Goal: Task Accomplishment & Management: Manage account settings

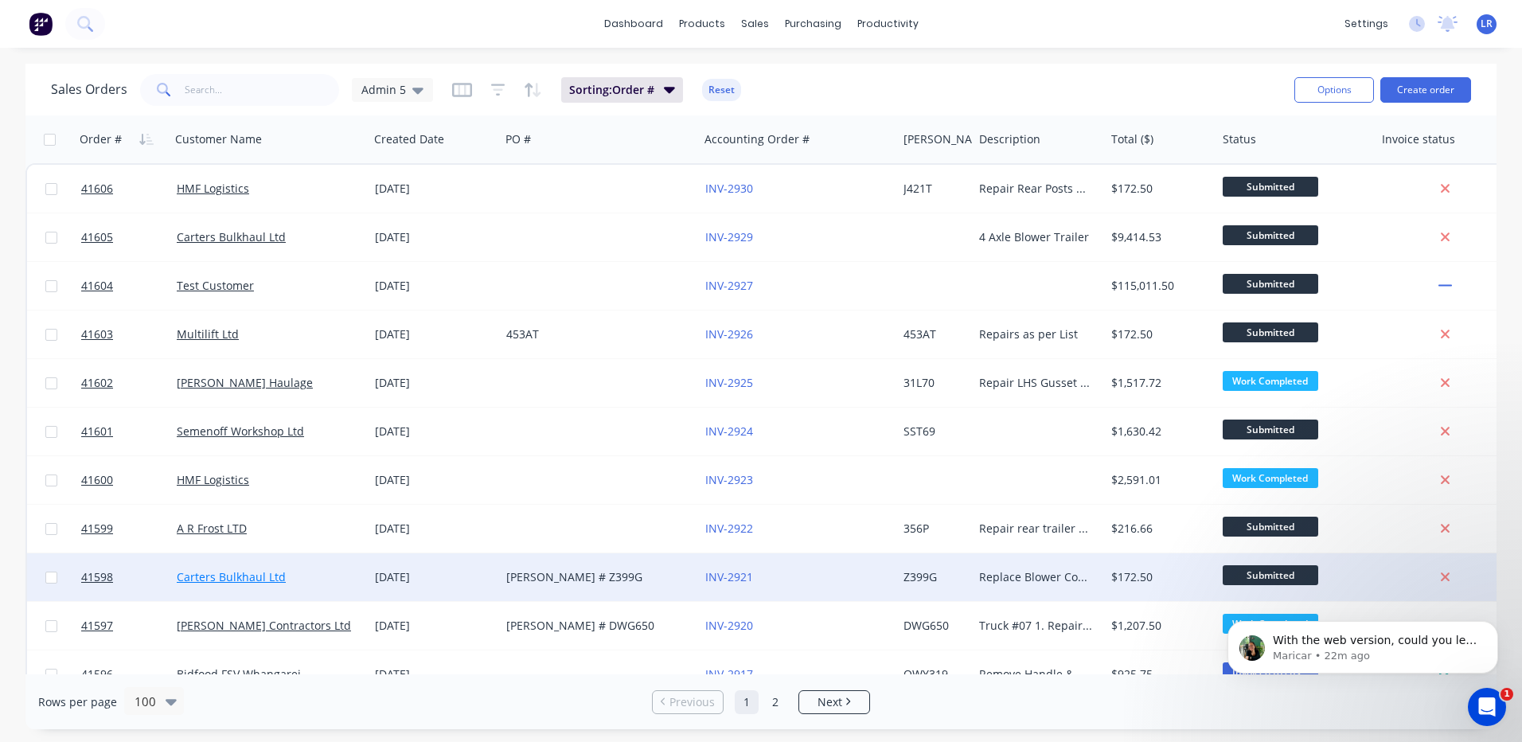
scroll to position [318, 0]
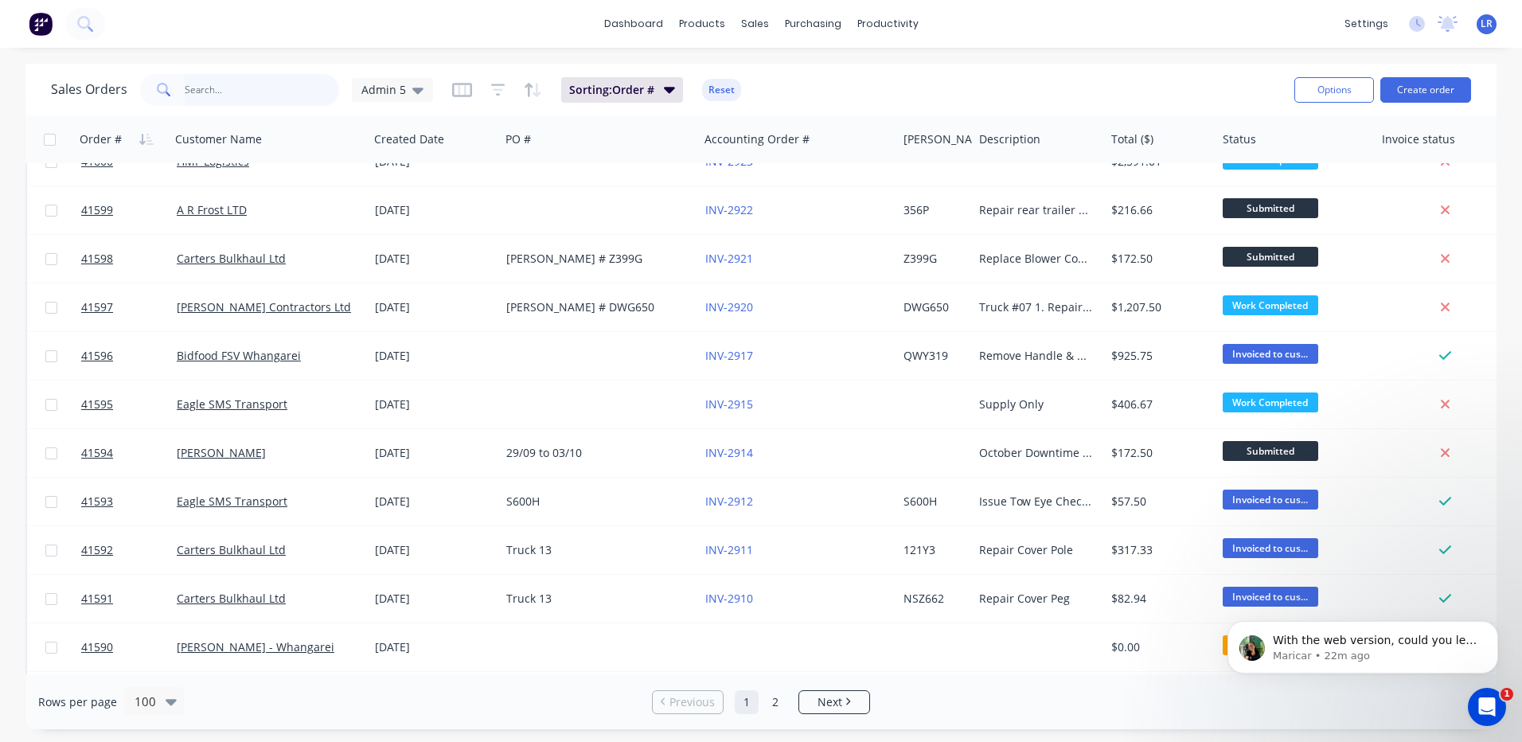
click at [195, 84] on input "text" at bounding box center [262, 90] width 155 height 32
type input "emma"
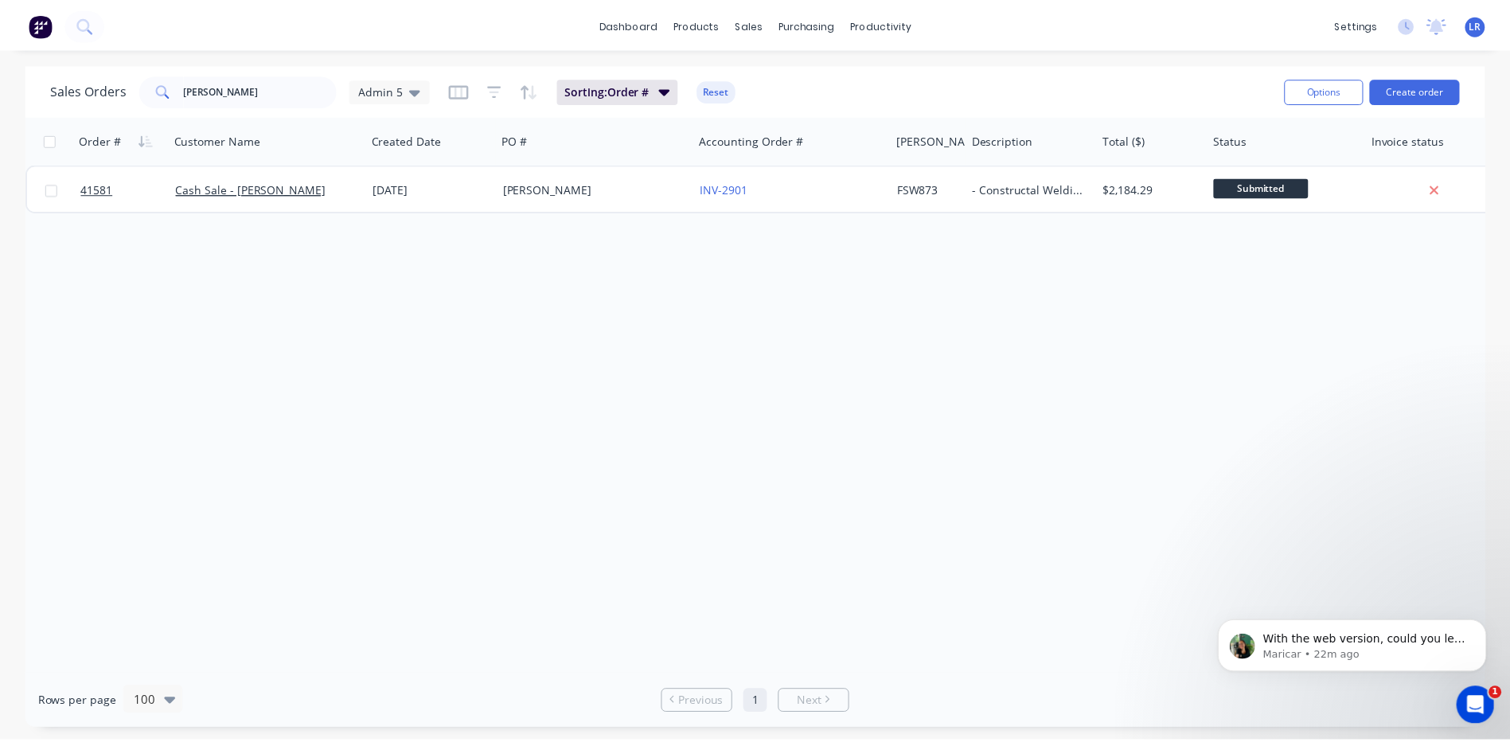
scroll to position [0, 0]
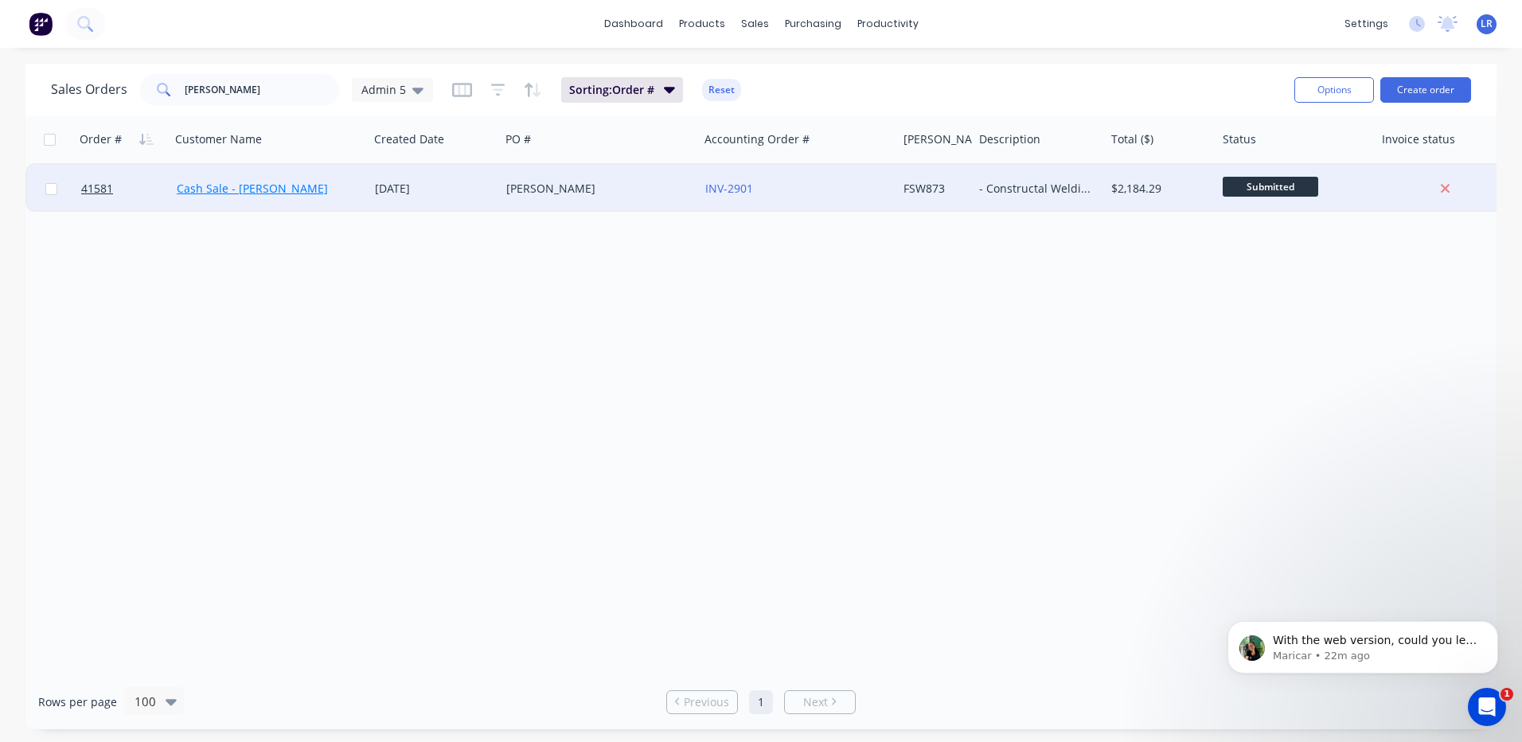
click at [248, 189] on link "Cash Sale - [PERSON_NAME]" at bounding box center [252, 188] width 151 height 15
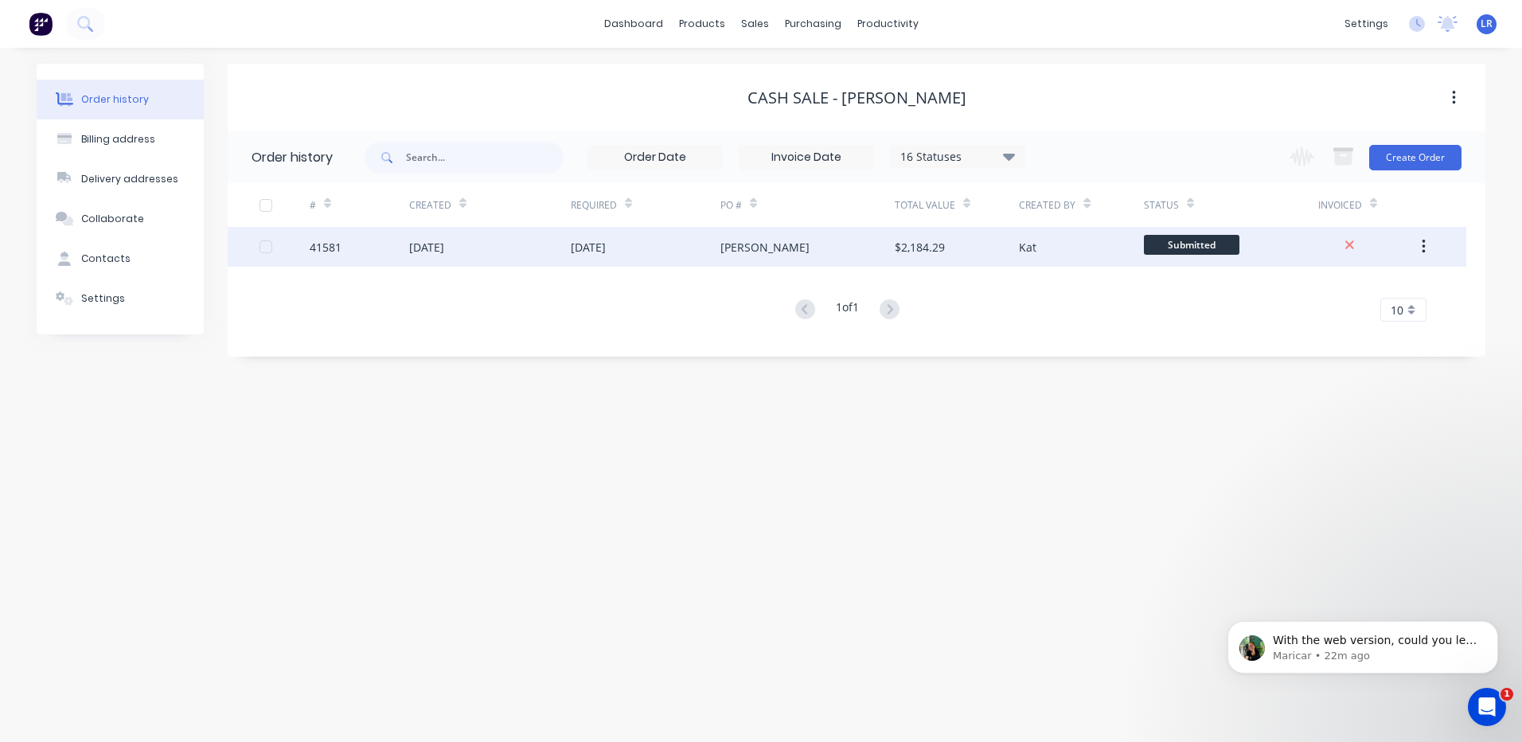
click at [444, 249] on div "[DATE]" at bounding box center [426, 247] width 35 height 17
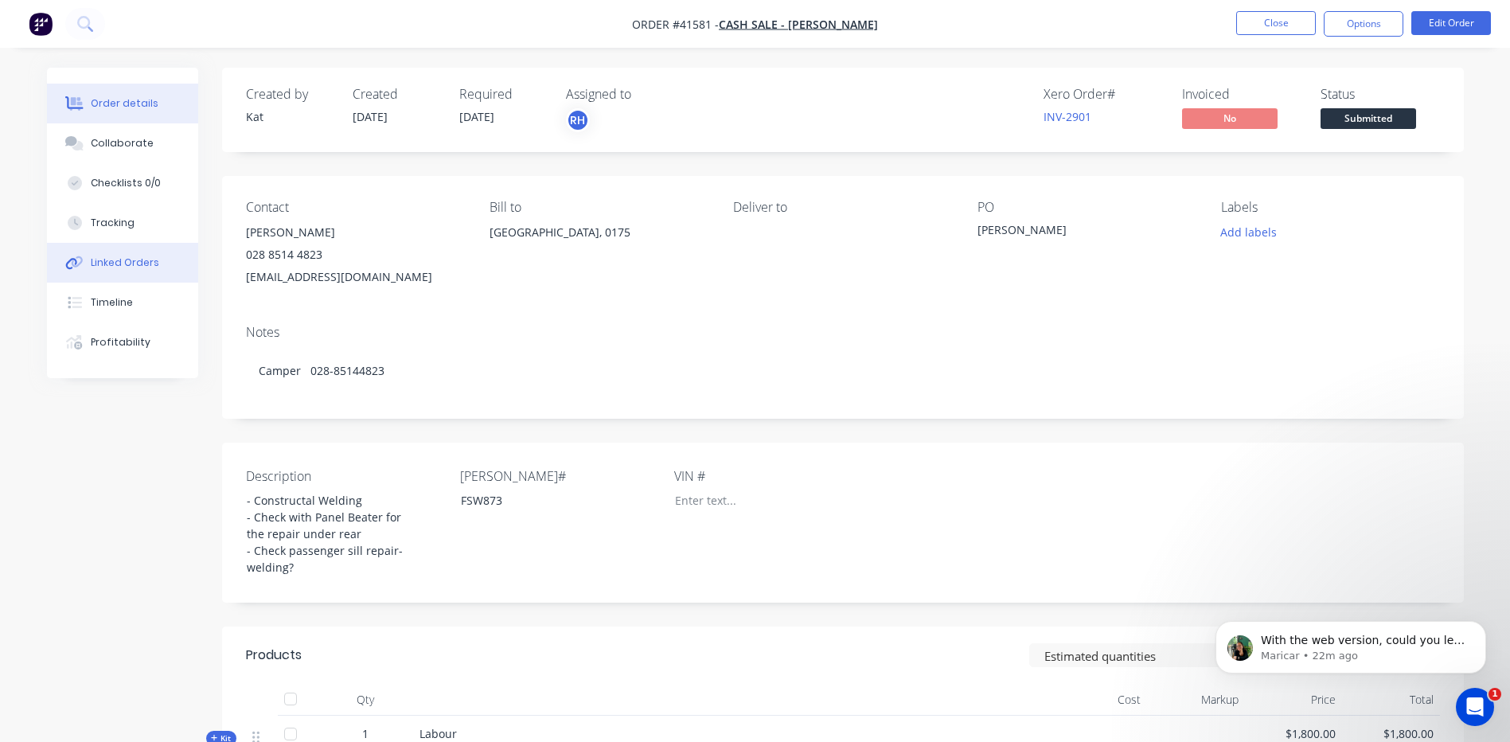
click at [134, 259] on div "Linked Orders" at bounding box center [125, 262] width 68 height 14
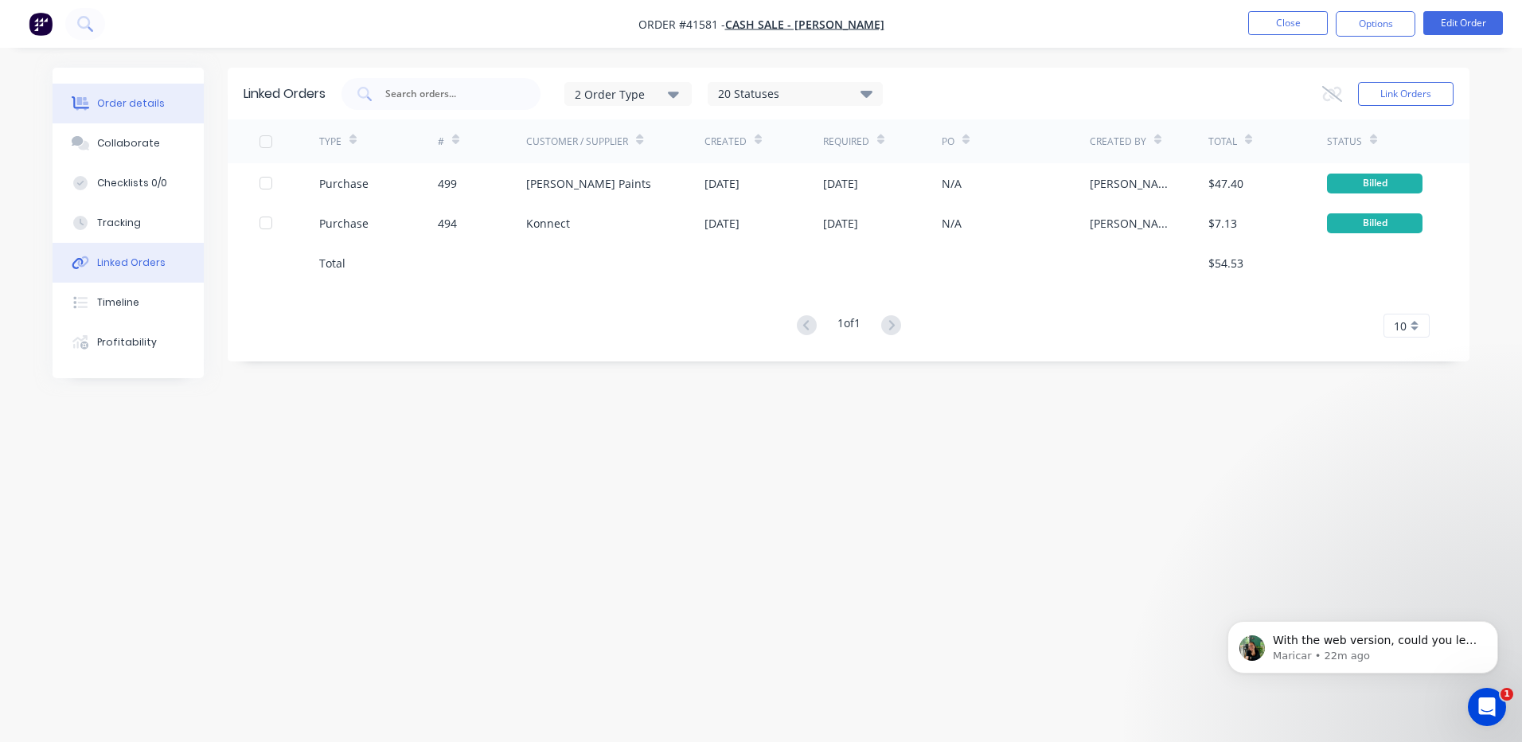
click at [157, 102] on div "Order details" at bounding box center [131, 103] width 68 height 14
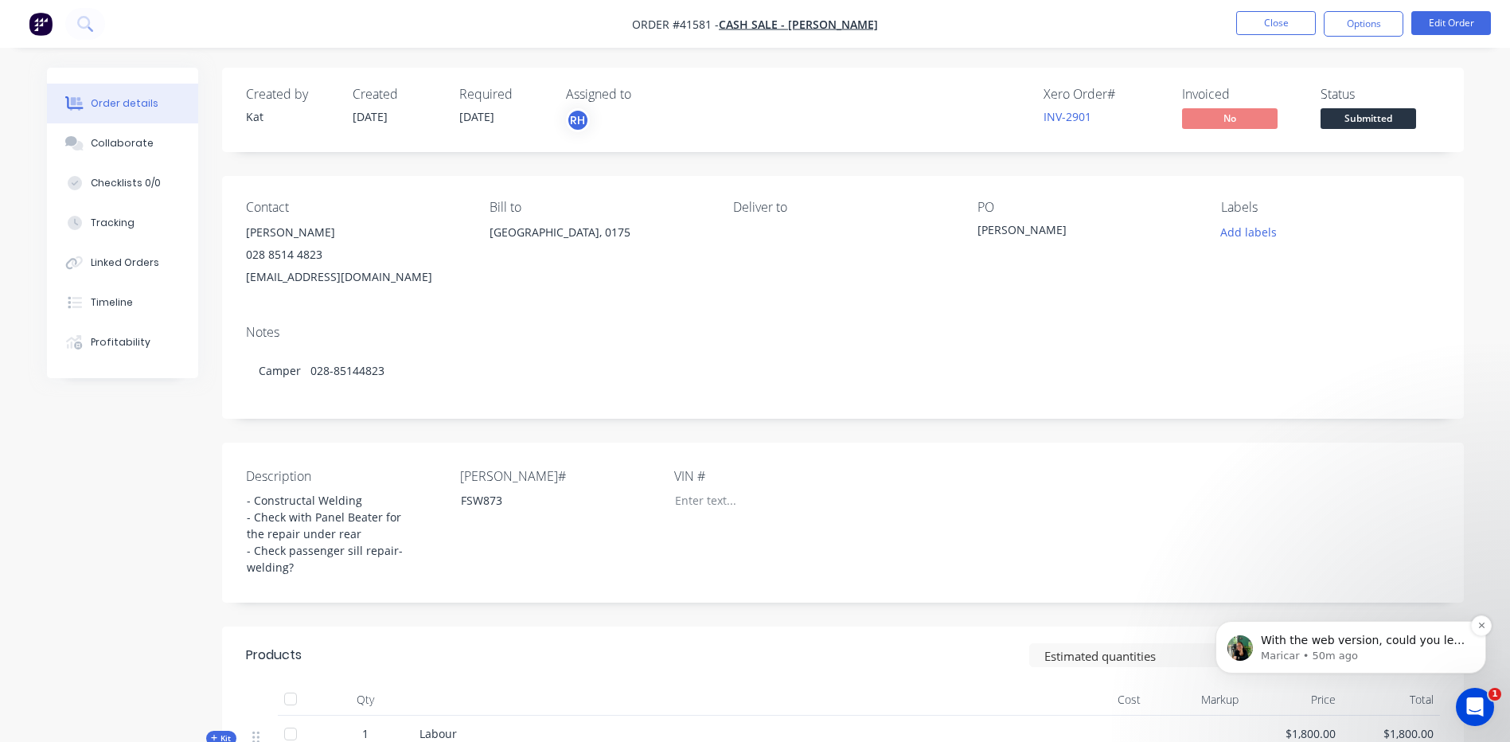
click at [1293, 638] on span "With the web version, could you let us know if the slowness is occurring on a s…" at bounding box center [1363, 703] width 204 height 139
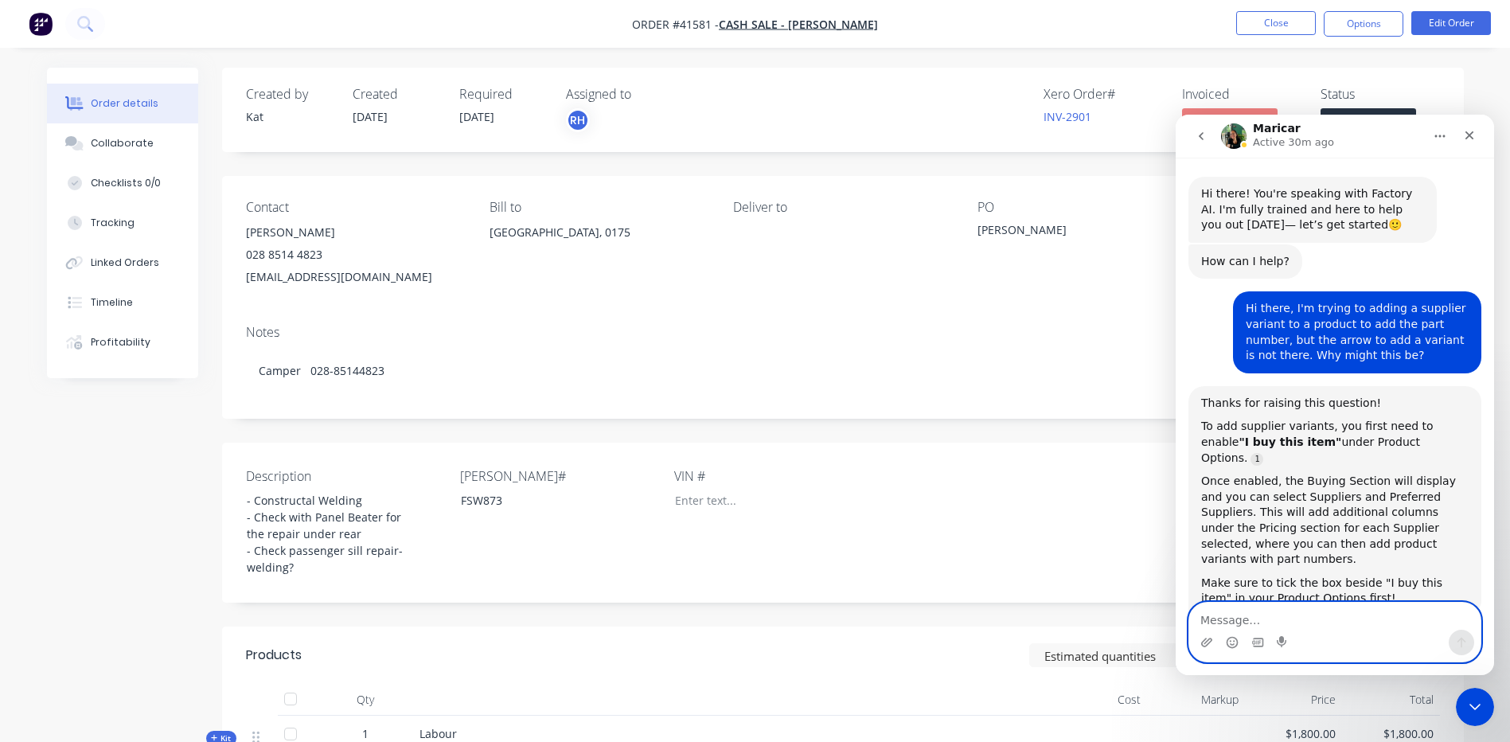
click at [1218, 622] on textarea "Message…" at bounding box center [1334, 615] width 291 height 27
click at [1207, 617] on textarea "Message…" at bounding box center [1334, 615] width 291 height 27
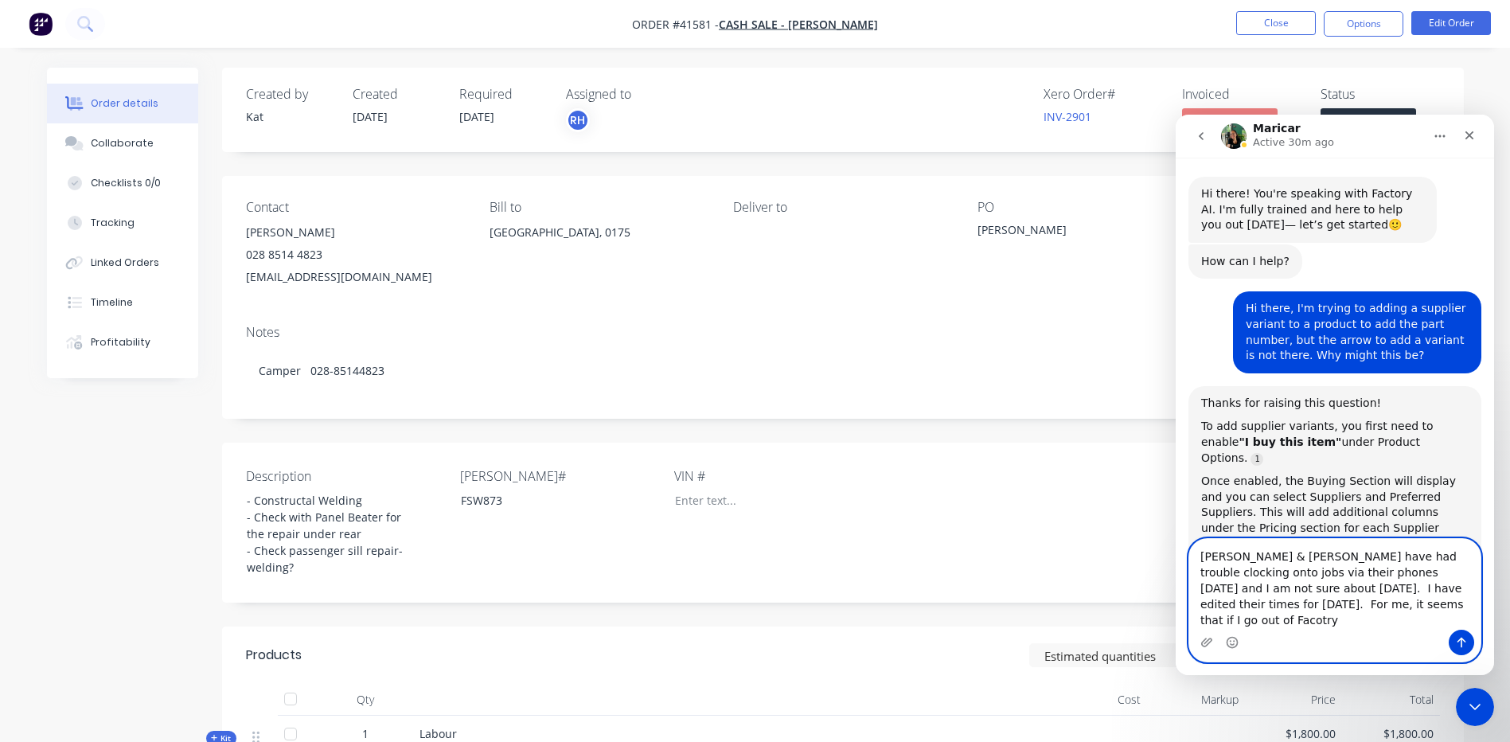
drag, startPoint x: 1297, startPoint y: 621, endPoint x: 1273, endPoint y: 631, distance: 25.3
click at [1273, 631] on div "Cody & Jamie have had trouble clocking onto jobs via their phones yesterday and…" at bounding box center [1334, 600] width 291 height 123
drag, startPoint x: 1339, startPoint y: 621, endPoint x: 1317, endPoint y: 623, distance: 21.6
click at [1317, 622] on textarea "Cody & Jamie have had trouble clocking onto jobs via their phones yesterday and…" at bounding box center [1334, 584] width 291 height 91
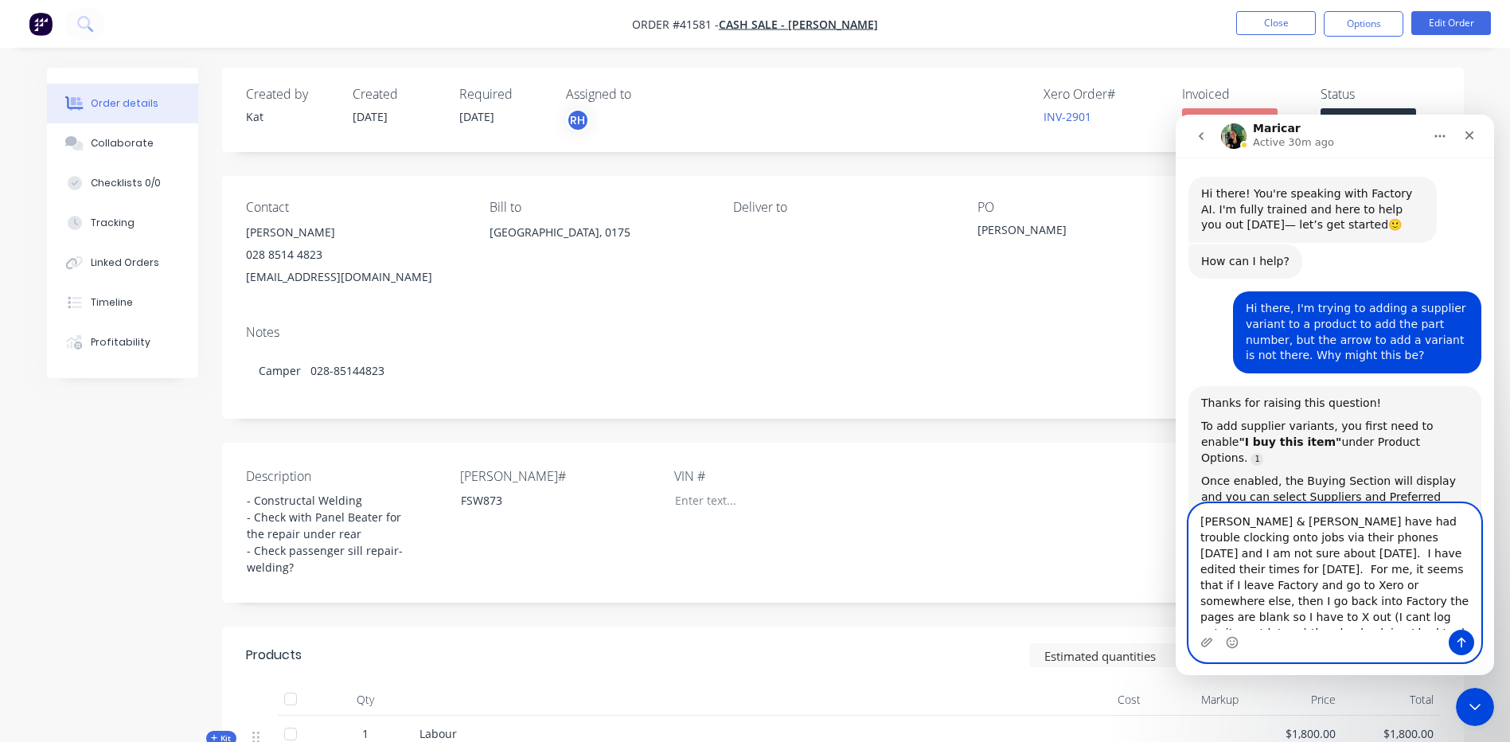
type textarea "Cody & Jamie have had trouble clocking onto jobs via their phones yesterday and…"
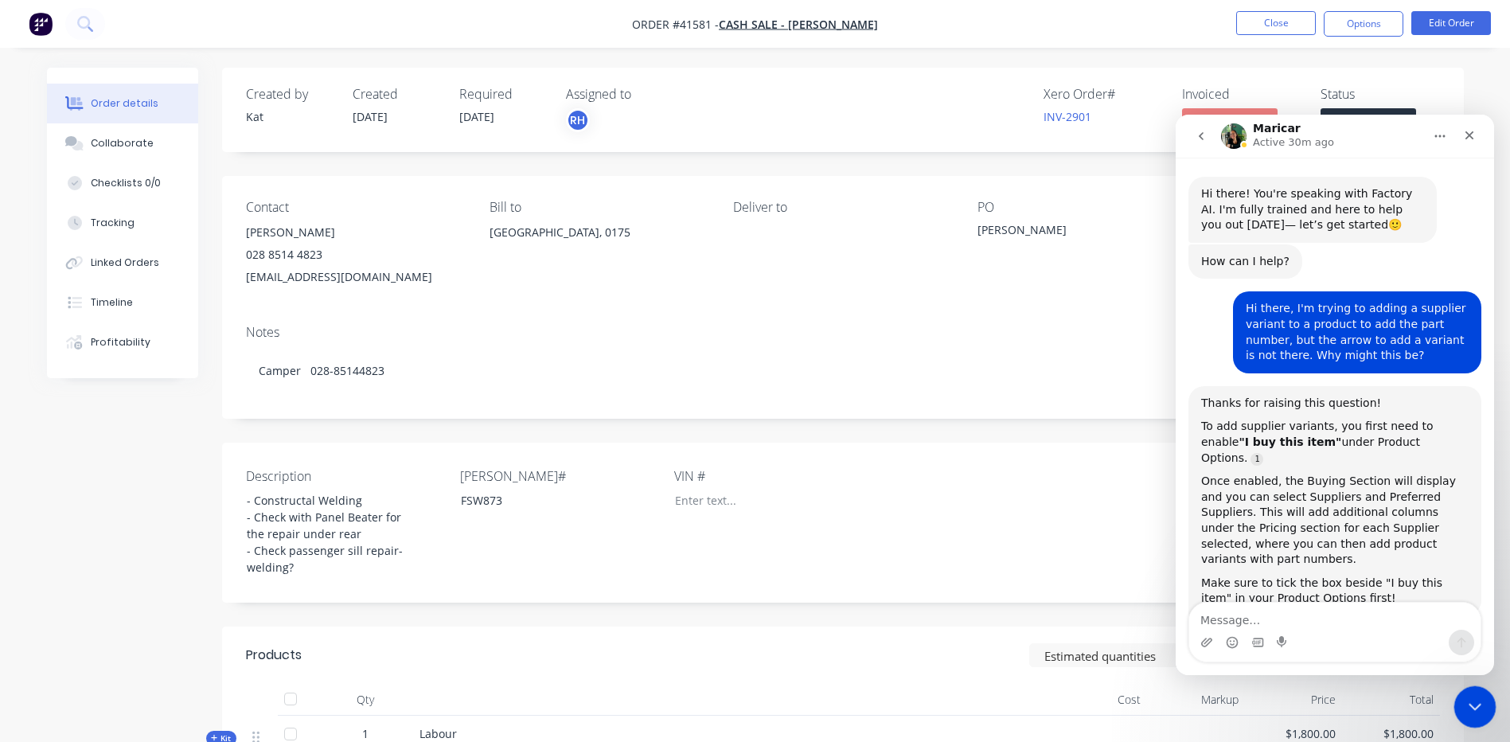
drag, startPoint x: 1469, startPoint y: 703, endPoint x: 1754, endPoint y: 1019, distance: 425.5
click at [1468, 702] on icon "Close Intercom Messenger" at bounding box center [1472, 704] width 11 height 6
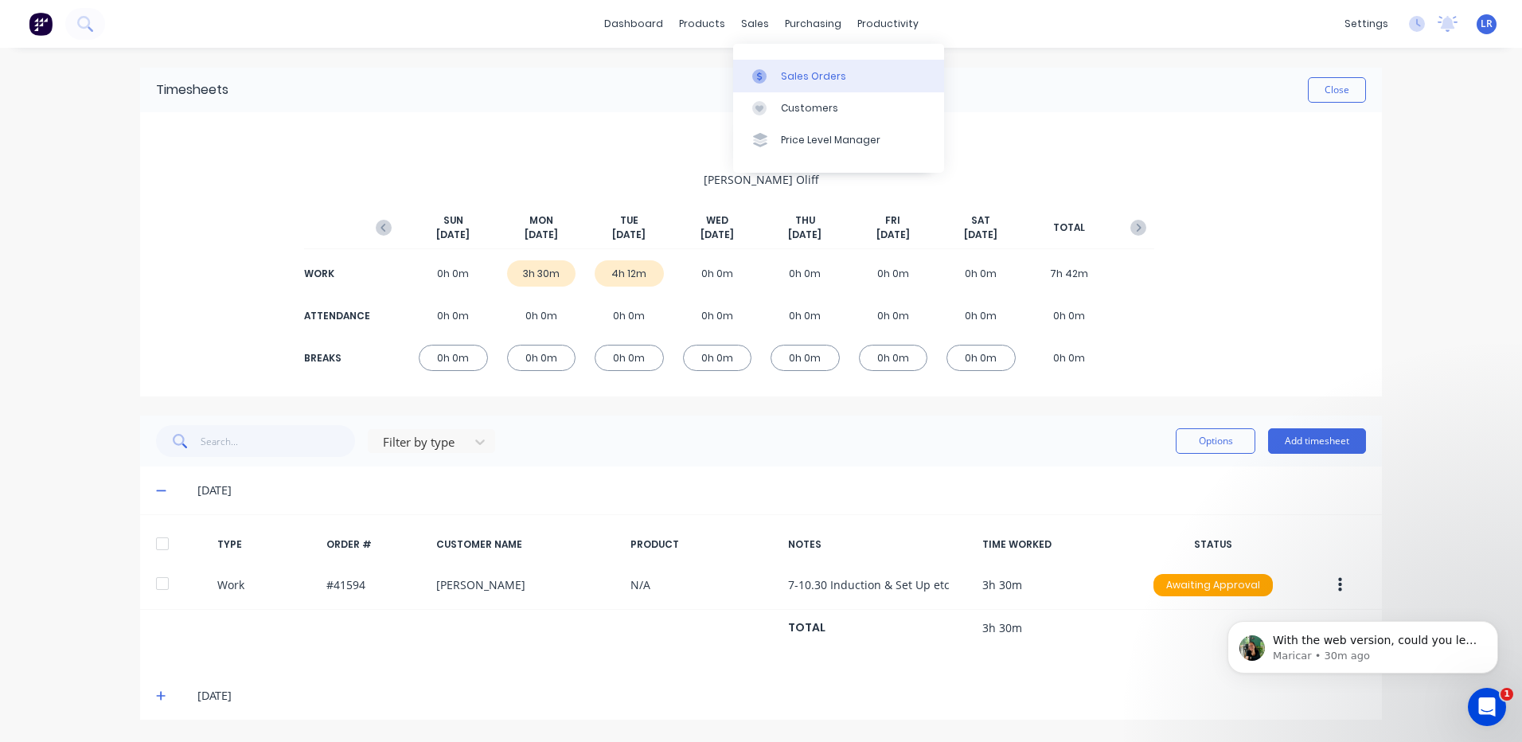
click at [796, 72] on div "Sales Orders" at bounding box center [813, 76] width 65 height 14
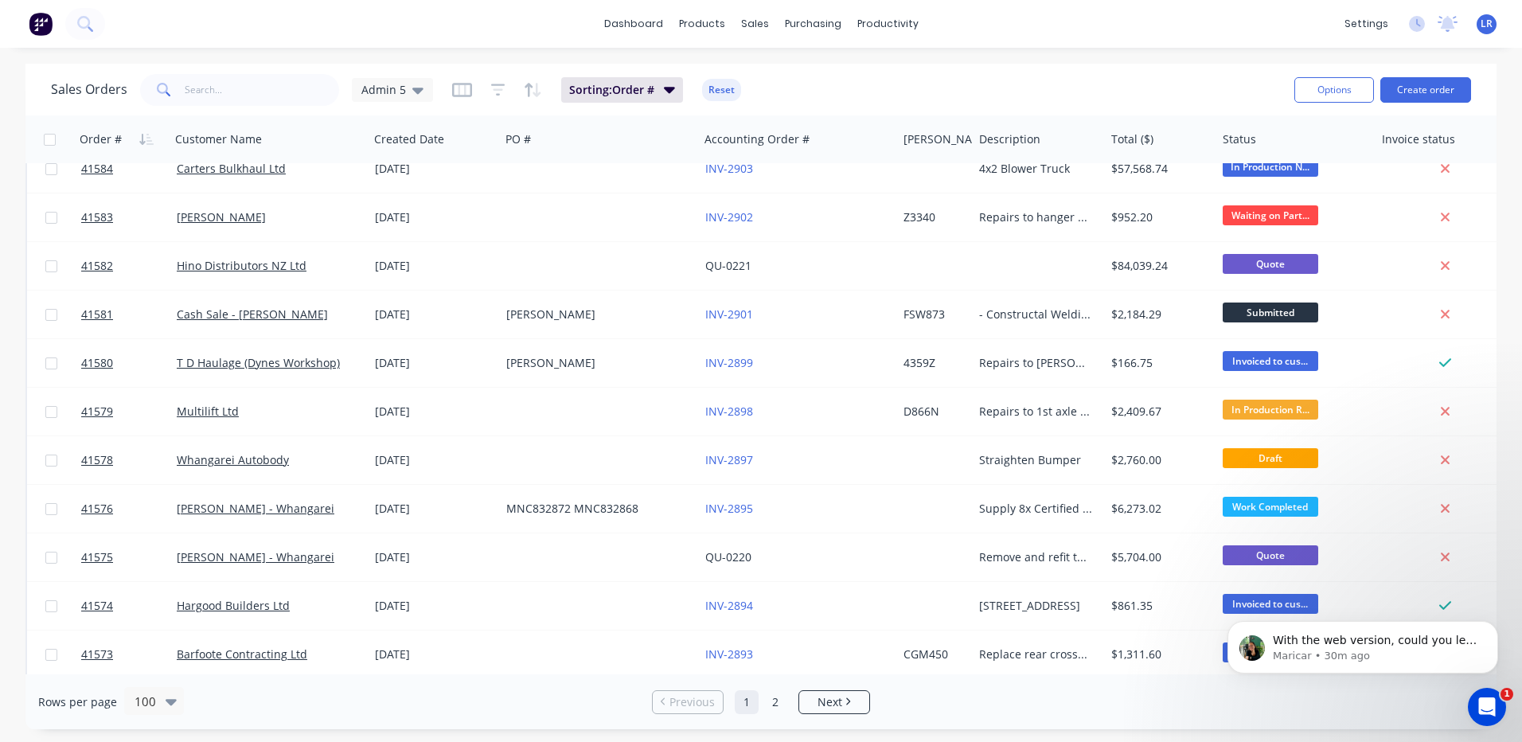
scroll to position [1114, 0]
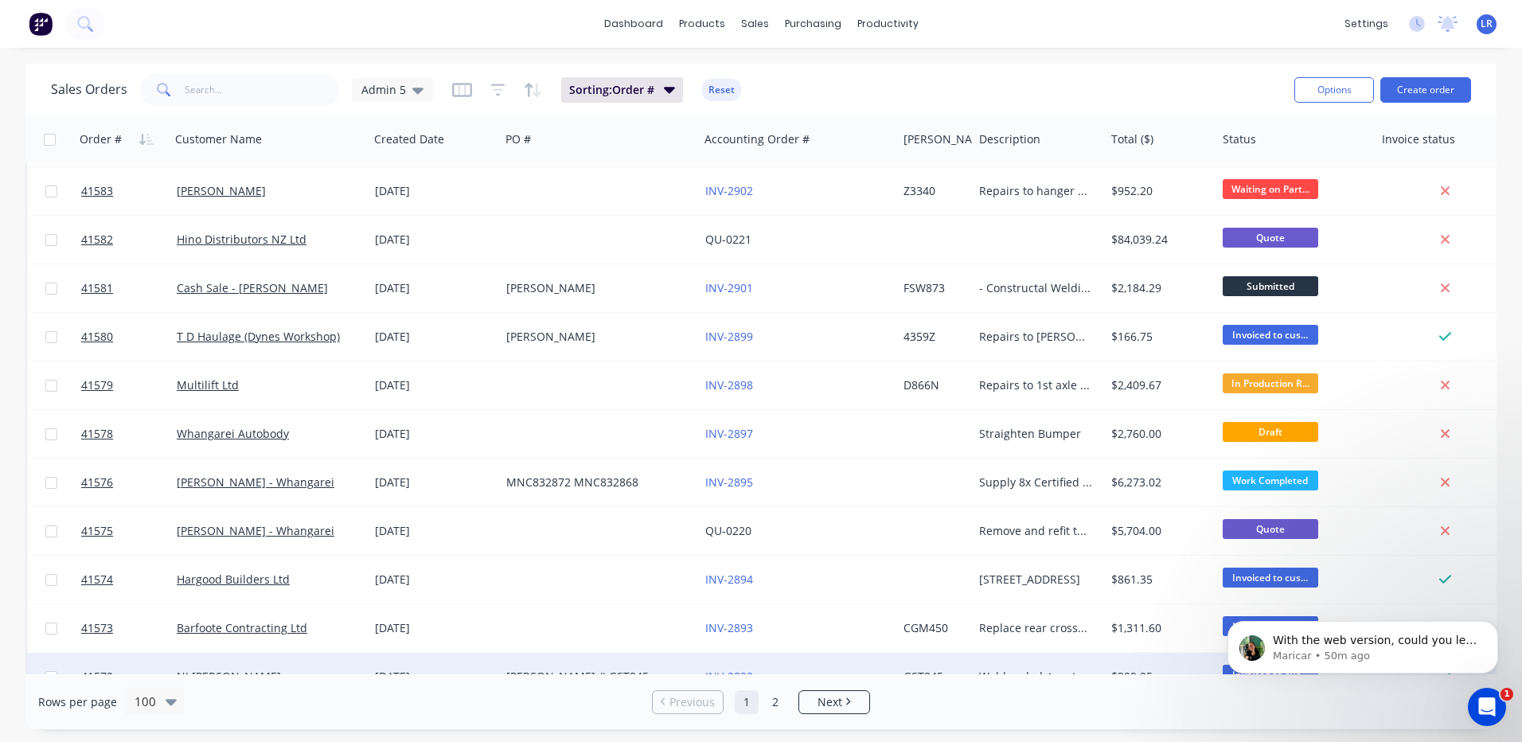
click at [1359, 653] on p "Maricar • 50m ago" at bounding box center [1375, 656] width 205 height 14
click at [1399, 660] on div at bounding box center [1448, 677] width 147 height 48
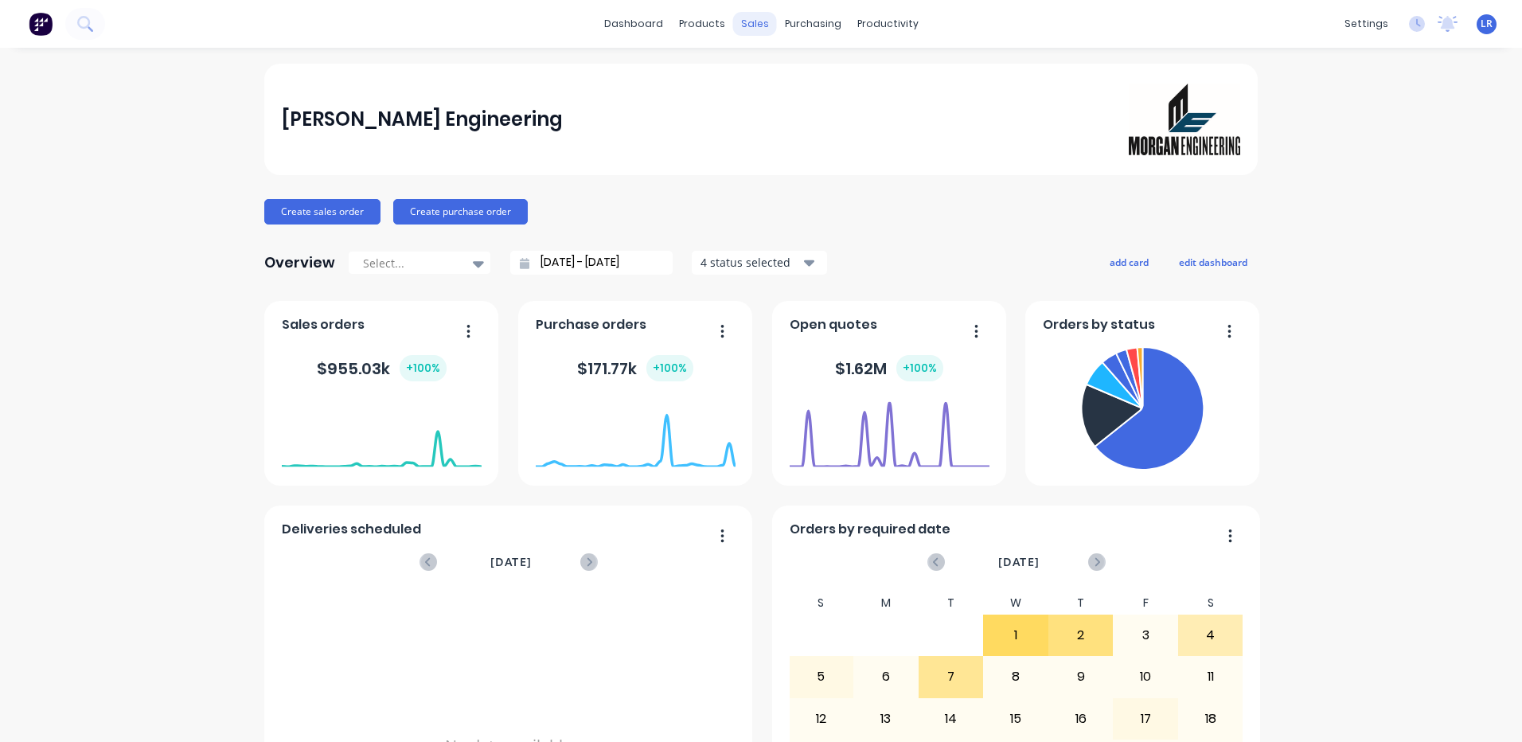
click at [742, 21] on div "sales" at bounding box center [755, 24] width 44 height 24
click at [782, 72] on div "Sales Orders" at bounding box center [807, 76] width 65 height 14
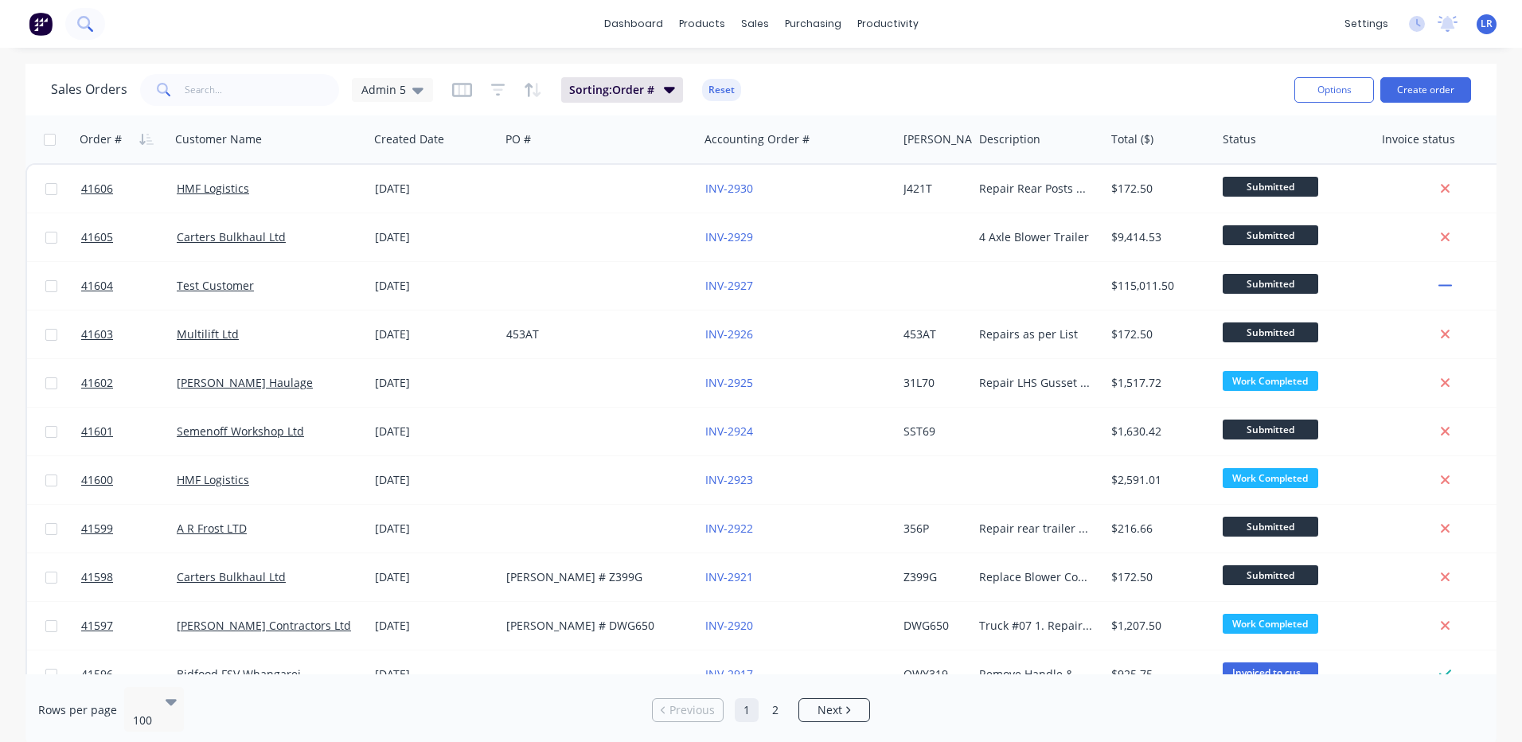
click at [80, 22] on icon at bounding box center [84, 23] width 15 height 15
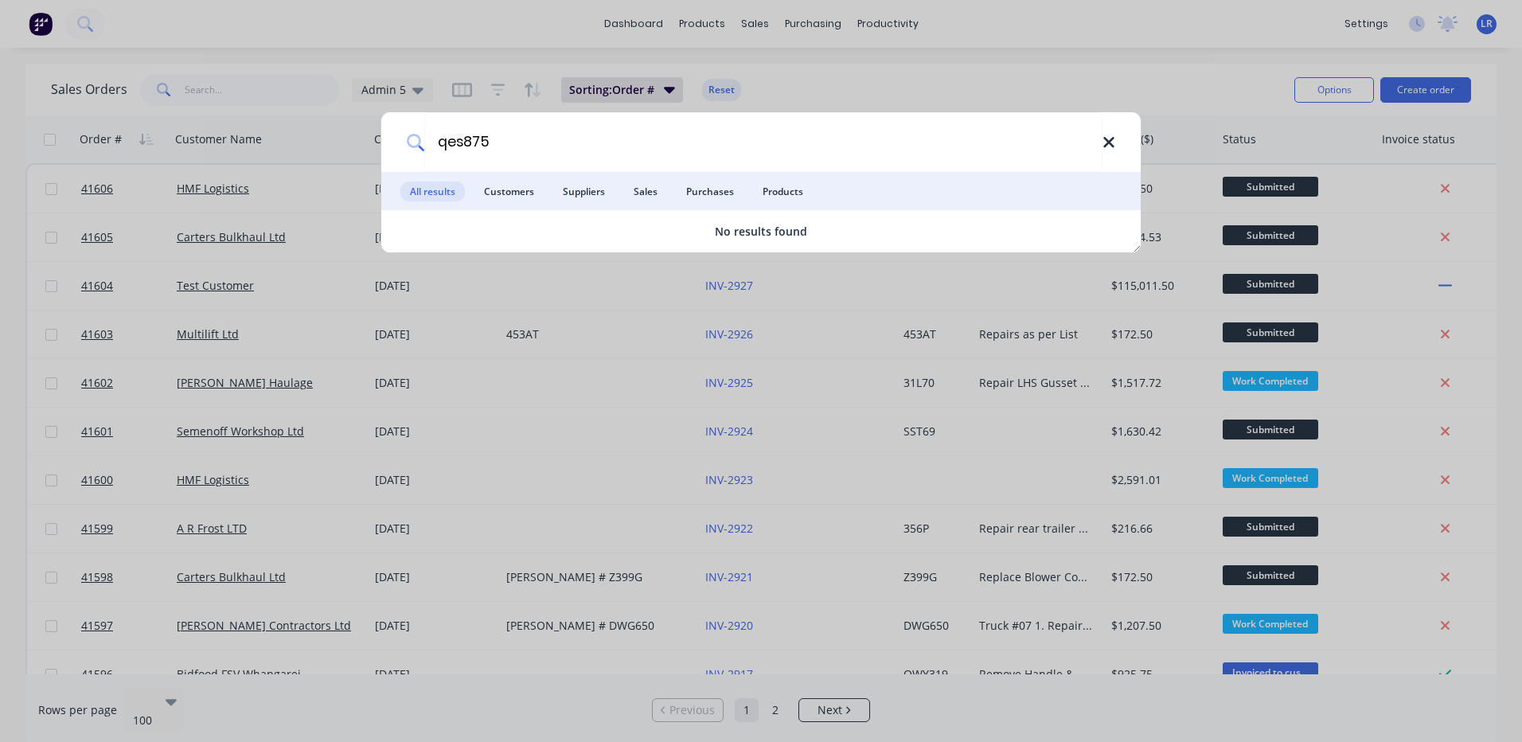
type input "qes875"
click at [1105, 137] on icon at bounding box center [1108, 143] width 13 height 18
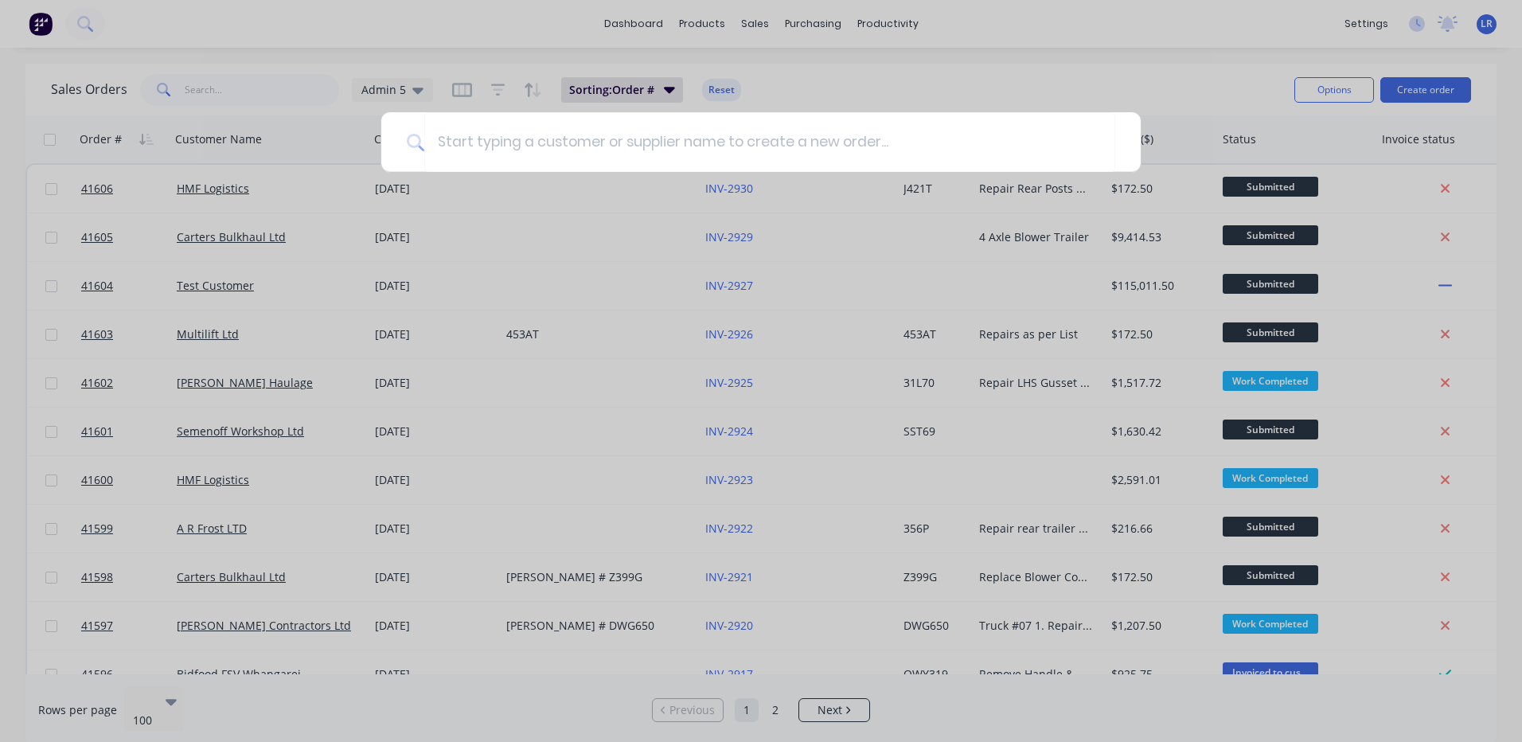
click at [562, 355] on div at bounding box center [761, 371] width 1522 height 742
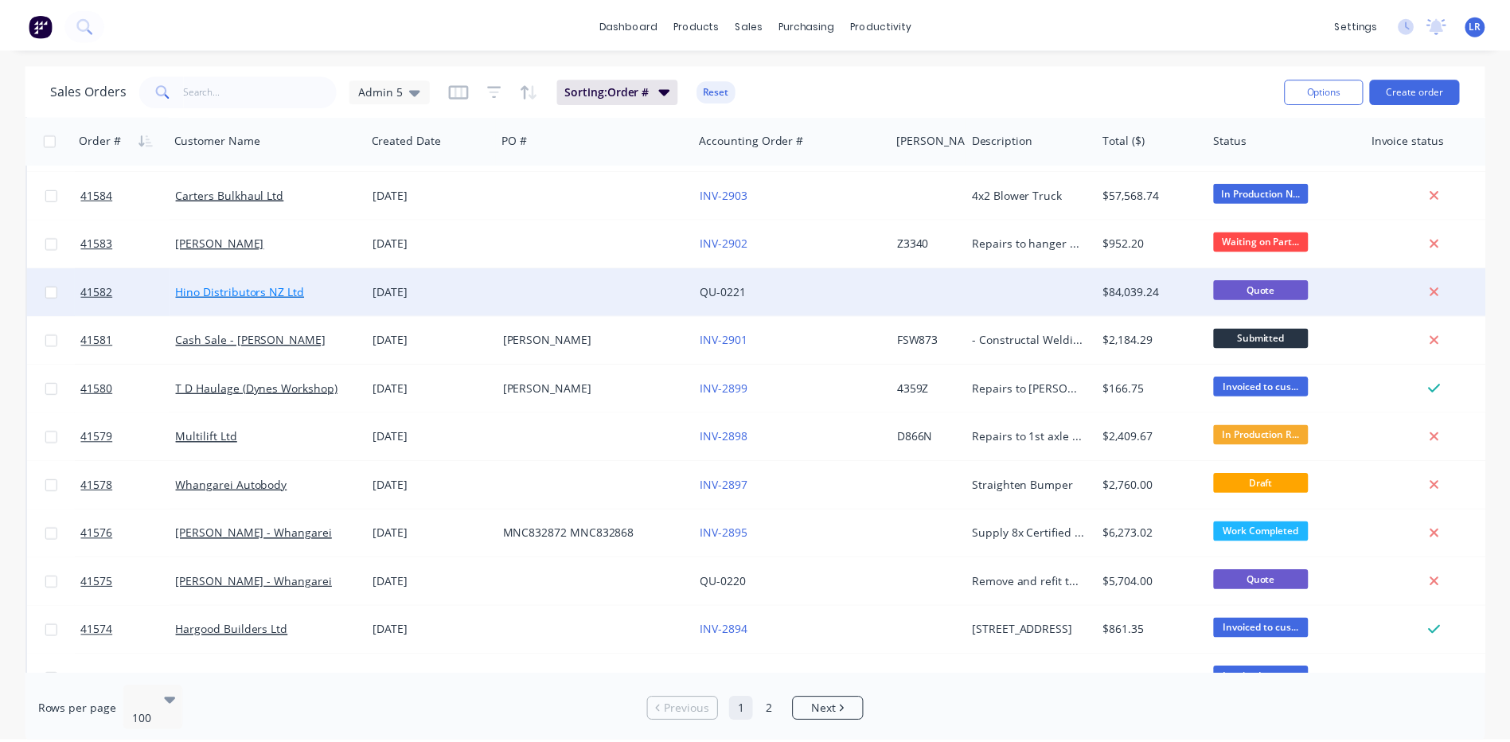
scroll to position [1035, 0]
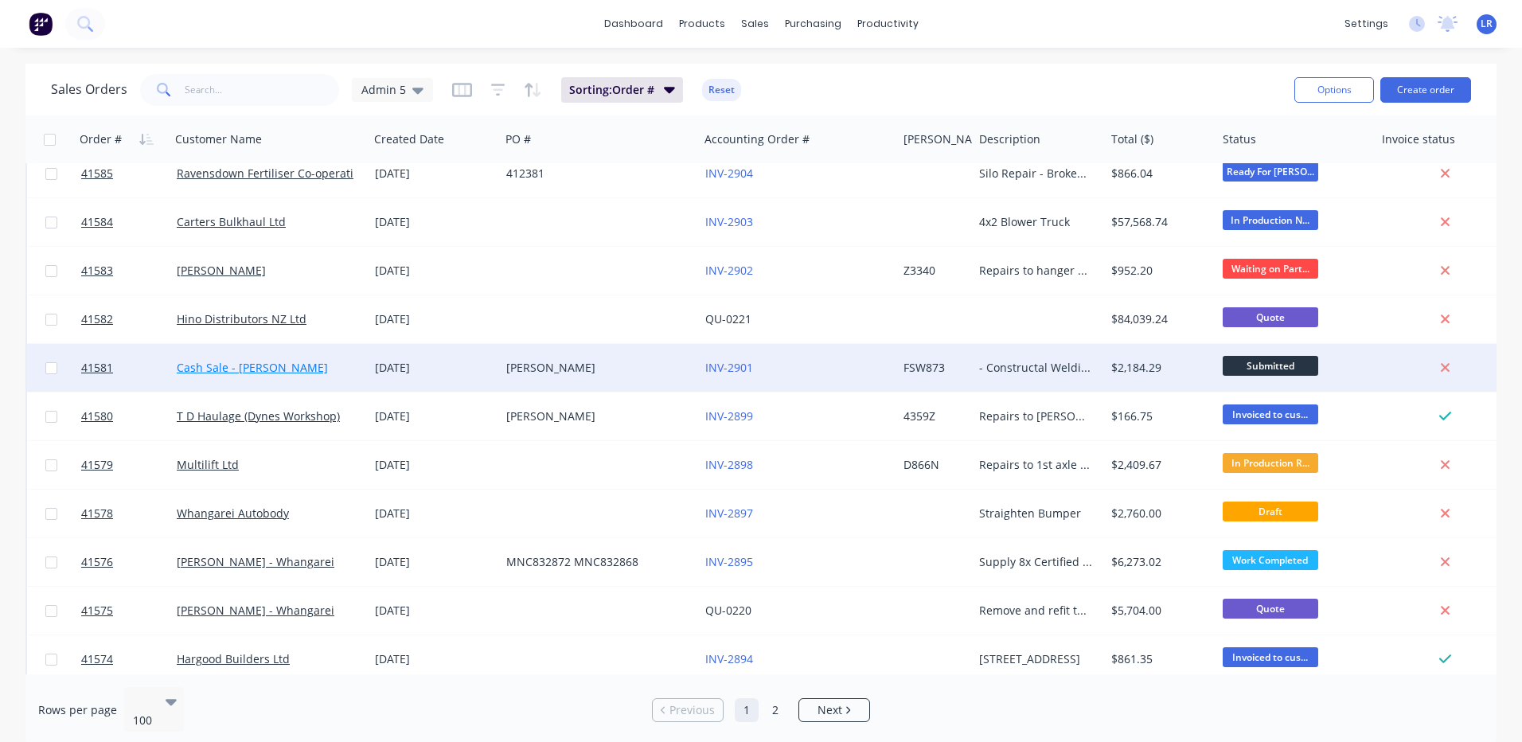
click at [281, 364] on link "Cash Sale - Emma Fransham" at bounding box center [252, 367] width 151 height 15
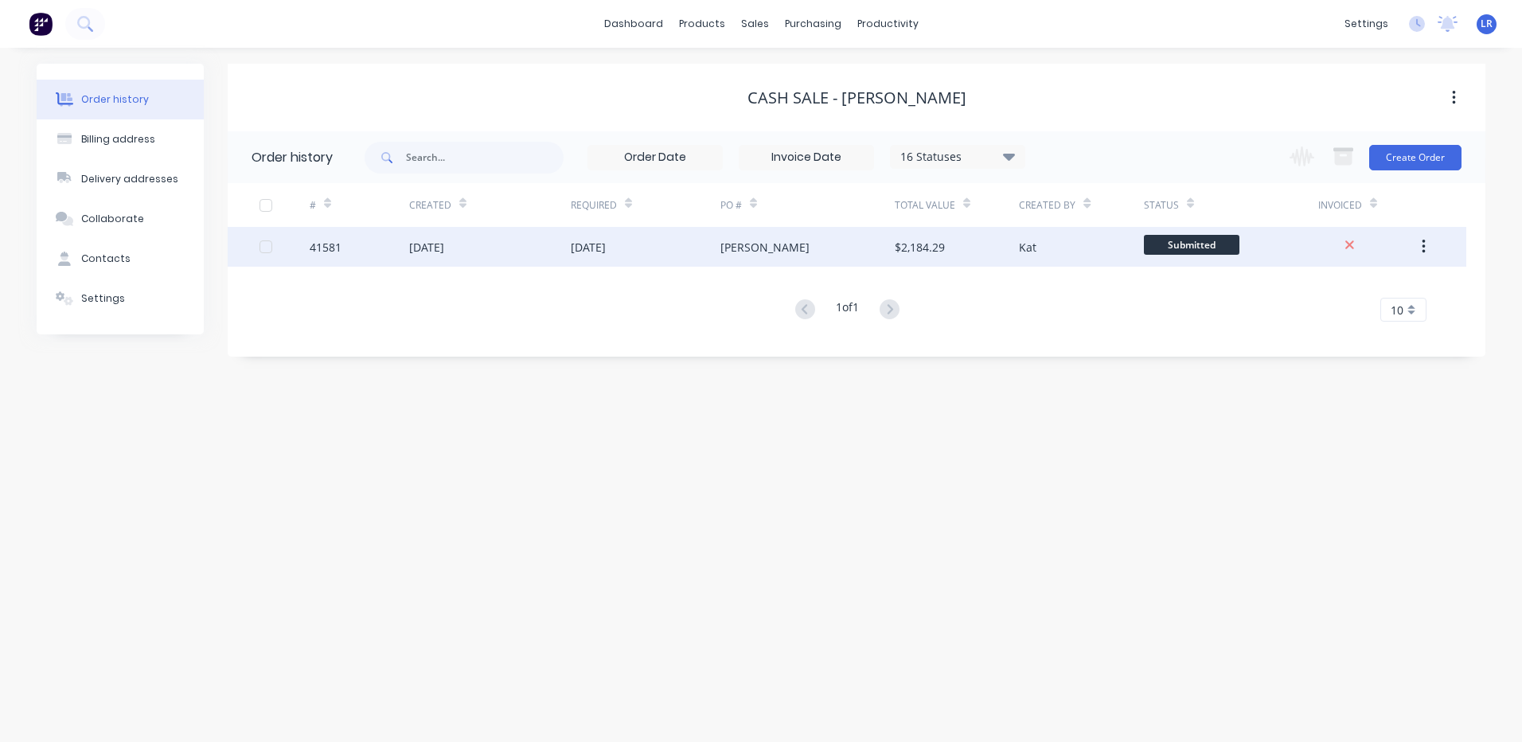
click at [325, 252] on div "41581" at bounding box center [326, 247] width 32 height 17
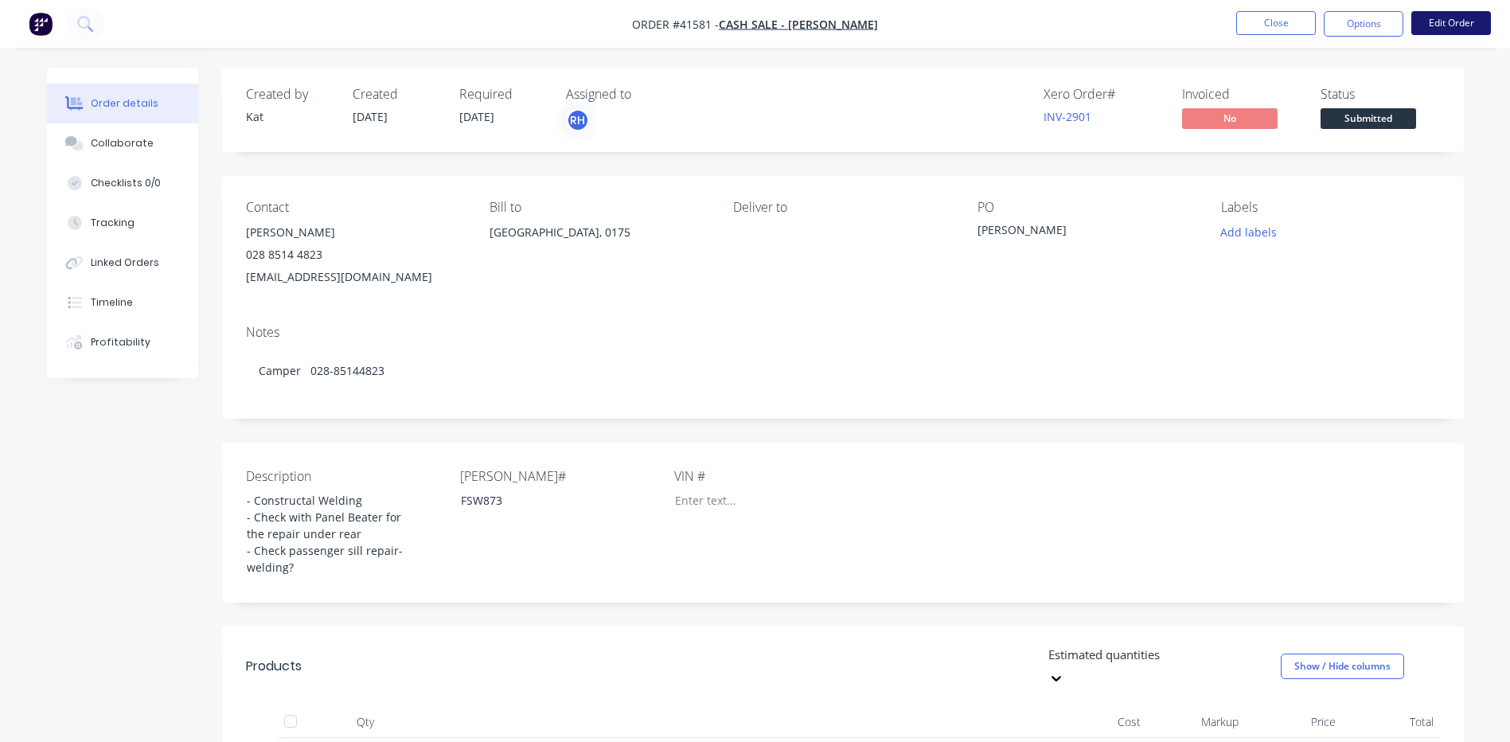
click at [1467, 21] on button "Edit Order" at bounding box center [1451, 23] width 80 height 24
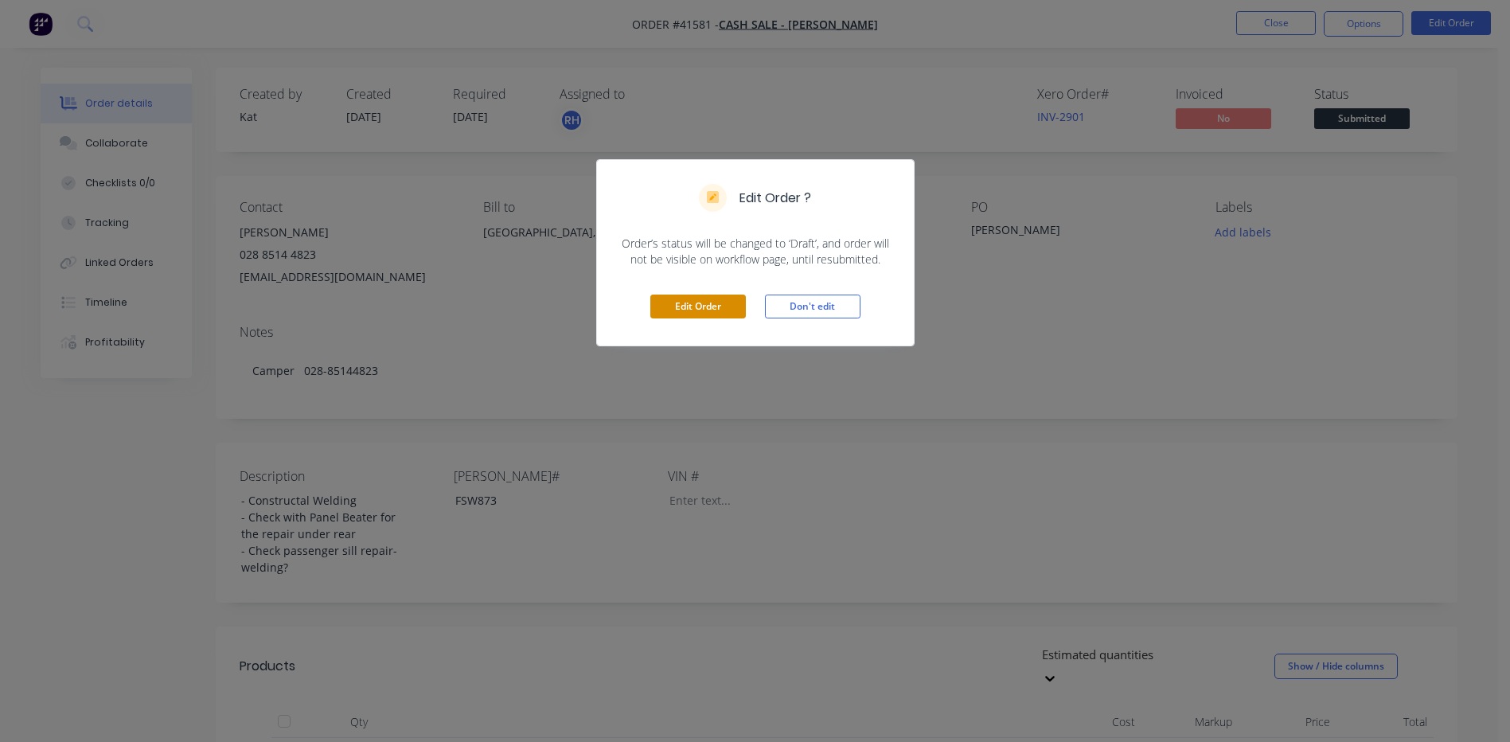
click at [693, 302] on button "Edit Order" at bounding box center [698, 306] width 96 height 24
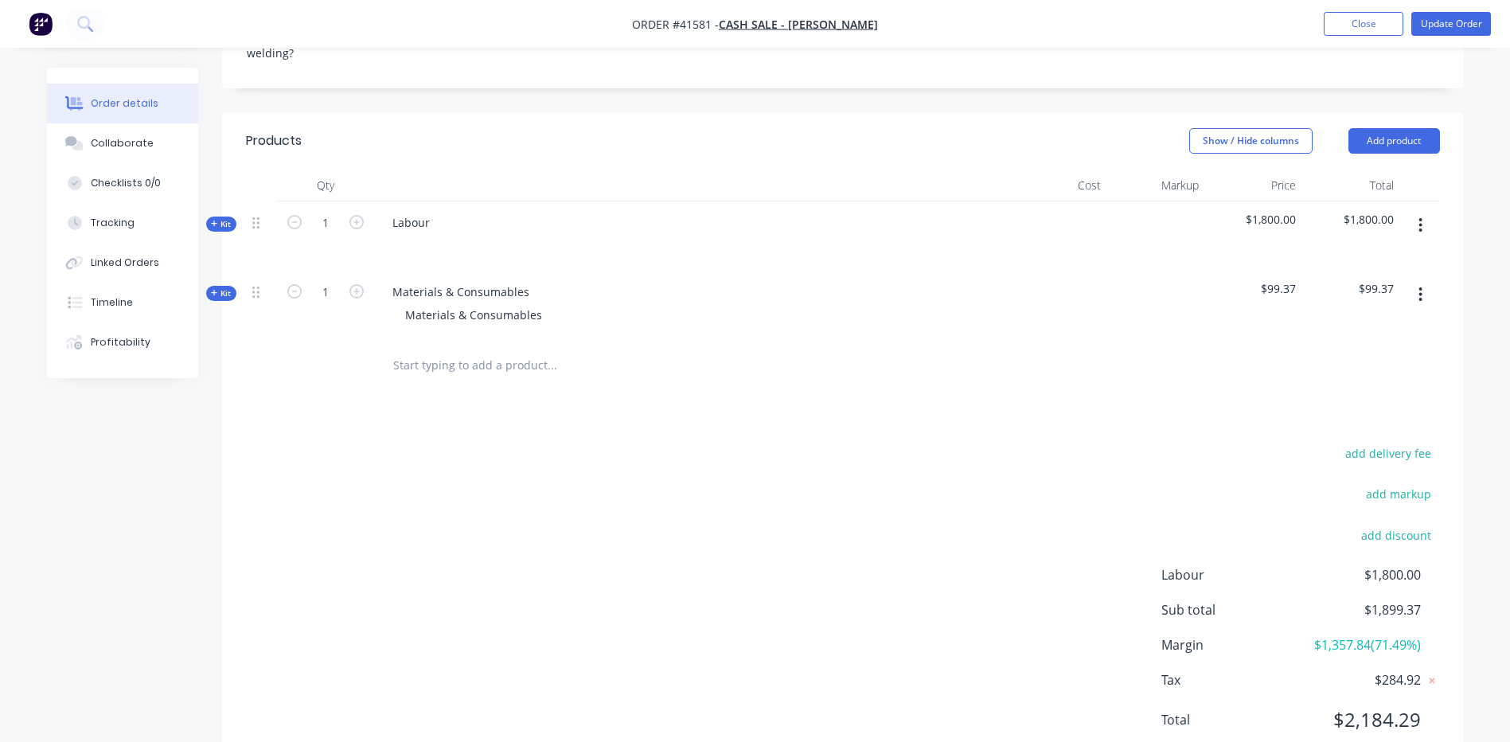
scroll to position [557, 0]
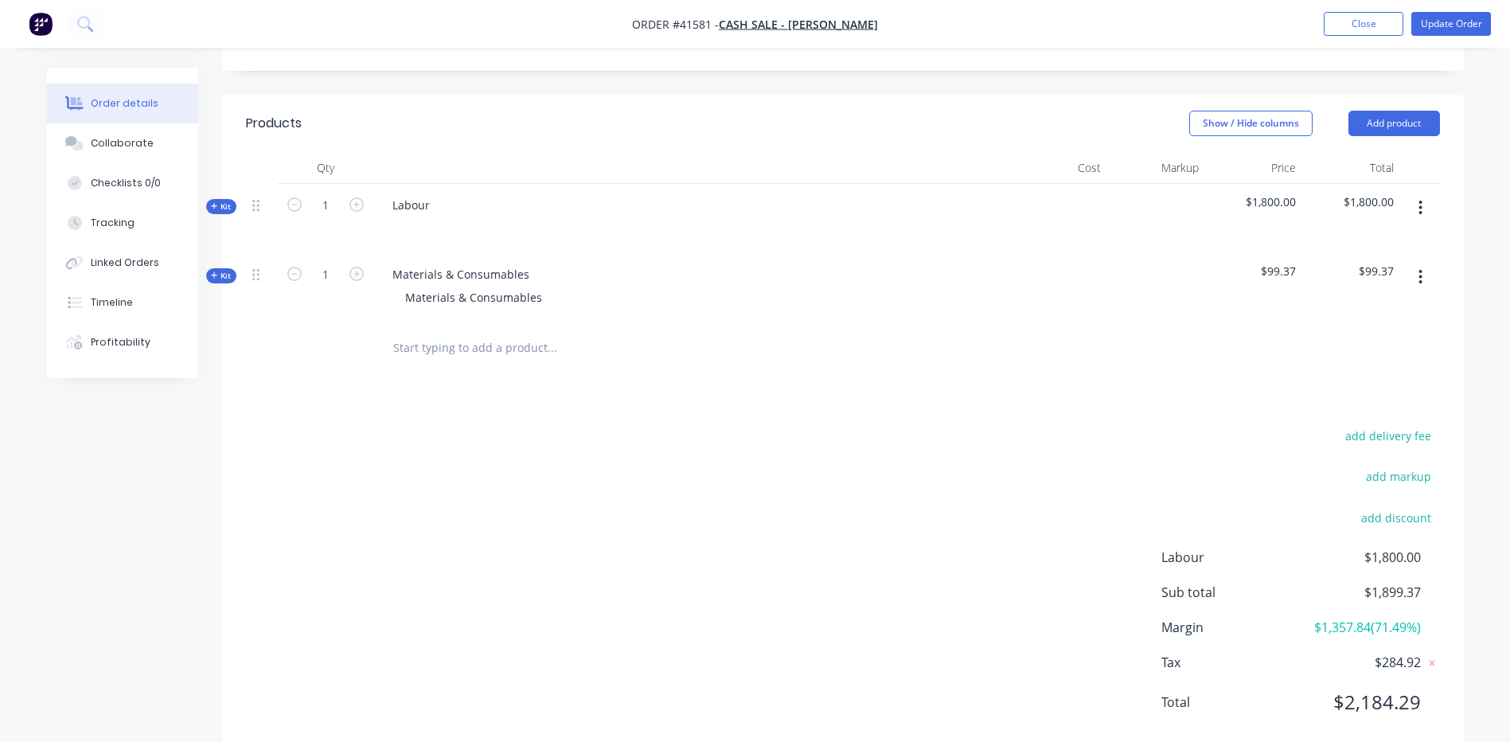
click at [396, 332] on input "text" at bounding box center [551, 348] width 318 height 32
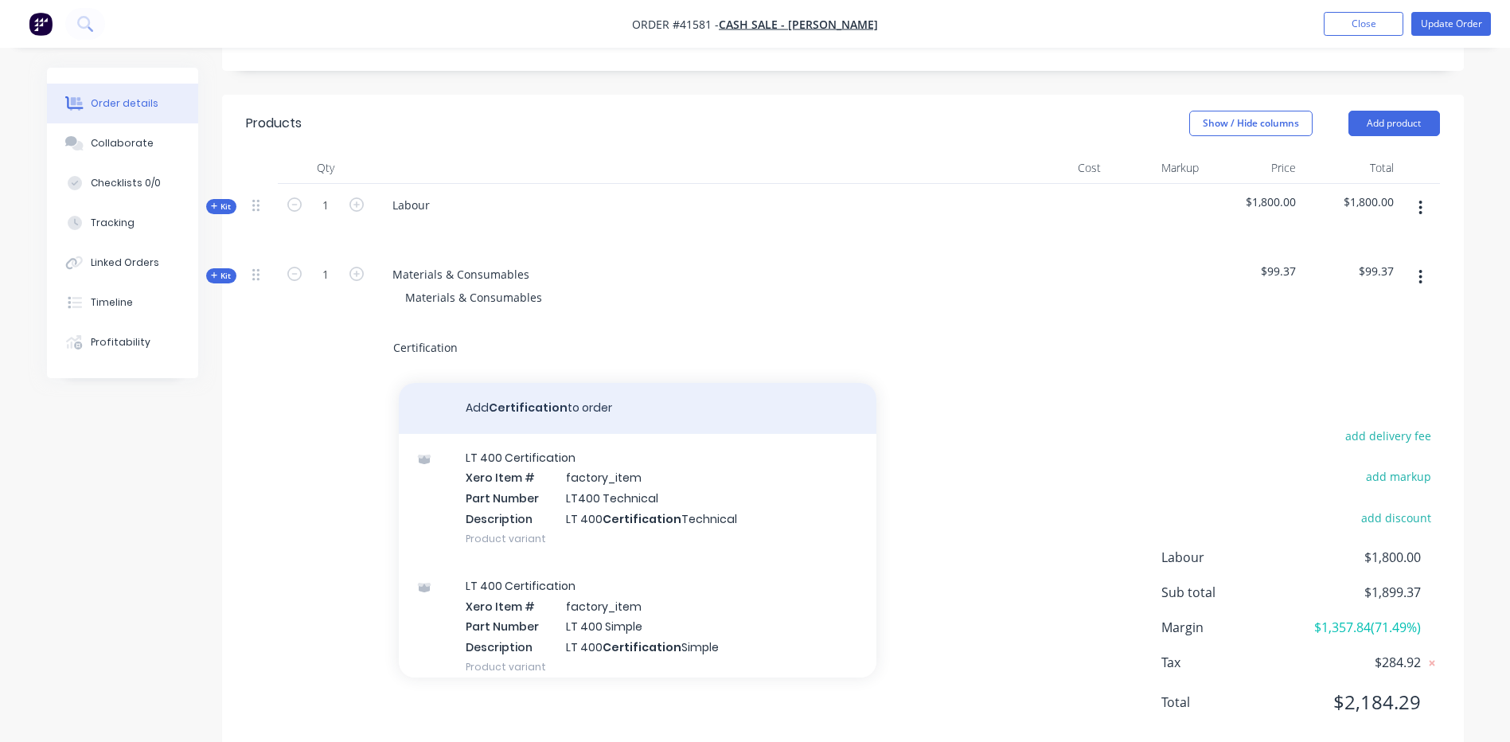
type input "Certification"
click at [520, 384] on button "Add Certification to order" at bounding box center [638, 408] width 478 height 51
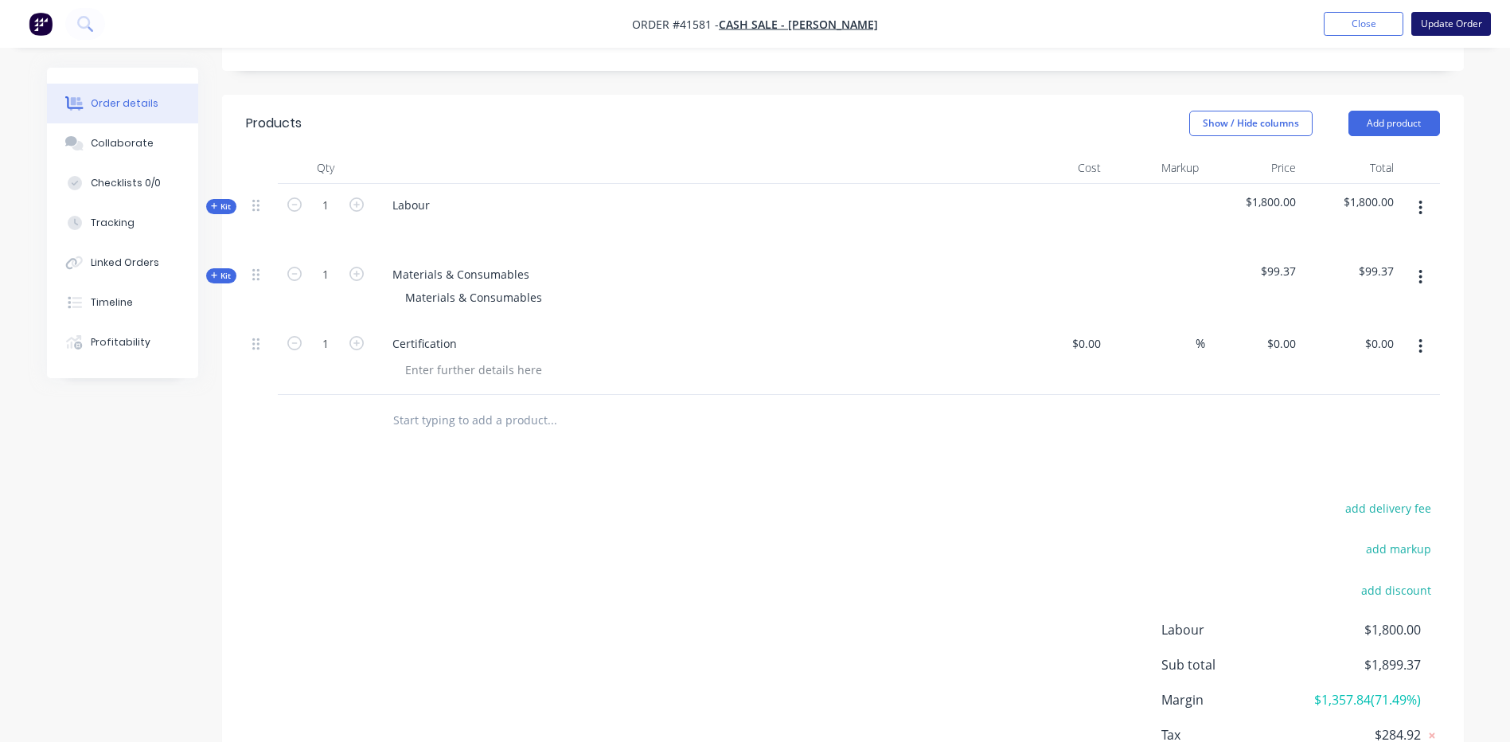
click at [1451, 16] on button "Update Order" at bounding box center [1451, 24] width 80 height 24
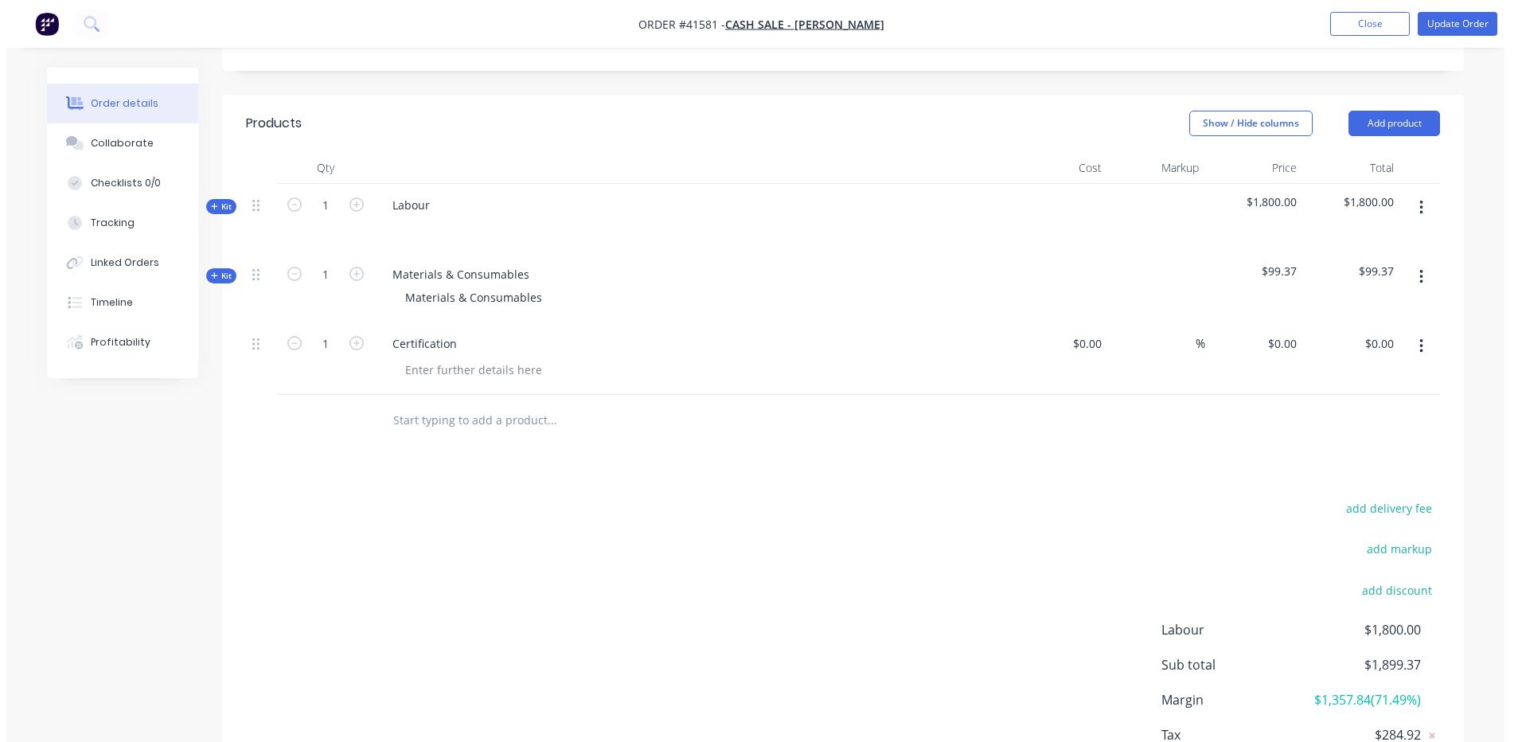
scroll to position [0, 0]
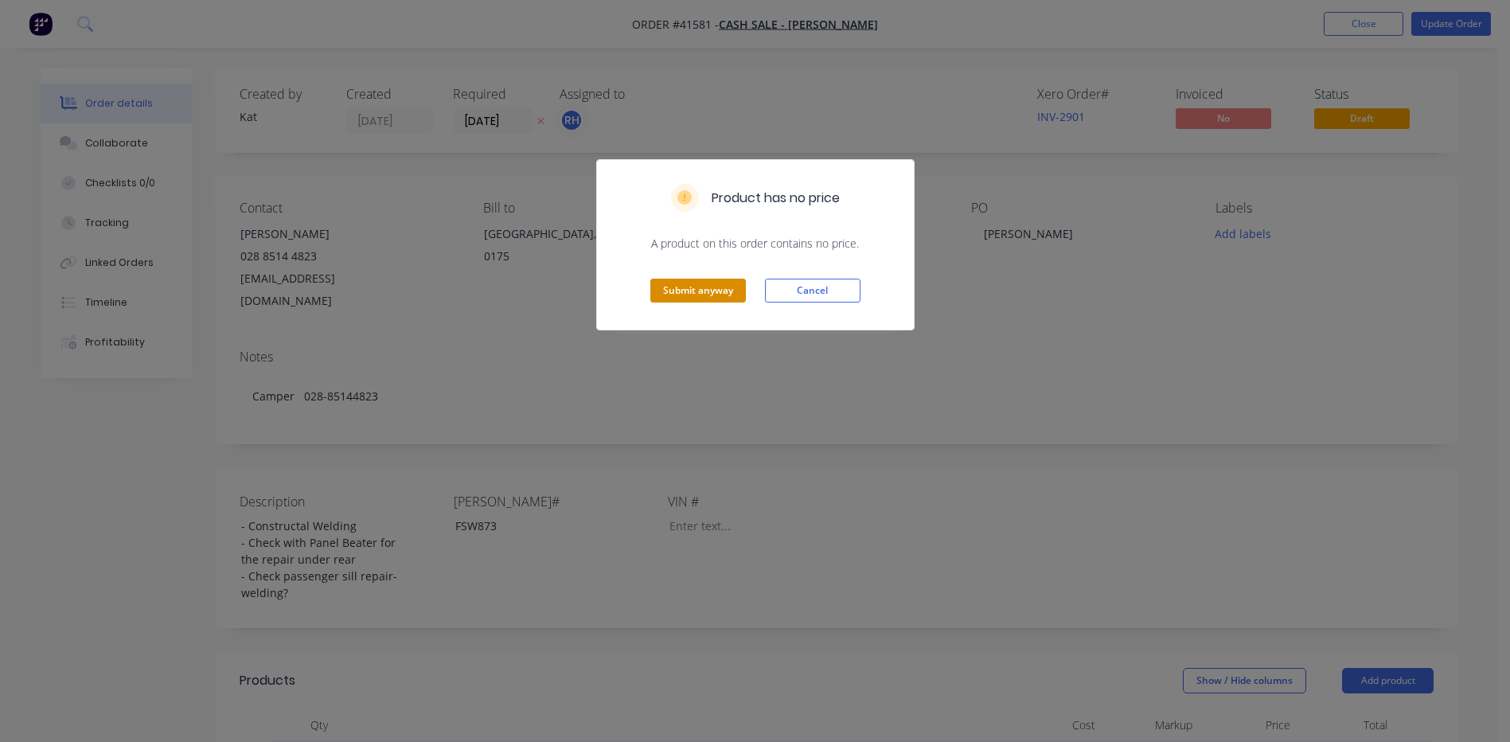
click at [709, 284] on button "Submit anyway" at bounding box center [698, 291] width 96 height 24
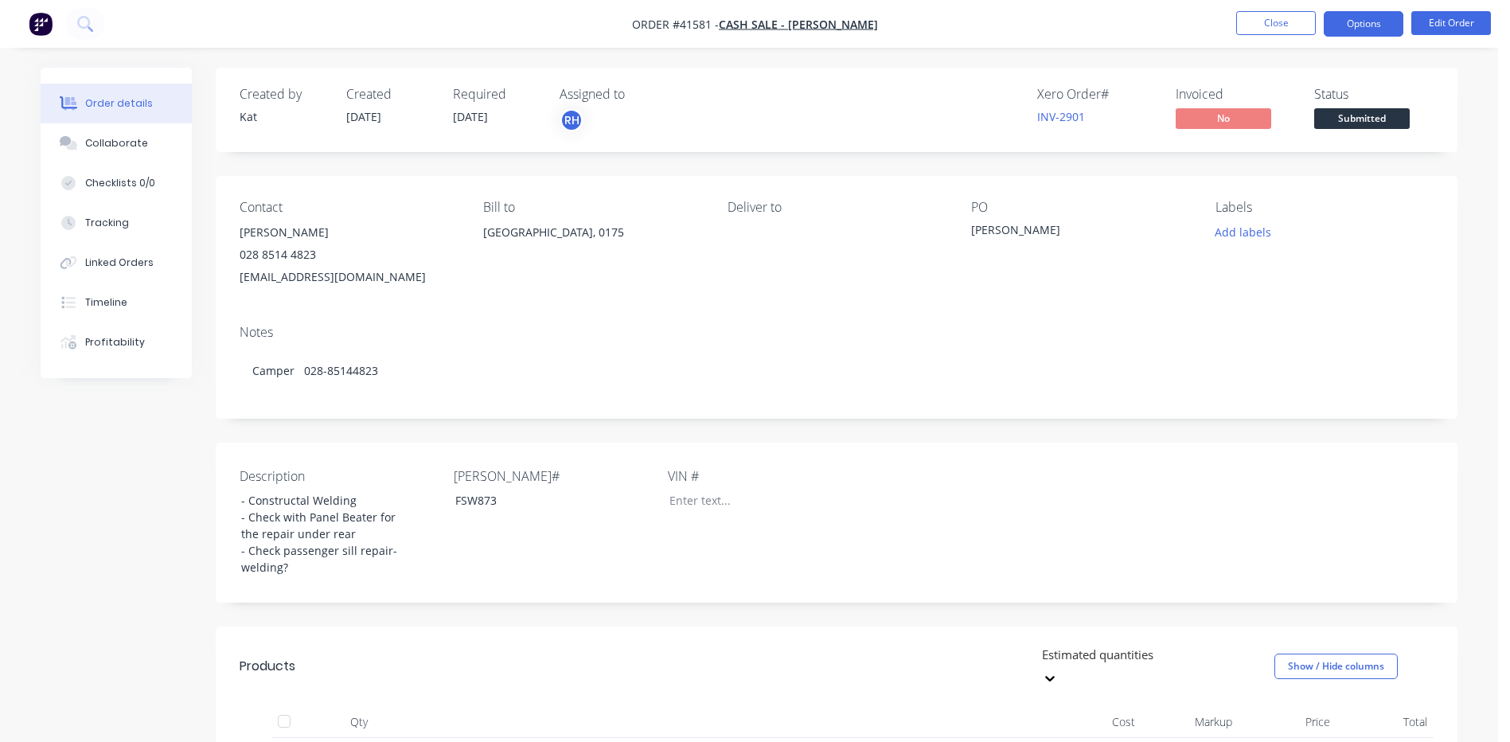
click at [1365, 24] on button "Options" at bounding box center [1364, 23] width 80 height 25
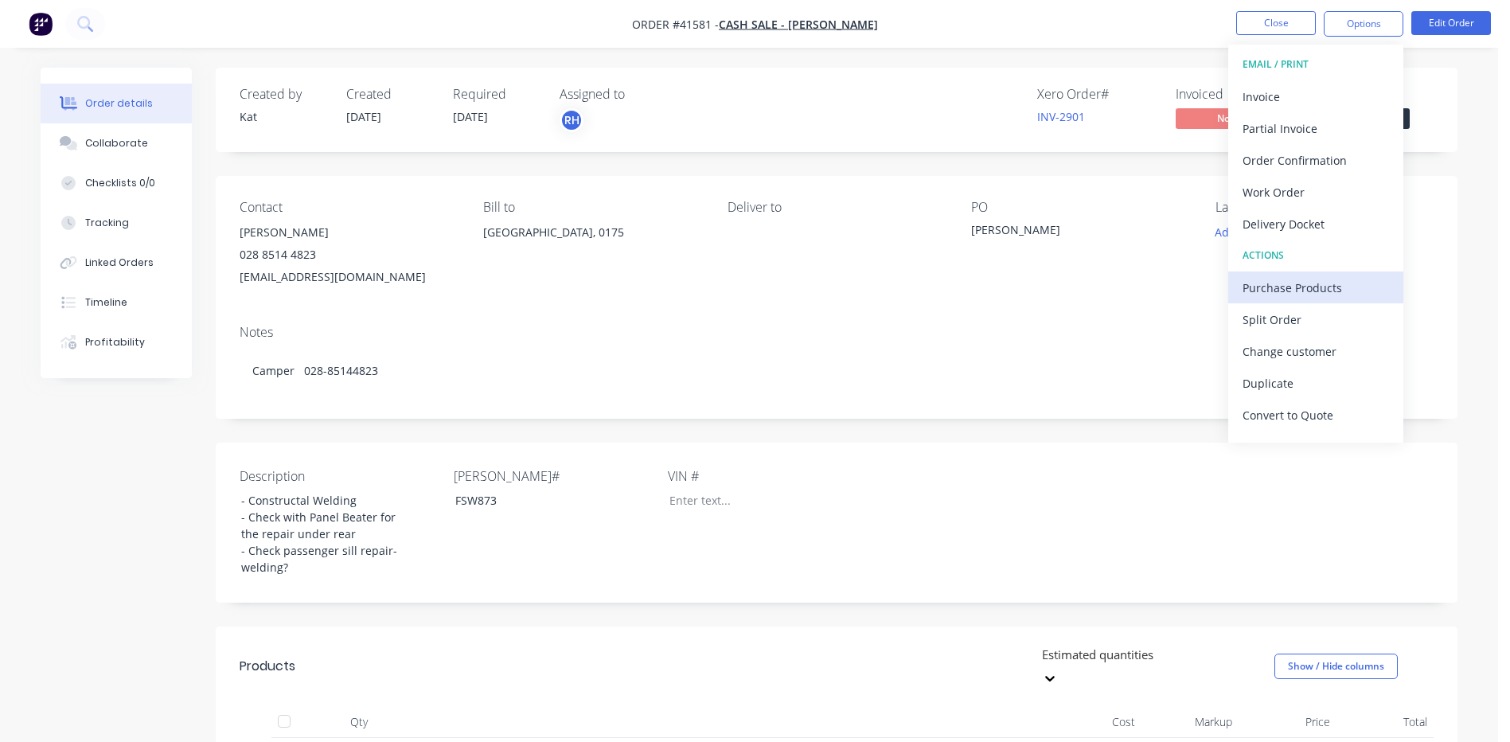
click at [1295, 289] on div "Purchase Products" at bounding box center [1315, 287] width 146 height 23
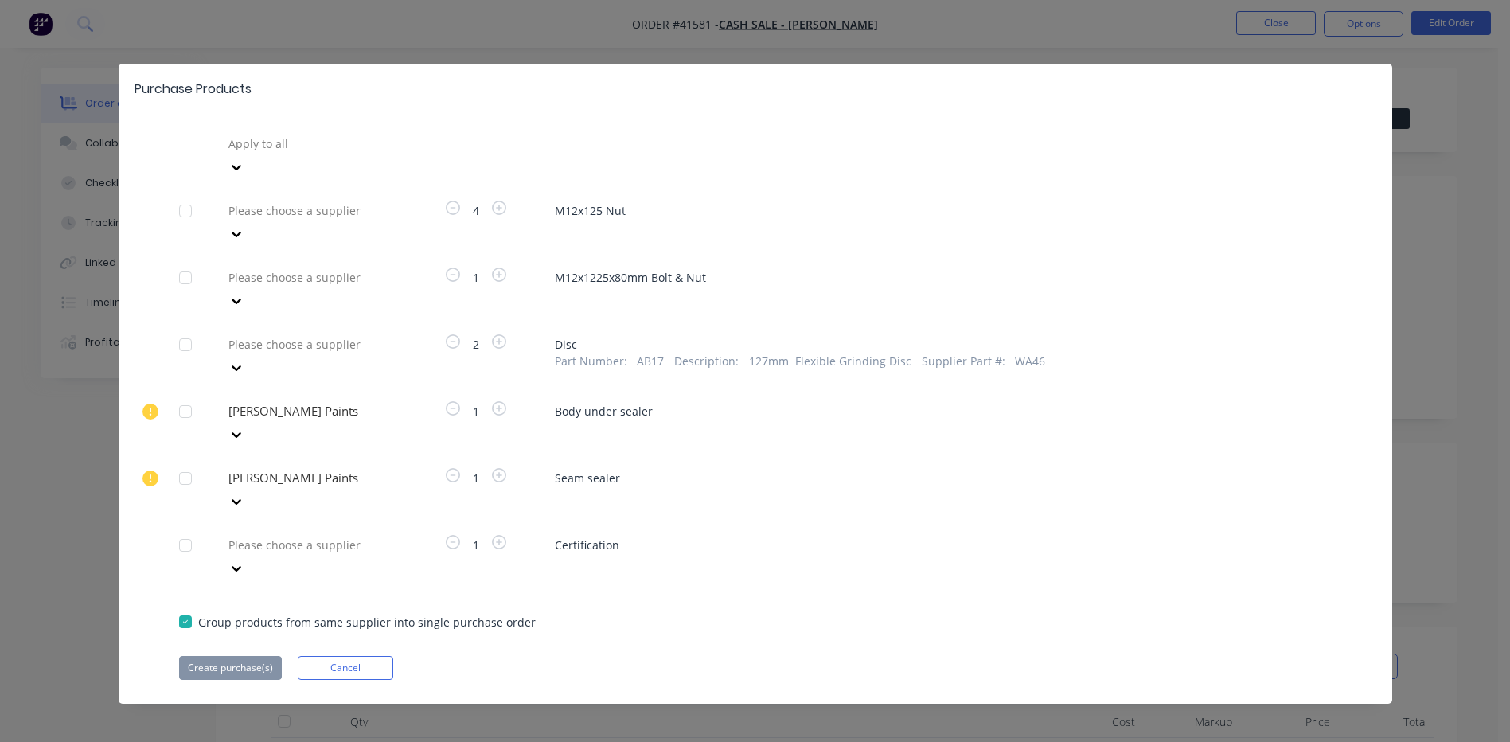
click at [187, 529] on div at bounding box center [186, 545] width 32 height 32
click at [244, 560] on icon at bounding box center [236, 568] width 16 height 16
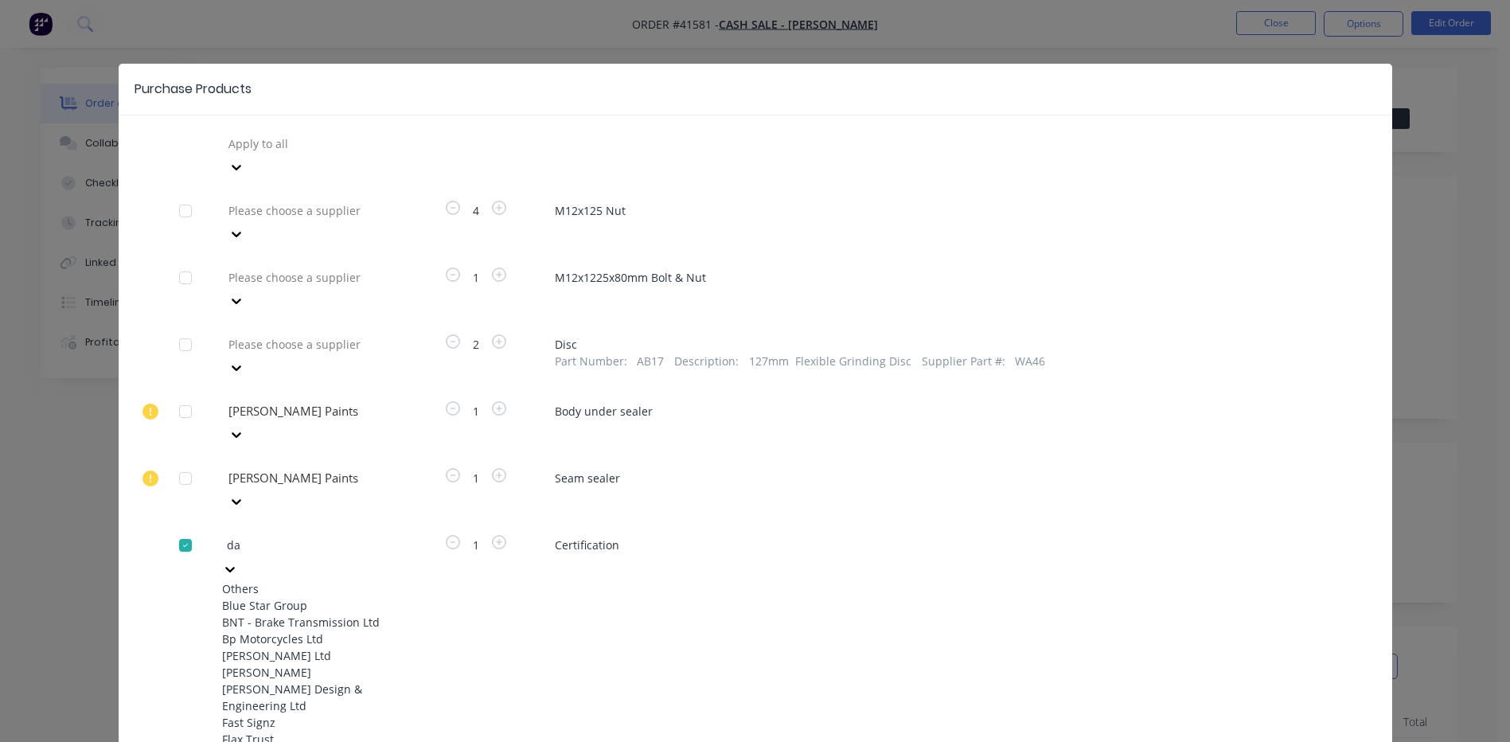
type input "daw"
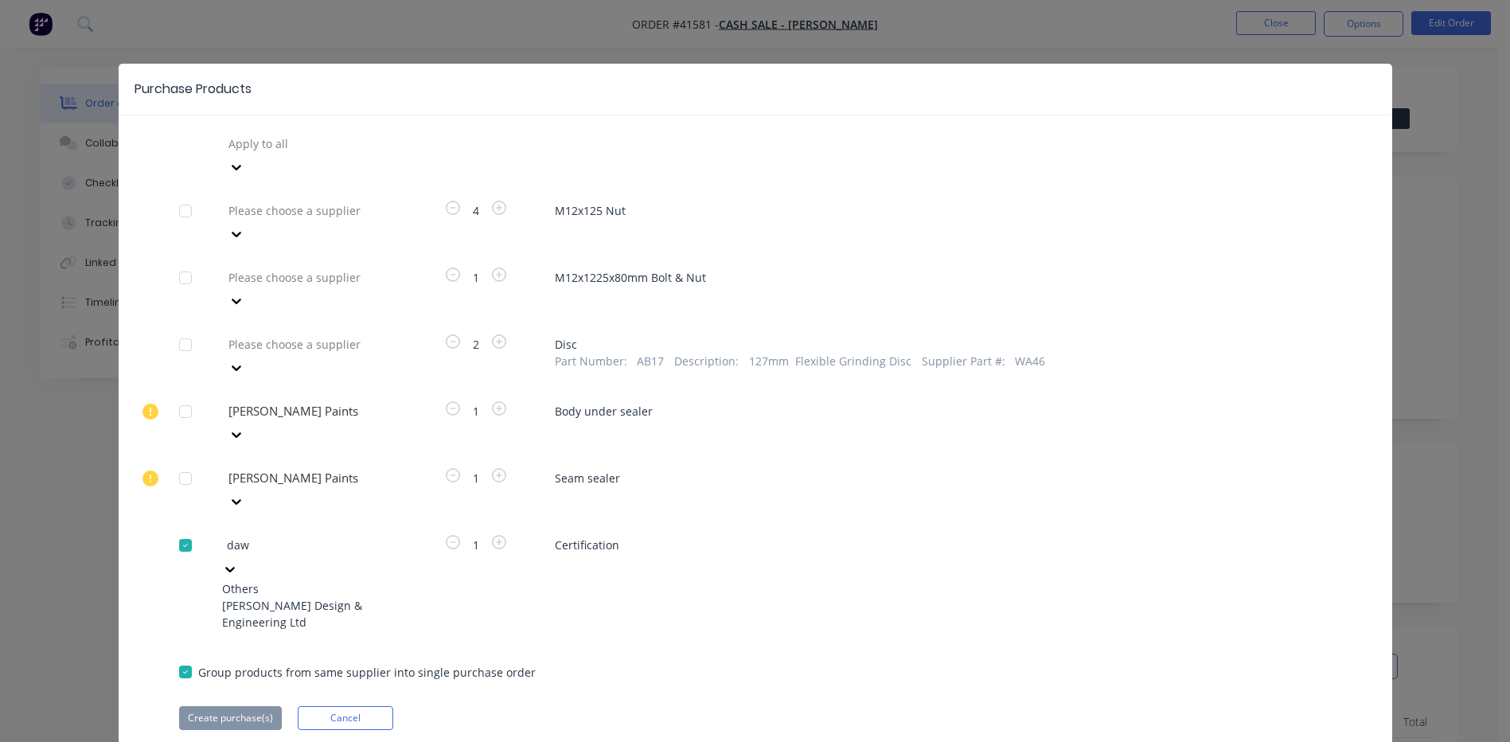
click at [326, 597] on div "Dawson Design & Engineering Ltd" at bounding box center [309, 613] width 175 height 33
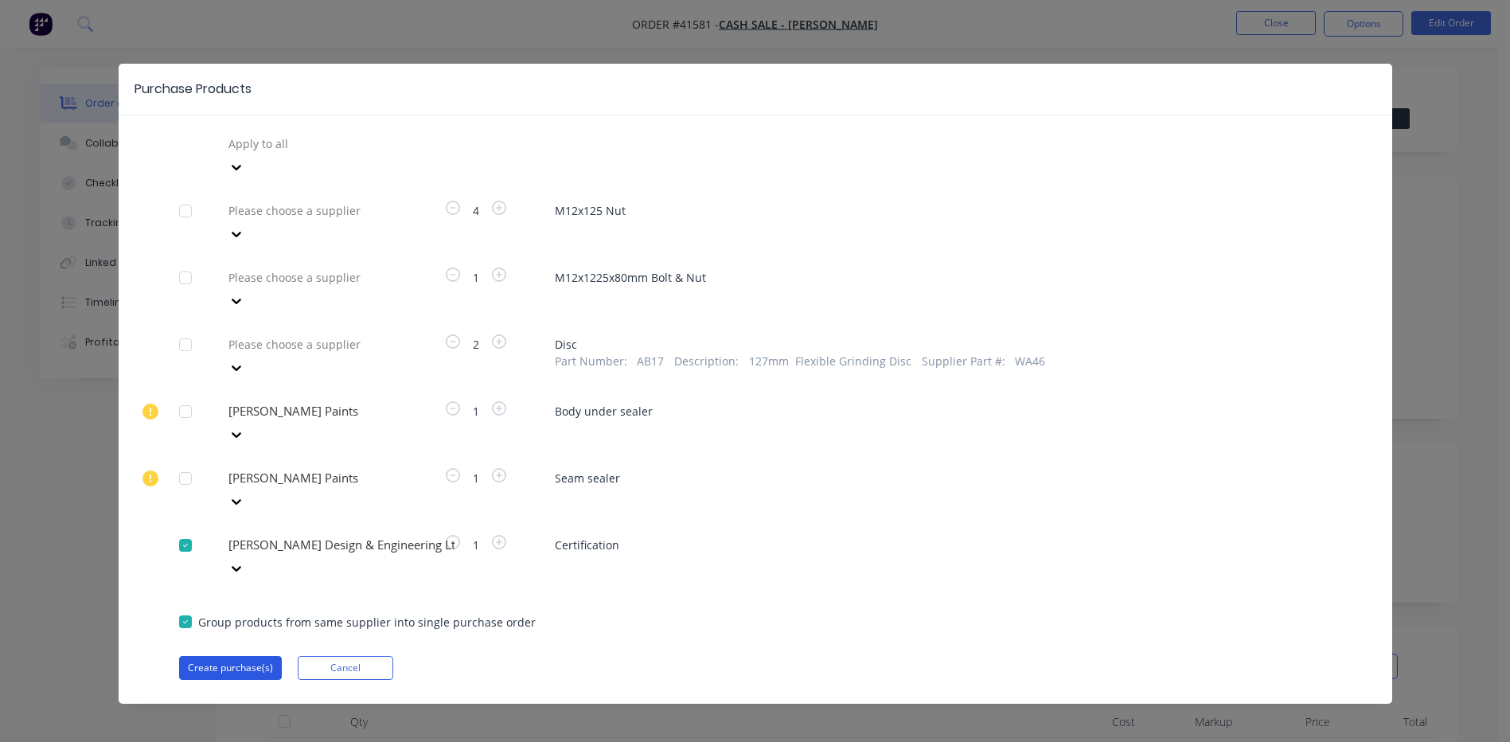
click at [244, 656] on button "Create purchase(s)" at bounding box center [230, 668] width 103 height 24
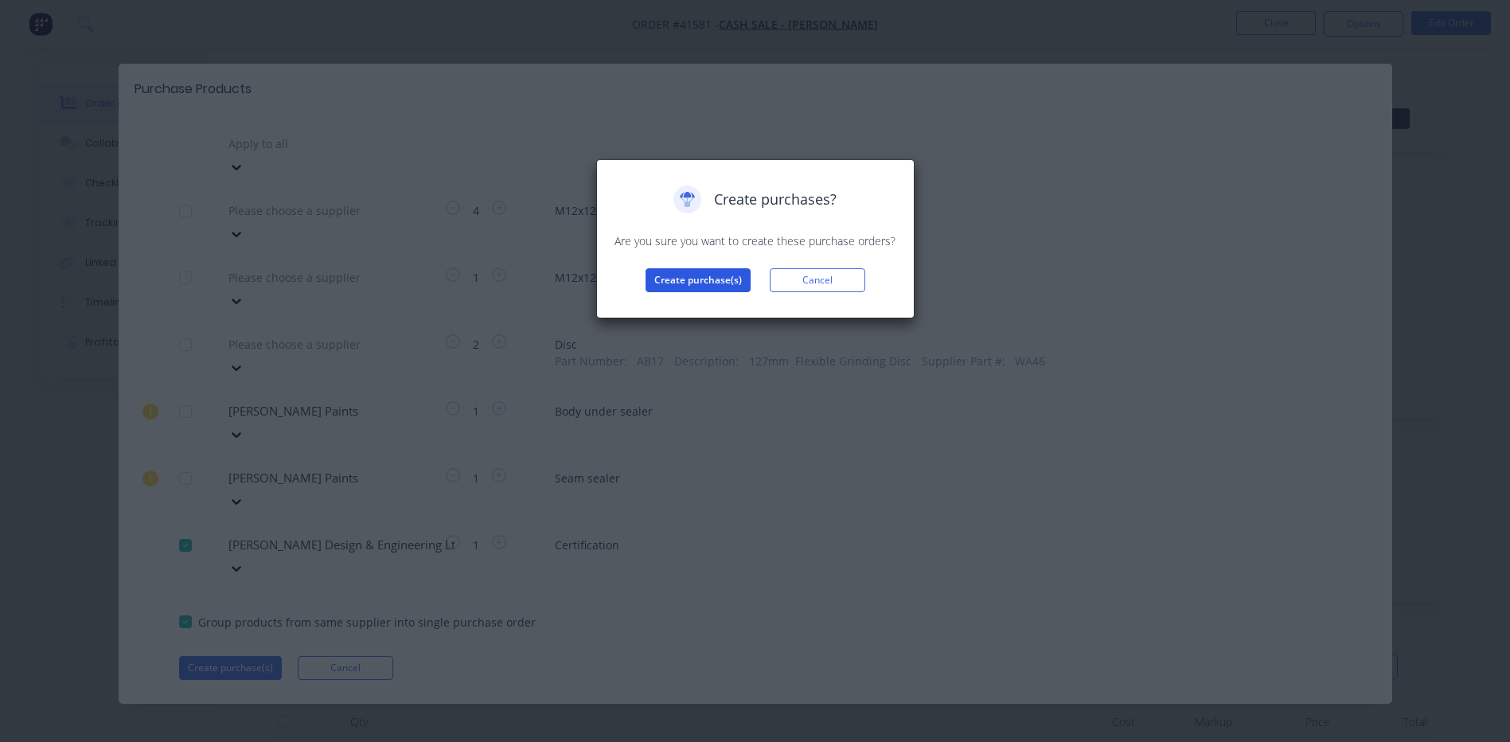
click at [729, 273] on button "Create purchase(s)" at bounding box center [697, 280] width 105 height 24
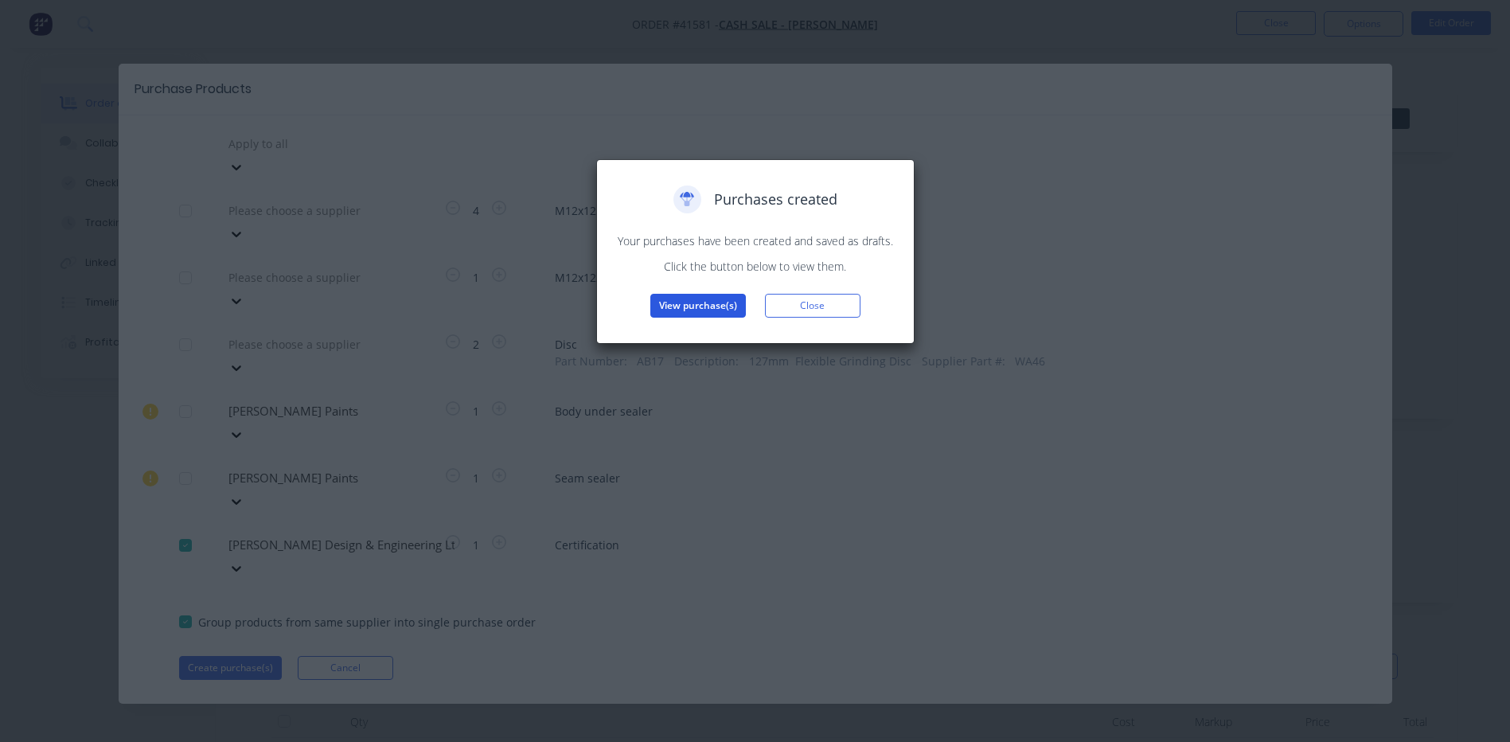
click at [708, 300] on button "View purchase(s)" at bounding box center [698, 306] width 96 height 24
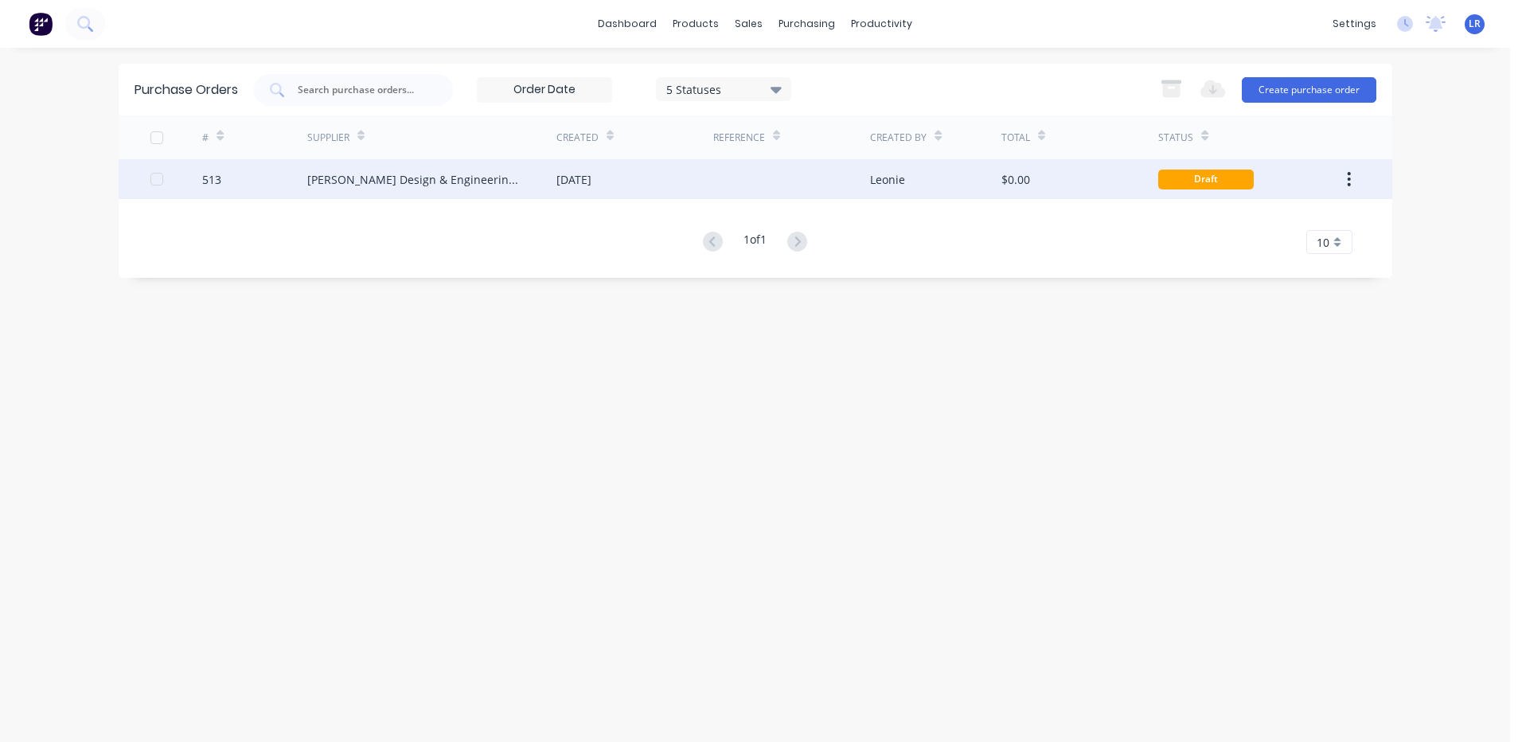
click at [402, 177] on div "Dawson Design & Engineering Ltd" at bounding box center [415, 179] width 217 height 17
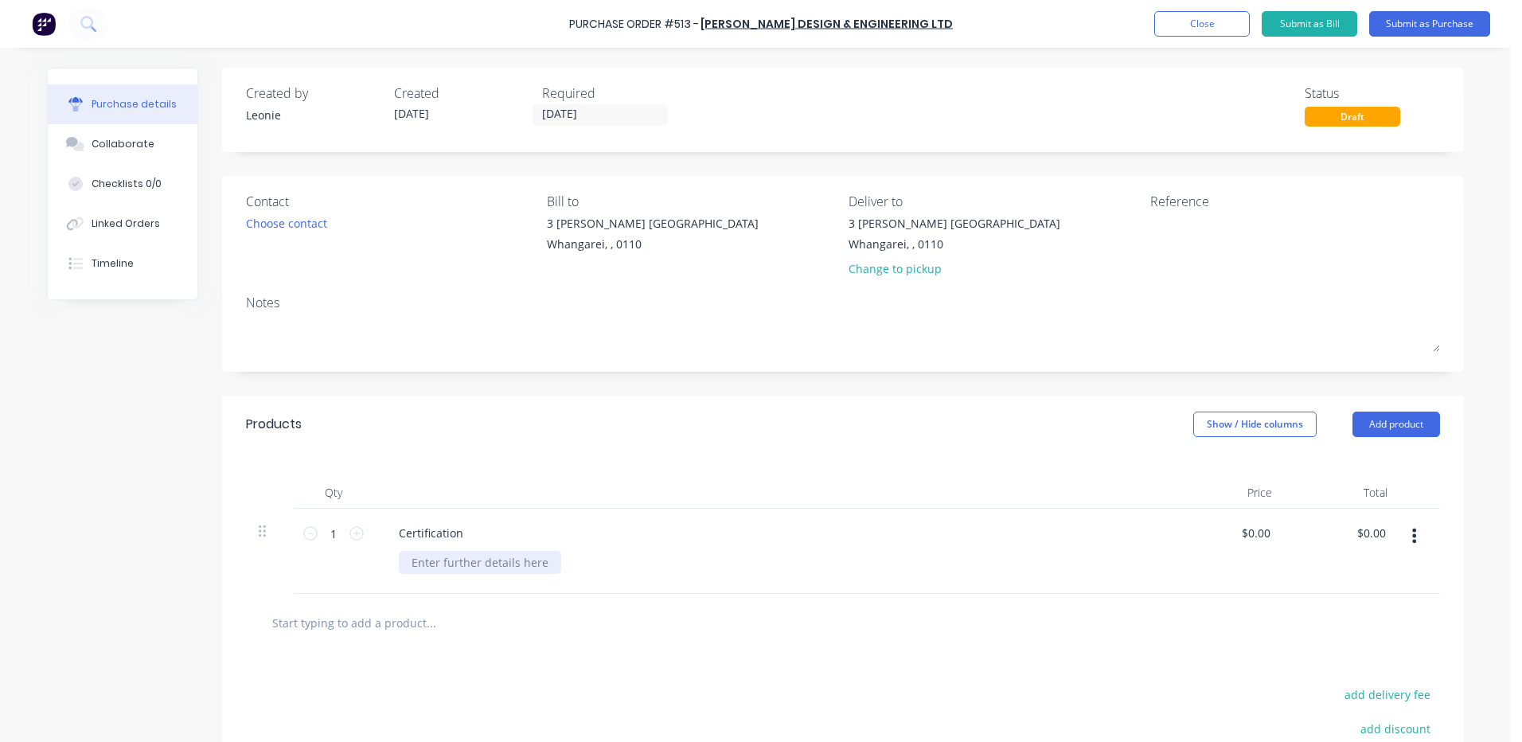
click at [431, 562] on div at bounding box center [480, 562] width 162 height 23
click at [496, 562] on div "Camper - Rego #" at bounding box center [461, 562] width 125 height 23
click at [1456, 23] on button "Submit as Purchase" at bounding box center [1429, 23] width 121 height 25
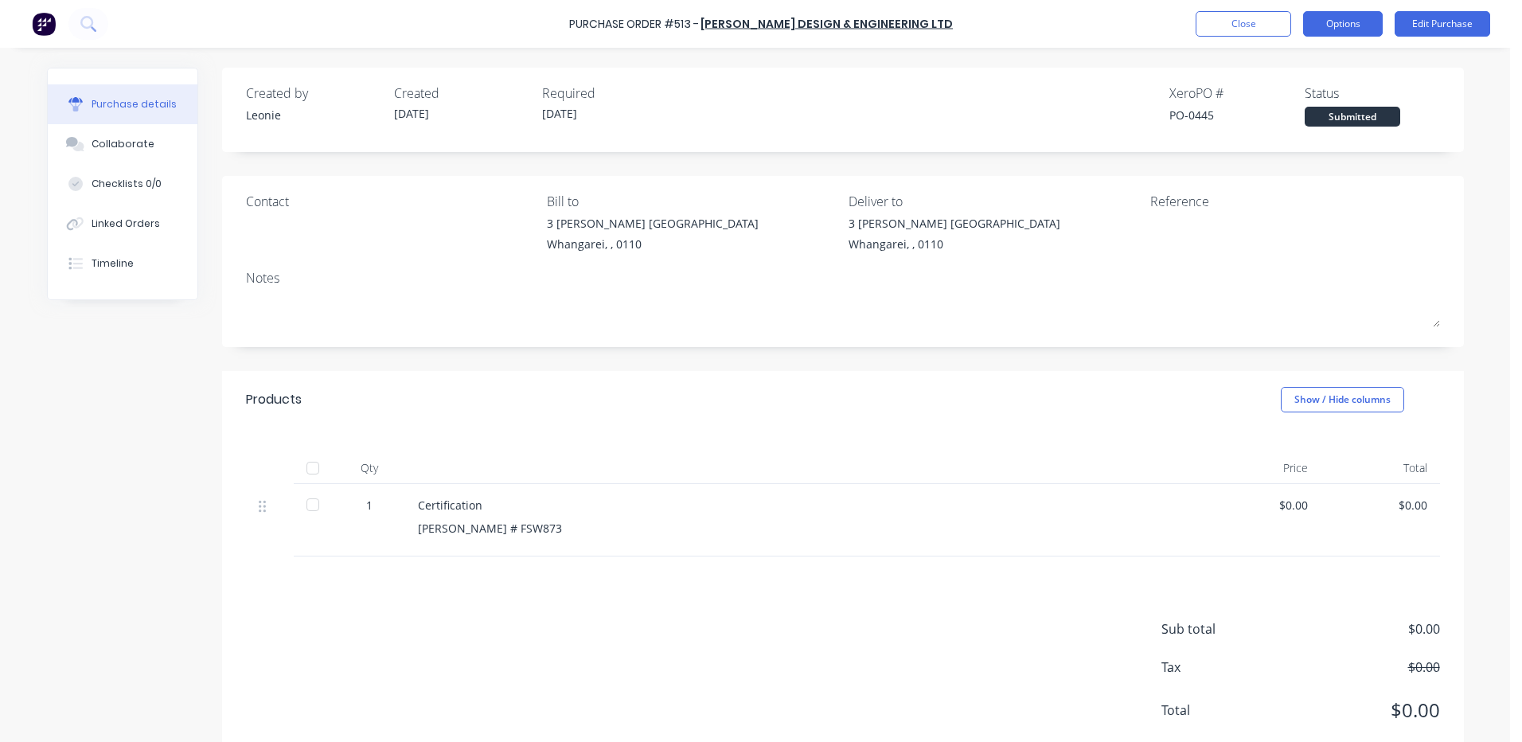
click at [1318, 18] on button "Options" at bounding box center [1343, 23] width 80 height 25
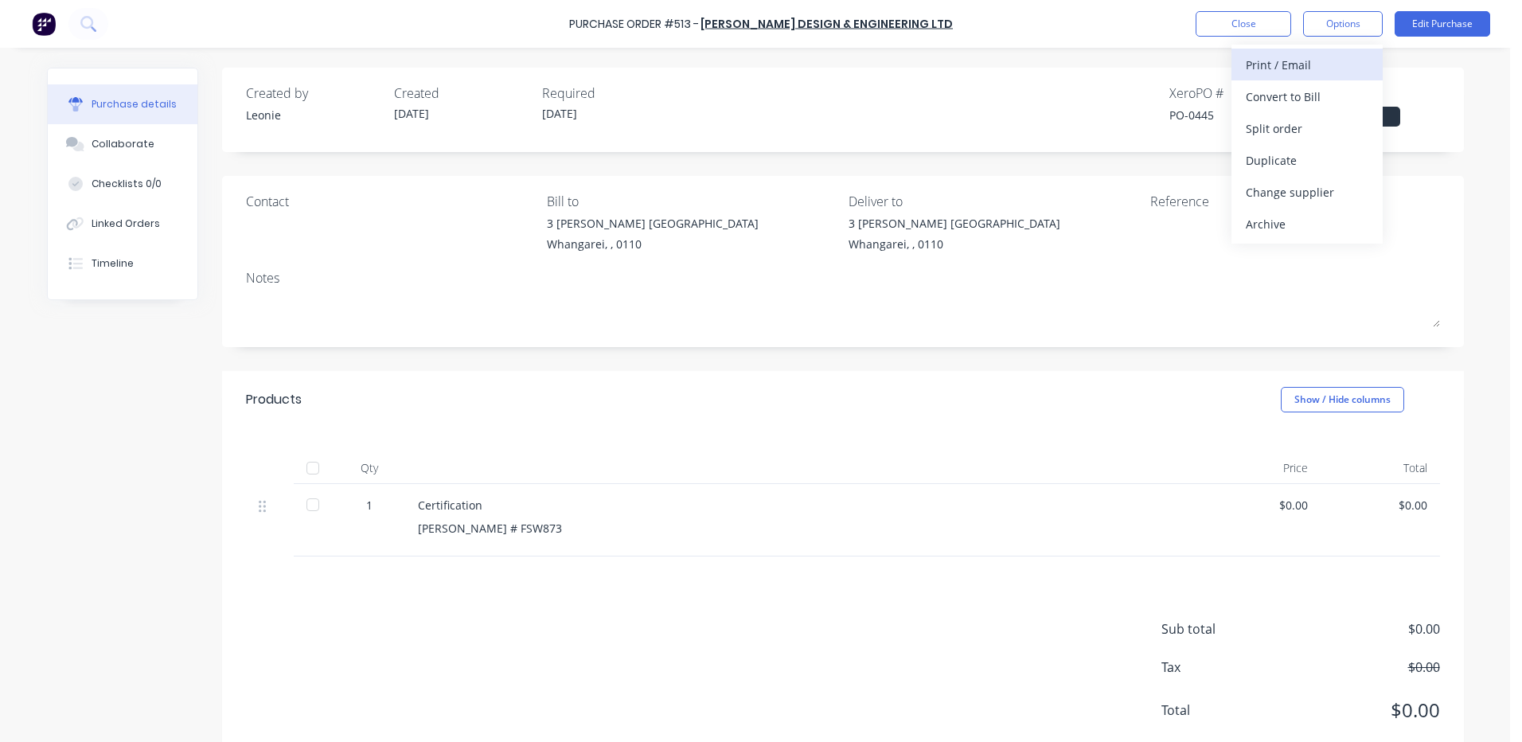
click at [1282, 67] on div "Print / Email" at bounding box center [1307, 64] width 123 height 23
click at [1285, 126] on div "Without pricing" at bounding box center [1307, 128] width 123 height 23
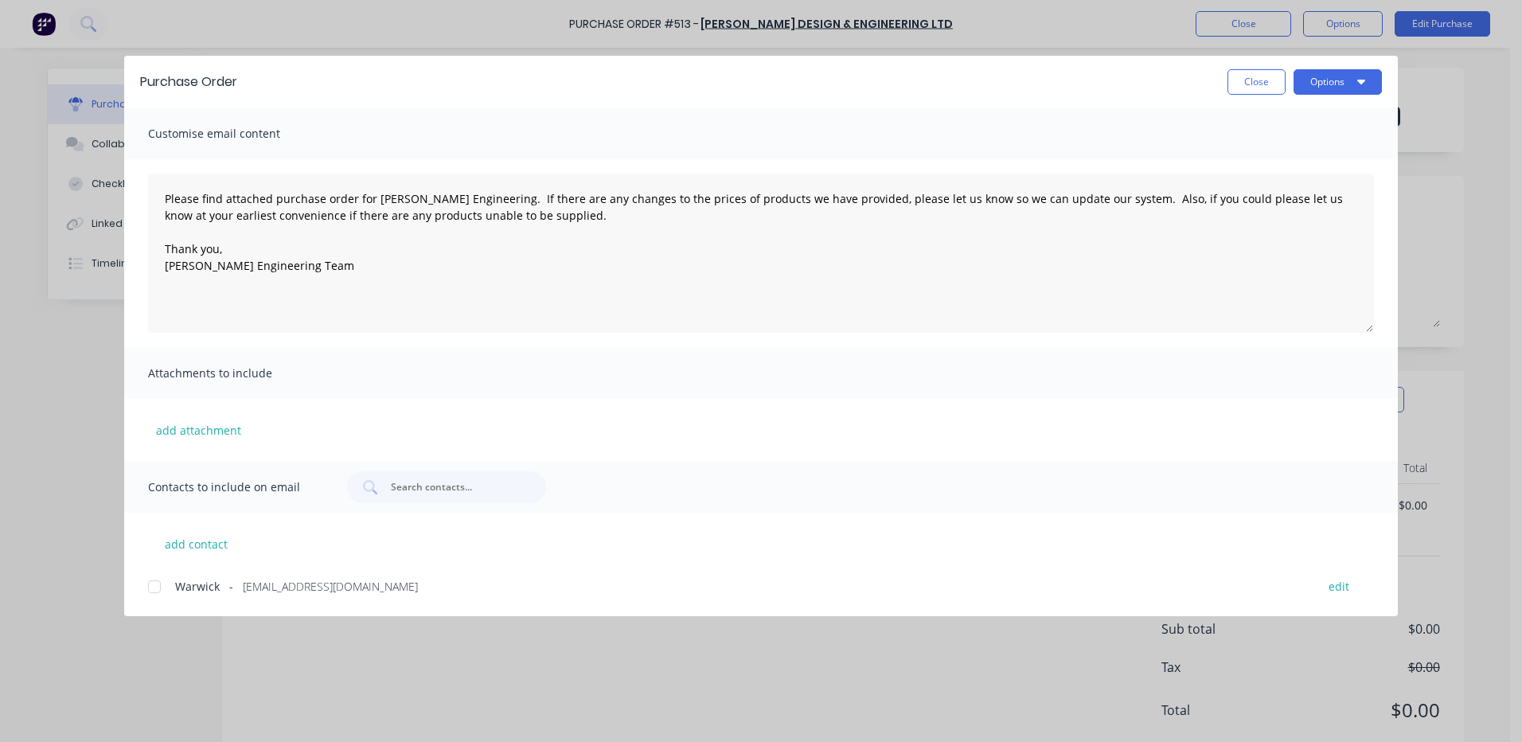
click at [154, 585] on div at bounding box center [154, 587] width 32 height 32
click at [1333, 76] on button "Options" at bounding box center [1337, 81] width 88 height 25
click at [1278, 186] on div "Email" at bounding box center [1306, 185] width 123 height 23
click at [1266, 84] on button "Close" at bounding box center [1256, 81] width 58 height 25
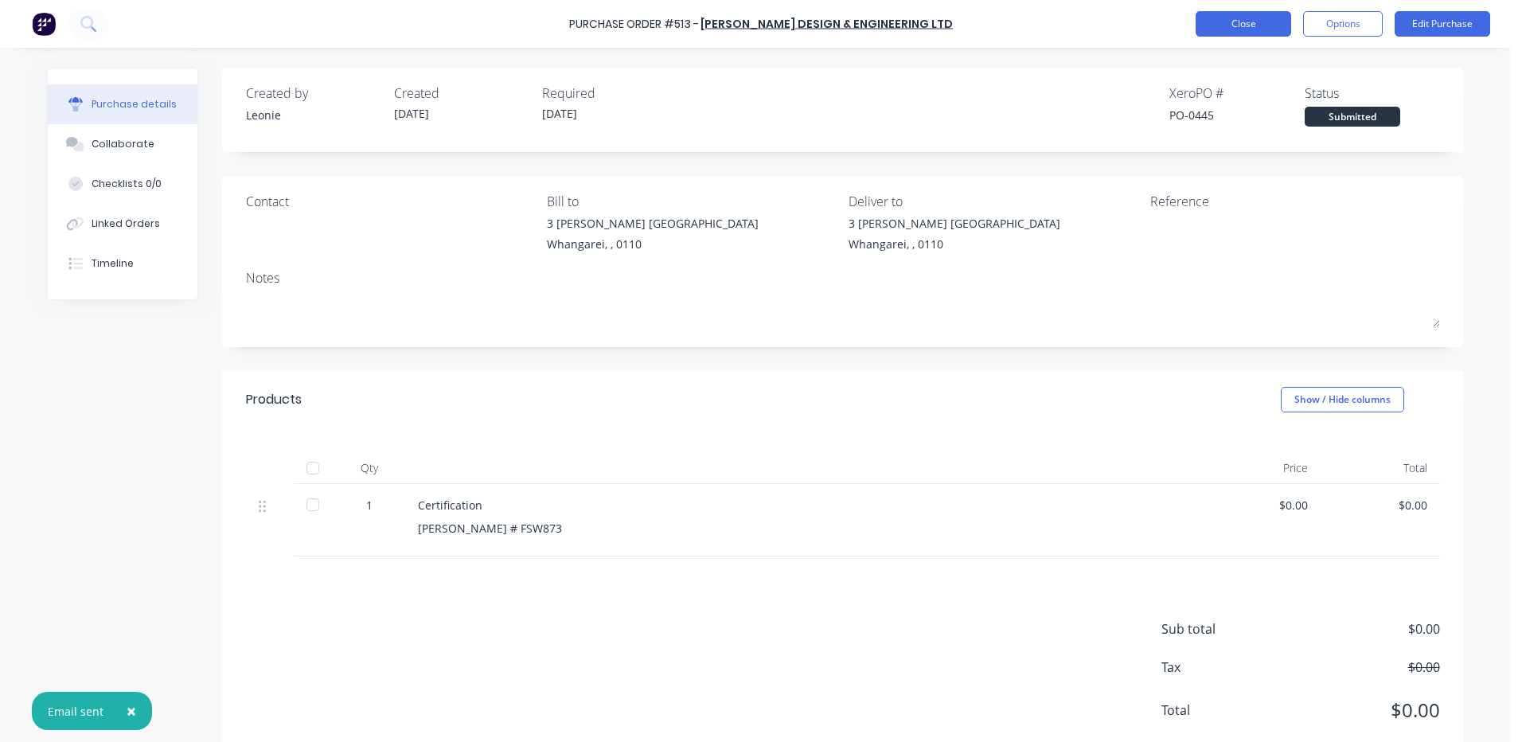
click at [1232, 26] on button "Close" at bounding box center [1243, 23] width 96 height 25
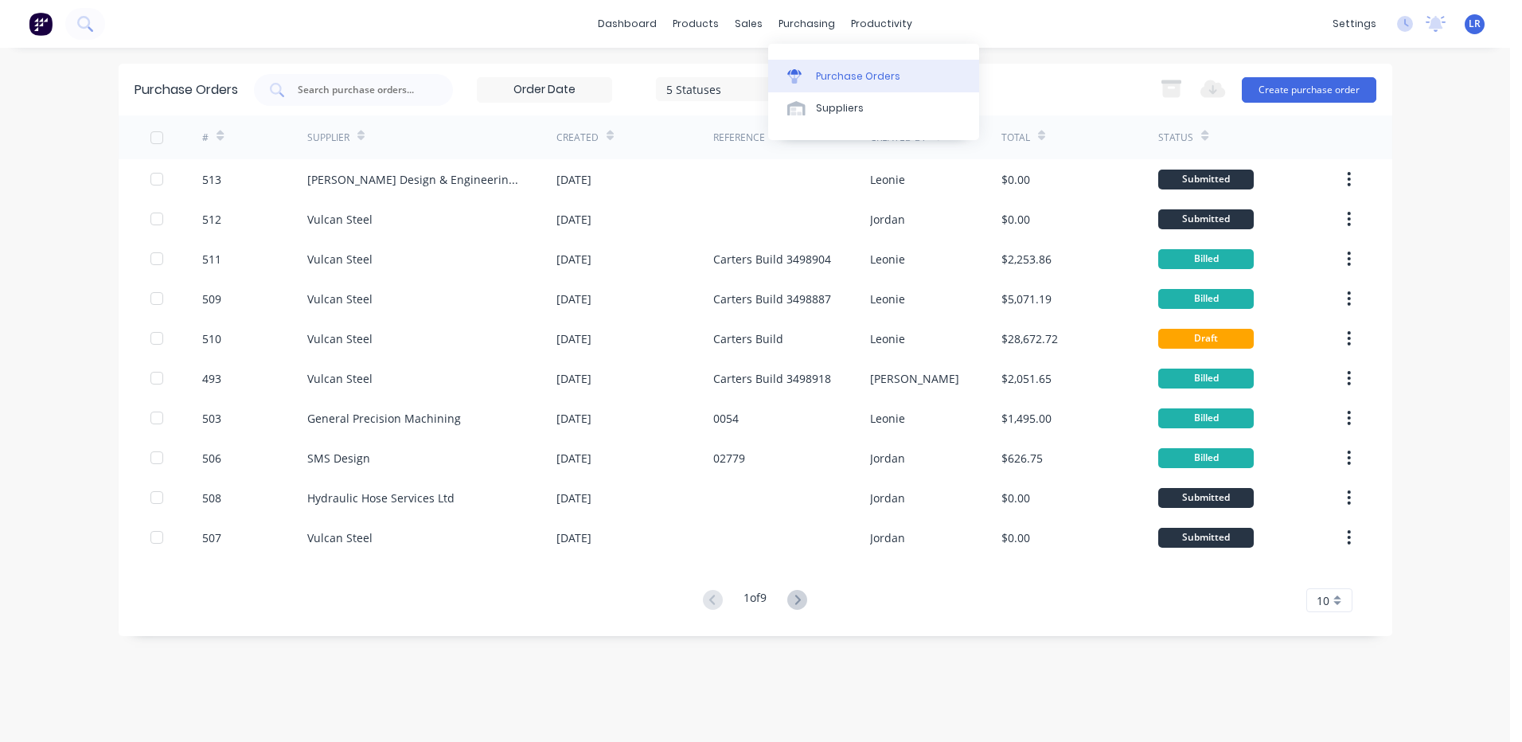
click at [828, 75] on div "Purchase Orders" at bounding box center [858, 76] width 84 height 14
click at [1327, 86] on button "Create purchase order" at bounding box center [1309, 89] width 135 height 25
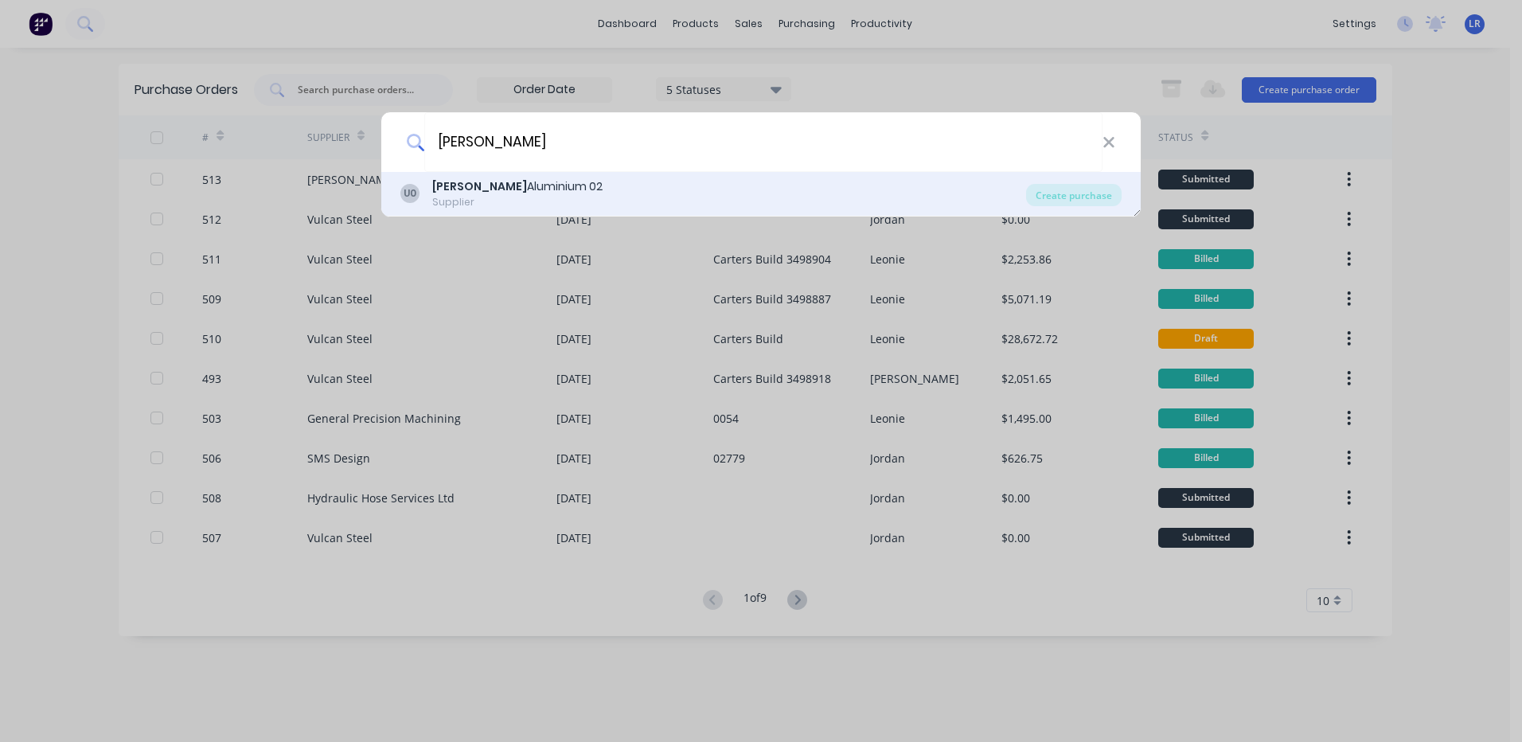
type input "ullrich"
click at [458, 197] on div "Supplier" at bounding box center [517, 202] width 170 height 14
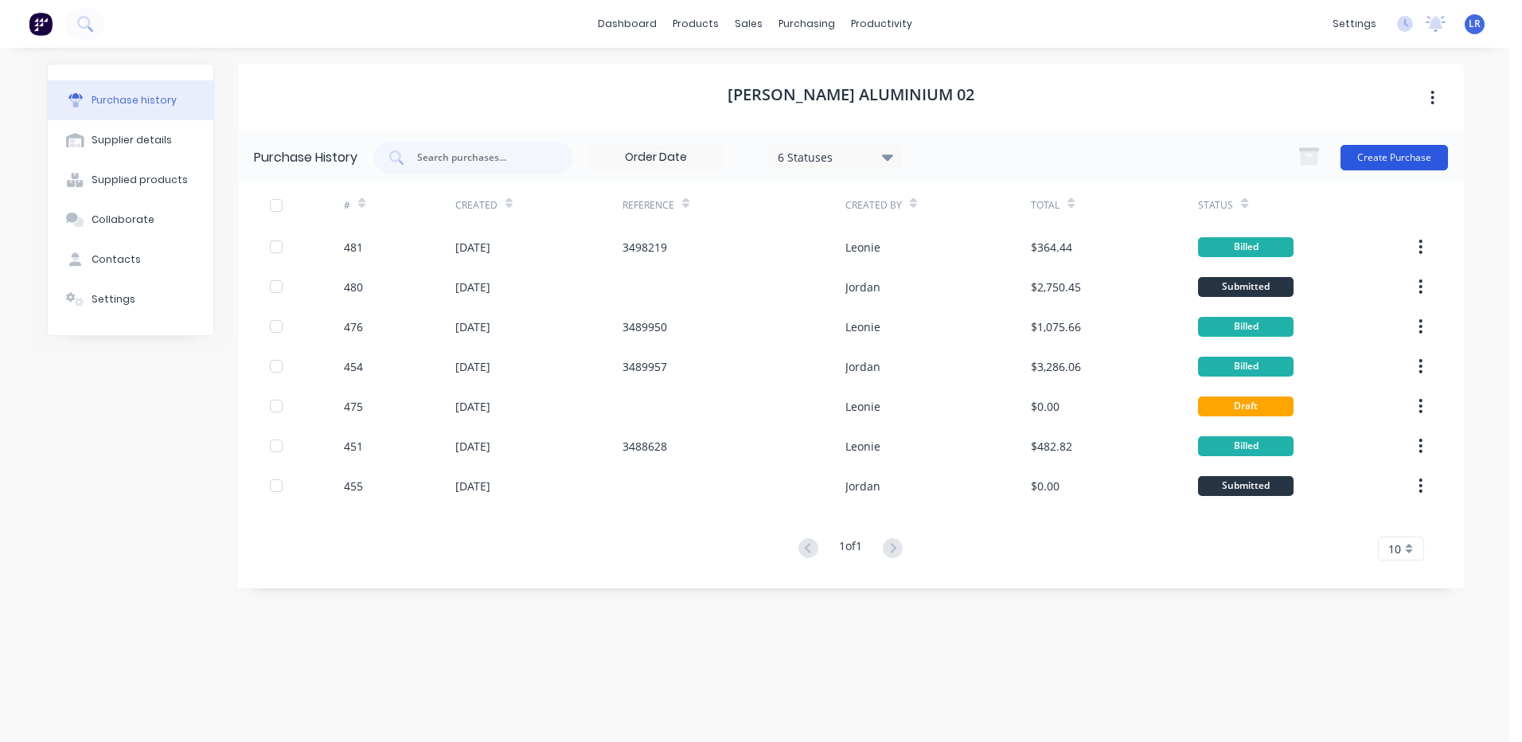
click at [1405, 152] on button "Create Purchase" at bounding box center [1393, 157] width 107 height 25
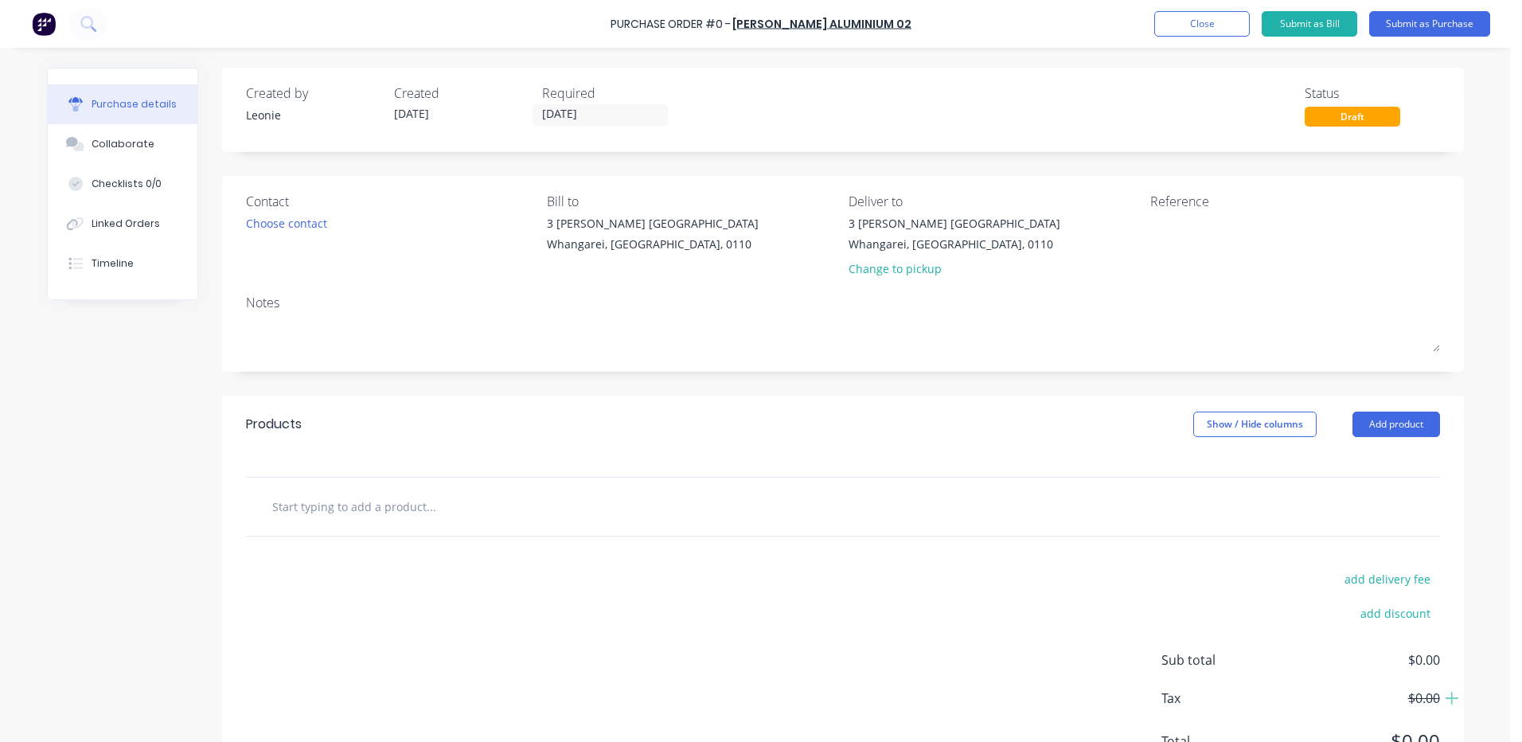
click at [274, 509] on input "text" at bounding box center [430, 506] width 318 height 32
drag, startPoint x: 343, startPoint y: 513, endPoint x: 189, endPoint y: 511, distance: 154.4
click at [189, 511] on div "Created by Leonie Created 07/10/25 Required 07/10/25 Status Draft Contact Choos…" at bounding box center [755, 433] width 1417 height 731
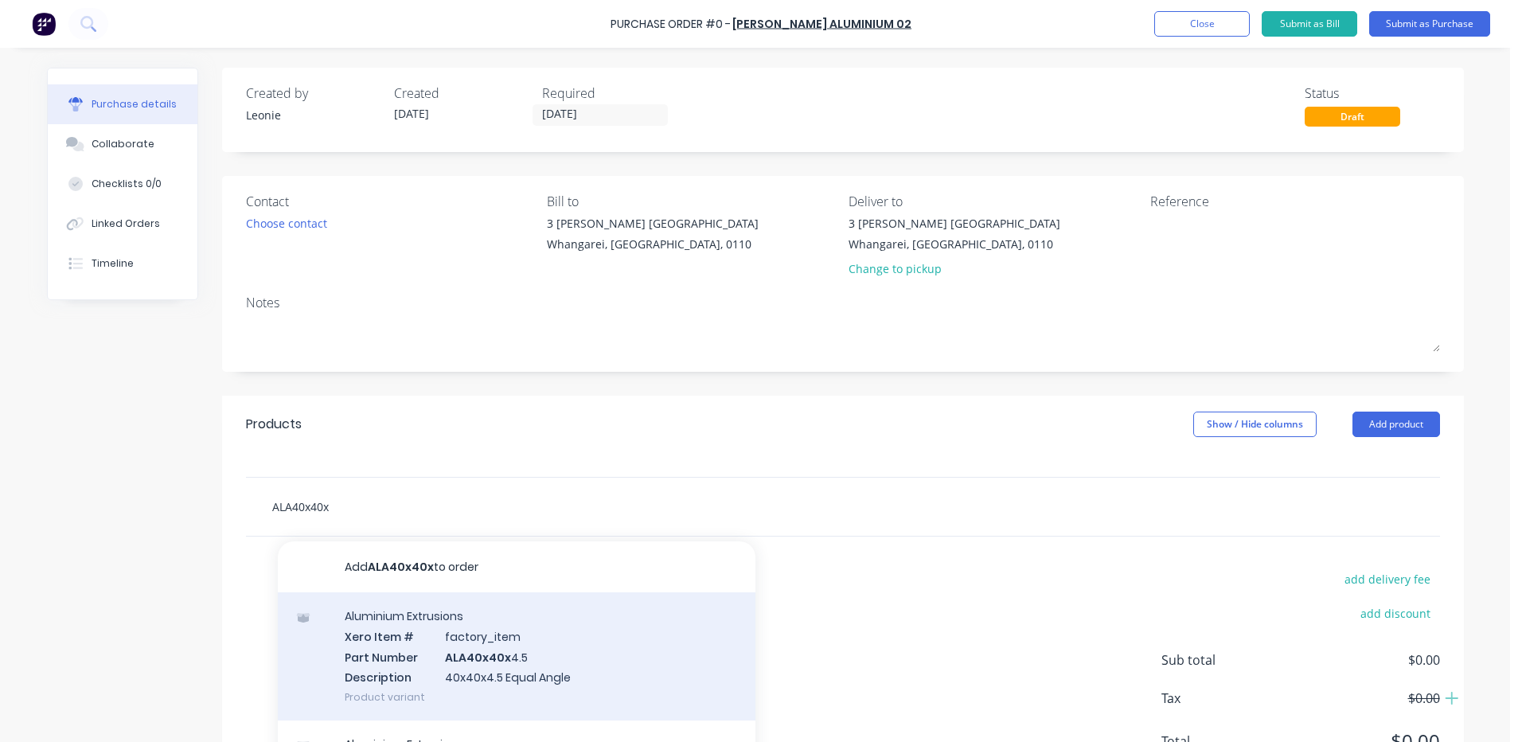
type input "ALA40x40x"
click at [466, 673] on div "Aluminium Extrusions Xero Item # factory_item Part Number ALA40x40x 4.5 Descrip…" at bounding box center [517, 656] width 478 height 128
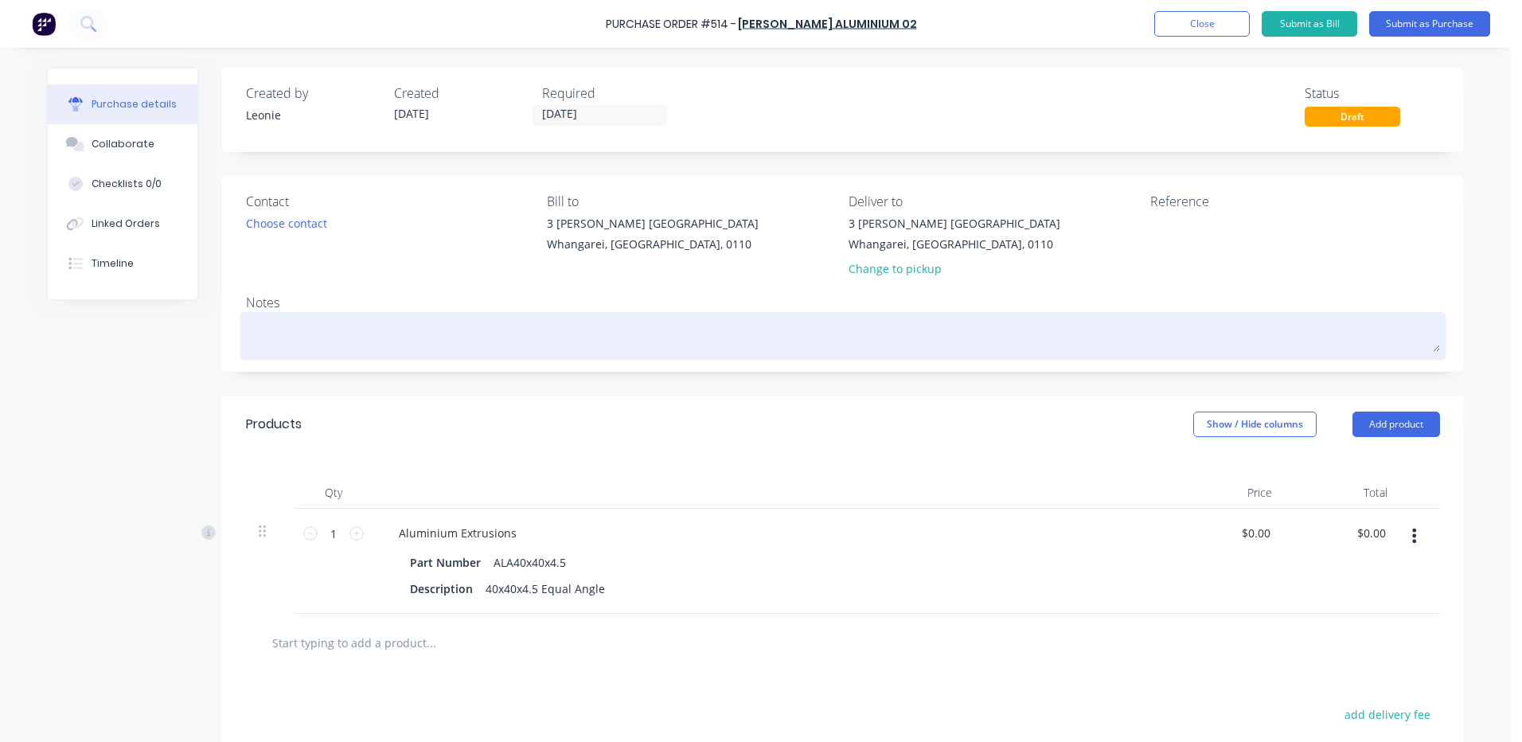
click at [293, 335] on textarea at bounding box center [843, 334] width 1194 height 36
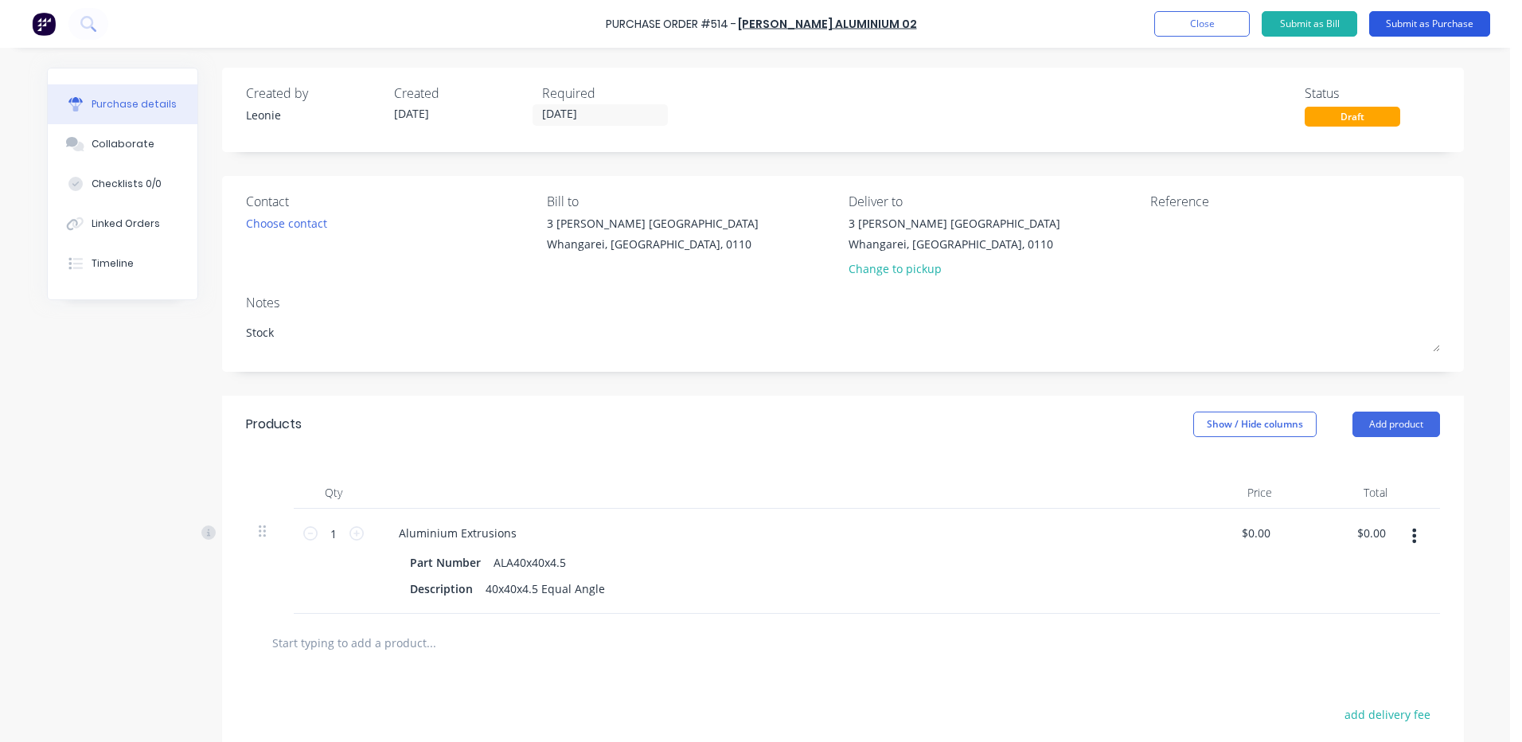
type textarea "Stock"
click at [1449, 26] on button "Submit as Purchase" at bounding box center [1429, 23] width 121 height 25
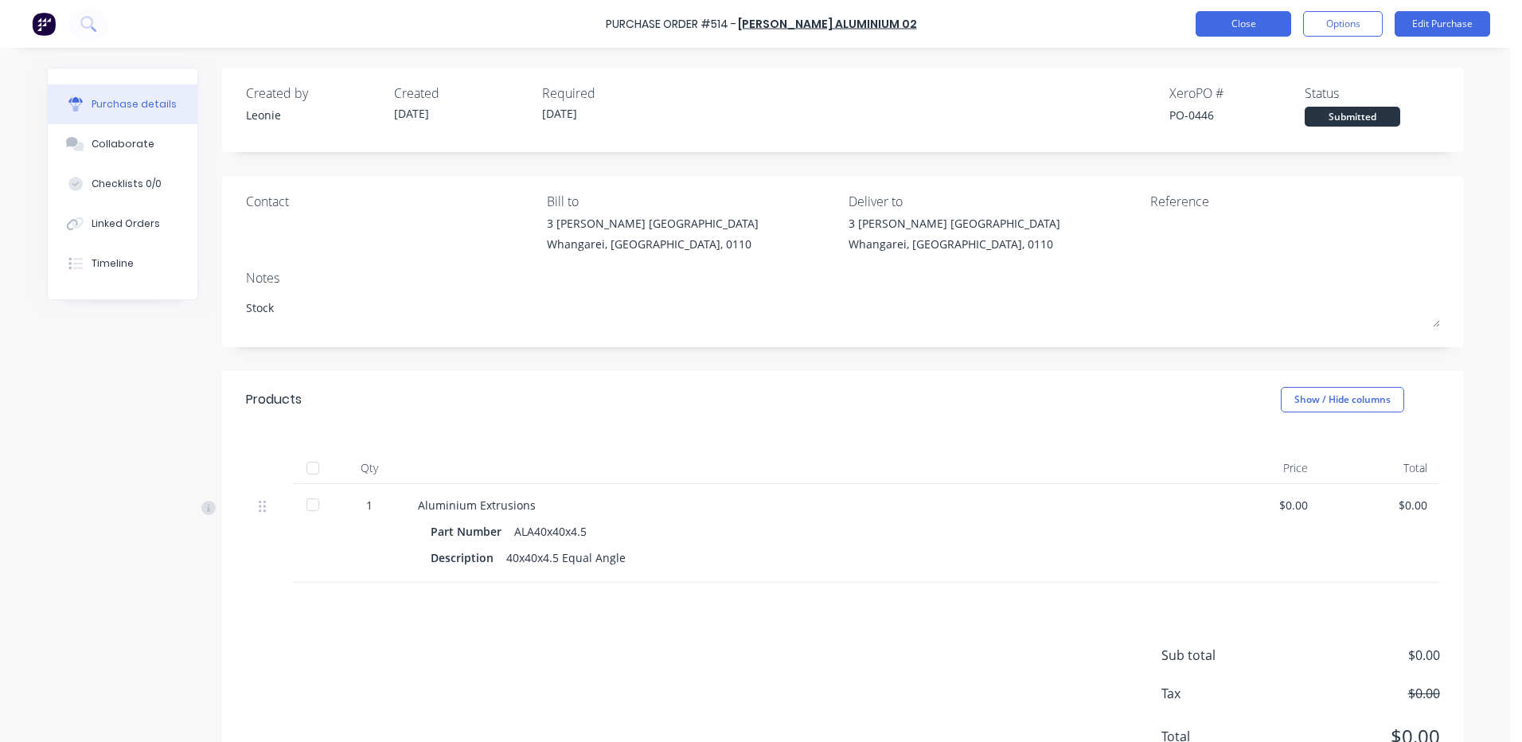
click at [1250, 23] on button "Close" at bounding box center [1243, 23] width 96 height 25
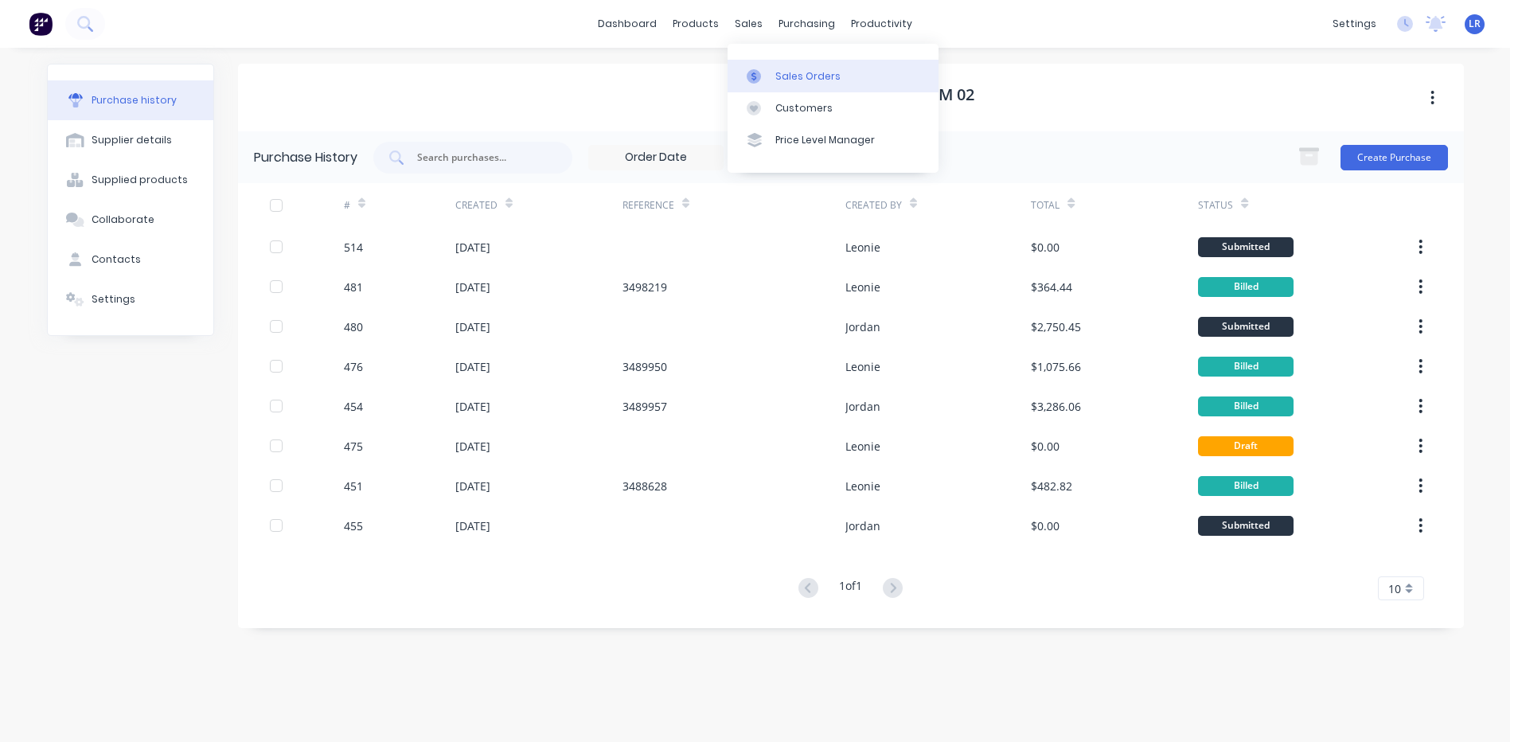
click at [794, 80] on div "Sales Orders" at bounding box center [807, 76] width 65 height 14
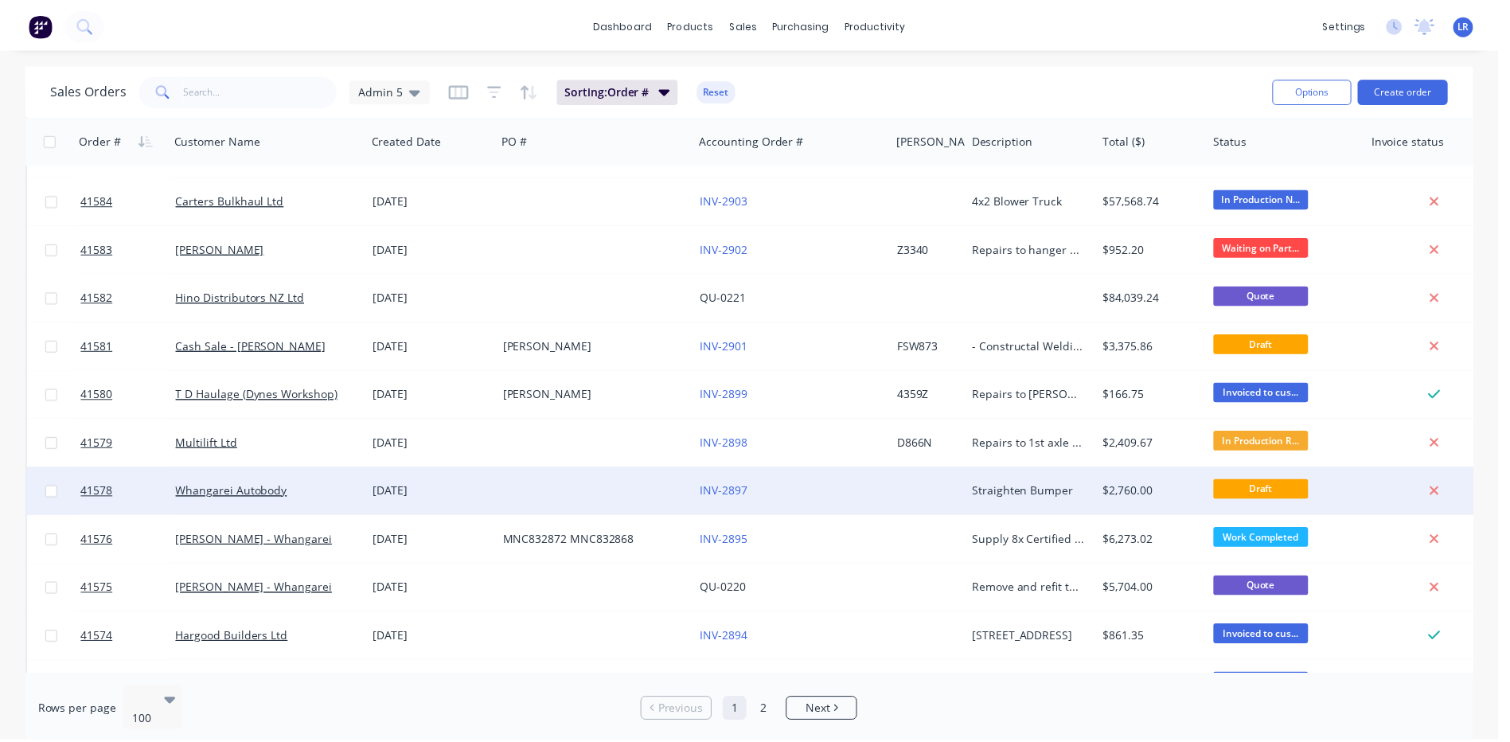
scroll to position [1114, 0]
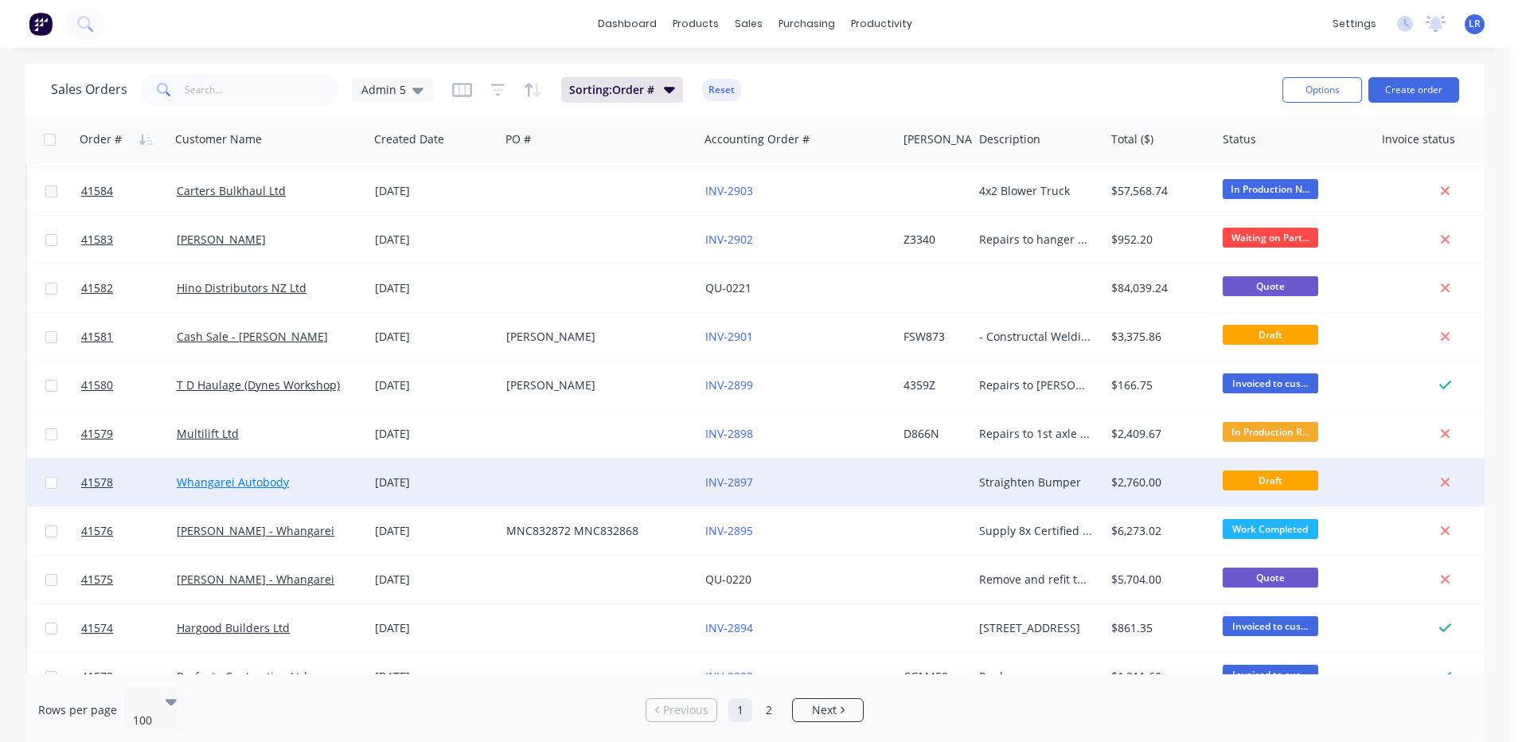
click at [239, 483] on link "Whangarei Autobody" at bounding box center [233, 481] width 112 height 15
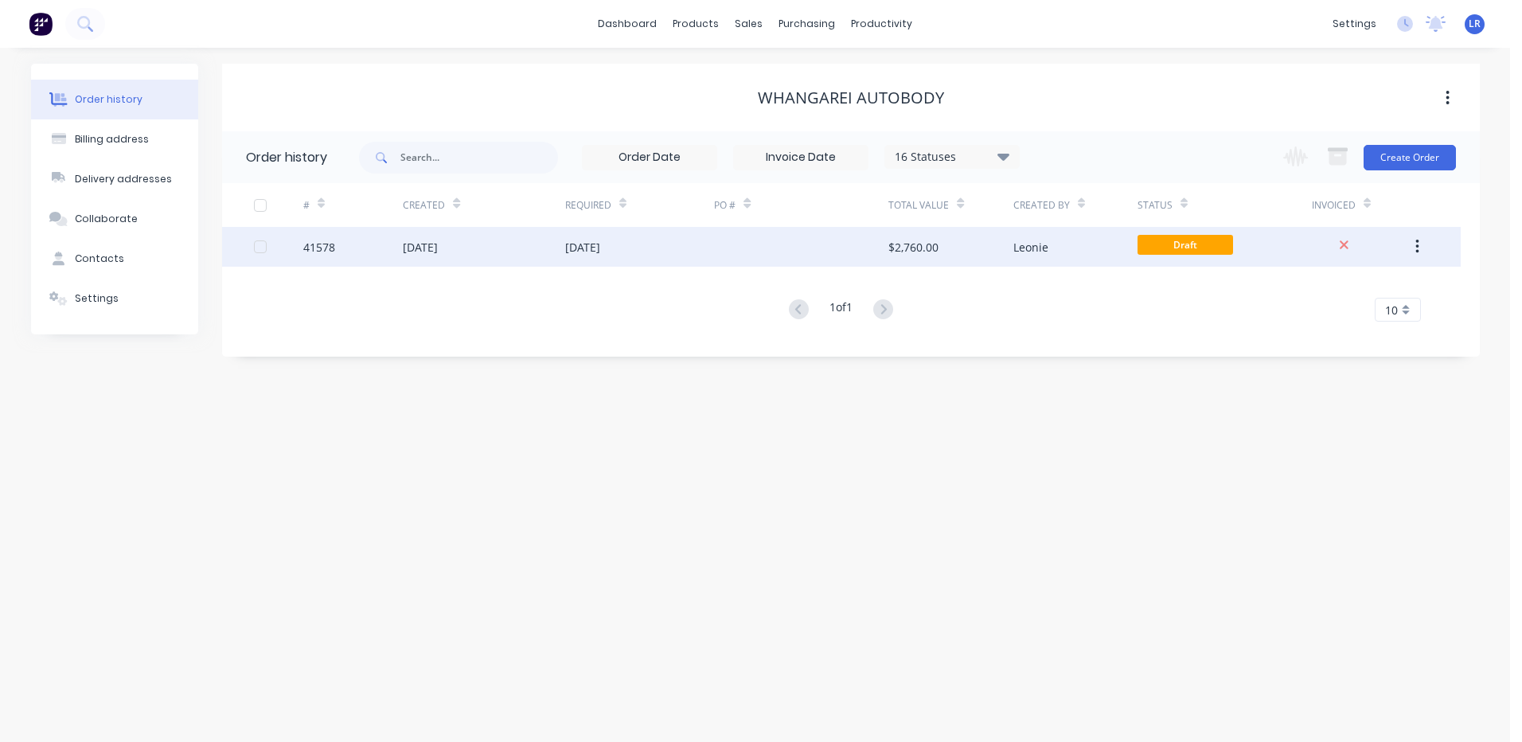
click at [330, 243] on div "41578" at bounding box center [319, 247] width 32 height 17
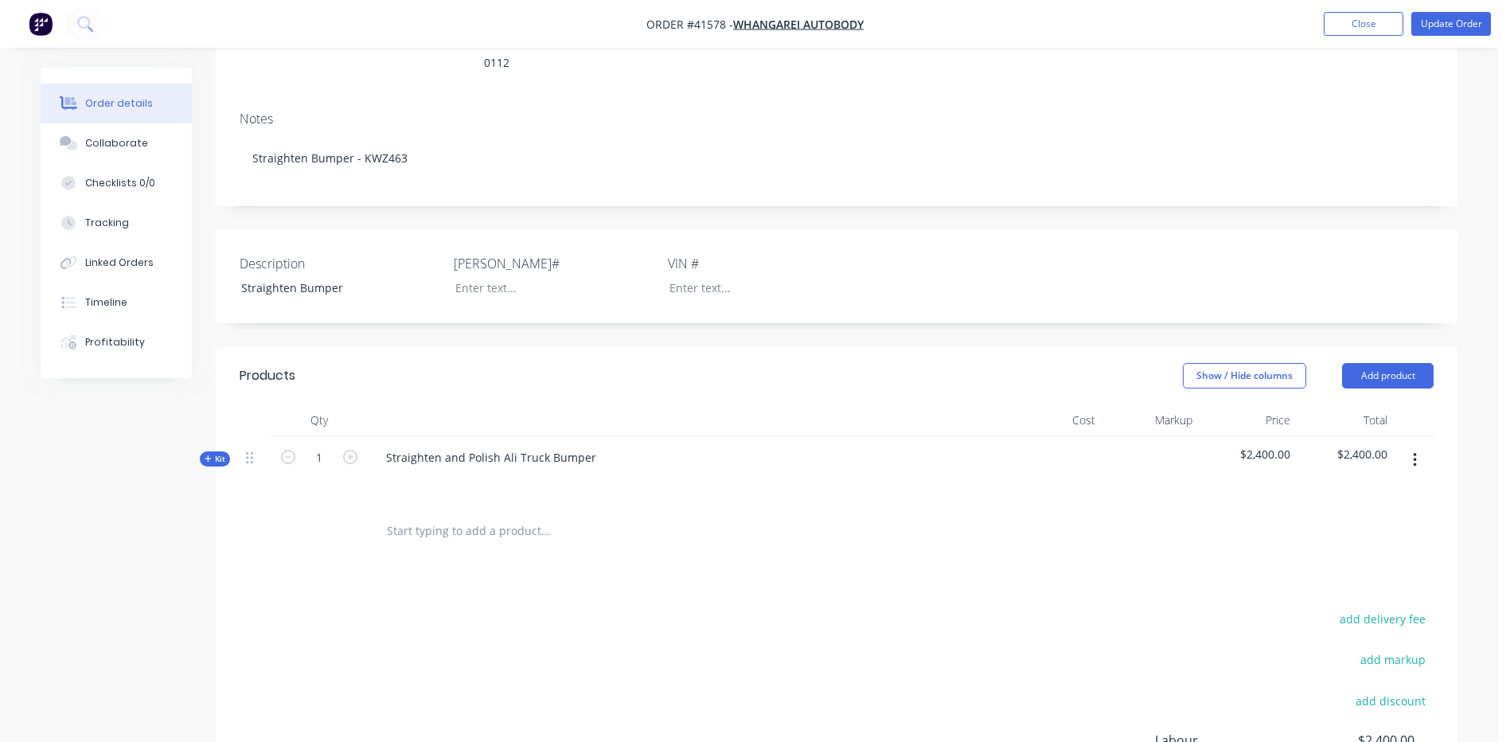
scroll to position [239, 0]
click at [400, 514] on input "text" at bounding box center [545, 530] width 318 height 32
drag, startPoint x: 506, startPoint y: 505, endPoint x: 367, endPoint y: 513, distance: 139.6
click at [372, 513] on div "Polish & Consumables Add Polish & Consumables to order No results found" at bounding box center [653, 531] width 573 height 52
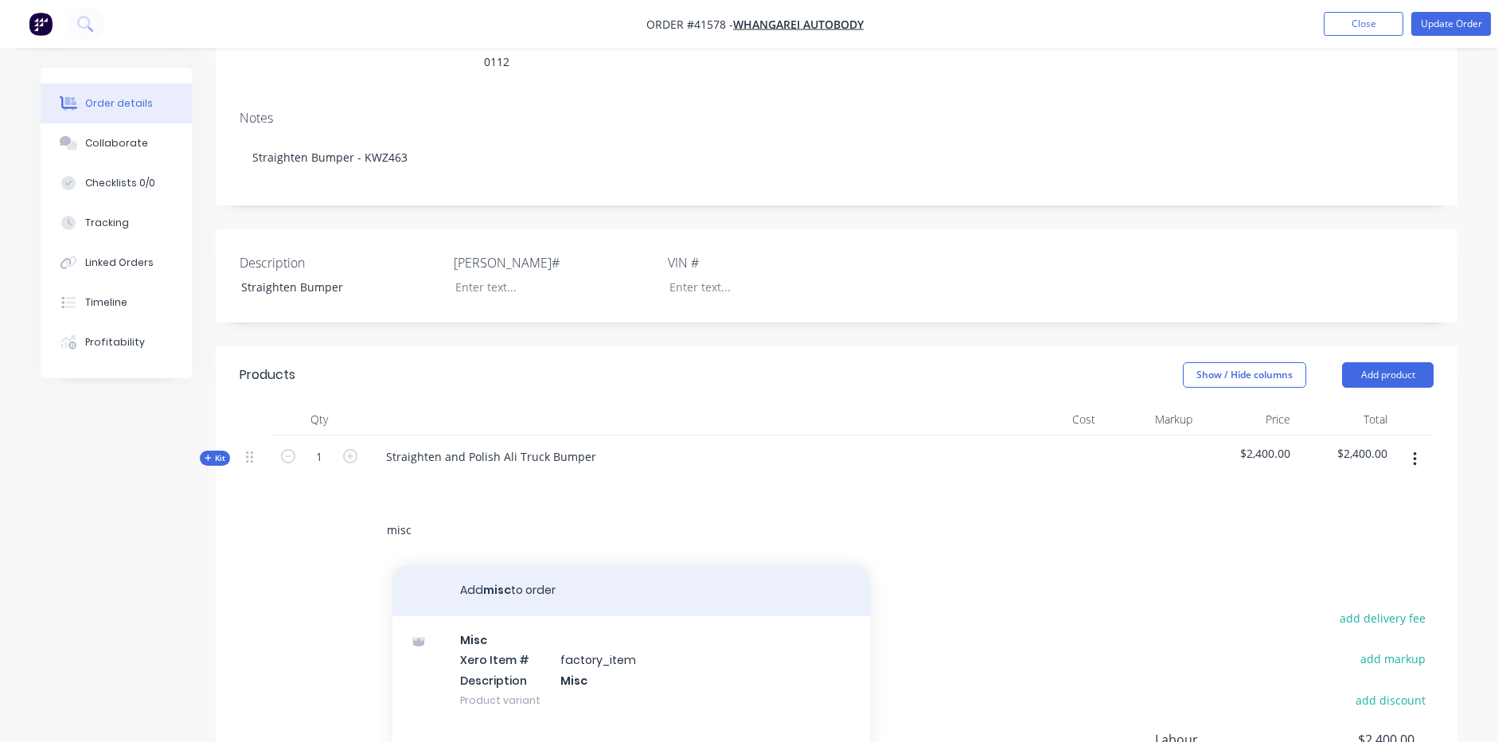
type input "misc"
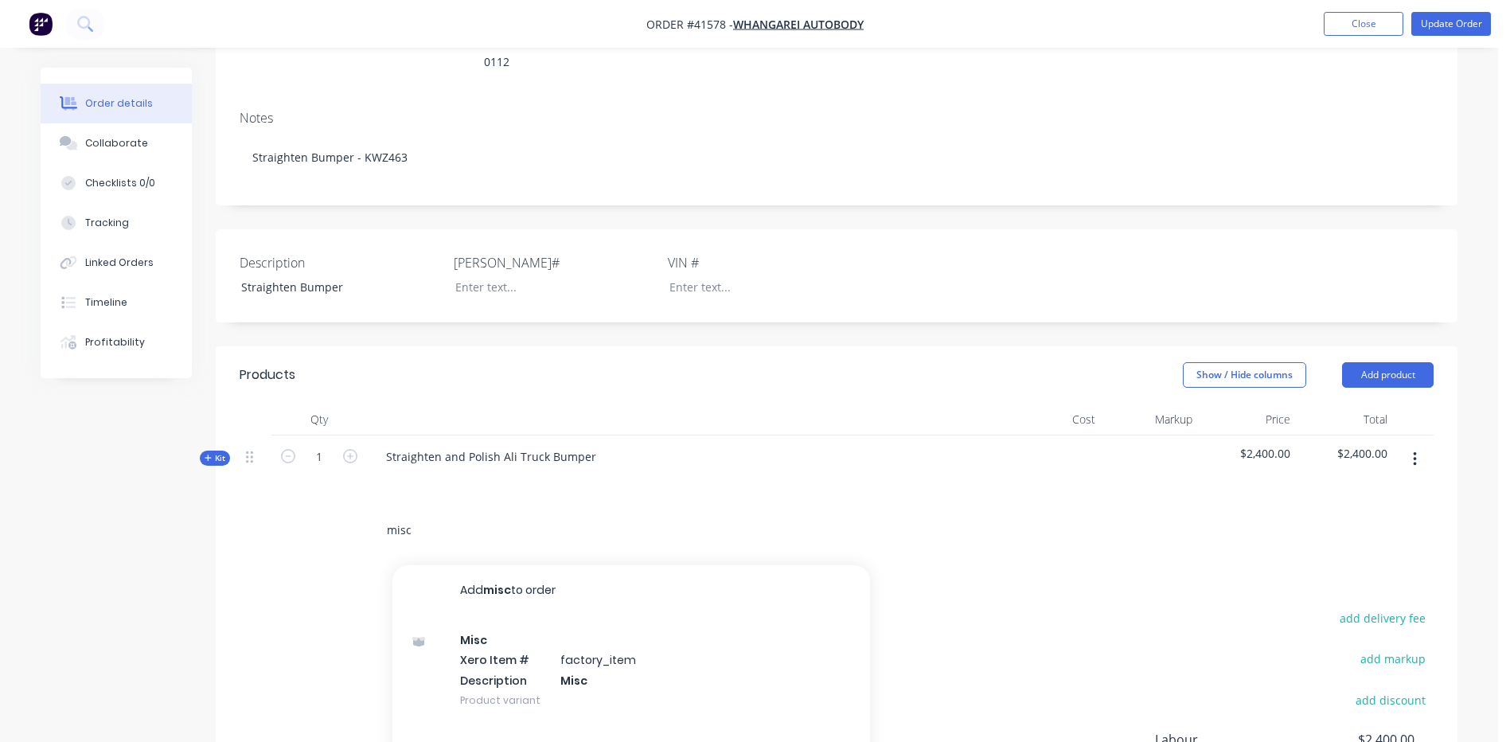
click at [532, 571] on button "Add misc to order" at bounding box center [631, 590] width 478 height 51
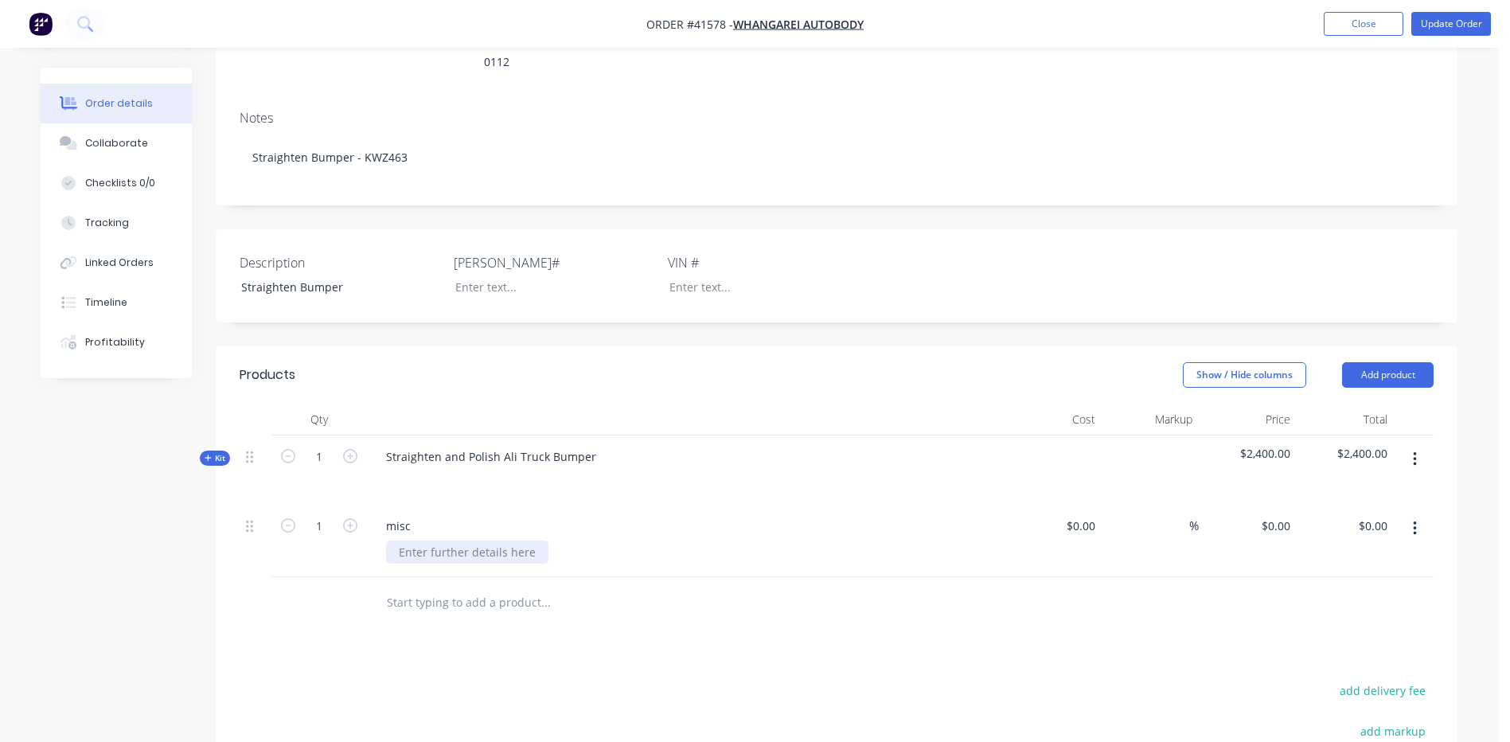
click at [423, 540] on div at bounding box center [467, 551] width 162 height 23
click at [1097, 514] on input at bounding box center [1092, 525] width 18 height 23
type input "$50.00"
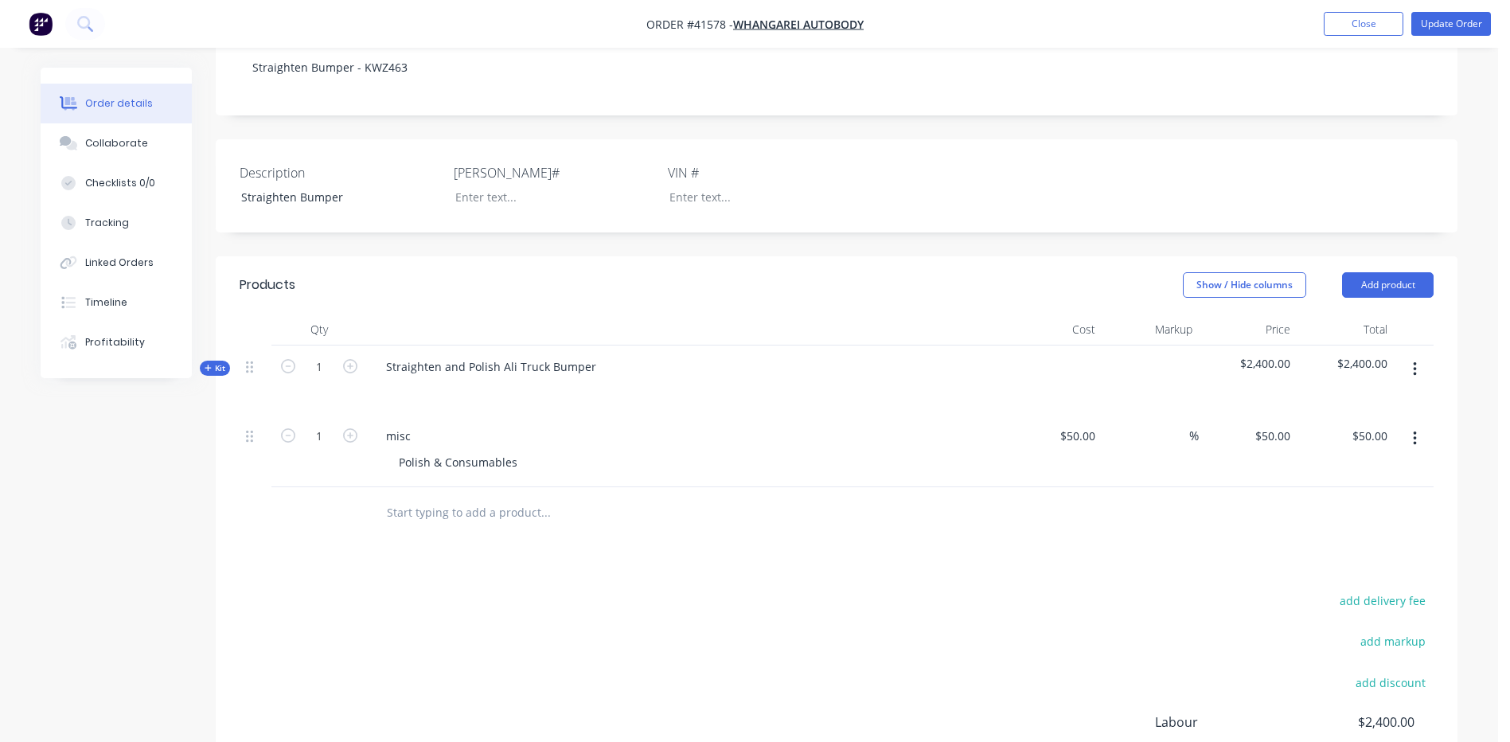
scroll to position [191, 0]
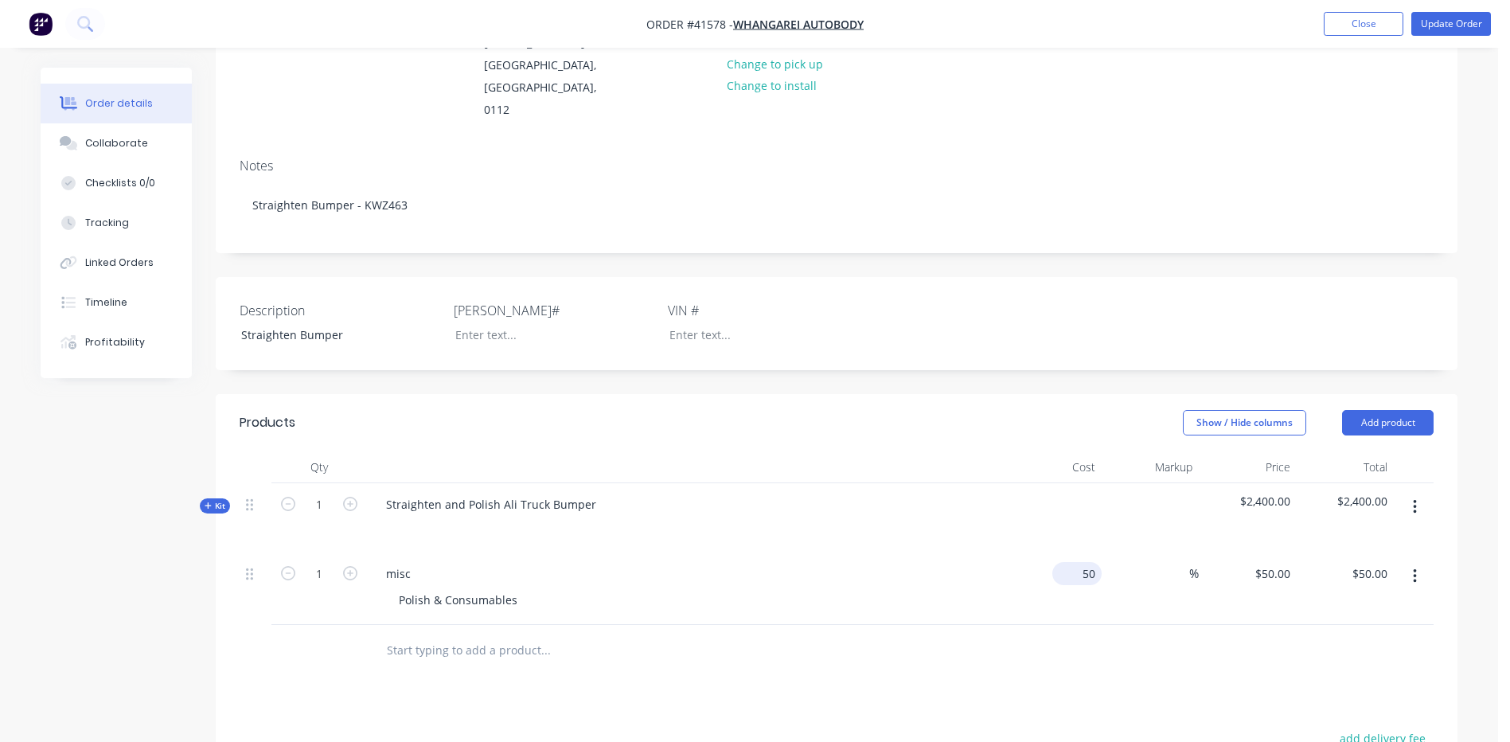
click at [1094, 562] on input "50" at bounding box center [1080, 573] width 43 height 23
type input "$80.00"
type input "50"
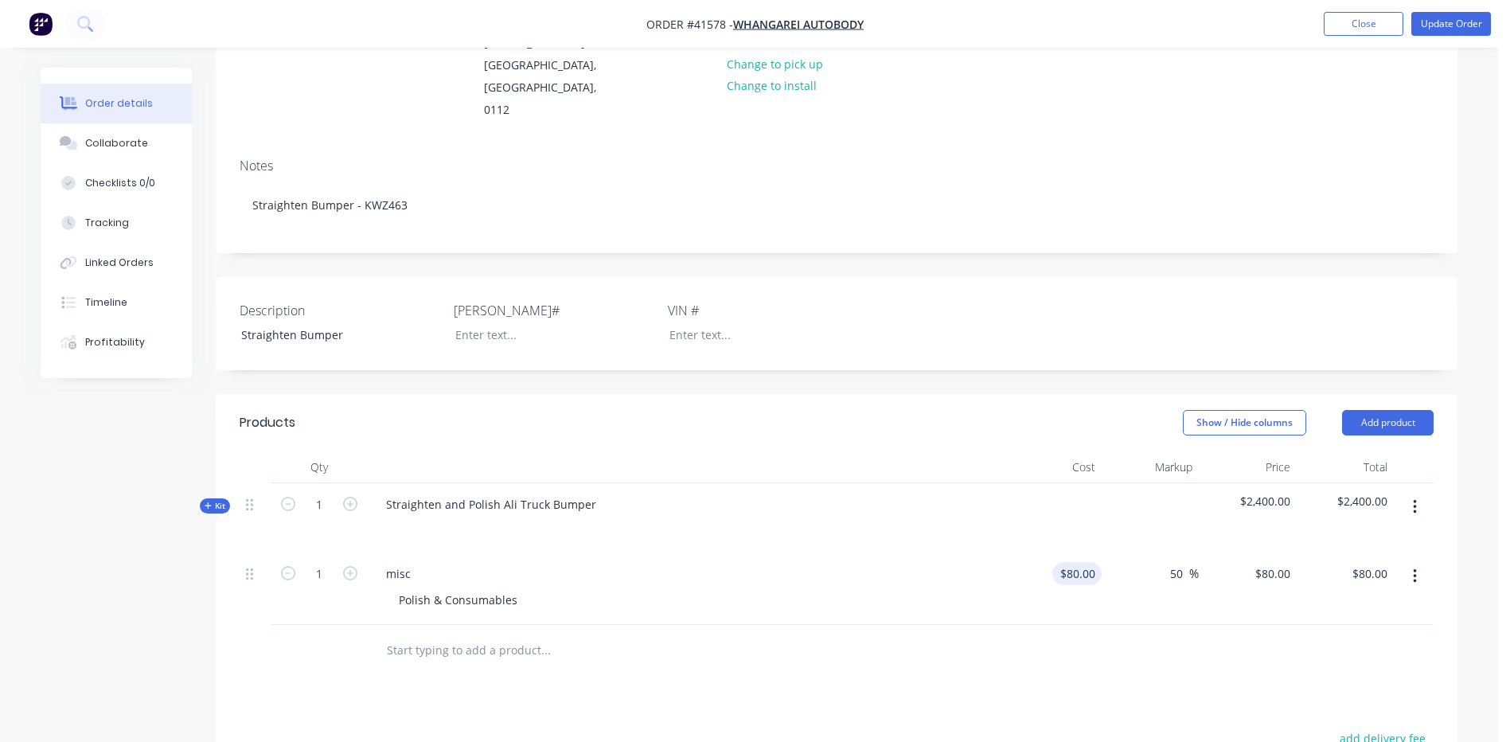
type input "120"
type input "$120.00"
click at [1438, 18] on button "Update Order" at bounding box center [1451, 24] width 80 height 24
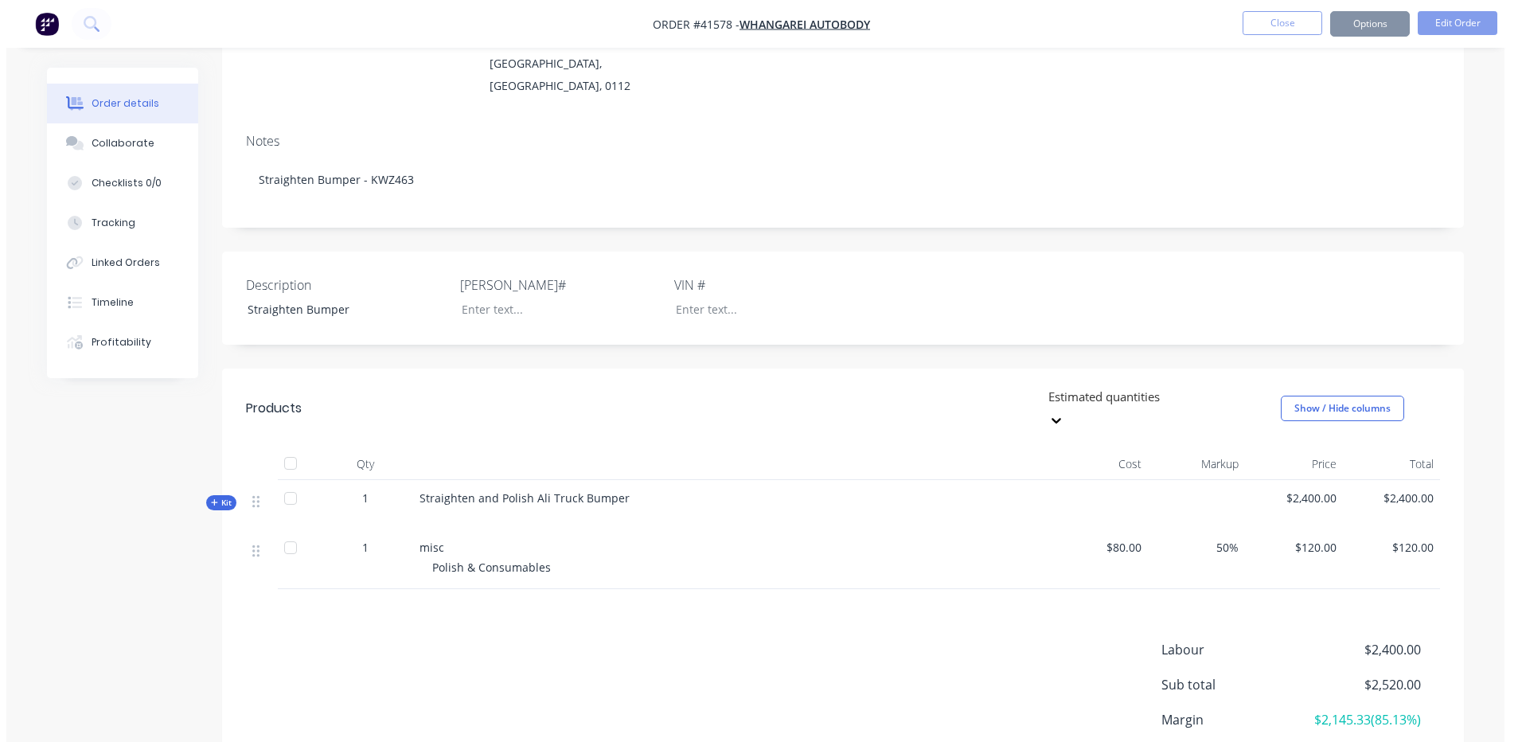
scroll to position [0, 0]
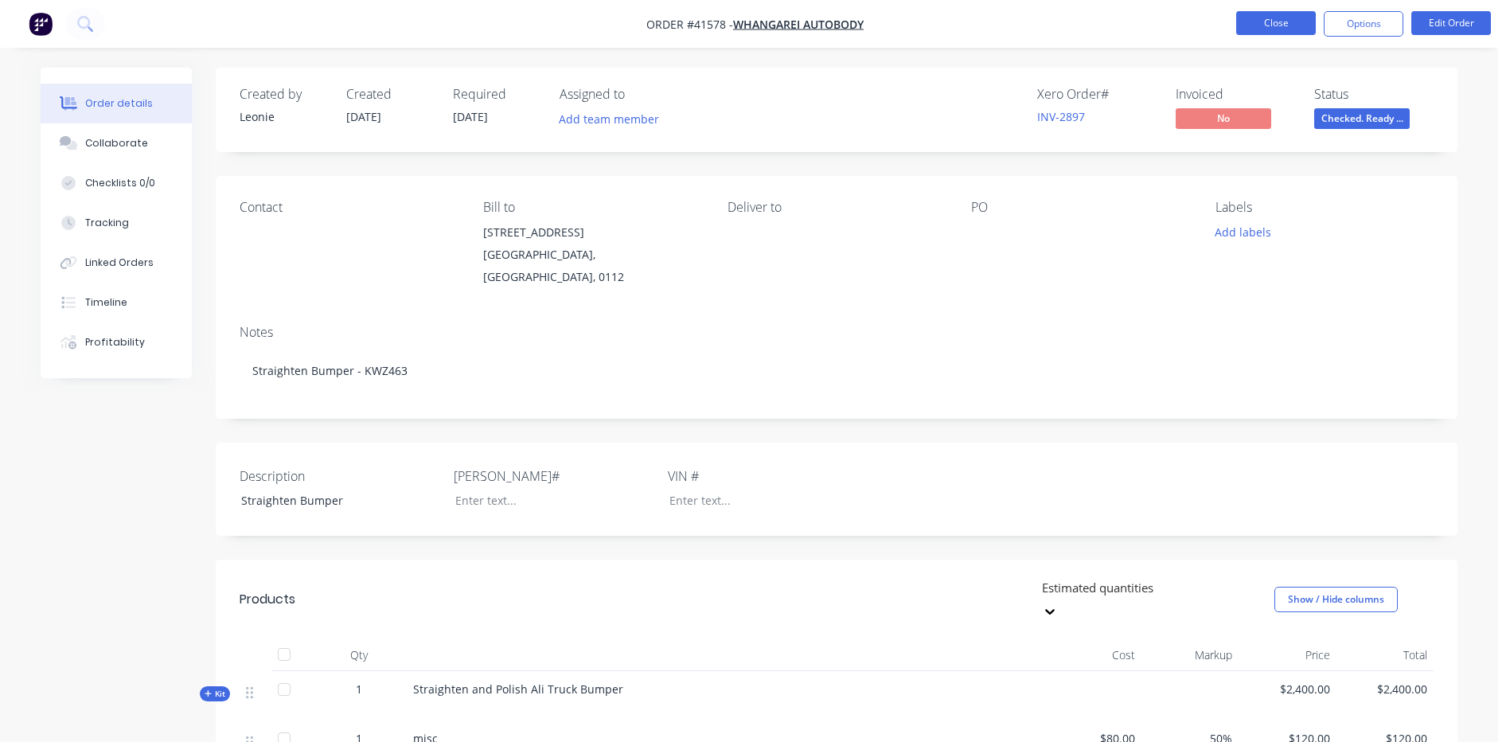
click at [1269, 21] on button "Close" at bounding box center [1276, 23] width 80 height 24
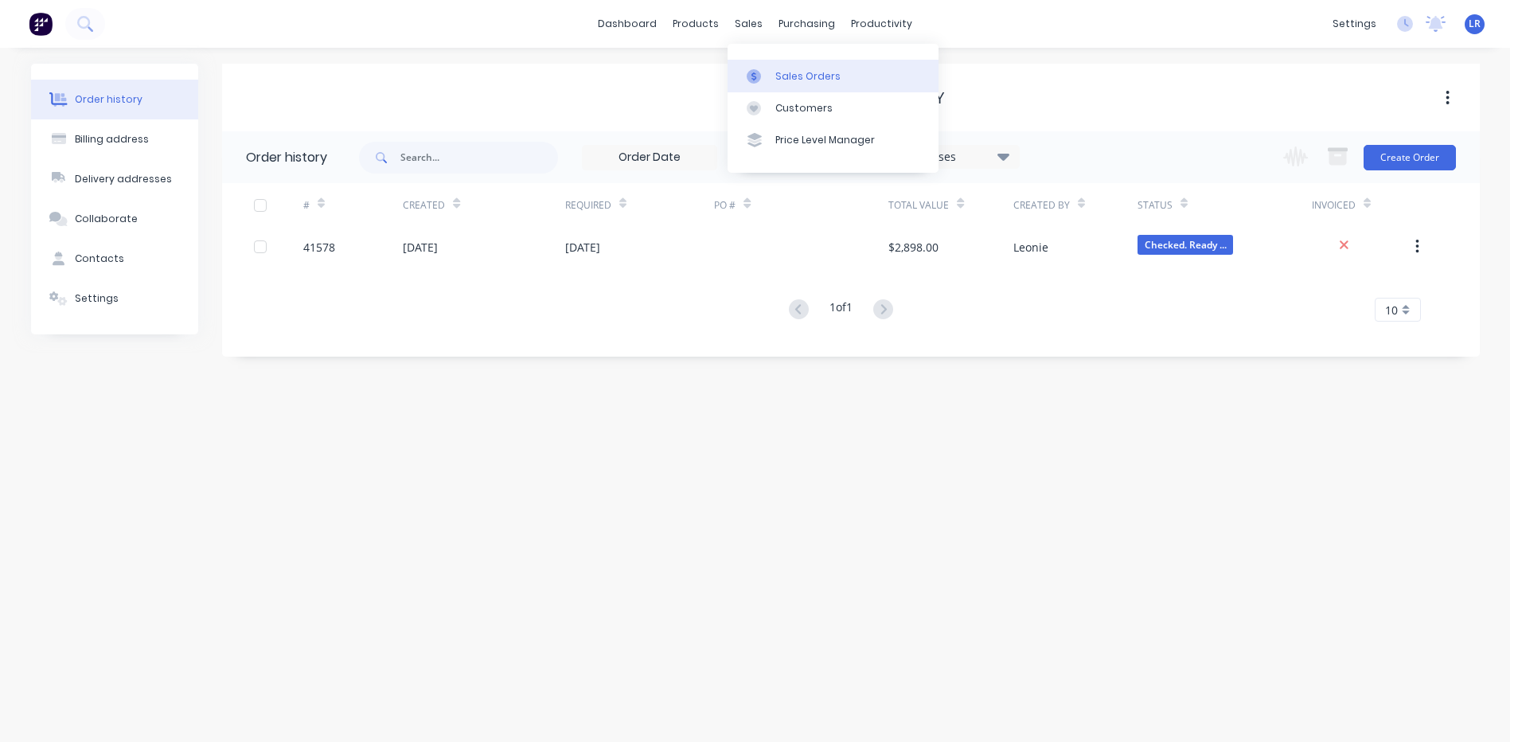
click at [797, 72] on div "Sales Orders" at bounding box center [807, 76] width 65 height 14
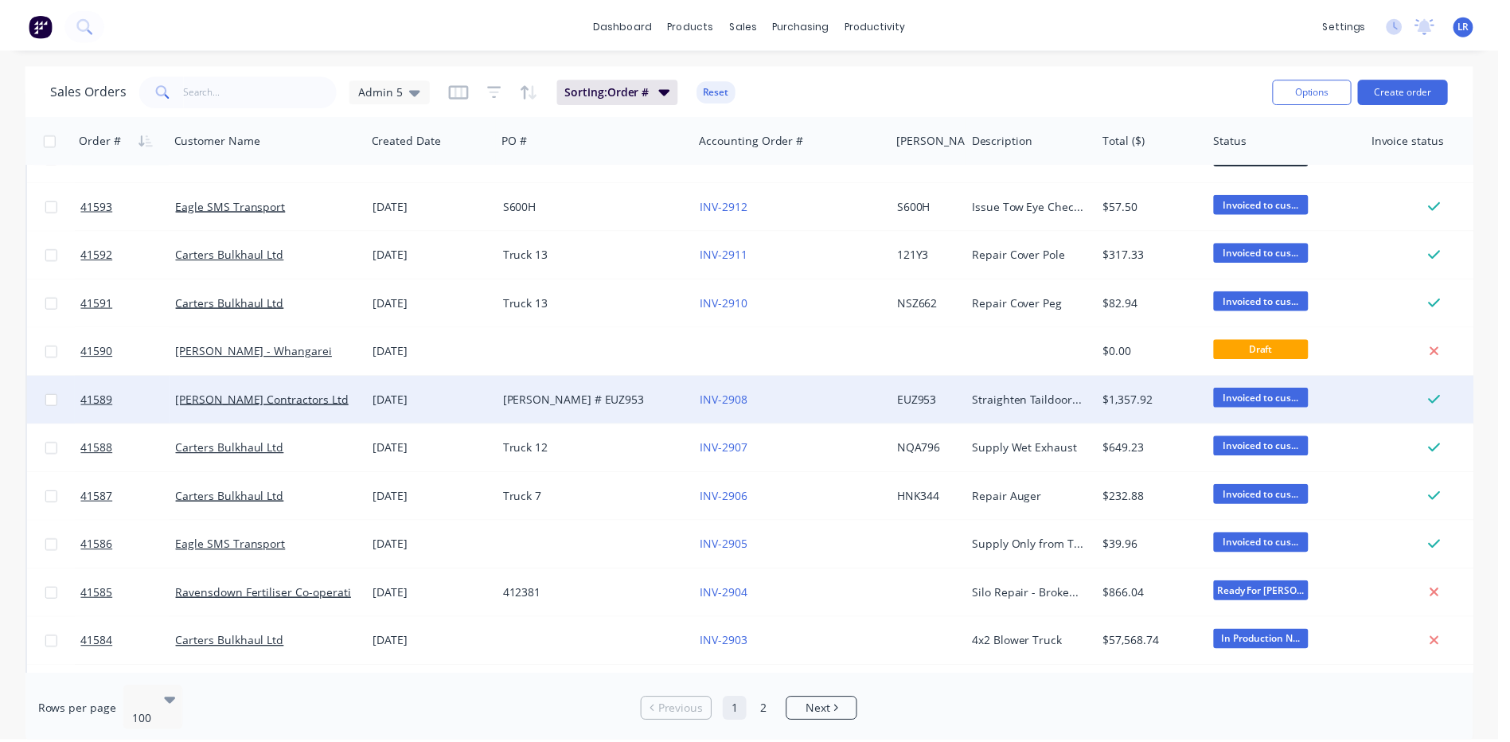
scroll to position [1035, 0]
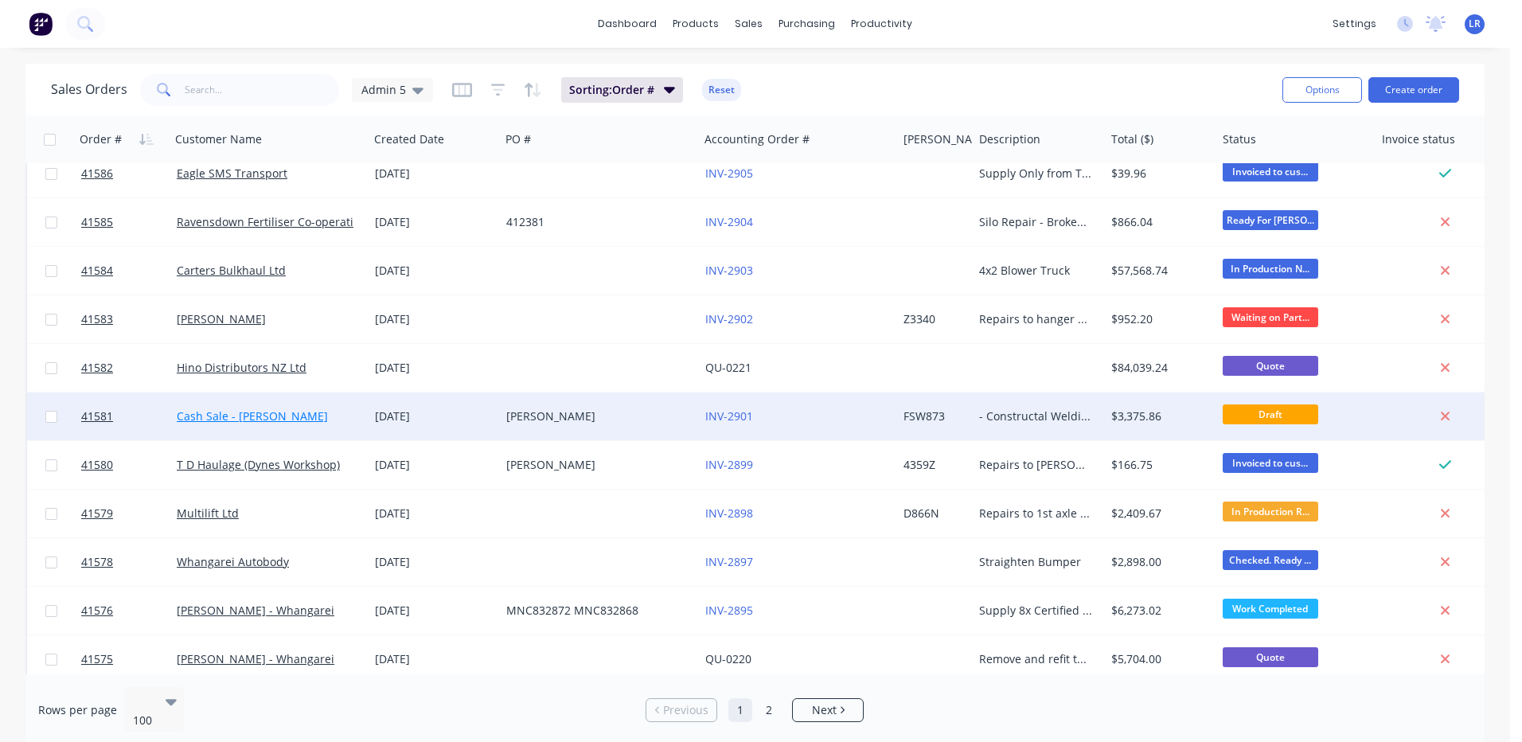
click at [266, 415] on link "Cash Sale - Emma Fransham" at bounding box center [252, 415] width 151 height 15
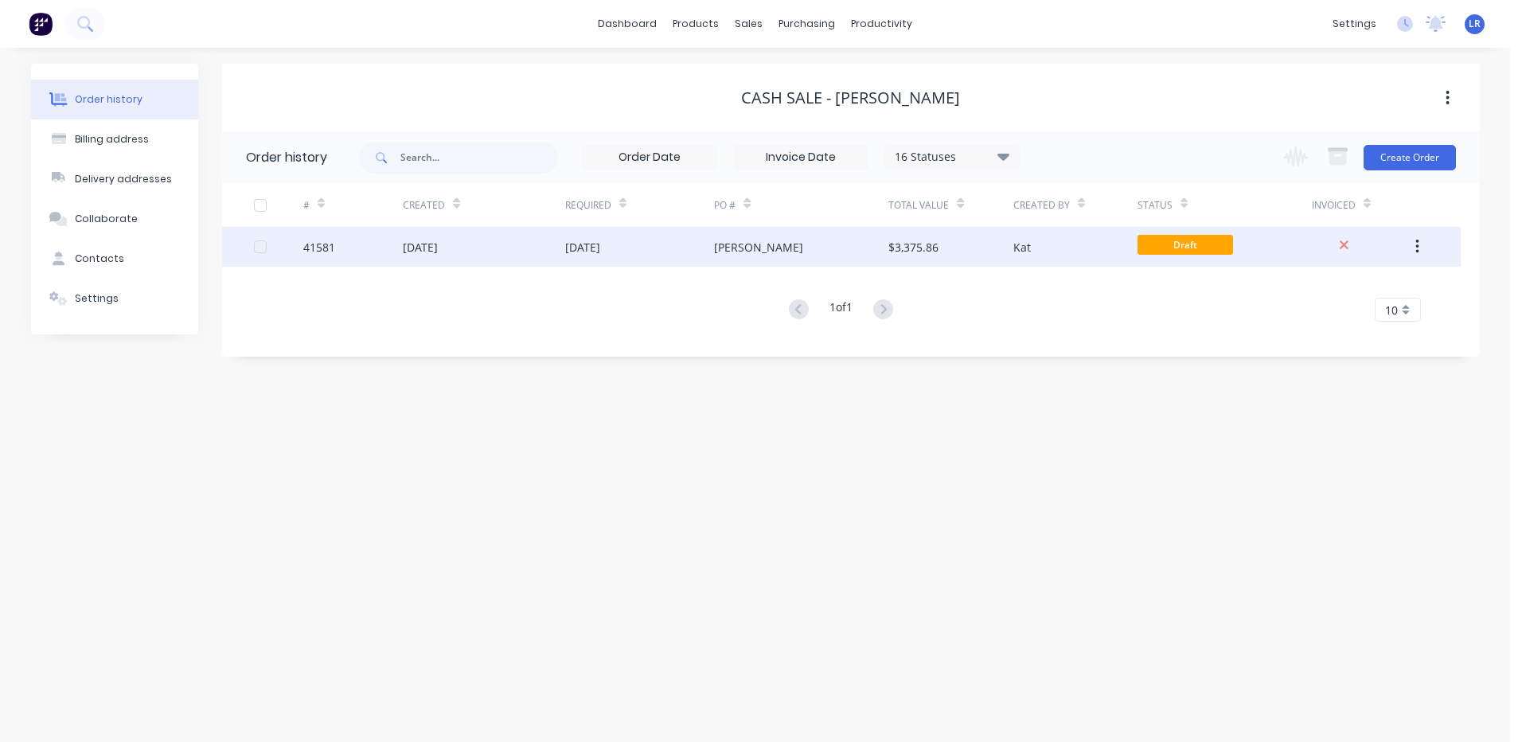
click at [438, 241] on div "26 Sep 2025" at bounding box center [420, 247] width 35 height 17
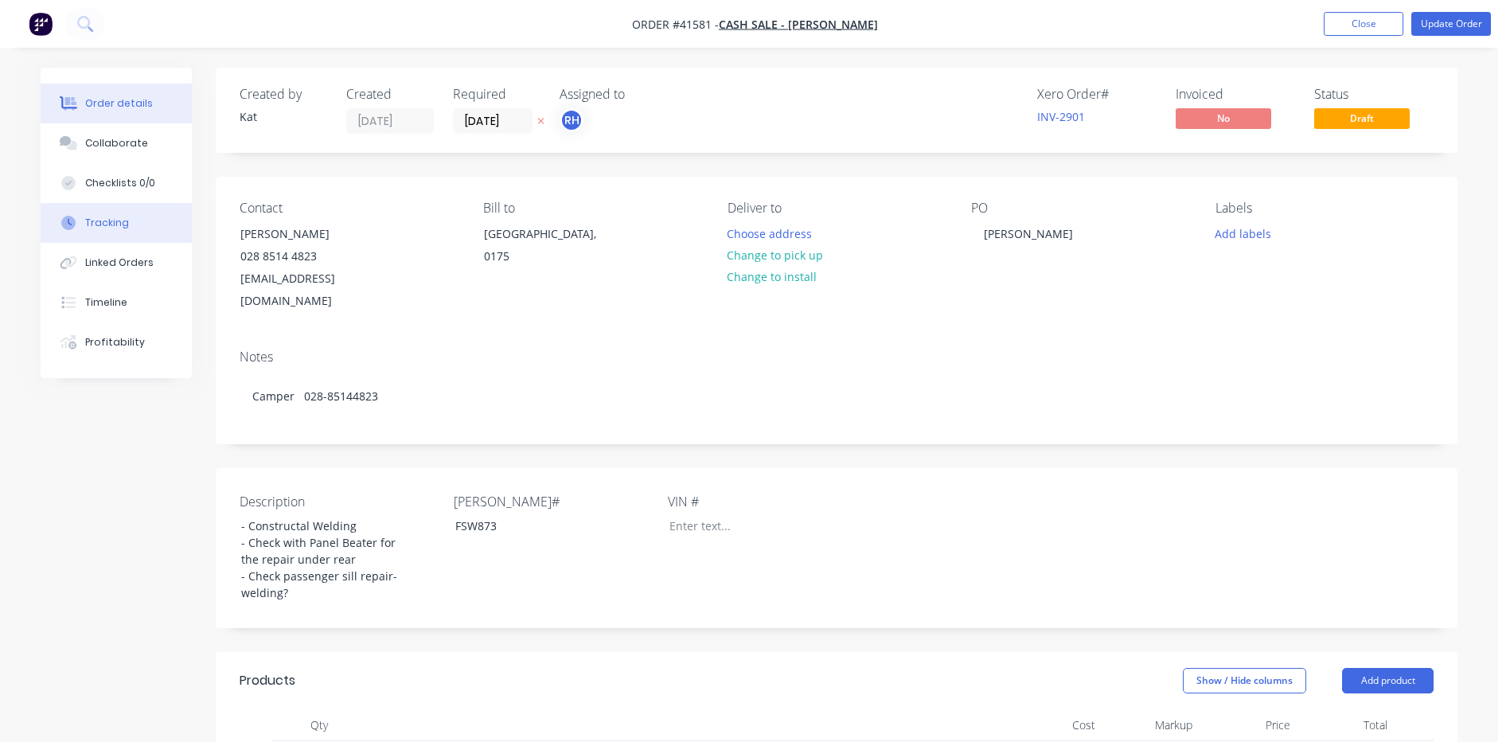
click at [93, 219] on div "Tracking" at bounding box center [107, 223] width 44 height 14
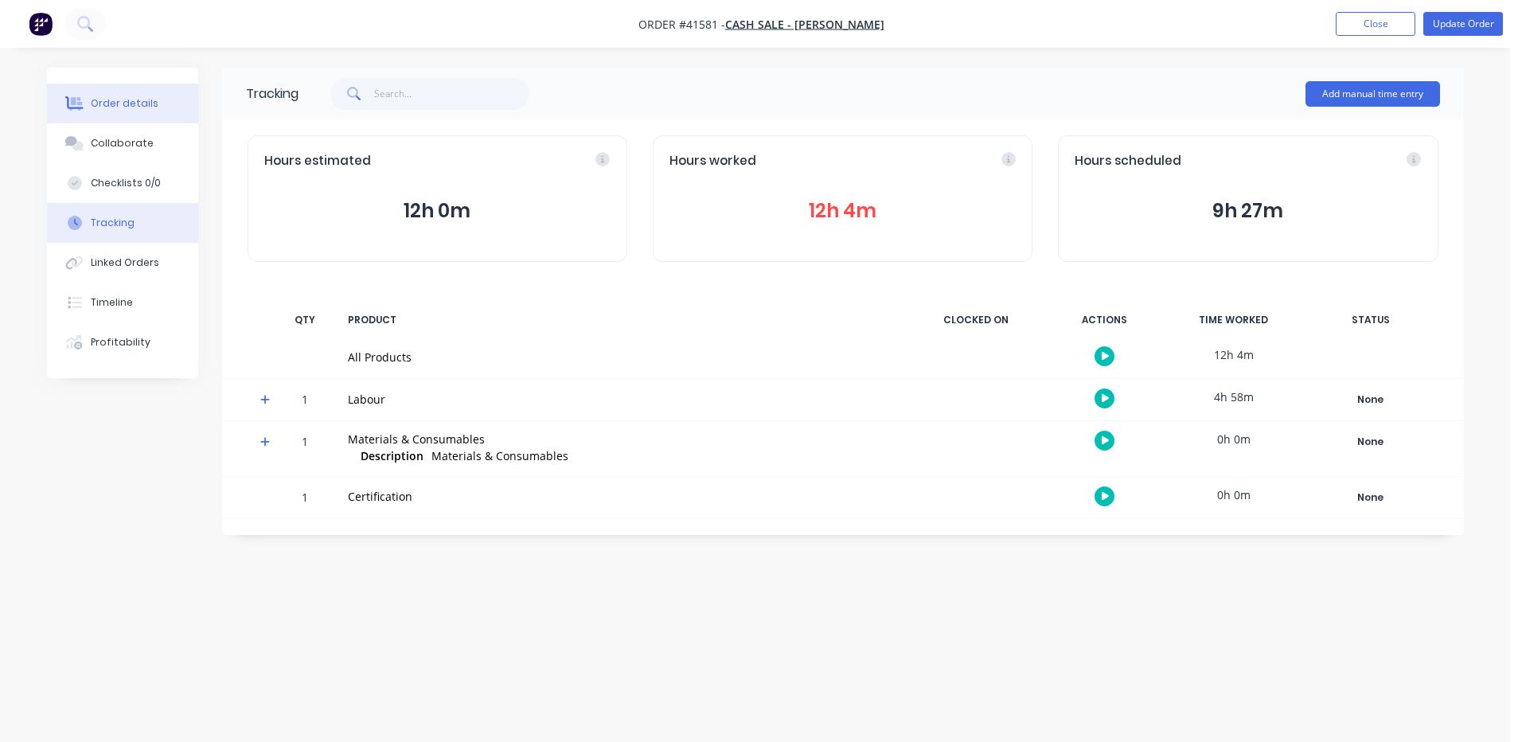
click at [125, 101] on div "Order details" at bounding box center [125, 103] width 68 height 14
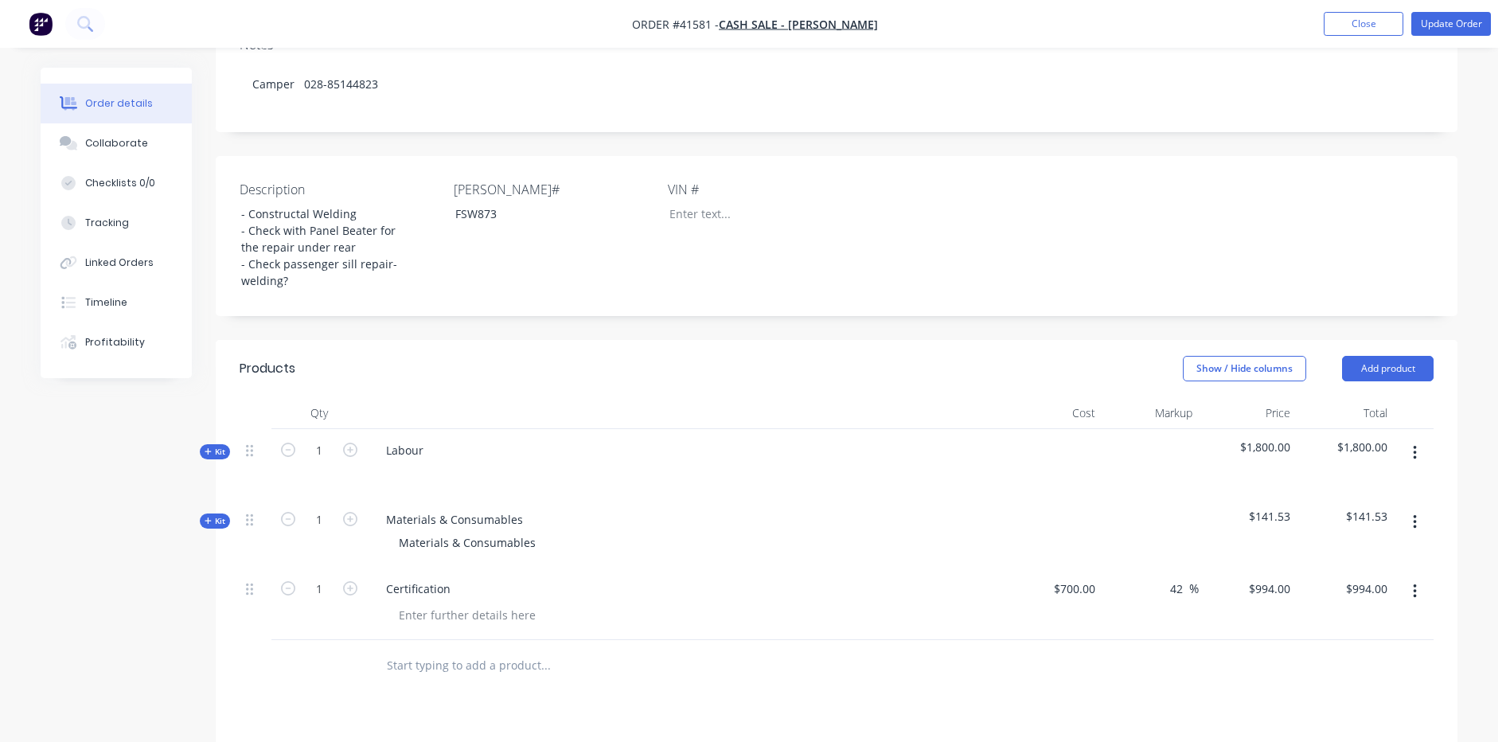
scroll to position [318, 0]
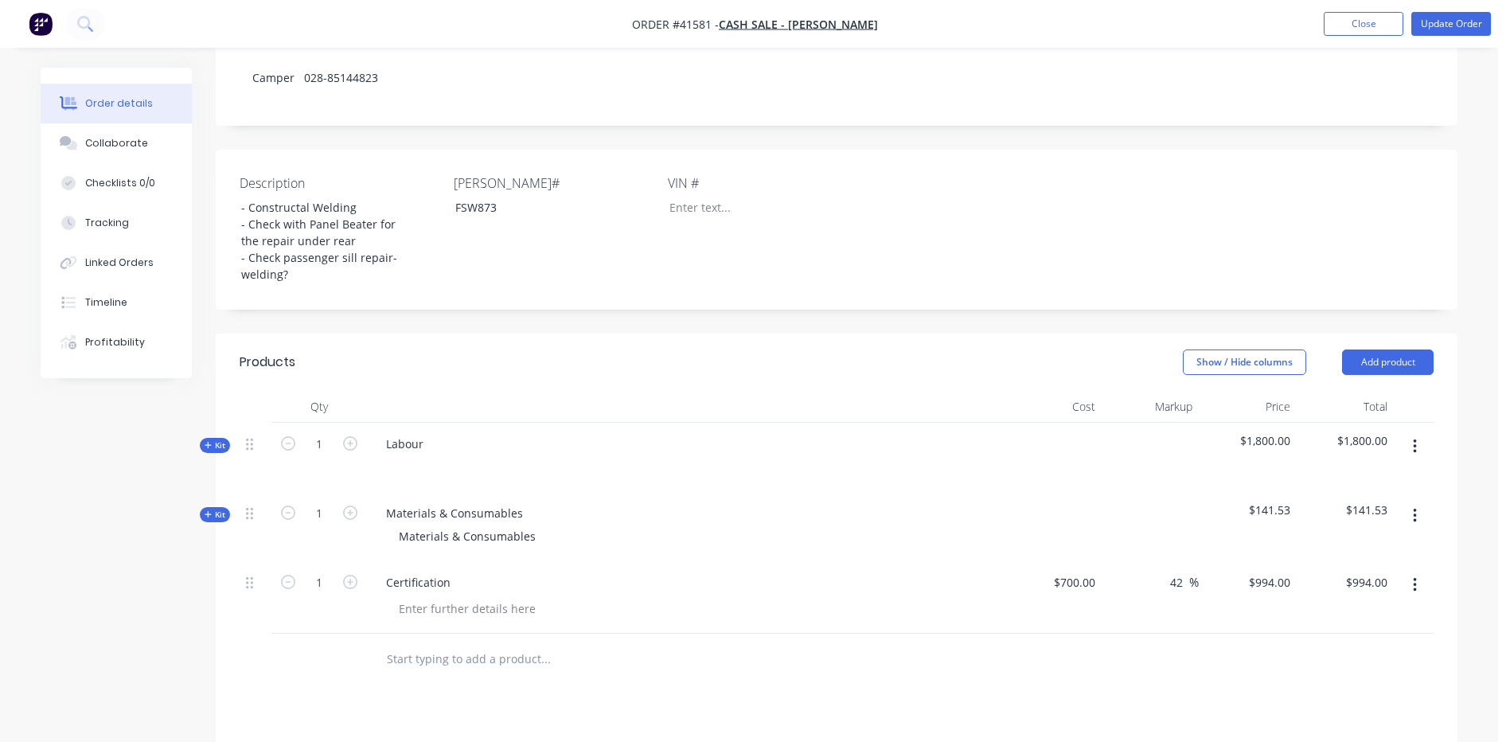
click at [218, 439] on span "Kit" at bounding box center [215, 445] width 21 height 12
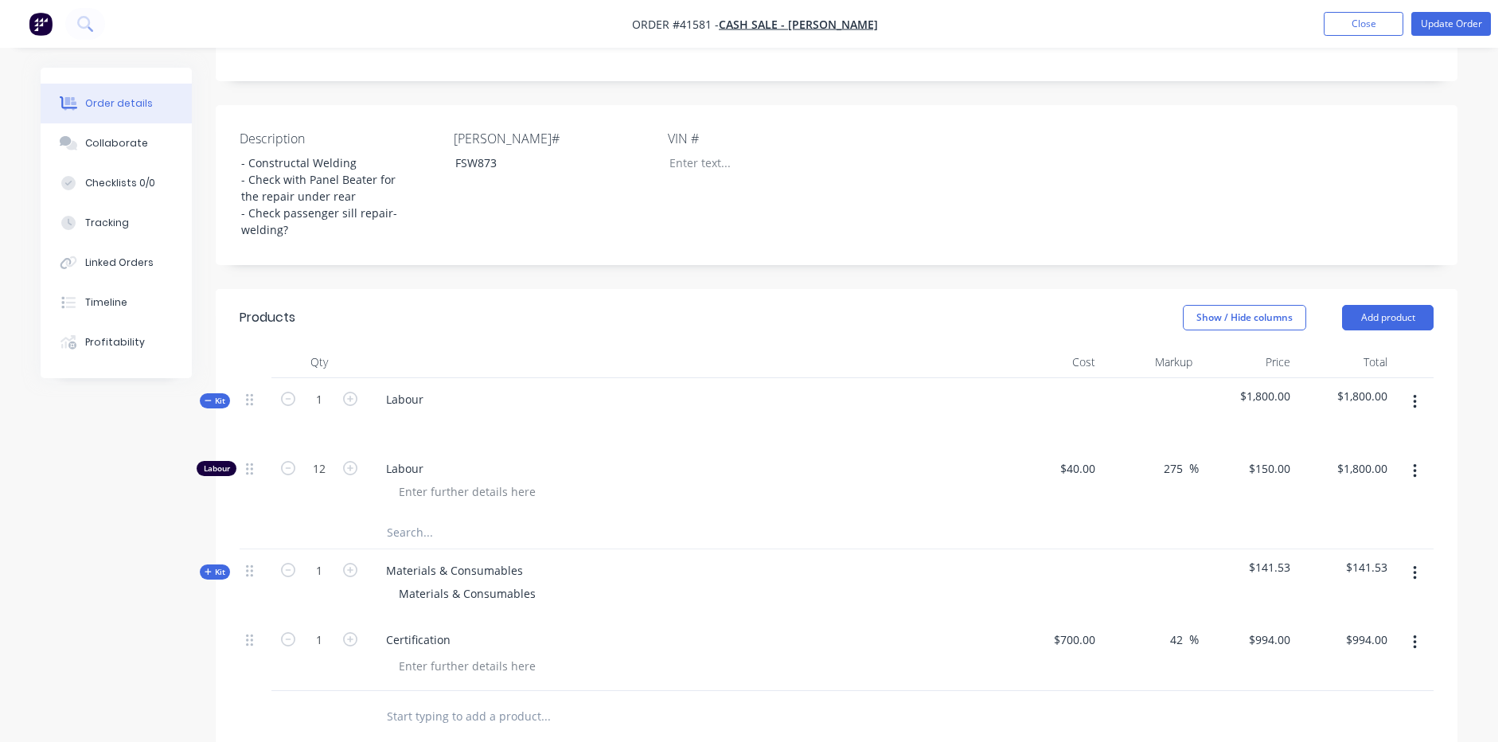
scroll to position [398, 0]
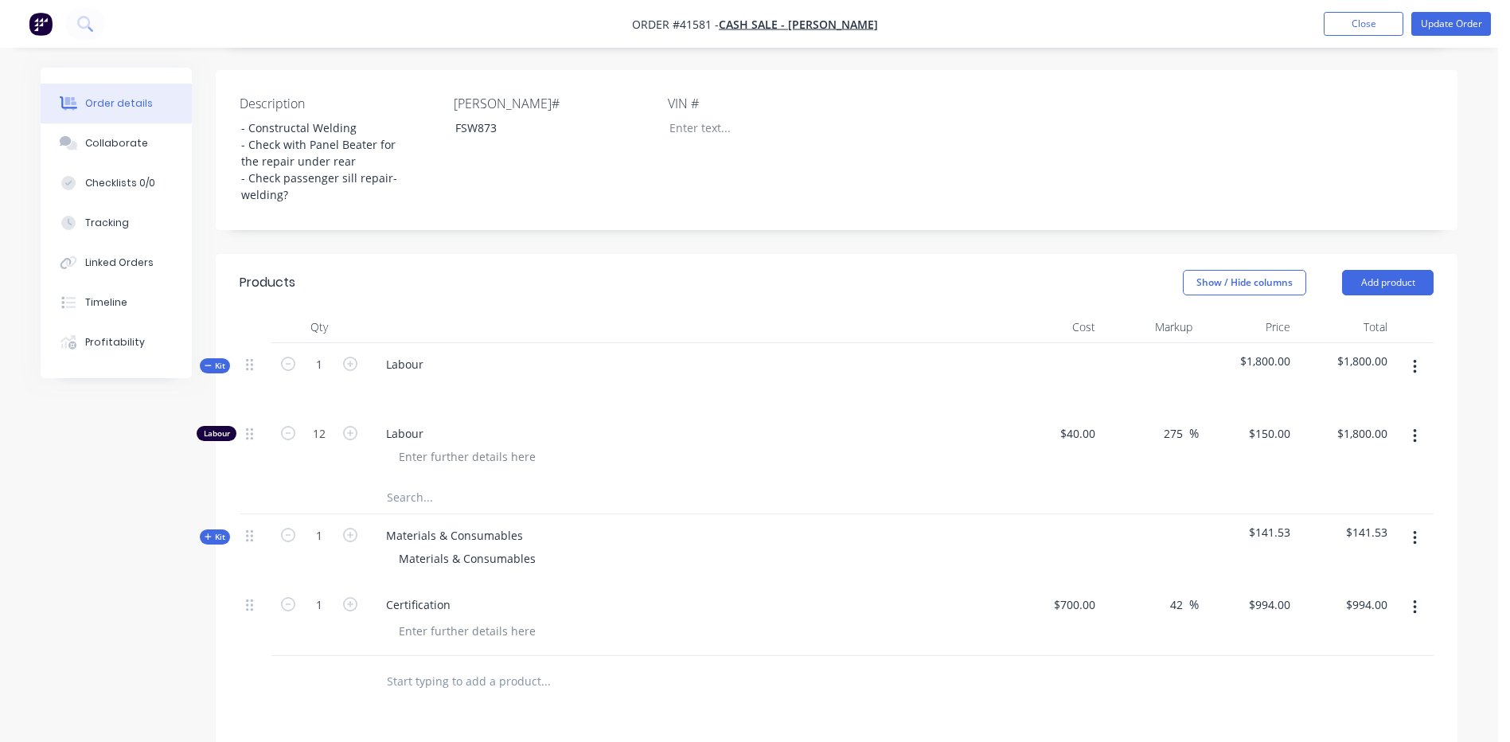
click at [216, 531] on span "Kit" at bounding box center [215, 537] width 21 height 12
click at [138, 264] on div "Linked Orders" at bounding box center [119, 262] width 68 height 14
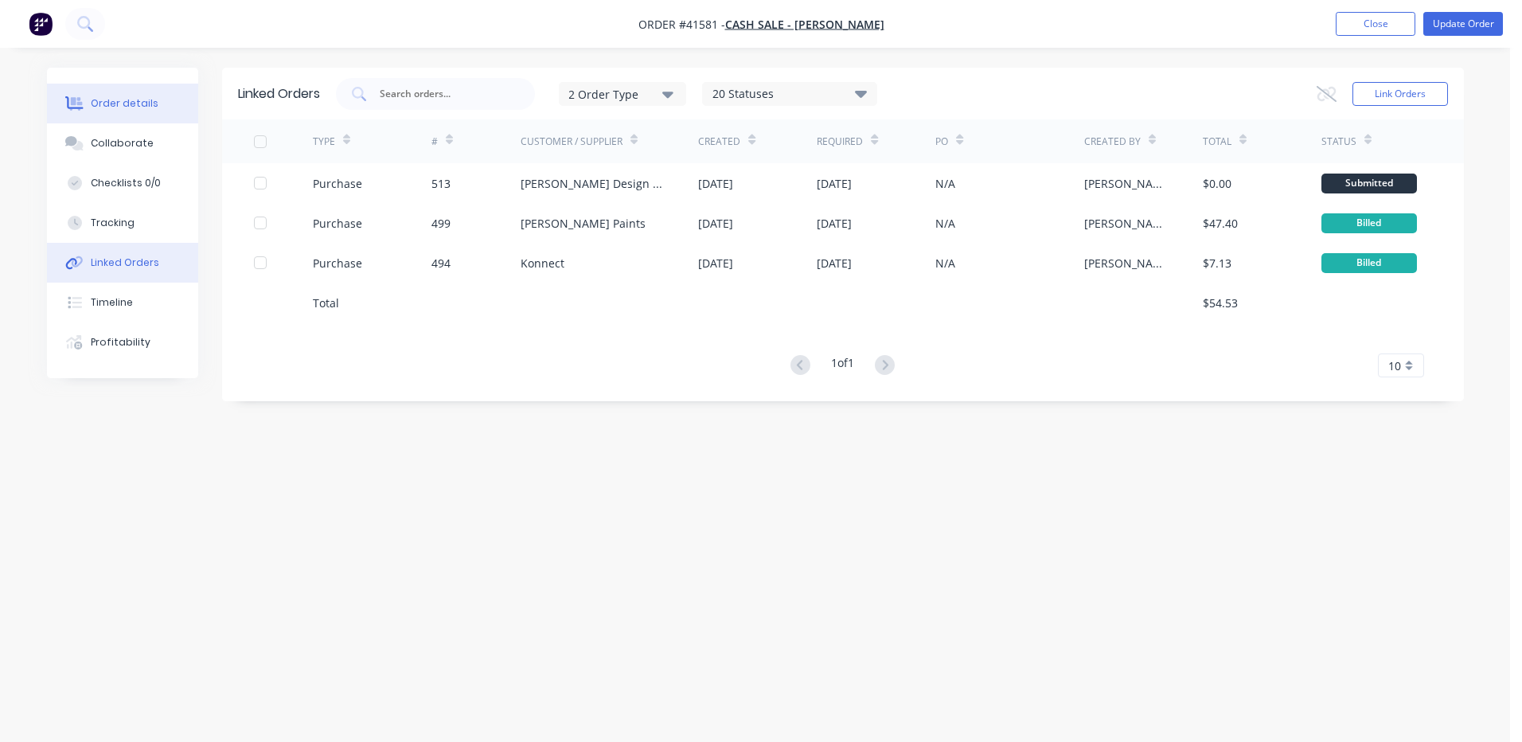
click at [140, 100] on div "Order details" at bounding box center [125, 103] width 68 height 14
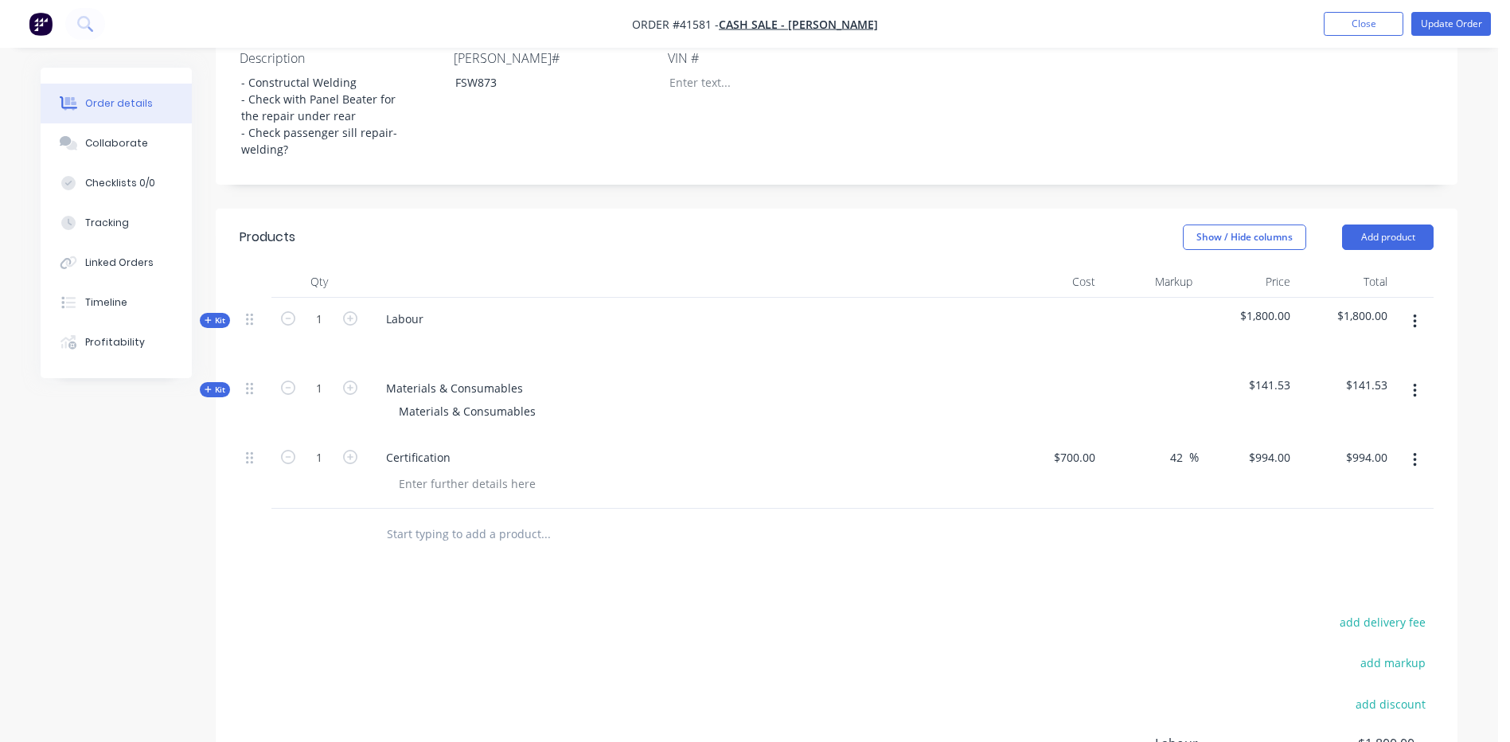
scroll to position [407, 0]
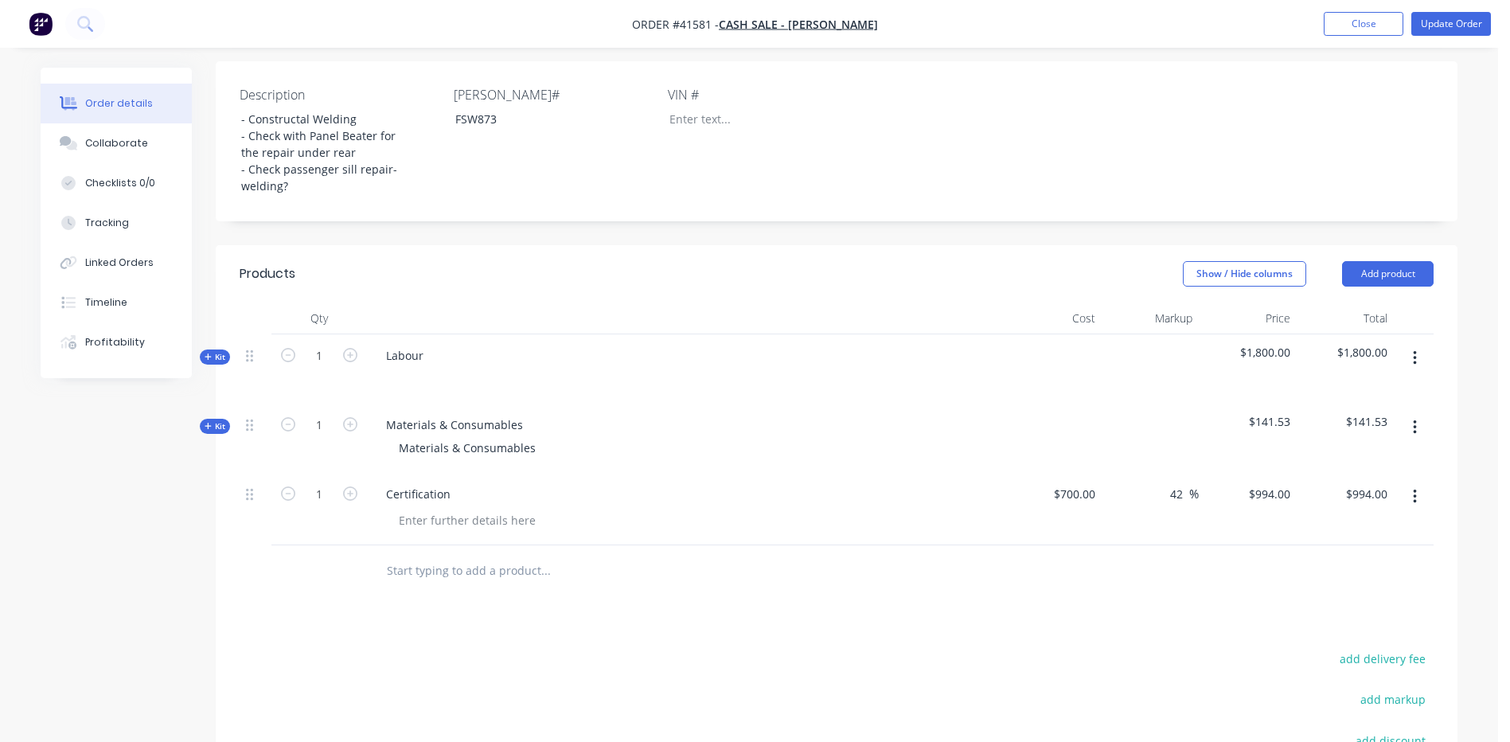
click at [203, 419] on button "Kit" at bounding box center [215, 426] width 30 height 15
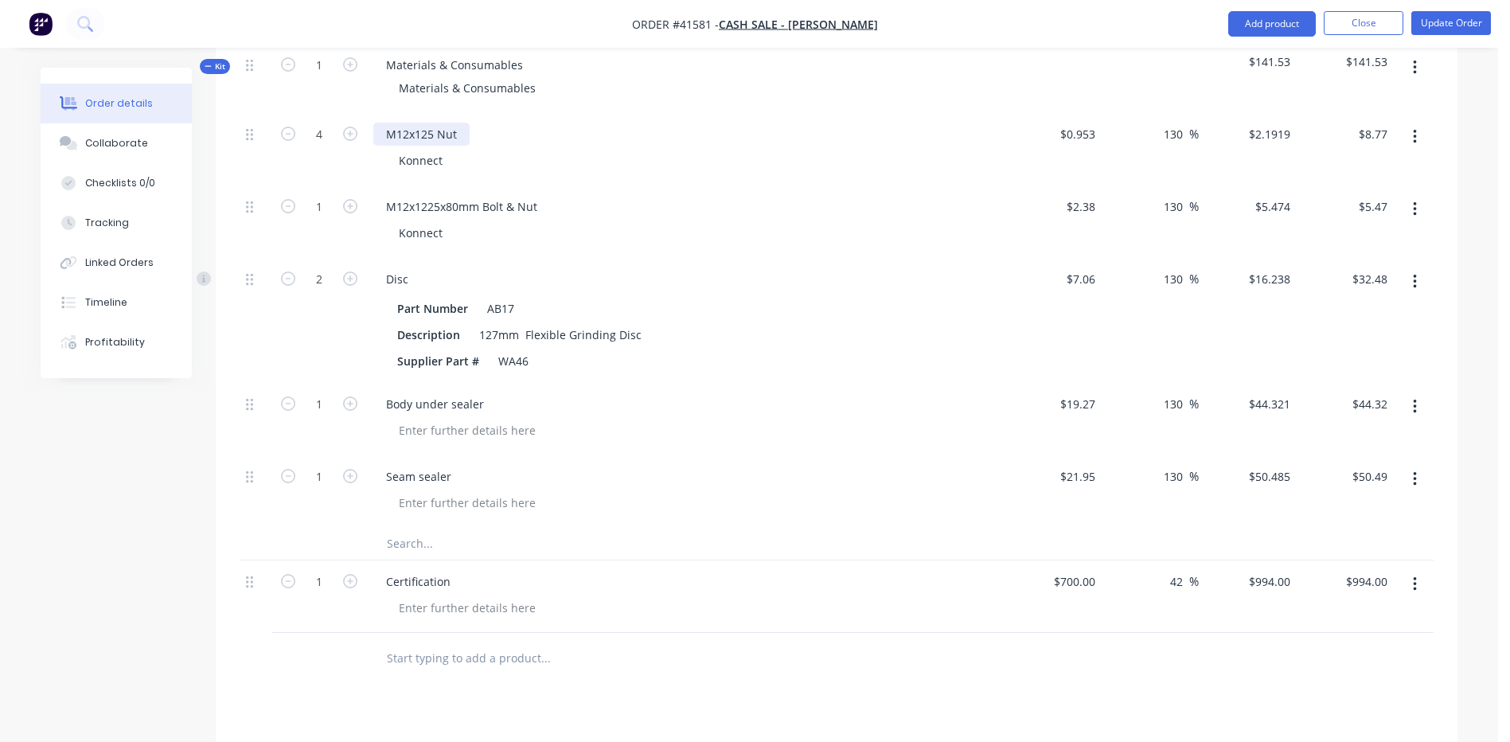
scroll to position [805, 0]
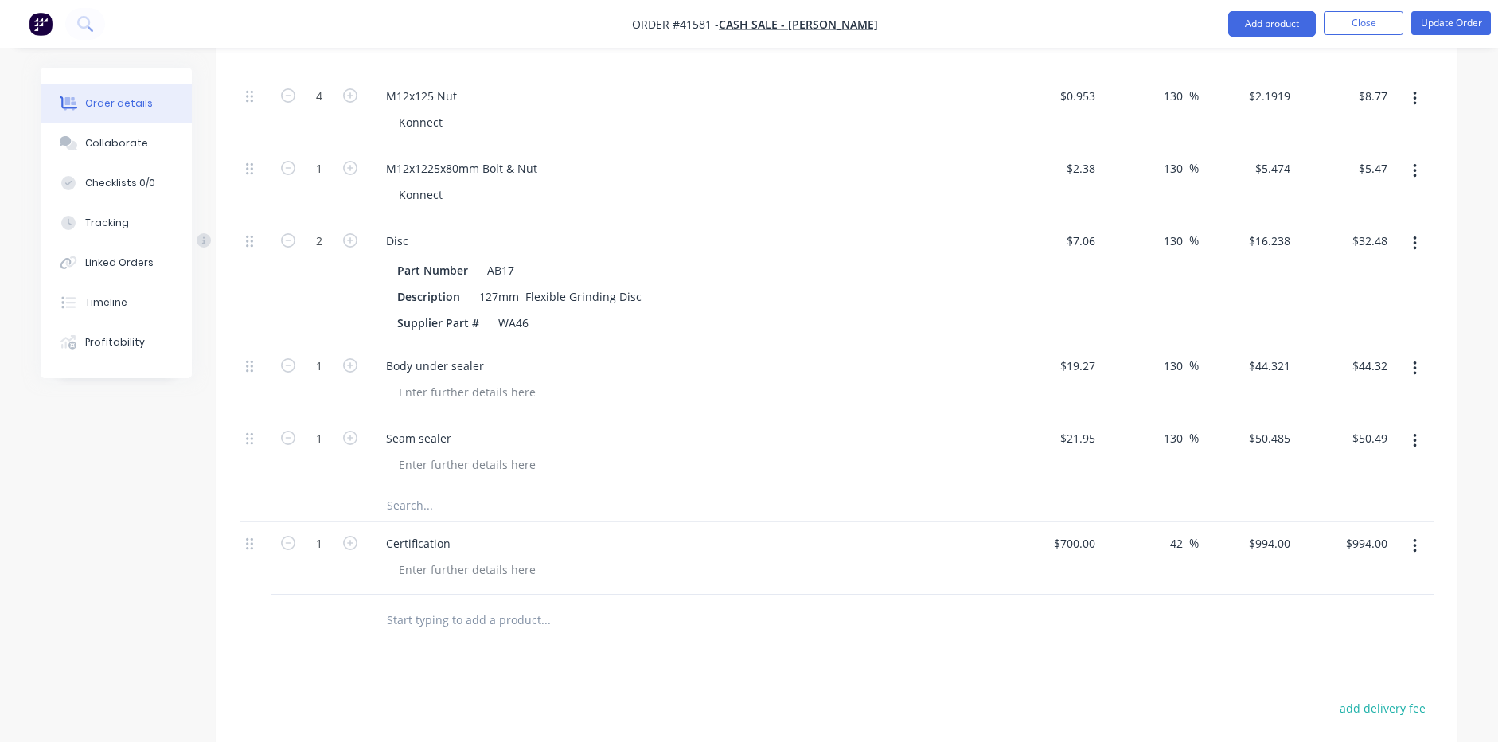
click at [403, 604] on input "text" at bounding box center [545, 620] width 318 height 32
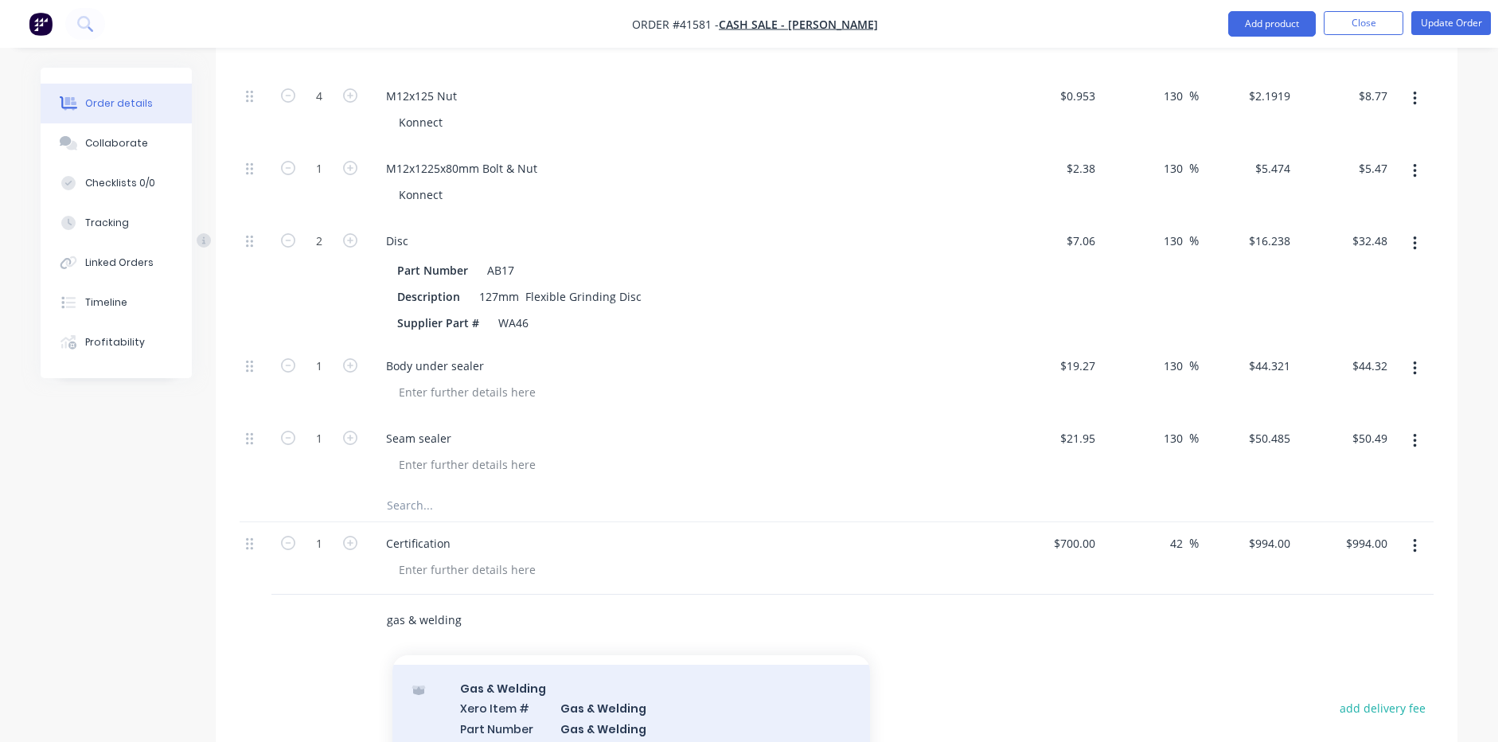
type input "gas & welding"
click at [635, 688] on div "Gas & Welding Xero Item # Gas & Welding Part Number Gas & Welding Description G…" at bounding box center [631, 739] width 478 height 149
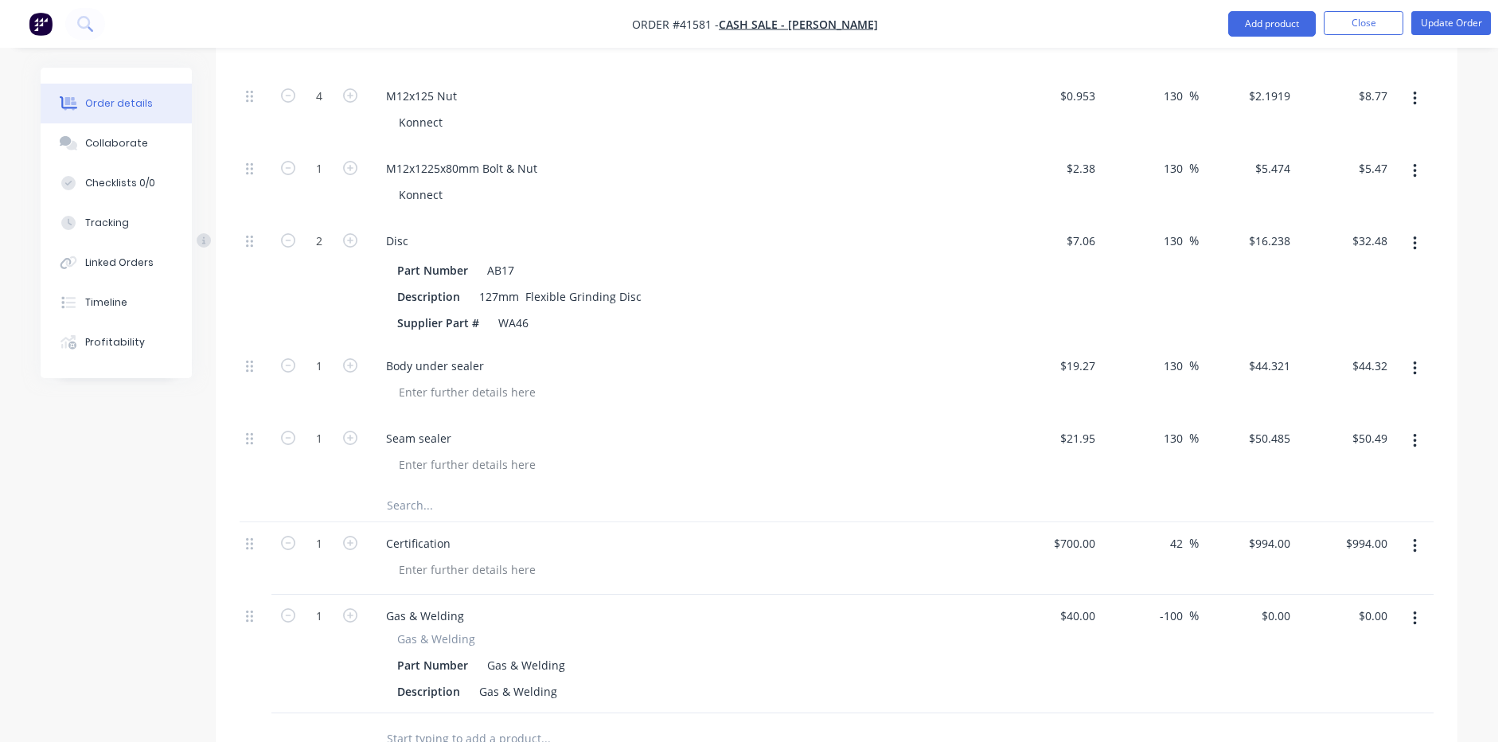
drag, startPoint x: 1187, startPoint y: 593, endPoint x: 1142, endPoint y: 593, distance: 45.4
click at [1142, 595] on div "-100 -100 %" at bounding box center [1151, 654] width 98 height 119
type input "100"
type input "80"
type input "$80.00"
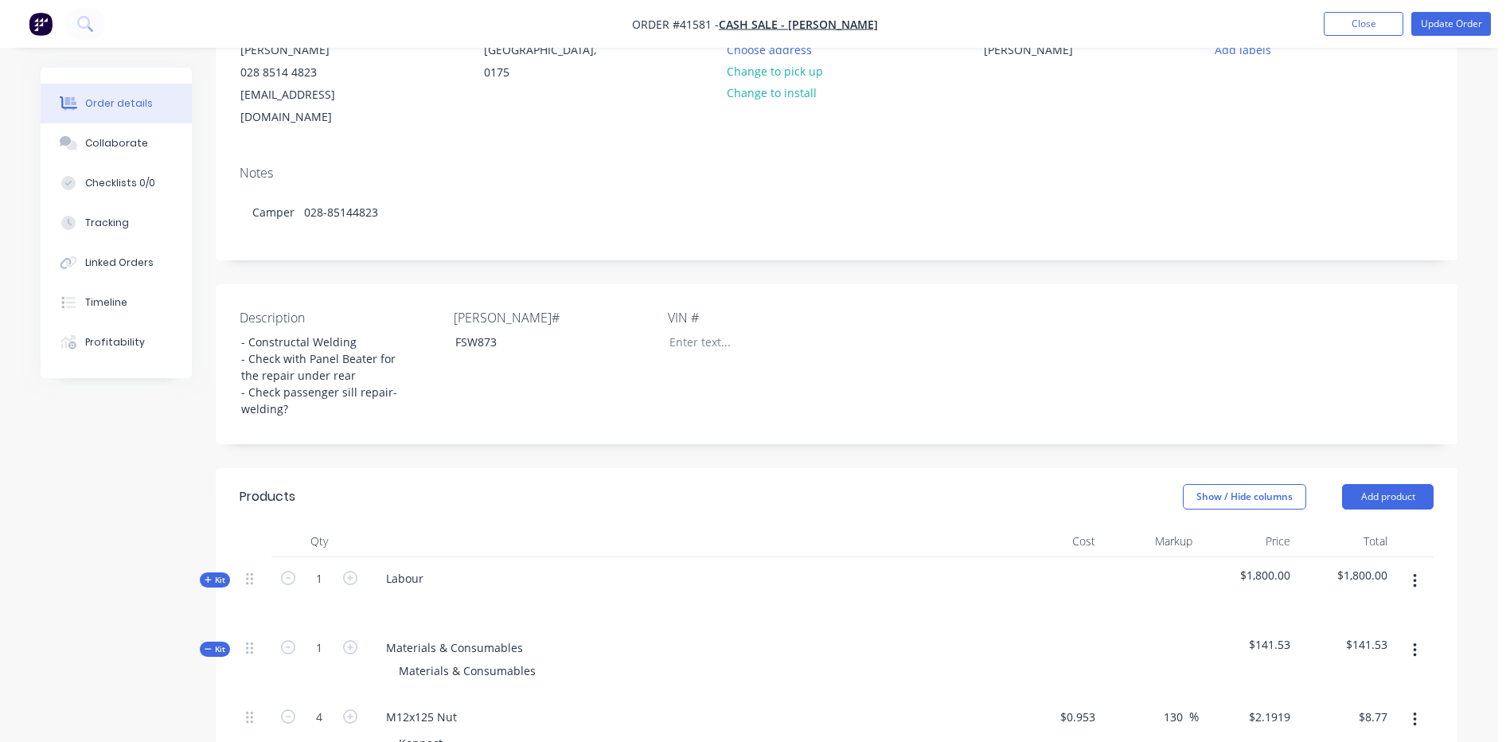
scroll to position [168, 0]
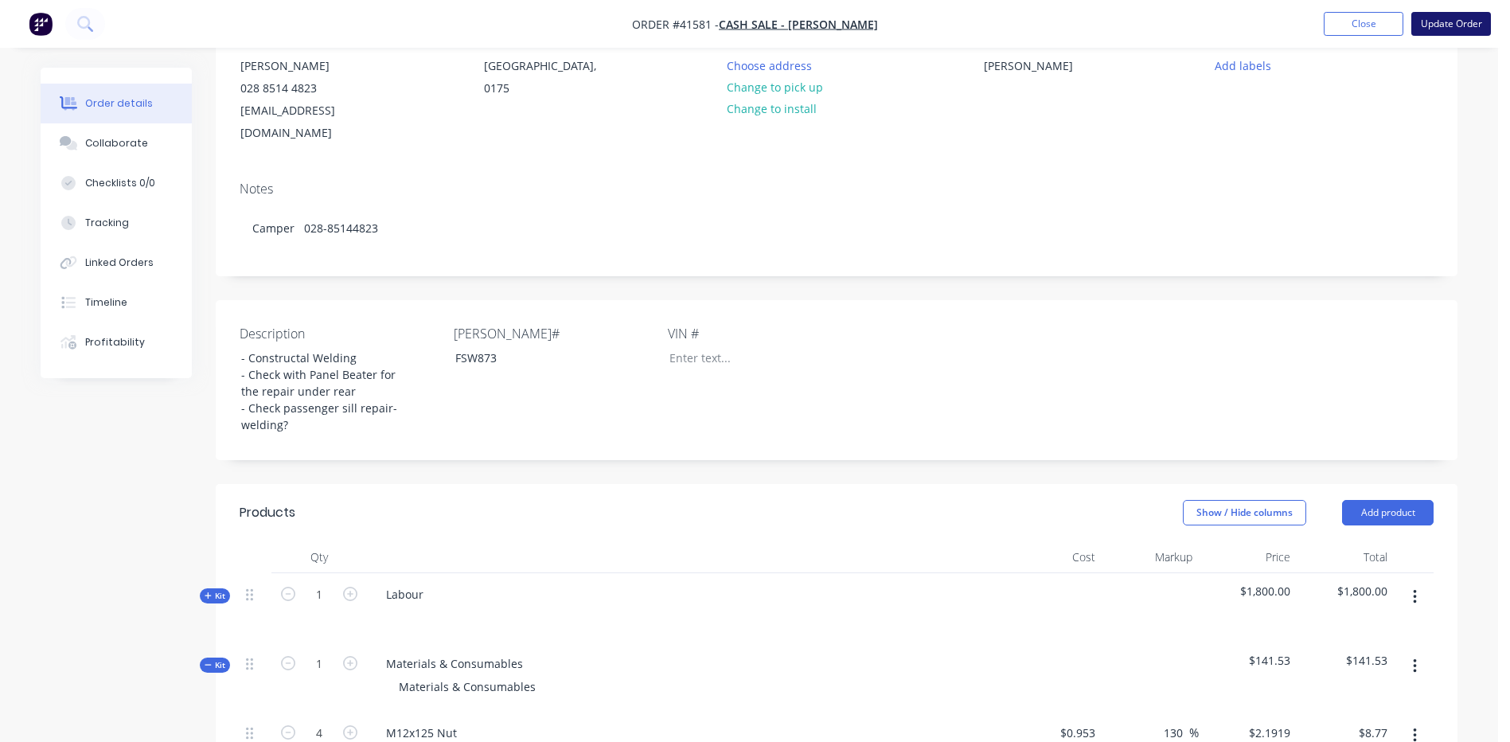
type input "$80.00"
click at [1448, 17] on button "Update Order" at bounding box center [1451, 24] width 80 height 24
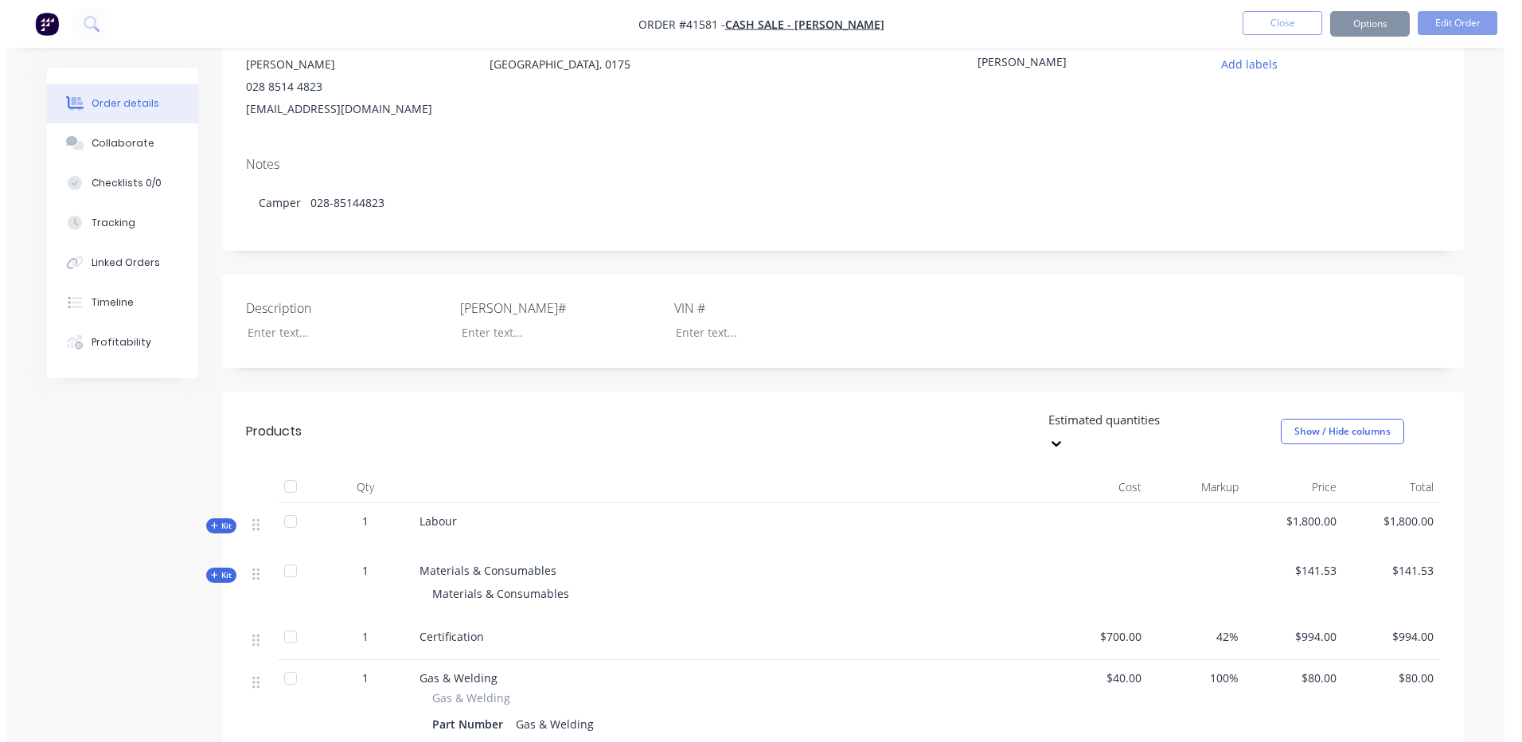
scroll to position [0, 0]
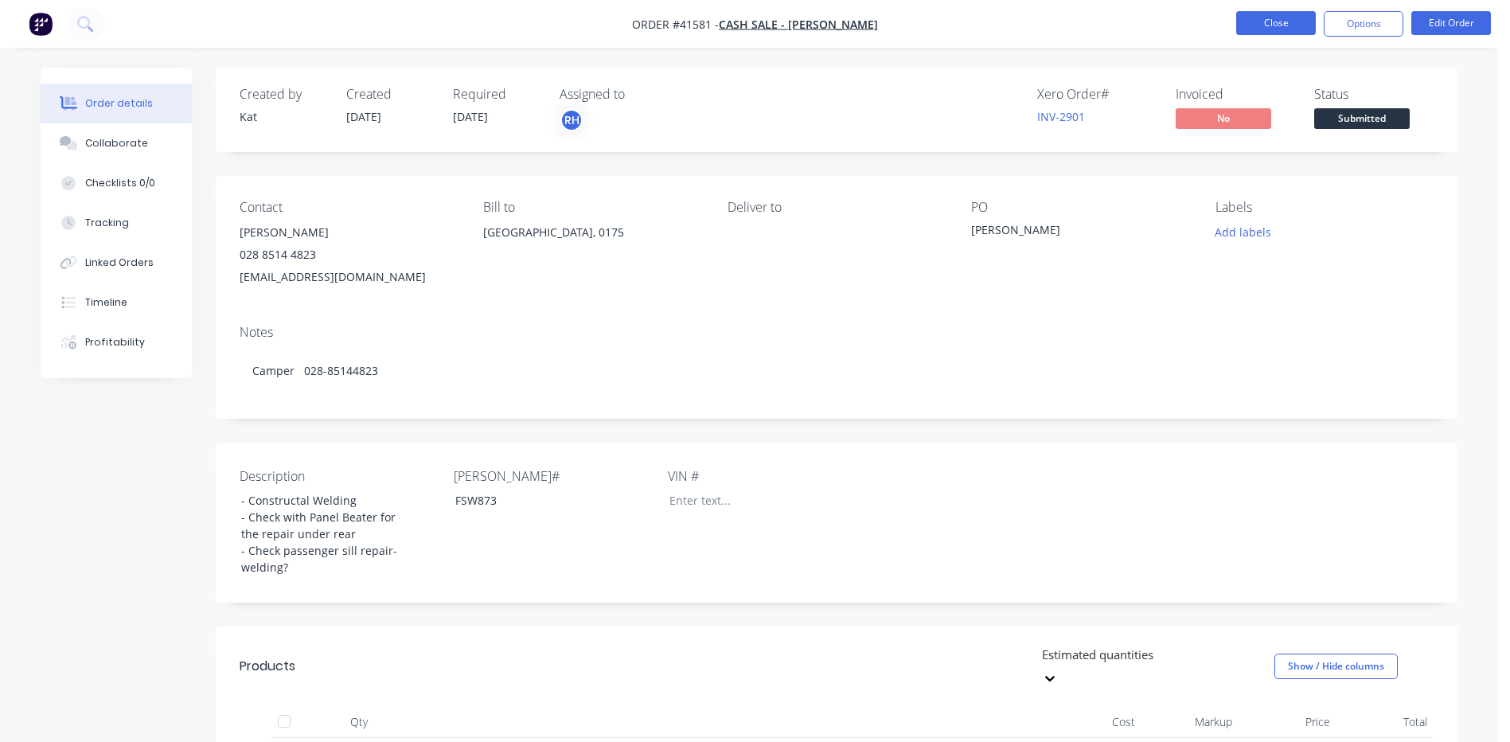
click at [1266, 19] on button "Close" at bounding box center [1276, 23] width 80 height 24
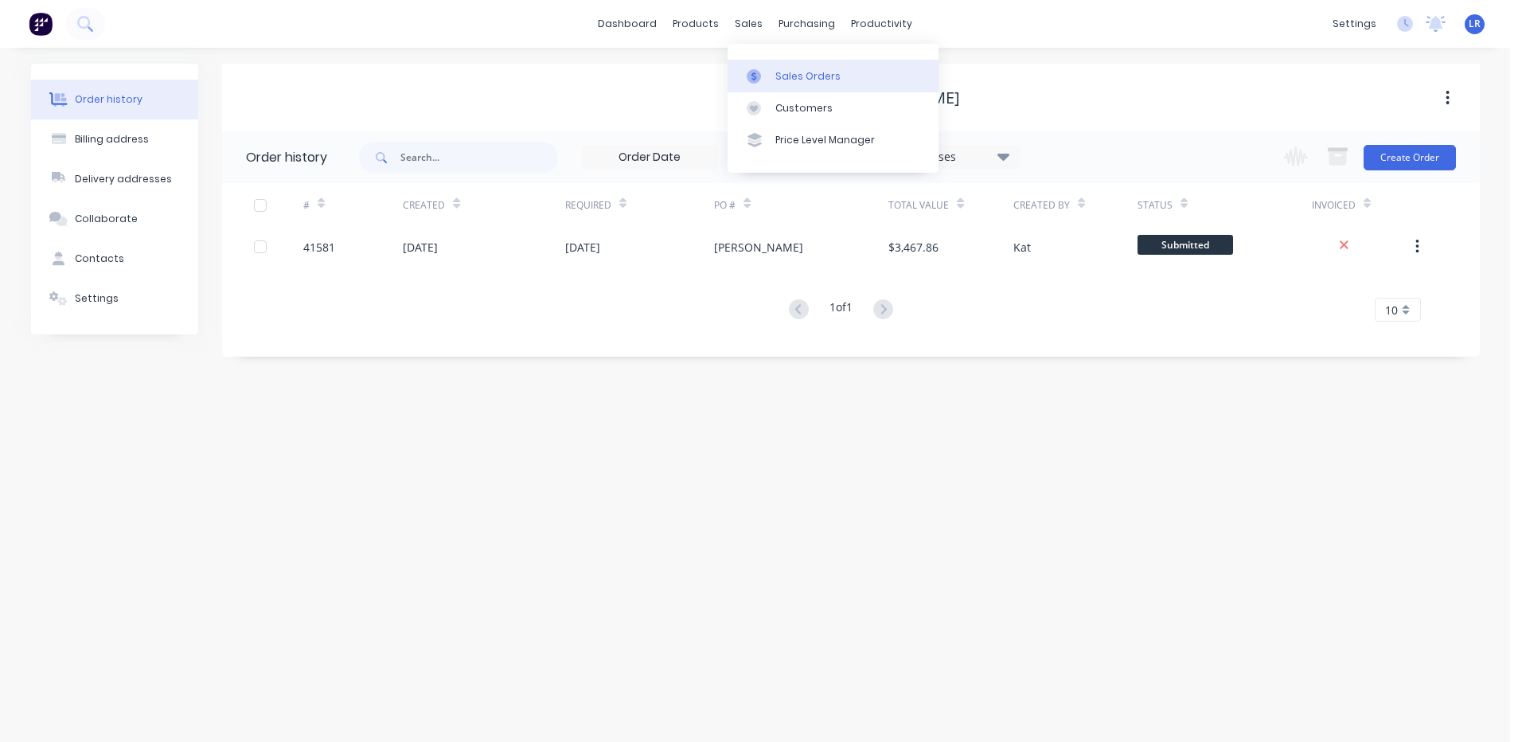
click at [791, 76] on div "Sales Orders" at bounding box center [807, 76] width 65 height 14
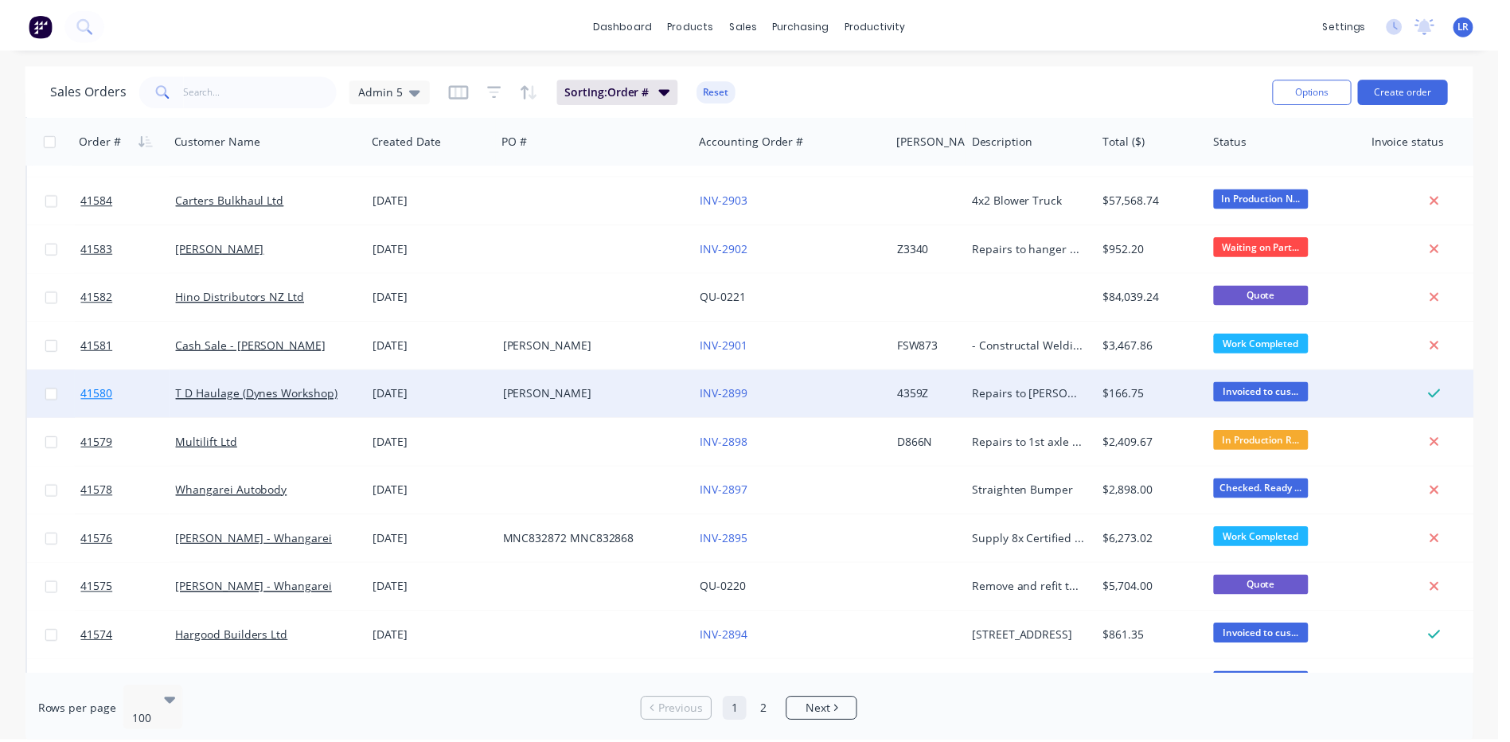
scroll to position [1194, 0]
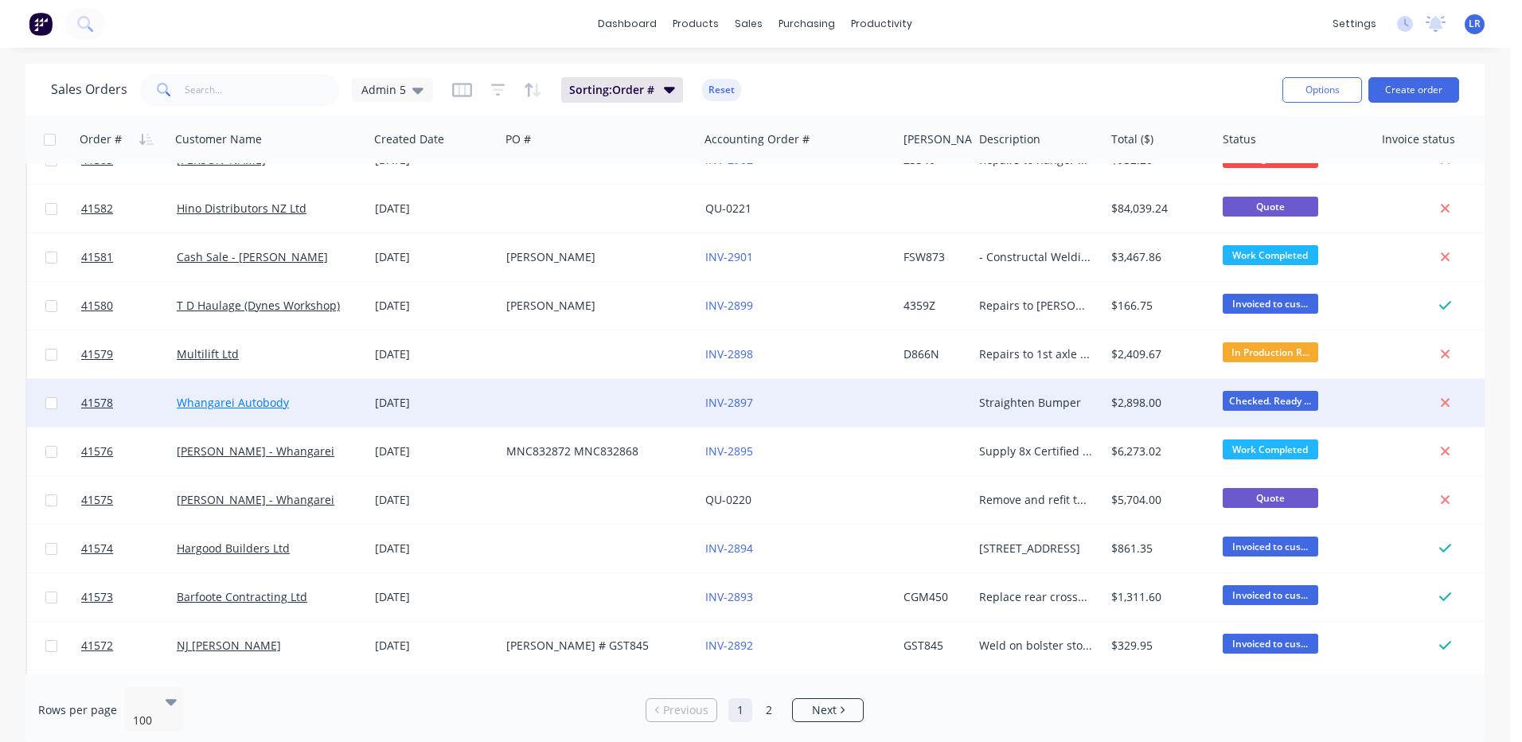
click at [213, 400] on link "Whangarei Autobody" at bounding box center [233, 402] width 112 height 15
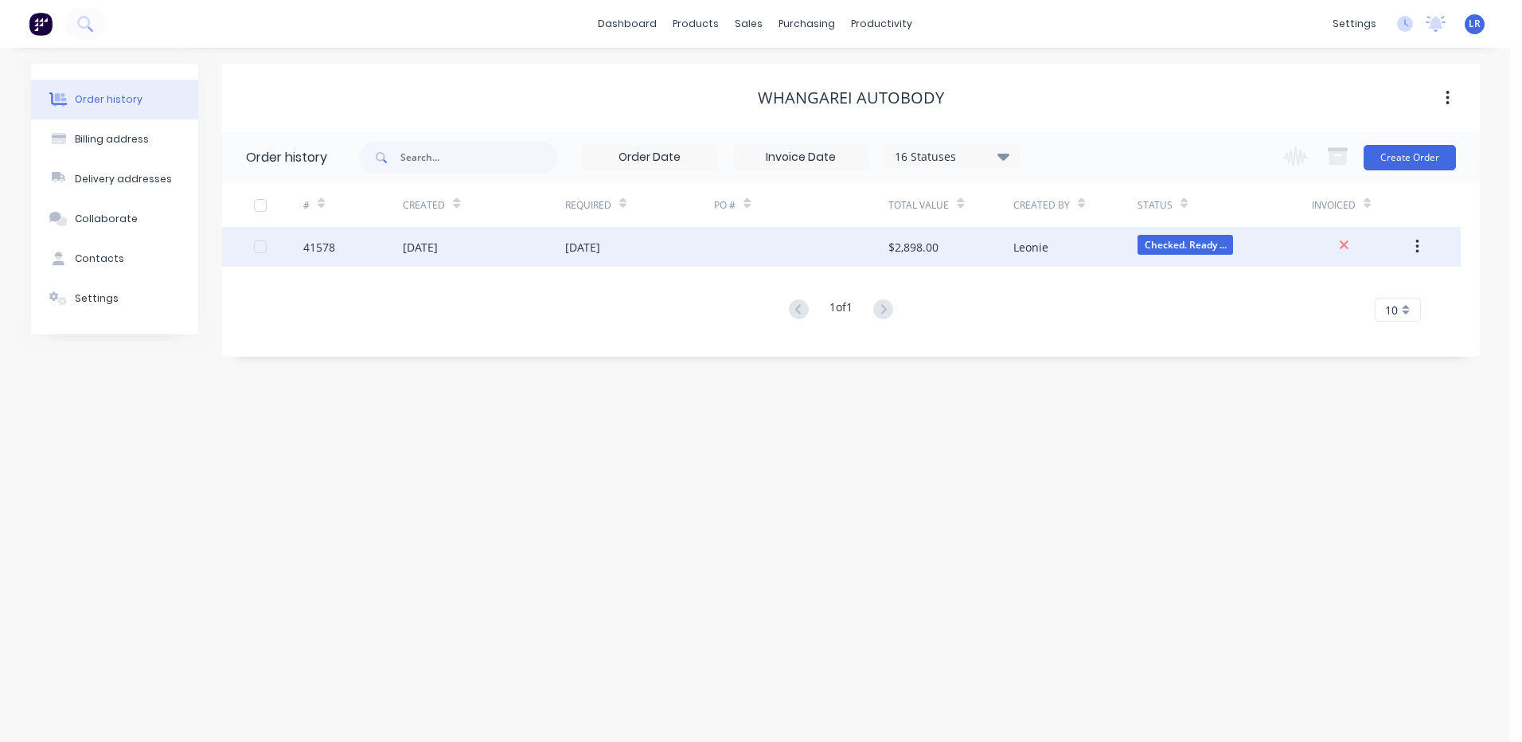
click at [319, 248] on div "41578" at bounding box center [319, 247] width 32 height 17
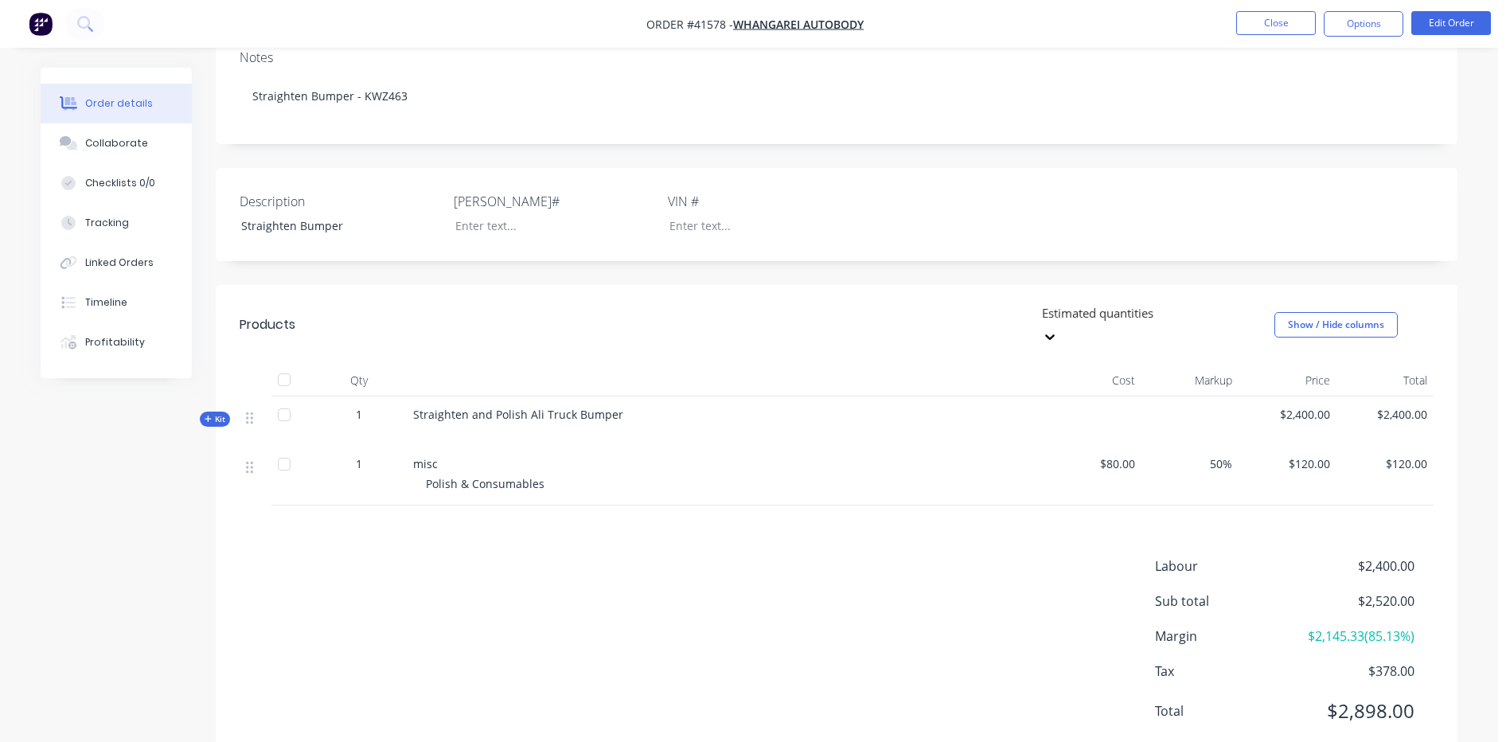
scroll to position [283, 0]
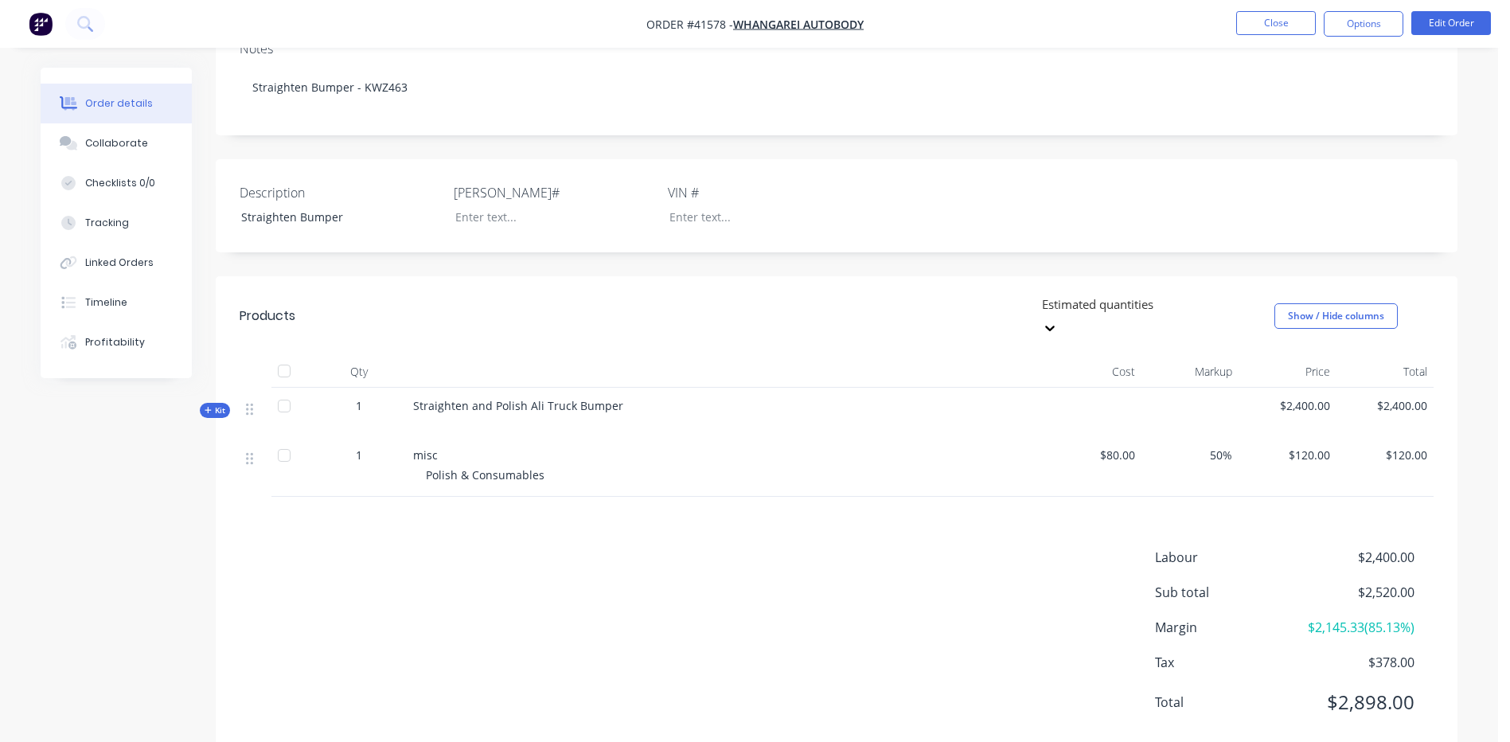
click at [215, 404] on span "Kit" at bounding box center [215, 410] width 21 height 12
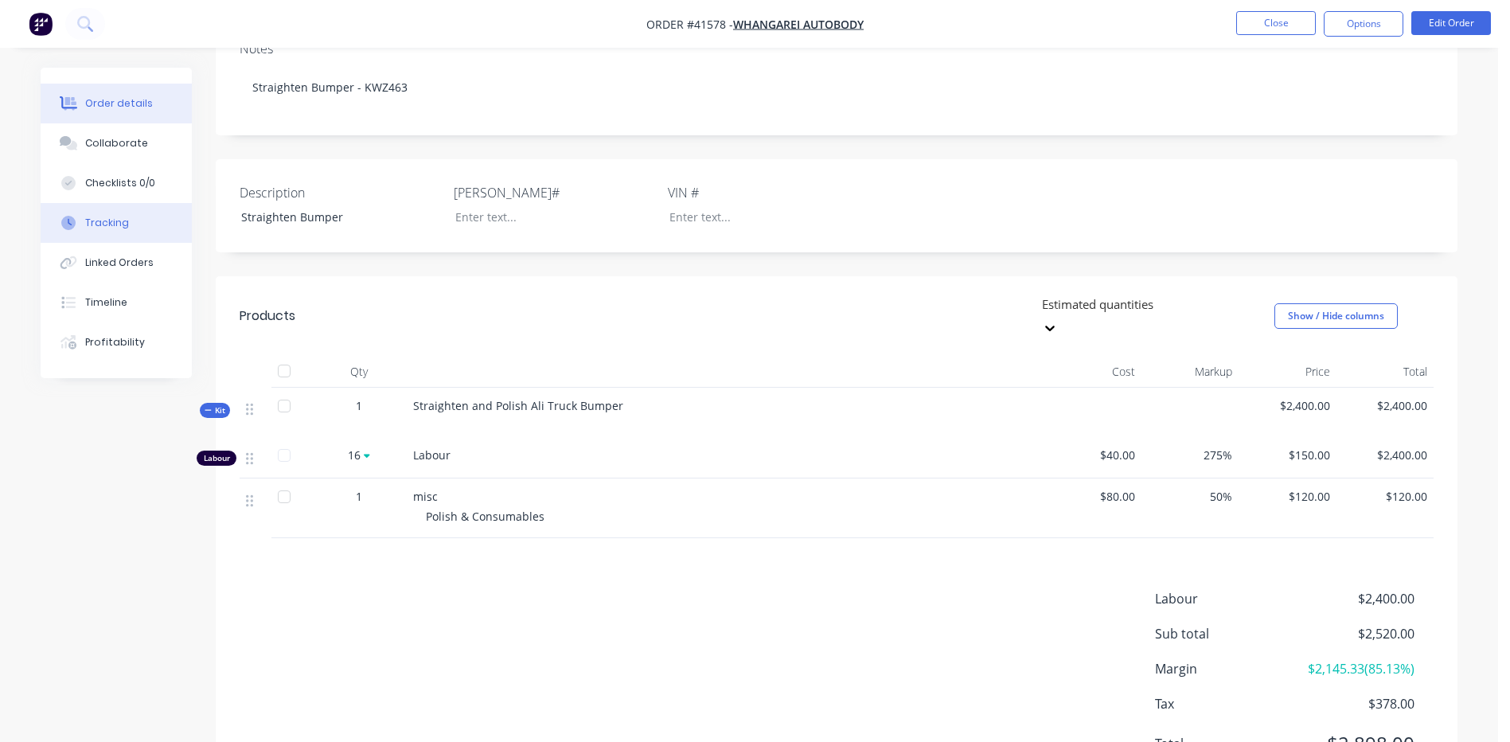
click at [114, 226] on div "Tracking" at bounding box center [107, 223] width 44 height 14
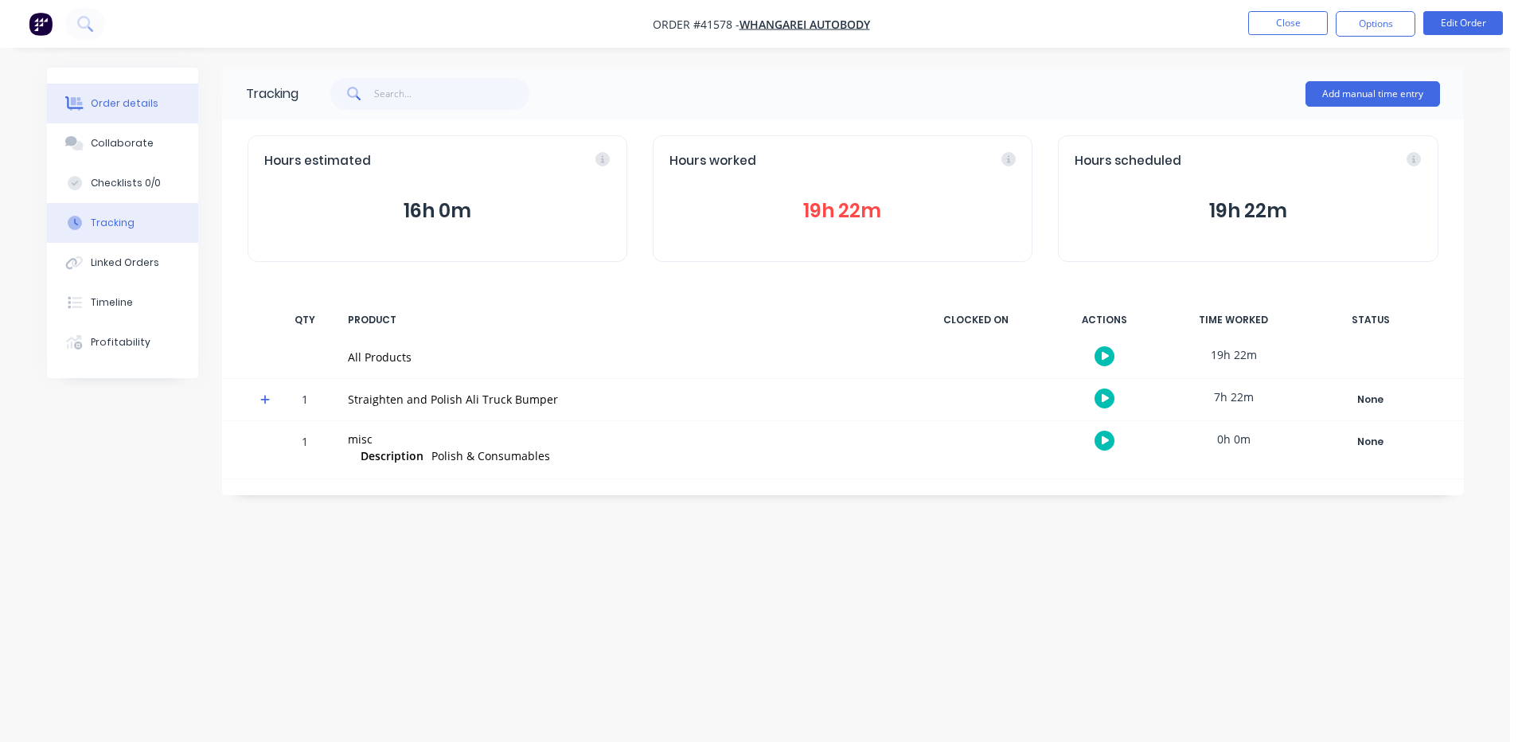
click at [123, 106] on div "Order details" at bounding box center [125, 103] width 68 height 14
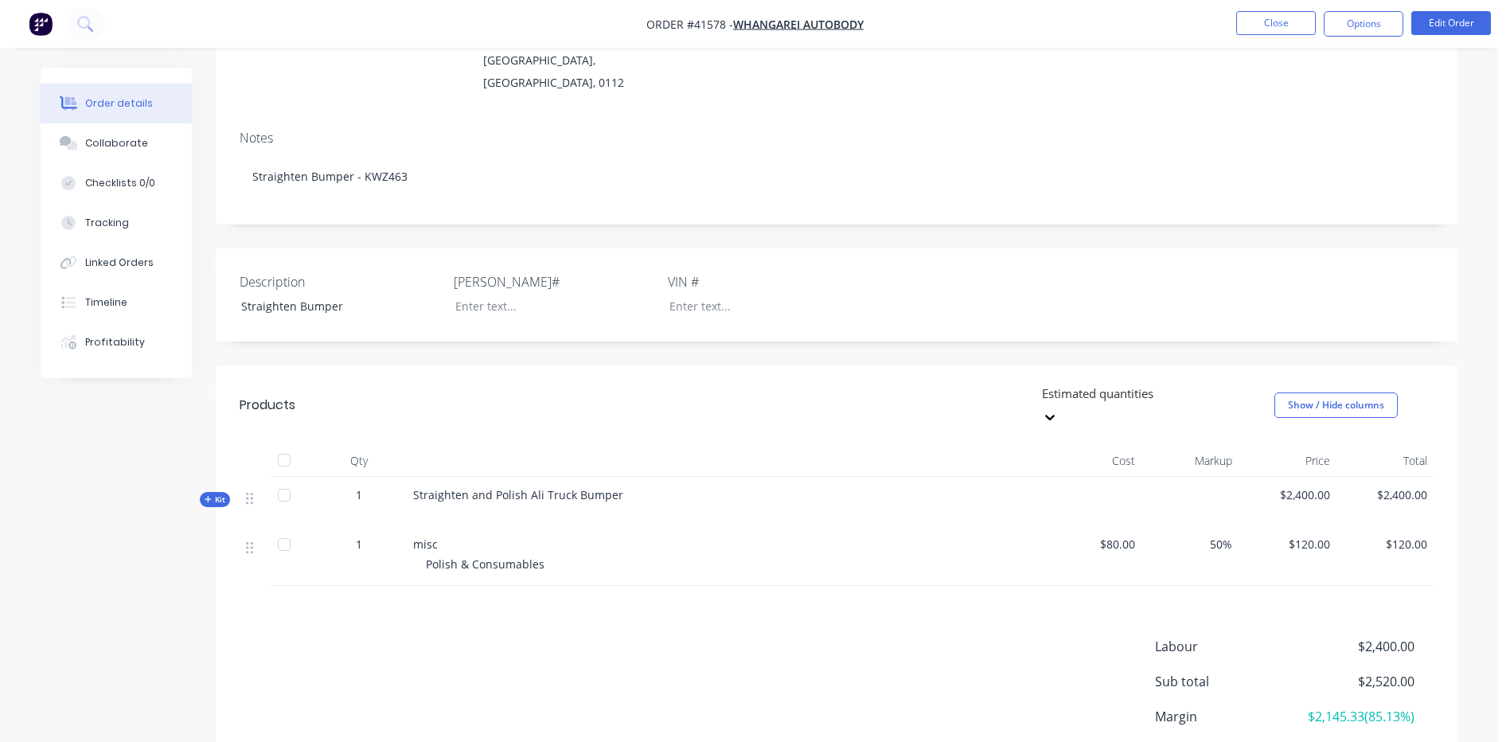
scroll to position [239, 0]
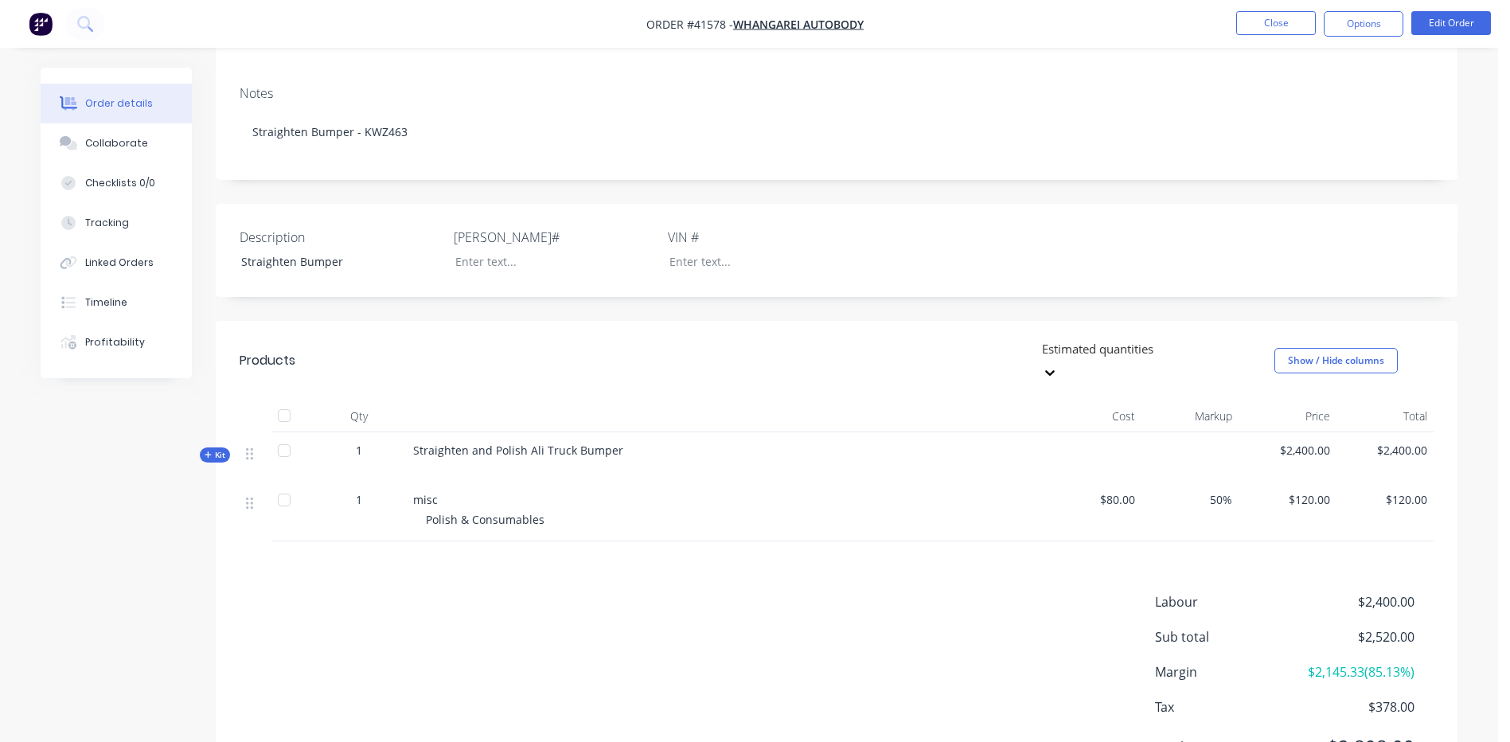
click at [216, 449] on span "Kit" at bounding box center [215, 455] width 21 height 12
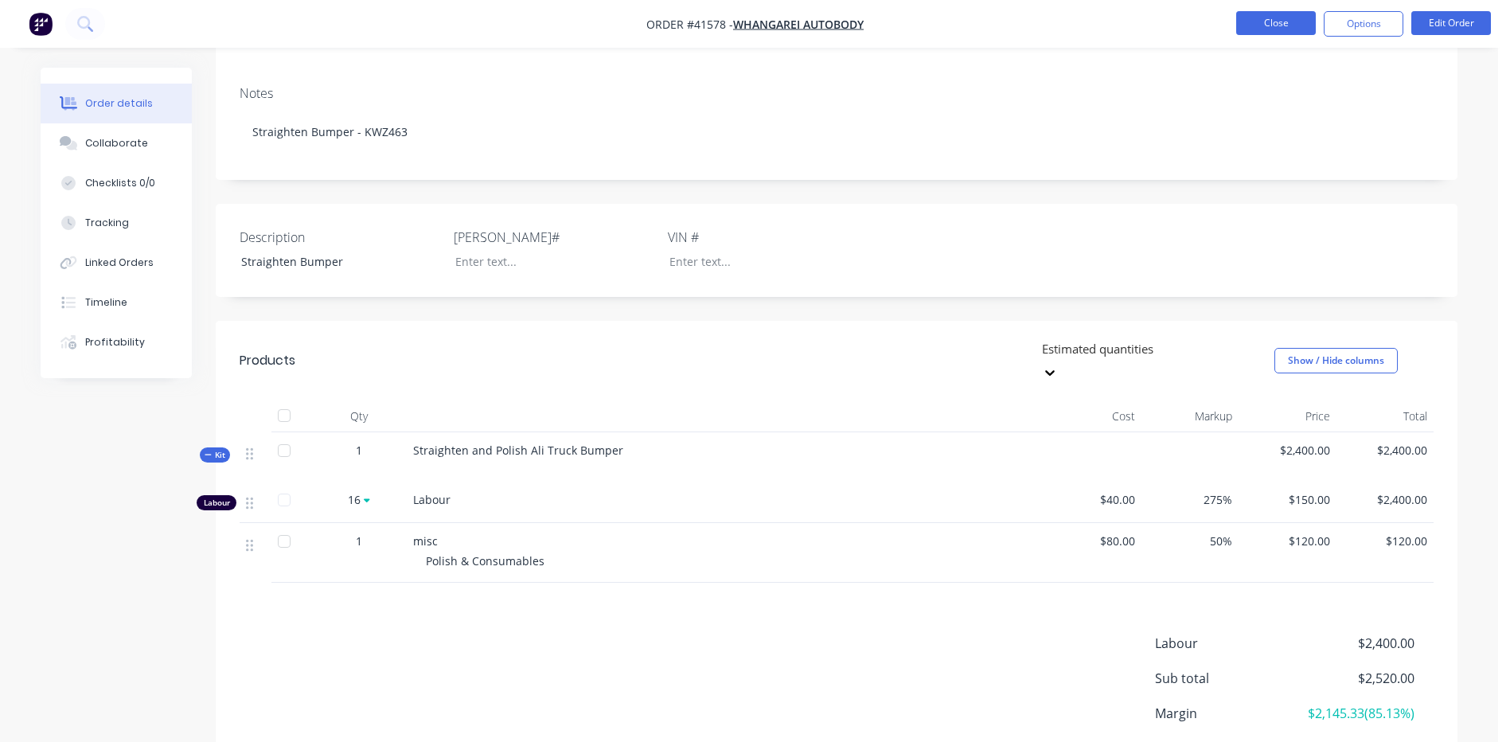
click at [1283, 17] on button "Close" at bounding box center [1276, 23] width 80 height 24
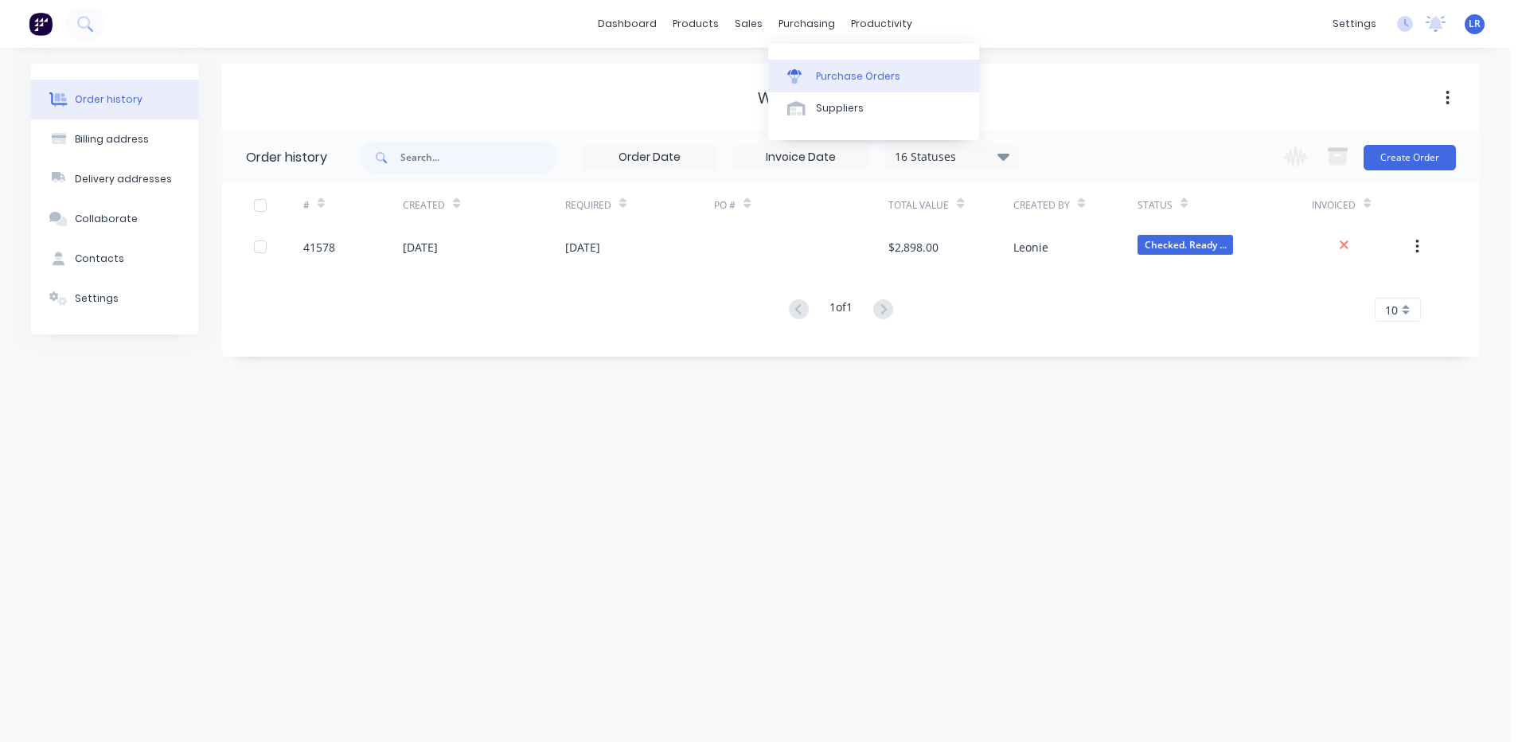
click at [817, 70] on div "Purchase Orders" at bounding box center [858, 76] width 84 height 14
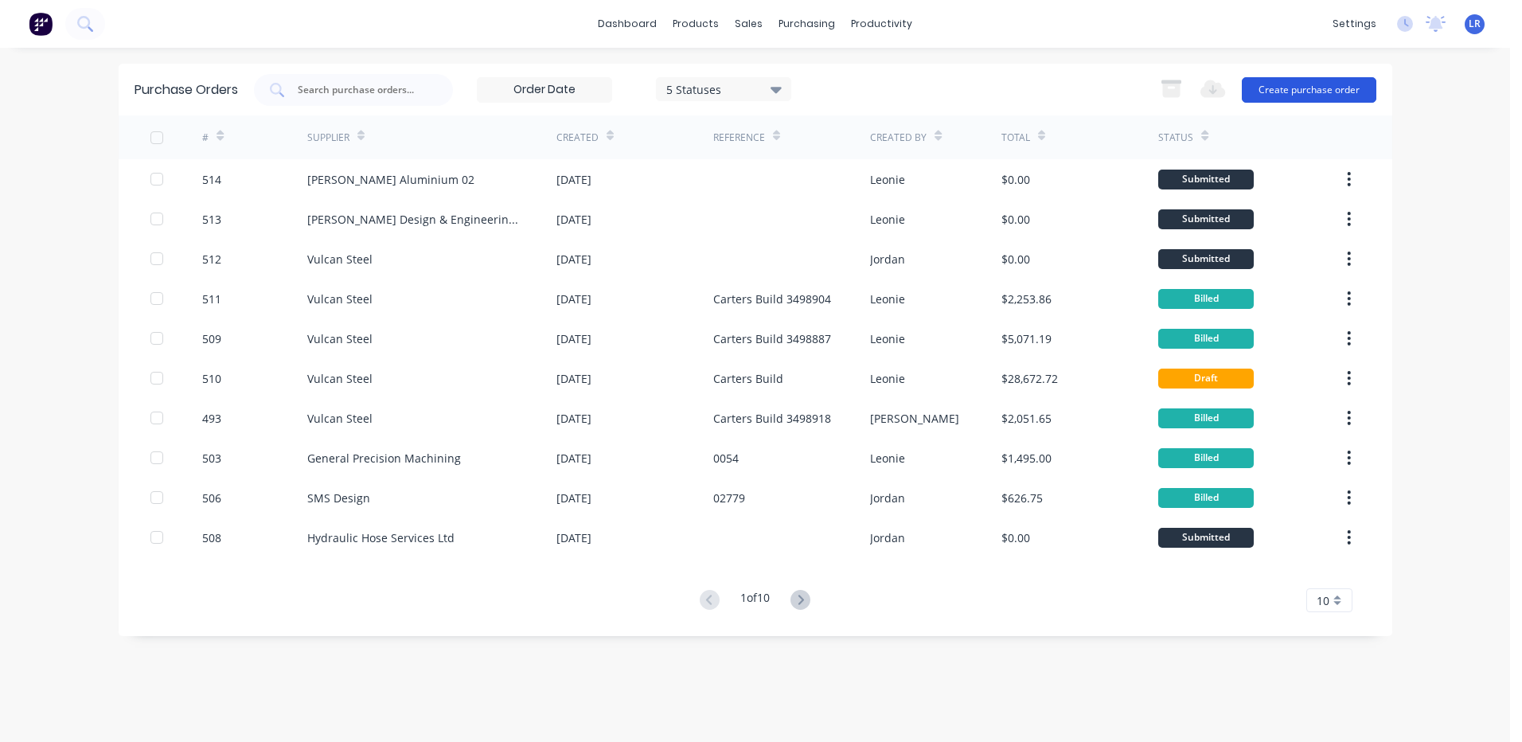
click at [1311, 91] on button "Create purchase order" at bounding box center [1309, 89] width 135 height 25
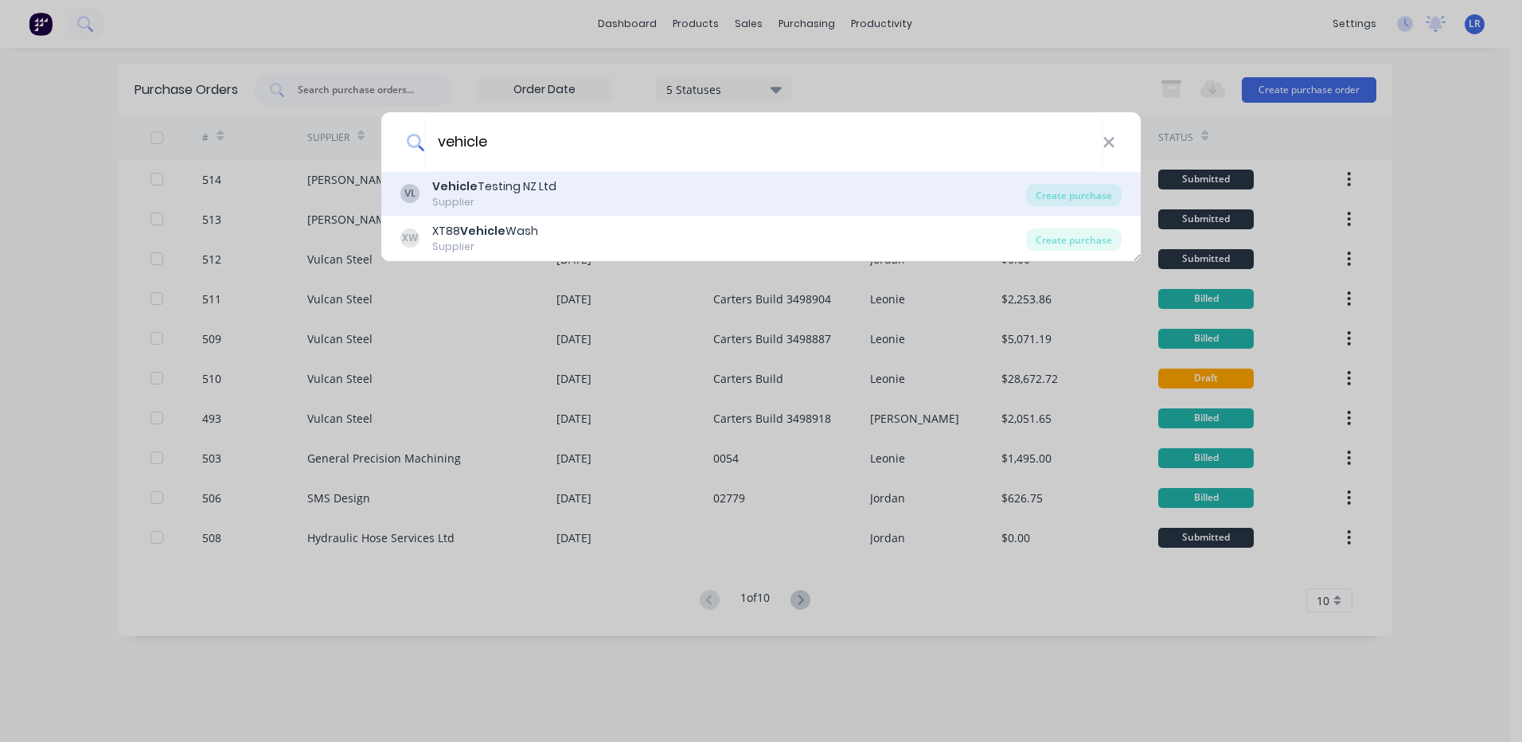
type input "vehicle"
click at [523, 185] on div "Vehicle Testing NZ Ltd" at bounding box center [494, 186] width 124 height 17
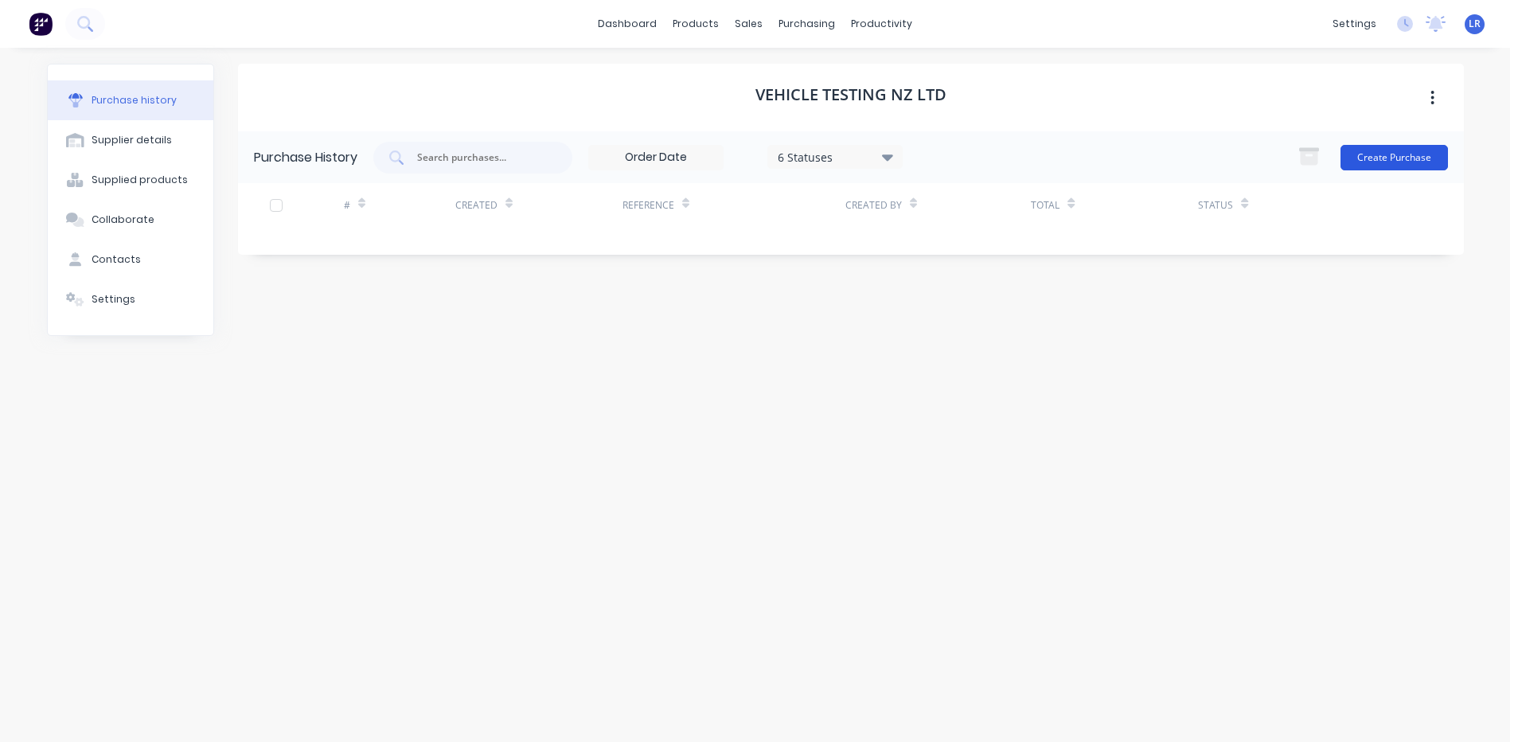
click at [1397, 154] on button "Create Purchase" at bounding box center [1393, 157] width 107 height 25
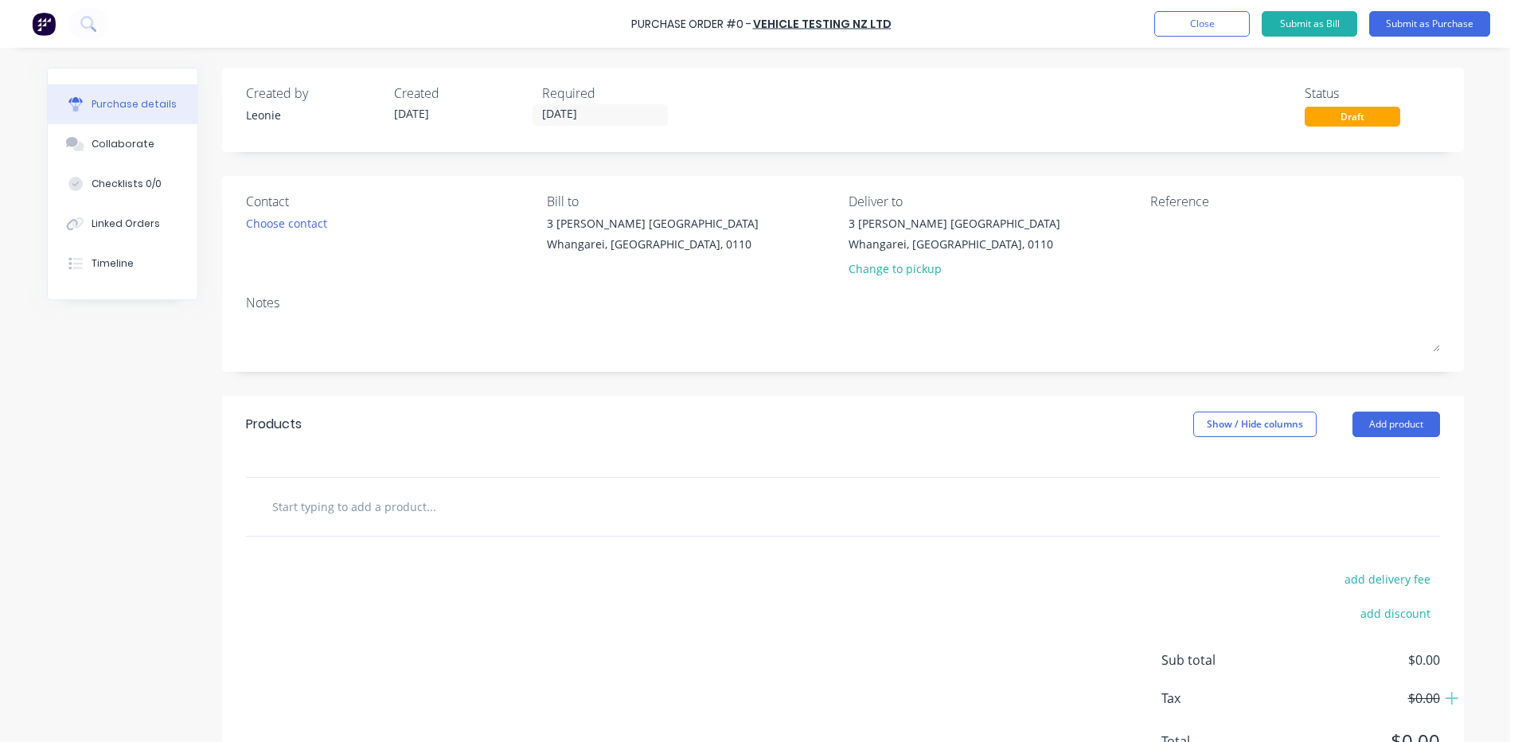
click at [279, 508] on input "text" at bounding box center [430, 506] width 318 height 32
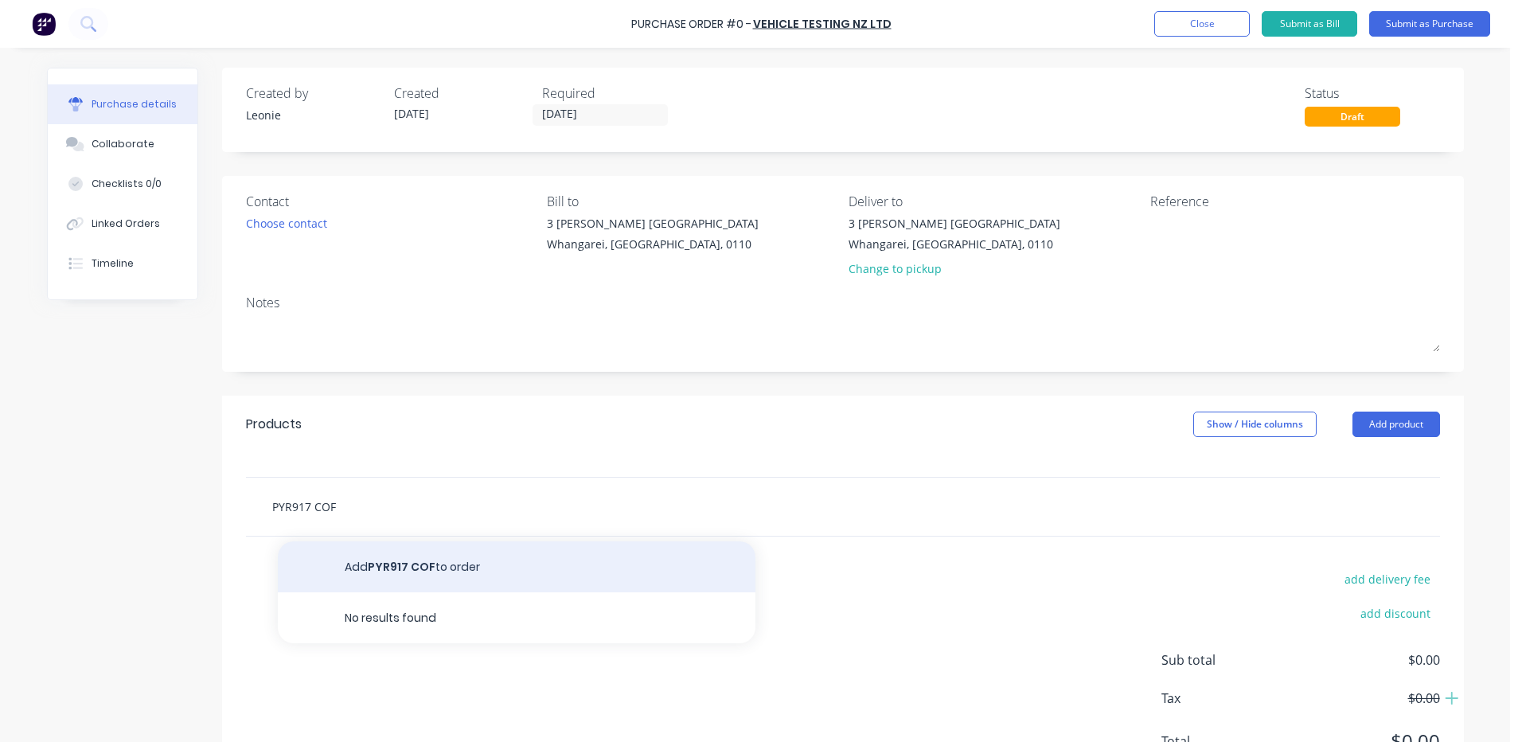
type input "PYR917 COF"
click at [398, 569] on button "Add PYR917 COF to order" at bounding box center [517, 566] width 478 height 51
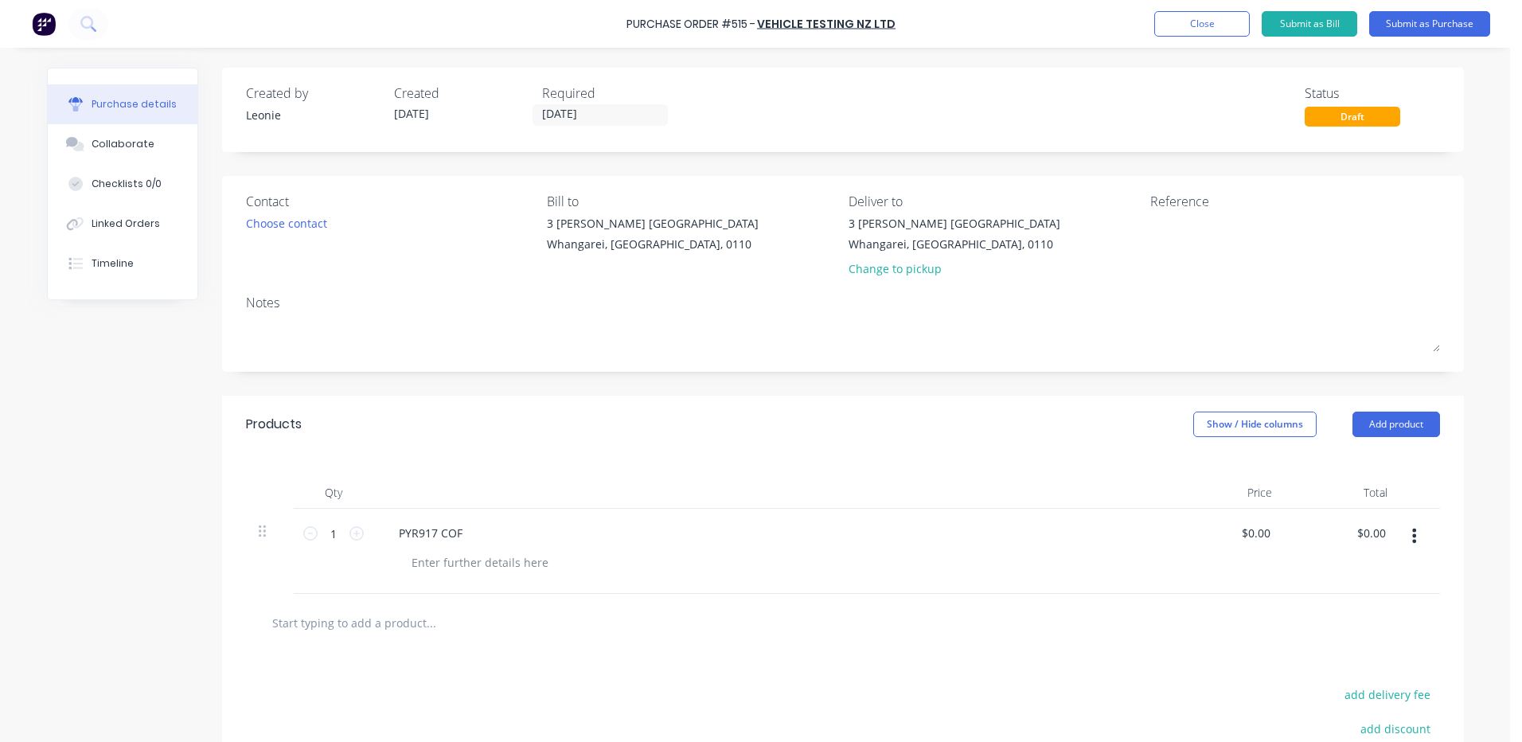
click at [322, 611] on input "text" at bounding box center [430, 622] width 318 height 32
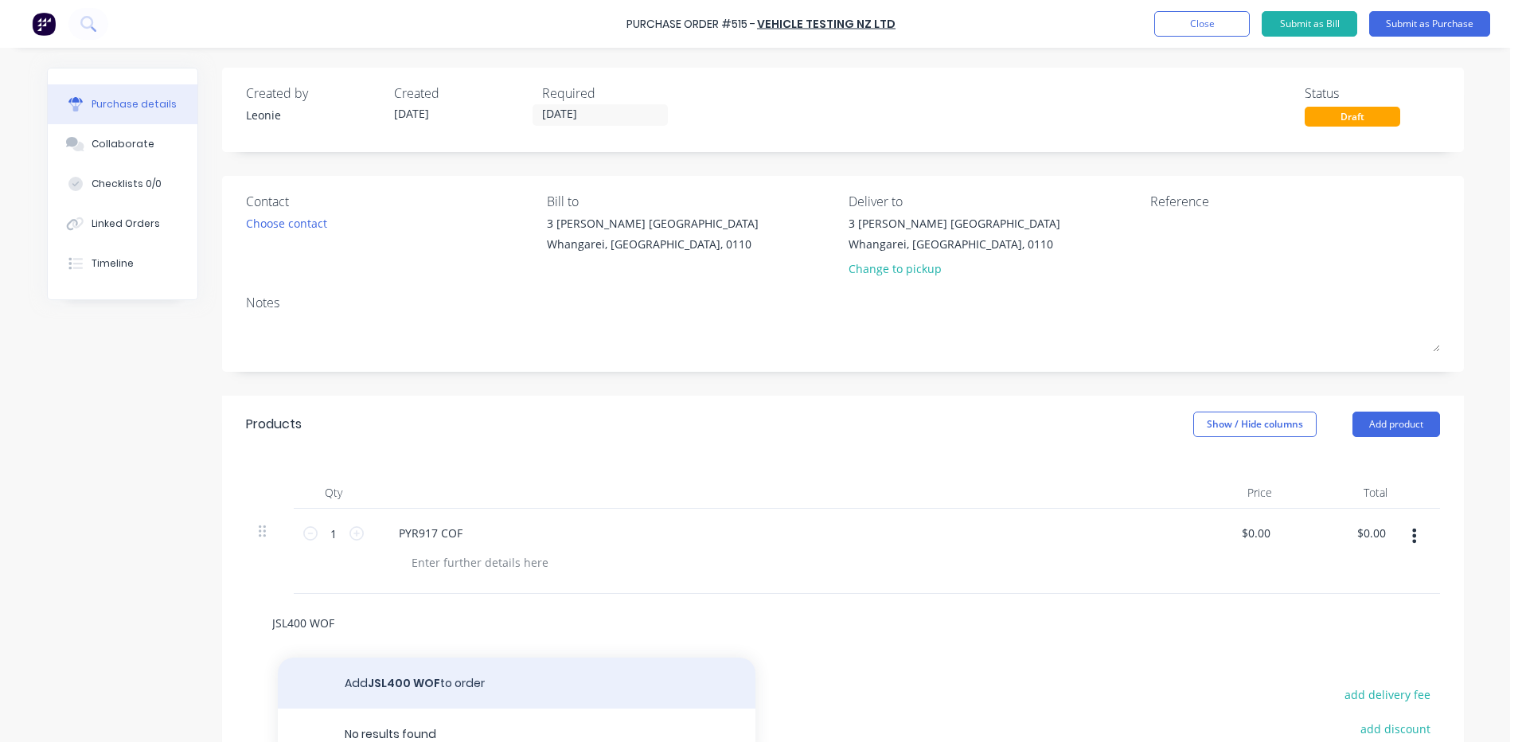
type input "JSL400 WOF"
click at [412, 678] on button "Add JSL400 WOF to order" at bounding box center [517, 682] width 478 height 51
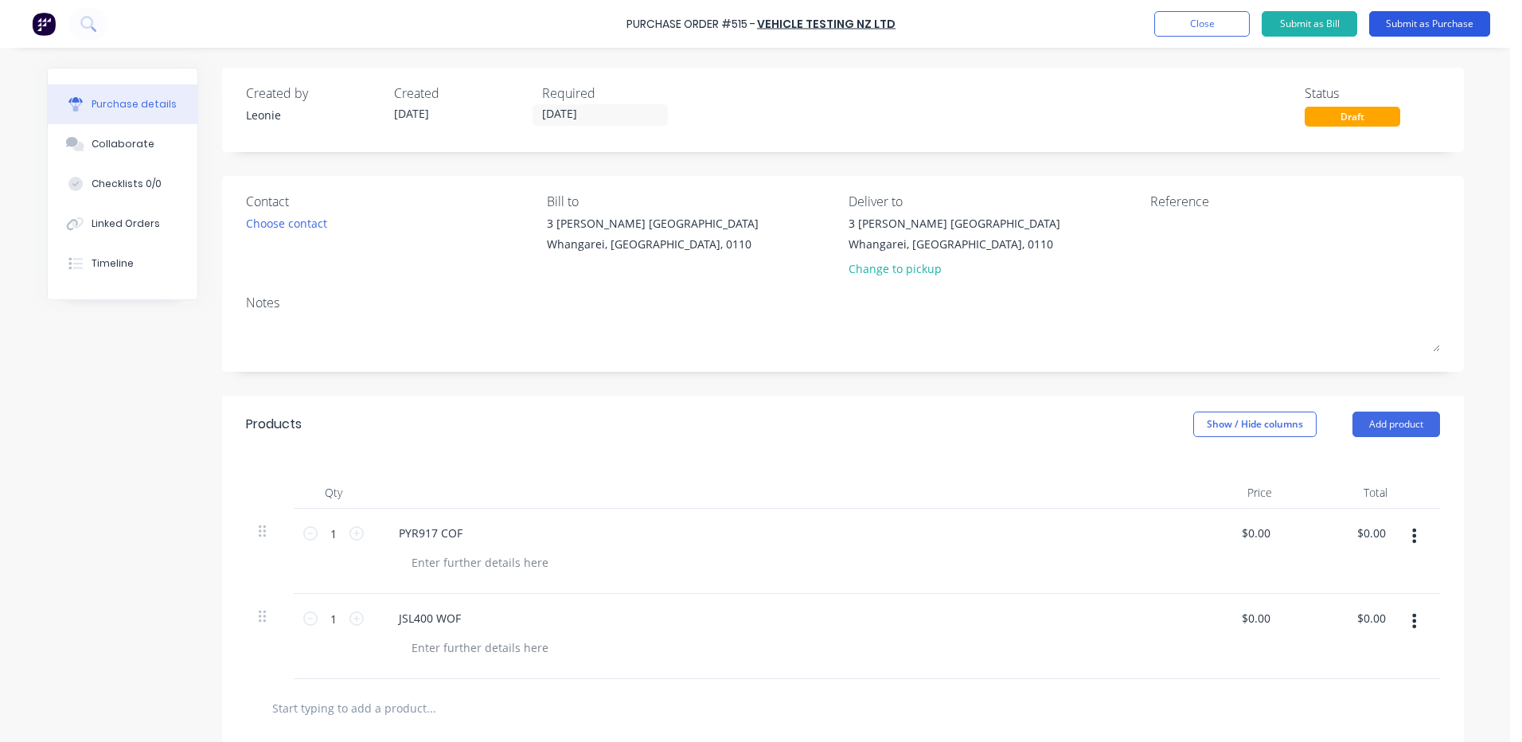
click at [1398, 26] on button "Submit as Purchase" at bounding box center [1429, 23] width 121 height 25
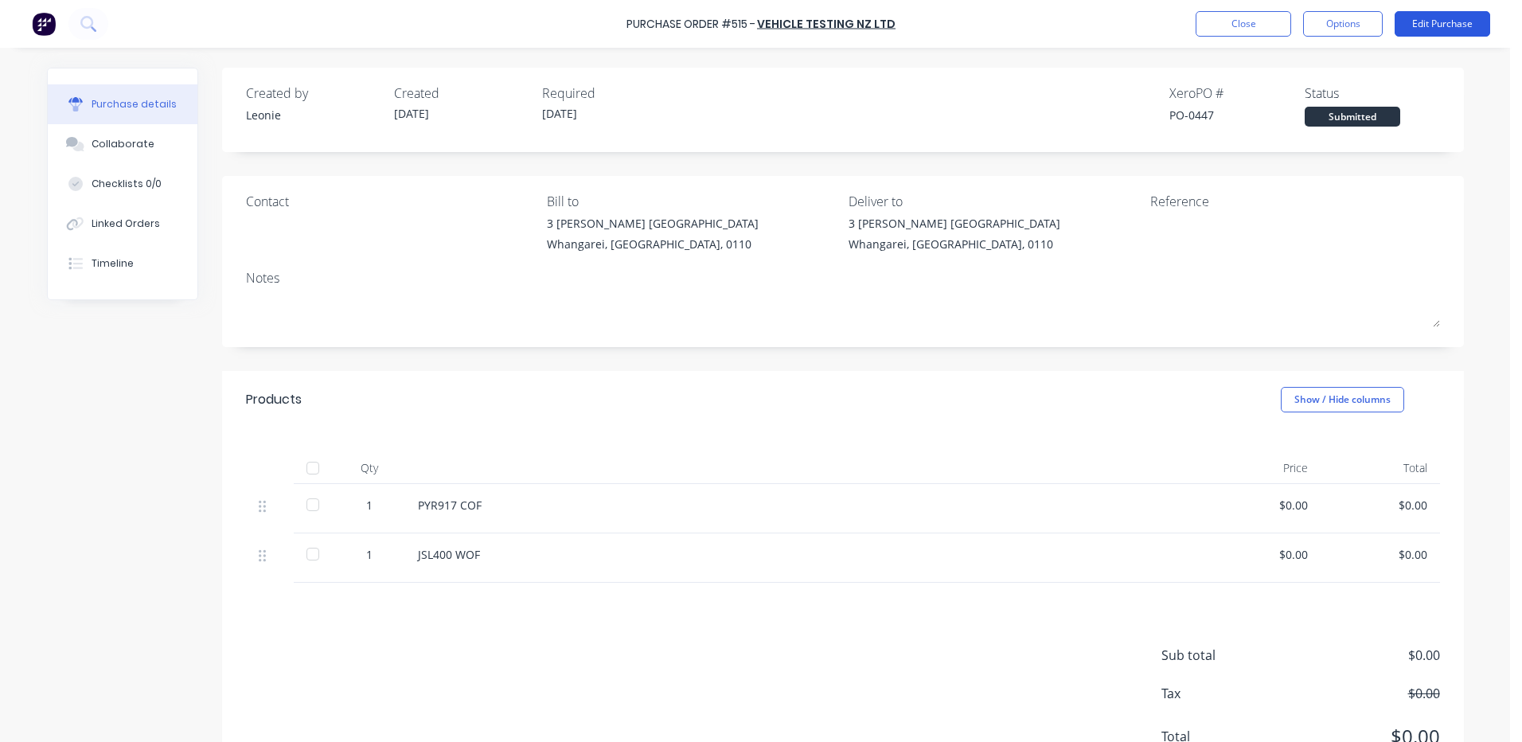
click at [1433, 23] on button "Edit Purchase" at bounding box center [1442, 23] width 96 height 25
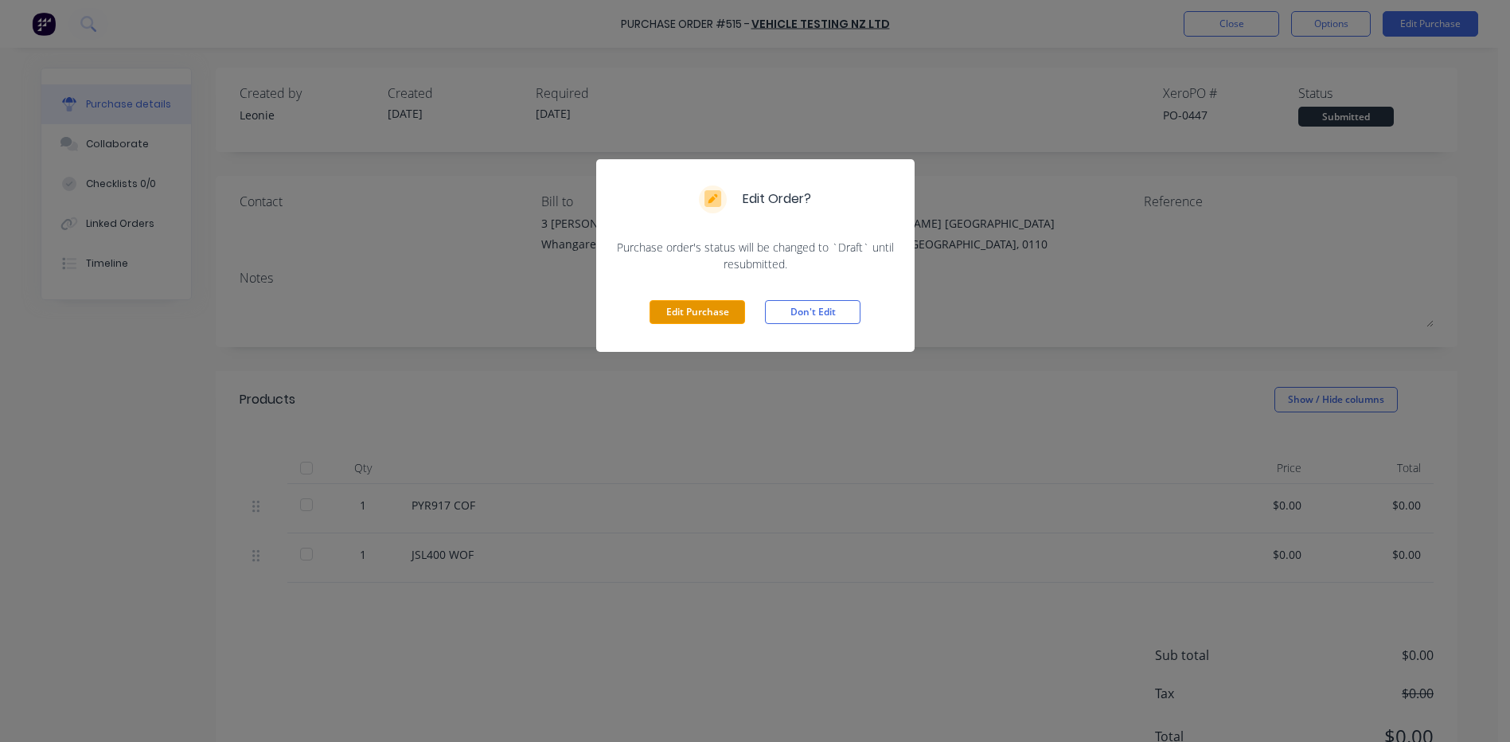
click at [731, 313] on button "Edit Purchase" at bounding box center [697, 312] width 96 height 24
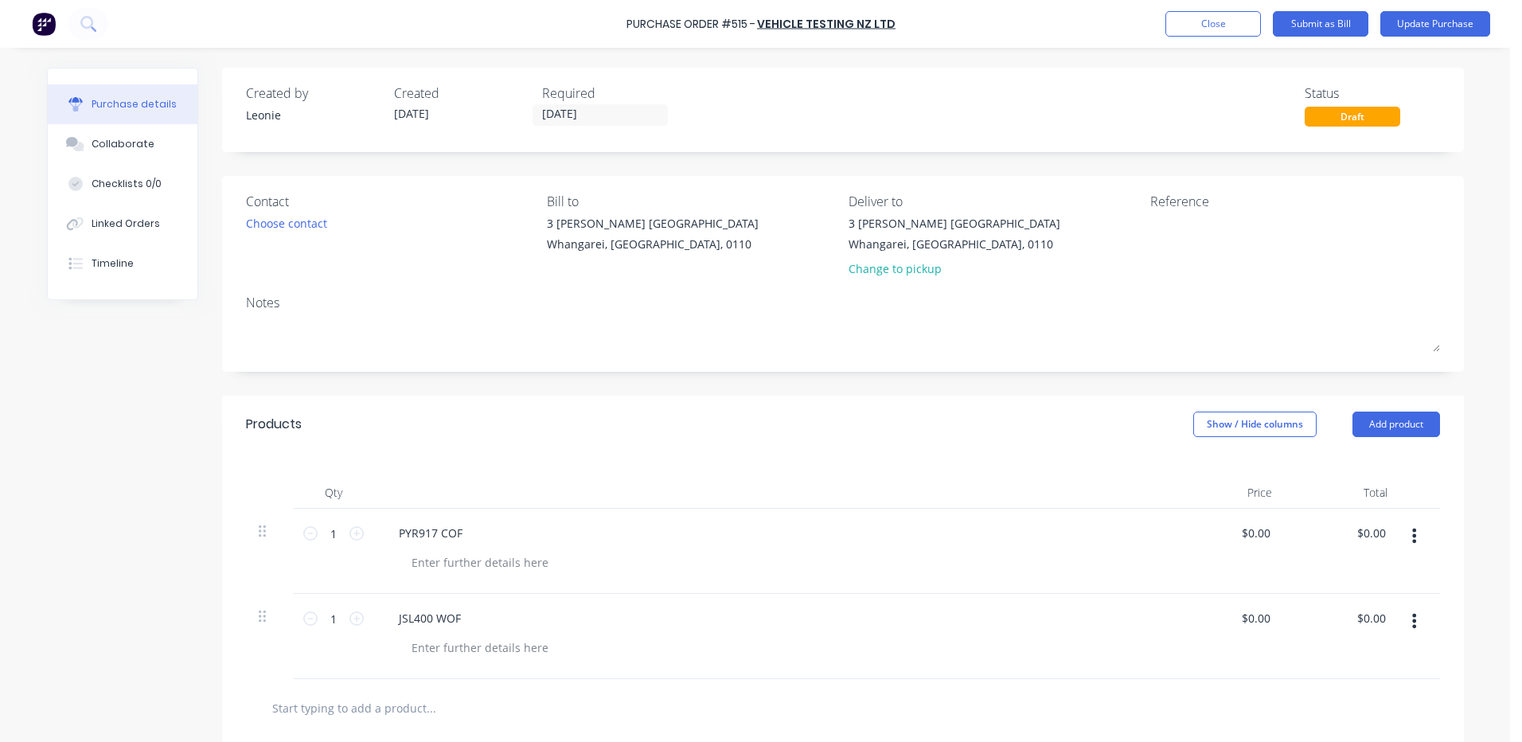
click at [1412, 613] on icon "button" at bounding box center [1414, 621] width 4 height 18
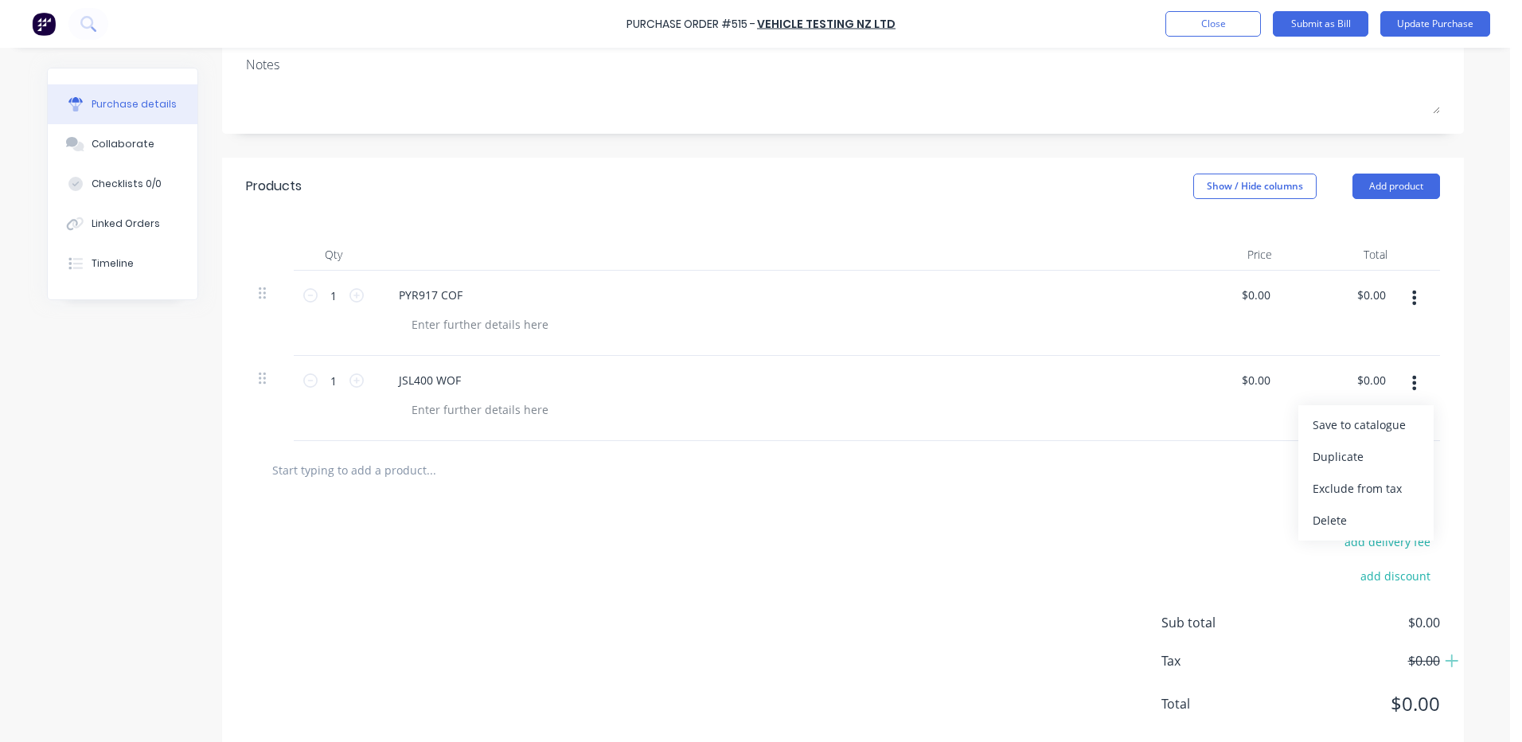
scroll to position [273, 0]
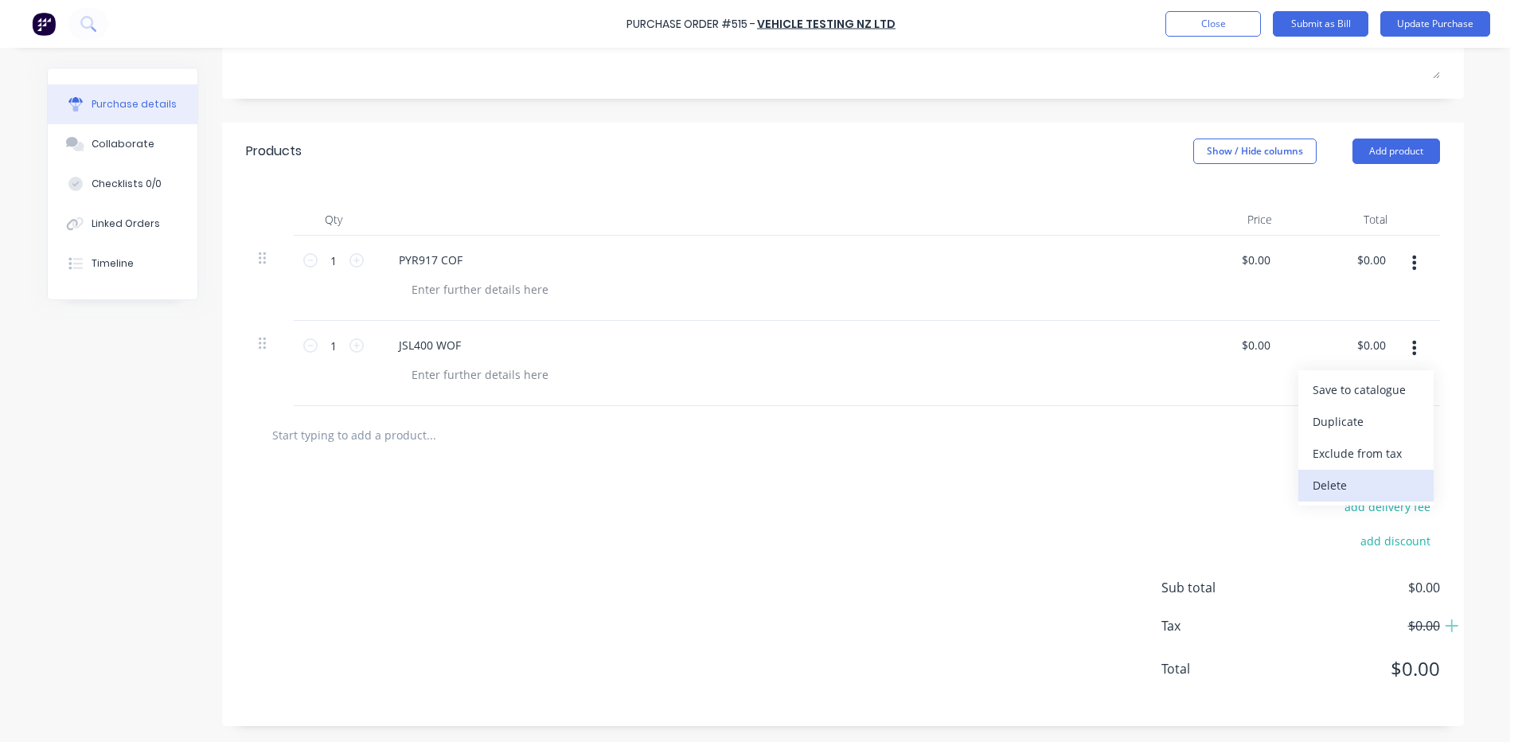
click at [1340, 484] on button "Delete" at bounding box center [1365, 486] width 135 height 32
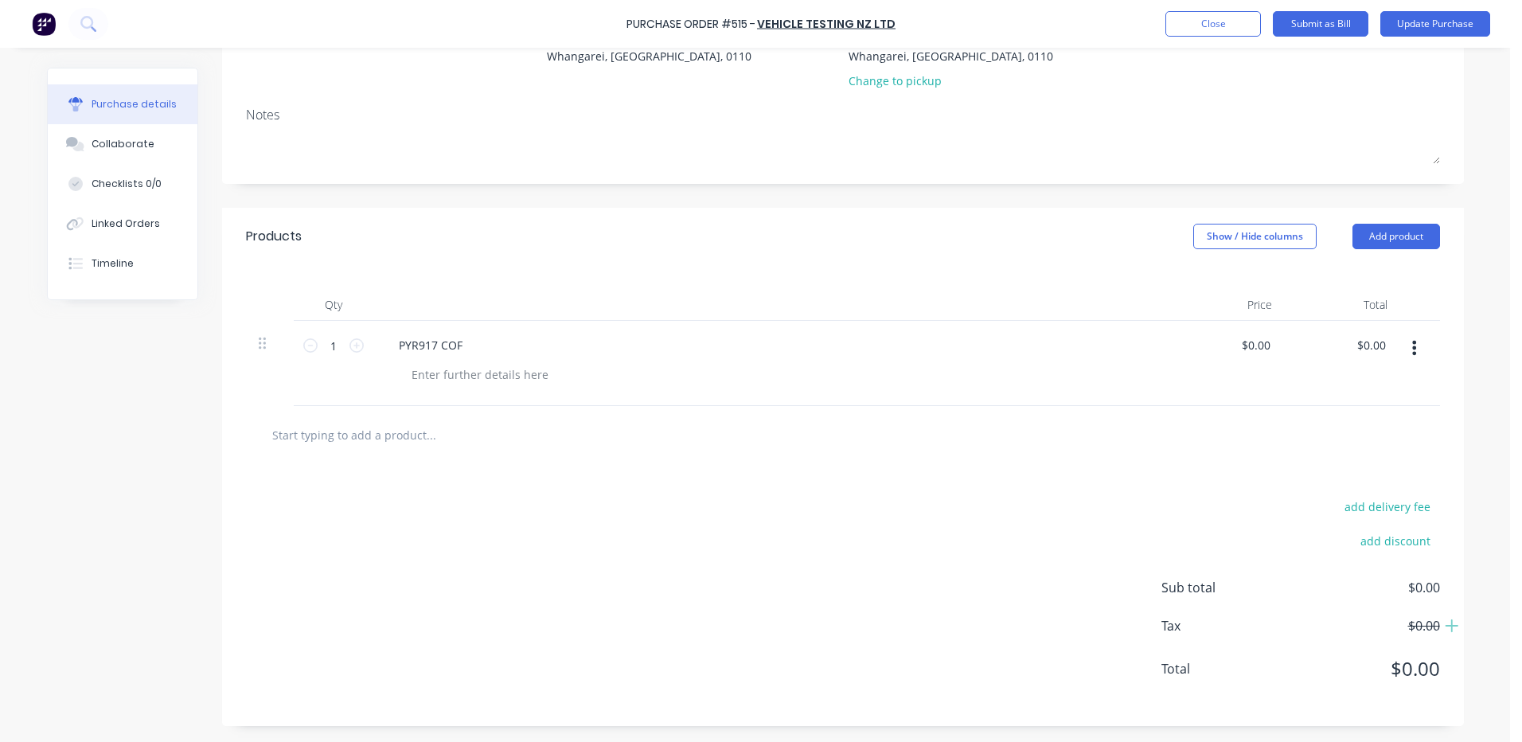
scroll to position [188, 0]
click at [1443, 21] on button "Update Purchase" at bounding box center [1435, 23] width 110 height 25
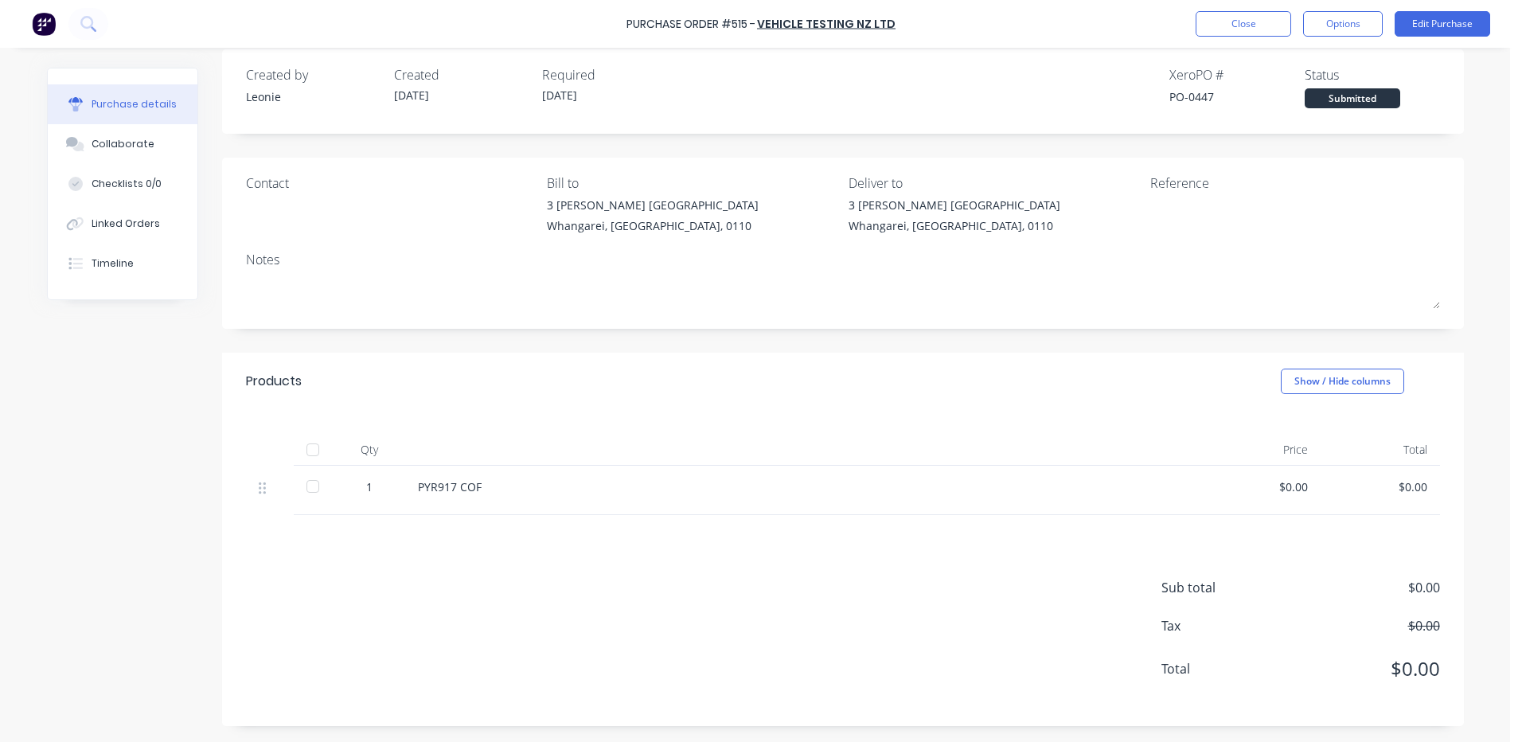
scroll to position [0, 0]
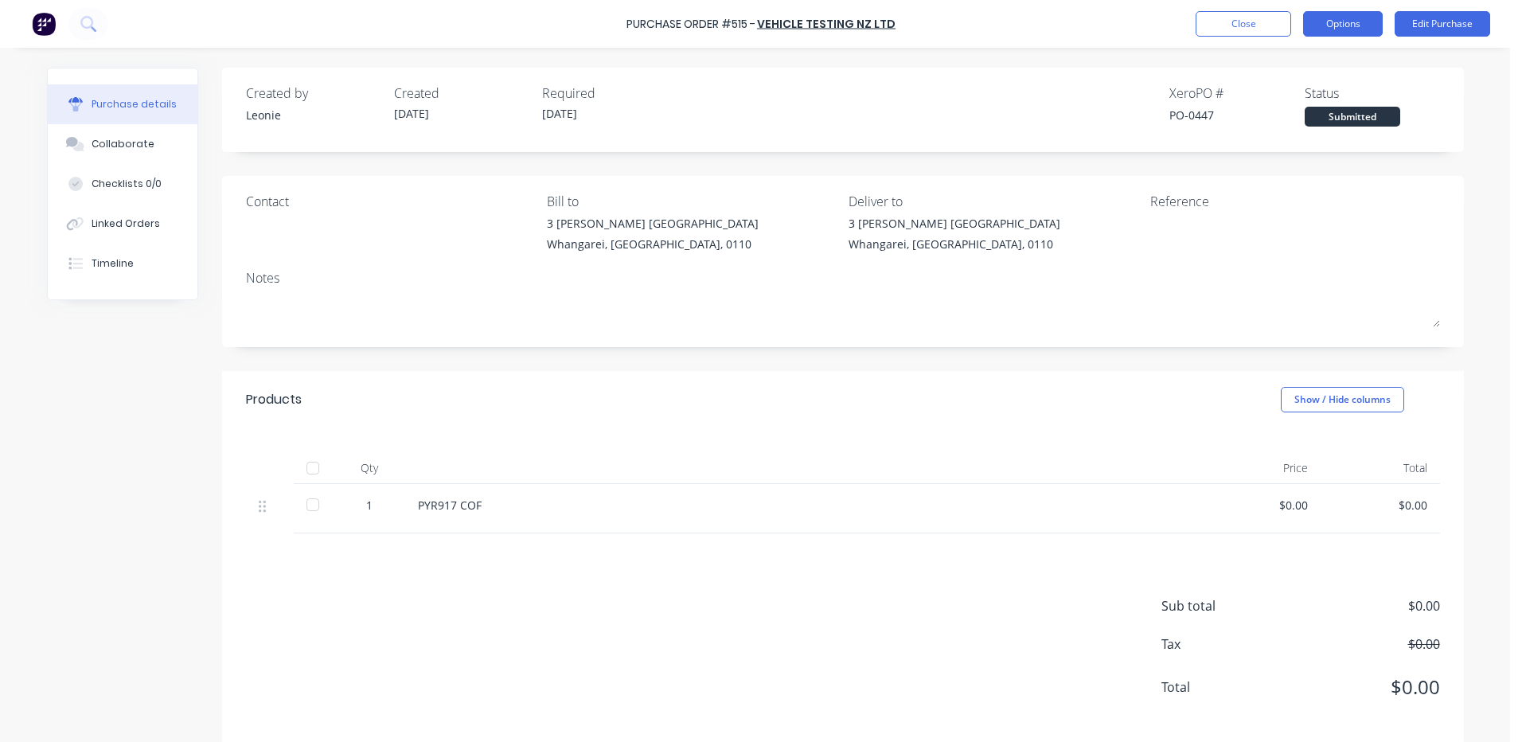
click at [1343, 23] on button "Options" at bounding box center [1343, 23] width 80 height 25
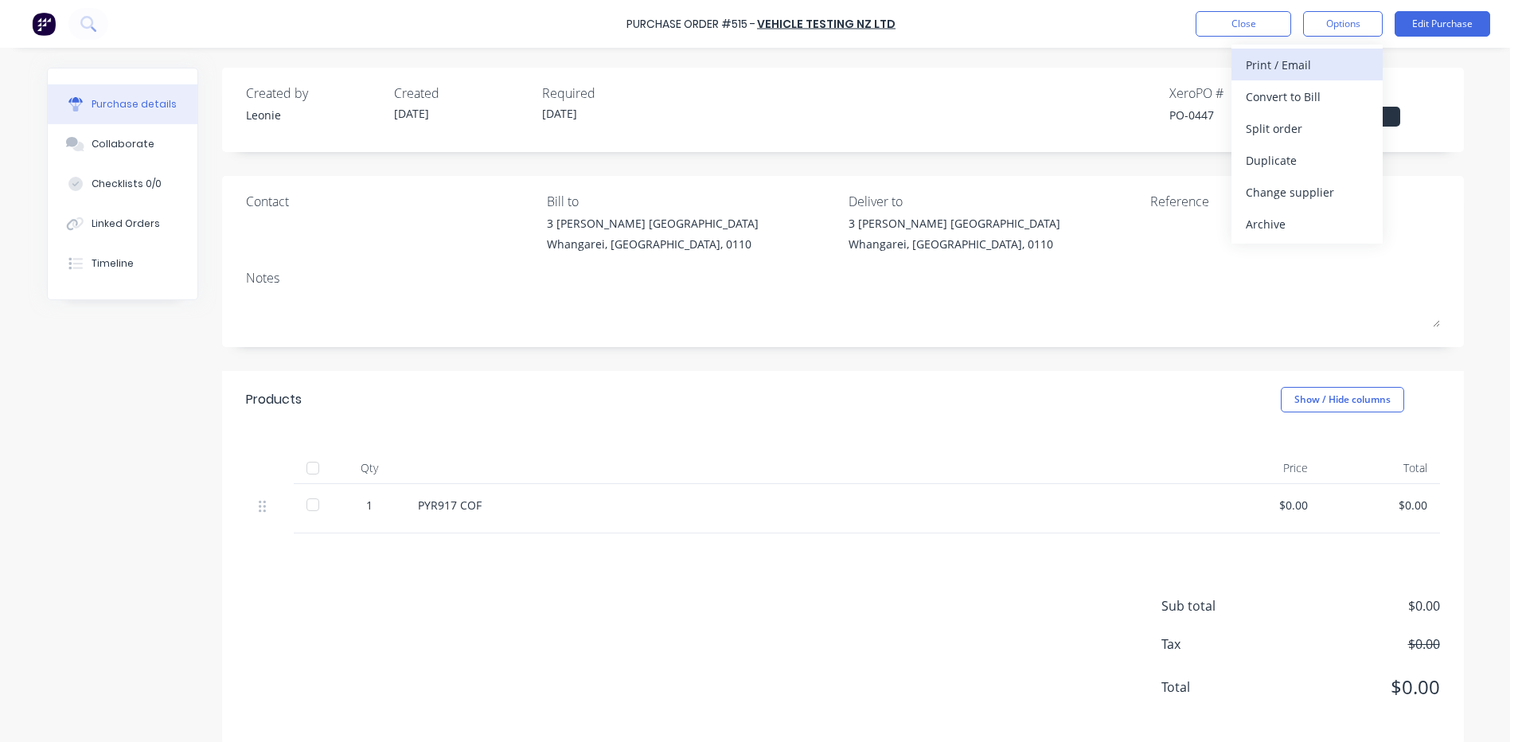
click at [1300, 60] on div "Print / Email" at bounding box center [1307, 64] width 123 height 23
click at [1313, 131] on div "Without pricing" at bounding box center [1307, 128] width 123 height 23
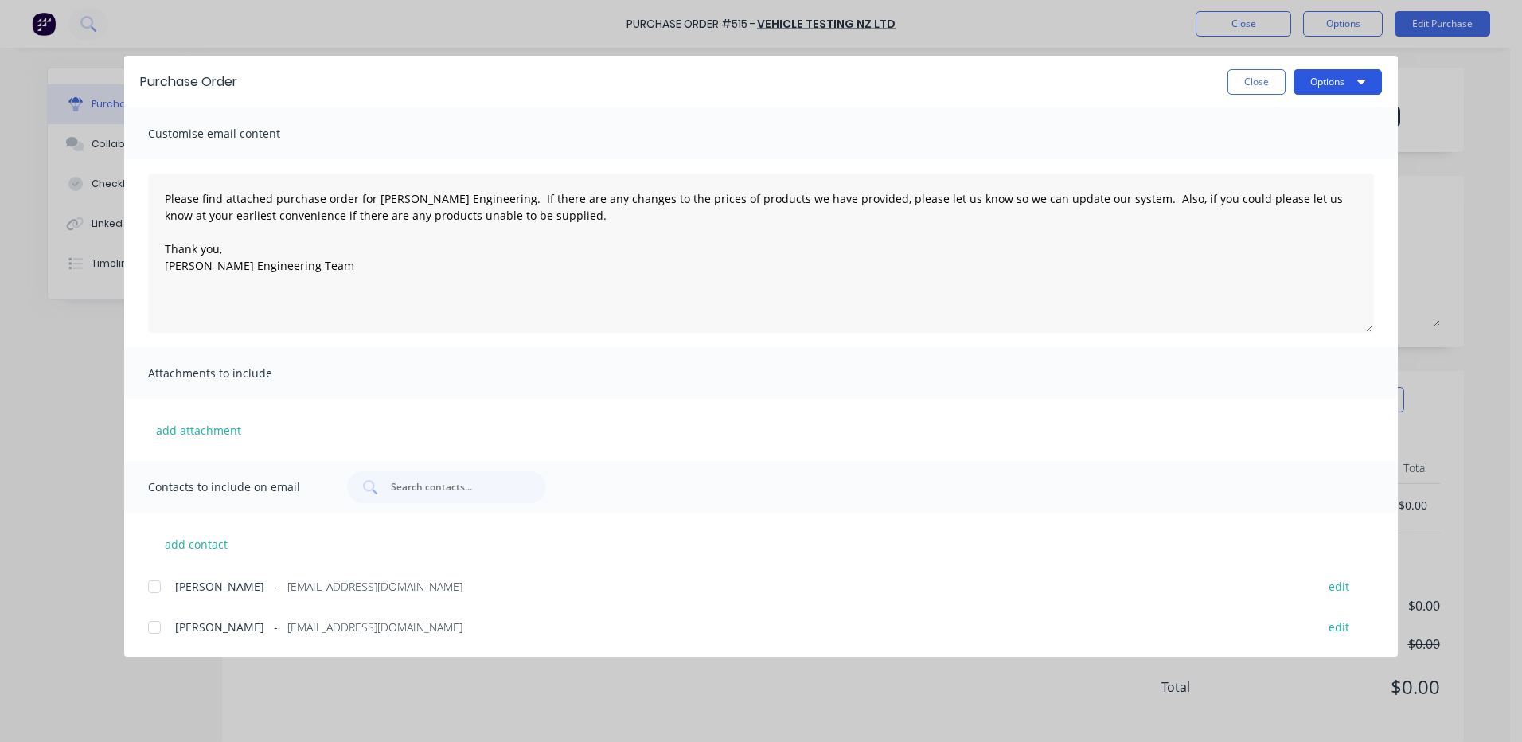
click at [1324, 80] on button "Options" at bounding box center [1337, 81] width 88 height 25
click at [1269, 151] on div "Print" at bounding box center [1306, 153] width 123 height 23
click at [1265, 76] on button "Close" at bounding box center [1256, 81] width 58 height 25
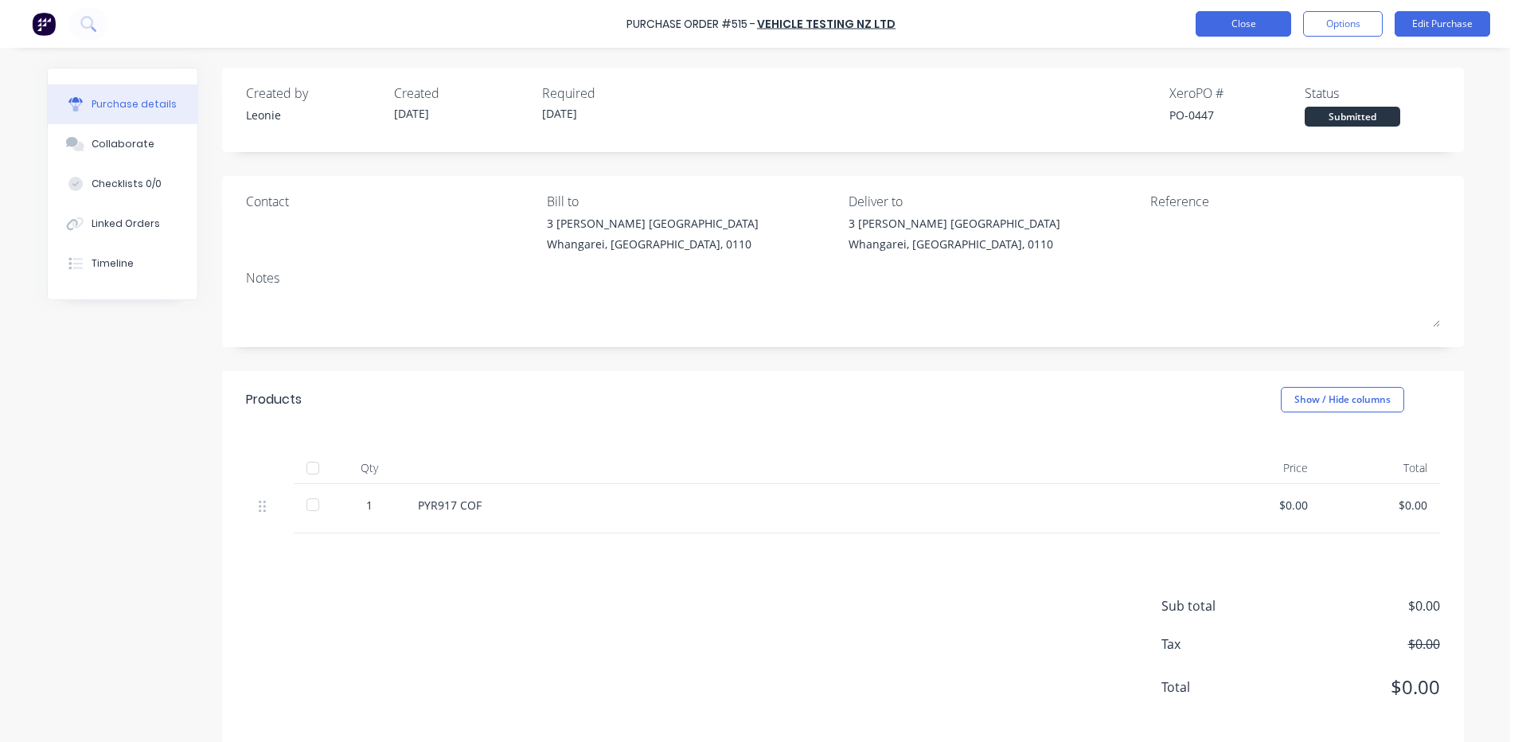
click at [1243, 15] on button "Close" at bounding box center [1243, 23] width 96 height 25
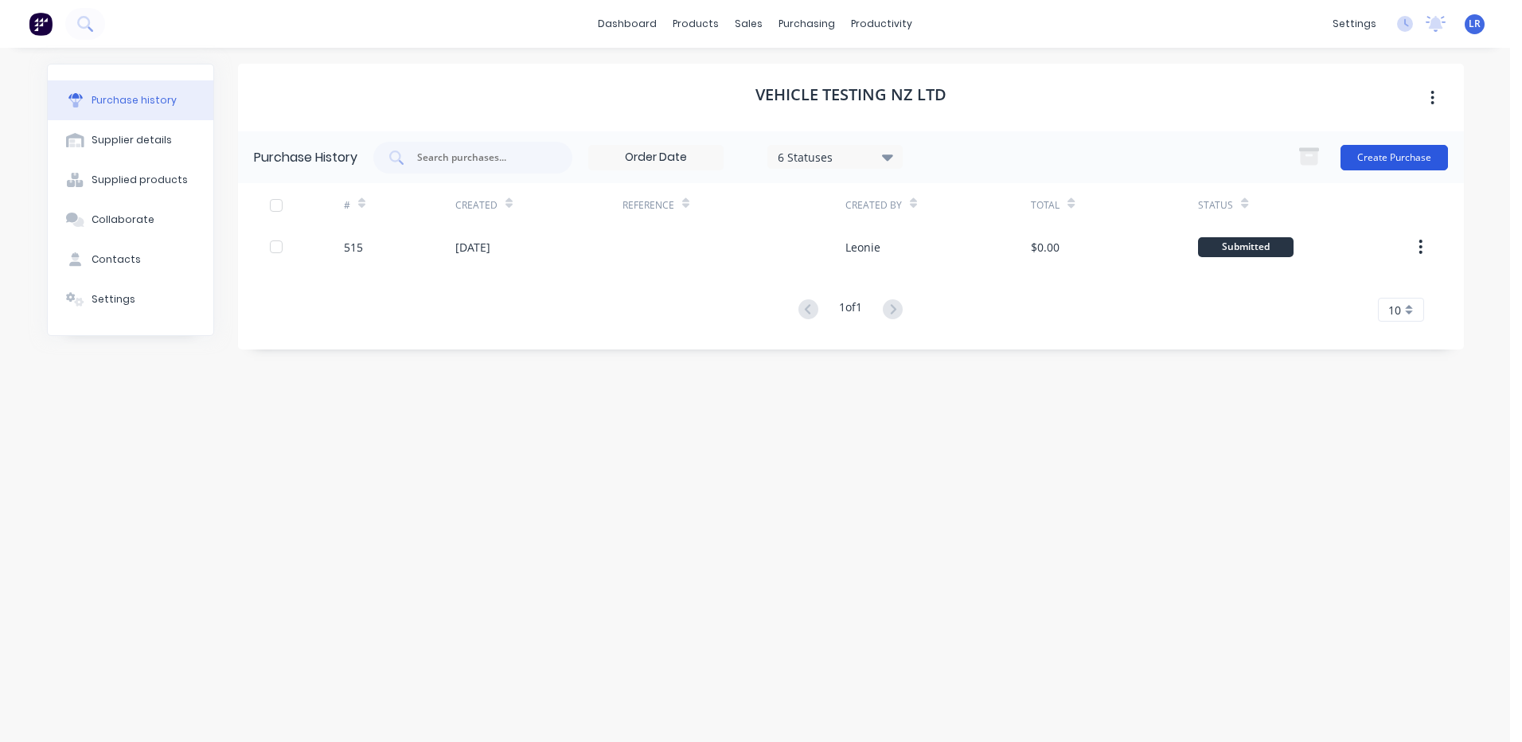
click at [1371, 148] on button "Create Purchase" at bounding box center [1393, 157] width 107 height 25
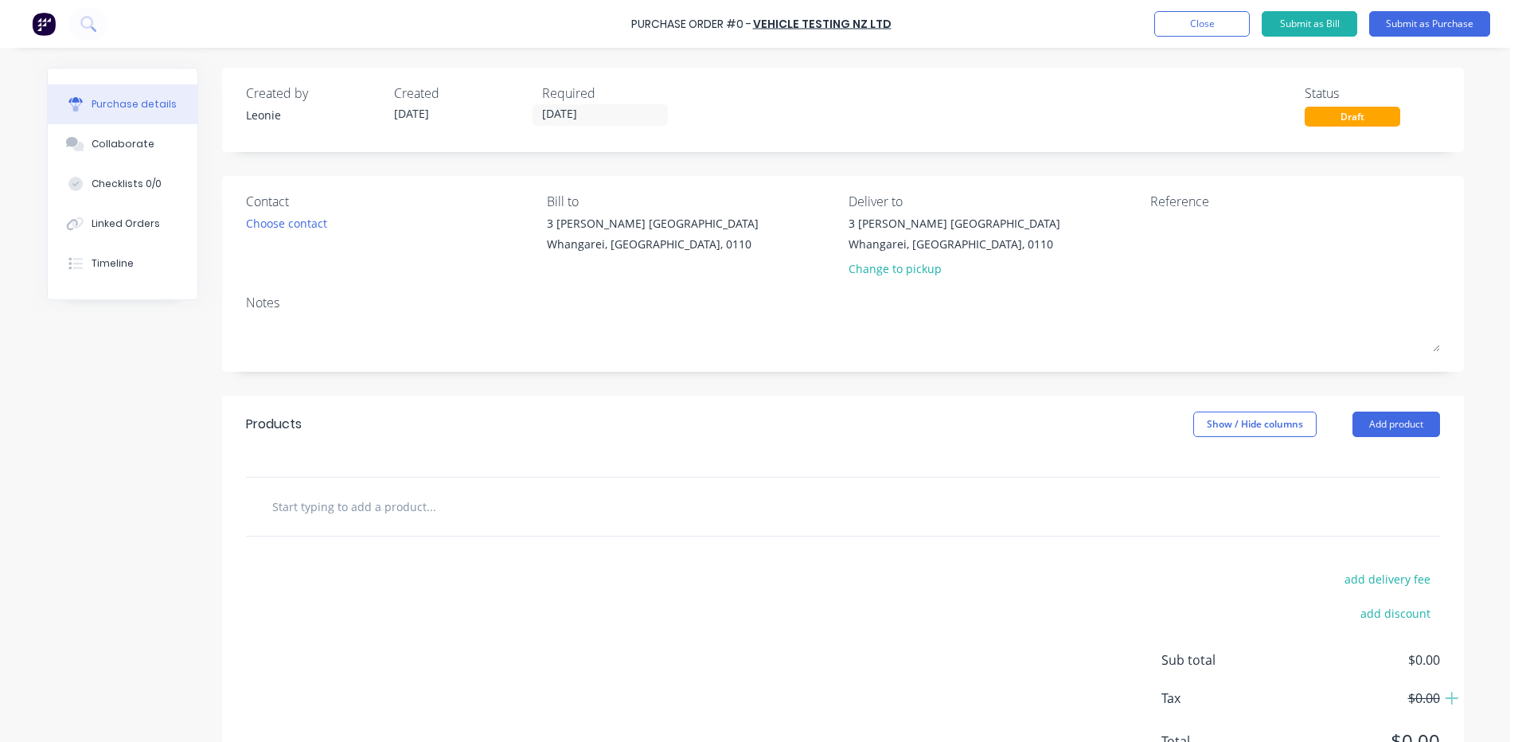
click at [314, 506] on input "text" at bounding box center [430, 506] width 318 height 32
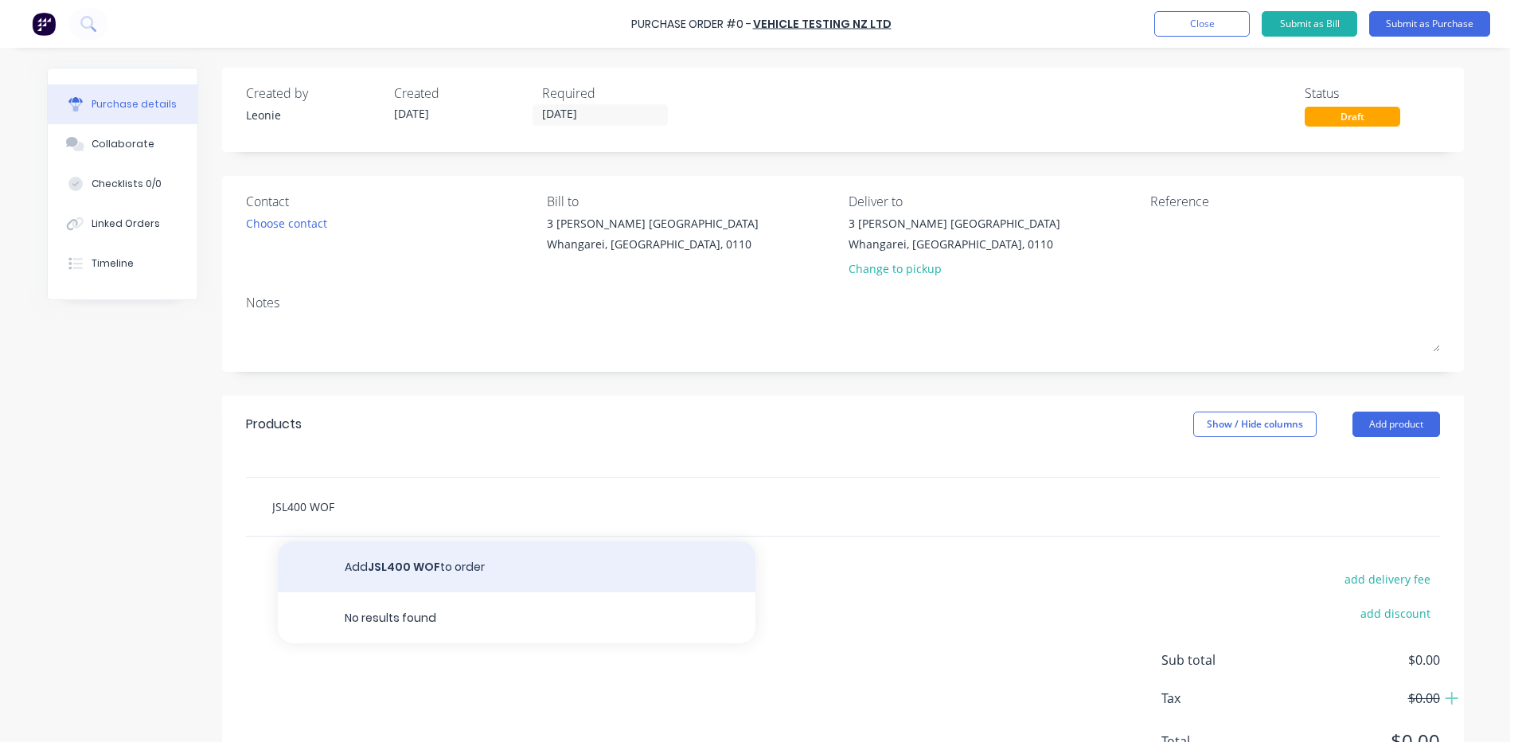
type input "JSL400 WOF"
click at [428, 570] on button "Add JSL400 WOF to order" at bounding box center [517, 566] width 478 height 51
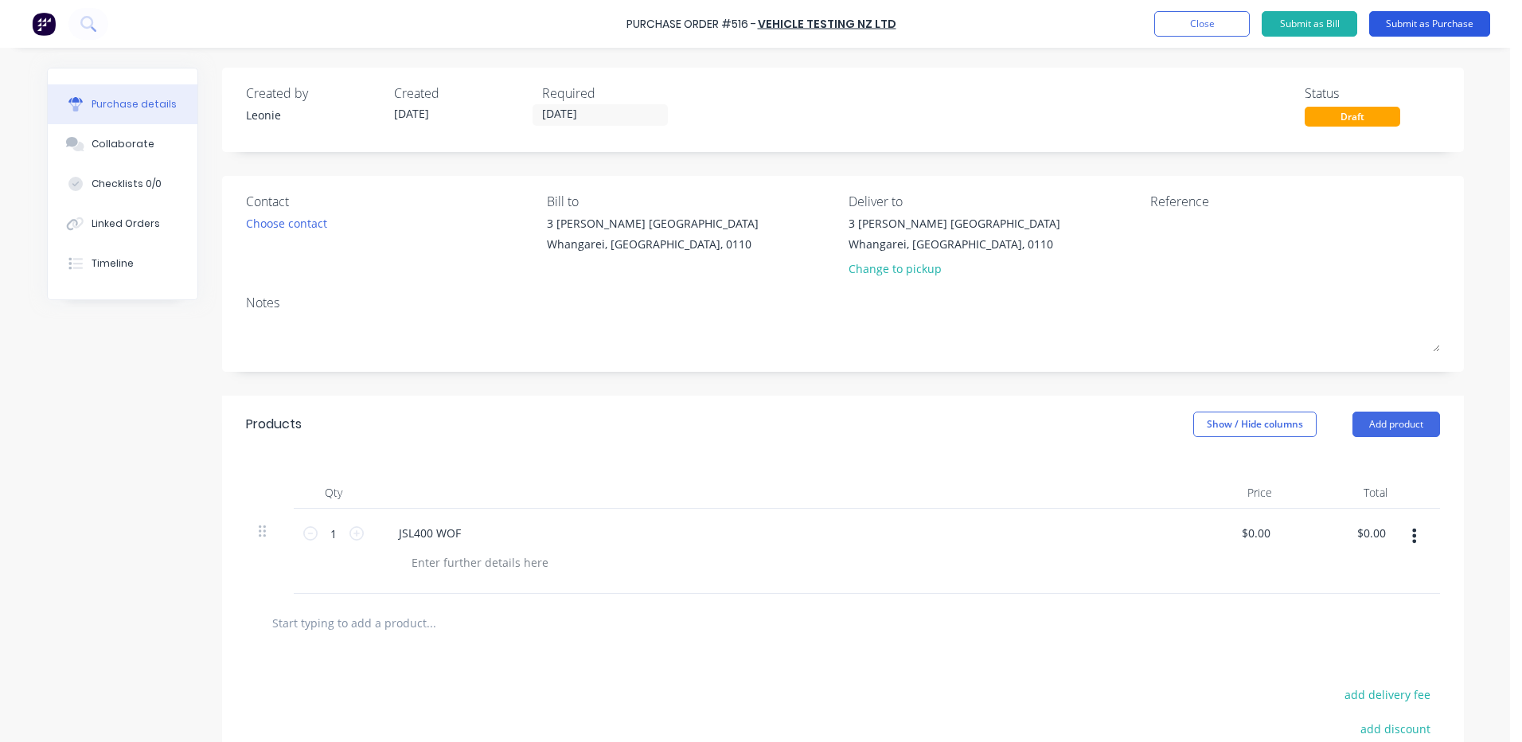
click at [1415, 24] on button "Submit as Purchase" at bounding box center [1429, 23] width 121 height 25
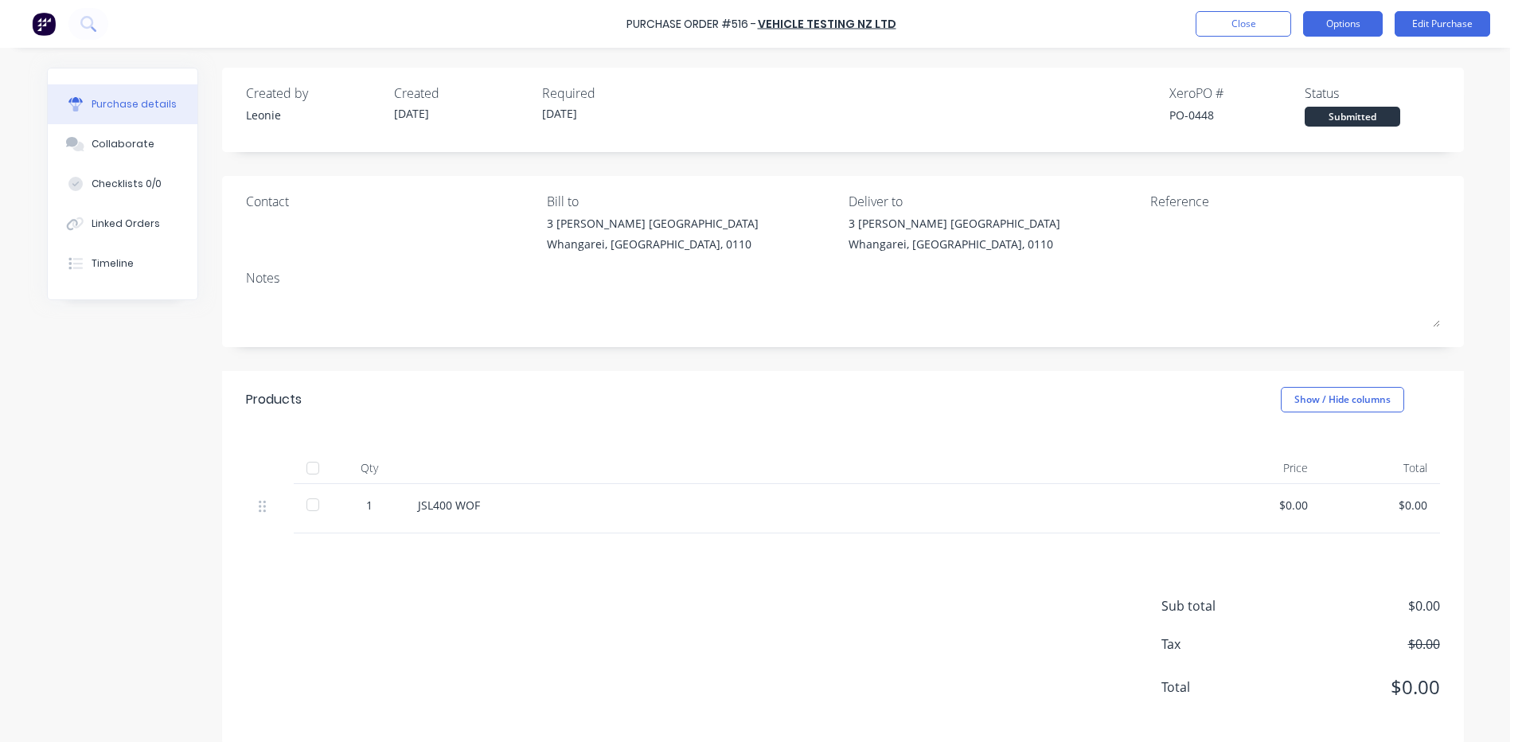
click at [1339, 21] on button "Options" at bounding box center [1343, 23] width 80 height 25
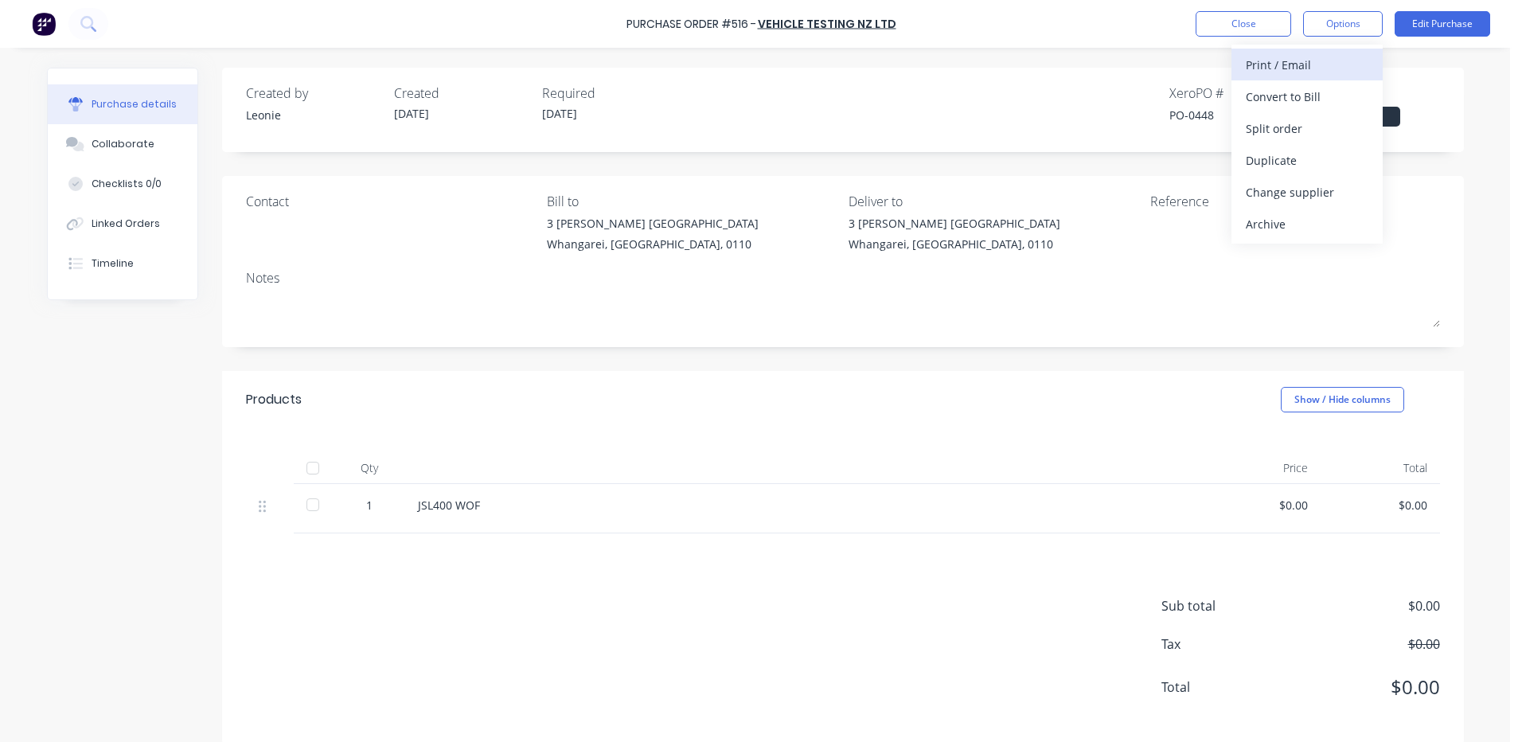
click at [1298, 62] on div "Print / Email" at bounding box center [1307, 64] width 123 height 23
click at [1293, 124] on div "Without pricing" at bounding box center [1307, 128] width 123 height 23
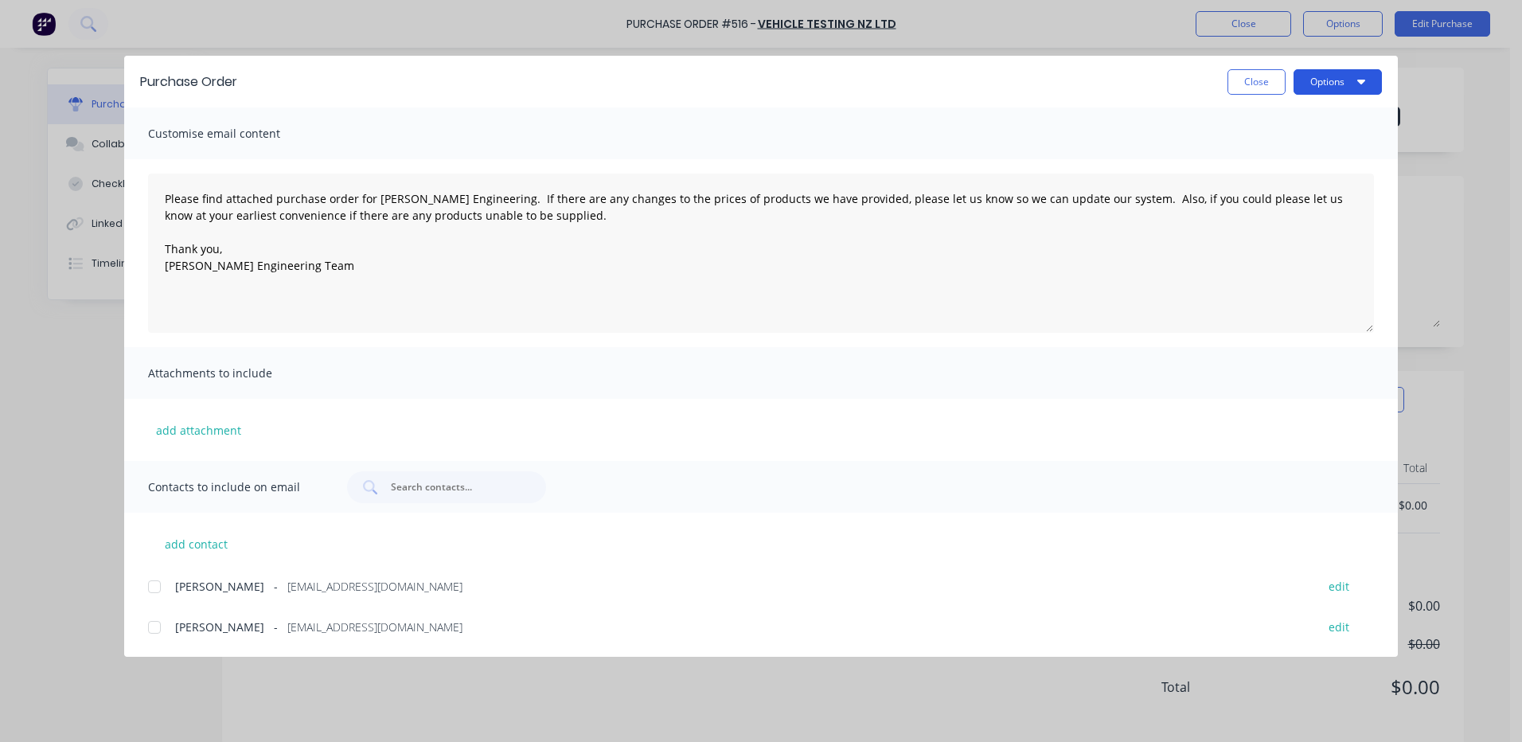
click at [1326, 76] on button "Options" at bounding box center [1337, 81] width 88 height 25
click at [1274, 149] on div "Print" at bounding box center [1306, 153] width 123 height 23
drag, startPoint x: 1251, startPoint y: 66, endPoint x: 1256, endPoint y: 76, distance: 11.4
click at [1250, 68] on div "Purchase Order Close Options" at bounding box center [760, 82] width 1273 height 52
click at [1257, 76] on button "Close" at bounding box center [1256, 81] width 58 height 25
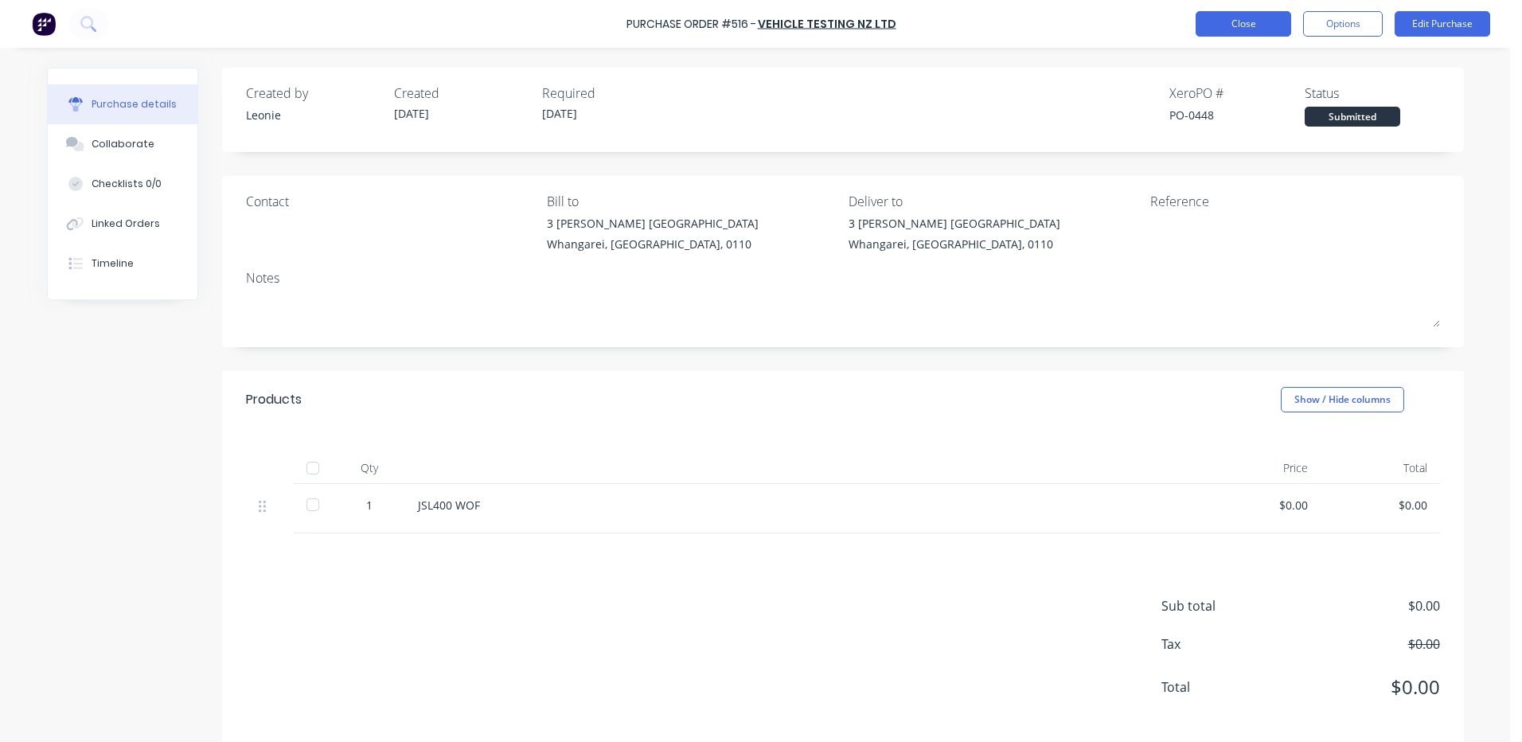
click at [1249, 21] on button "Close" at bounding box center [1243, 23] width 96 height 25
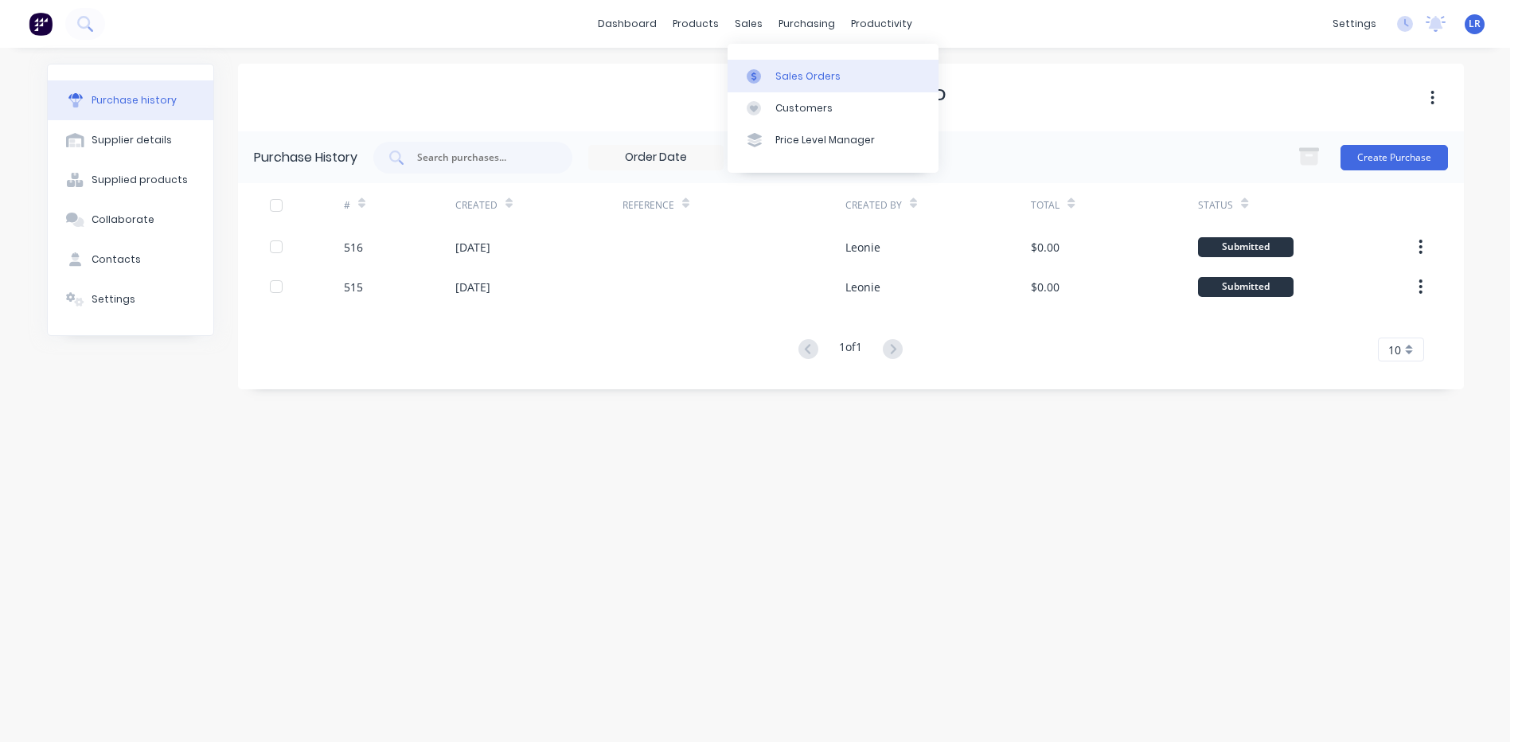
click at [779, 73] on div "Sales Orders" at bounding box center [807, 76] width 65 height 14
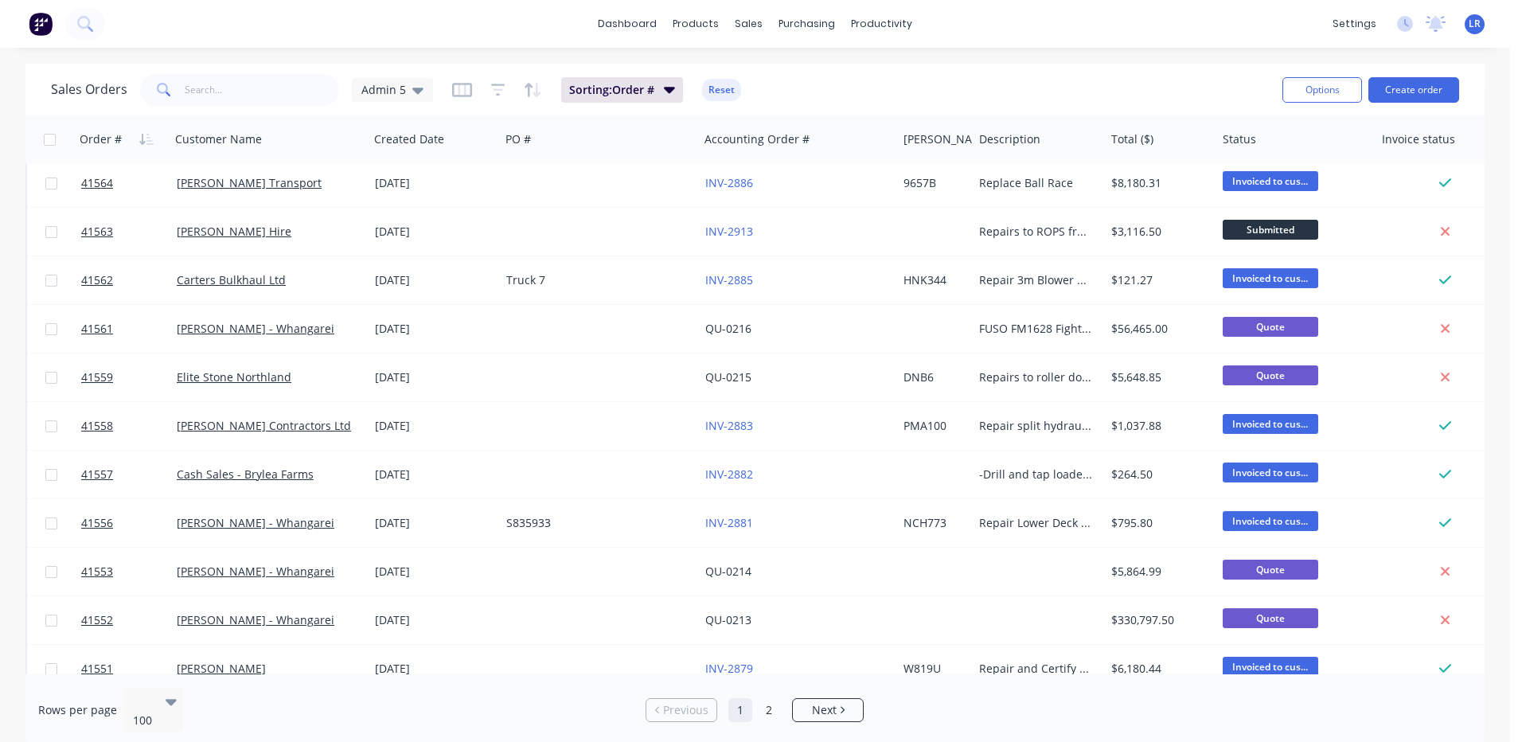
scroll to position [1990, 0]
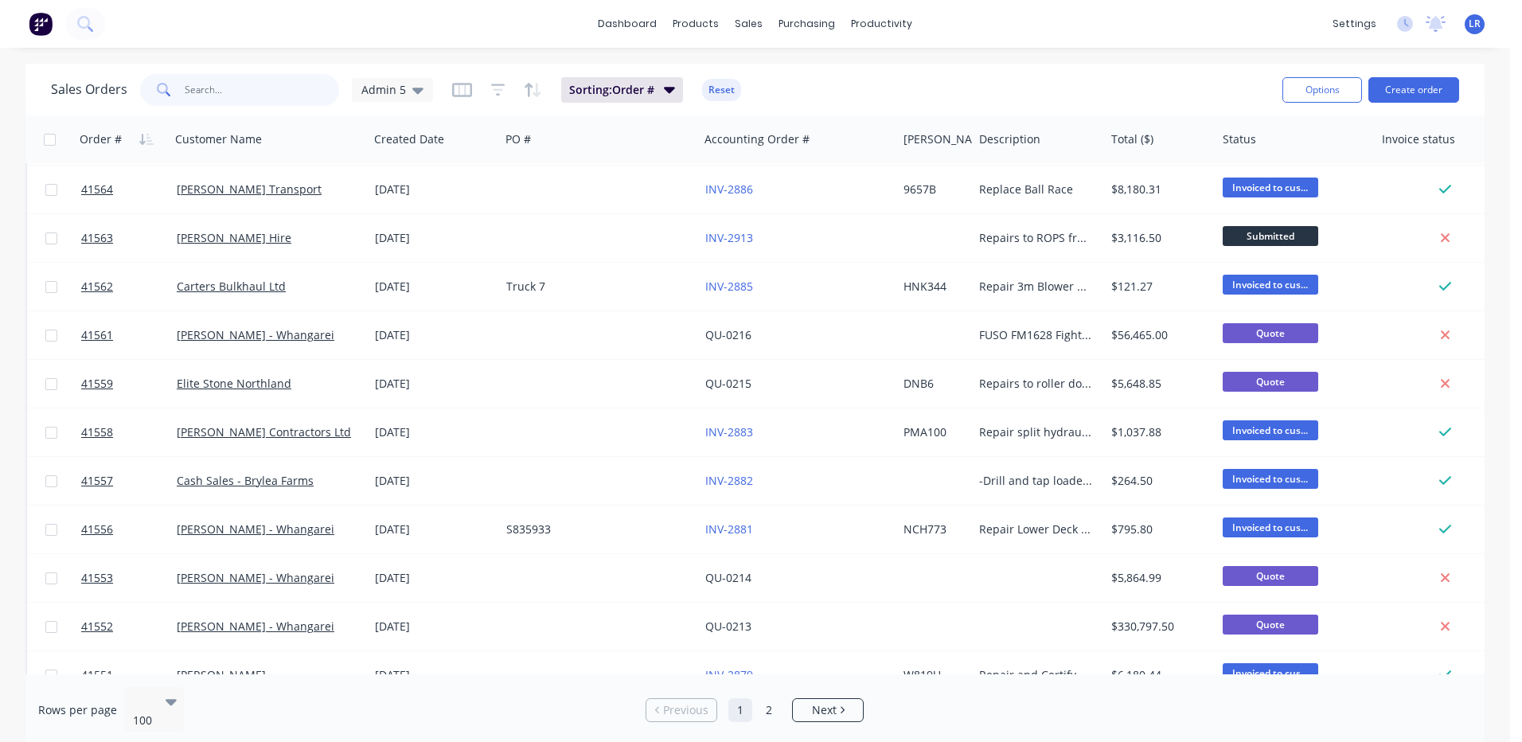
click at [236, 93] on input "text" at bounding box center [262, 90] width 155 height 32
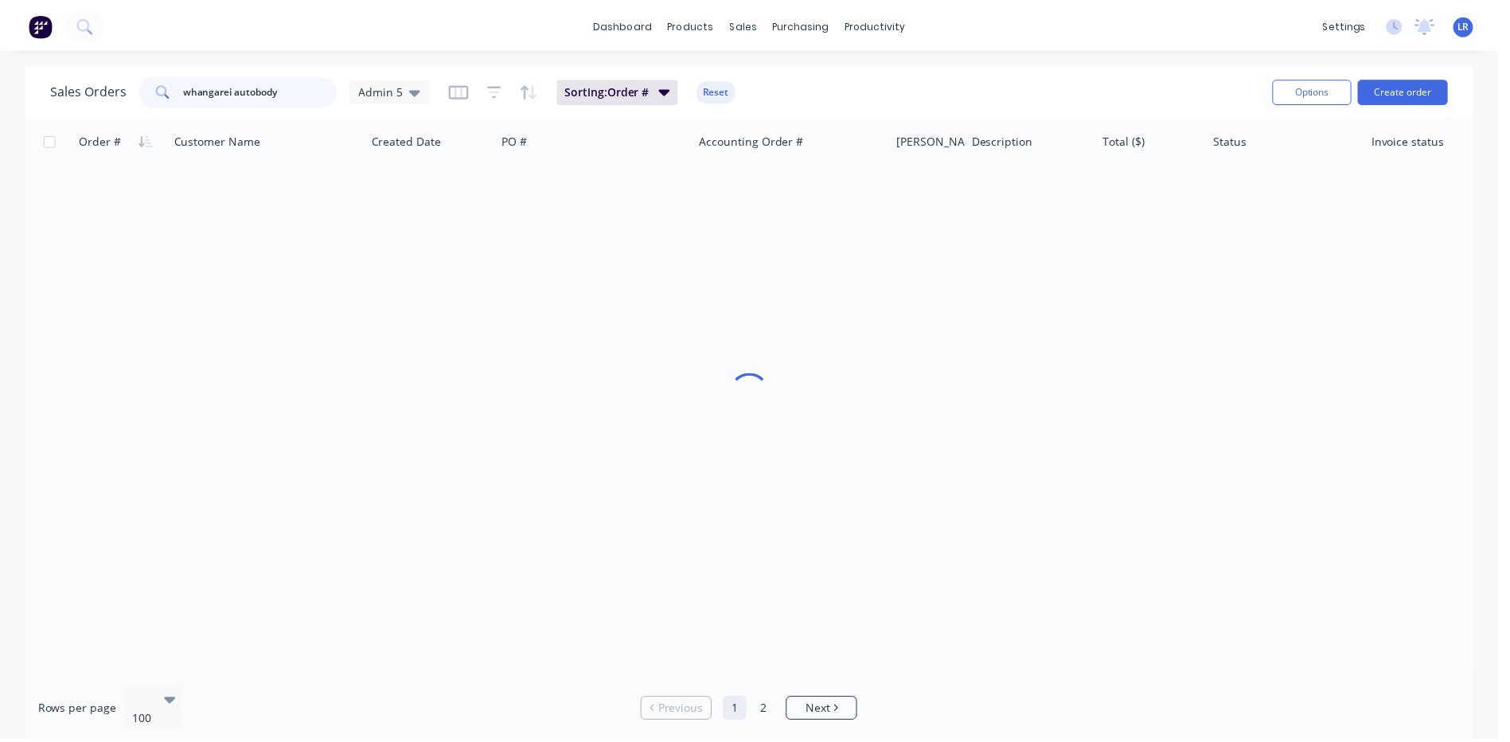
scroll to position [0, 0]
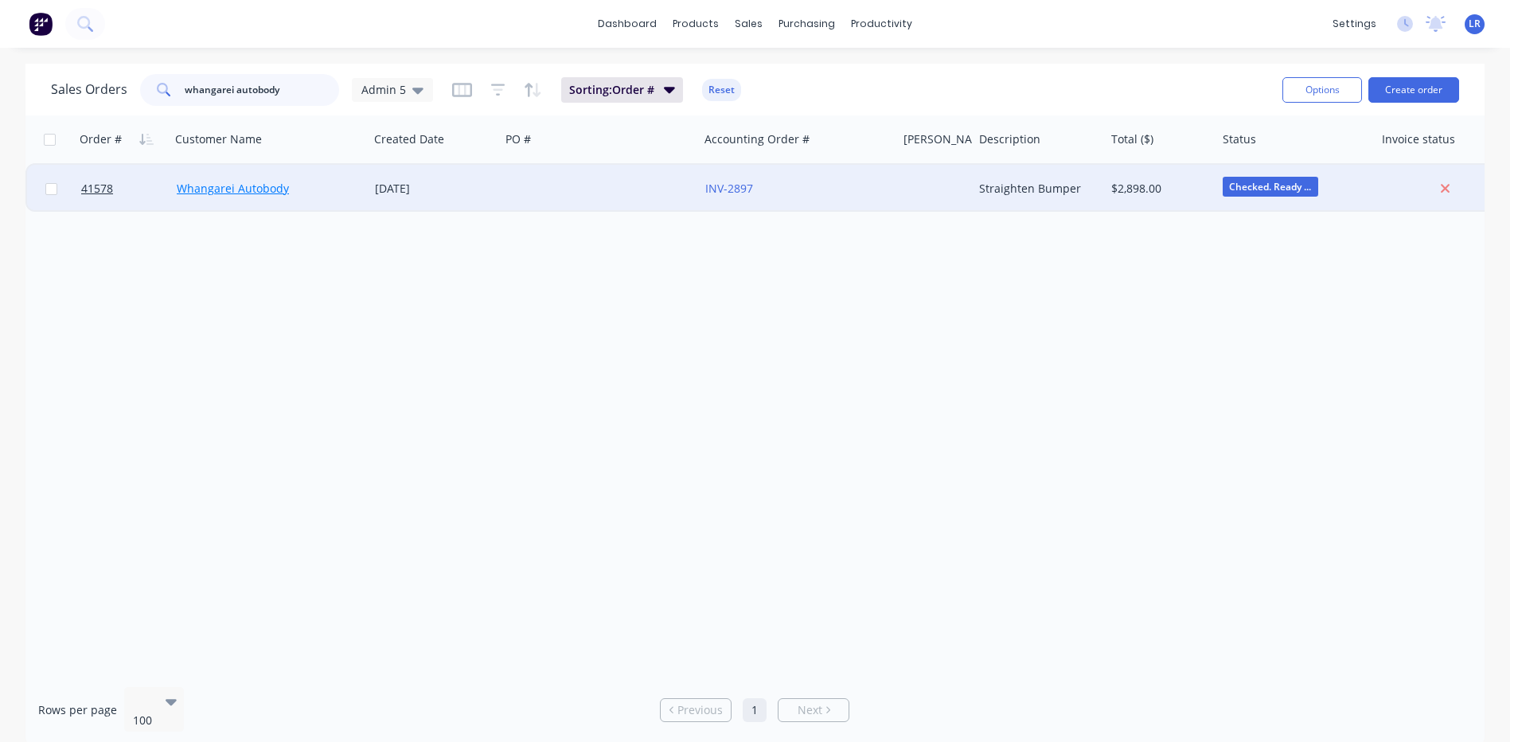
type input "whangarei autobody"
click at [208, 191] on link "Whangarei Autobody" at bounding box center [233, 188] width 112 height 15
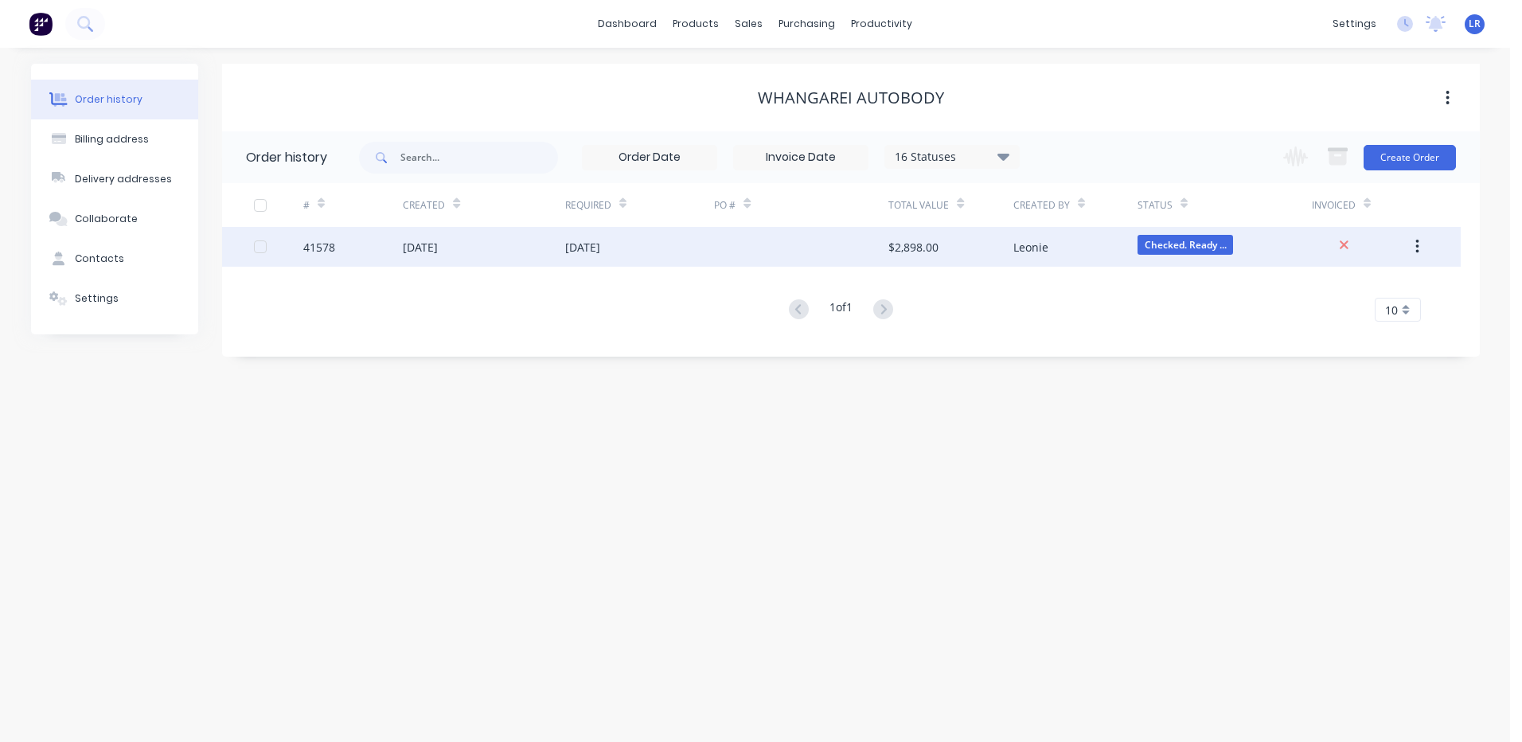
click at [321, 250] on div "41578" at bounding box center [319, 247] width 32 height 17
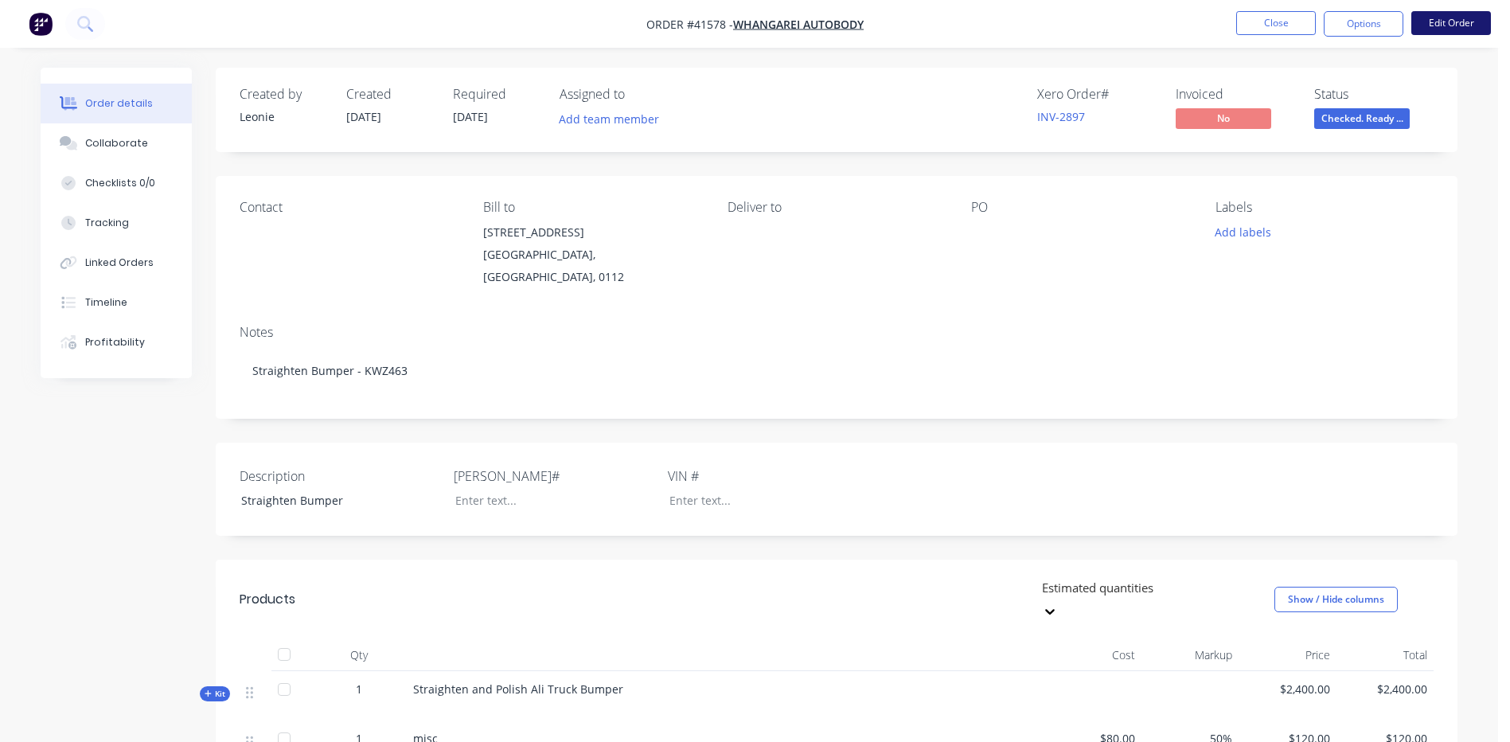
click at [1440, 21] on button "Edit Order" at bounding box center [1451, 23] width 80 height 24
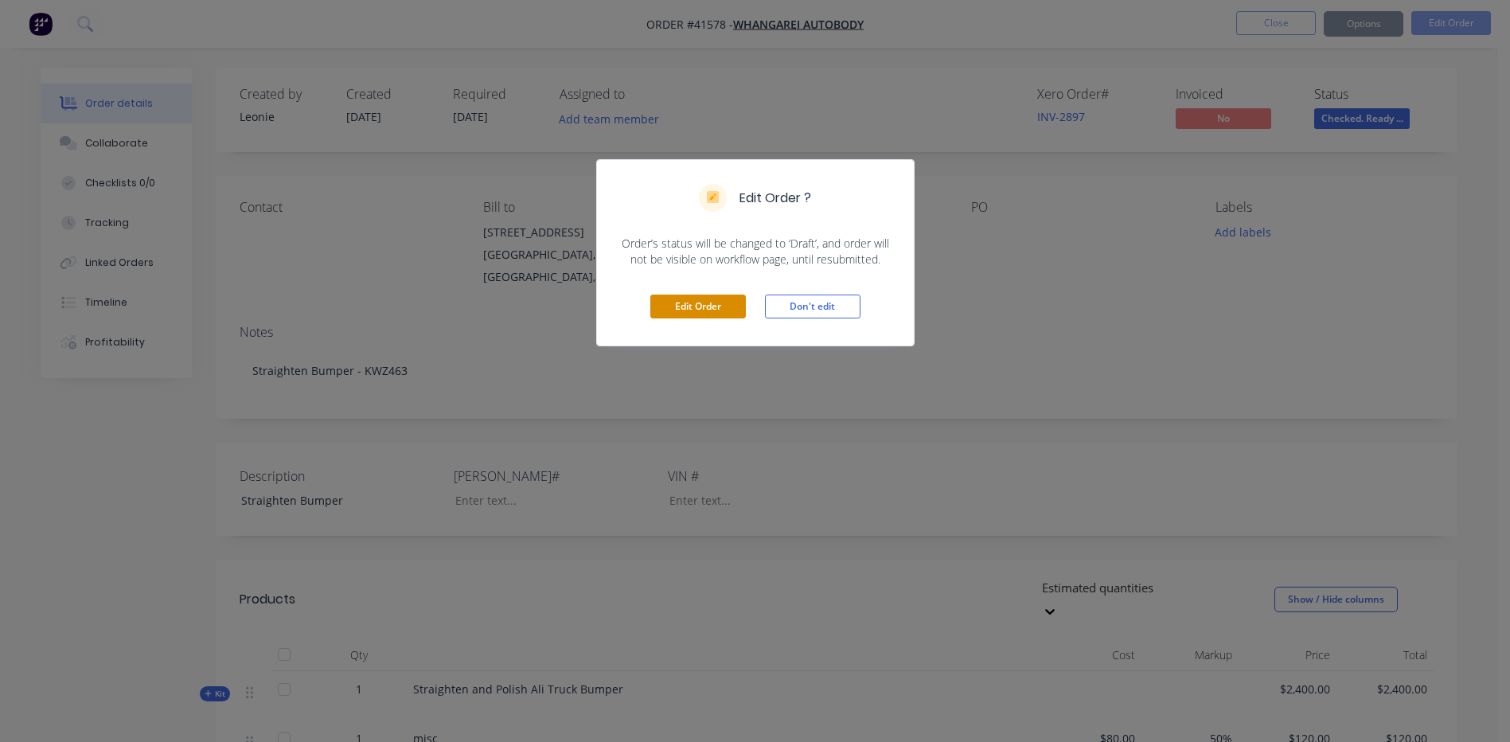
click at [712, 302] on button "Edit Order" at bounding box center [698, 306] width 96 height 24
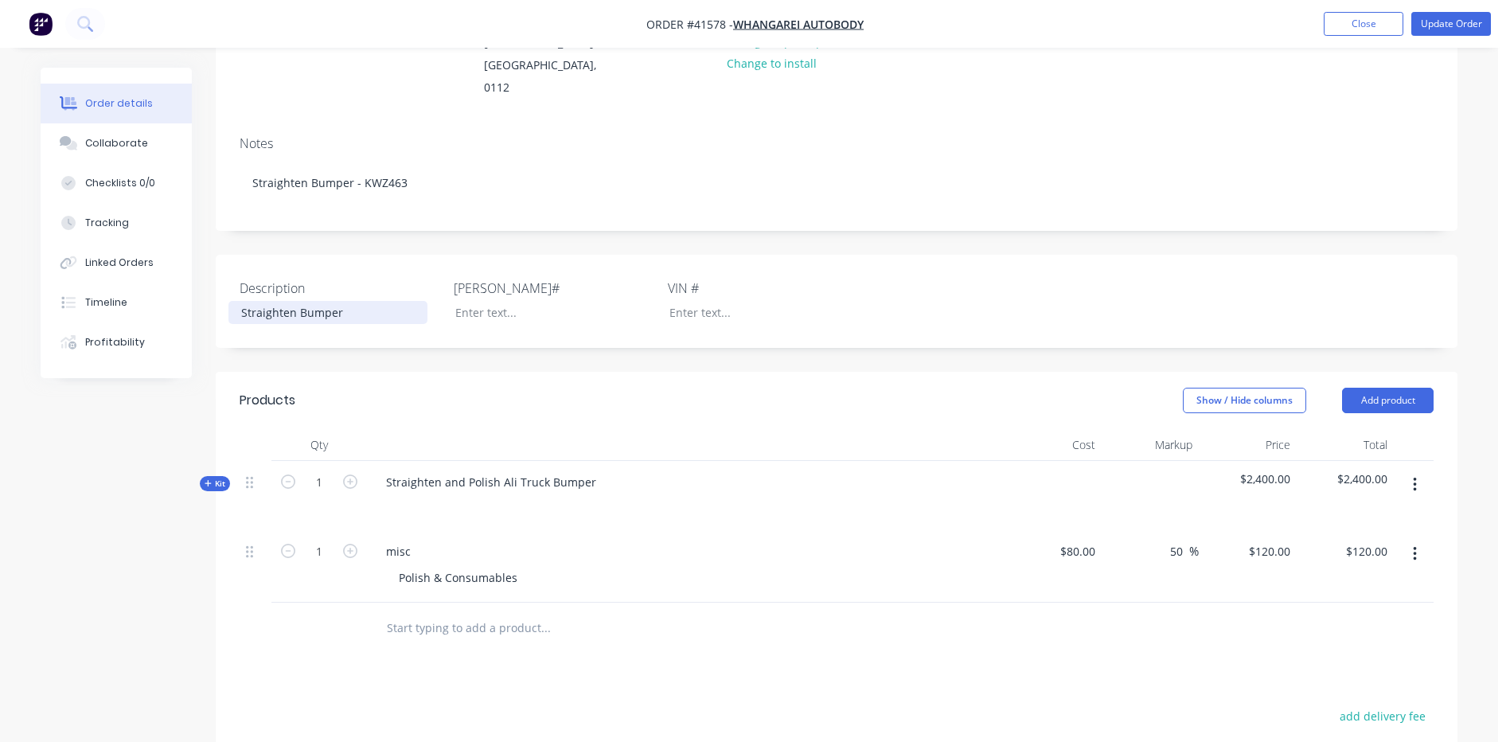
scroll to position [318, 0]
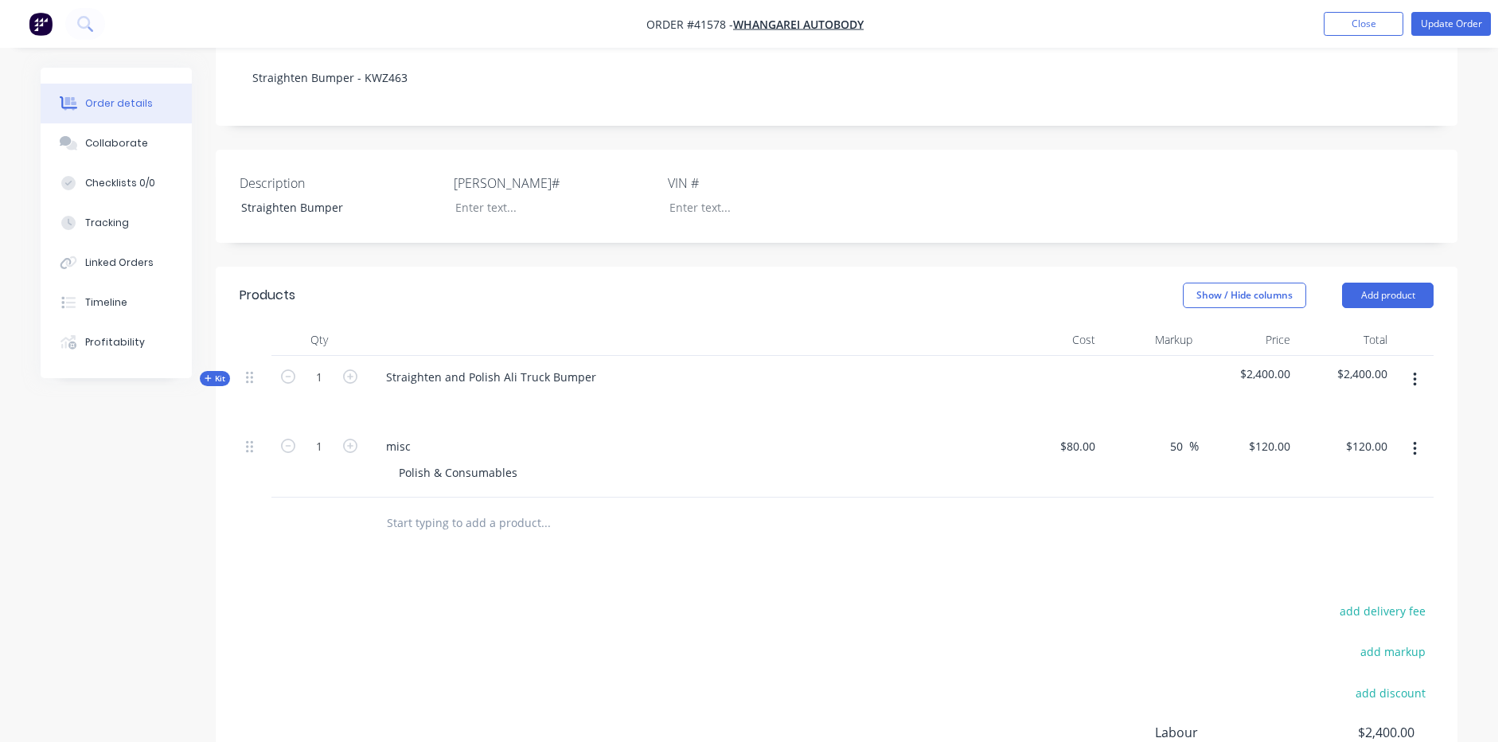
click at [208, 372] on span "Kit" at bounding box center [215, 378] width 21 height 12
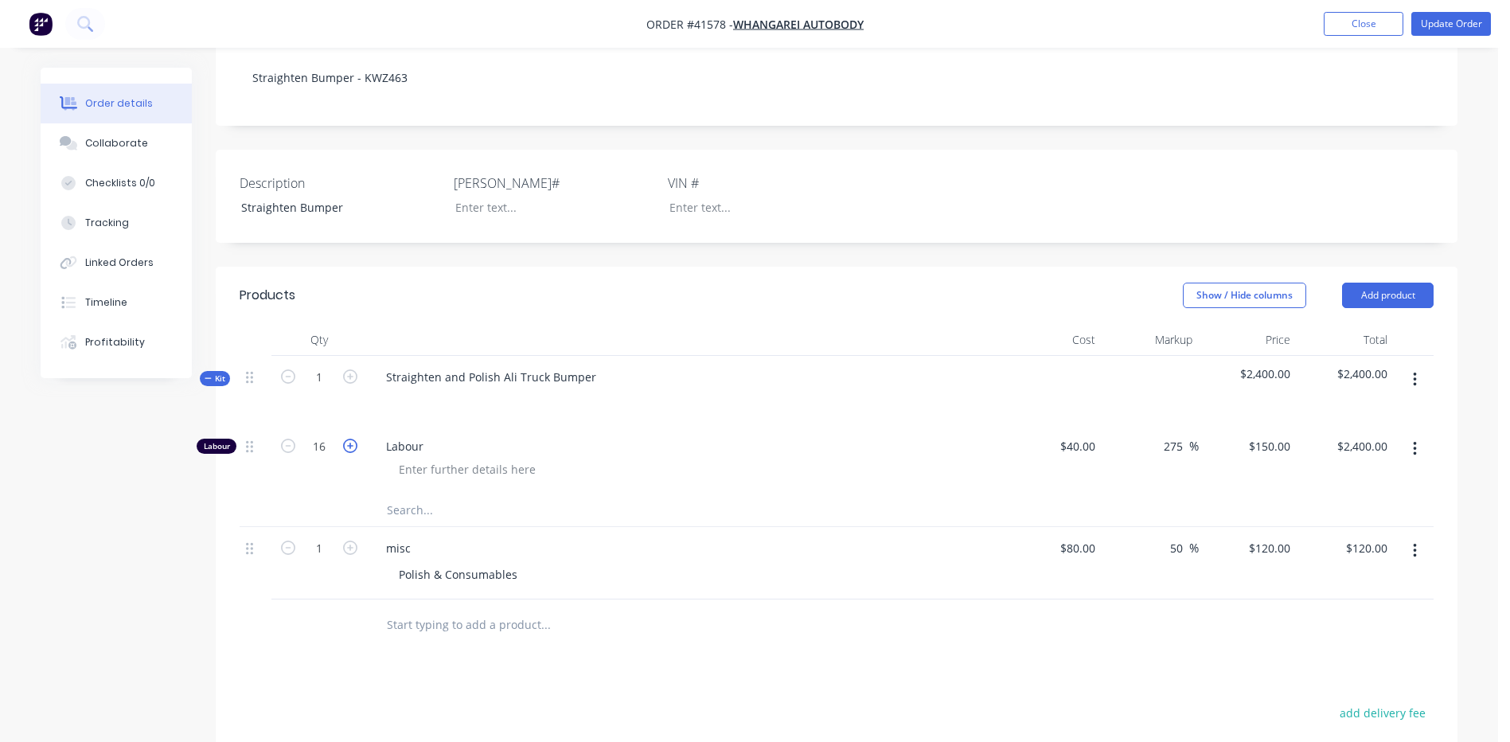
click at [345, 439] on icon "button" at bounding box center [350, 446] width 14 height 14
type input "17"
type input "$2,550.00"
click at [345, 439] on icon "button" at bounding box center [350, 446] width 14 height 14
type input "18"
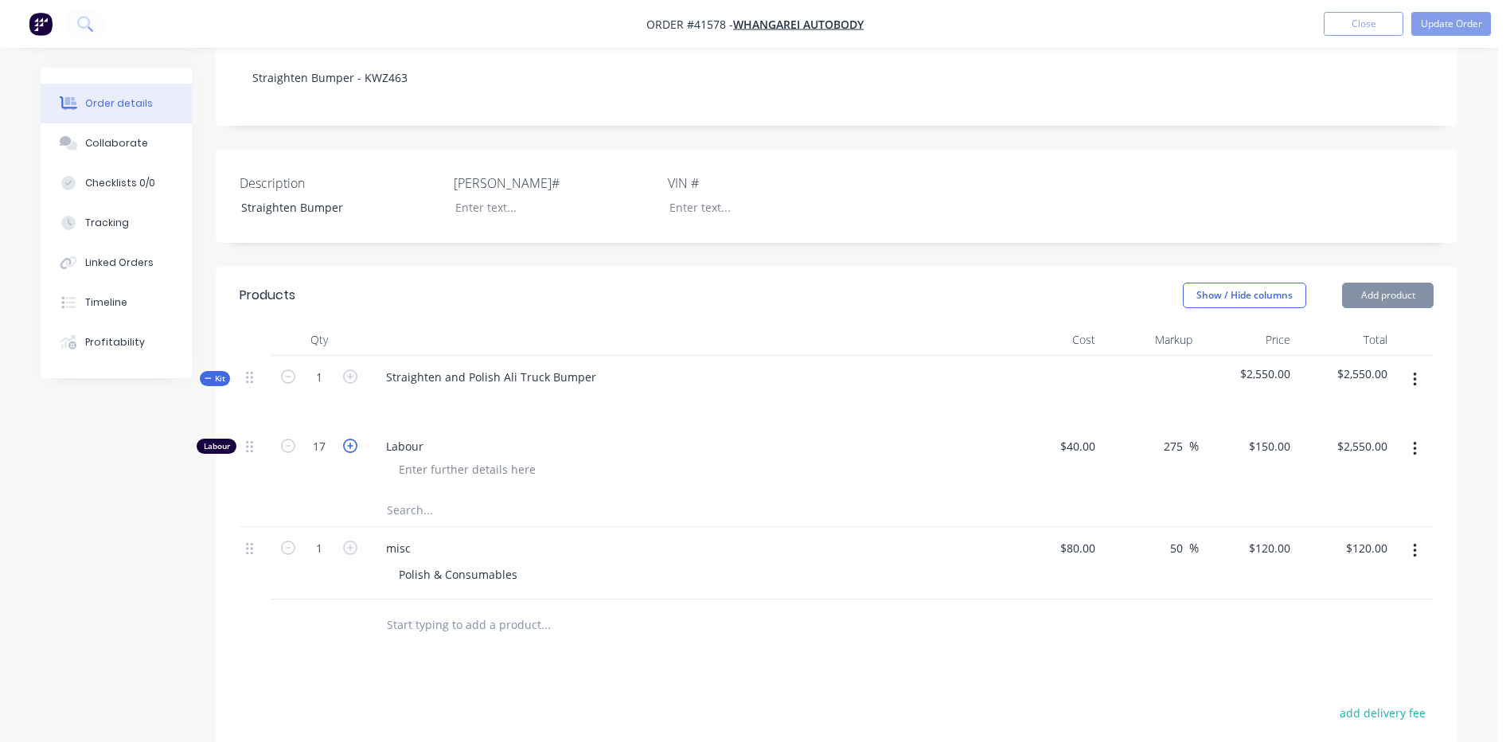
type input "$2,700.00"
click at [345, 439] on icon "button" at bounding box center [350, 446] width 14 height 14
type input "19"
type input "$2,850.00"
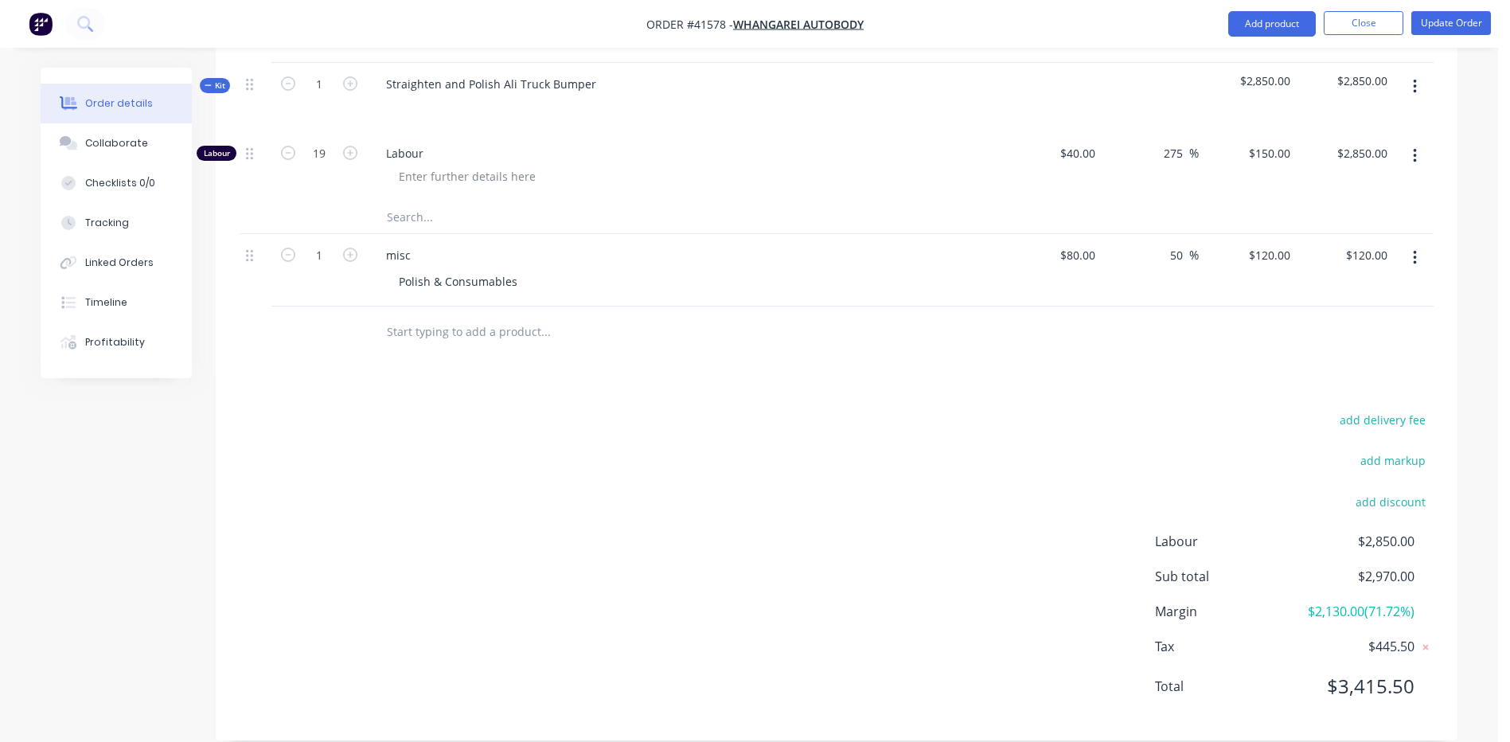
scroll to position [532, 0]
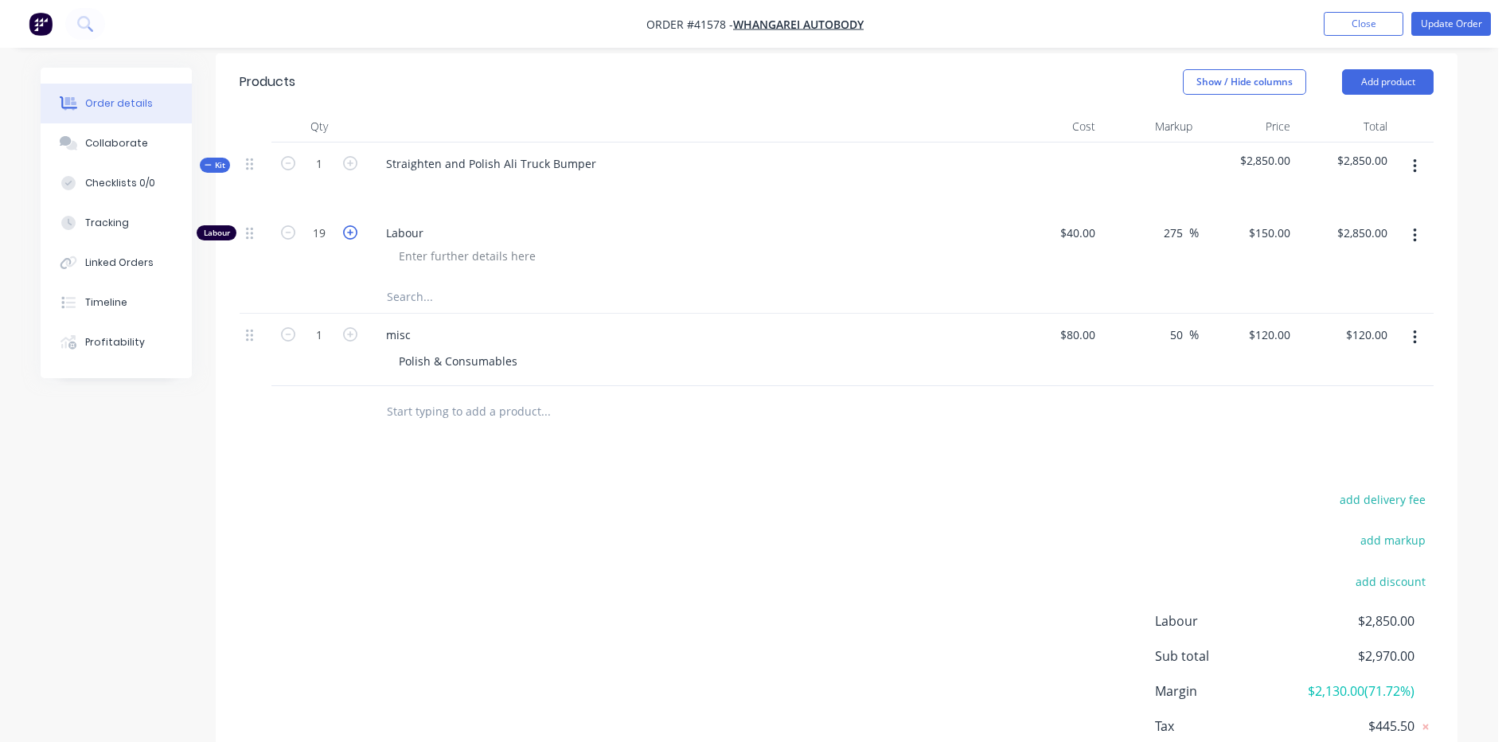
click at [345, 225] on icon "button" at bounding box center [350, 232] width 14 height 14
type input "20"
type input "$3,000.00"
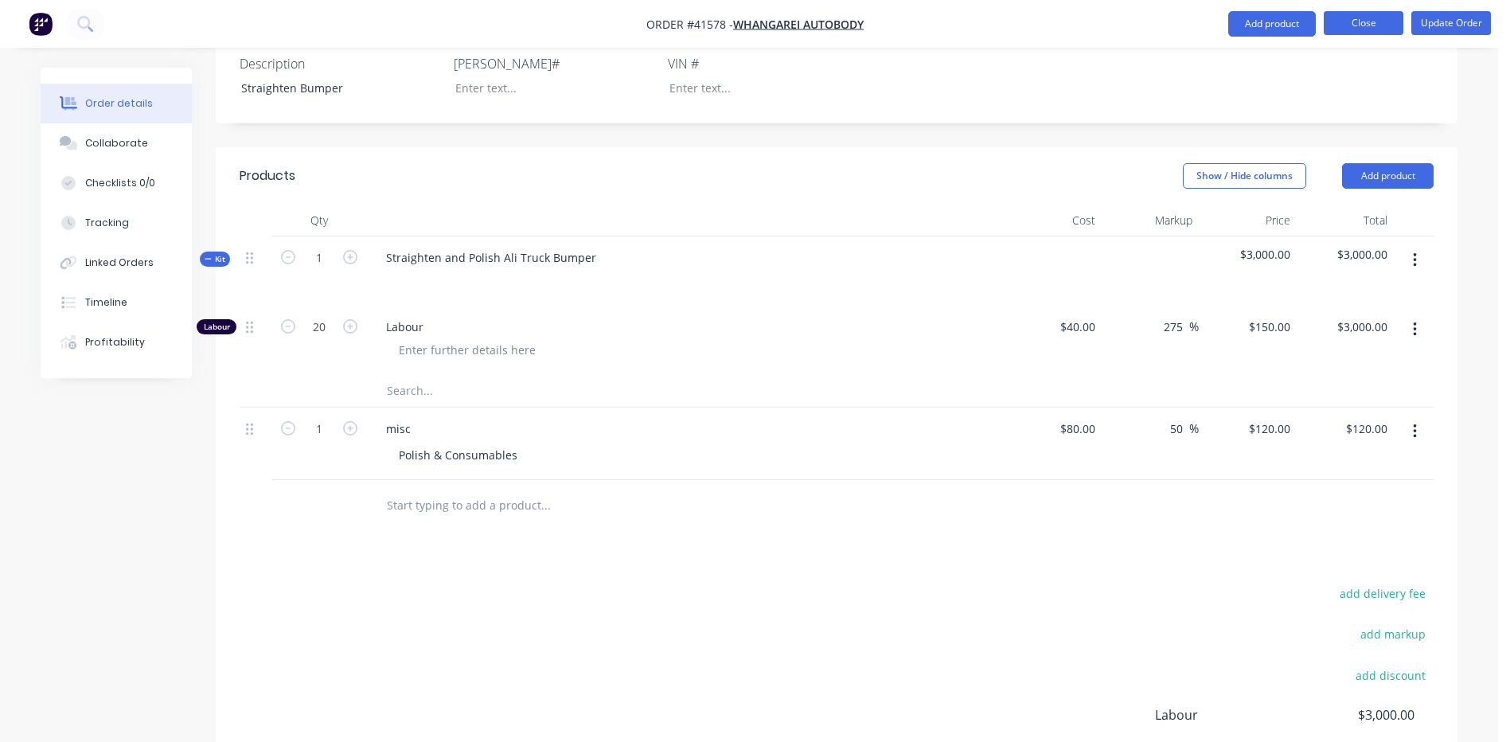
scroll to position [372, 0]
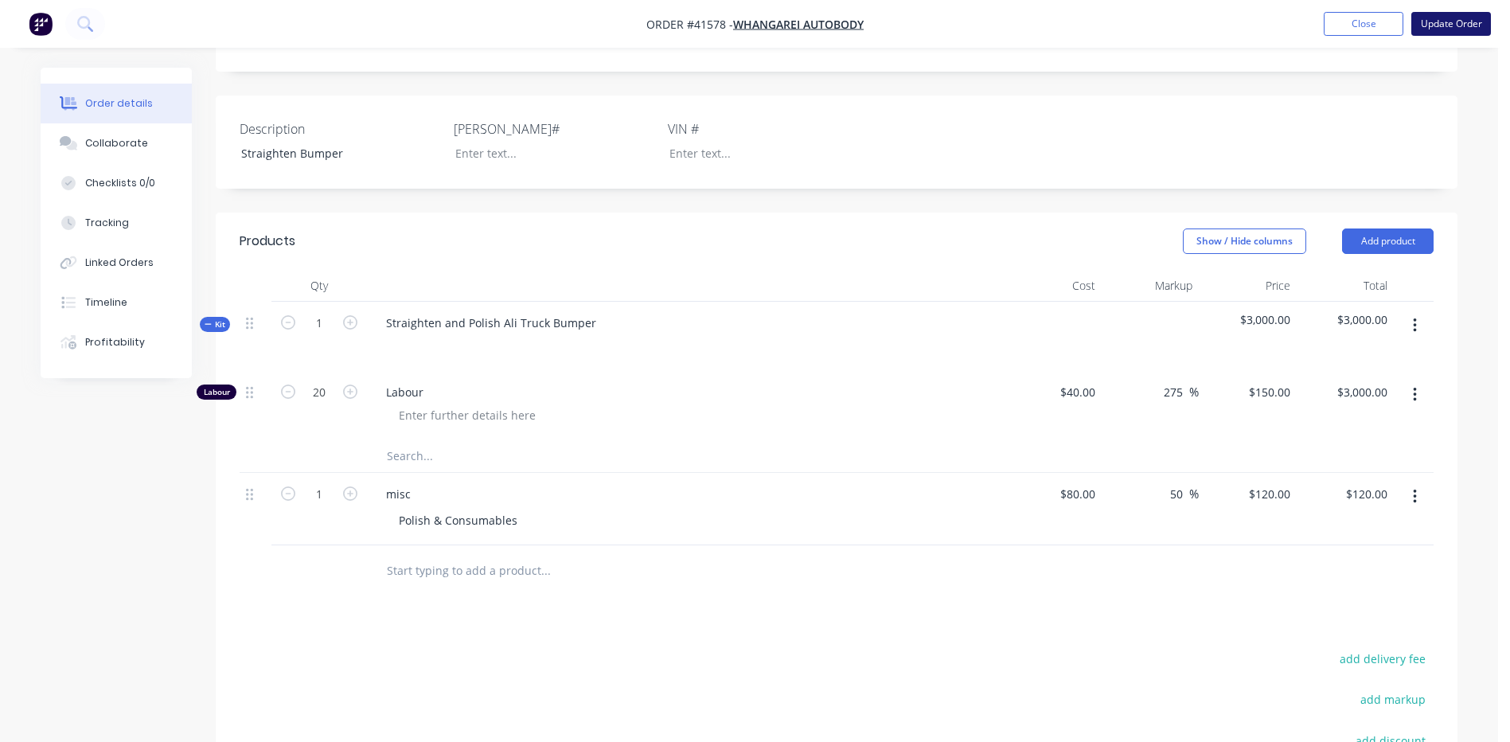
click at [1456, 24] on button "Update Order" at bounding box center [1451, 24] width 80 height 24
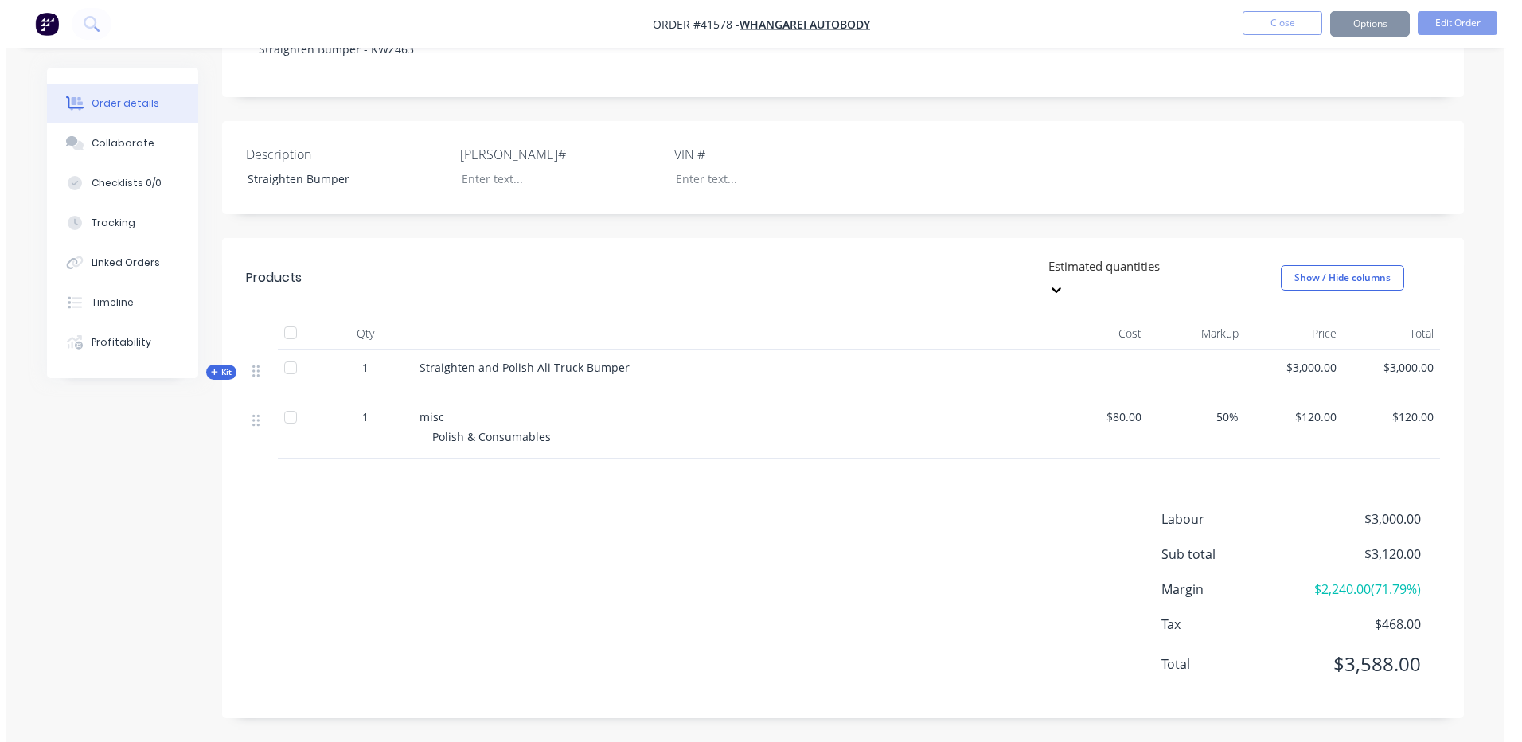
scroll to position [0, 0]
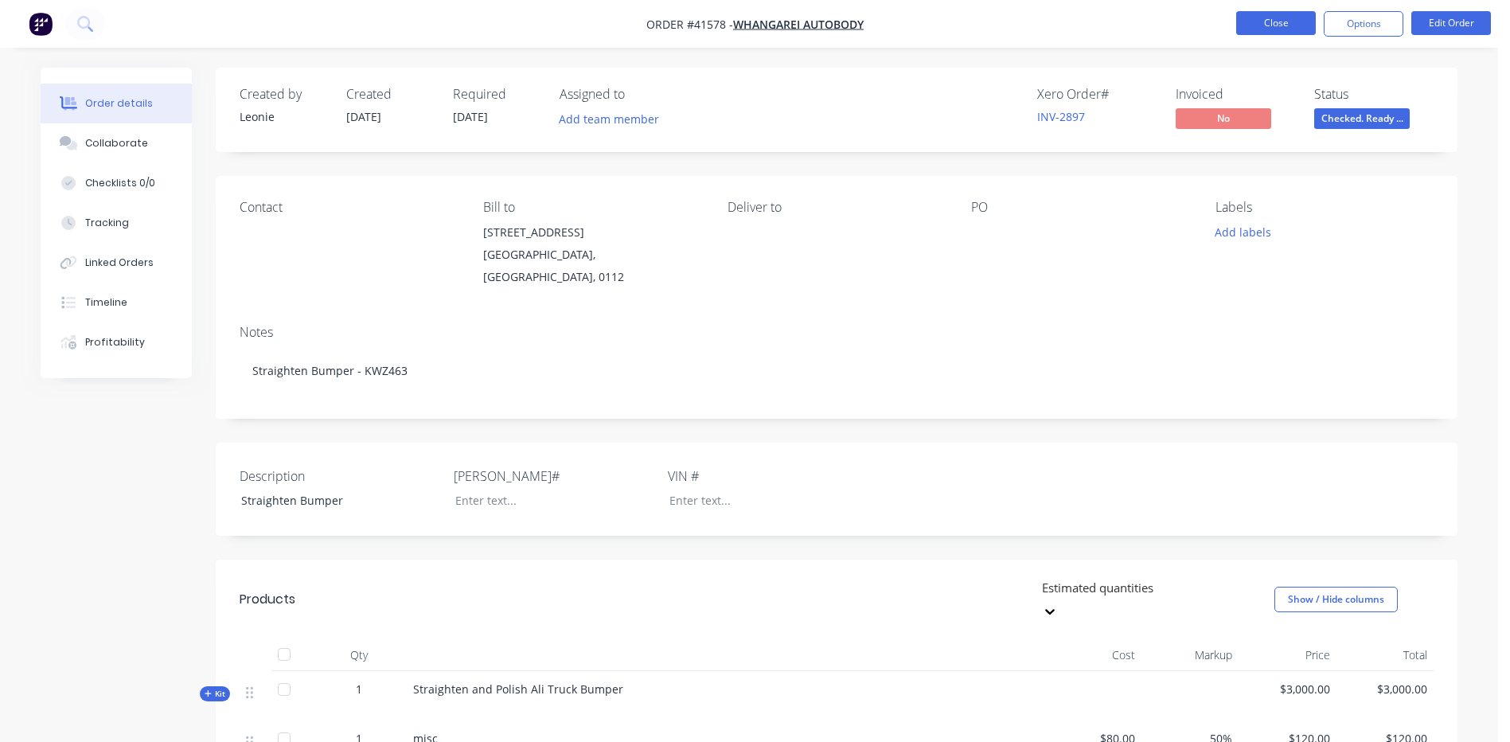
click at [1265, 18] on button "Close" at bounding box center [1276, 23] width 80 height 24
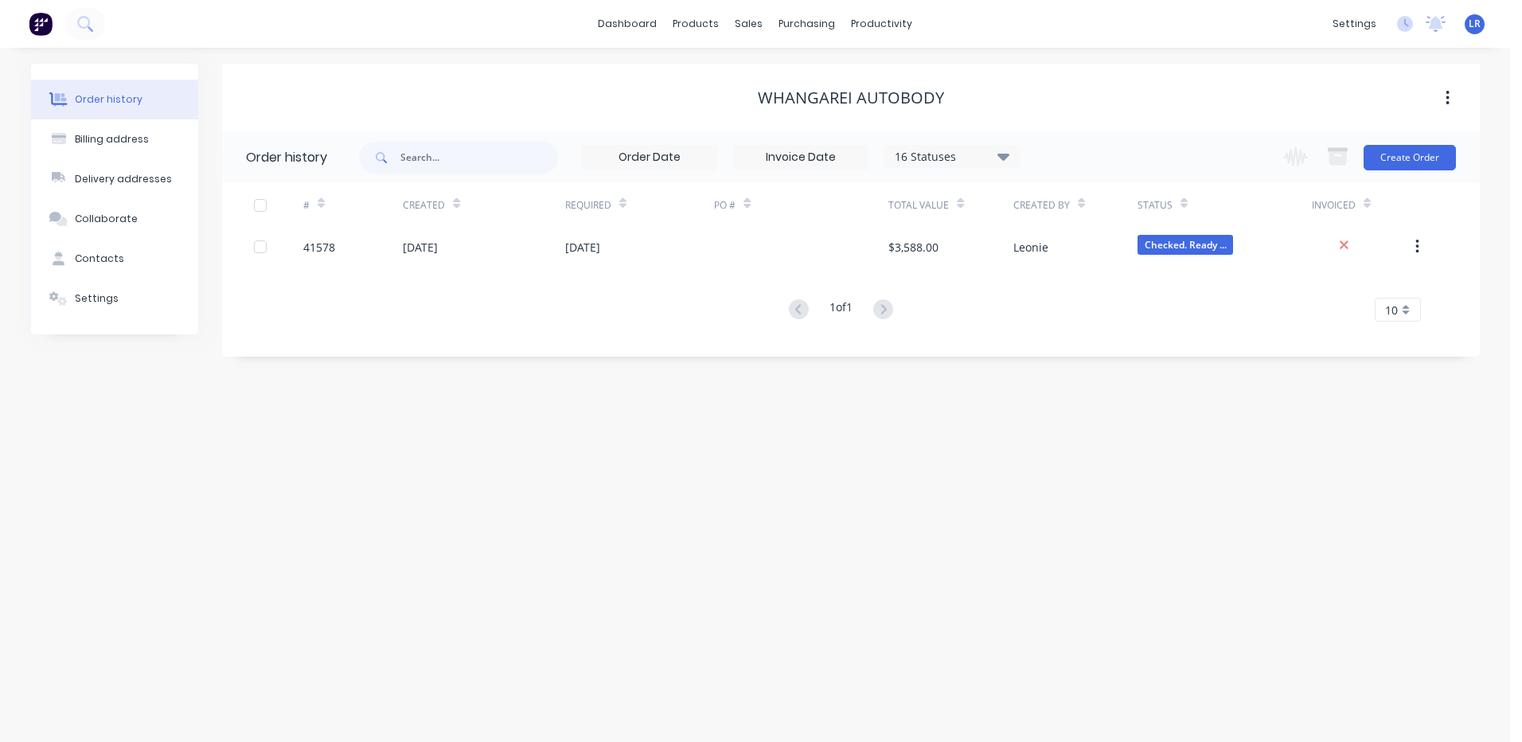
click at [1475, 22] on span "LR" at bounding box center [1474, 24] width 12 height 14
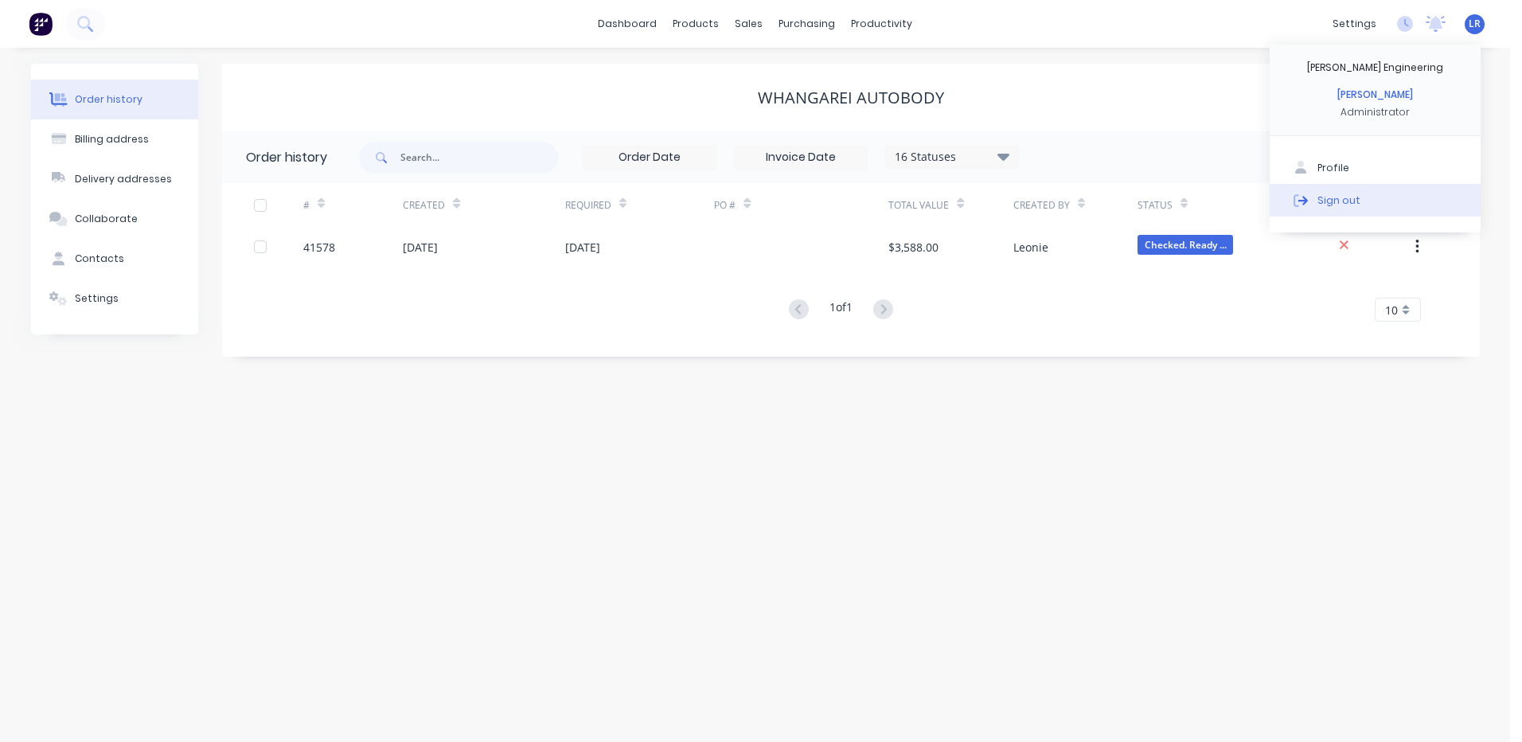
click at [1352, 199] on div "Sign out" at bounding box center [1338, 200] width 43 height 14
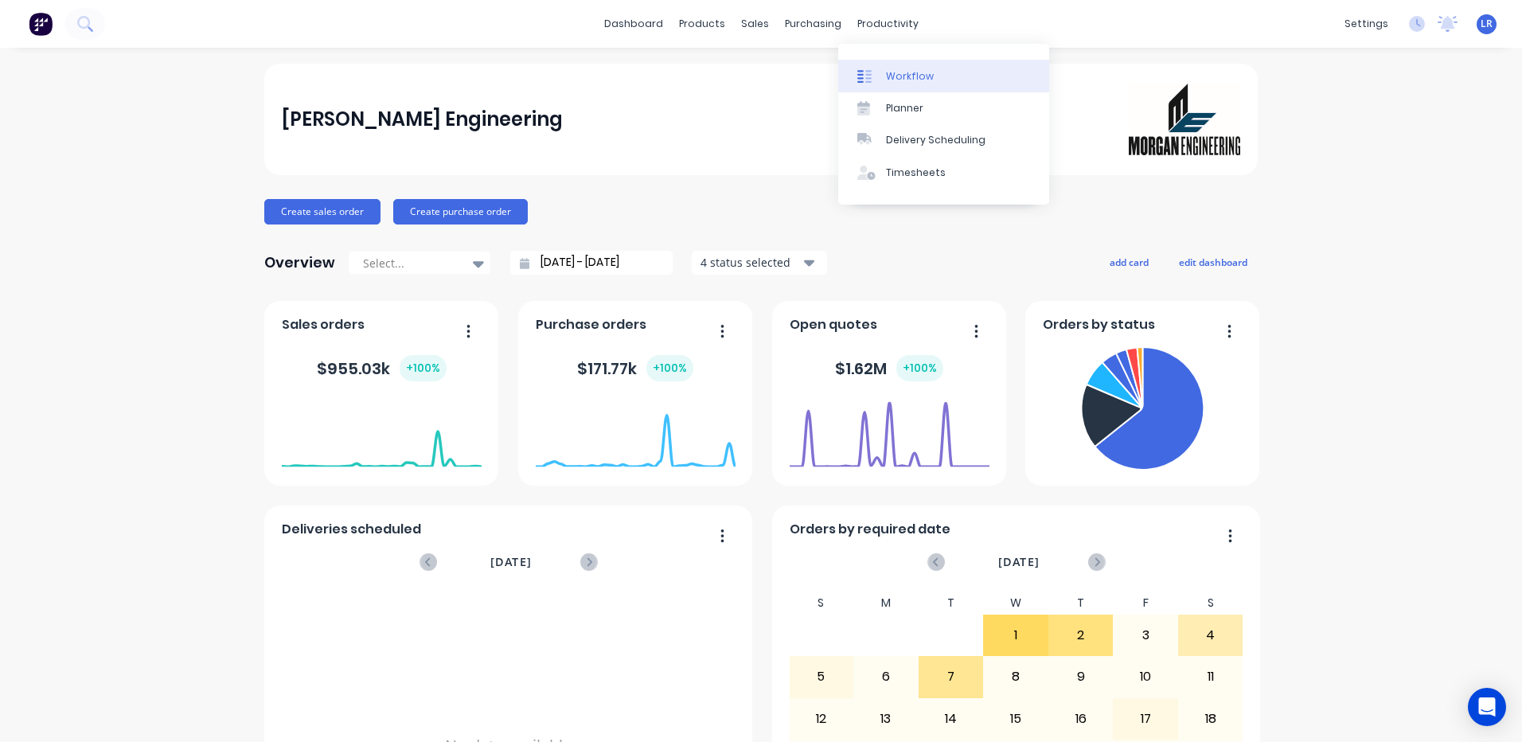
click at [896, 73] on div "Workflow" at bounding box center [910, 76] width 48 height 14
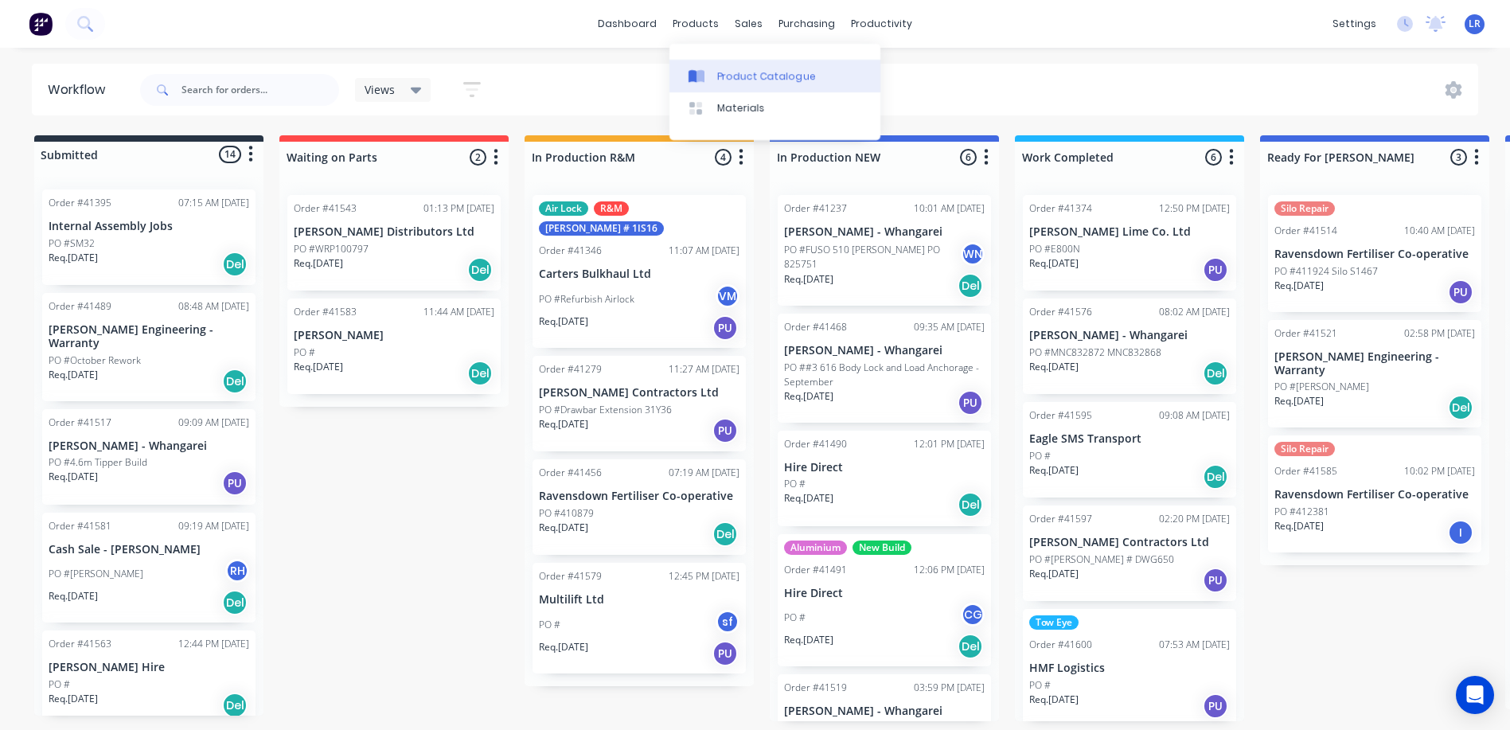
click at [753, 73] on div "Product Catalogue" at bounding box center [766, 76] width 99 height 14
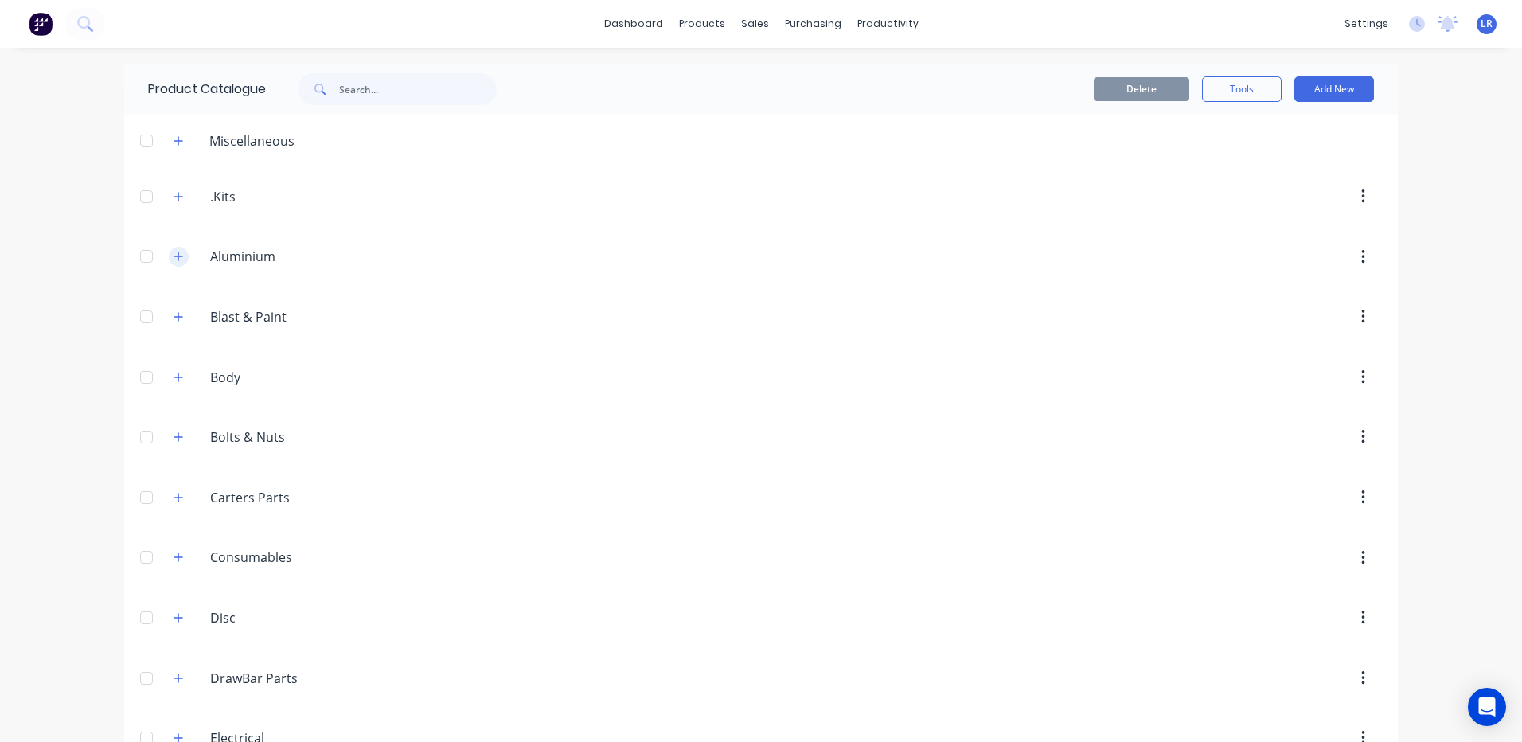
click at [174, 255] on icon "button" at bounding box center [179, 256] width 10 height 11
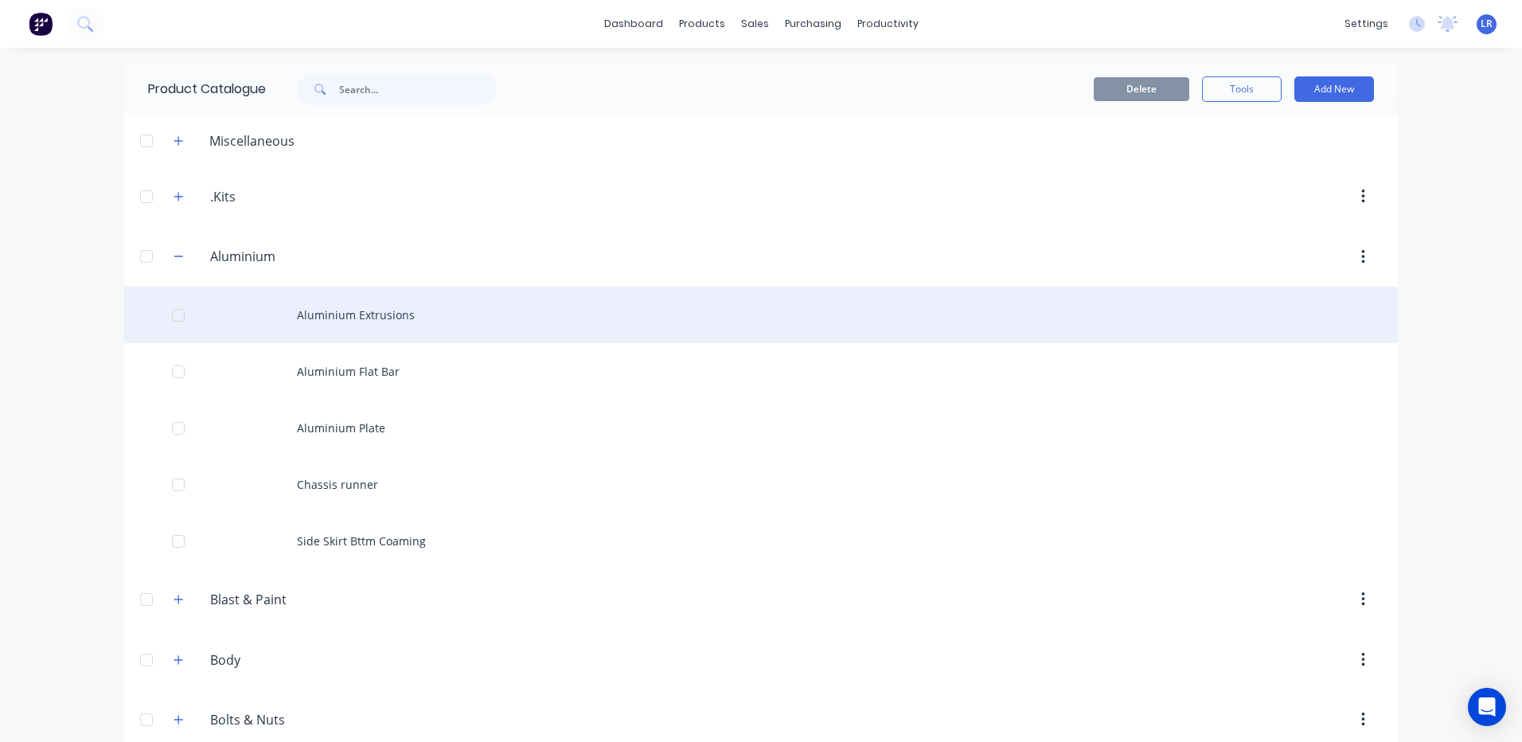
click at [342, 316] on div "Aluminium Extrusions" at bounding box center [760, 315] width 1273 height 57
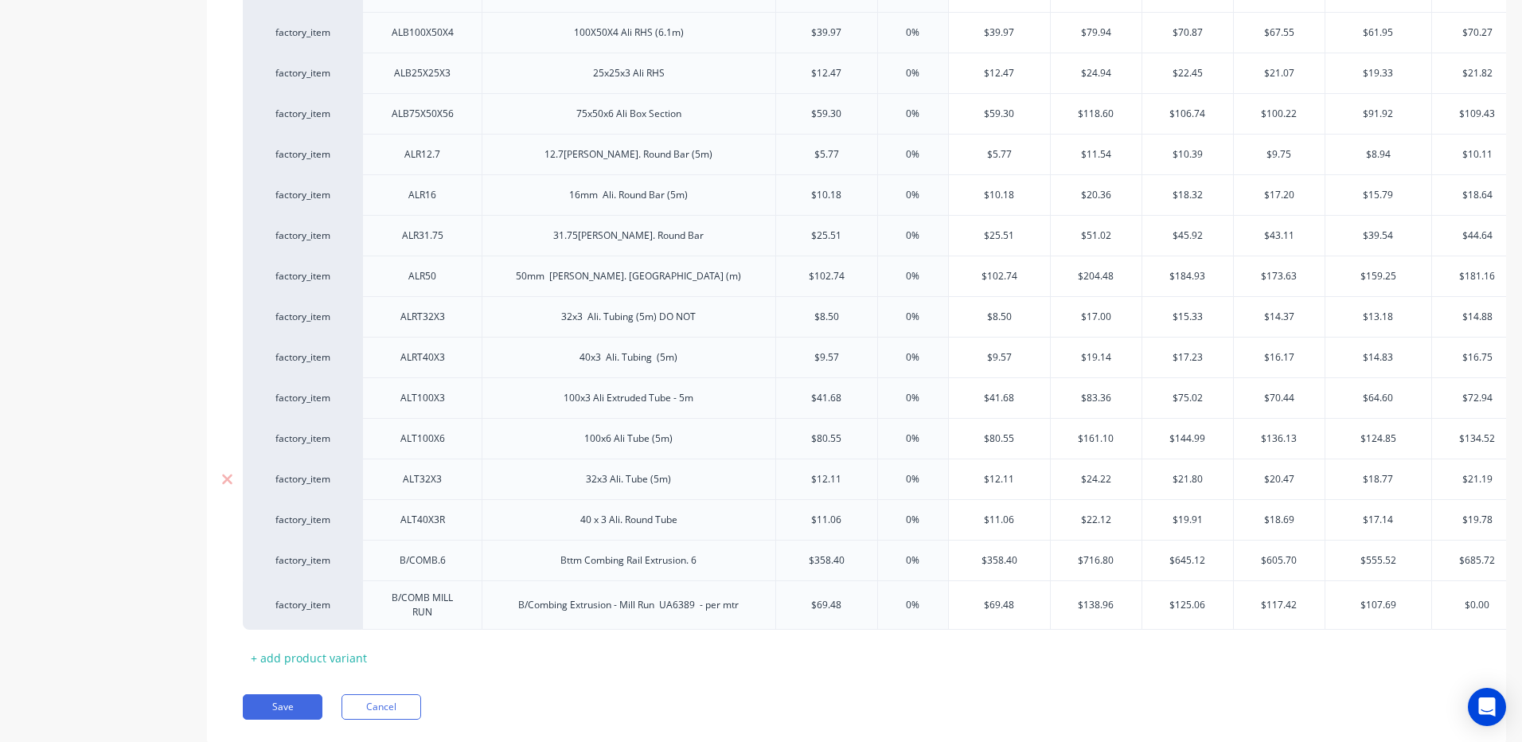
scroll to position [552, 0]
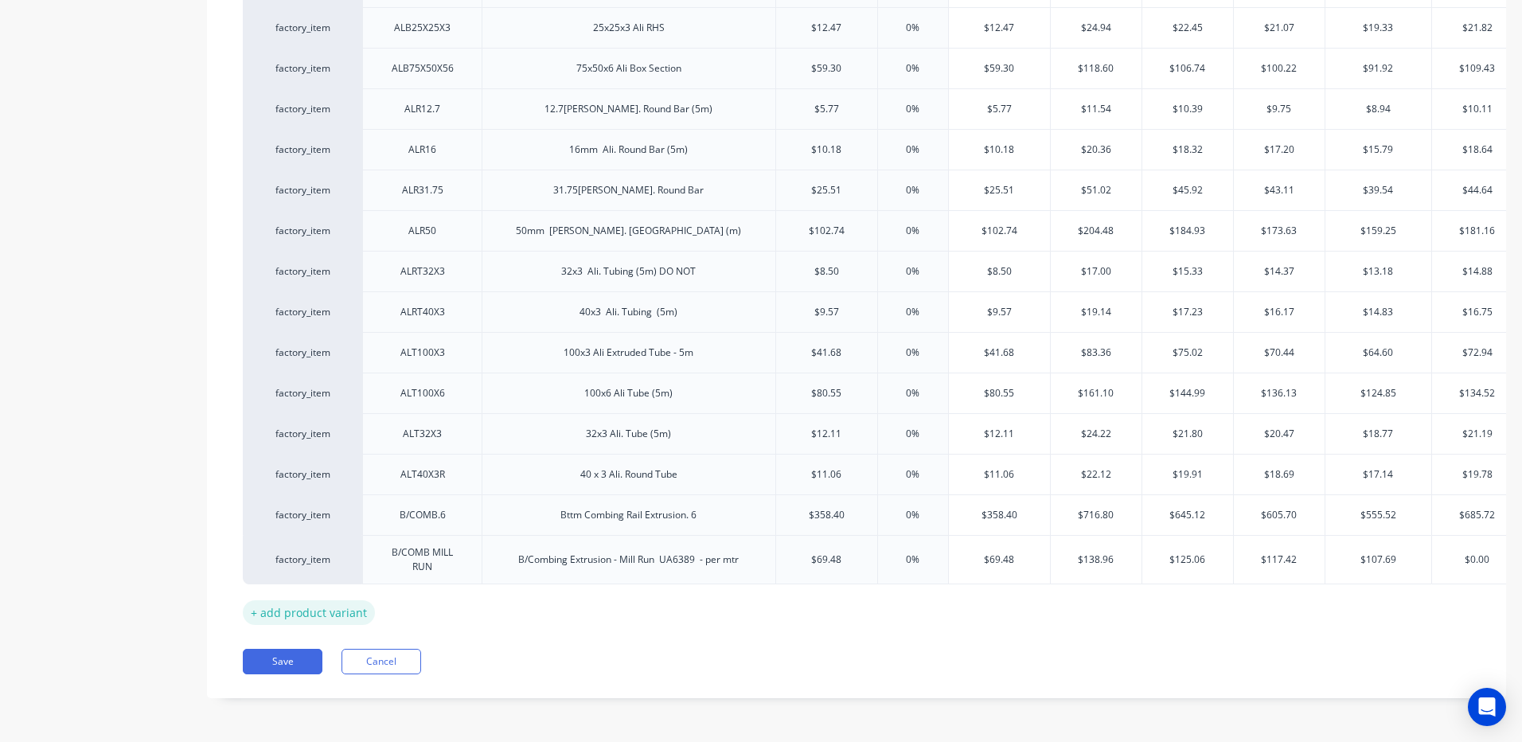
click at [298, 602] on div "+ add product variant" at bounding box center [309, 612] width 132 height 25
type textarea "x"
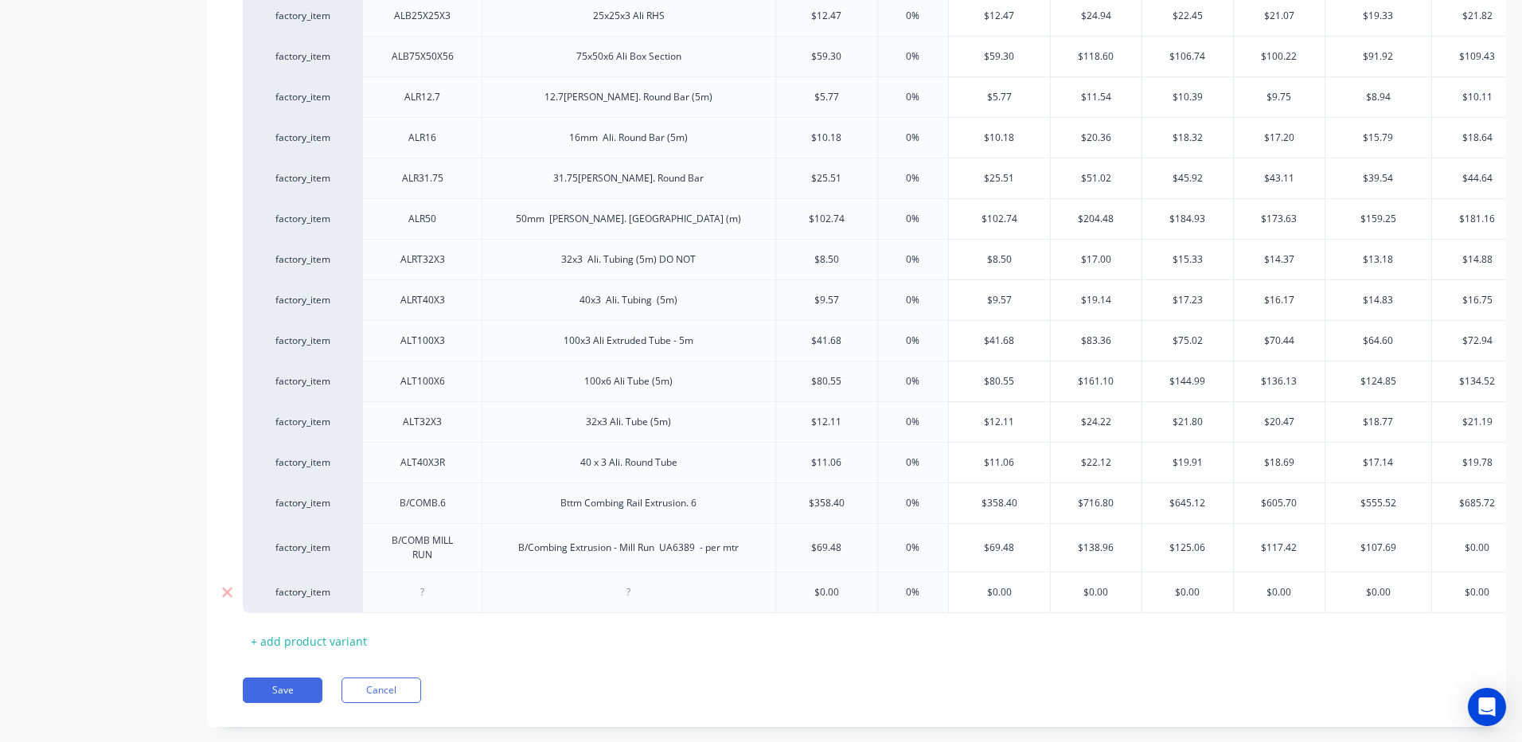
click at [429, 596] on div at bounding box center [423, 592] width 80 height 21
click at [605, 588] on div at bounding box center [629, 592] width 80 height 21
type textarea "x"
click at [715, 595] on div "40x40x4.5 Equal Angle" at bounding box center [629, 591] width 294 height 41
click at [301, 703] on button "Save" at bounding box center [283, 689] width 80 height 25
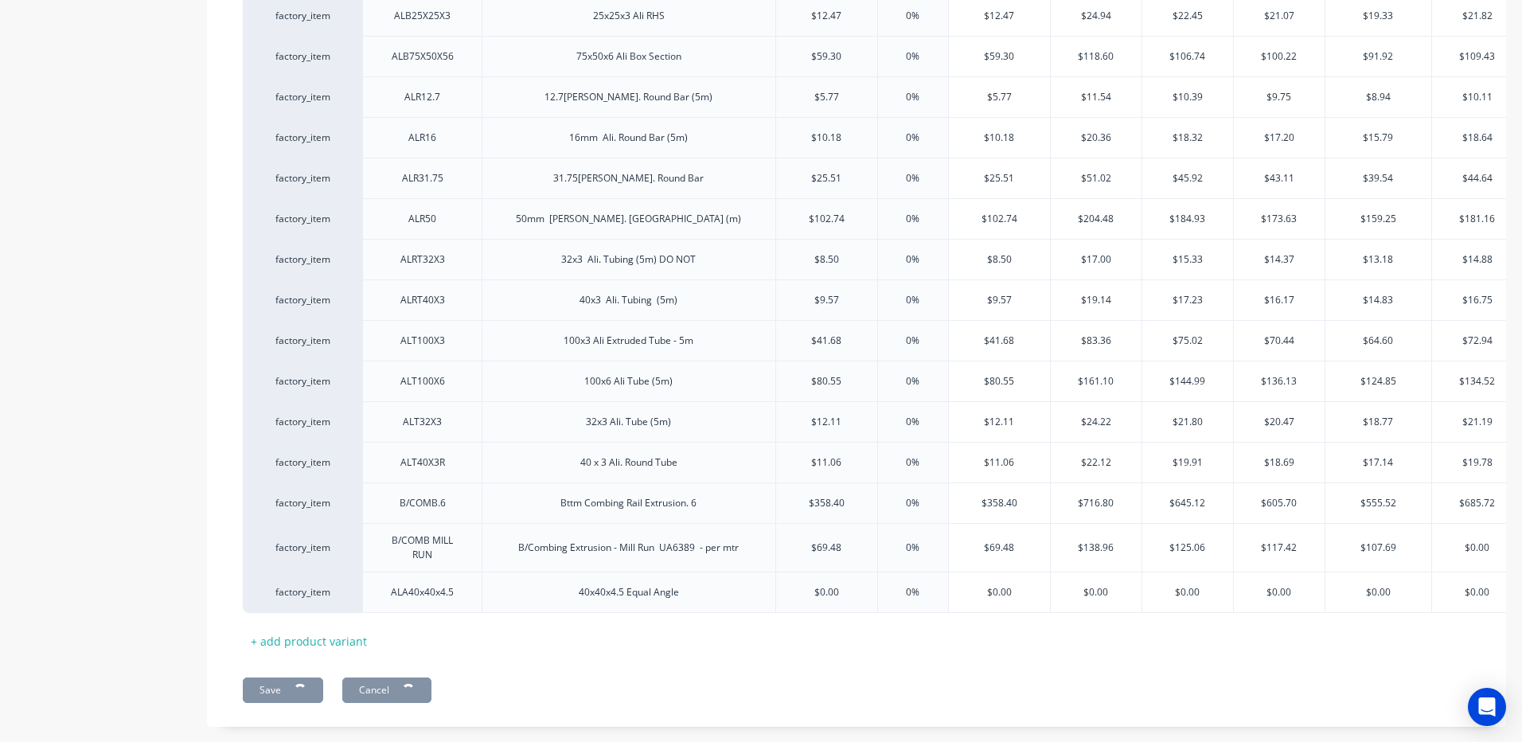
type textarea "x"
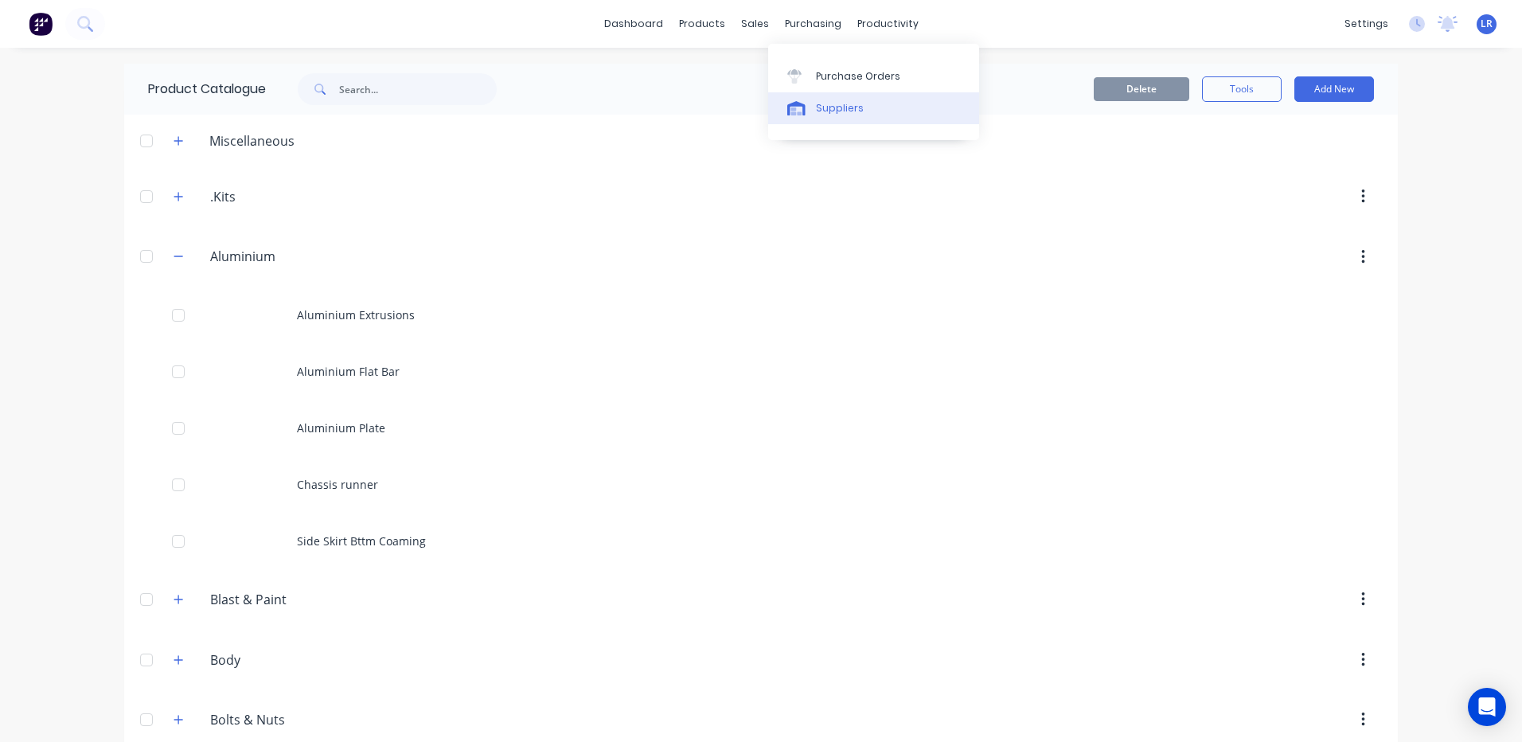
click at [825, 105] on div "Suppliers" at bounding box center [840, 108] width 48 height 14
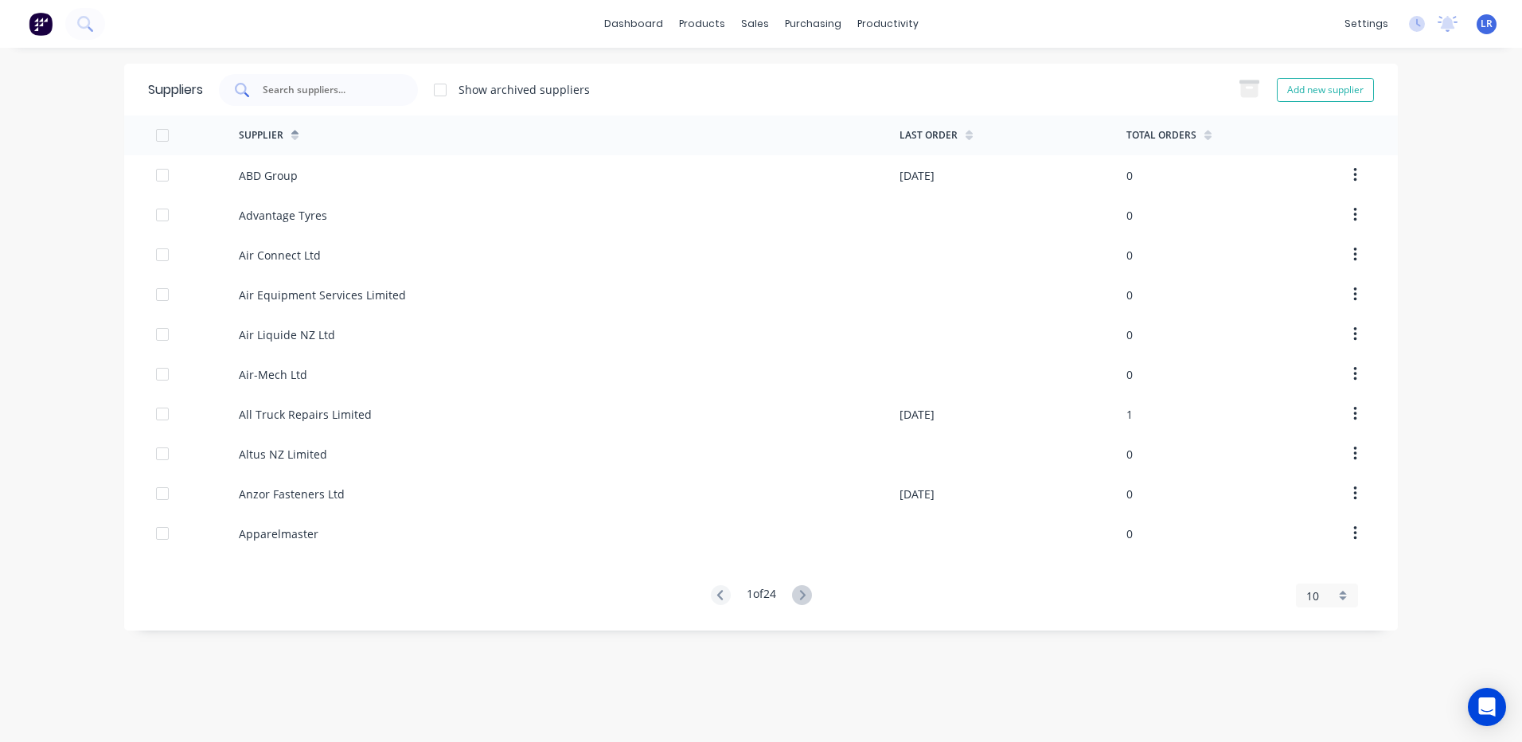
click at [302, 84] on input "text" at bounding box center [327, 90] width 132 height 16
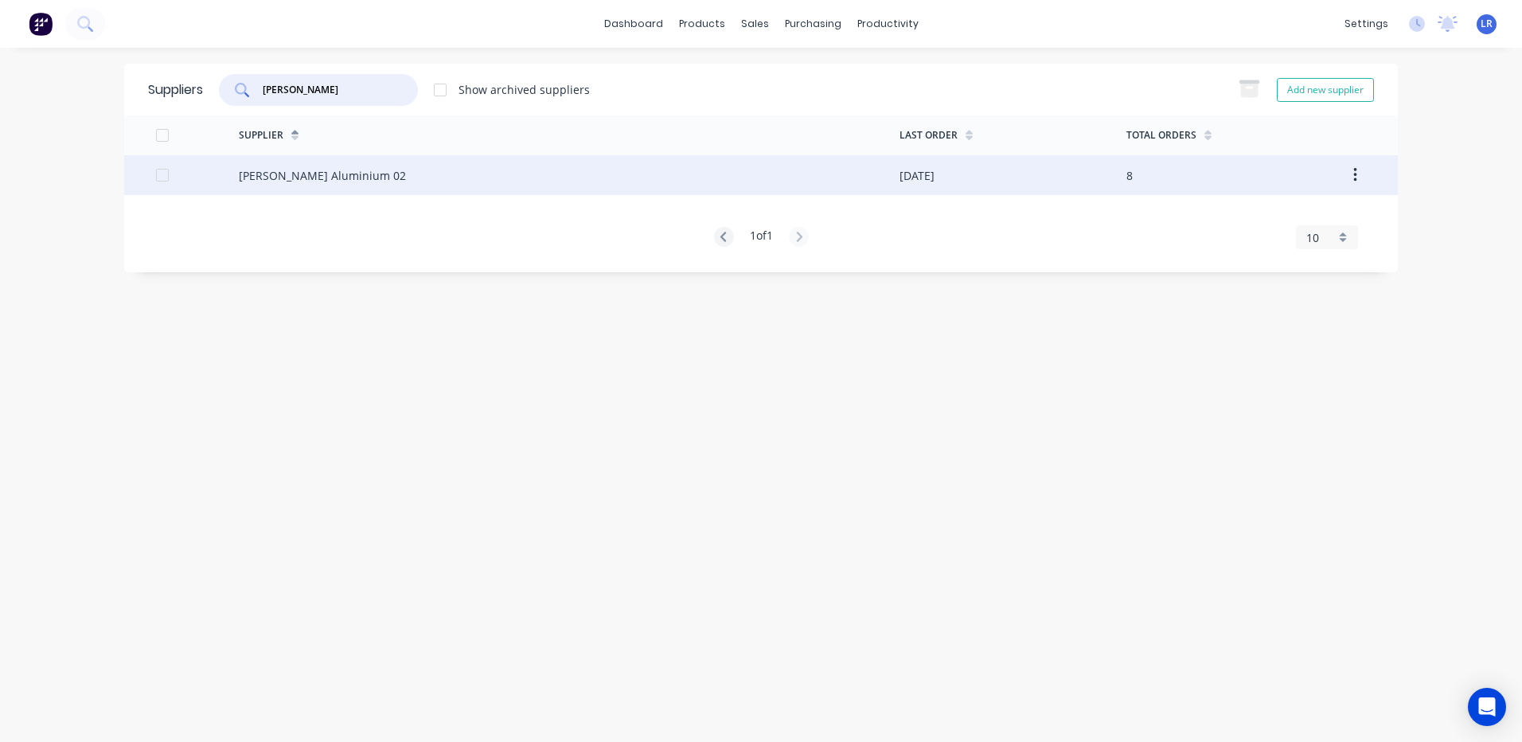
type input "ullrich"
click at [314, 177] on div "Ullrich Aluminium 02" at bounding box center [322, 175] width 167 height 17
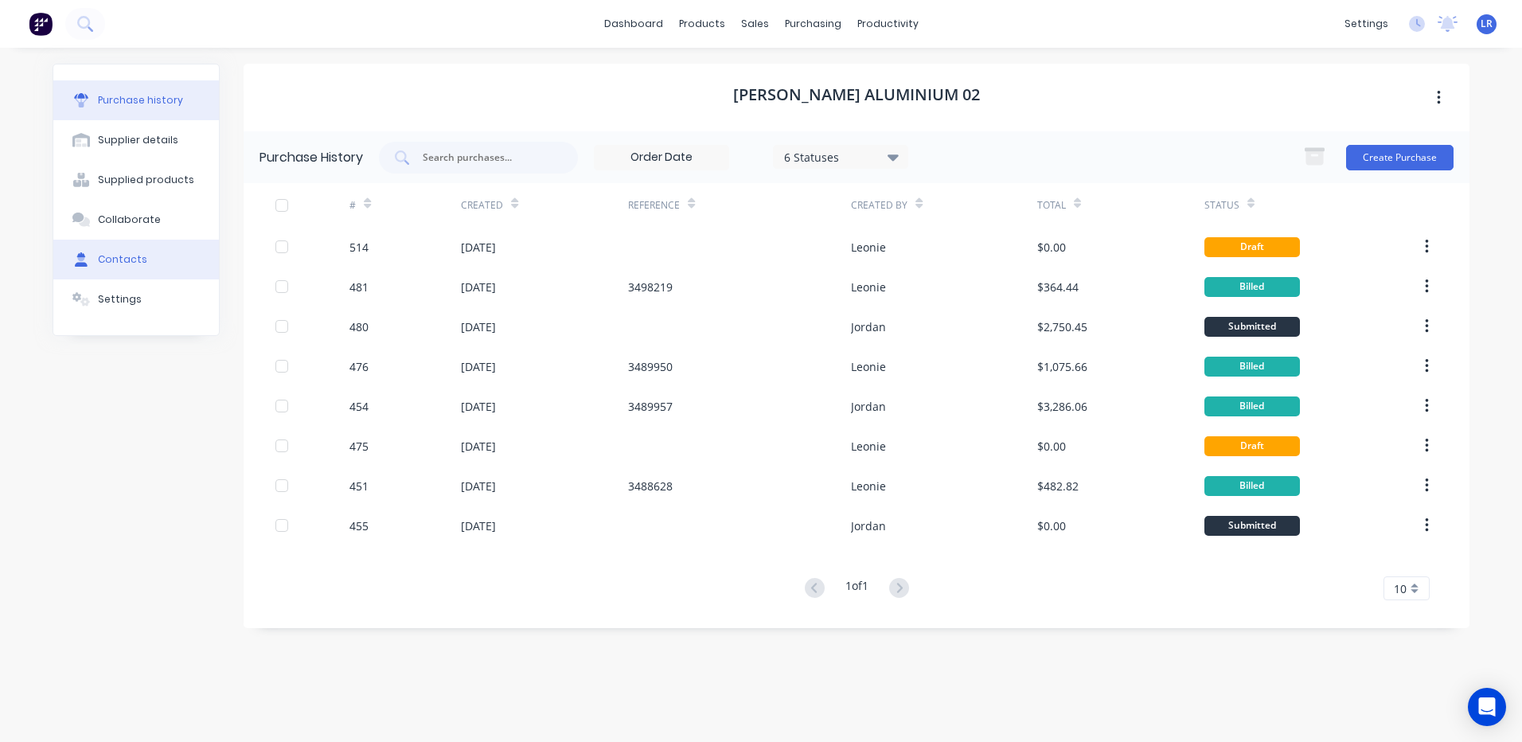
click at [142, 257] on button "Contacts" at bounding box center [136, 260] width 166 height 40
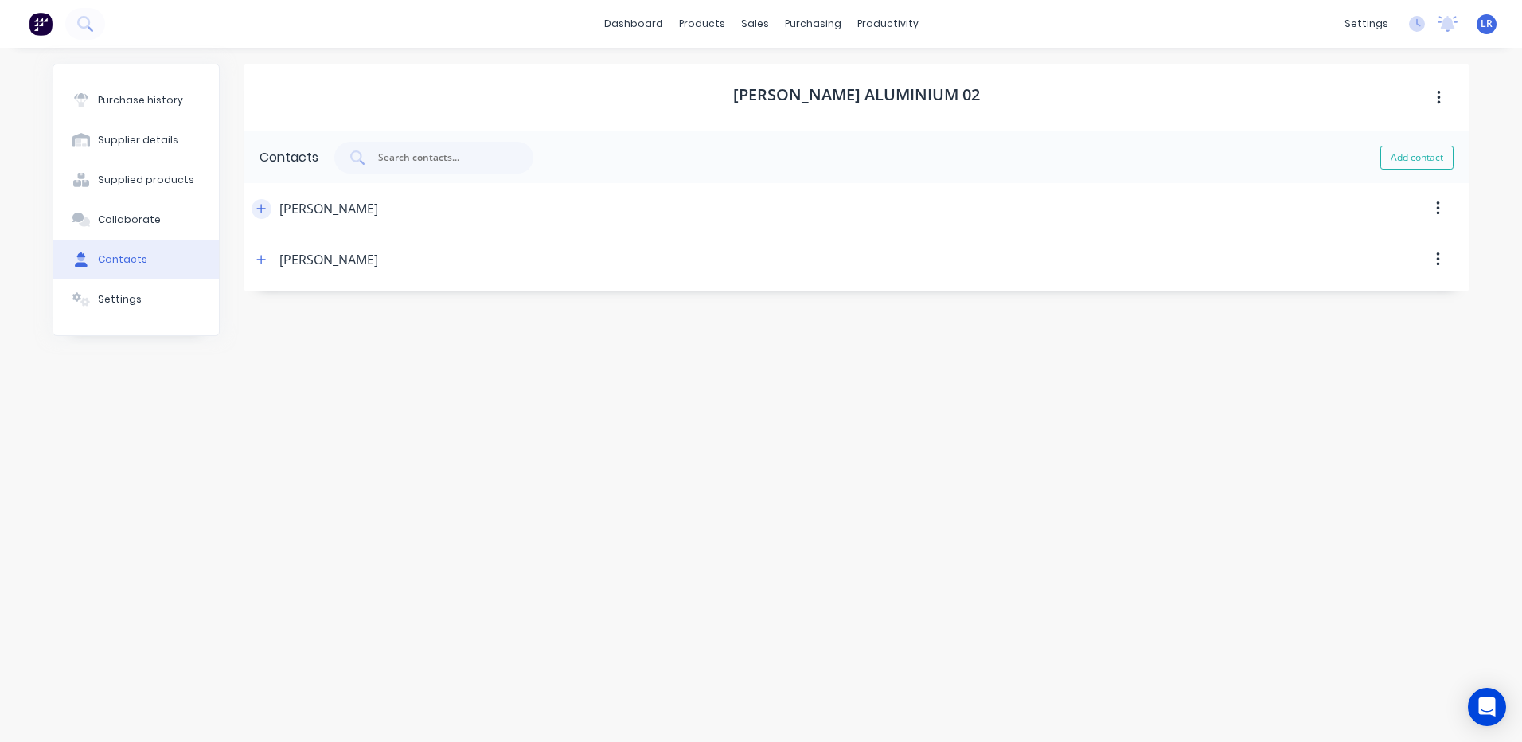
click at [266, 209] on icon "button" at bounding box center [261, 208] width 9 height 9
click at [263, 512] on icon "button" at bounding box center [261, 512] width 10 height 11
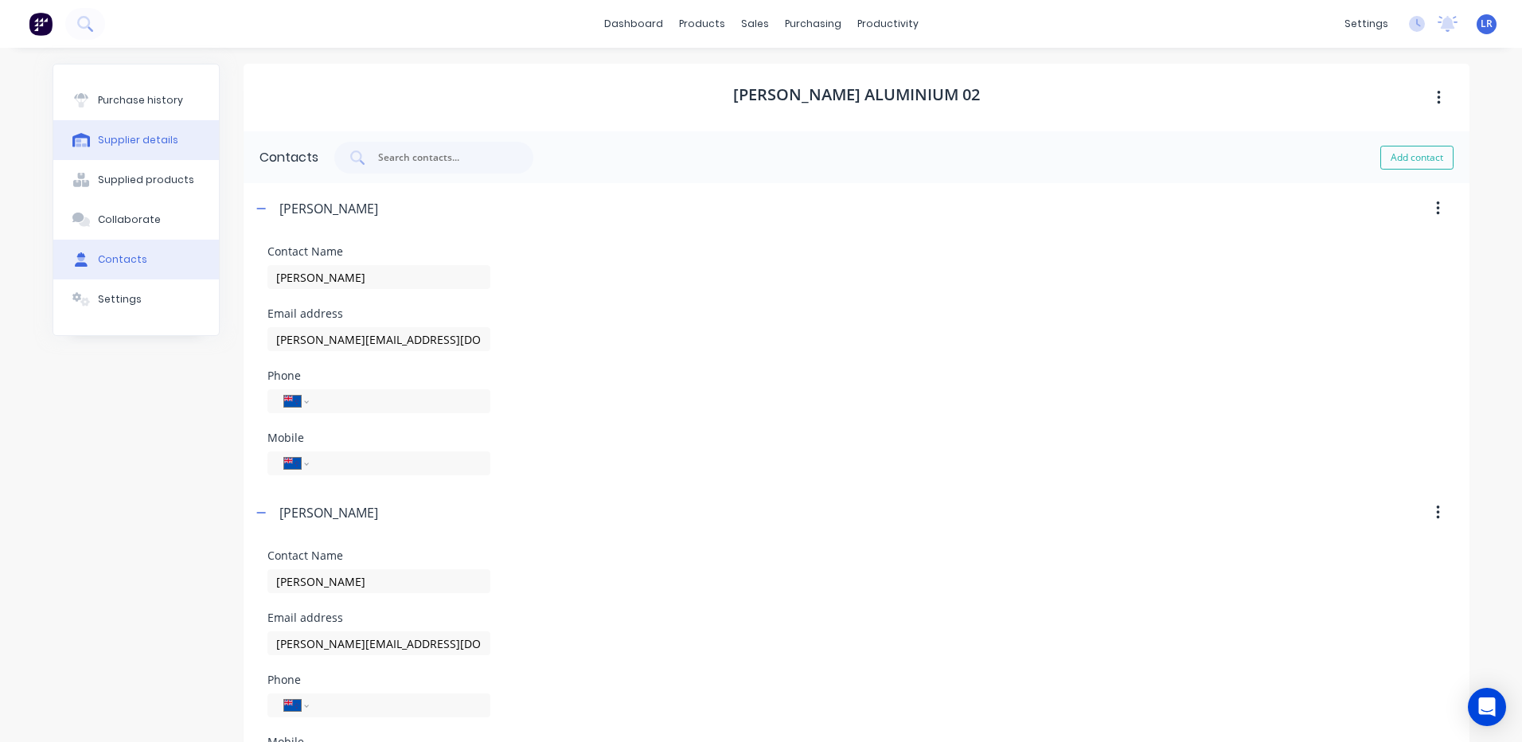
click at [154, 136] on div "Supplier details" at bounding box center [138, 140] width 80 height 14
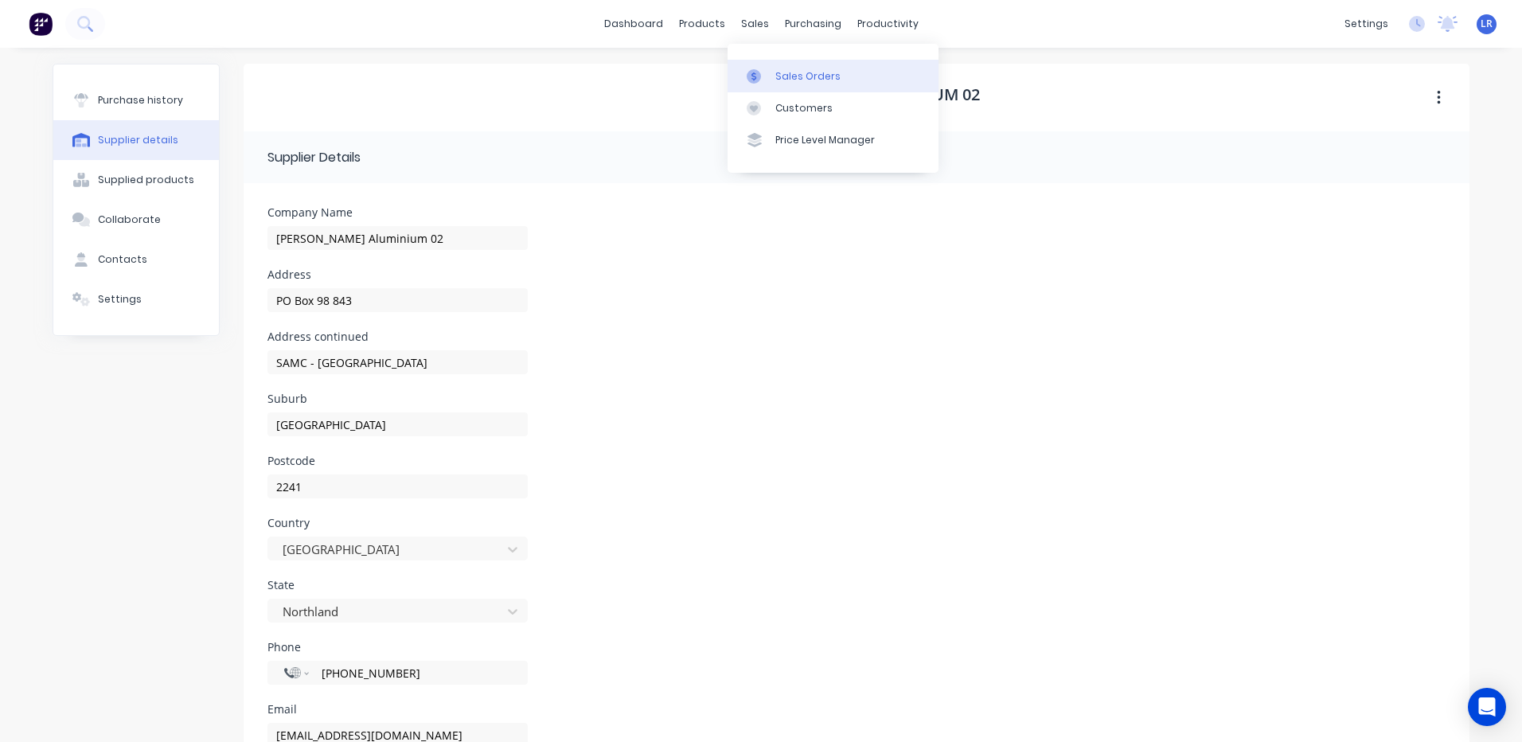
click at [794, 76] on div "Sales Orders" at bounding box center [807, 76] width 65 height 14
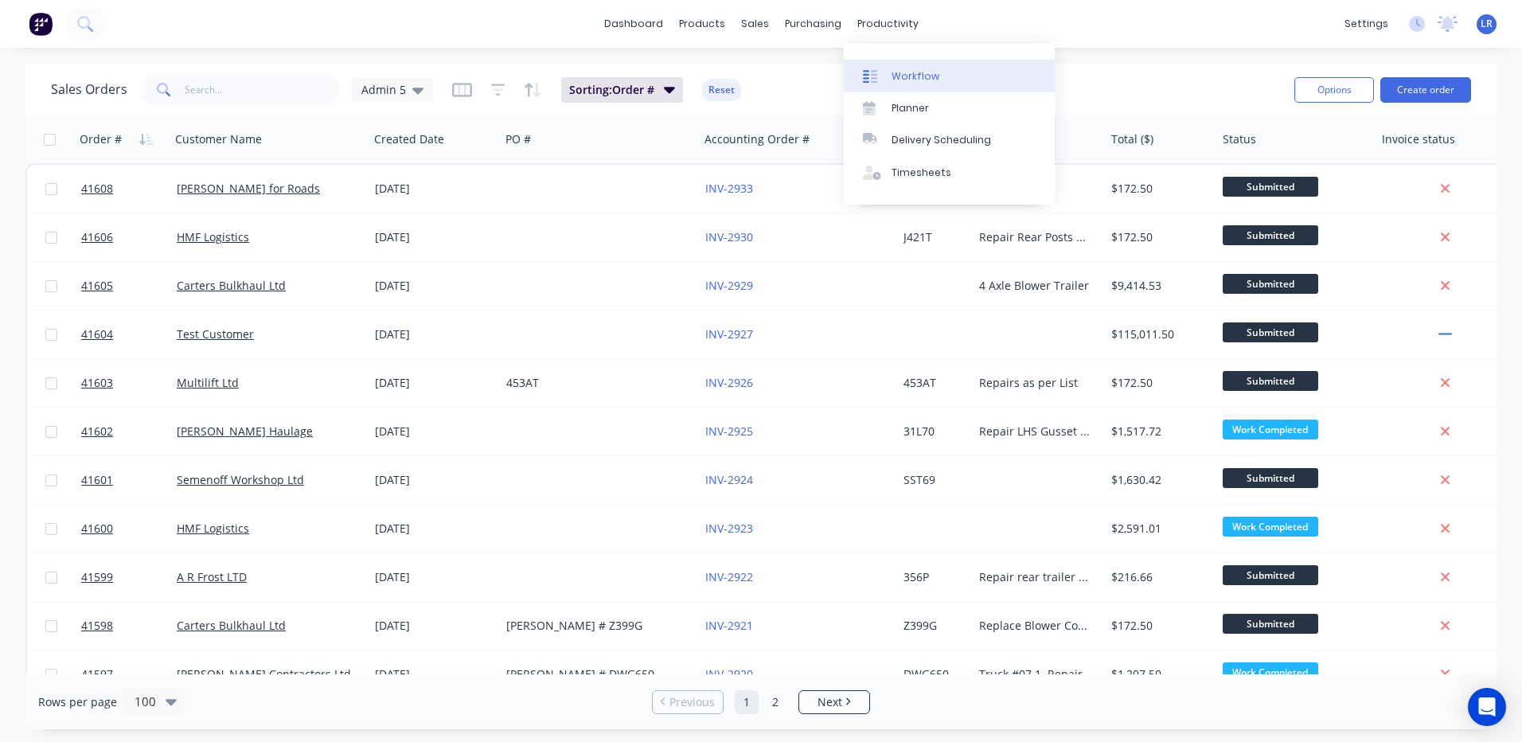
click at [912, 75] on div "Workflow" at bounding box center [915, 76] width 48 height 14
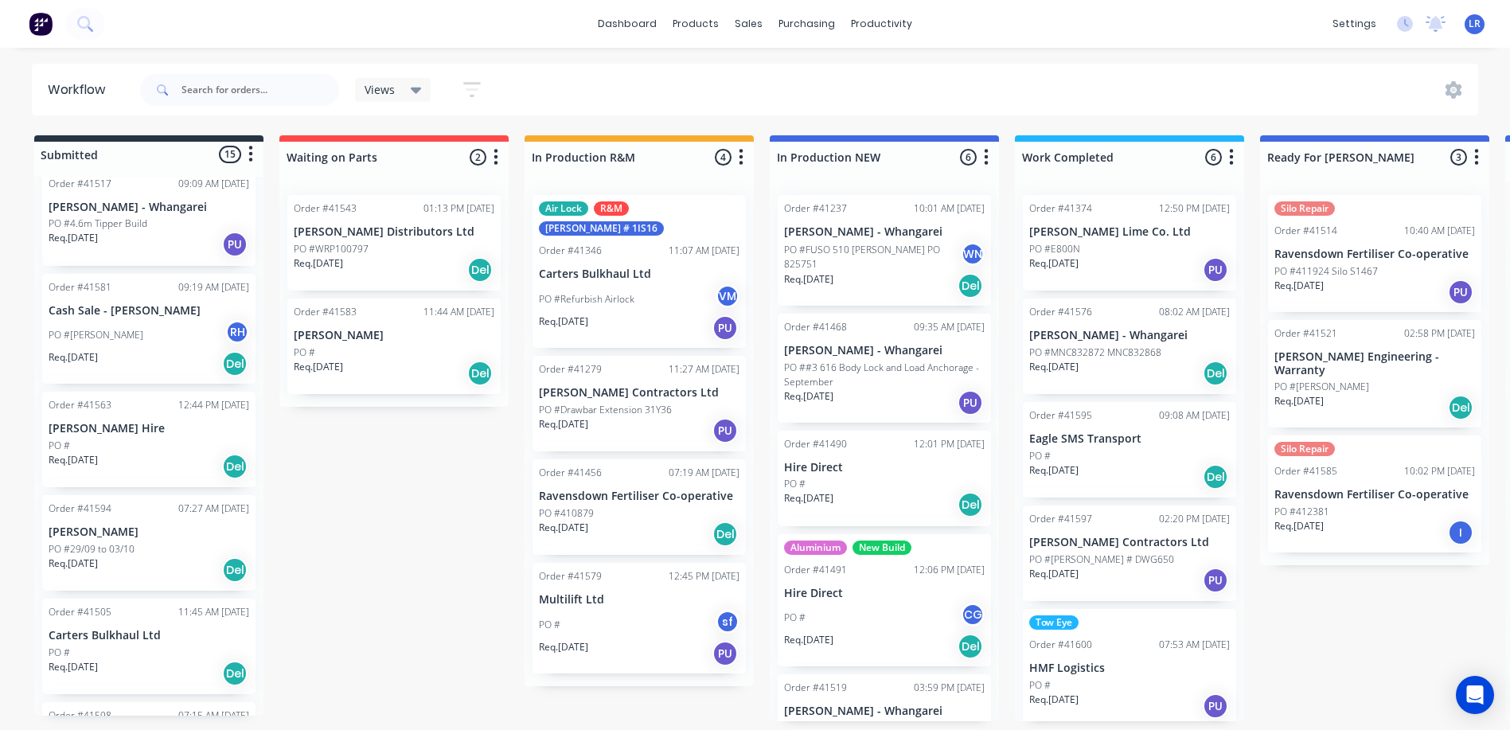
scroll to position [238, 0]
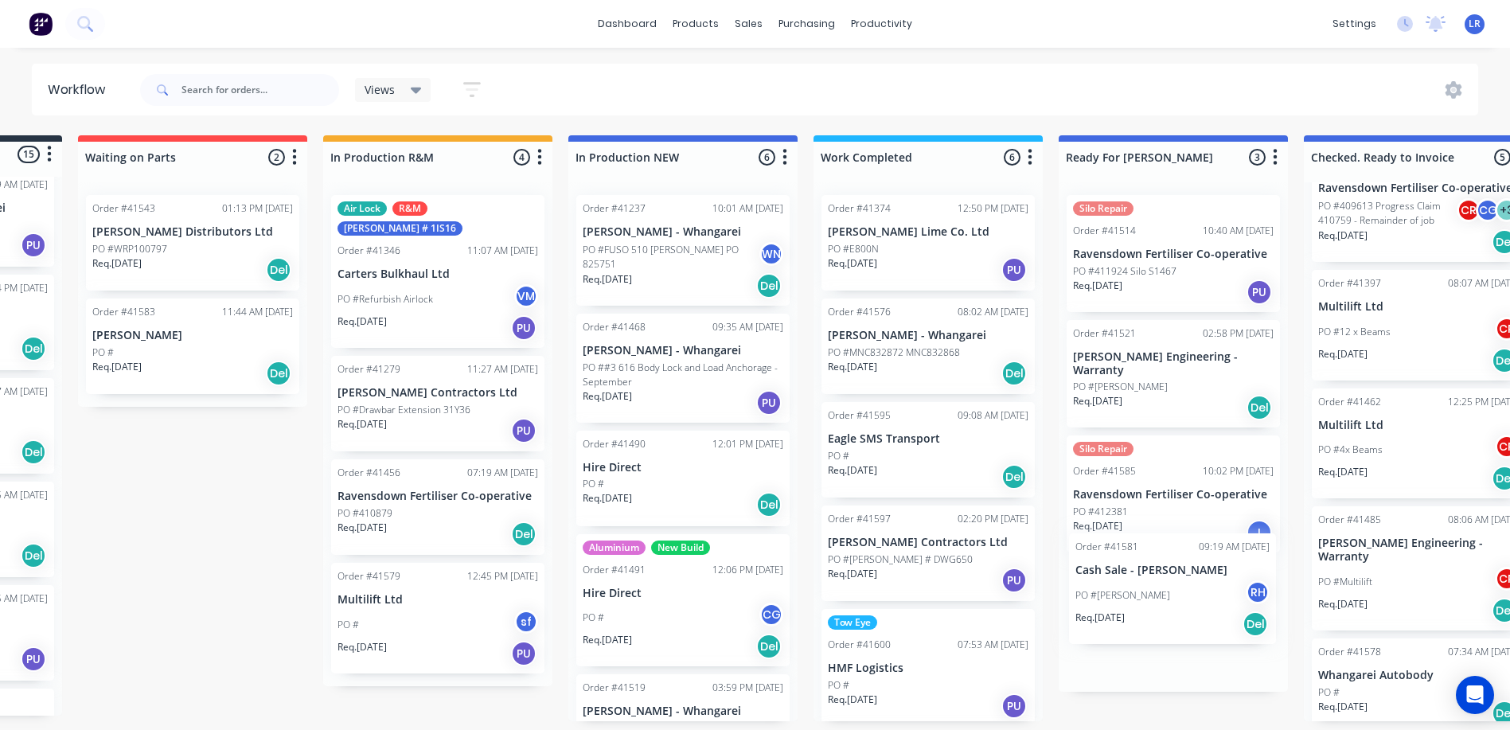
drag, startPoint x: 125, startPoint y: 308, endPoint x: 1157, endPoint y: 584, distance: 1068.6
click at [1157, 584] on div "Submitted 15 Status colour #273444 hex #273444 Save Cancel Summaries Total orde…" at bounding box center [1114, 428] width 2654 height 586
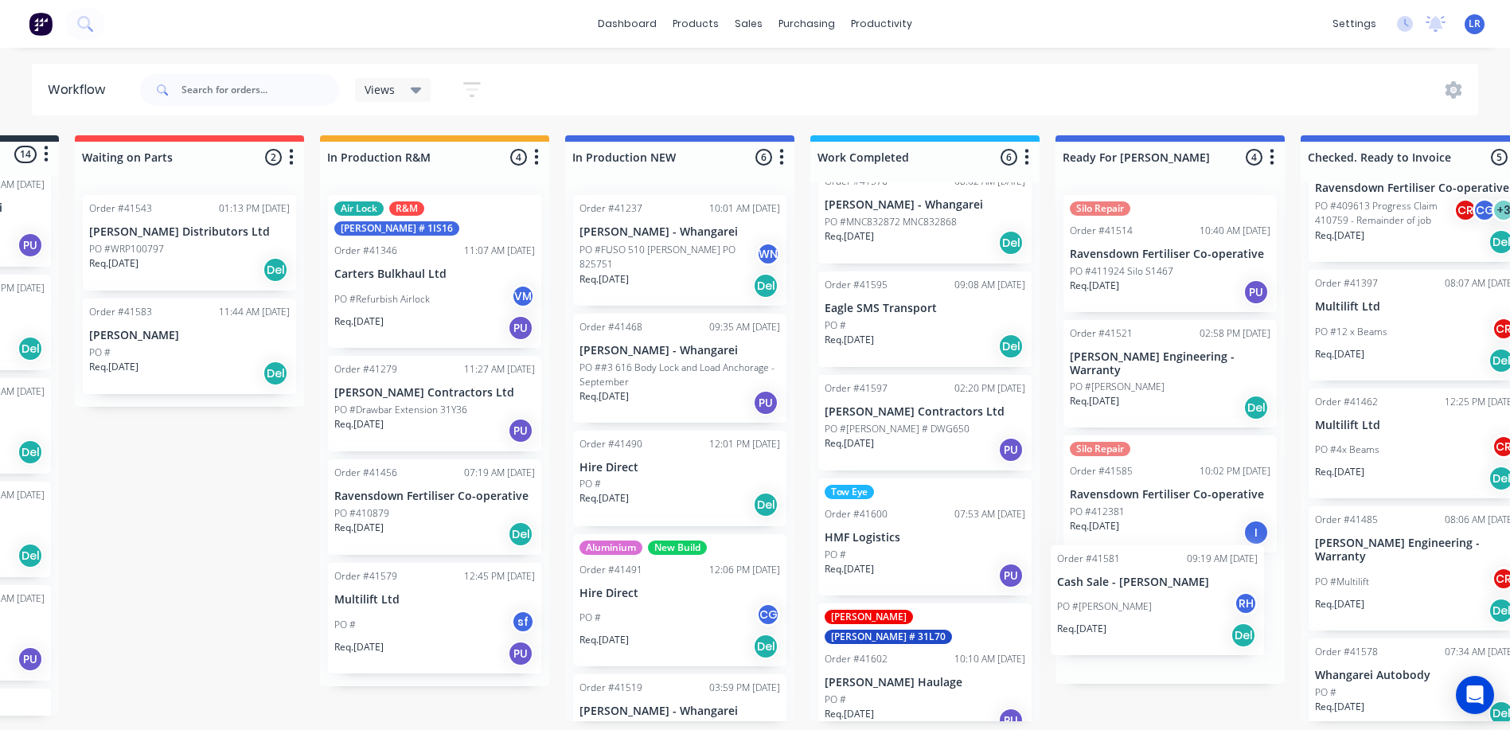
scroll to position [3, 206]
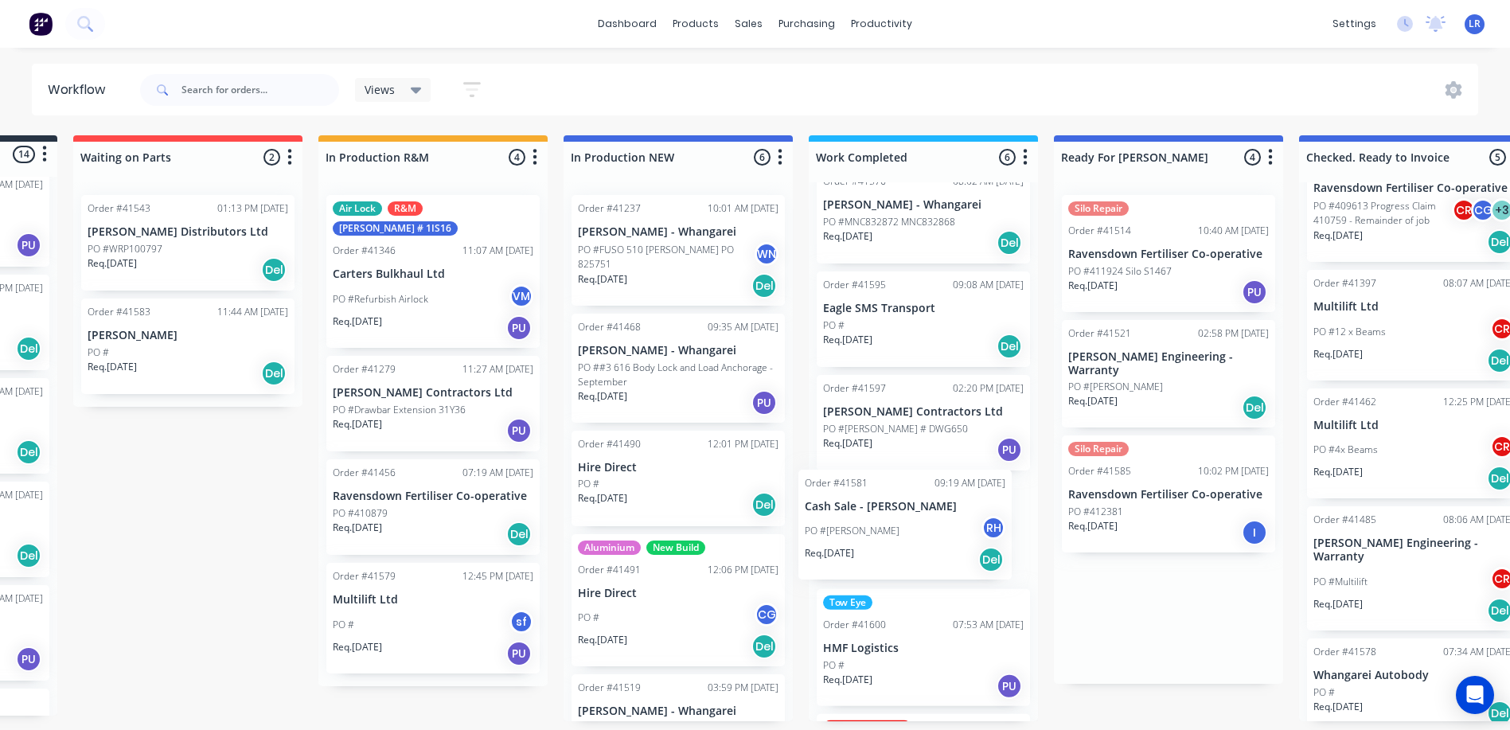
drag, startPoint x: 1112, startPoint y: 594, endPoint x: 837, endPoint y: 518, distance: 284.8
click at [837, 518] on div "Submitted 14 Status colour #273444 hex #273444 Save Cancel Summaries Total orde…" at bounding box center [1109, 428] width 2654 height 586
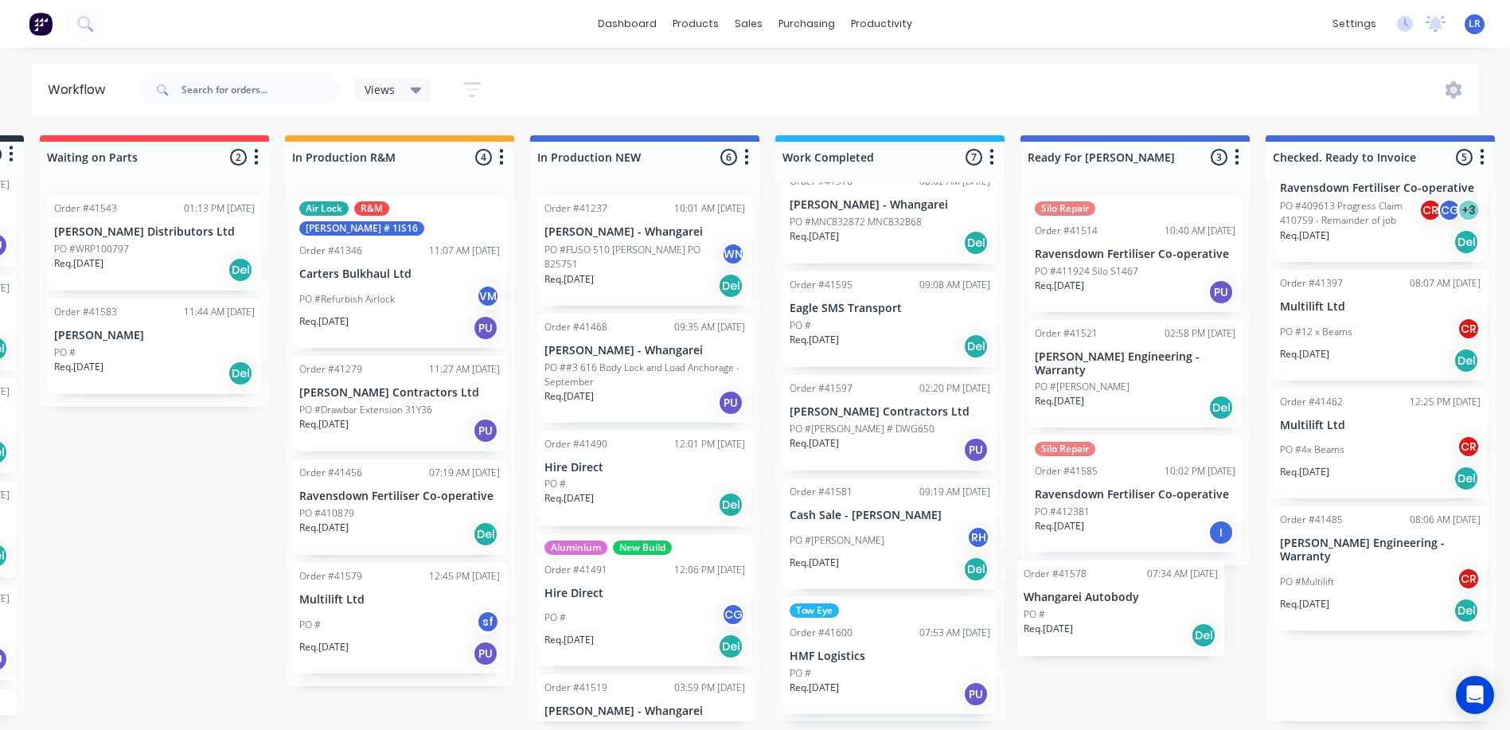
scroll to position [3, 241]
drag, startPoint x: 1359, startPoint y: 664, endPoint x: 1068, endPoint y: 599, distance: 298.3
click at [1068, 599] on div "Submitted 14 Status colour #273444 hex #273444 Save Cancel Summaries Total orde…" at bounding box center [1074, 428] width 2654 height 586
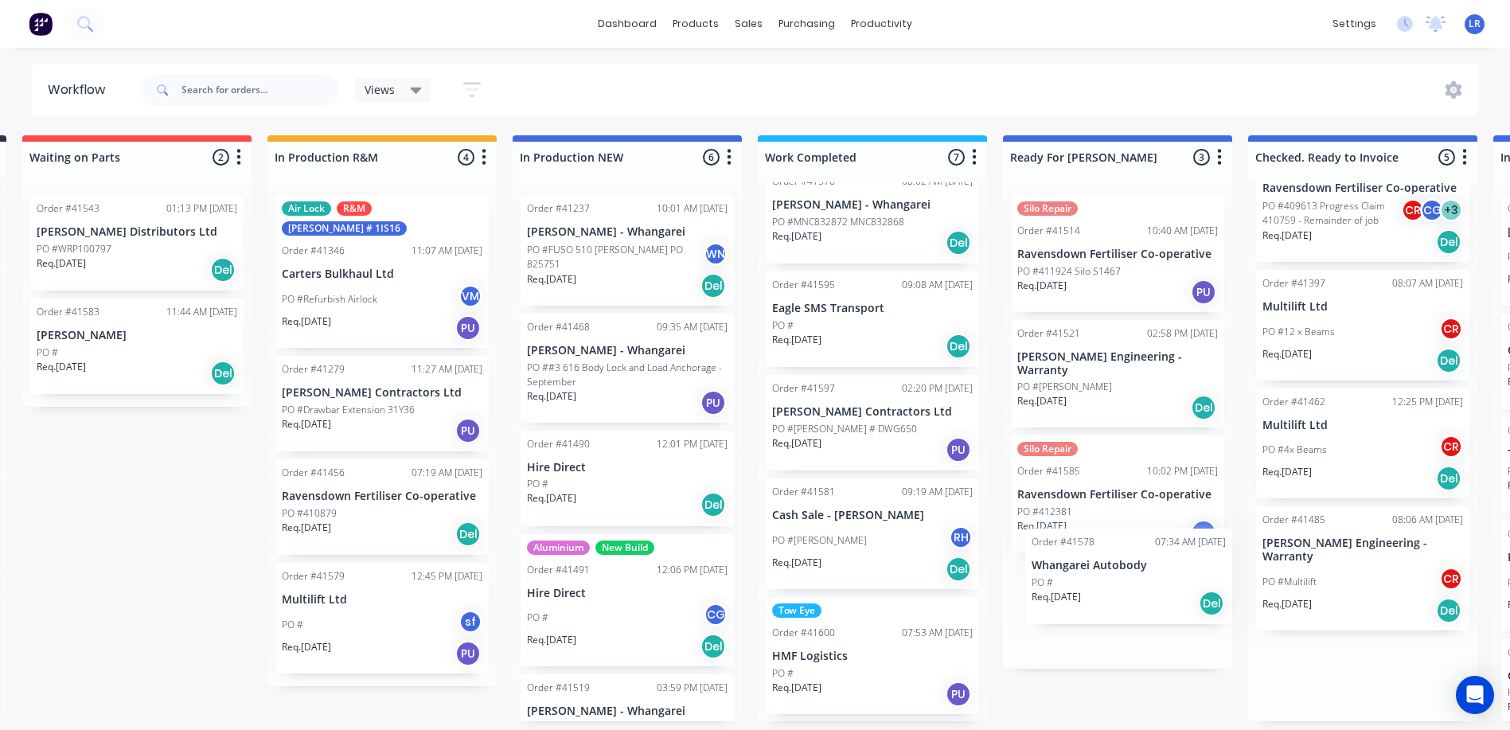
scroll to position [3, 261]
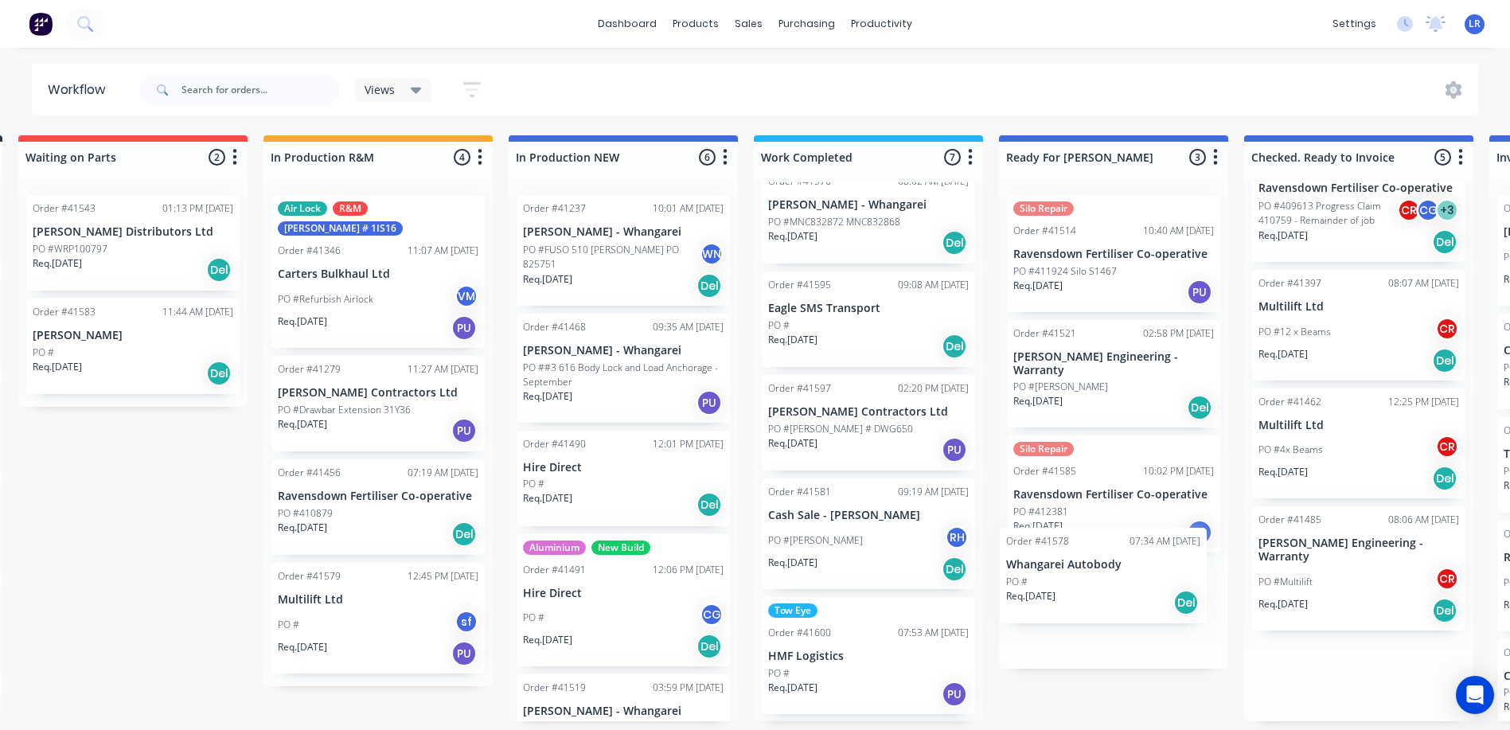
drag, startPoint x: 1339, startPoint y: 661, endPoint x: 1060, endPoint y: 569, distance: 294.0
click at [1060, 569] on div "Submitted 14 Status colour #273444 hex #273444 Save Cancel Summaries Total orde…" at bounding box center [1054, 428] width 2654 height 586
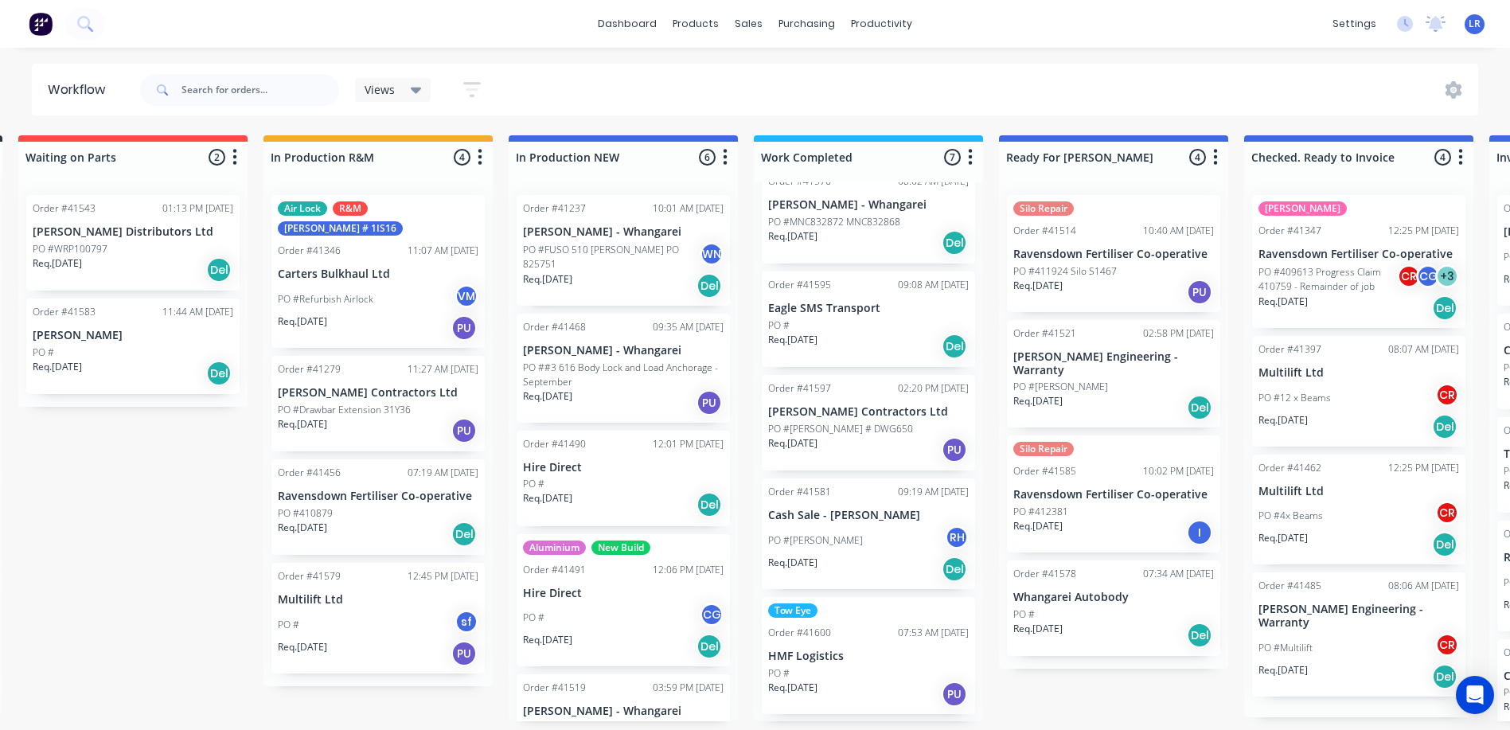
scroll to position [0, 0]
click at [1473, 21] on span "LR" at bounding box center [1474, 24] width 12 height 14
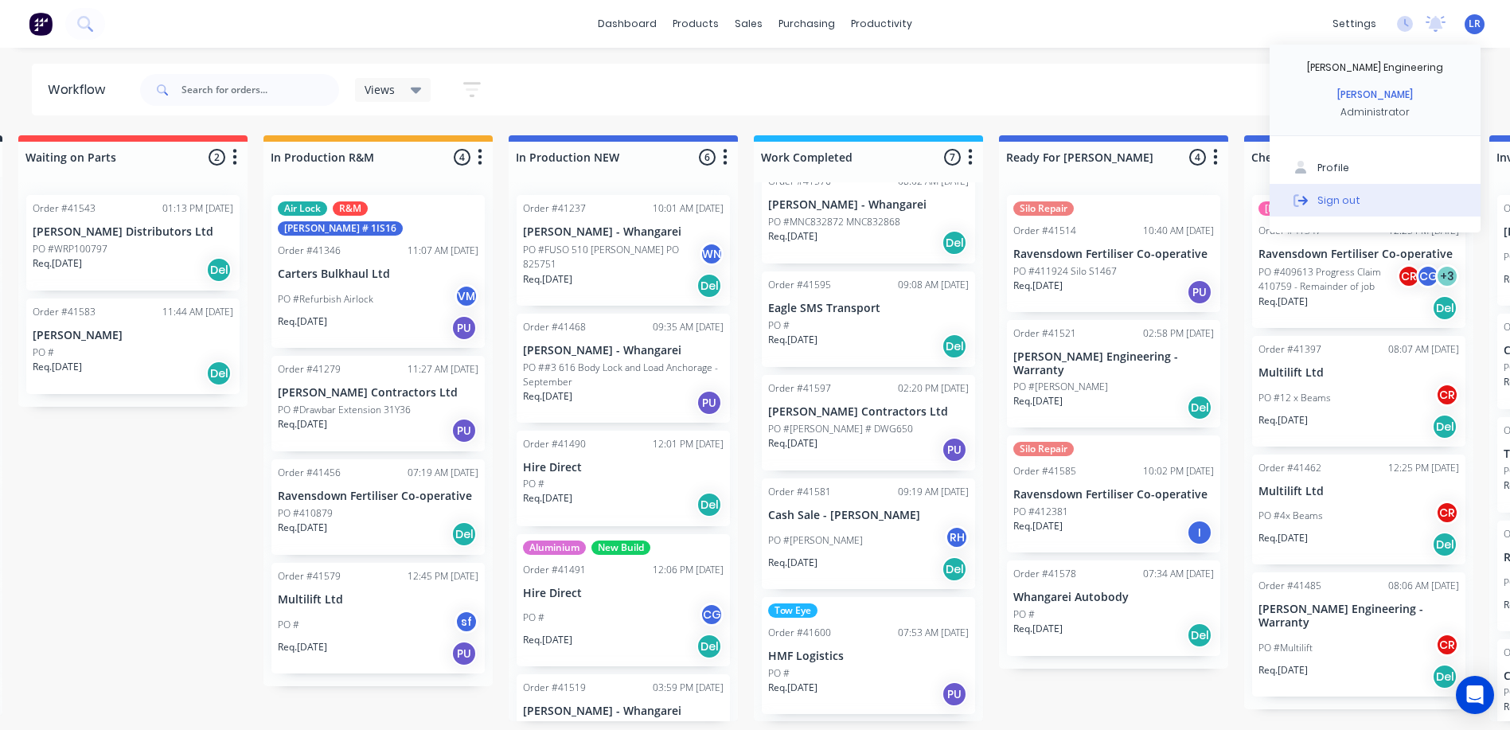
click at [1348, 196] on div "Sign out" at bounding box center [1338, 200] width 43 height 14
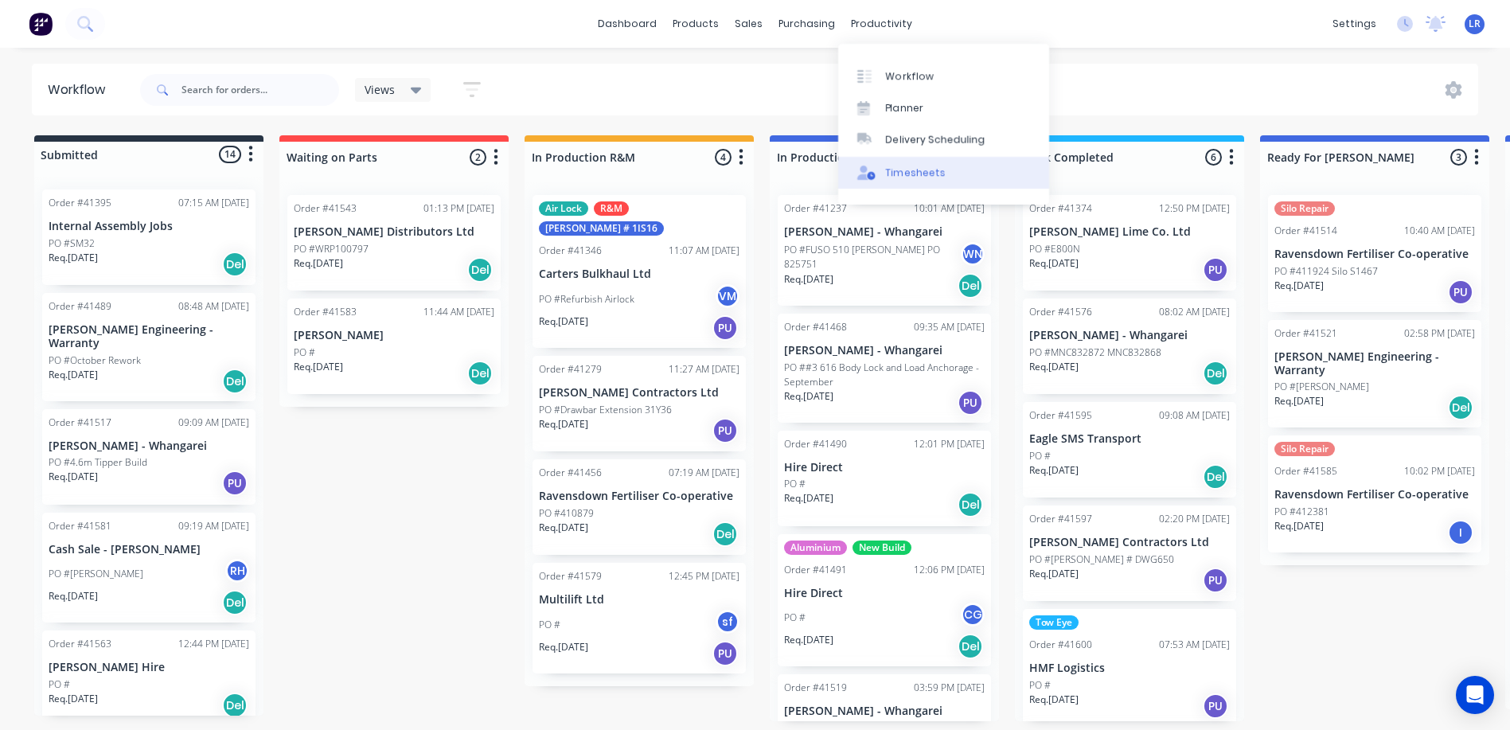
click at [909, 173] on div "Timesheets" at bounding box center [916, 173] width 60 height 14
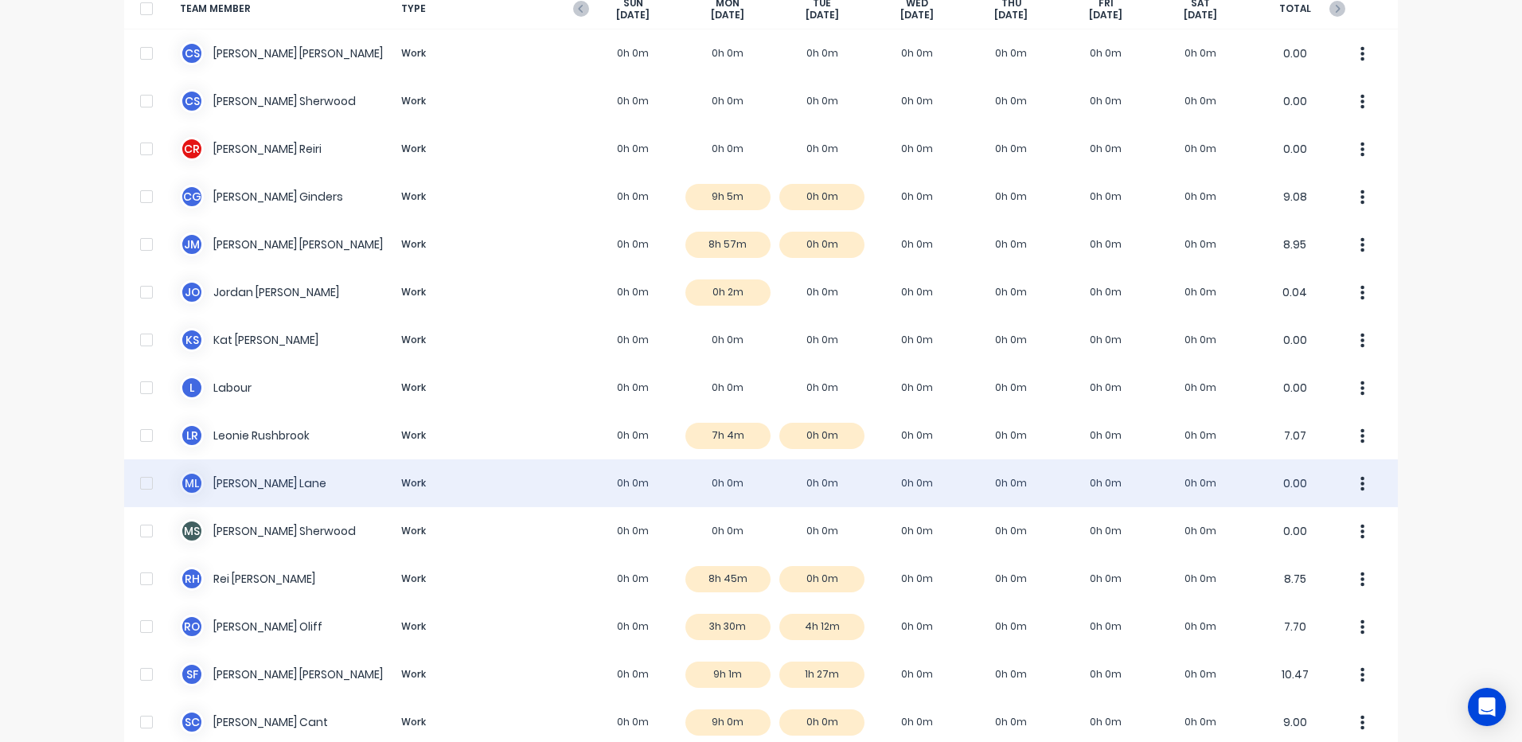
scroll to position [159, 0]
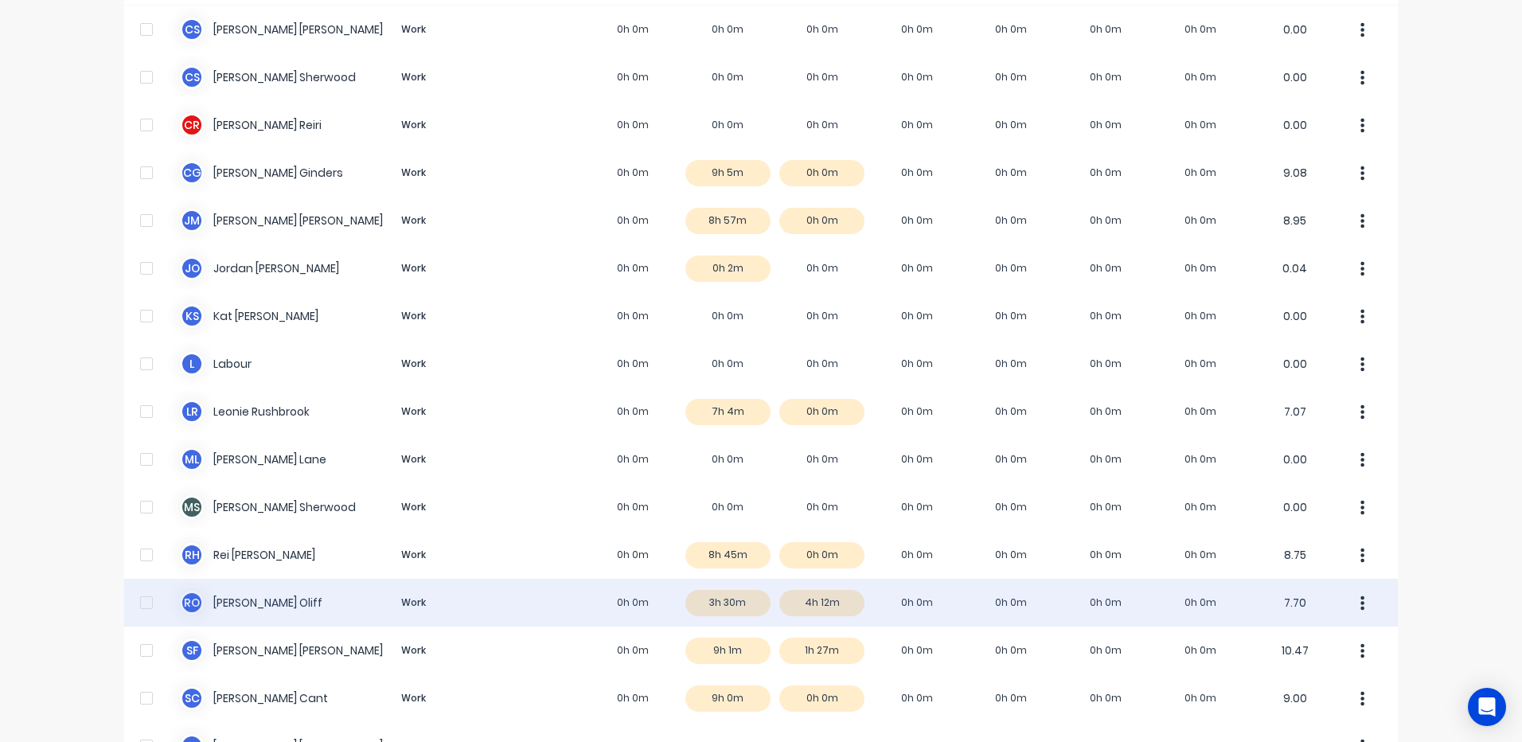
click at [725, 599] on div "R O [PERSON_NAME] Work 0h 0m 3h 30m 4h 12m 0h 0m 0h 0m 0h 0m 0h 0m 7.70" at bounding box center [760, 603] width 1273 height 48
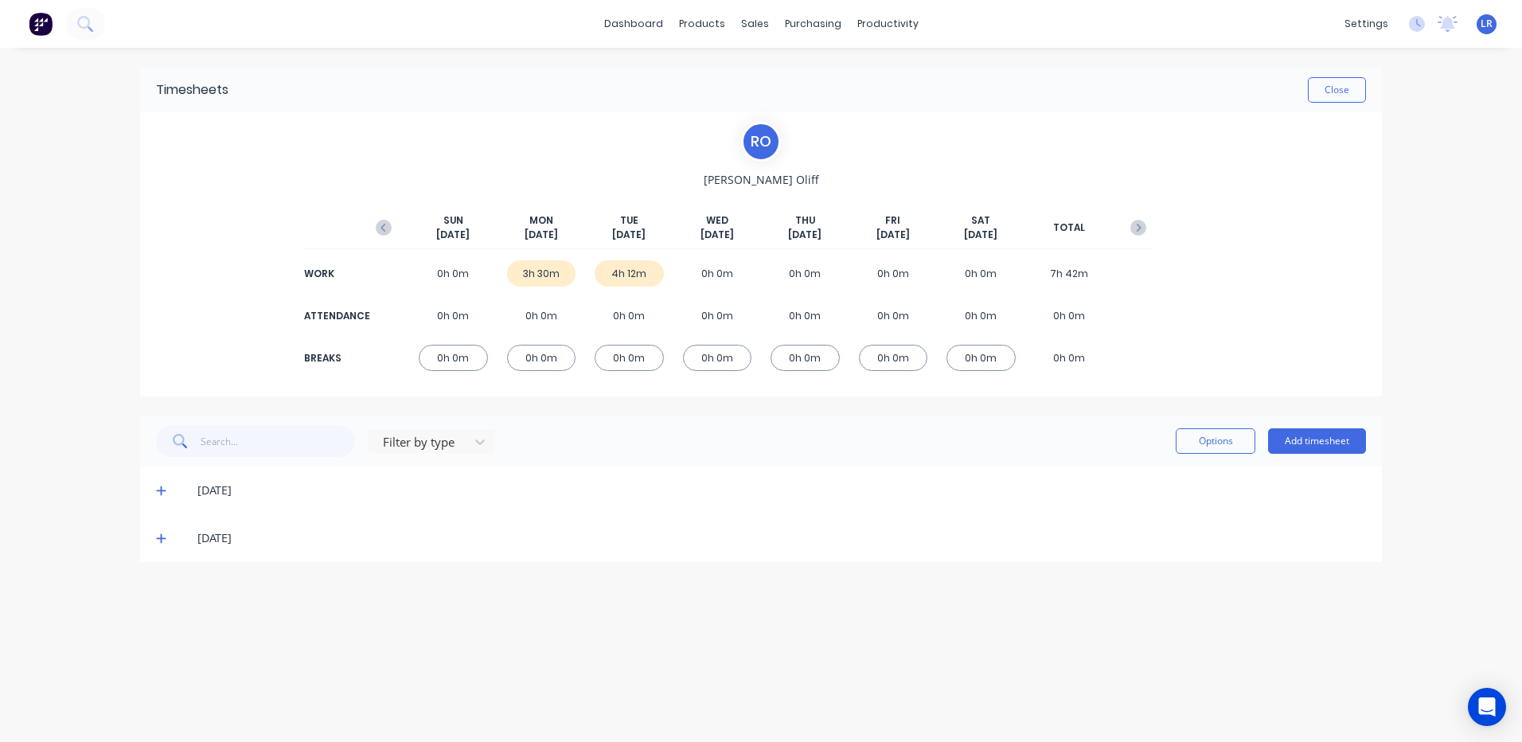
click at [162, 488] on icon at bounding box center [161, 490] width 10 height 11
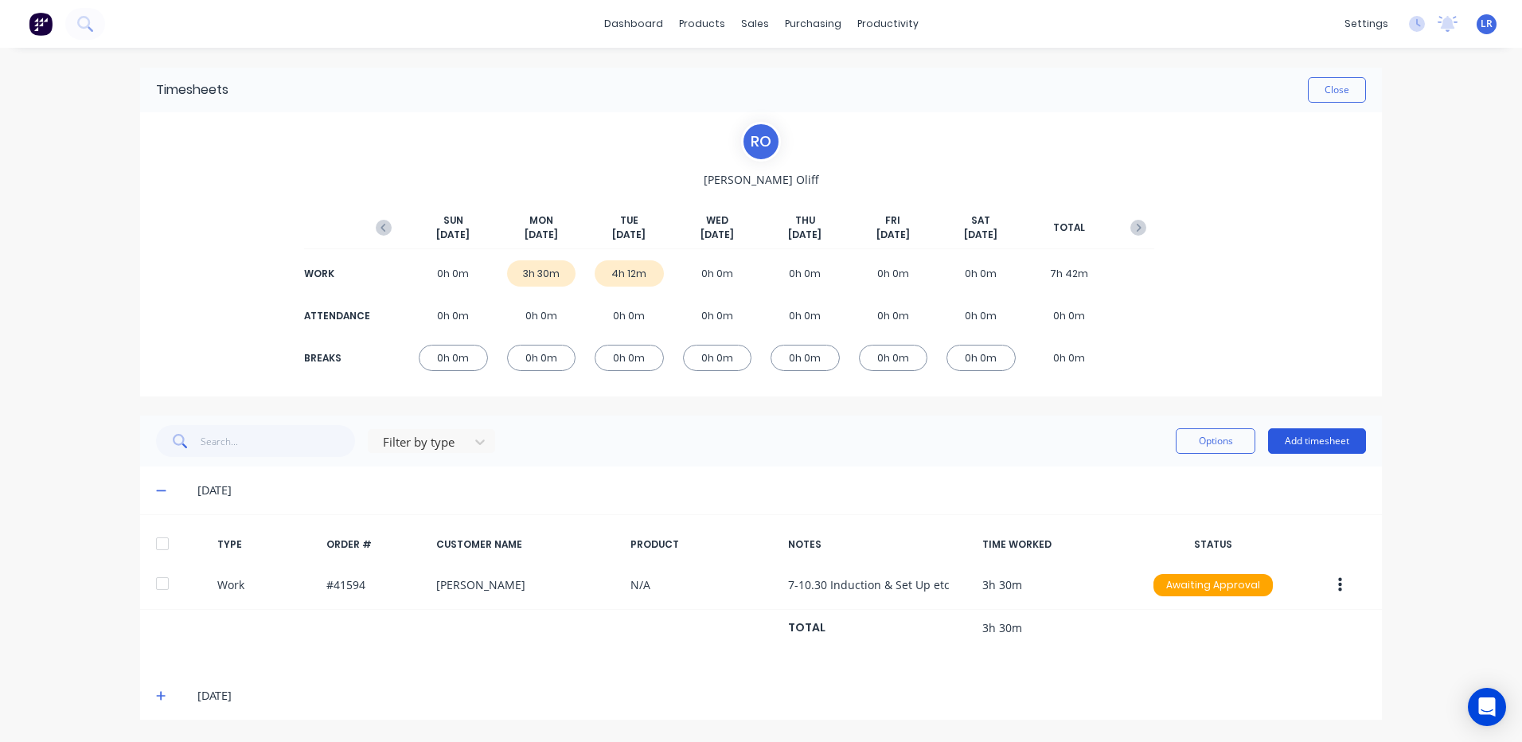
click at [1338, 439] on button "Add timesheet" at bounding box center [1317, 440] width 98 height 25
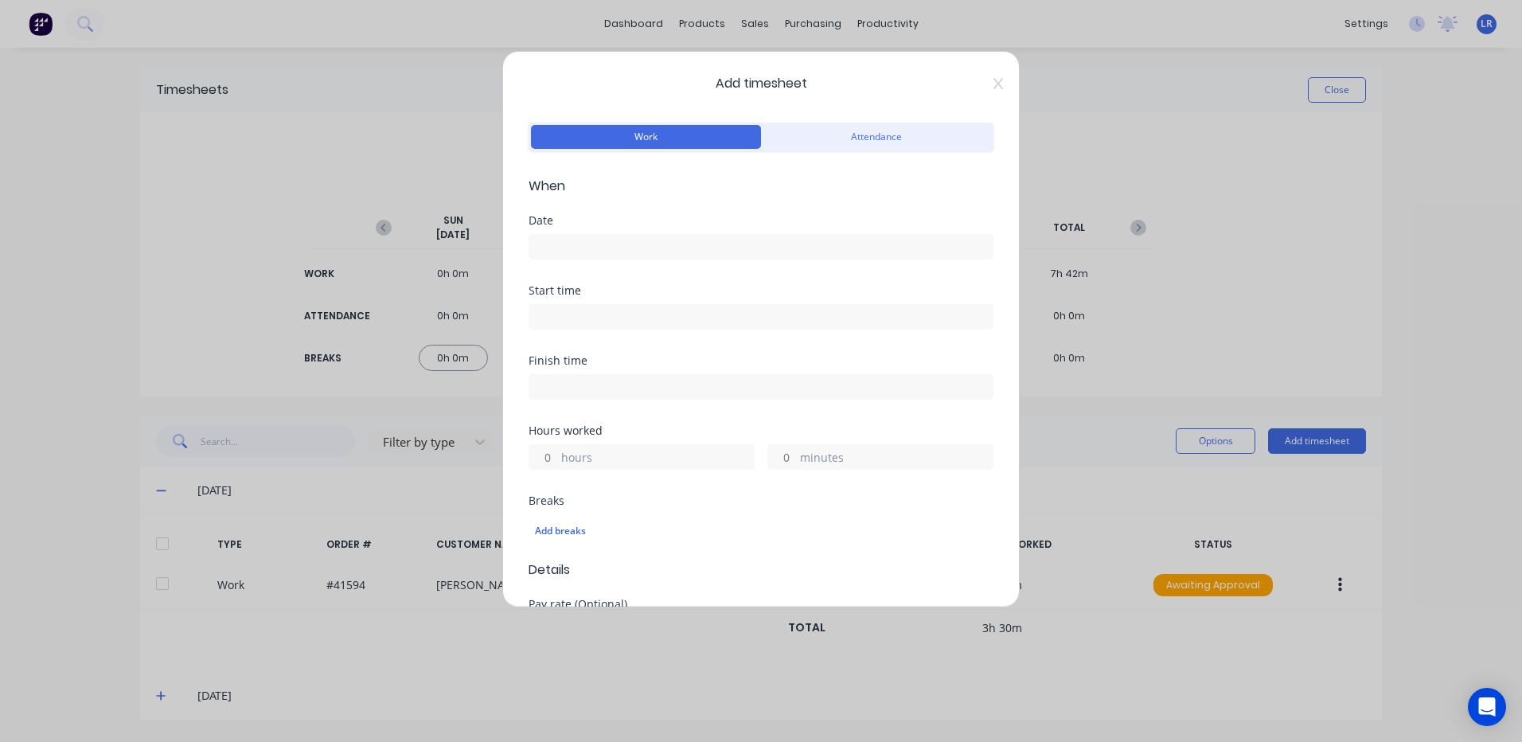
click at [578, 241] on input at bounding box center [760, 247] width 463 height 24
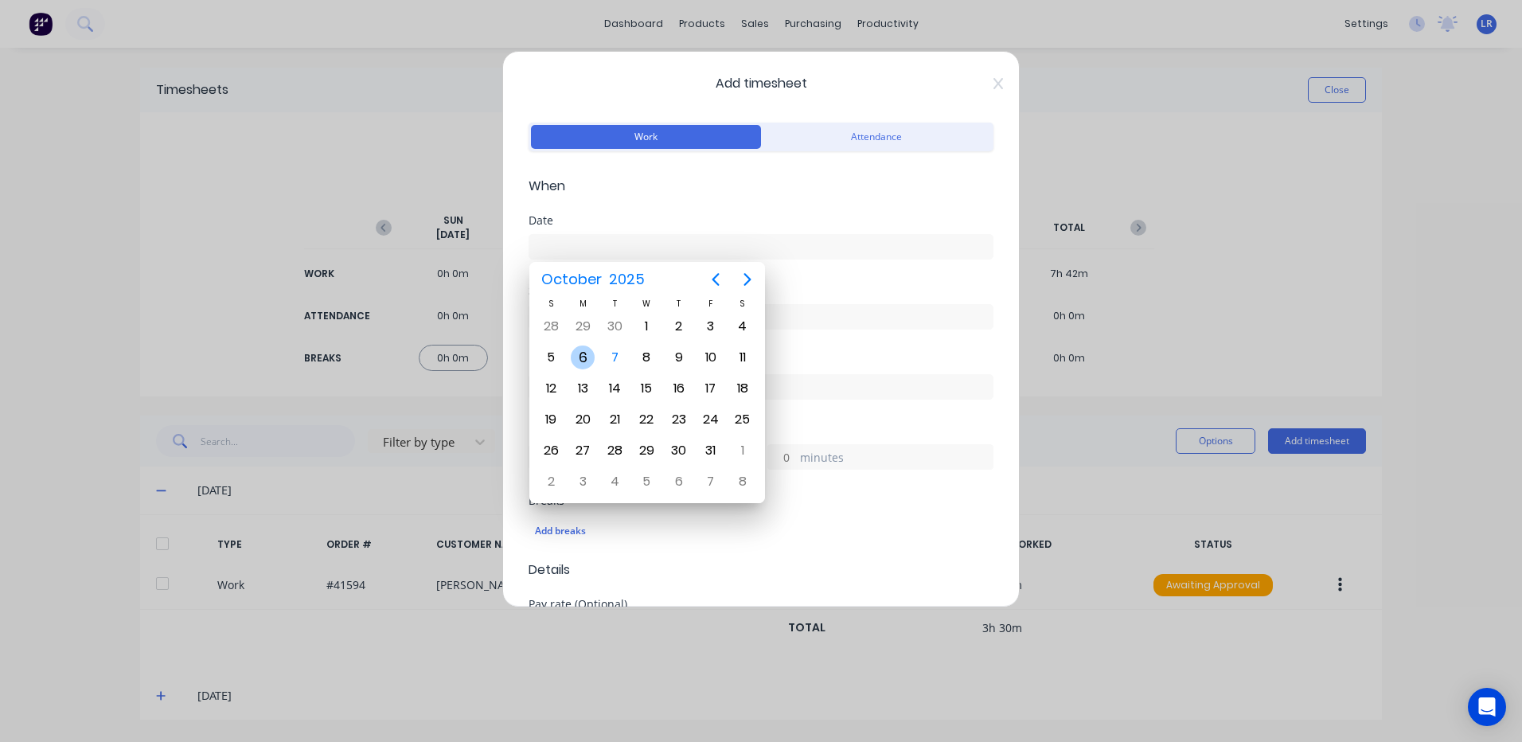
click at [579, 353] on div "6" at bounding box center [583, 357] width 24 height 24
type input "06/10/2025"
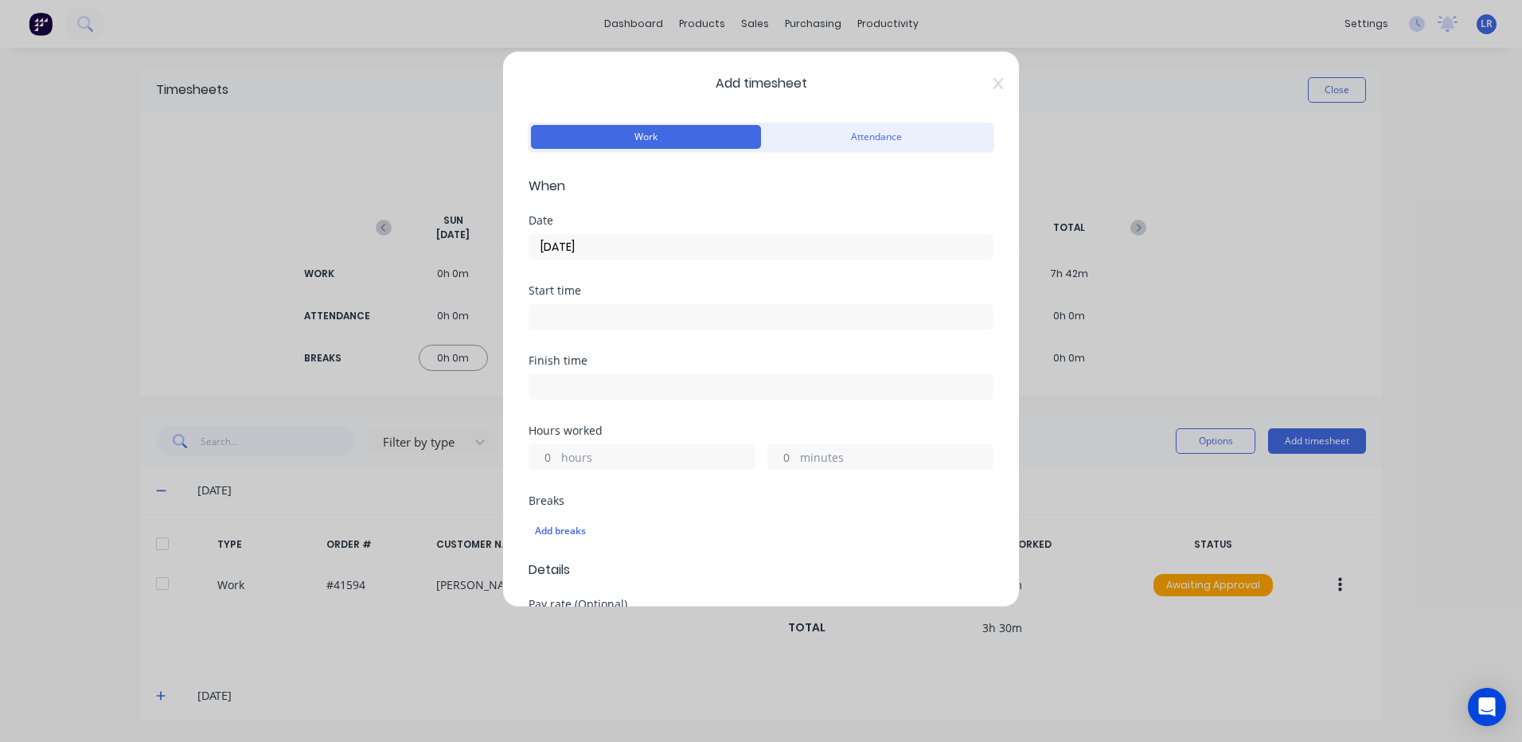
click at [561, 311] on input at bounding box center [760, 317] width 463 height 24
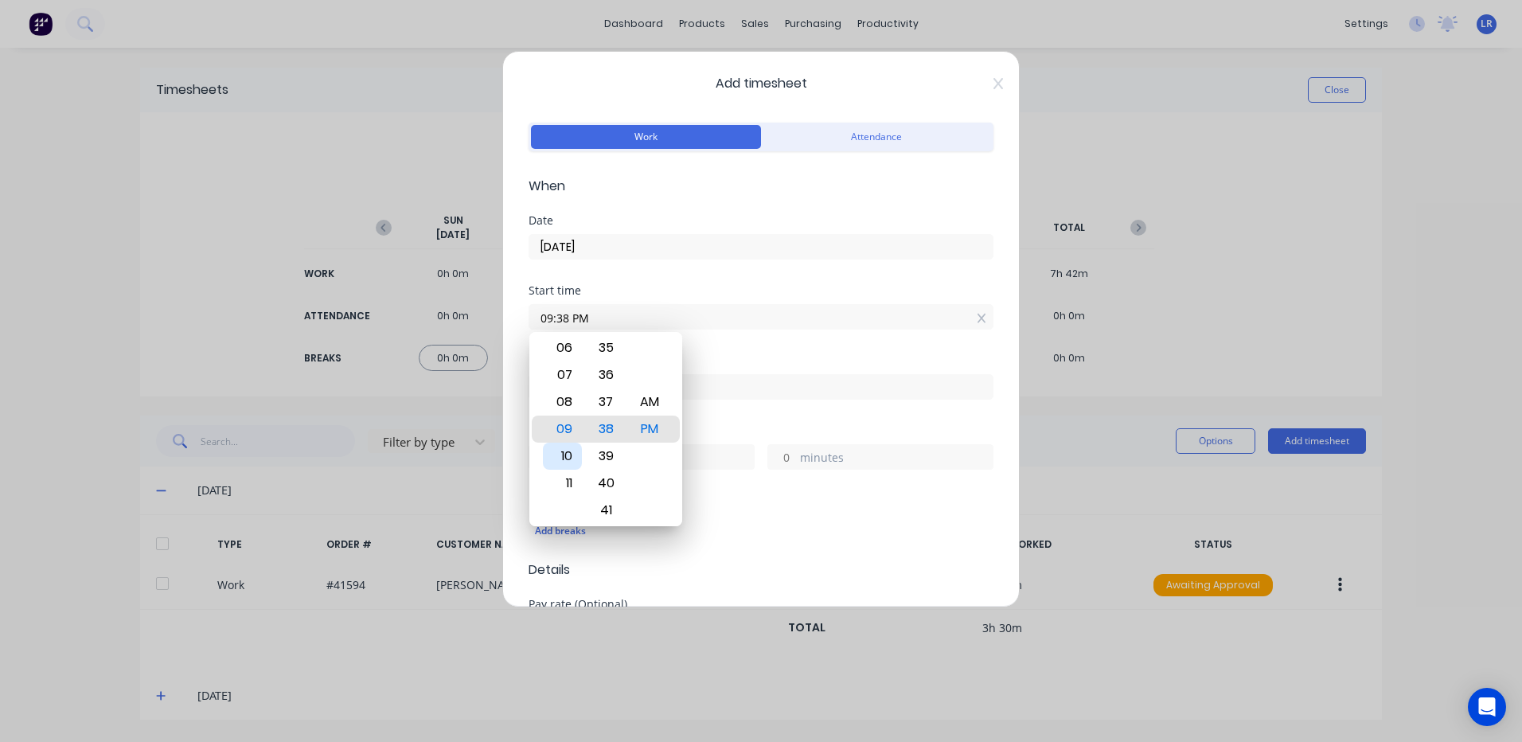
click at [565, 451] on div "10" at bounding box center [562, 456] width 39 height 27
click at [604, 396] on div "30" at bounding box center [606, 401] width 39 height 27
click at [655, 395] on div "AM" at bounding box center [649, 401] width 39 height 27
type input "10:30 AM"
click at [734, 389] on input at bounding box center [760, 387] width 463 height 24
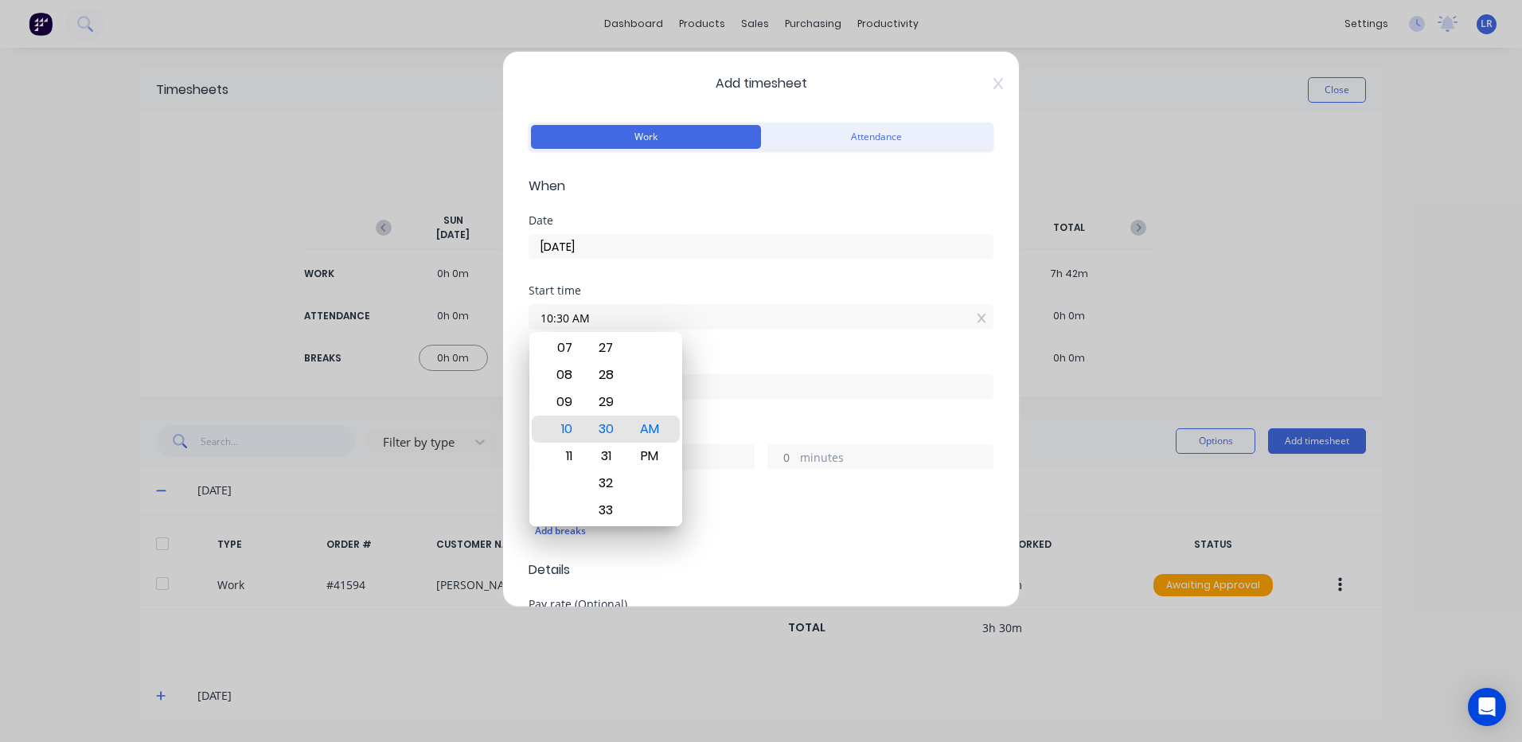
type input "12:38 PM"
type input "2"
type input "8"
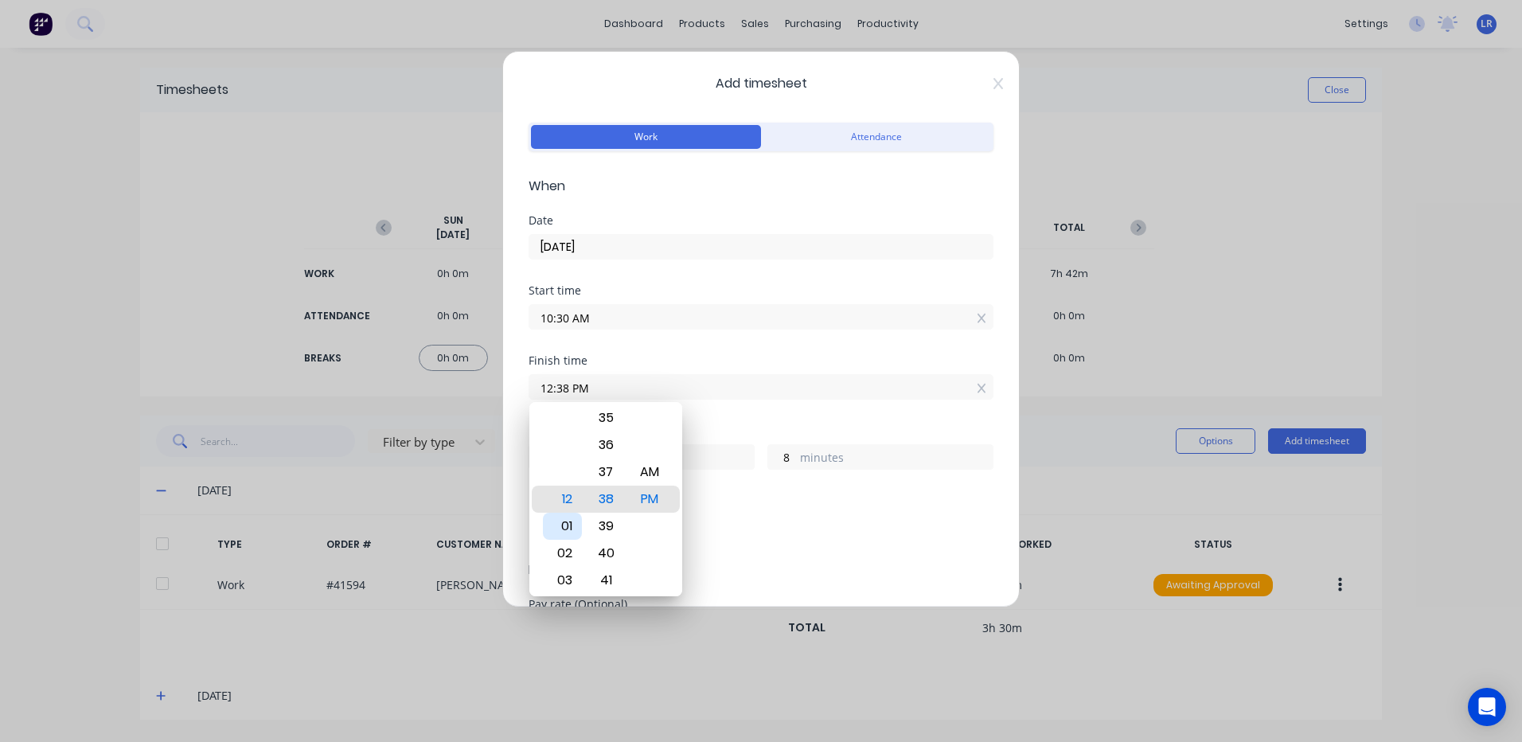
click at [565, 524] on div "01" at bounding box center [562, 526] width 39 height 27
type input "01:38 PM"
type input "3"
type input "01:34 PM"
type input "4"
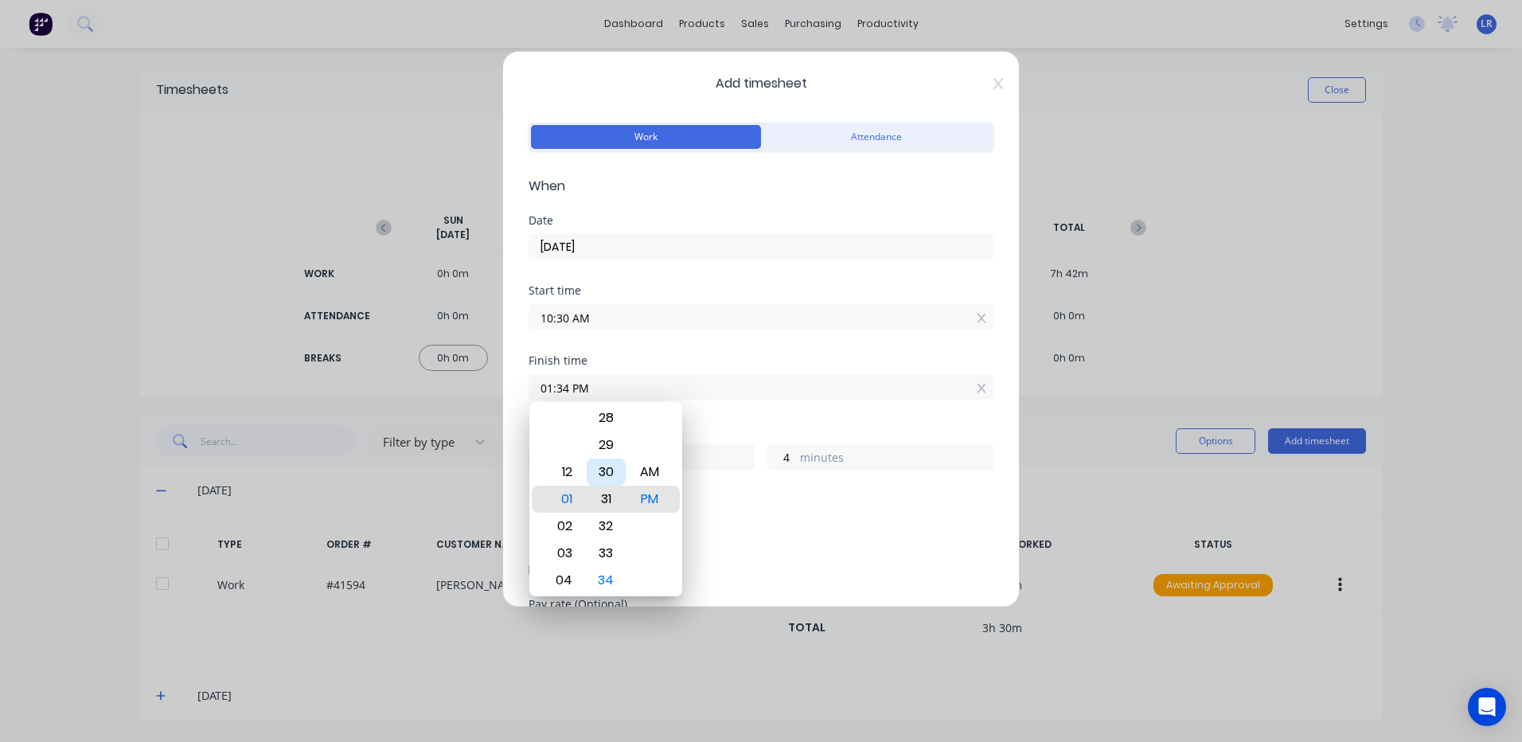
type input "01:31 PM"
type input "1"
drag, startPoint x: 606, startPoint y: 466, endPoint x: 605, endPoint y: 487, distance: 20.7
click at [606, 467] on div "30" at bounding box center [606, 471] width 39 height 27
type input "01:30 PM"
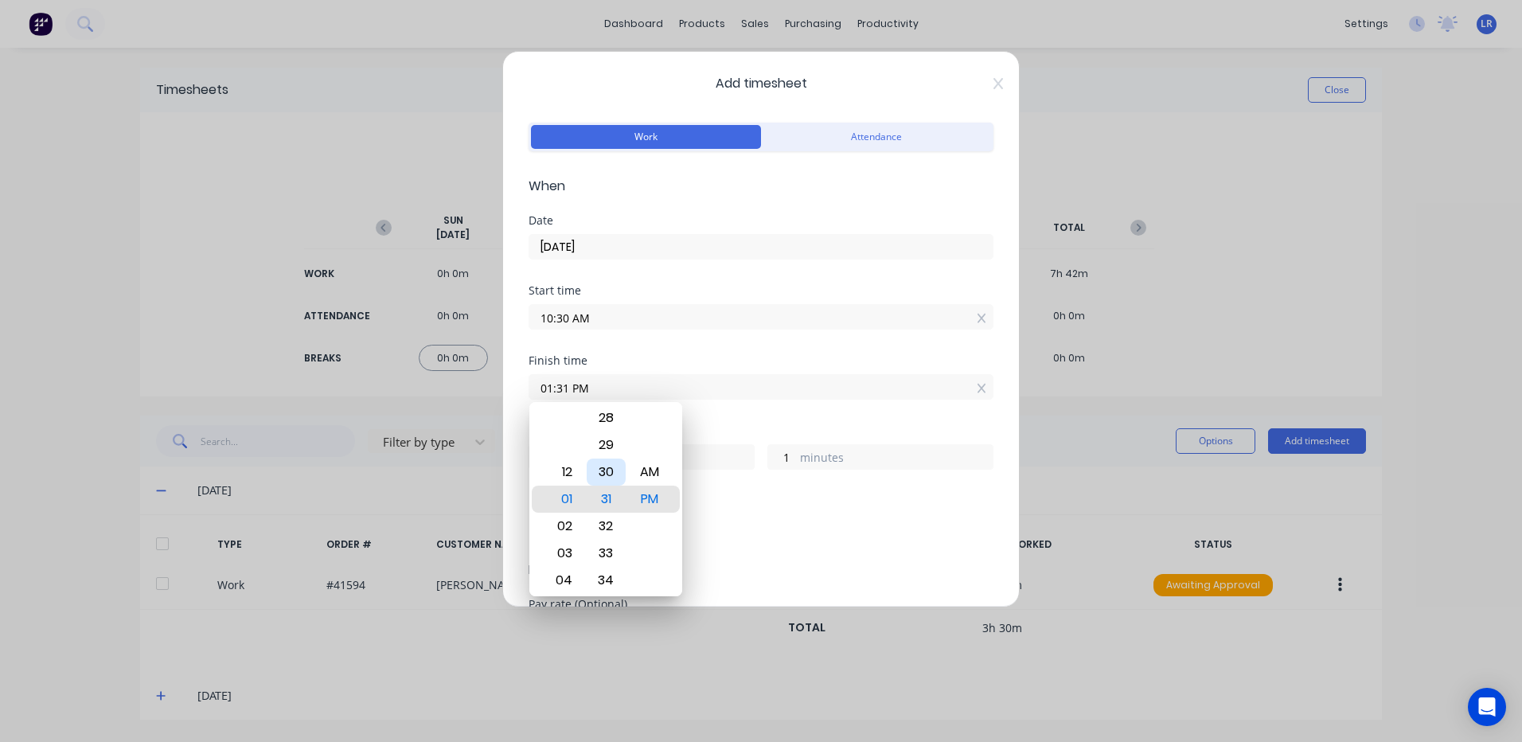
type input "0"
drag, startPoint x: 640, startPoint y: 495, endPoint x: 651, endPoint y: 508, distance: 16.9
click at [640, 496] on div "PM" at bounding box center [649, 498] width 39 height 27
click at [725, 524] on div "Add breaks" at bounding box center [761, 531] width 452 height 21
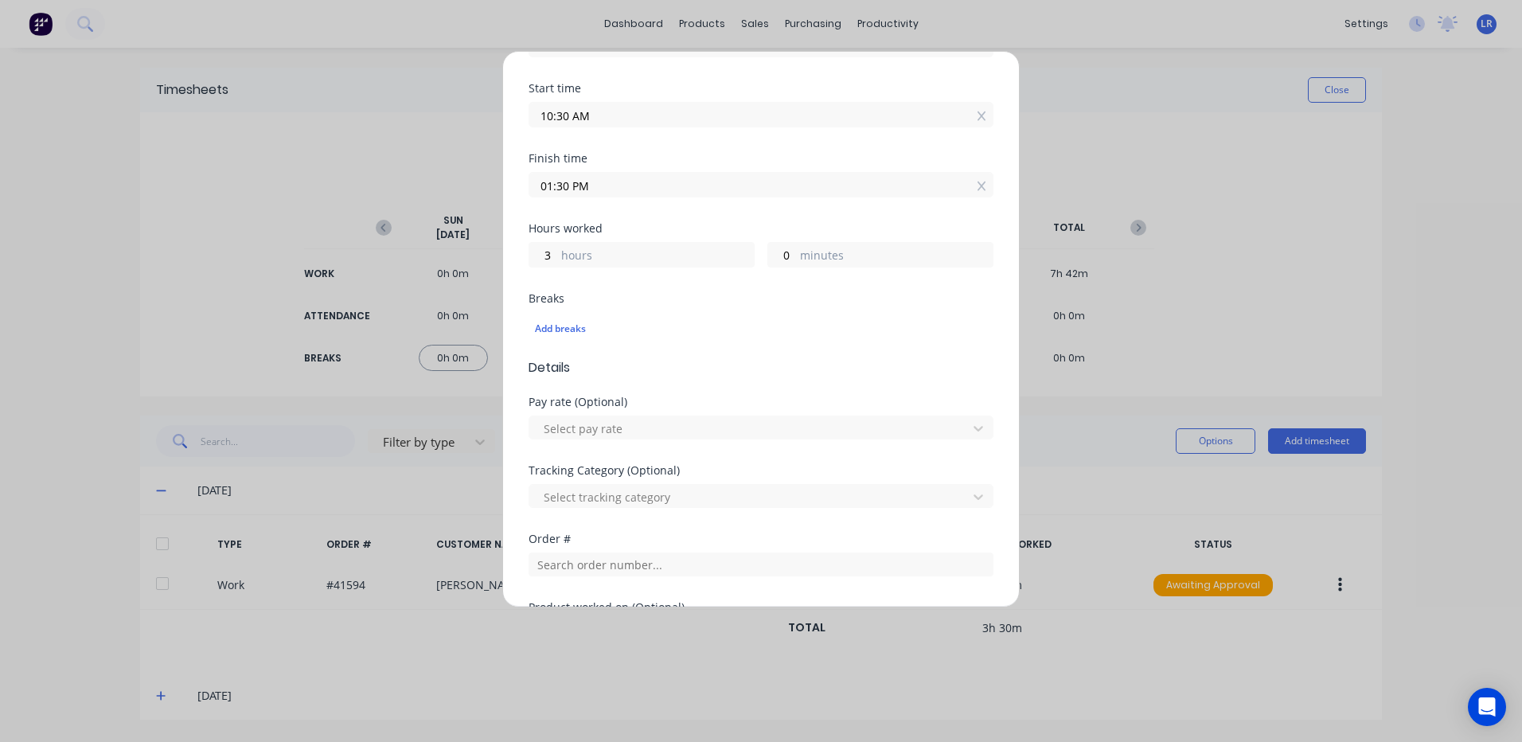
scroll to position [239, 0]
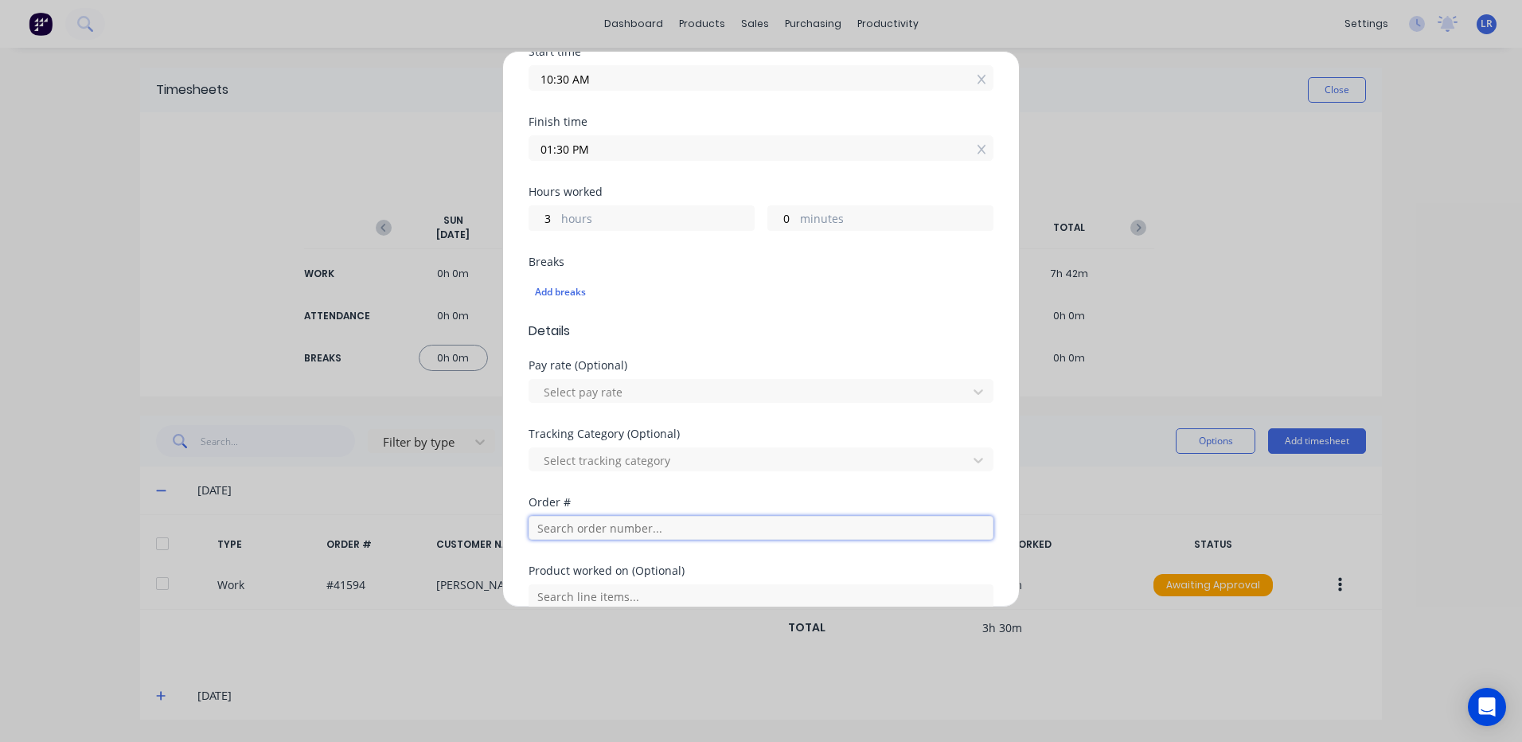
click at [554, 522] on input "text" at bounding box center [760, 528] width 465 height 24
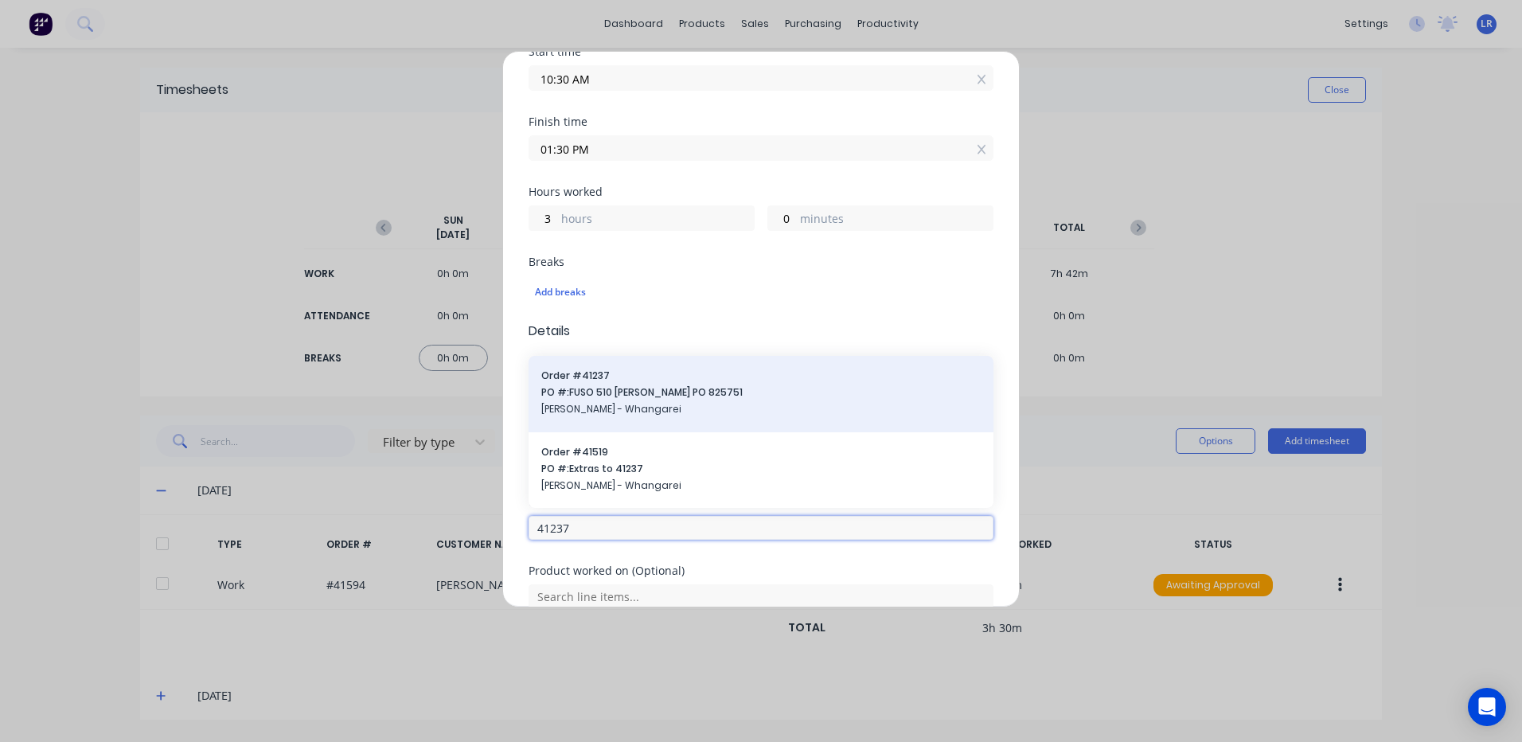
type input "41237"
click at [626, 392] on span "PO #: FUSO 510 Ali Tipper PO 825751" at bounding box center [760, 392] width 439 height 14
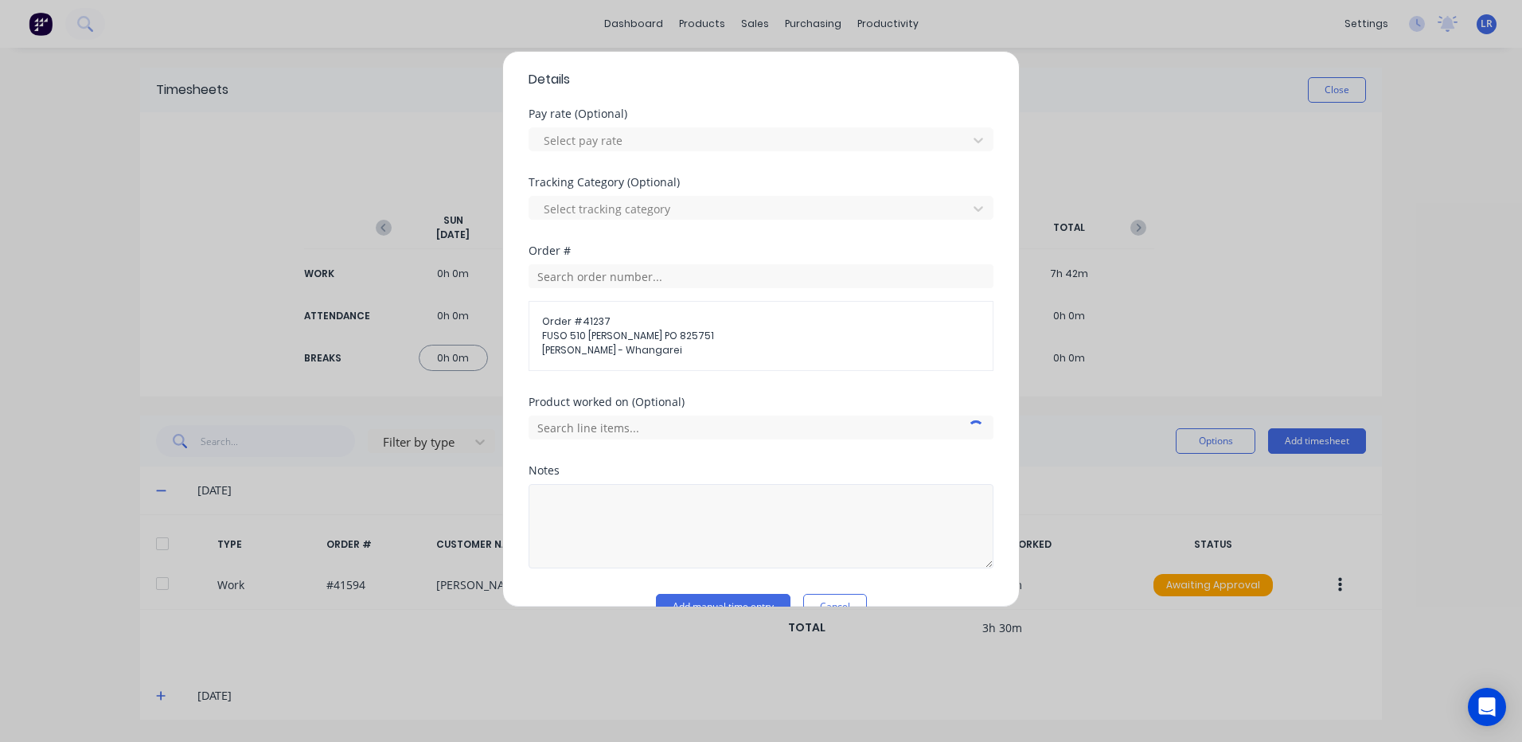
scroll to position [525, 0]
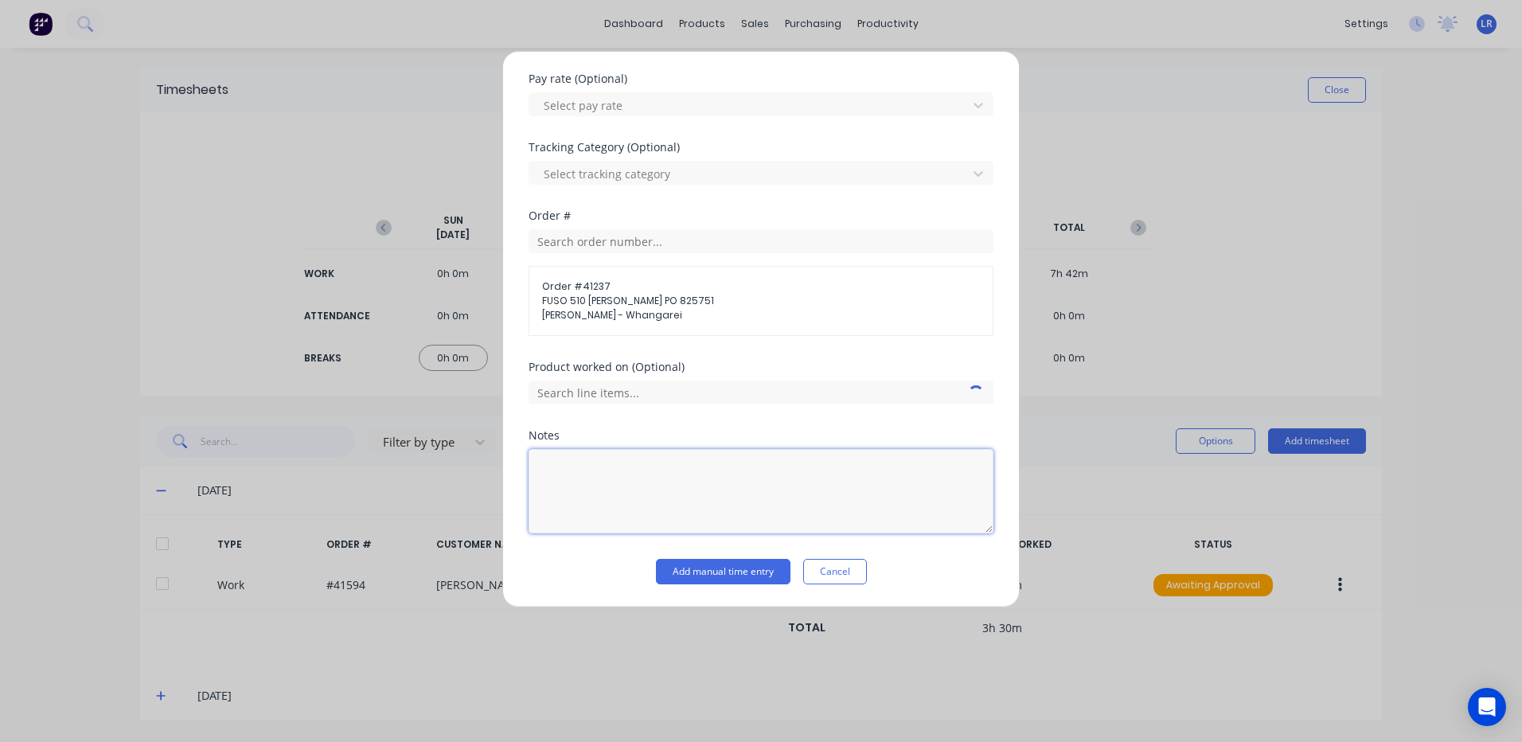
click at [562, 458] on textarea at bounding box center [760, 491] width 465 height 84
type textarea "10.30 - 1.30"
click at [747, 572] on button "Add manual time entry" at bounding box center [723, 571] width 135 height 25
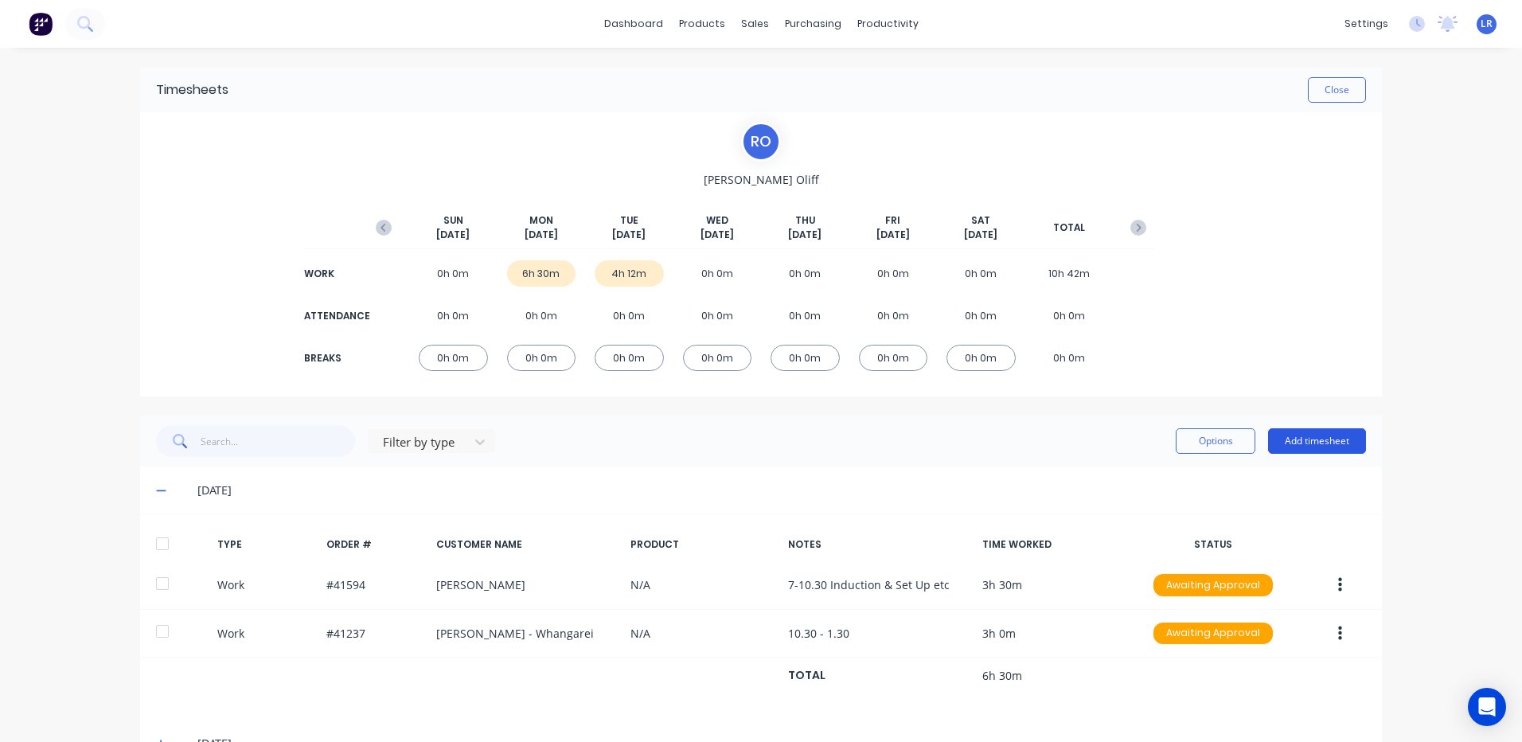
click at [1320, 441] on button "Add timesheet" at bounding box center [1317, 440] width 98 height 25
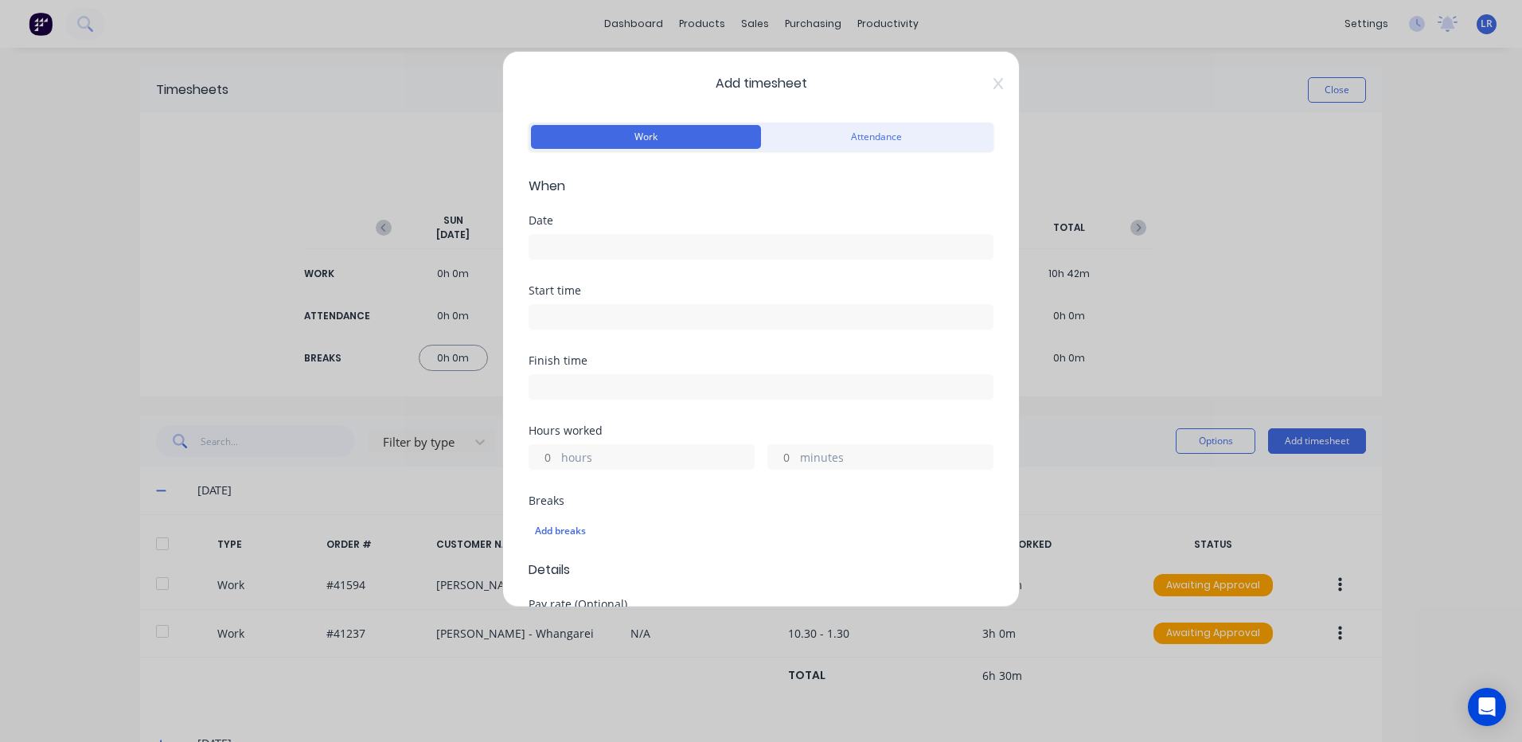
click at [545, 233] on div at bounding box center [760, 244] width 465 height 29
click at [575, 240] on input at bounding box center [760, 247] width 463 height 24
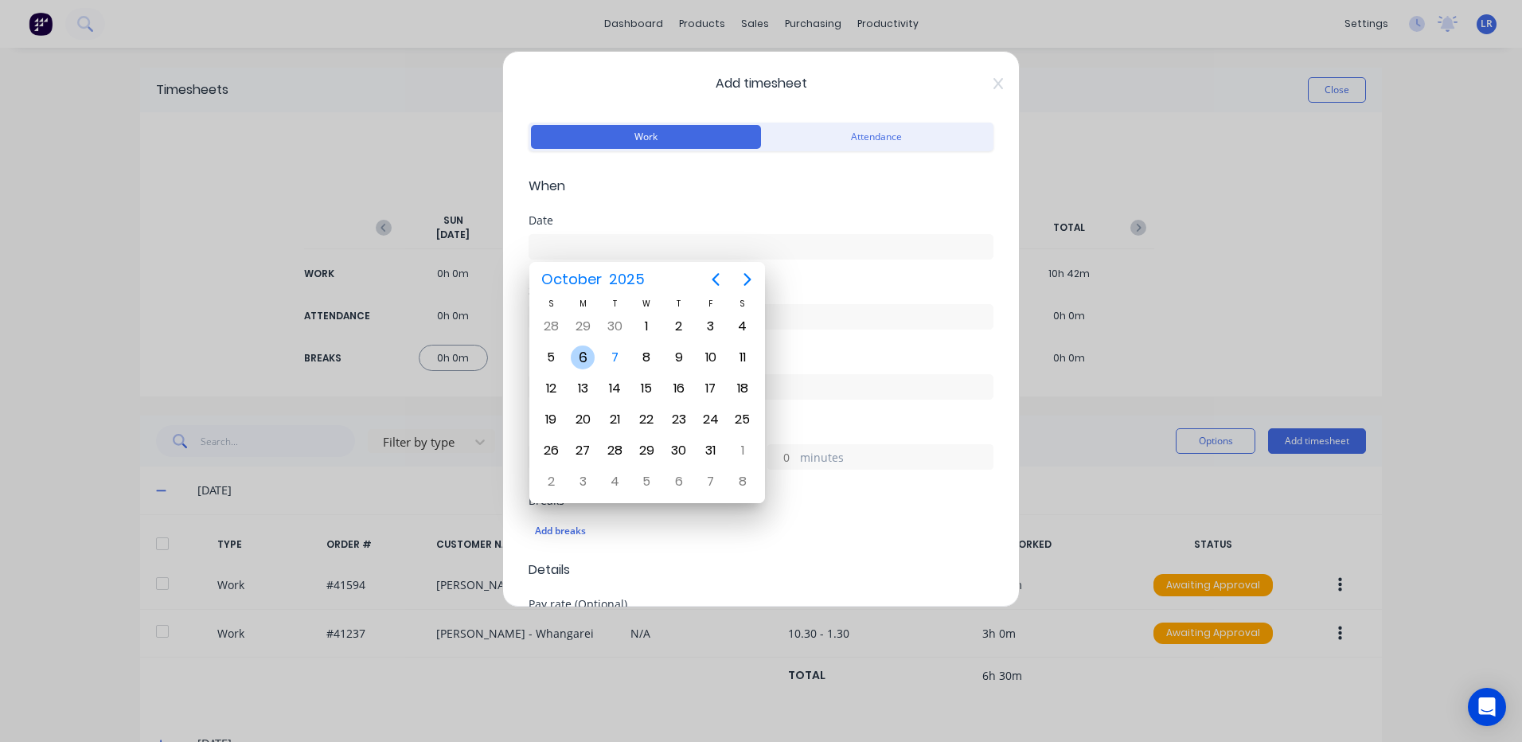
drag, startPoint x: 583, startPoint y: 351, endPoint x: 582, endPoint y: 361, distance: 9.6
click at [583, 352] on div "6" at bounding box center [583, 357] width 24 height 24
type input "06/10/2025"
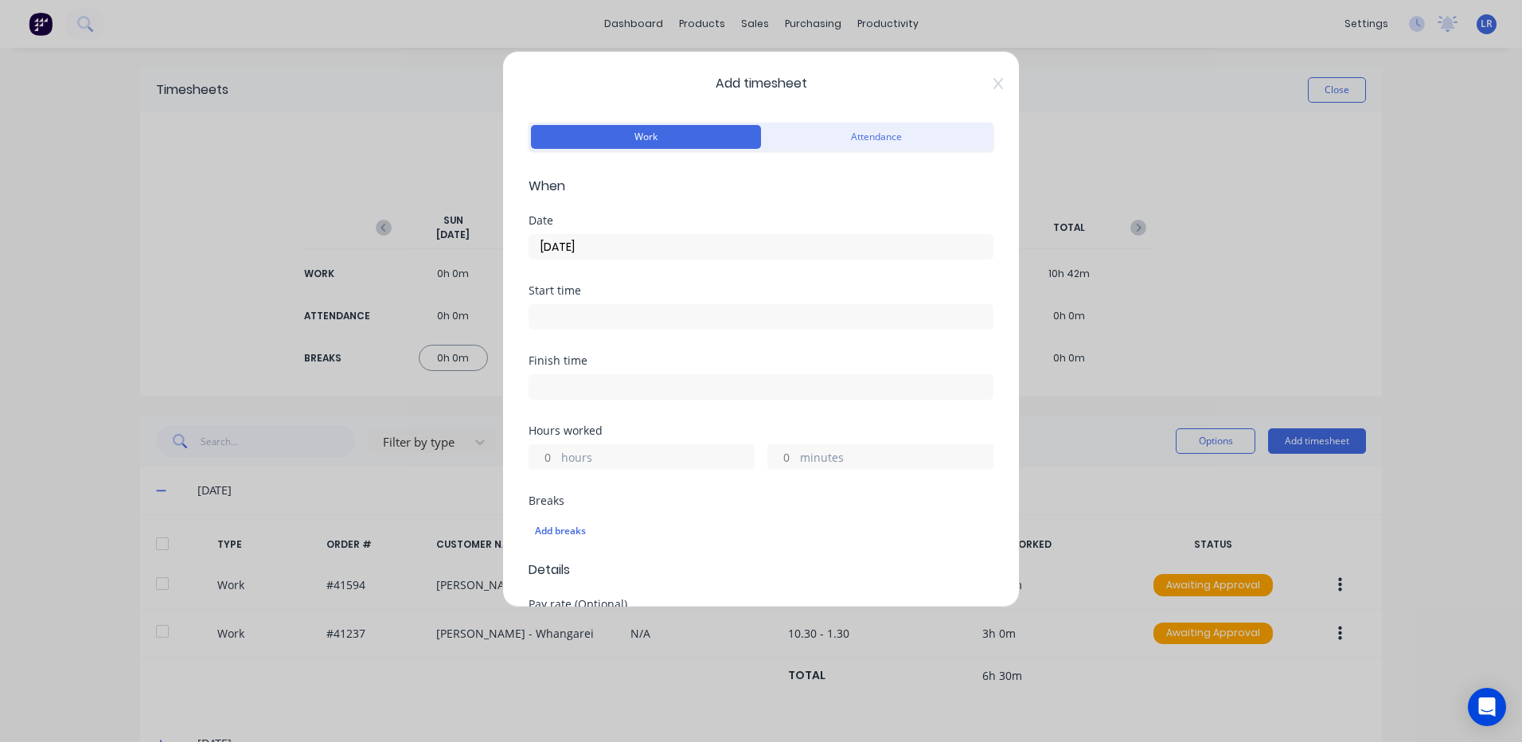
click at [567, 320] on input at bounding box center [760, 317] width 463 height 24
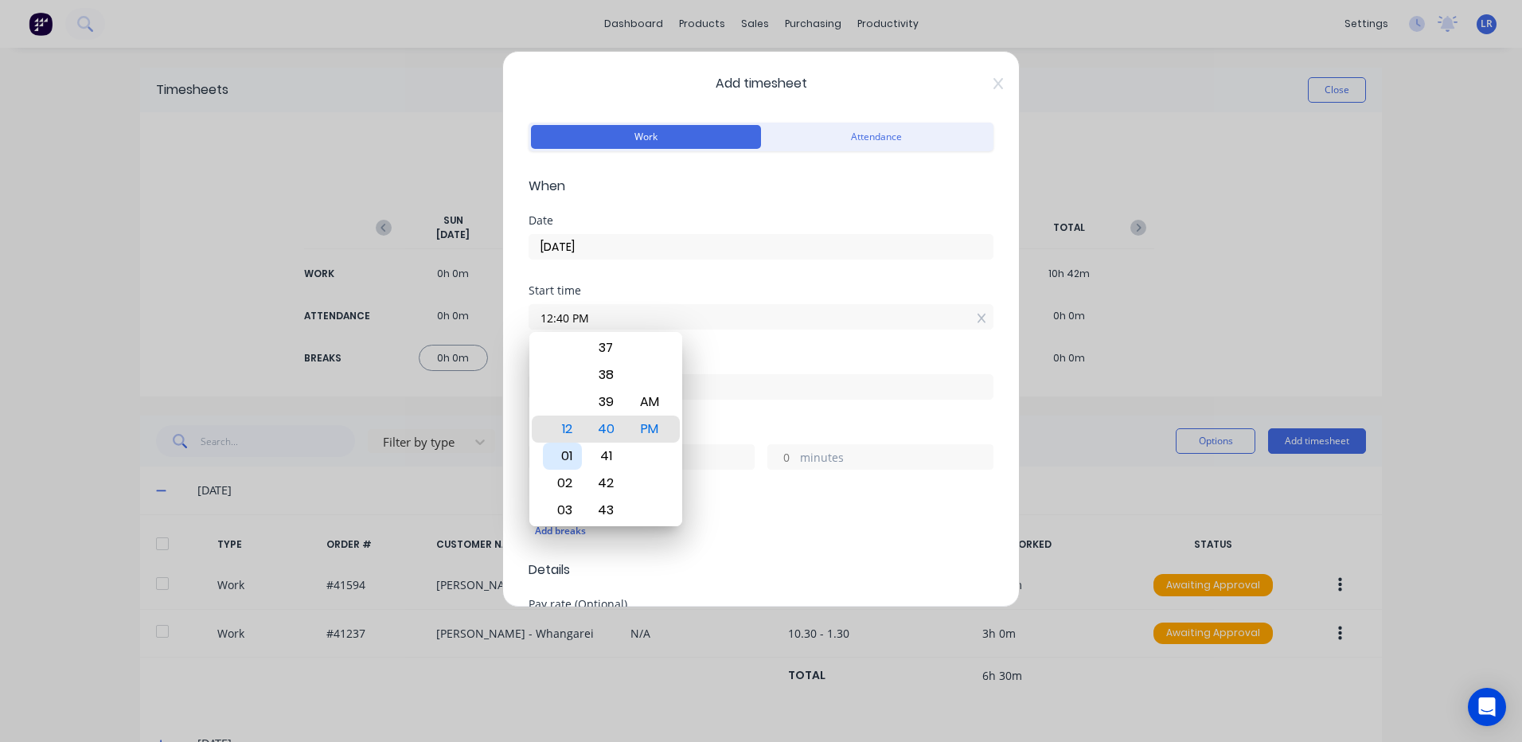
click at [565, 453] on div "01" at bounding box center [562, 456] width 39 height 27
click at [608, 342] on div "30" at bounding box center [606, 347] width 39 height 27
type input "01:30 PM"
click at [652, 423] on div "PM" at bounding box center [649, 428] width 39 height 27
click at [713, 515] on div "Add breaks" at bounding box center [760, 530] width 465 height 33
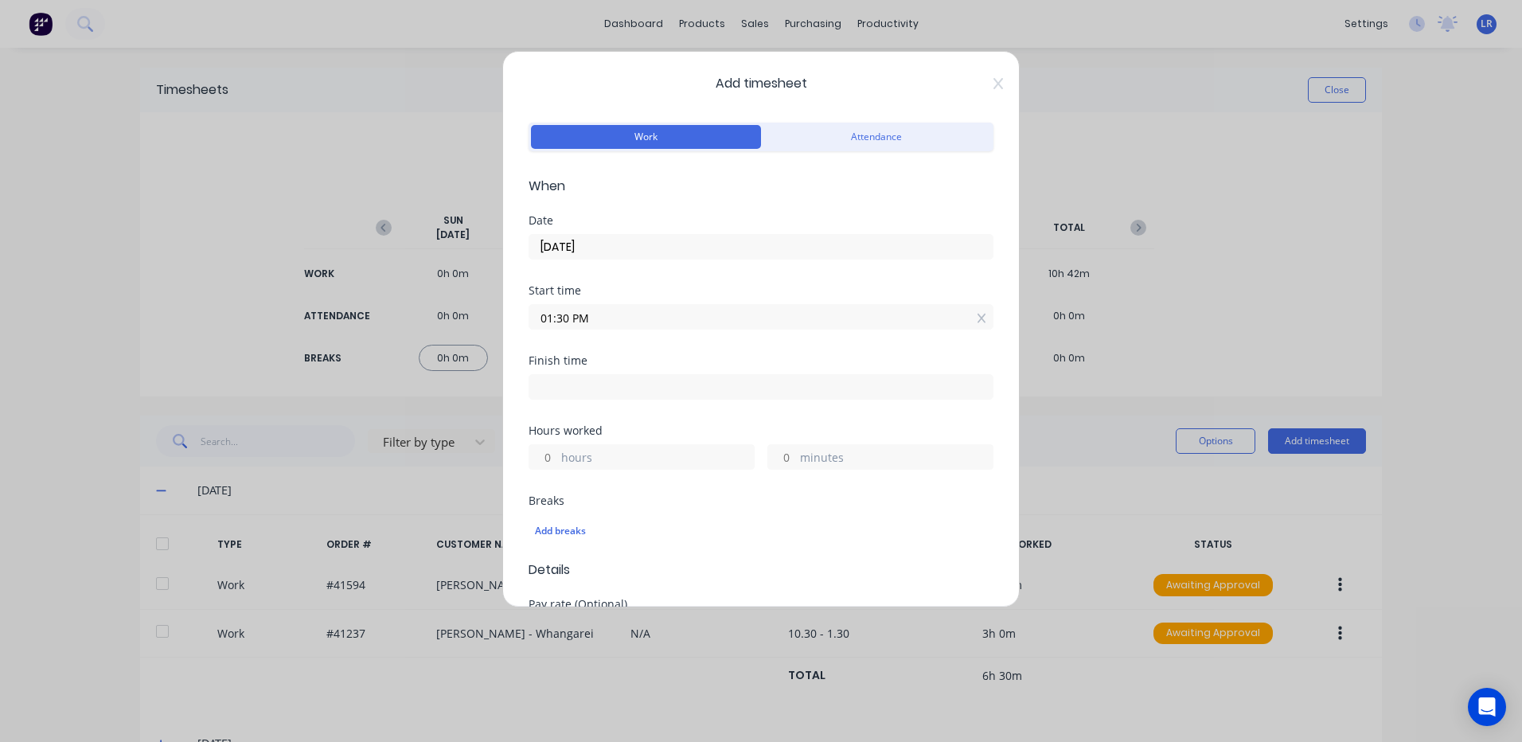
click at [558, 384] on input at bounding box center [760, 387] width 463 height 24
type input "12:40 PM"
type input "23"
type input "10"
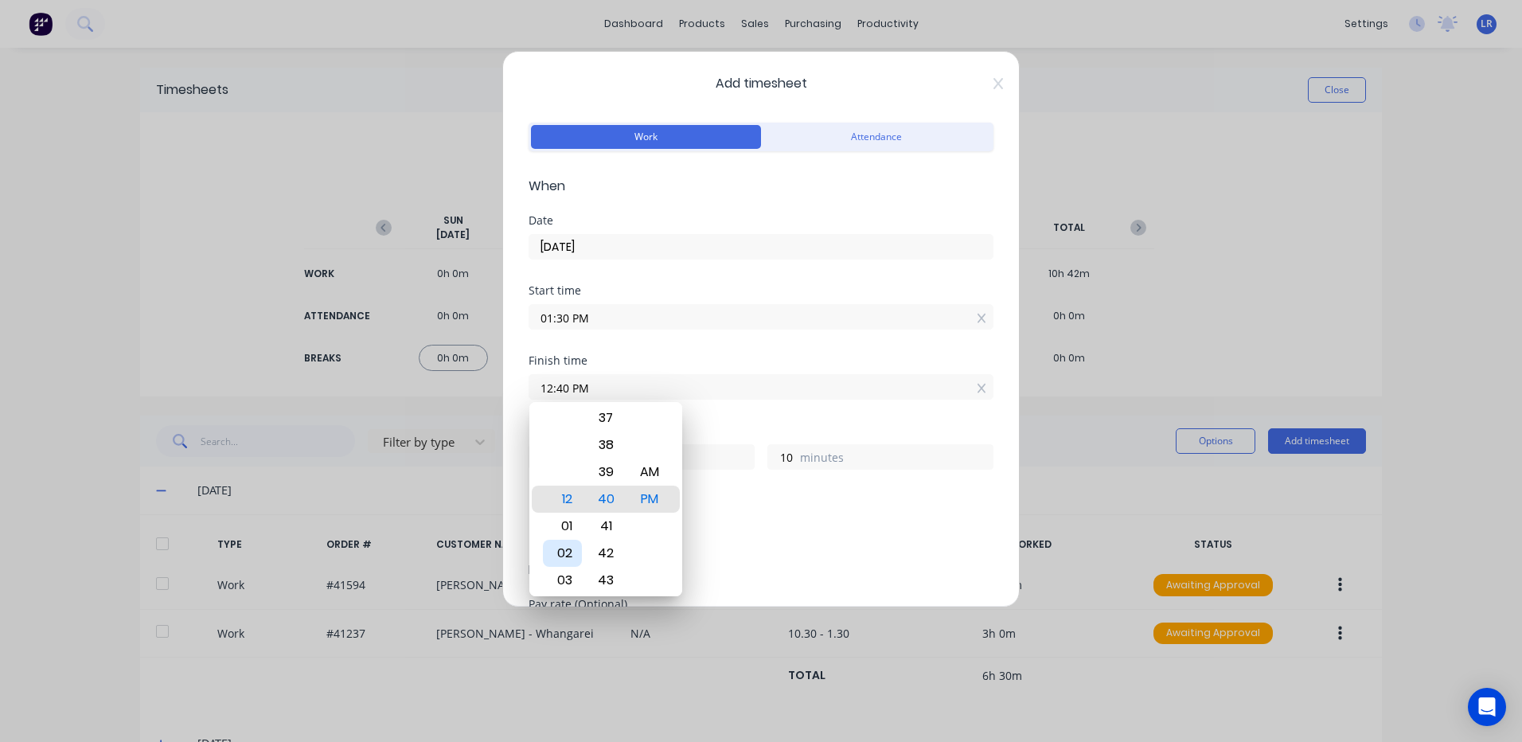
click at [563, 546] on div "02" at bounding box center [562, 553] width 39 height 27
type input "02:40 PM"
type input "1"
type input "02:36 PM"
type input "6"
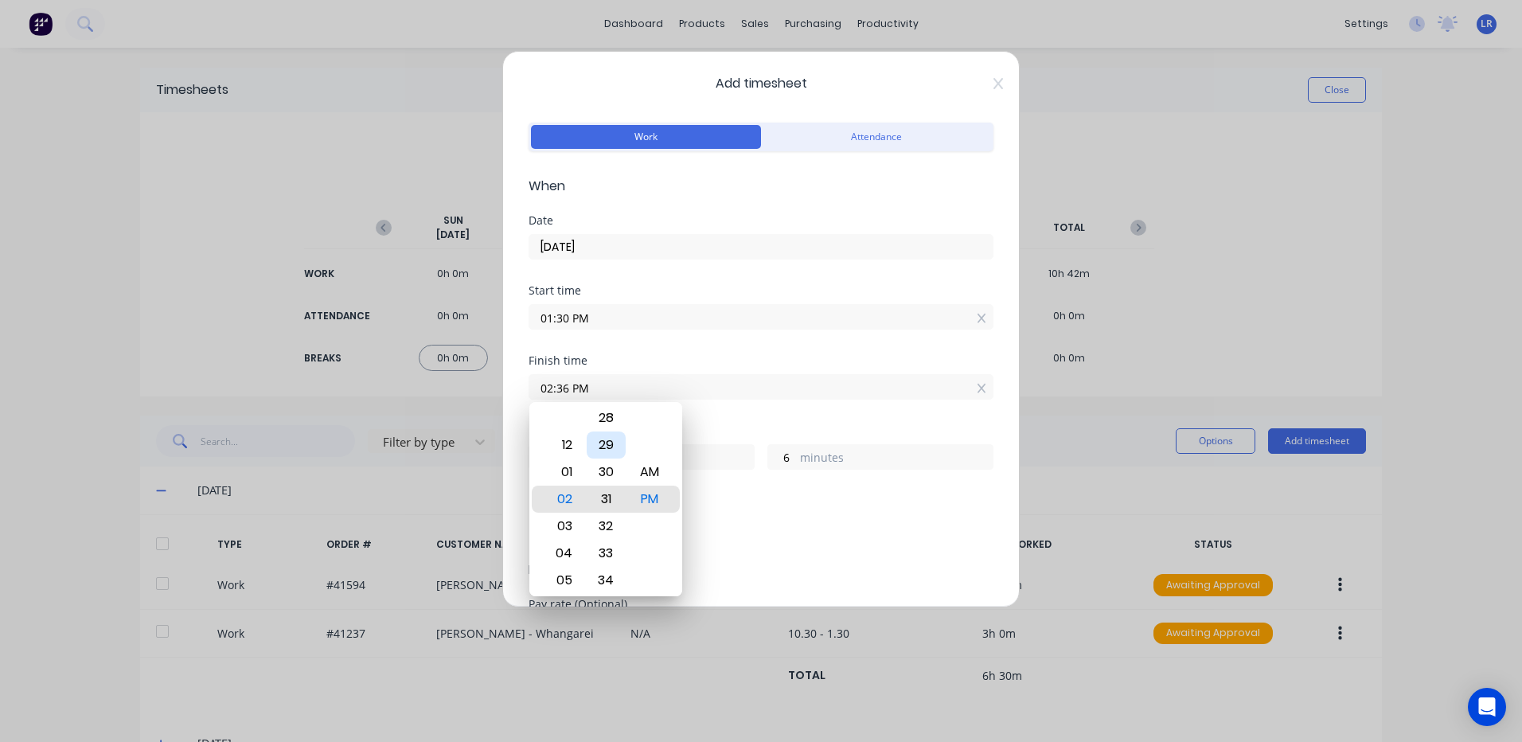
type input "02:31 PM"
type input "1"
type input "02:27 PM"
type input "0"
type input "57"
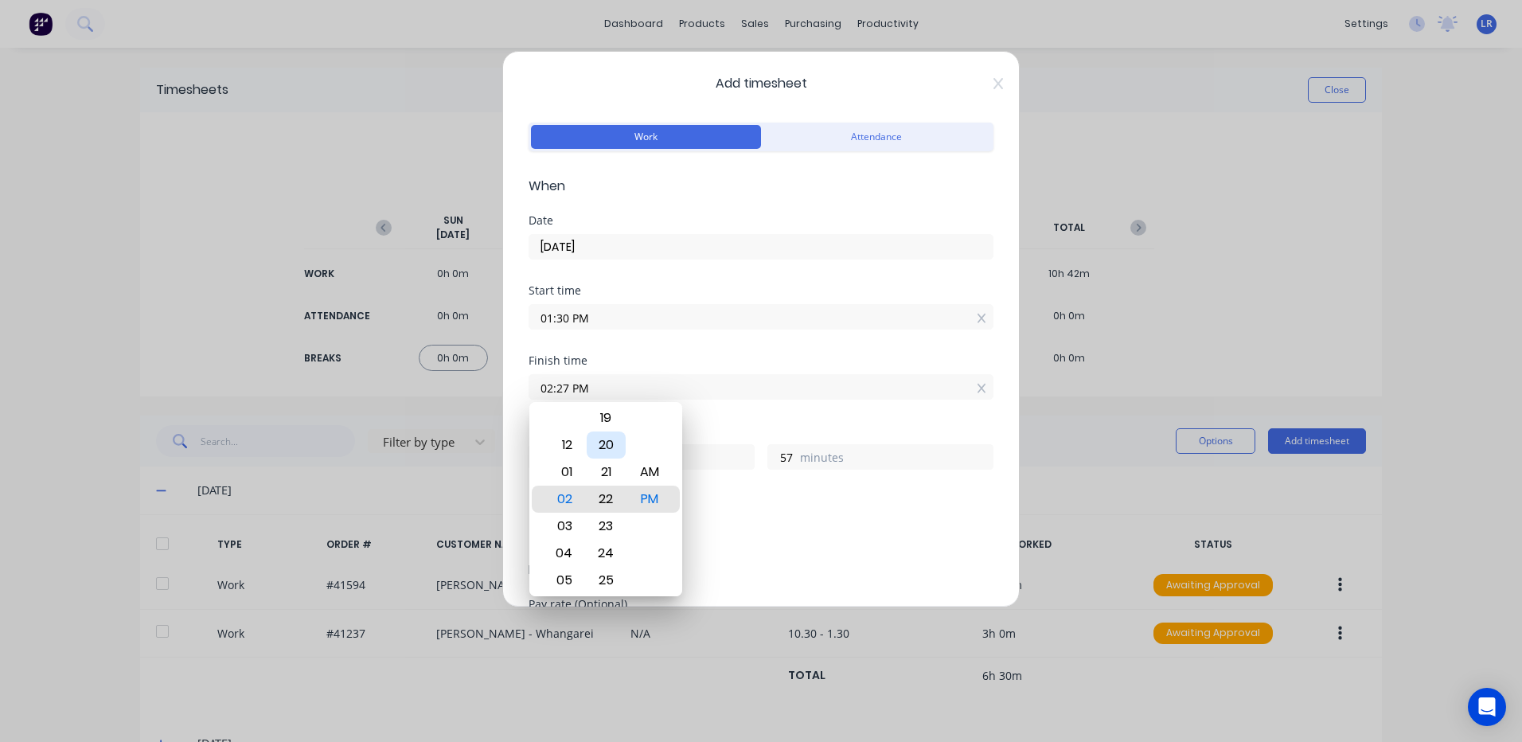
type input "02:22 PM"
type input "52"
type input "02:18 PM"
type input "48"
type input "02:14 PM"
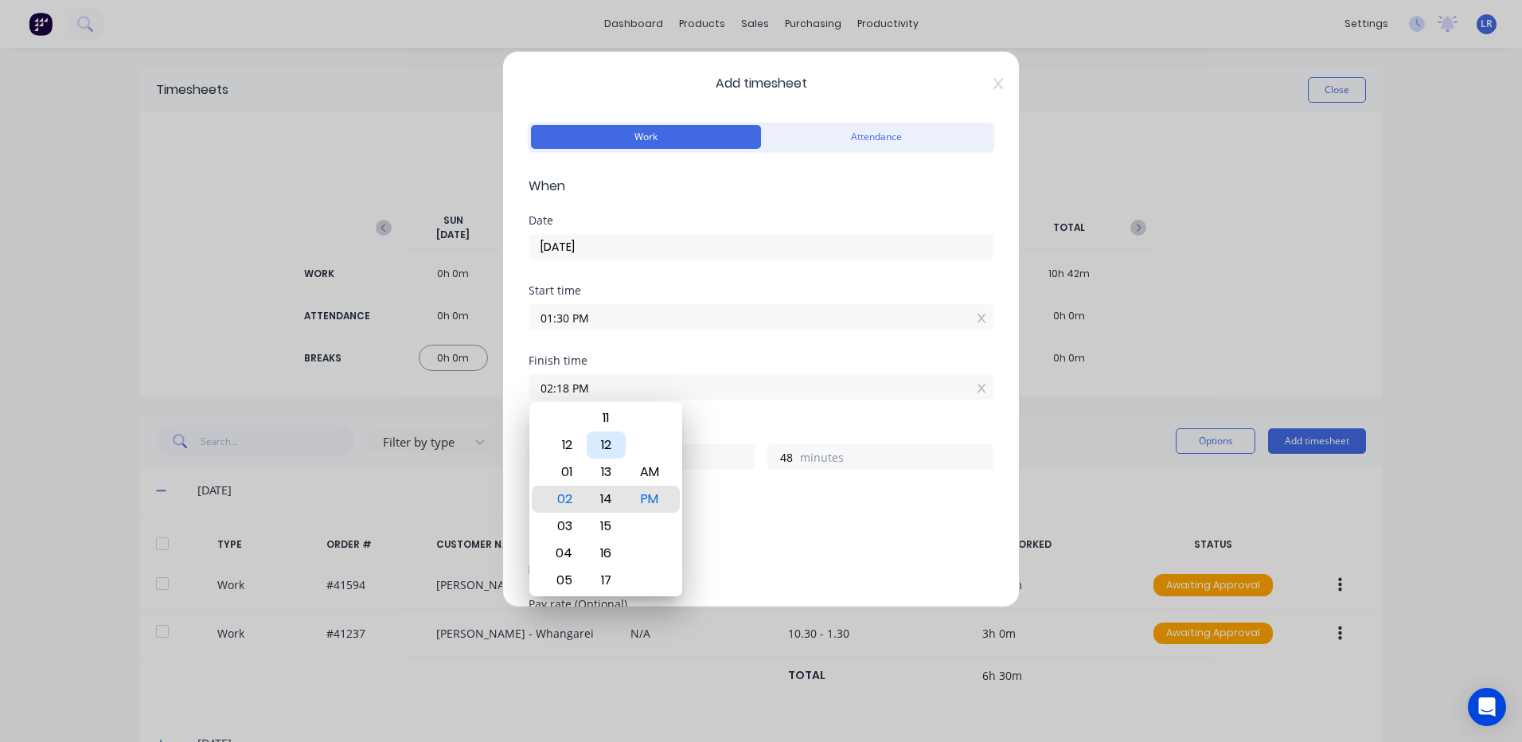
type input "44"
type input "02:09 PM"
type input "39"
type input "02:05 PM"
type input "35"
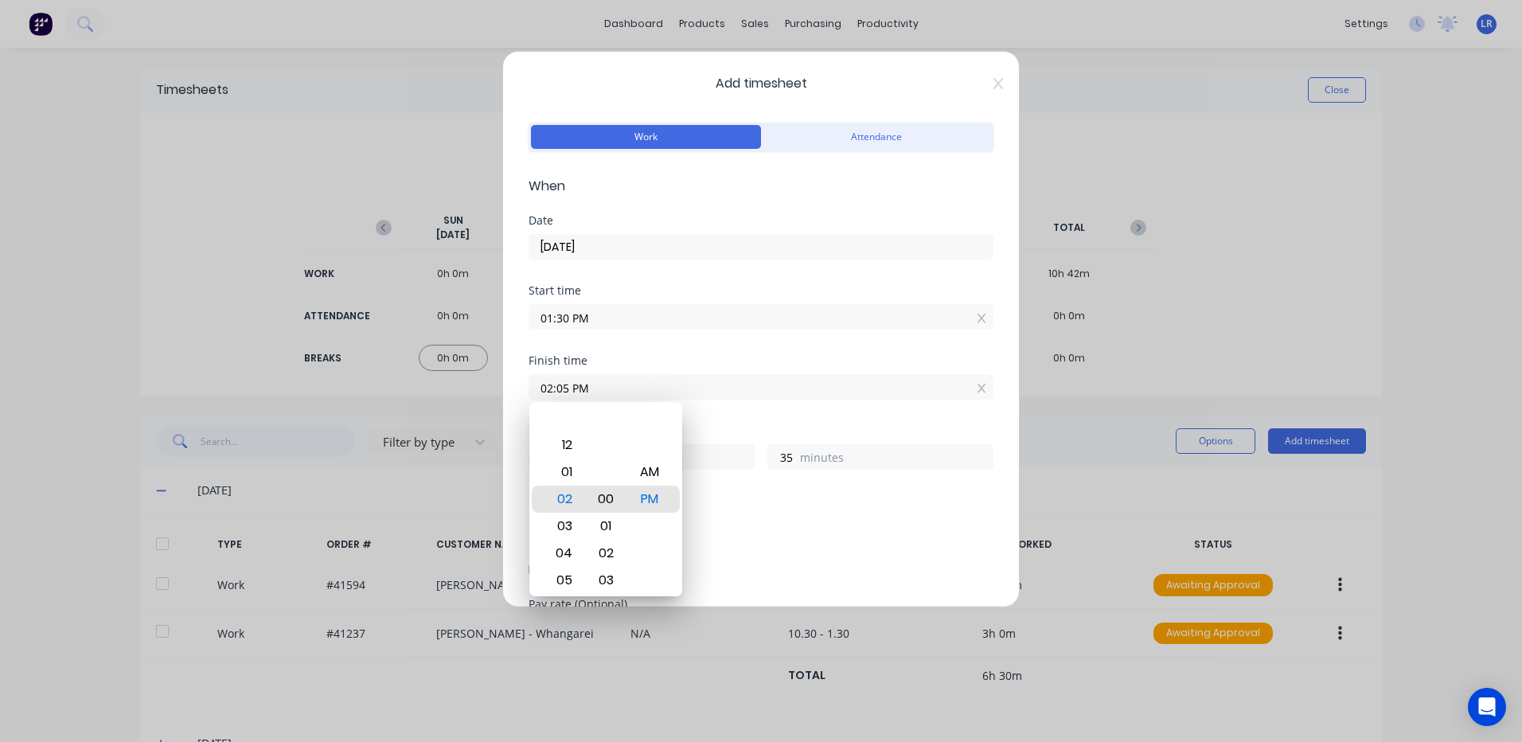
type input "02:00 PM"
type input "30"
click at [600, 492] on div "00" at bounding box center [606, 498] width 39 height 27
drag, startPoint x: 644, startPoint y: 496, endPoint x: 656, endPoint y: 509, distance: 17.5
click at [644, 497] on div "PM" at bounding box center [649, 498] width 39 height 27
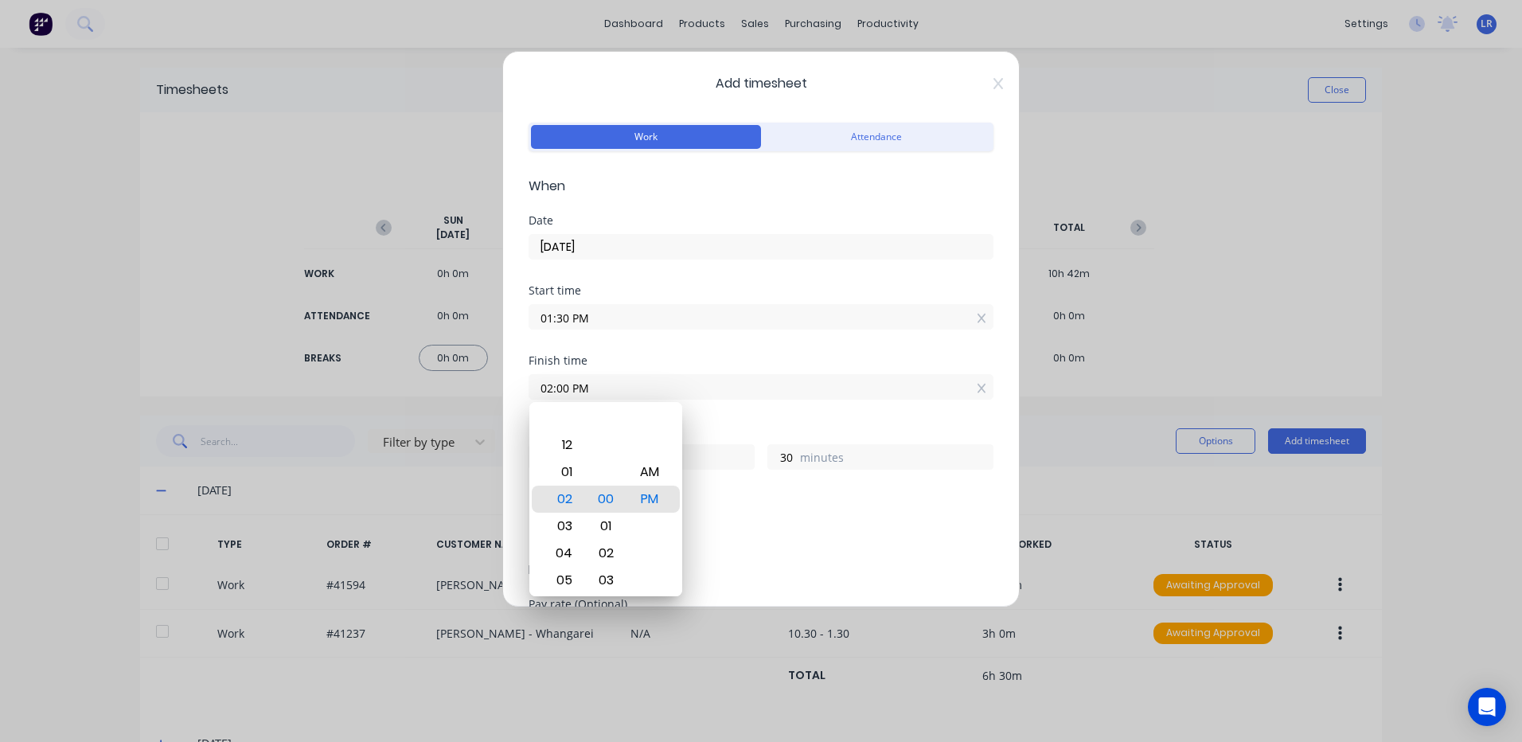
click at [757, 556] on div "Breaks Add breaks" at bounding box center [760, 527] width 465 height 65
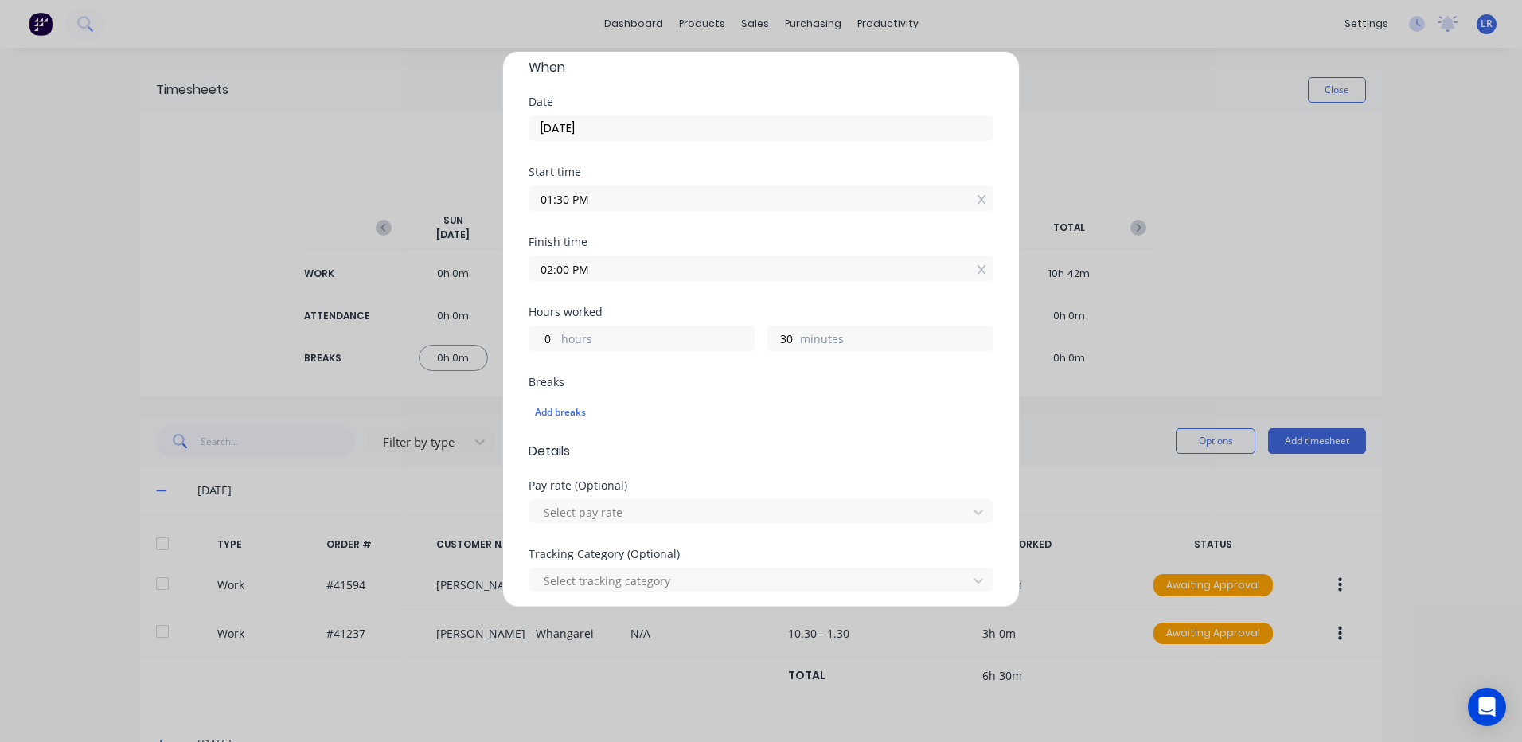
scroll to position [318, 0]
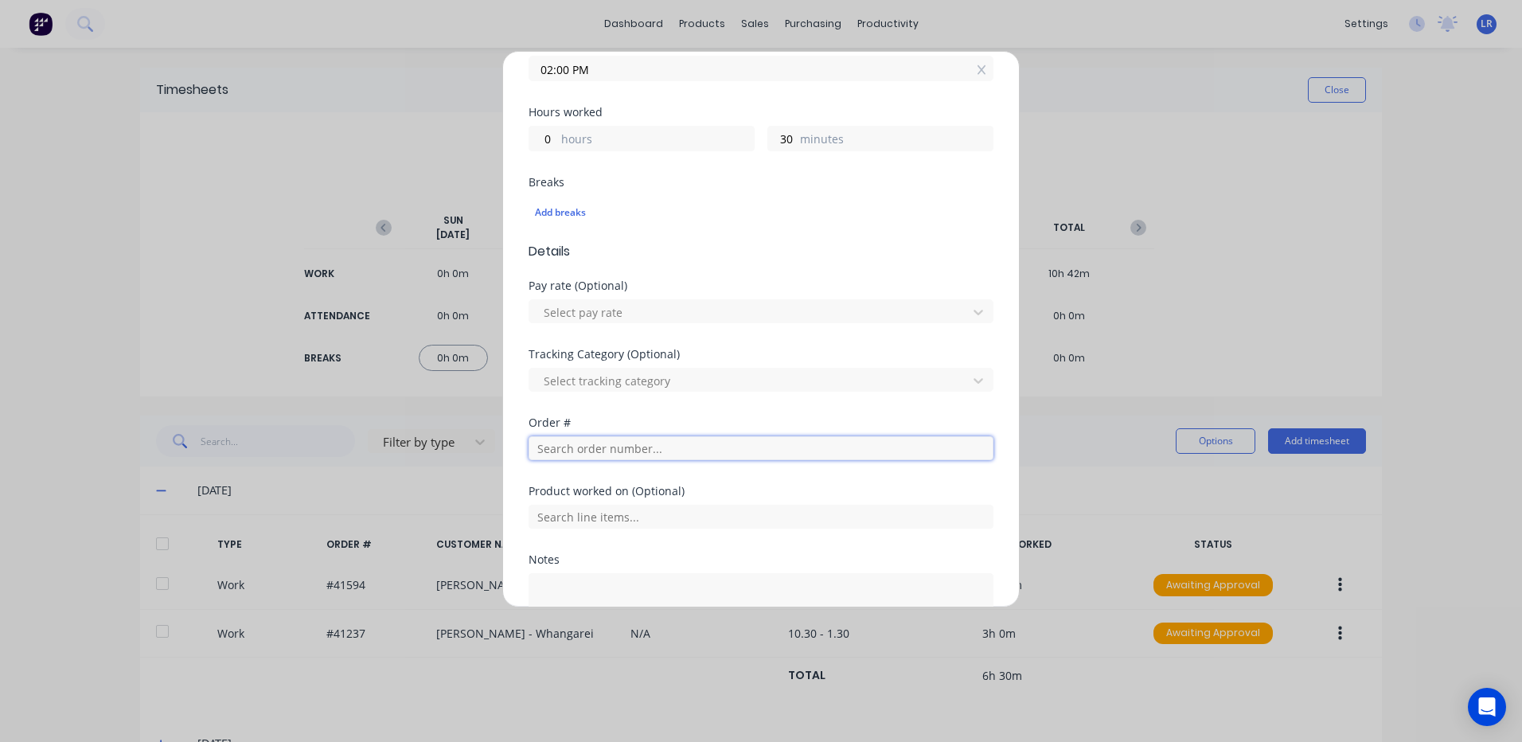
click at [552, 443] on input "text" at bounding box center [760, 448] width 465 height 24
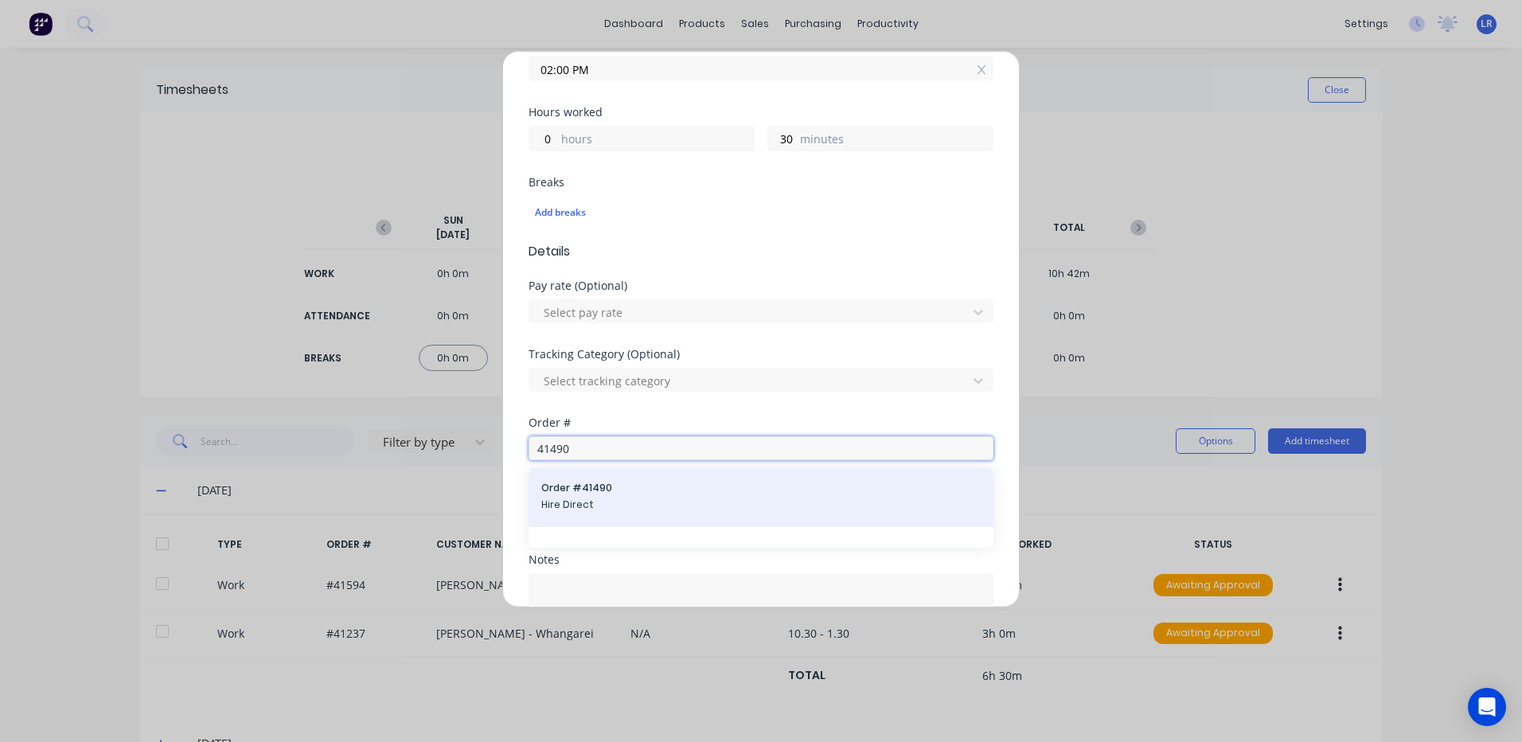
type input "41490"
click at [563, 497] on div "Order # 41490 Hire Direct" at bounding box center [760, 497] width 439 height 33
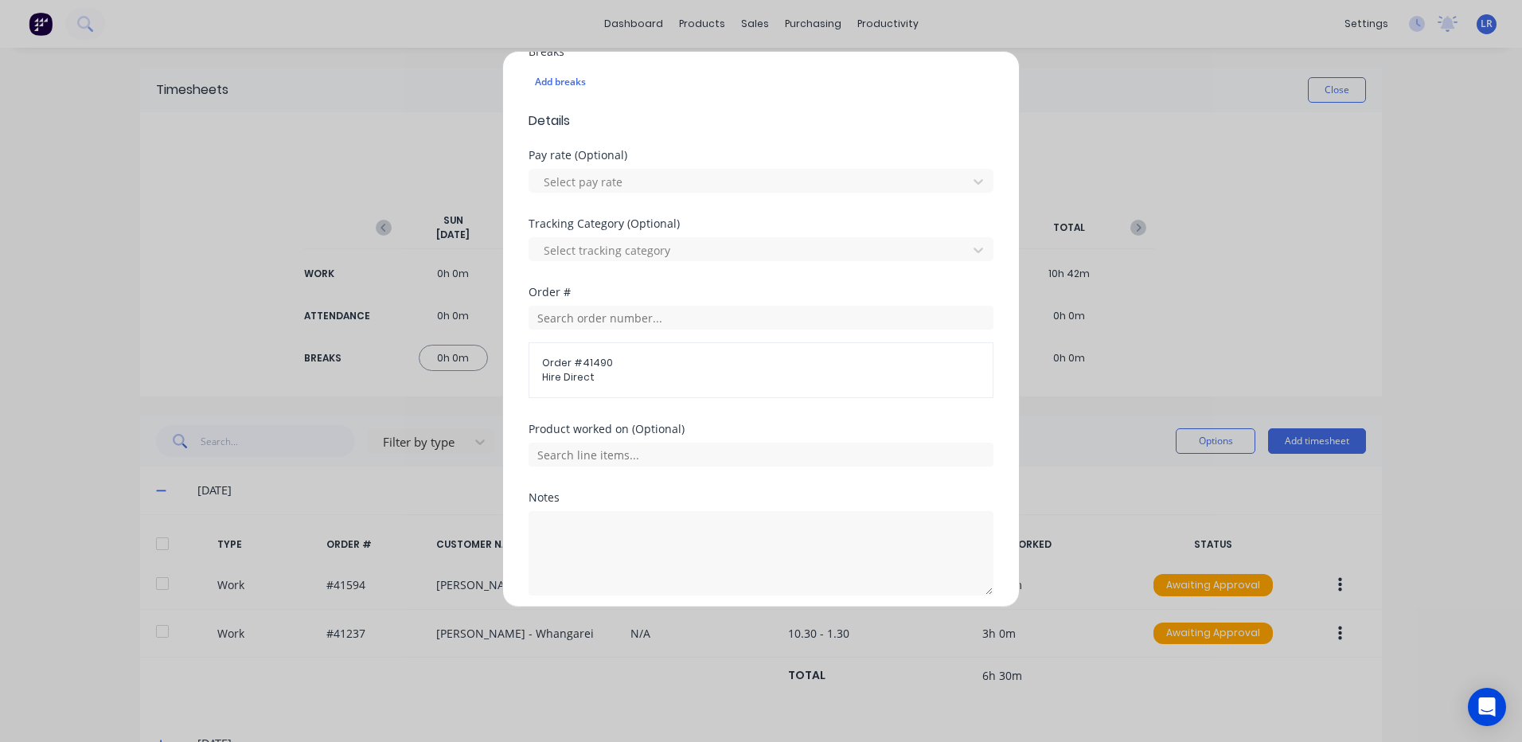
scroll to position [511, 0]
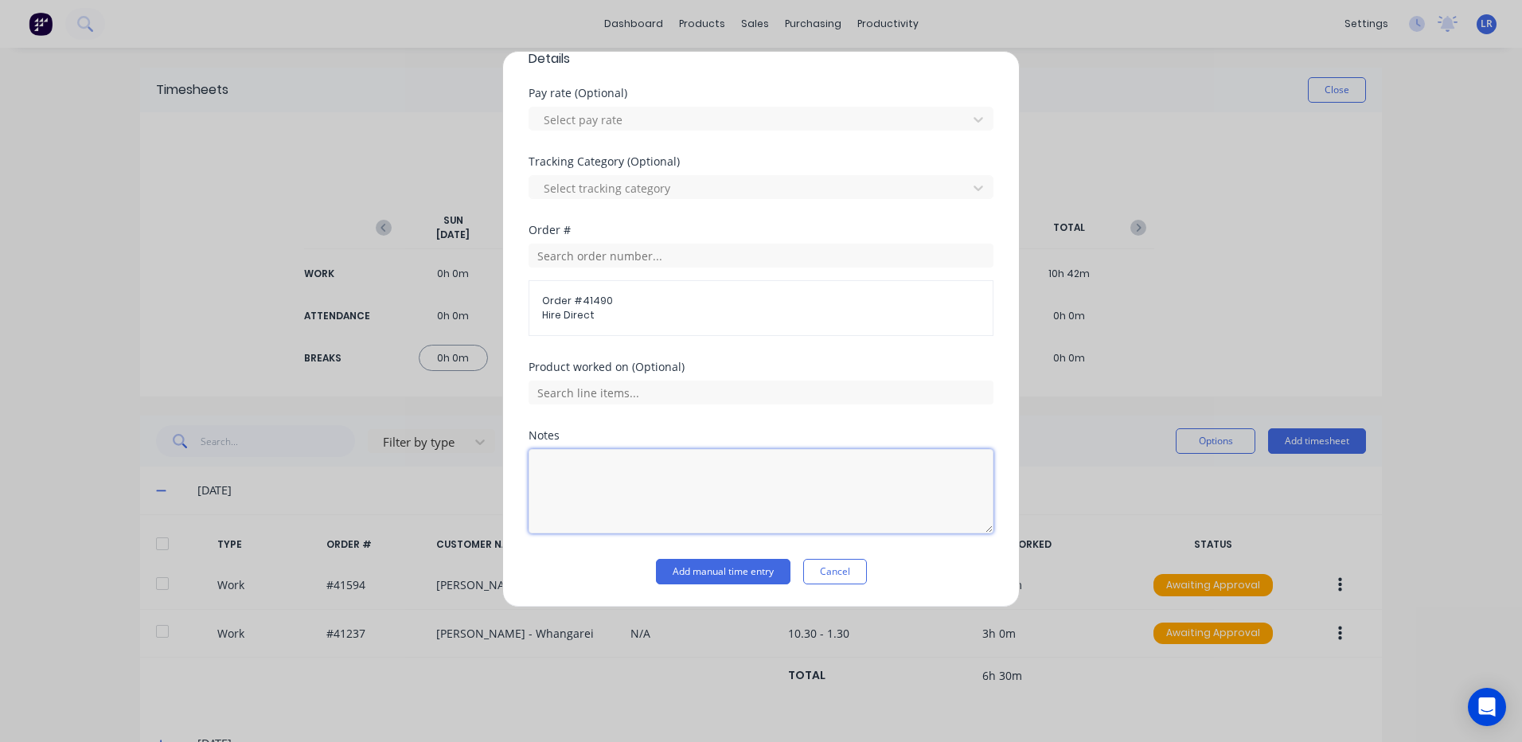
click at [569, 470] on textarea at bounding box center [760, 491] width 465 height 84
type textarea "1.30 - 2"
click at [731, 571] on button "Add manual time entry" at bounding box center [723, 571] width 135 height 25
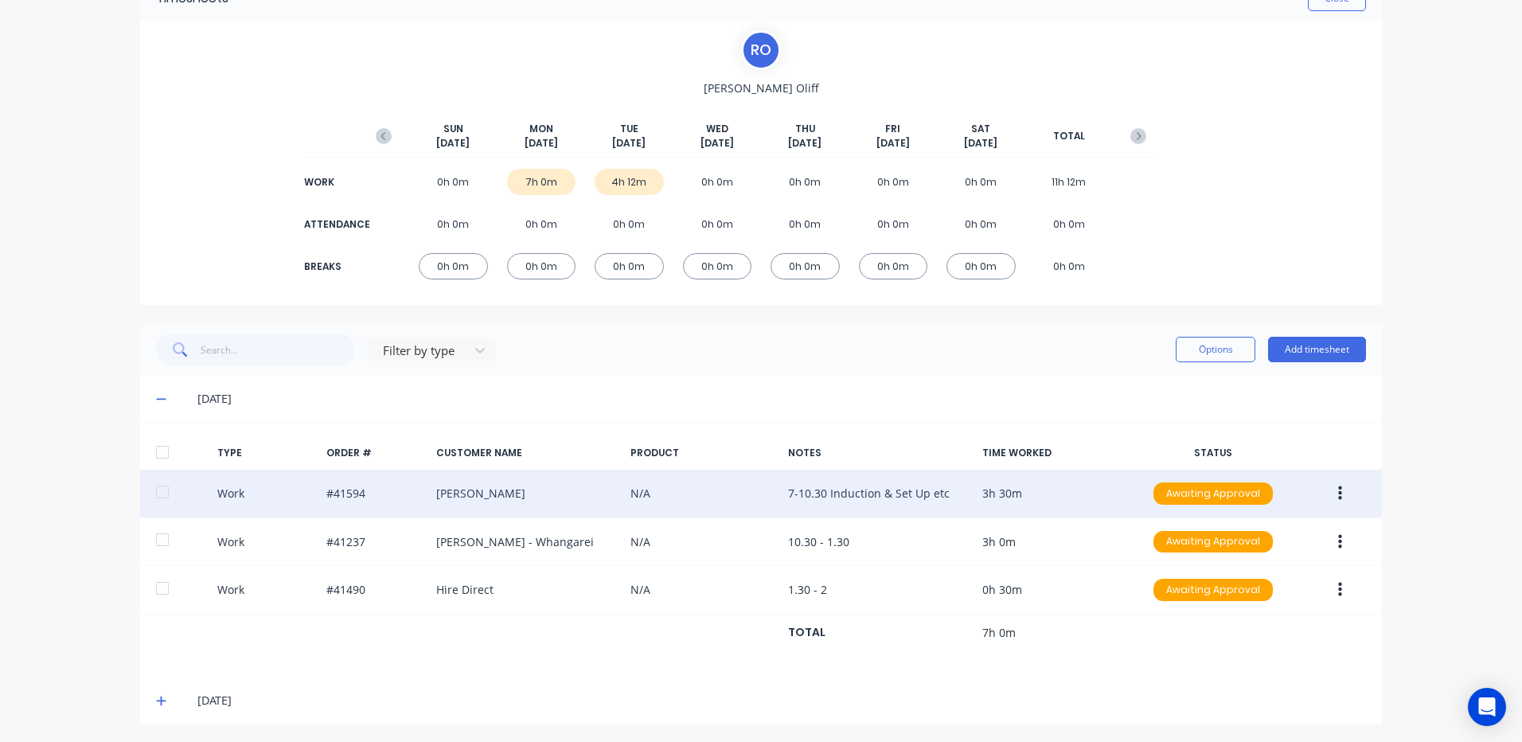
scroll to position [94, 0]
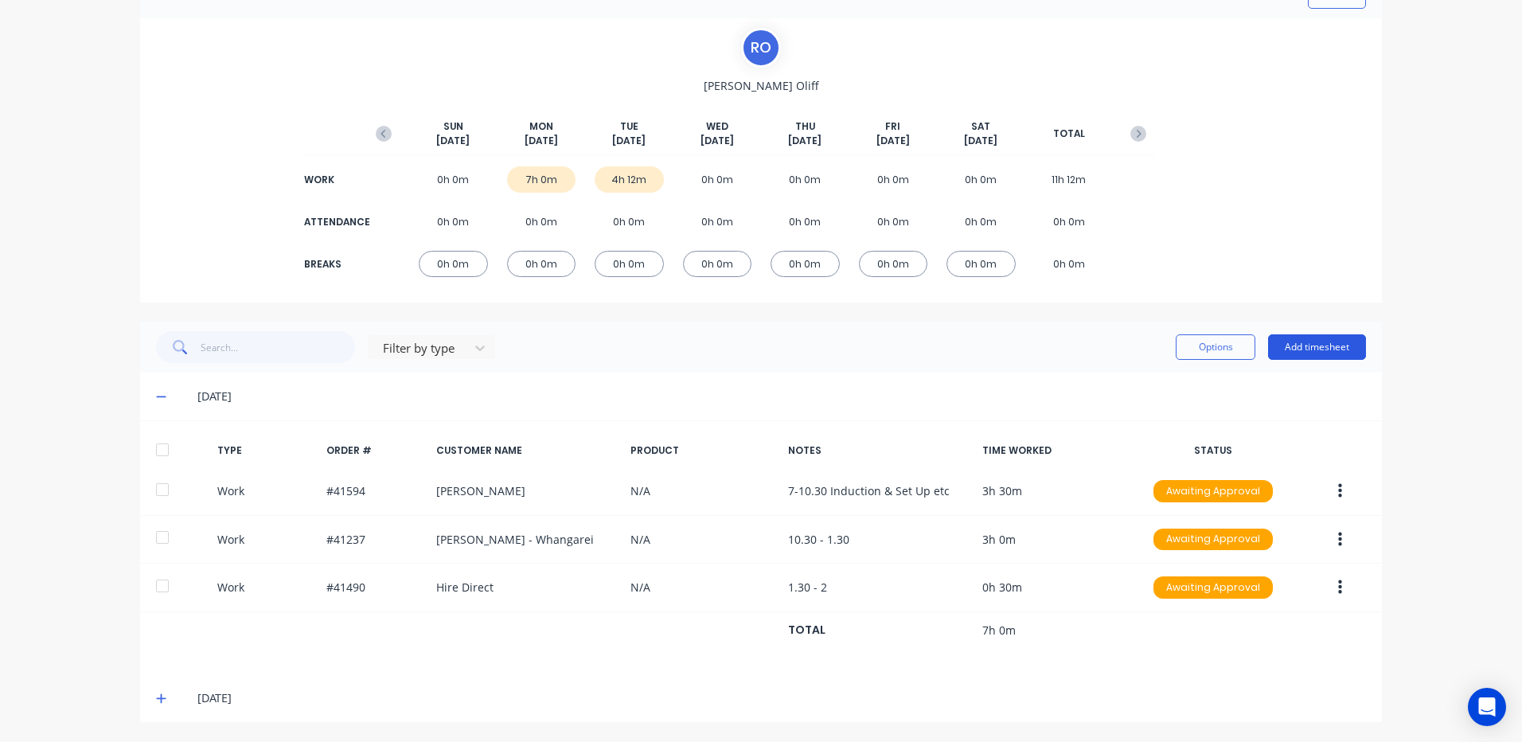
click at [1304, 343] on button "Add timesheet" at bounding box center [1317, 346] width 98 height 25
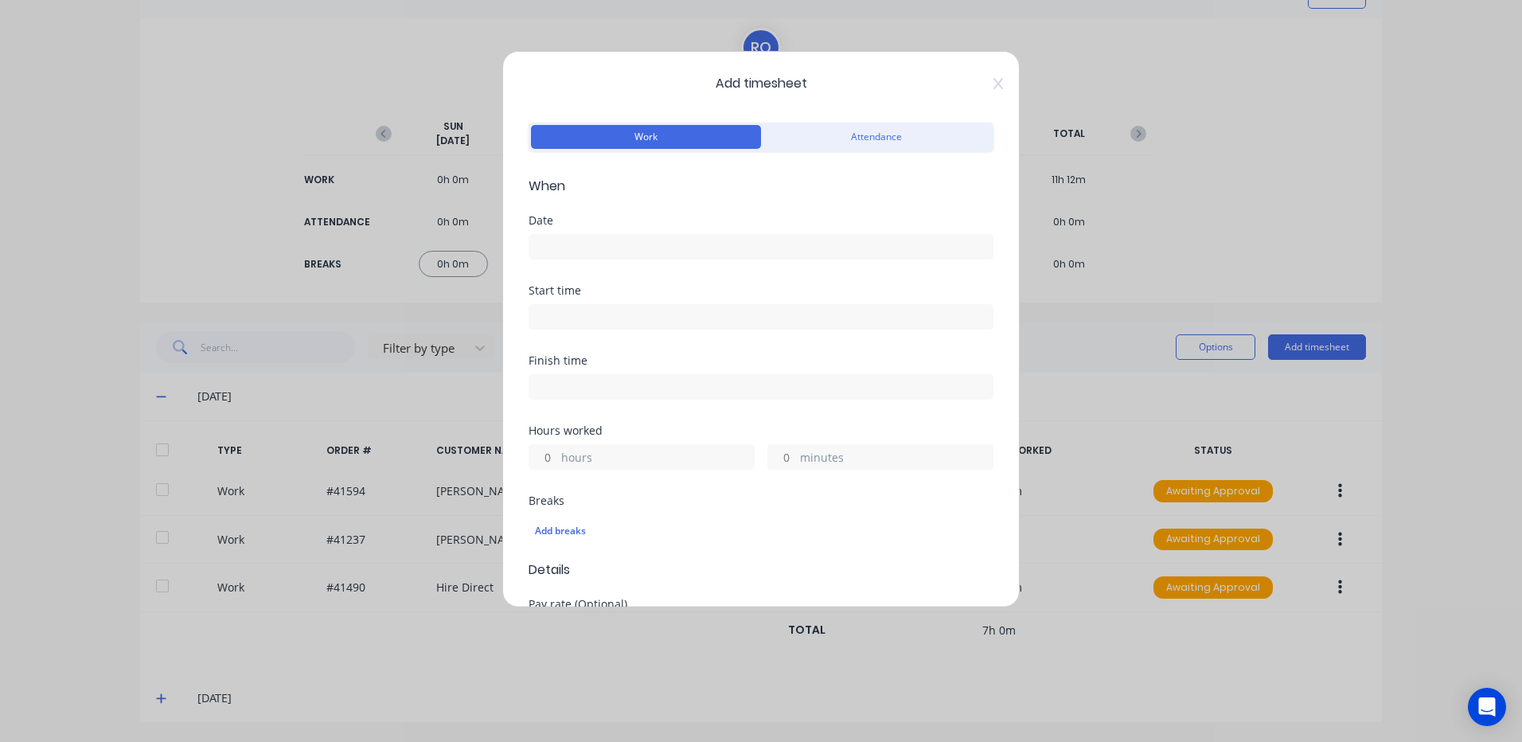
click at [563, 252] on input at bounding box center [760, 247] width 463 height 24
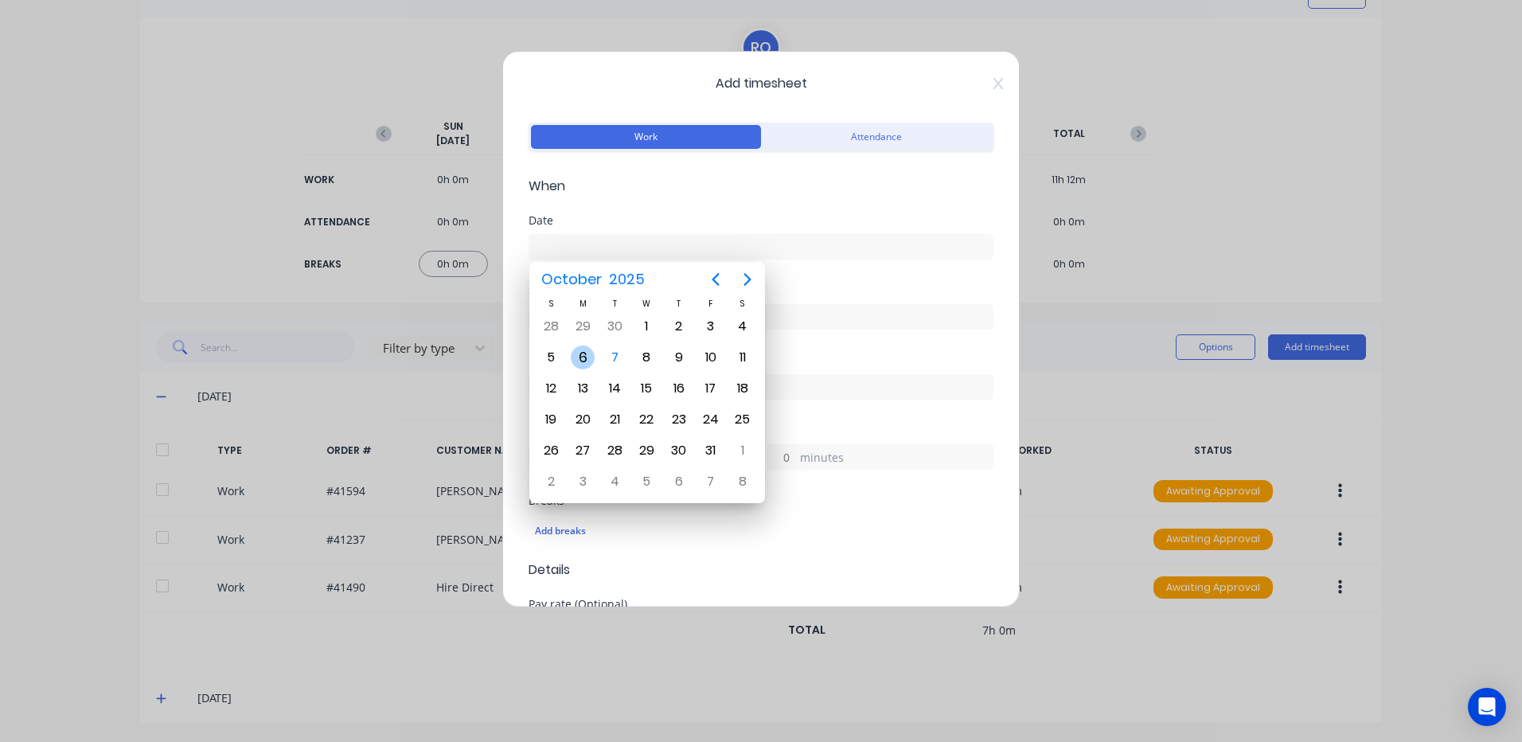
click at [577, 354] on div "6" at bounding box center [583, 357] width 24 height 24
type input "06/10/2025"
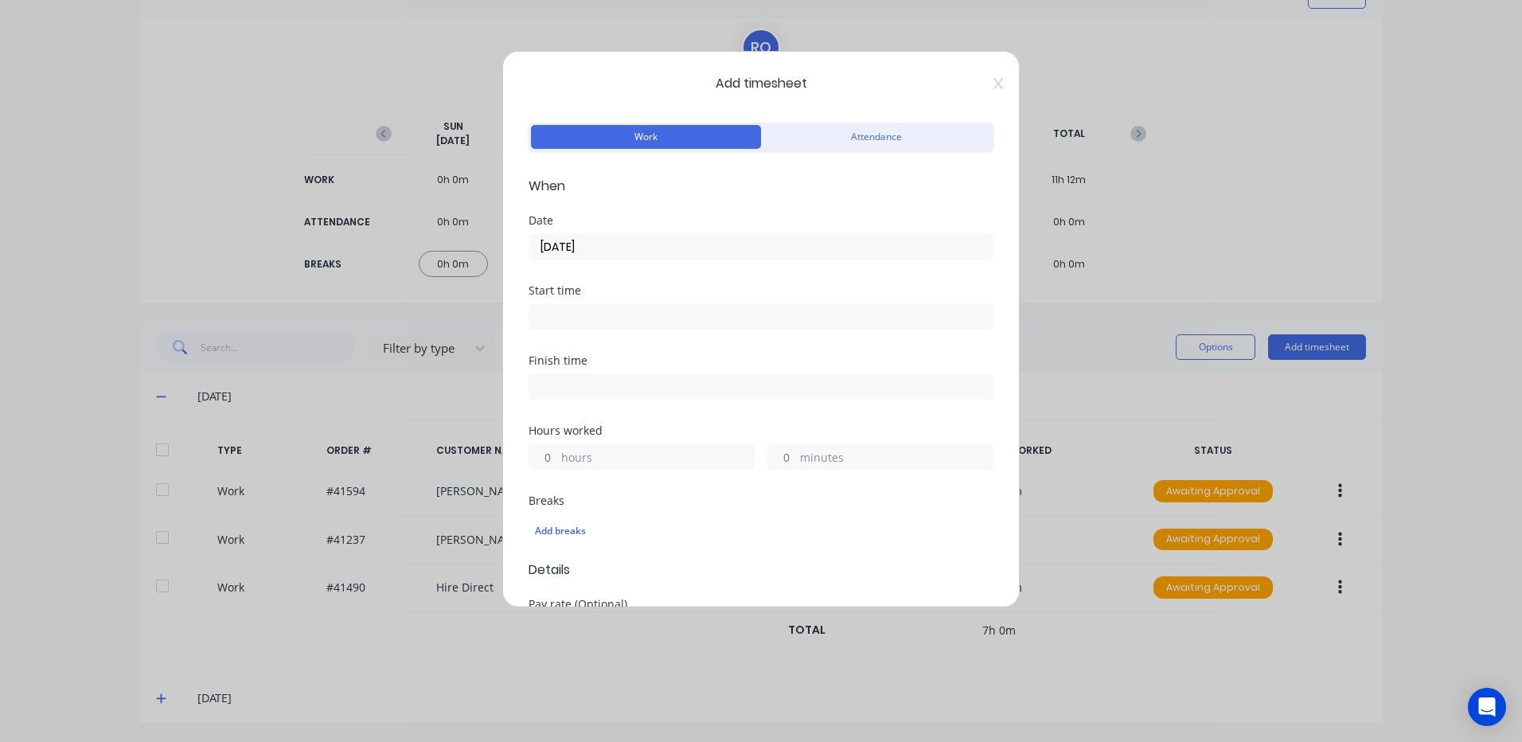
click at [545, 318] on input at bounding box center [760, 317] width 463 height 24
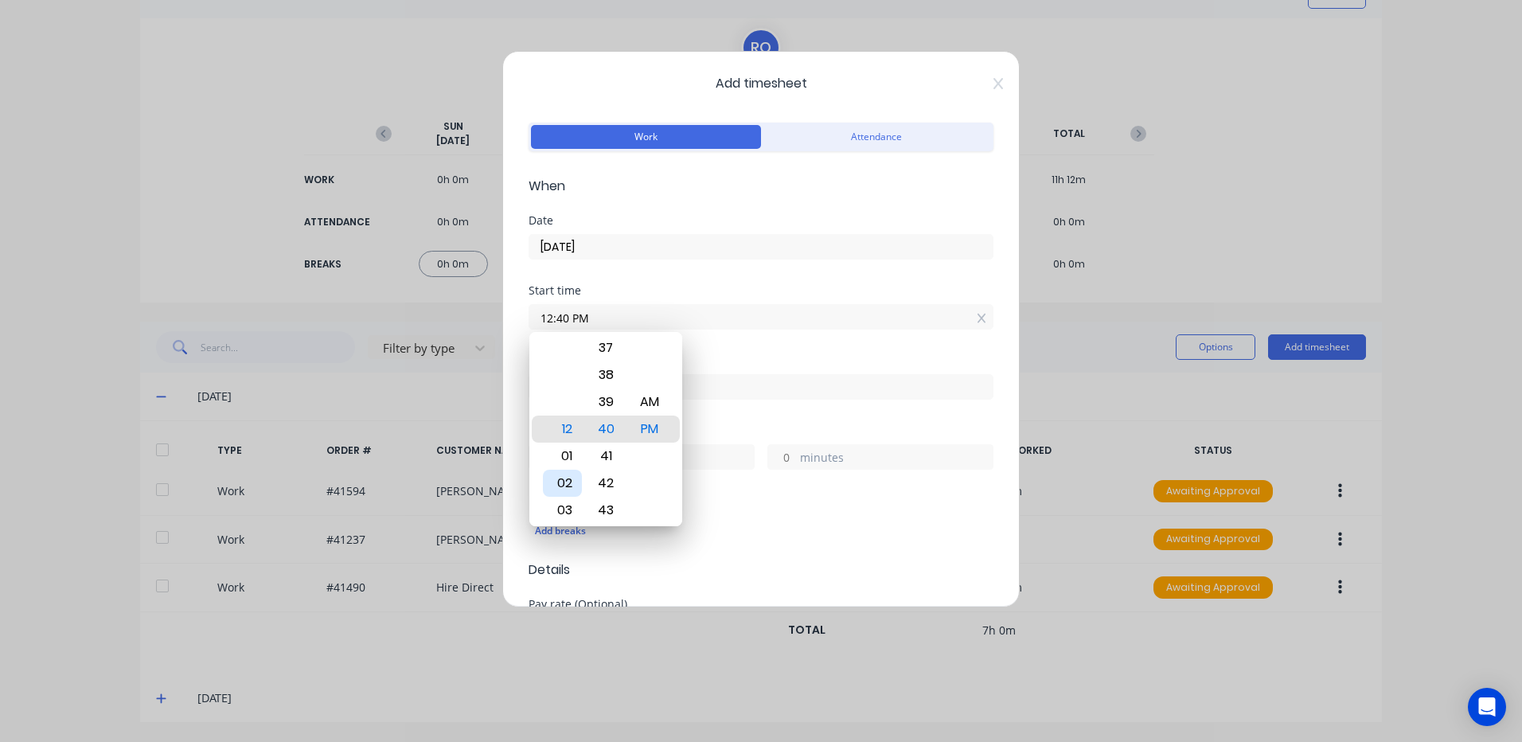
click at [565, 479] on div "02" at bounding box center [562, 483] width 39 height 27
click at [610, 345] on div "30" at bounding box center [606, 347] width 39 height 27
type input "02:30 PM"
click at [645, 426] on div "PM" at bounding box center [649, 428] width 39 height 27
click at [722, 388] on input at bounding box center [760, 387] width 463 height 24
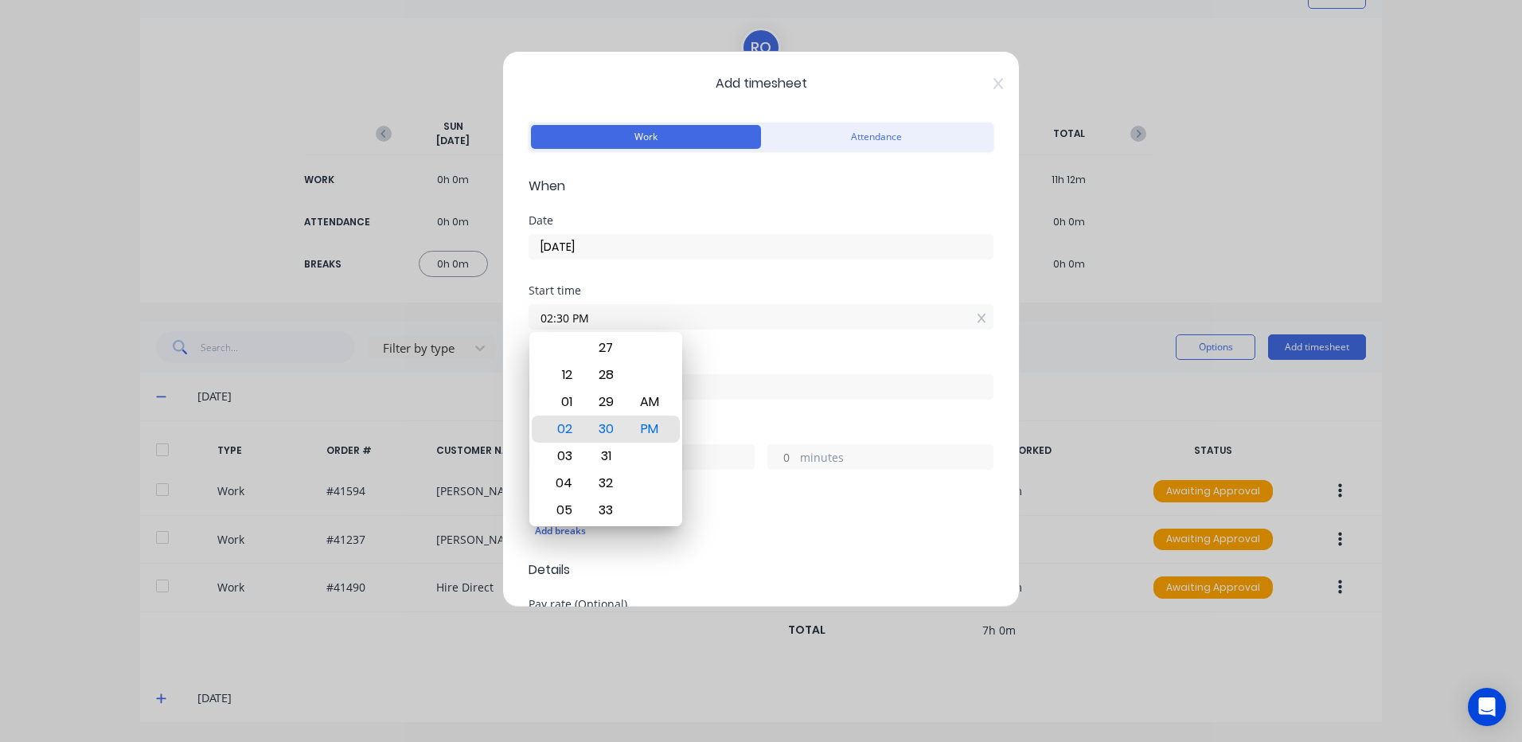
type input "12:41 PM"
type input "22"
type input "11"
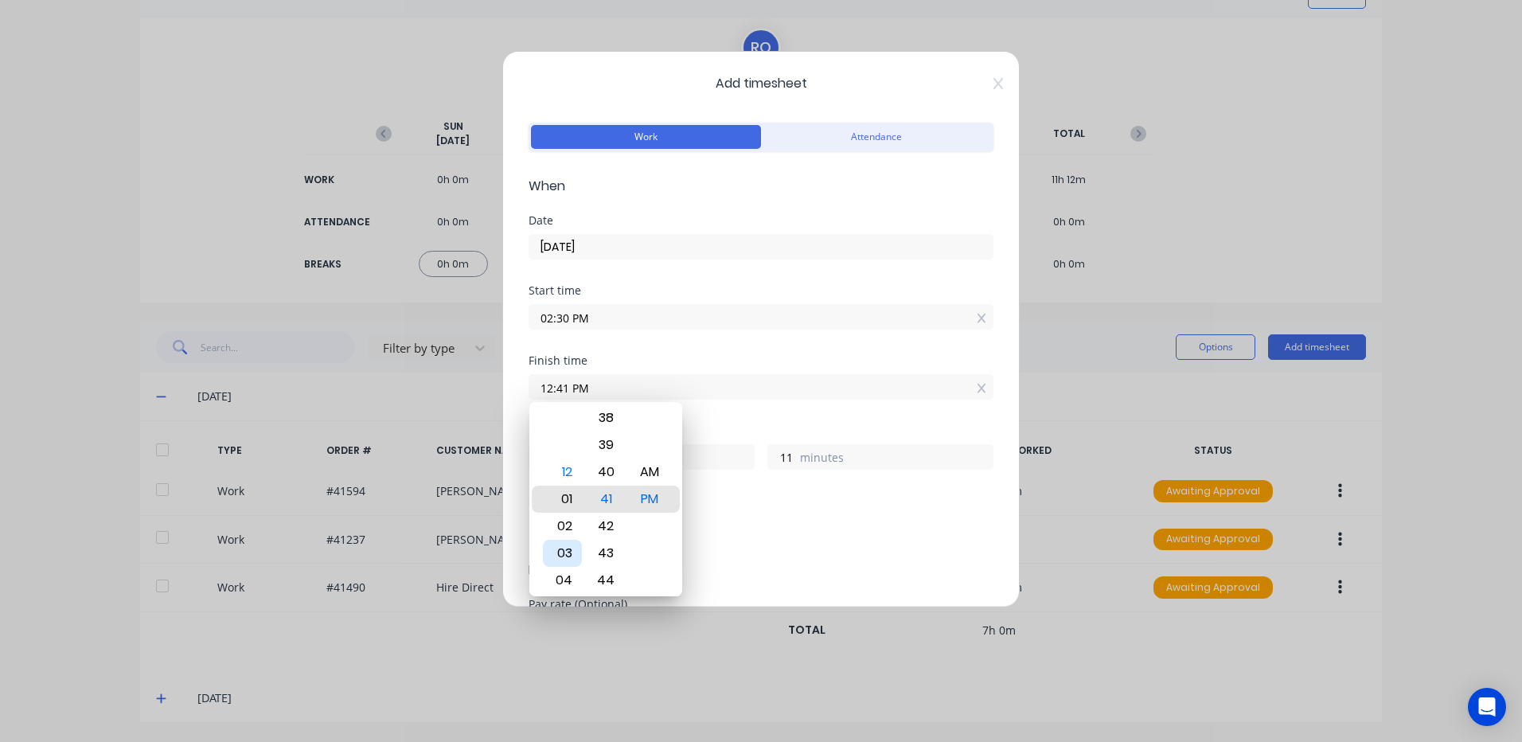
type input "01:41 PM"
type input "23"
type input "02:41 PM"
type input "0"
click at [566, 551] on div "04" at bounding box center [562, 553] width 39 height 27
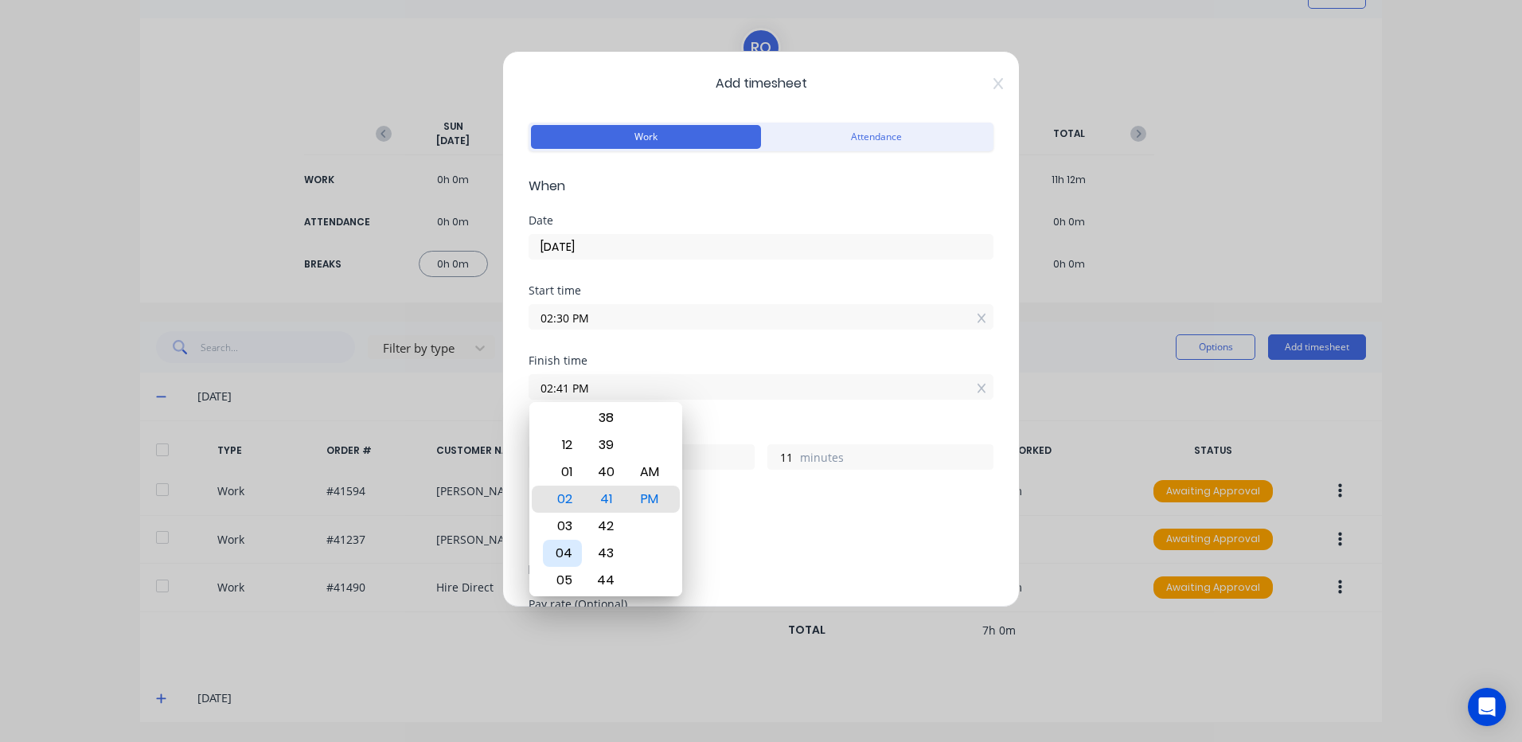
type input "04:41 PM"
type input "2"
type input "04:38 PM"
type input "8"
type input "04:36 PM"
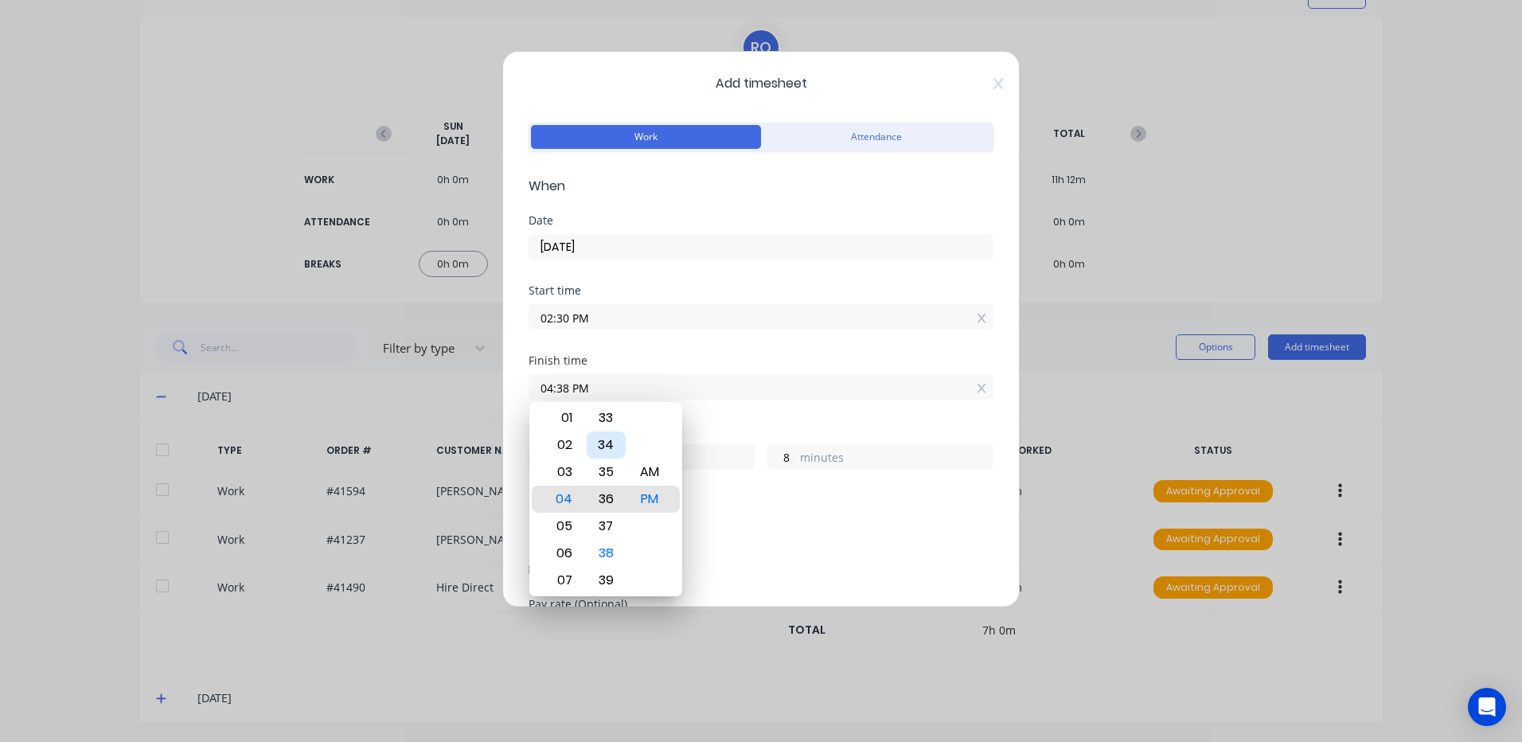
type input "6"
type input "04:35 PM"
type input "5"
type input "04:33 PM"
type input "3"
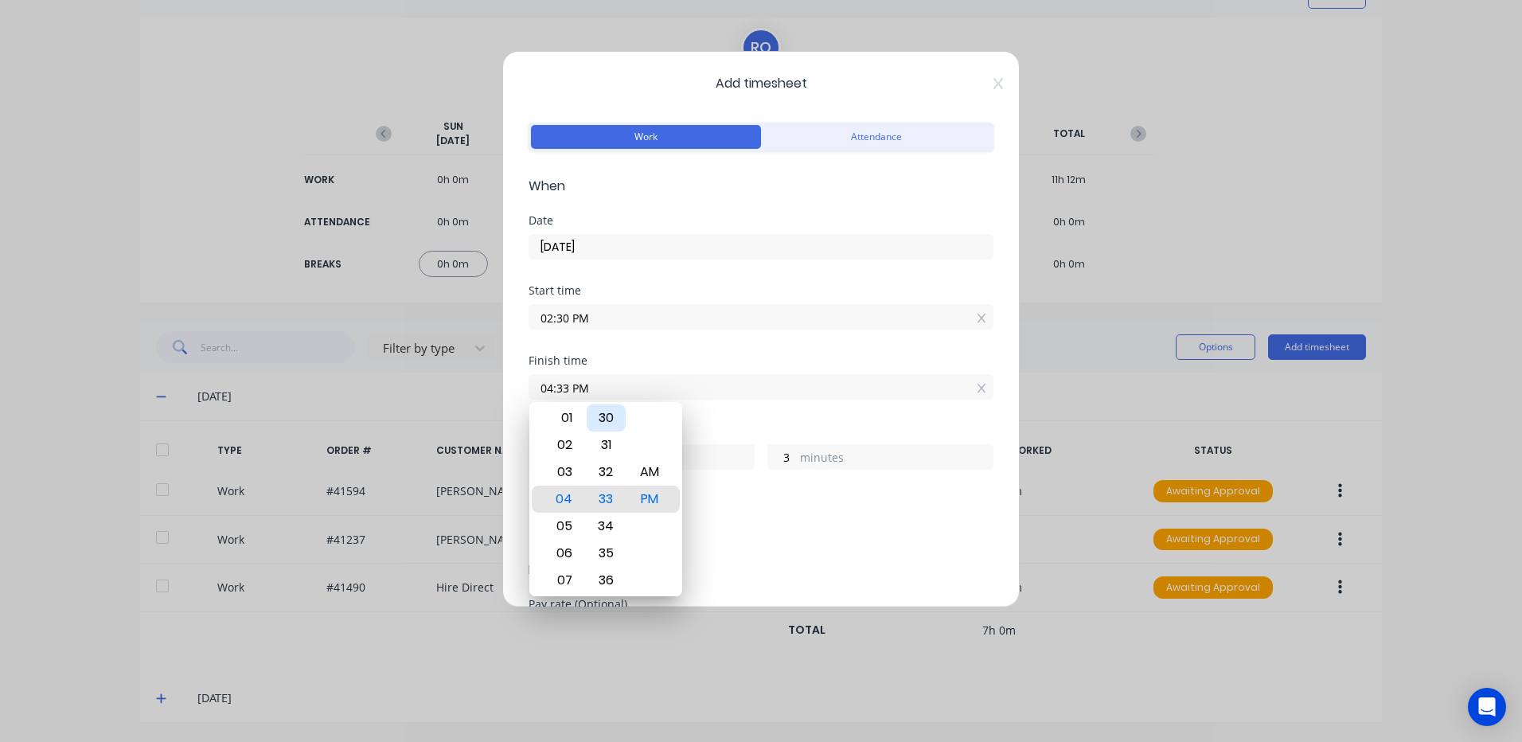
click at [607, 416] on div "30" at bounding box center [606, 417] width 39 height 27
type input "04:30 PM"
type input "0"
click at [649, 495] on div "PM" at bounding box center [649, 498] width 39 height 27
click at [708, 513] on div "Add breaks" at bounding box center [760, 528] width 465 height 37
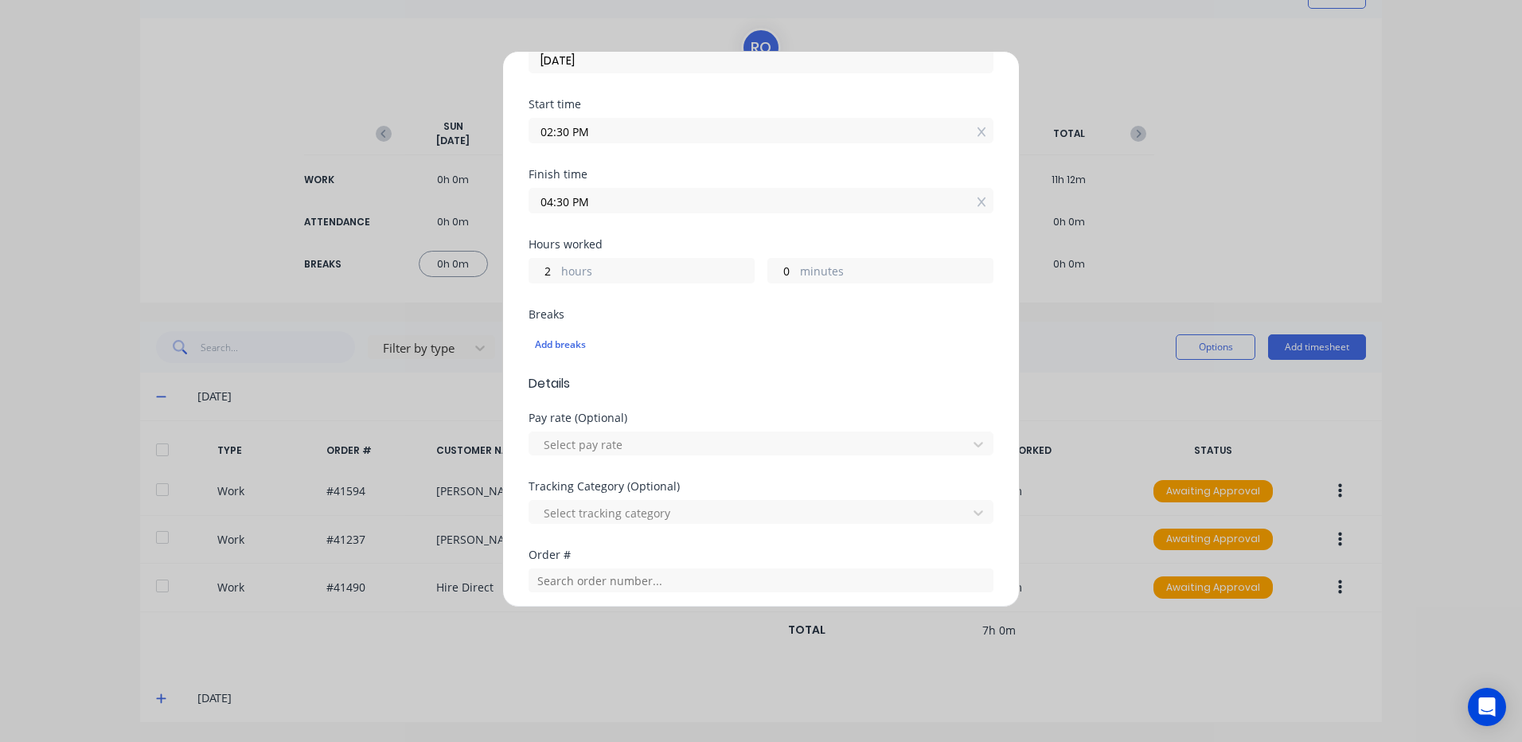
scroll to position [239, 0]
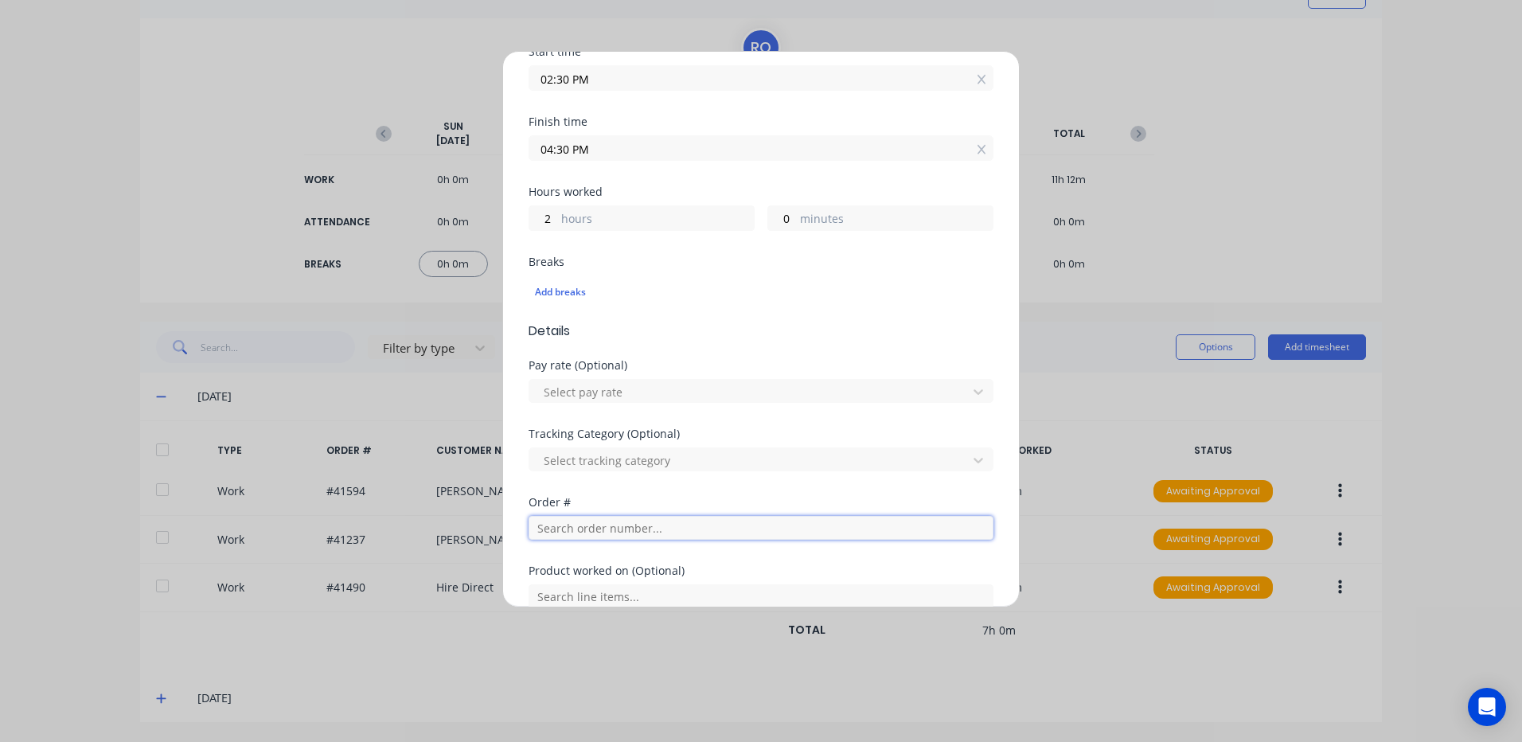
click at [551, 523] on input "text" at bounding box center [760, 528] width 465 height 24
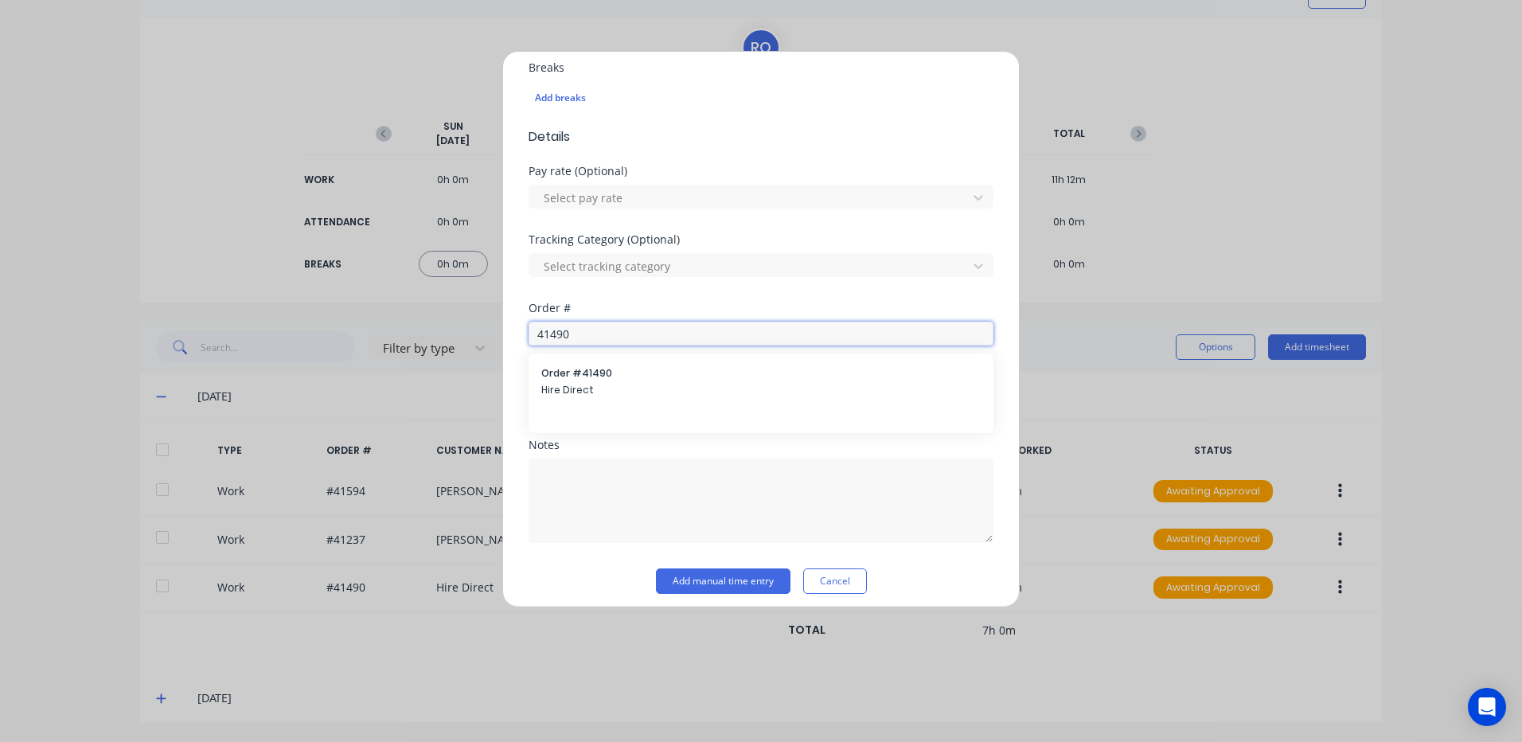
scroll to position [443, 0]
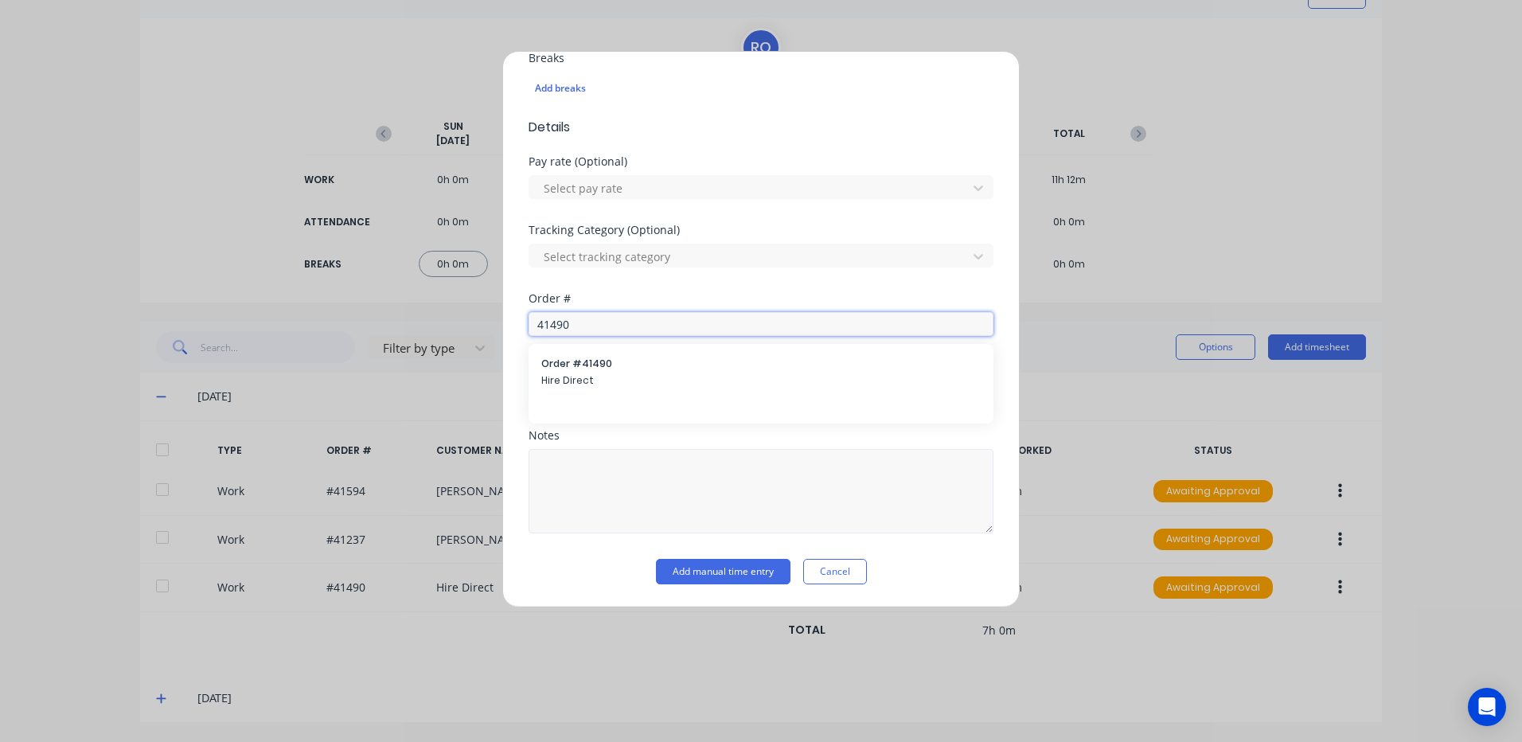
type input "41490"
click at [577, 463] on textarea at bounding box center [760, 491] width 465 height 84
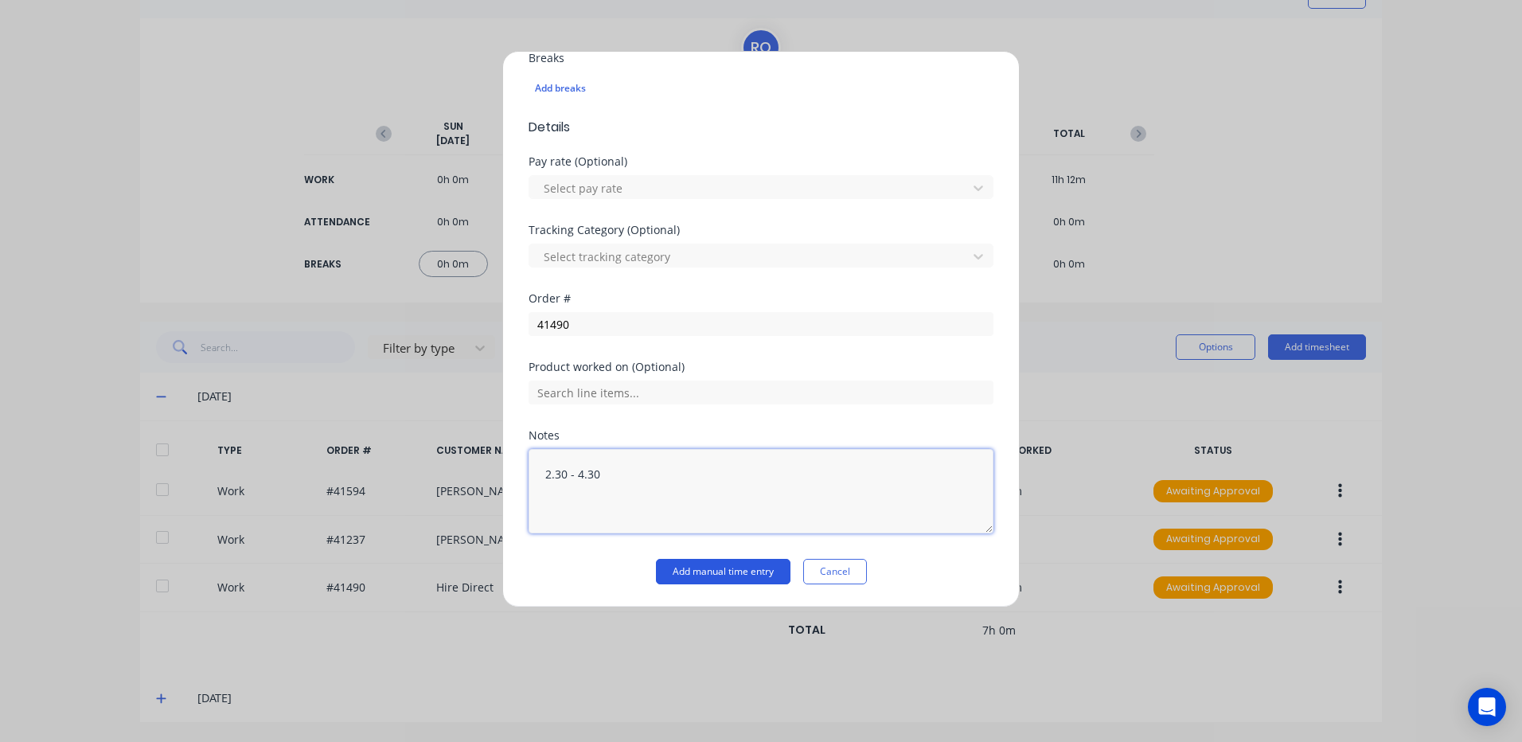
type textarea "2.30 - 4.30"
click at [728, 571] on button "Add manual time entry" at bounding box center [723, 571] width 135 height 25
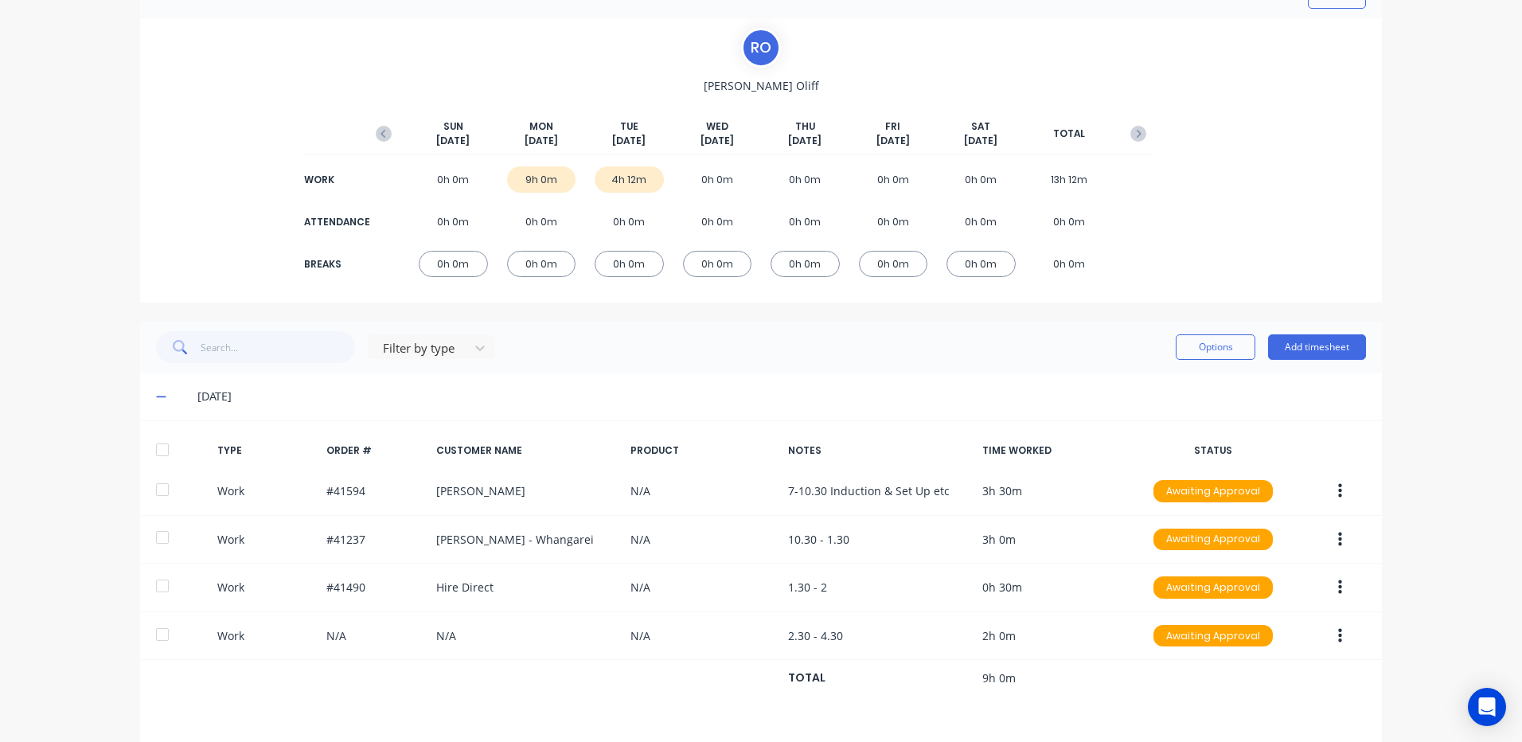
click at [156, 392] on icon at bounding box center [161, 396] width 10 height 11
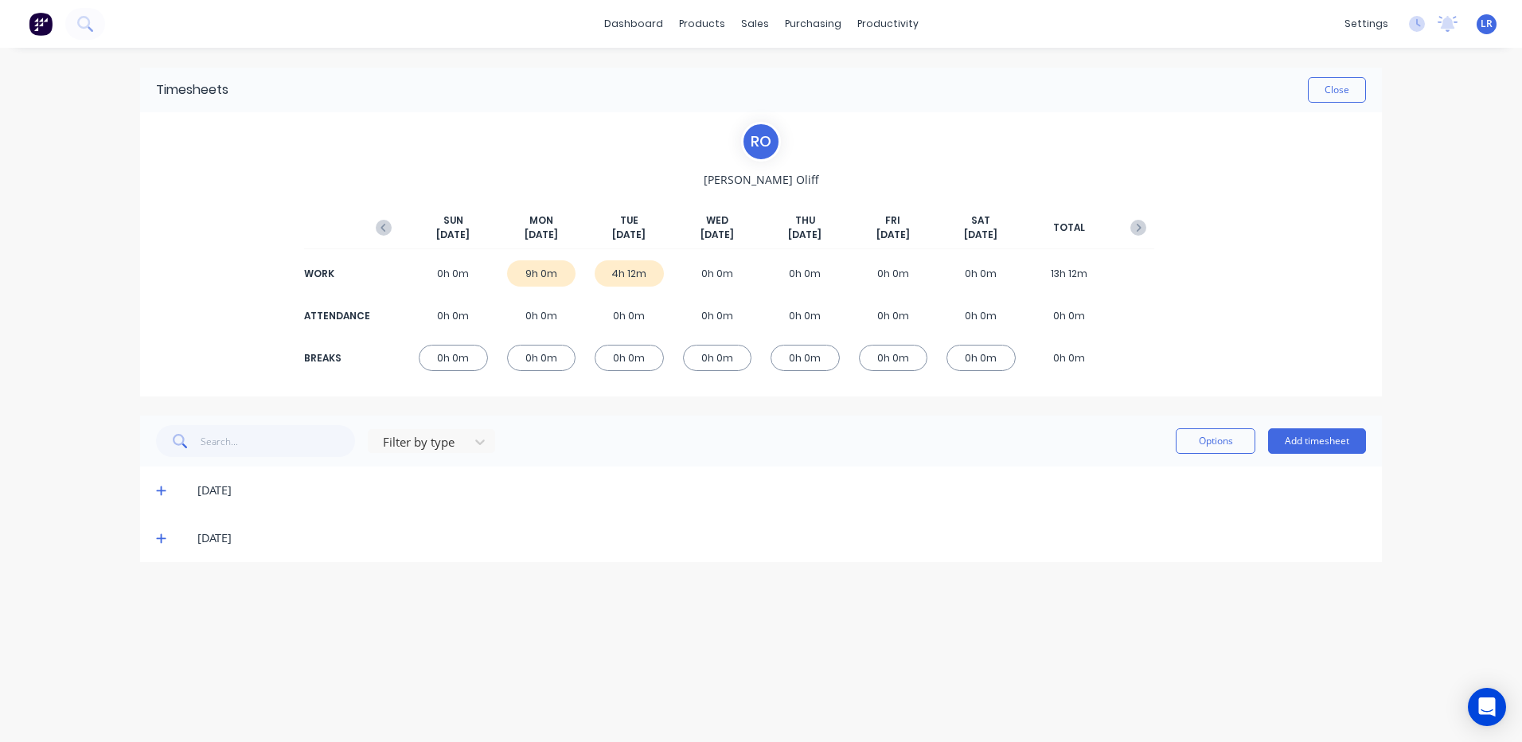
scroll to position [0, 0]
click at [158, 534] on icon at bounding box center [161, 537] width 10 height 11
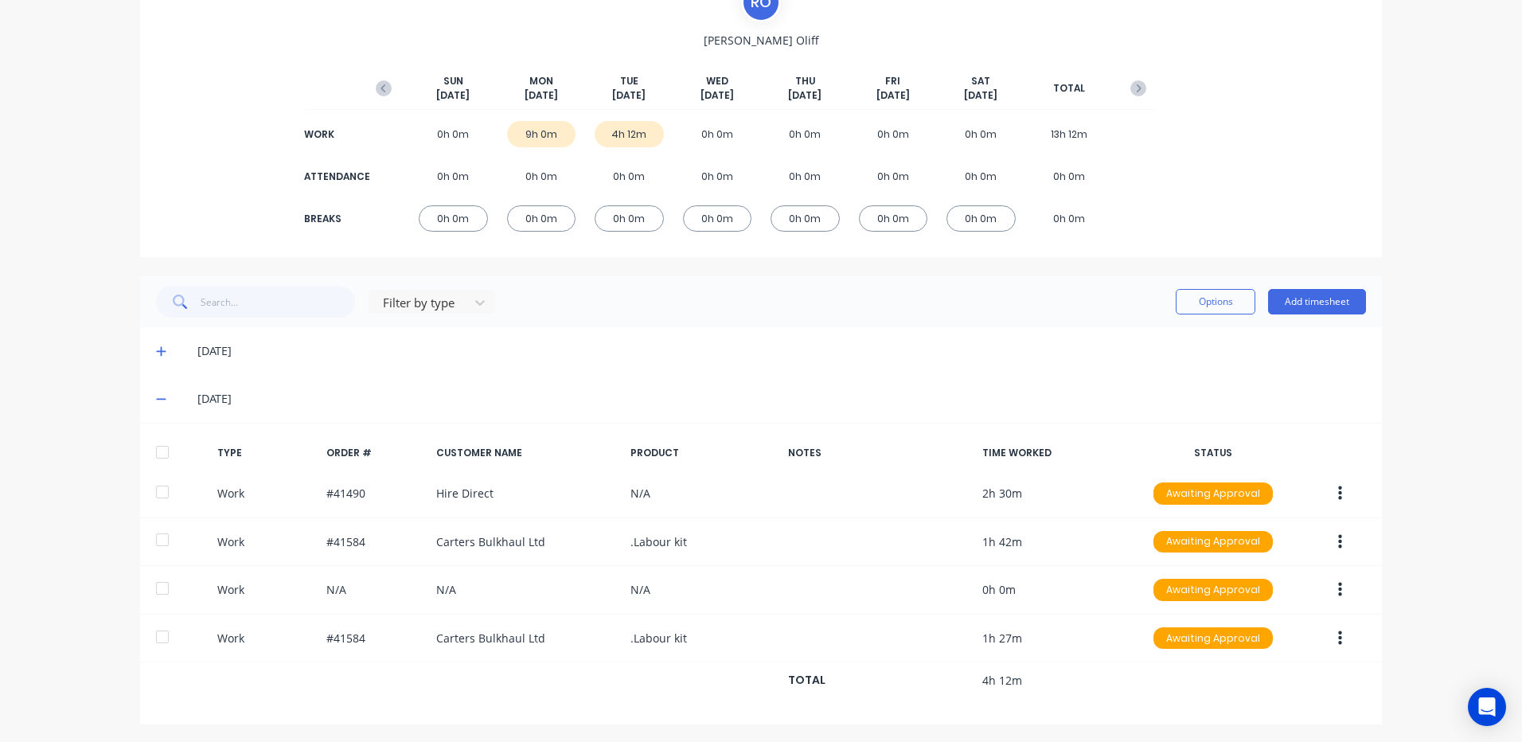
scroll to position [142, 0]
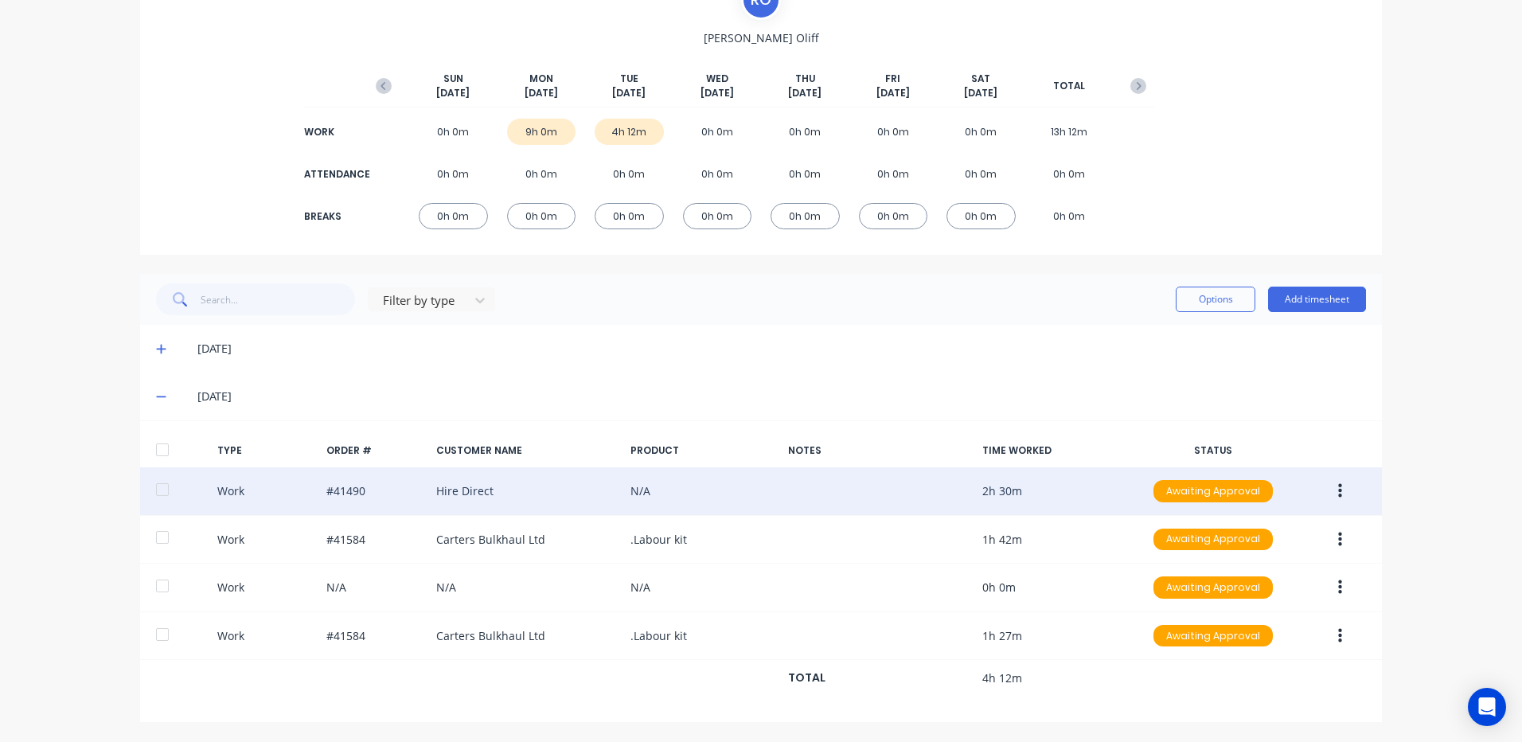
click at [1328, 484] on button "button" at bounding box center [1339, 491] width 37 height 29
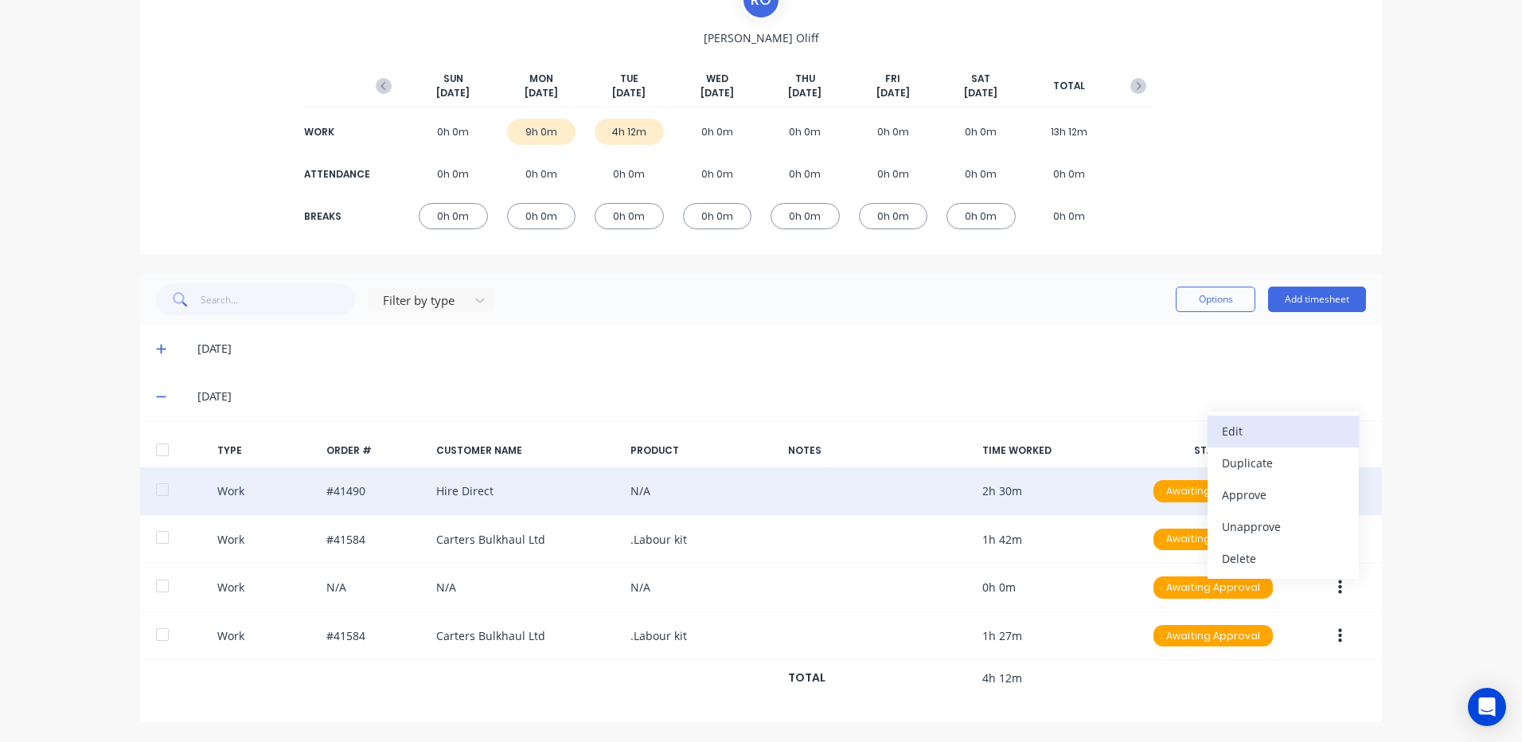
click at [1261, 431] on div "Edit" at bounding box center [1283, 430] width 123 height 23
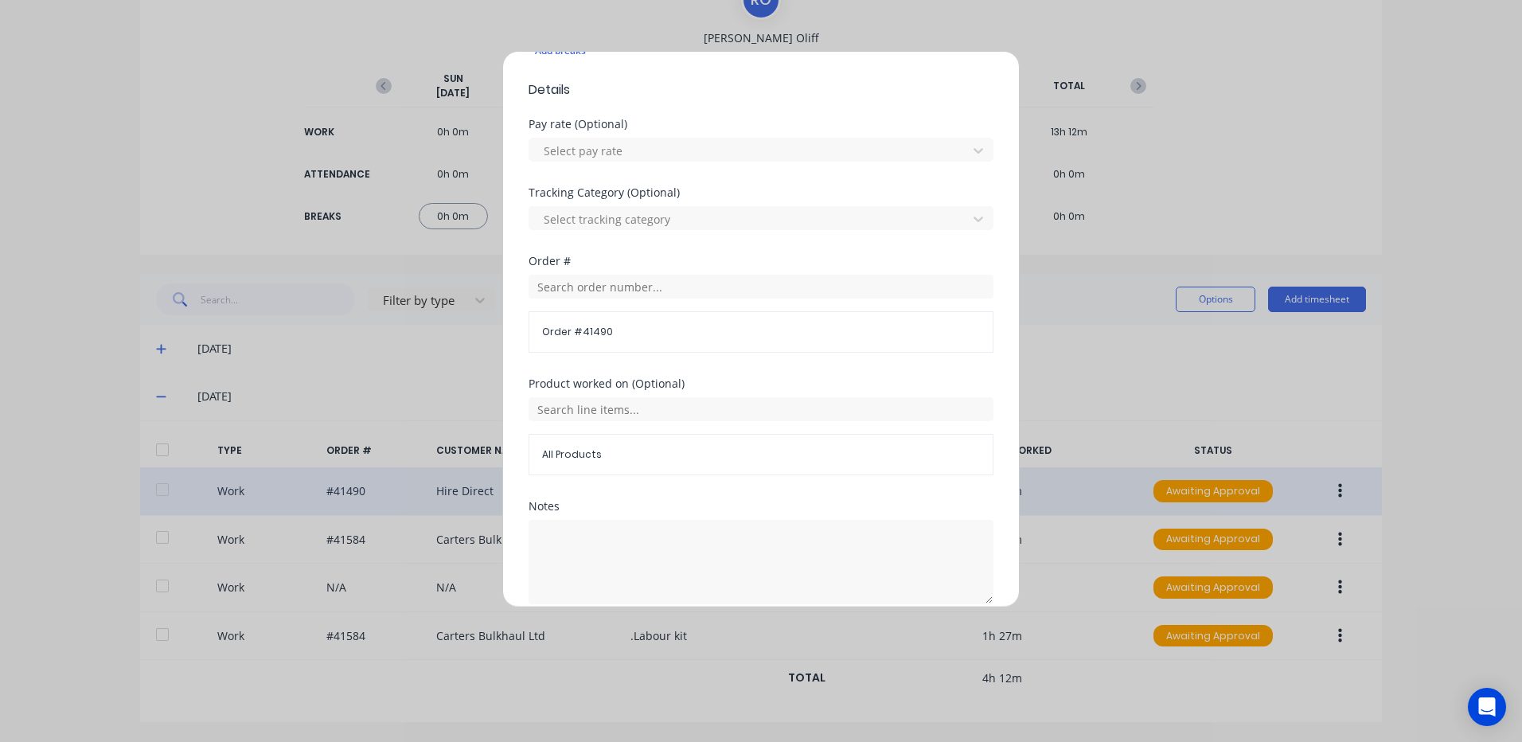
scroll to position [551, 0]
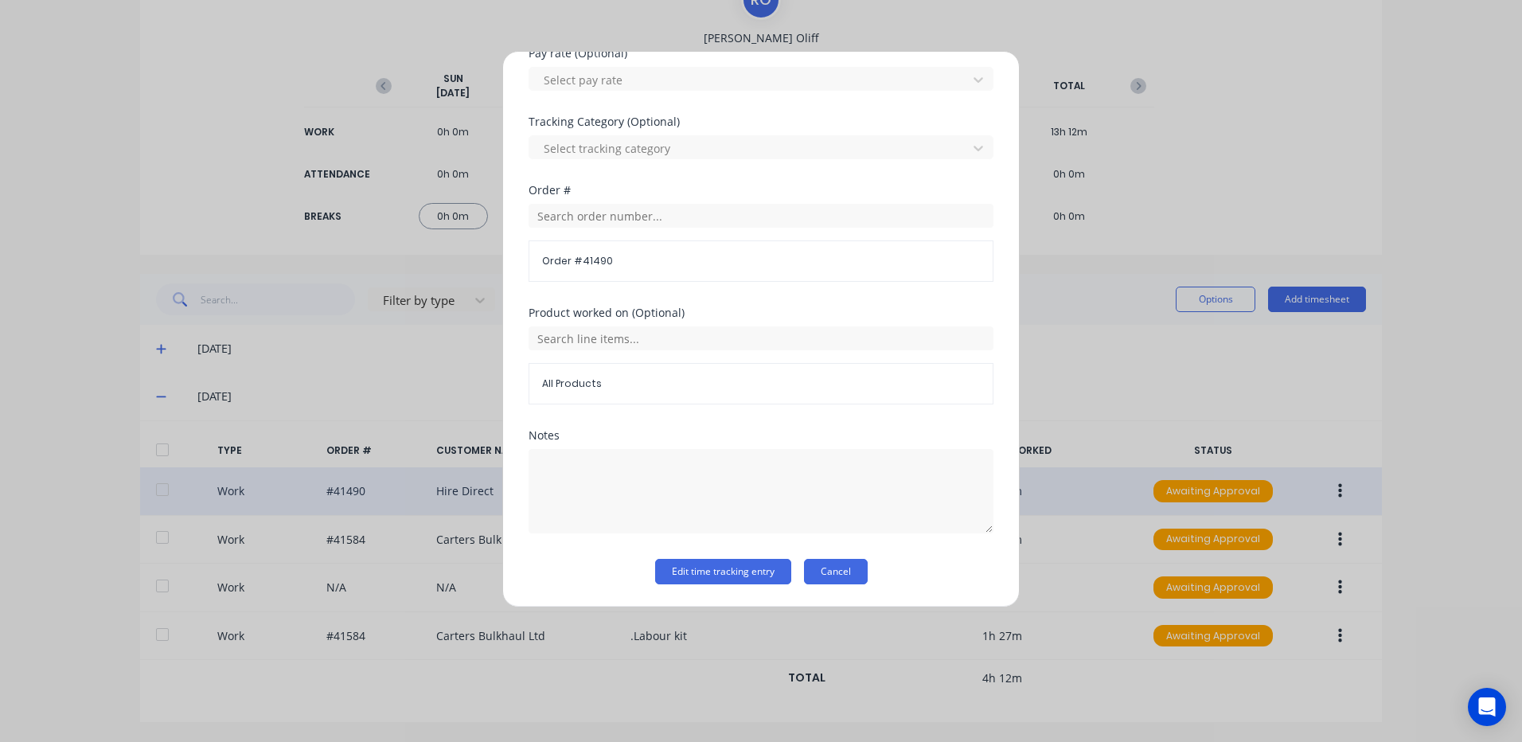
click at [834, 564] on button "Cancel" at bounding box center [836, 571] width 64 height 25
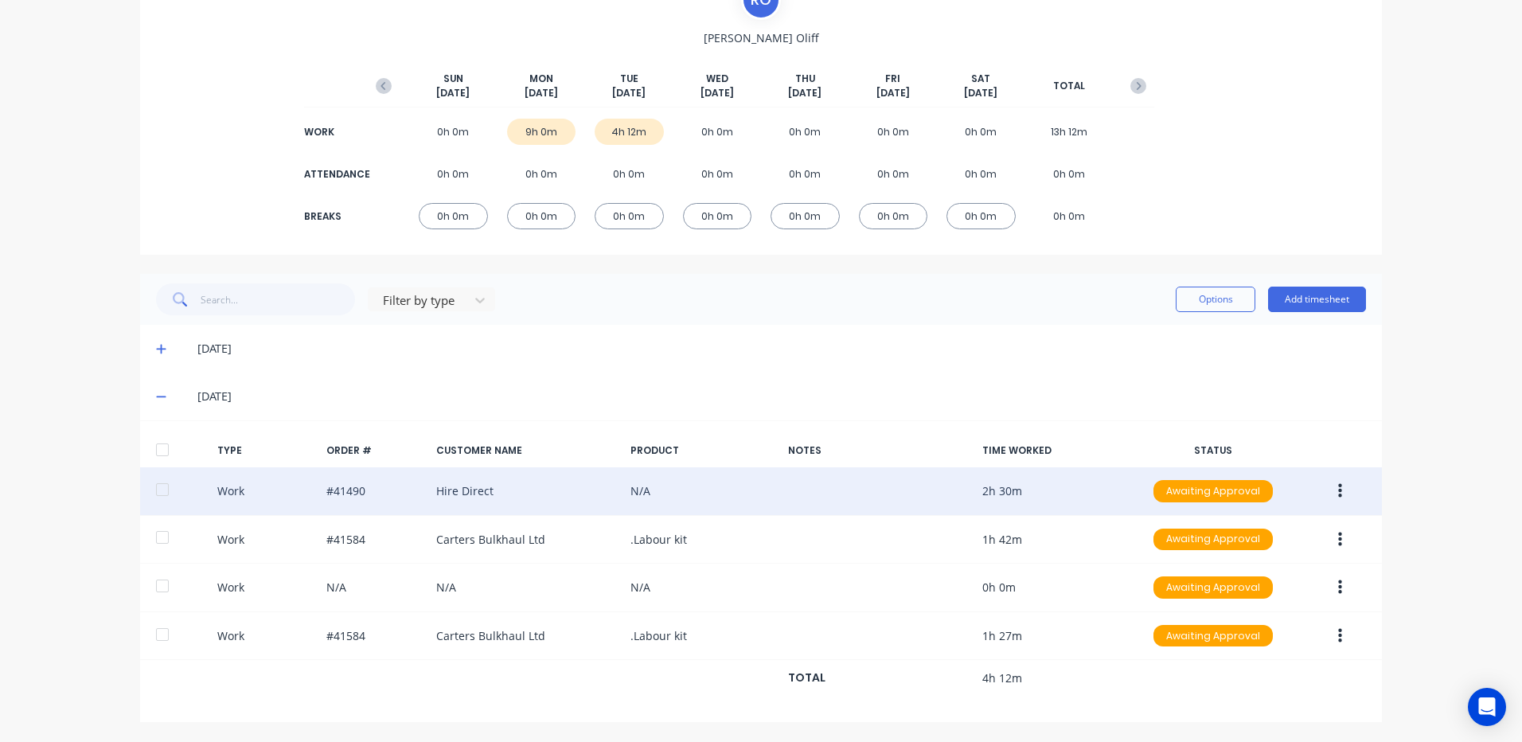
click at [1324, 486] on button "button" at bounding box center [1339, 491] width 37 height 29
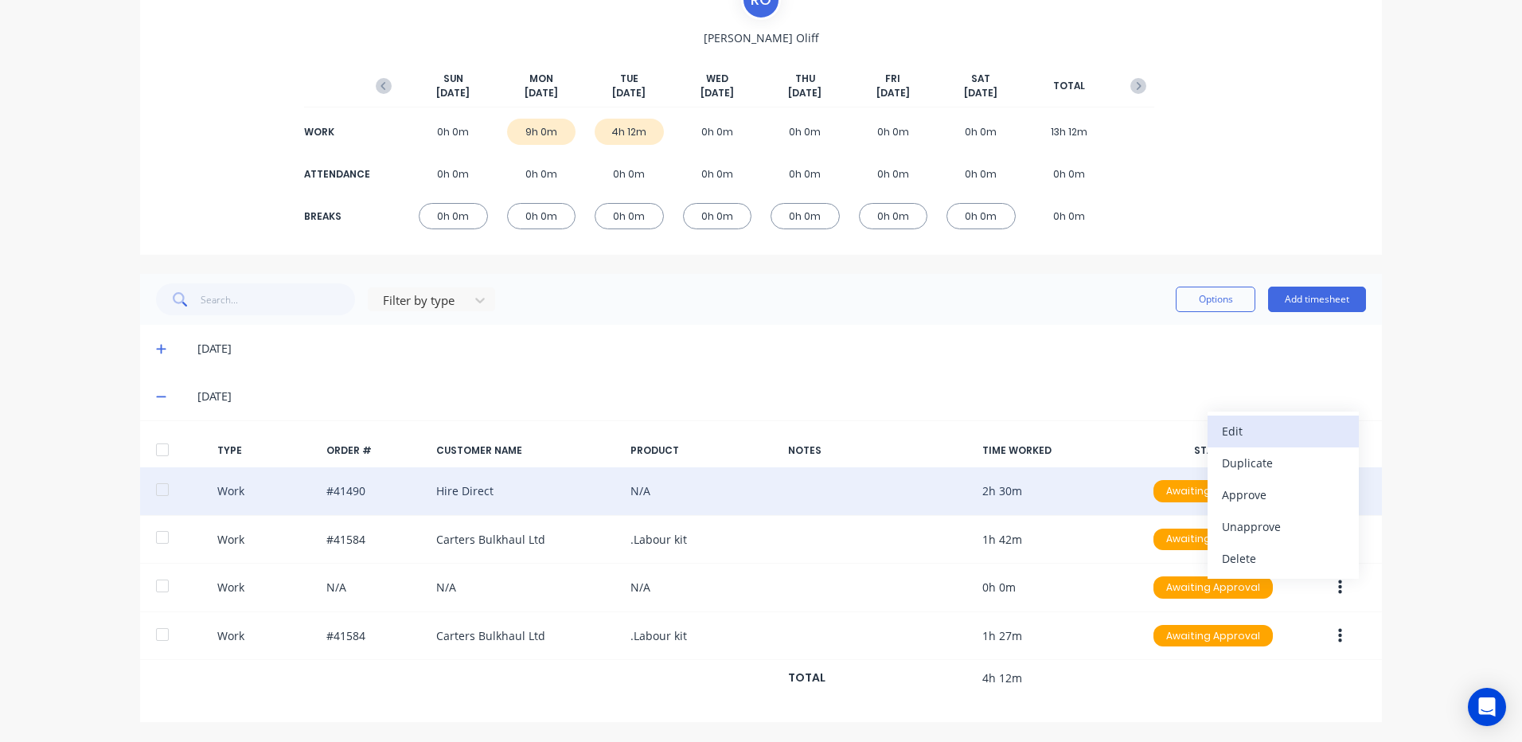
click at [1233, 432] on div "Edit" at bounding box center [1283, 430] width 123 height 23
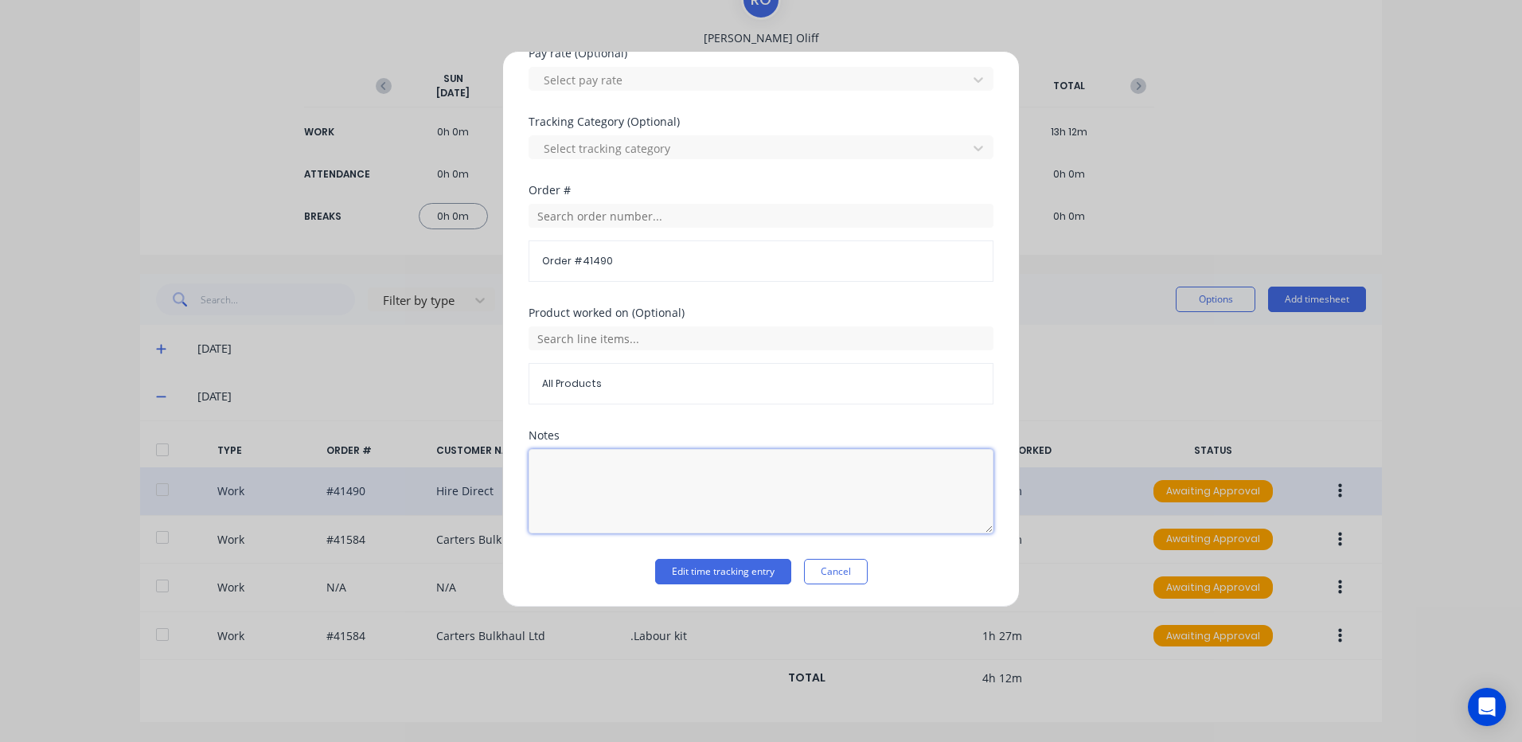
click at [579, 466] on textarea at bounding box center [760, 491] width 465 height 84
type textarea "7 - 9.30"
click at [700, 569] on button "Edit time tracking entry" at bounding box center [723, 571] width 136 height 25
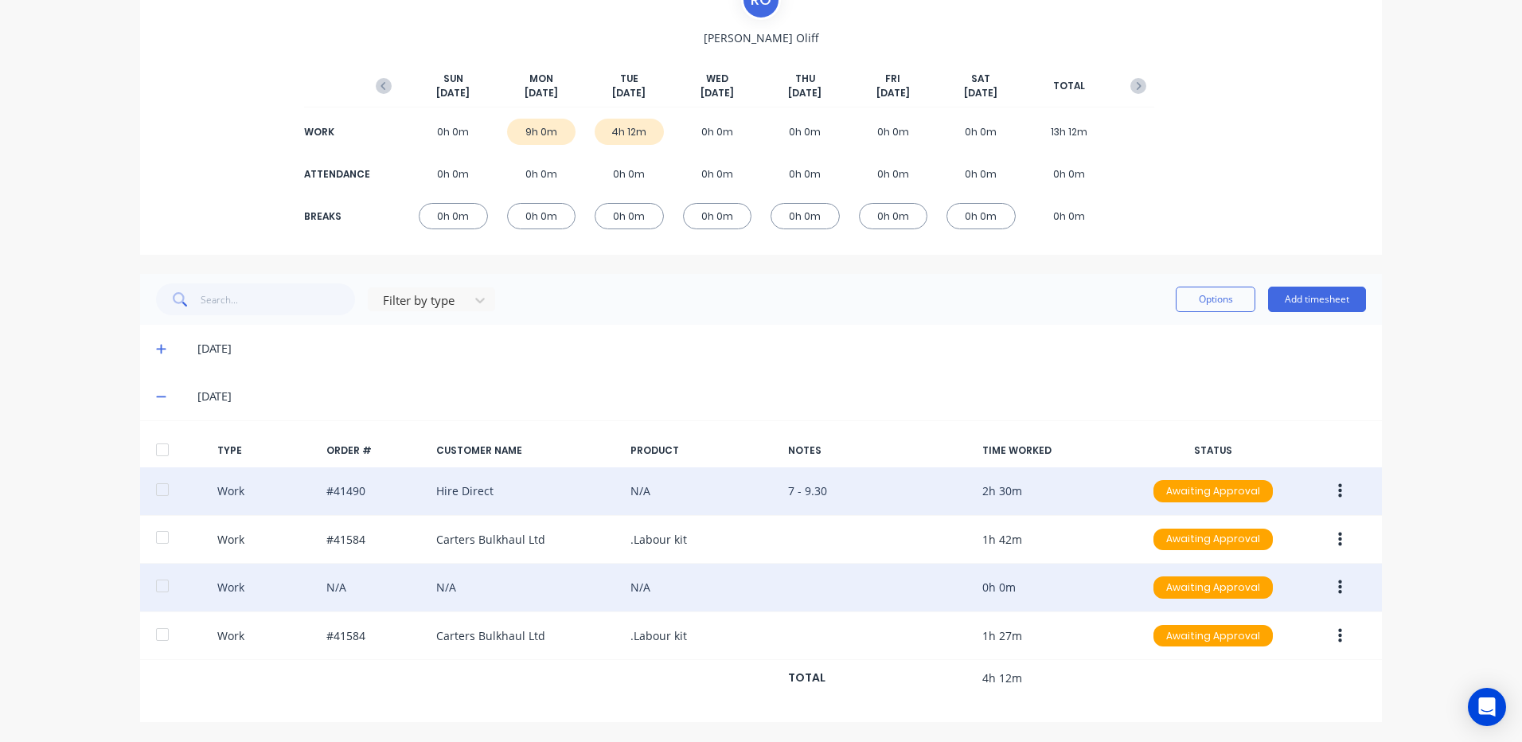
click at [1338, 583] on icon "button" at bounding box center [1340, 588] width 4 height 18
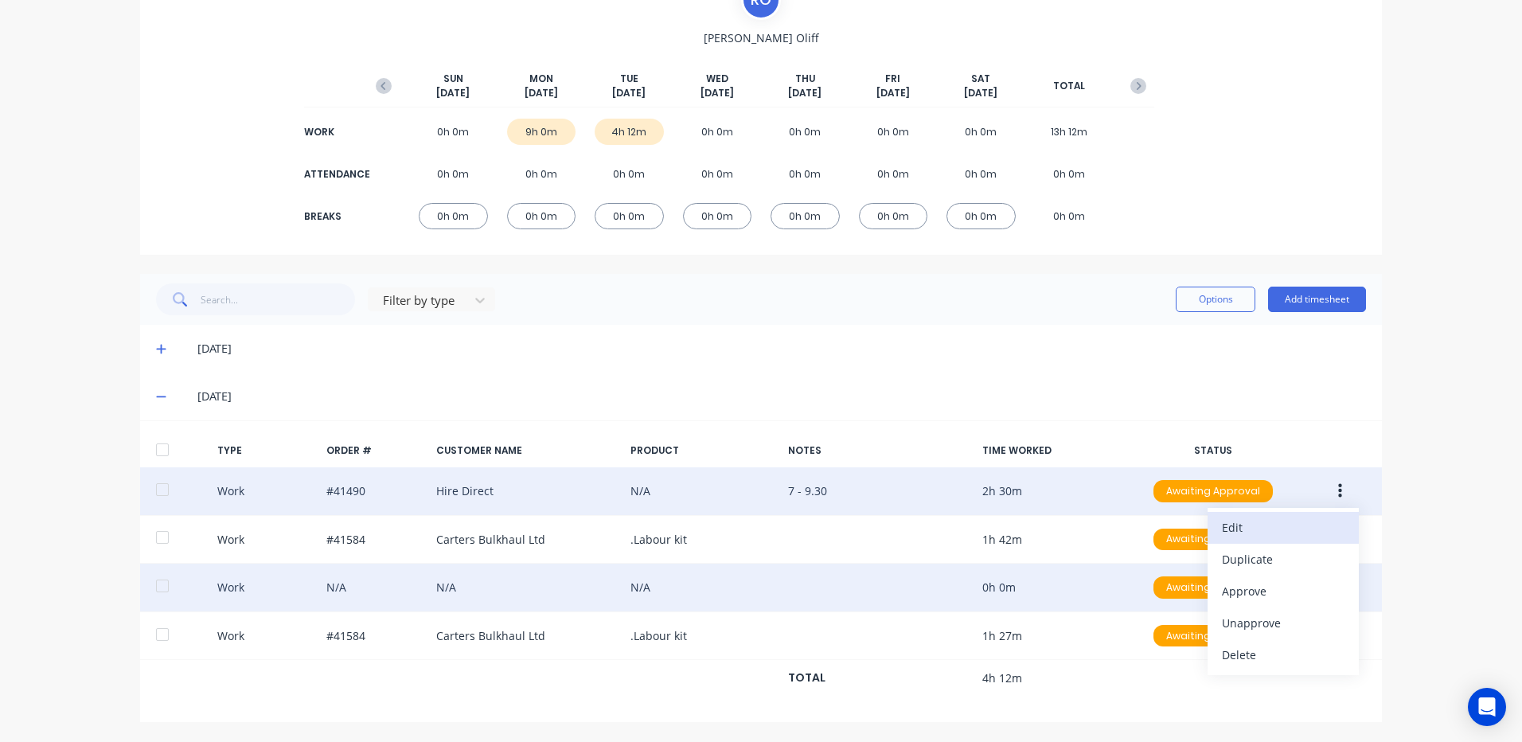
click at [1272, 523] on div "Edit" at bounding box center [1283, 527] width 123 height 23
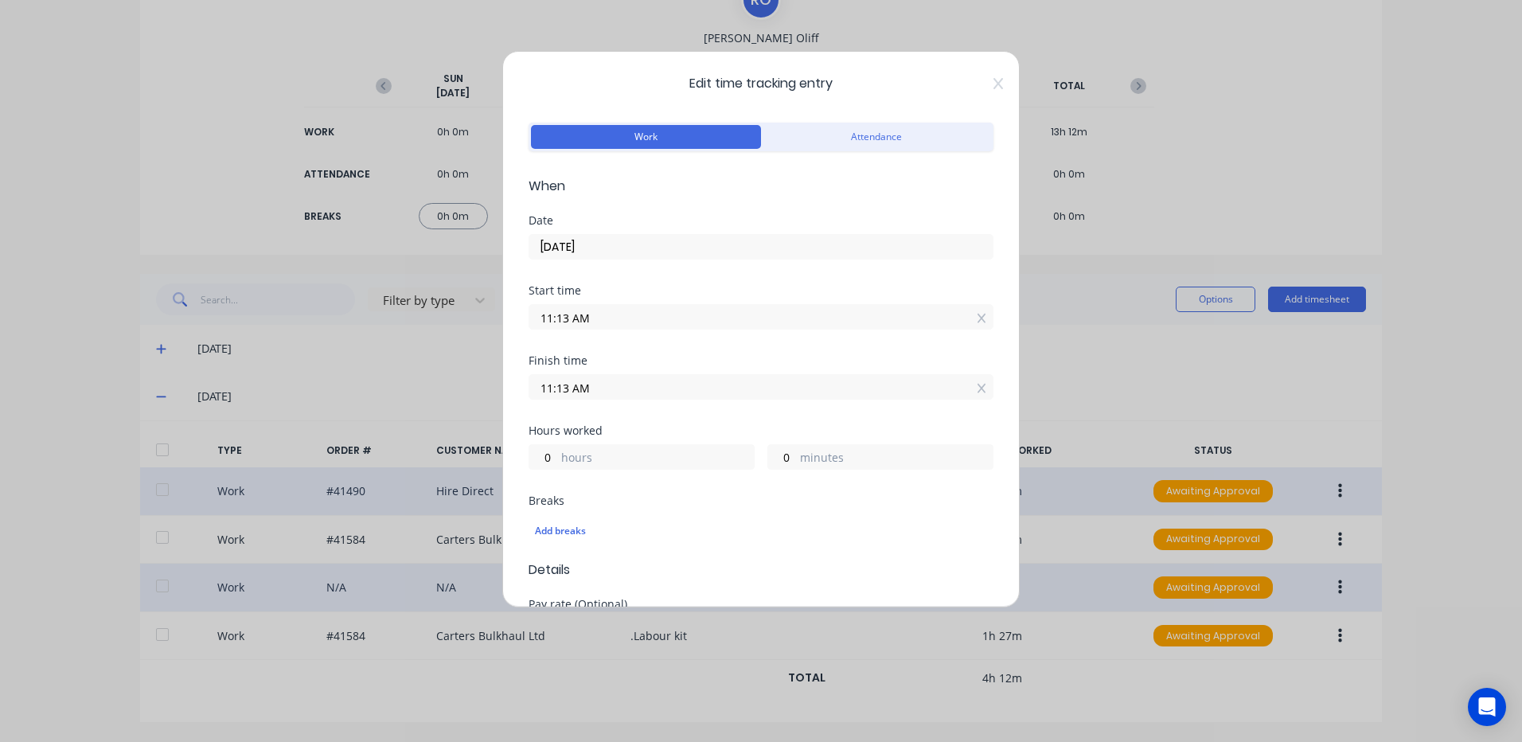
drag, startPoint x: 991, startPoint y: 80, endPoint x: 997, endPoint y: 88, distance: 10.2
click at [991, 81] on div "Edit time tracking entry Work Attendance When Date 07/10/2025 Start time 11:13 …" at bounding box center [760, 329] width 517 height 556
drag, startPoint x: 986, startPoint y: 84, endPoint x: 996, endPoint y: 97, distance: 15.9
click at [993, 84] on icon at bounding box center [998, 83] width 10 height 11
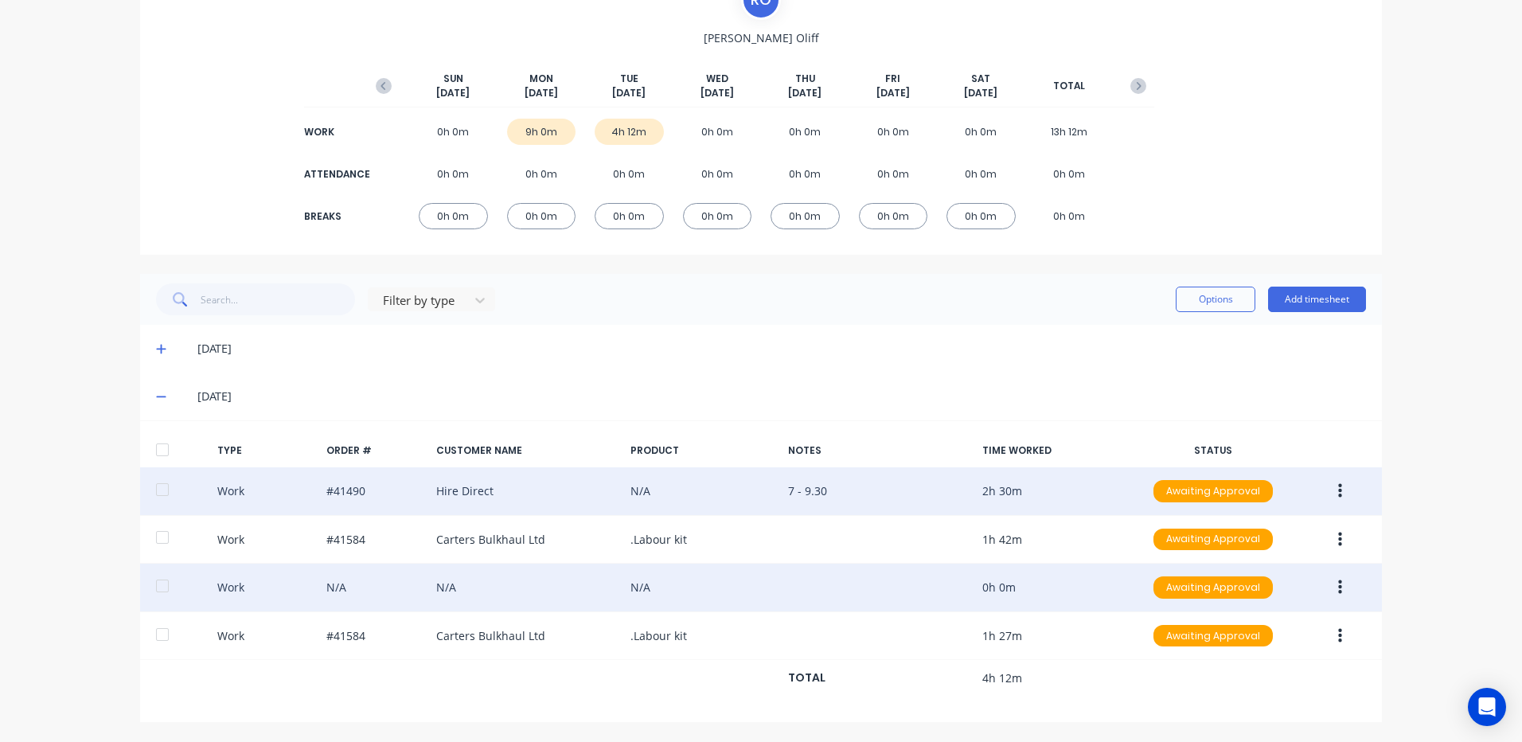
click at [1327, 577] on button "button" at bounding box center [1339, 587] width 37 height 29
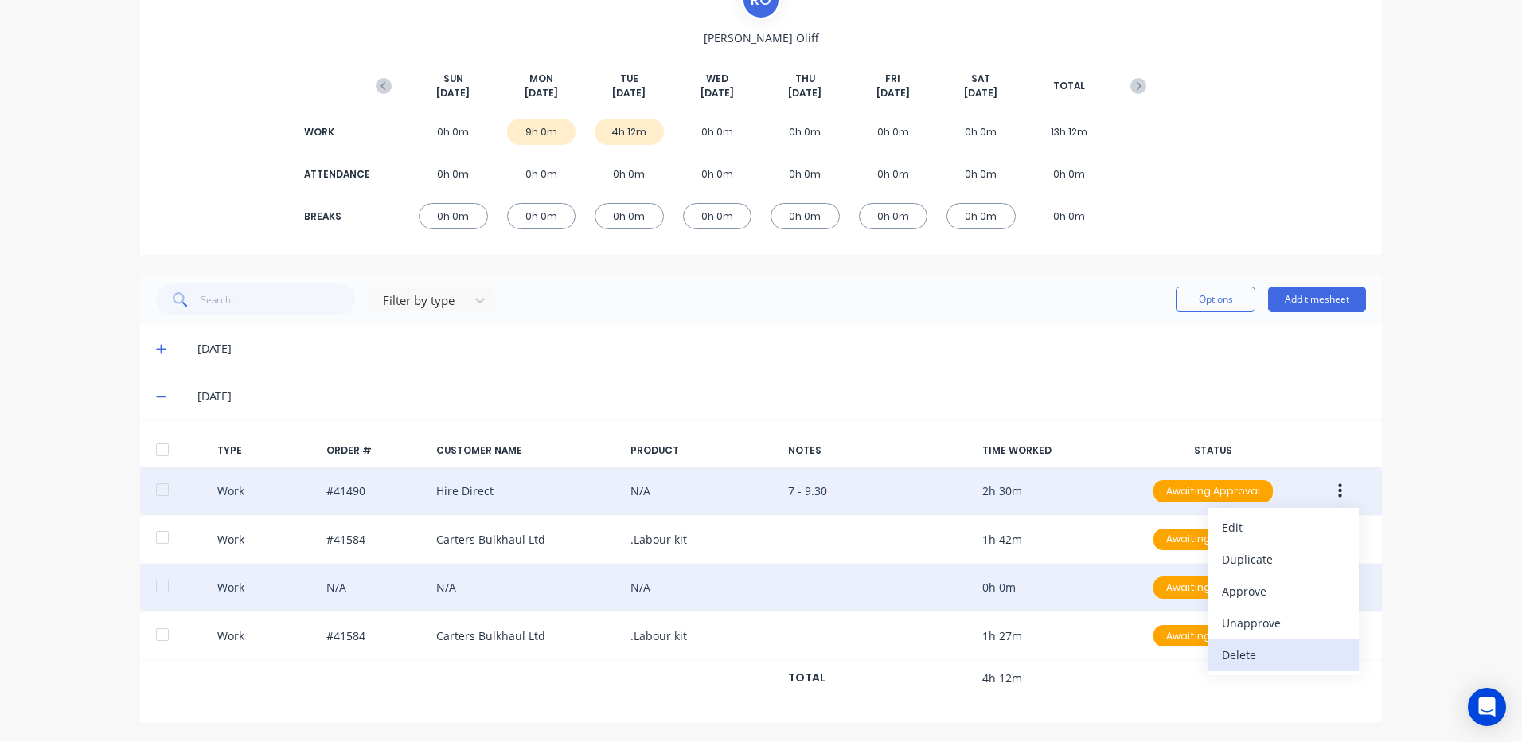
click at [1247, 653] on div "Delete" at bounding box center [1283, 654] width 123 height 23
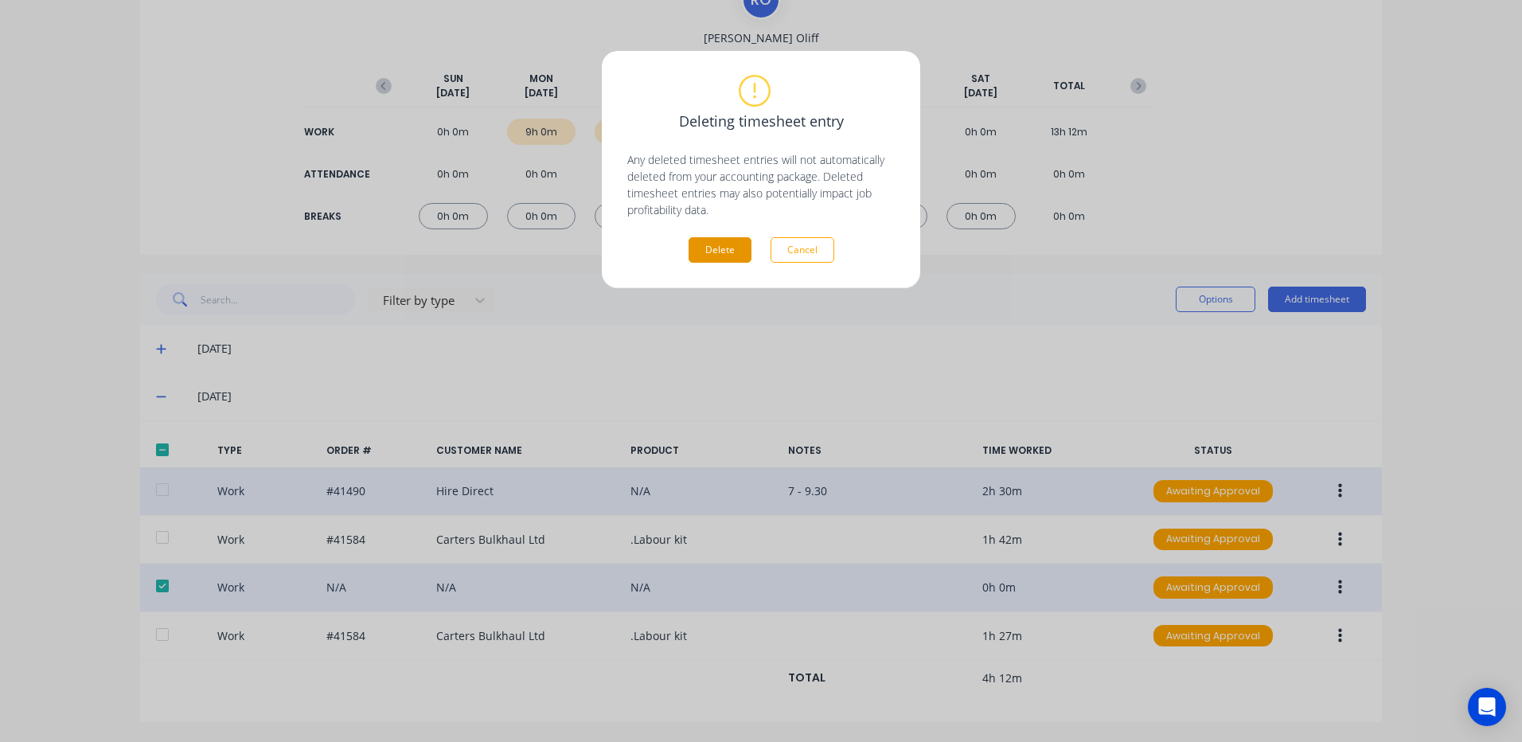
drag, startPoint x: 723, startPoint y: 248, endPoint x: 723, endPoint y: 259, distance: 11.1
click at [720, 253] on button "Delete" at bounding box center [719, 249] width 63 height 25
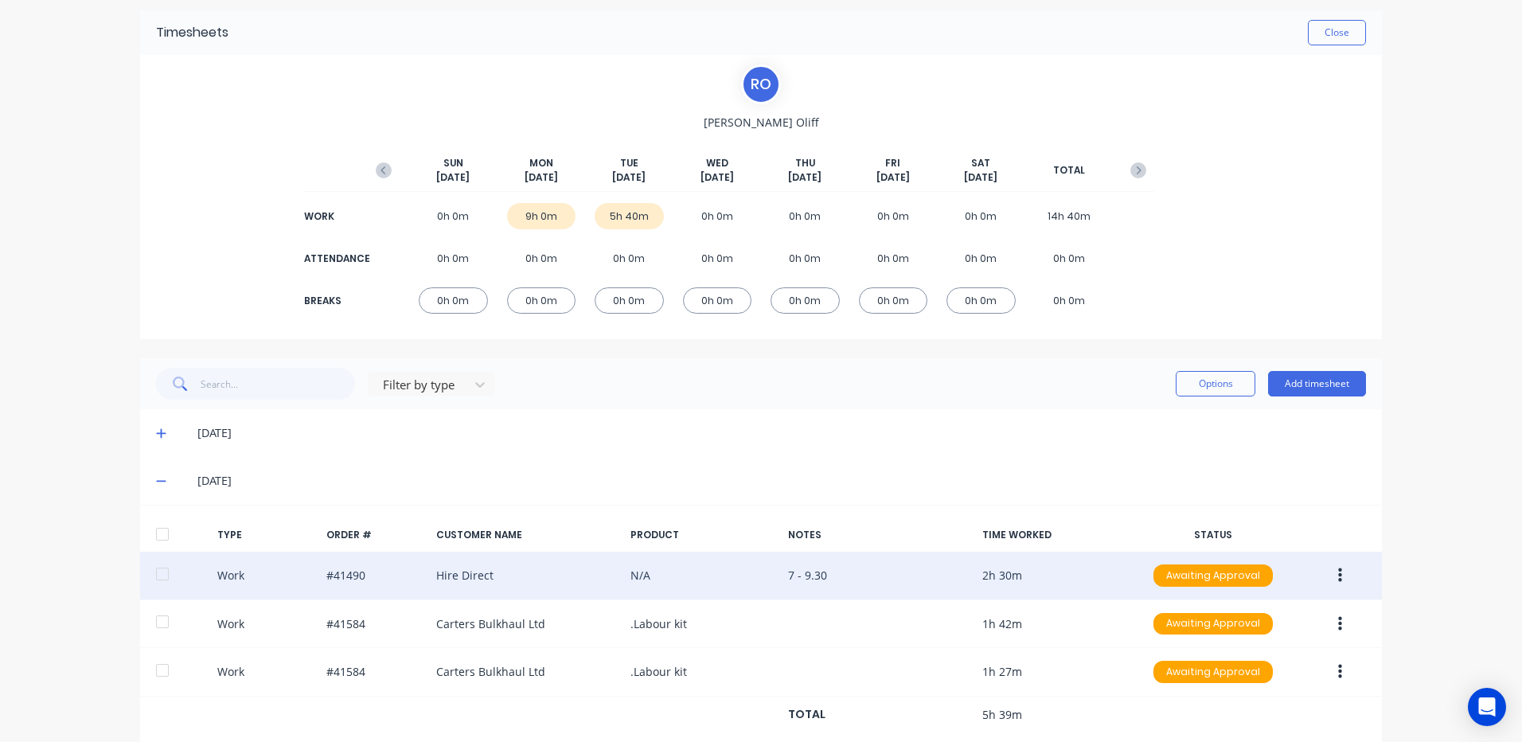
scroll to position [0, 0]
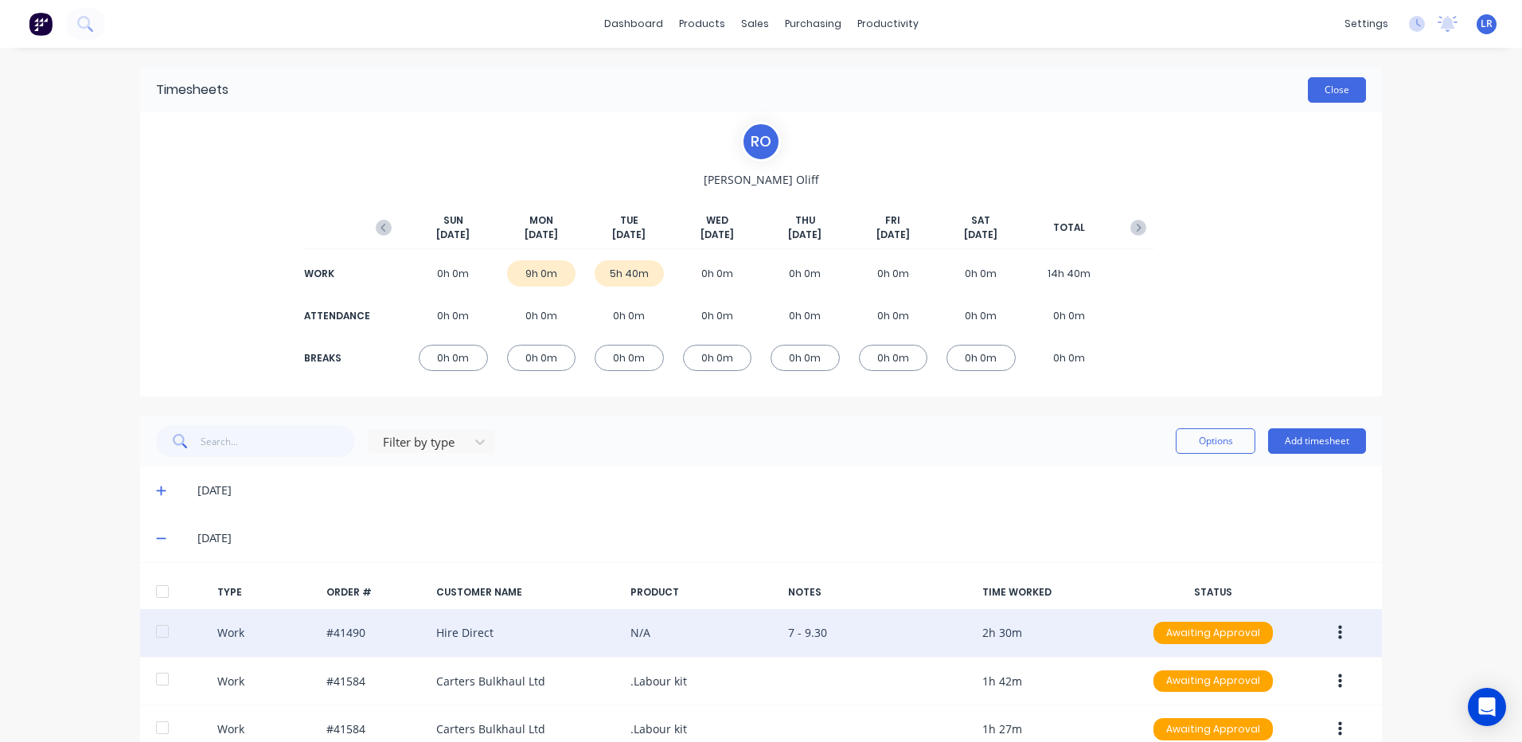
click at [1342, 91] on button "Close" at bounding box center [1337, 89] width 58 height 25
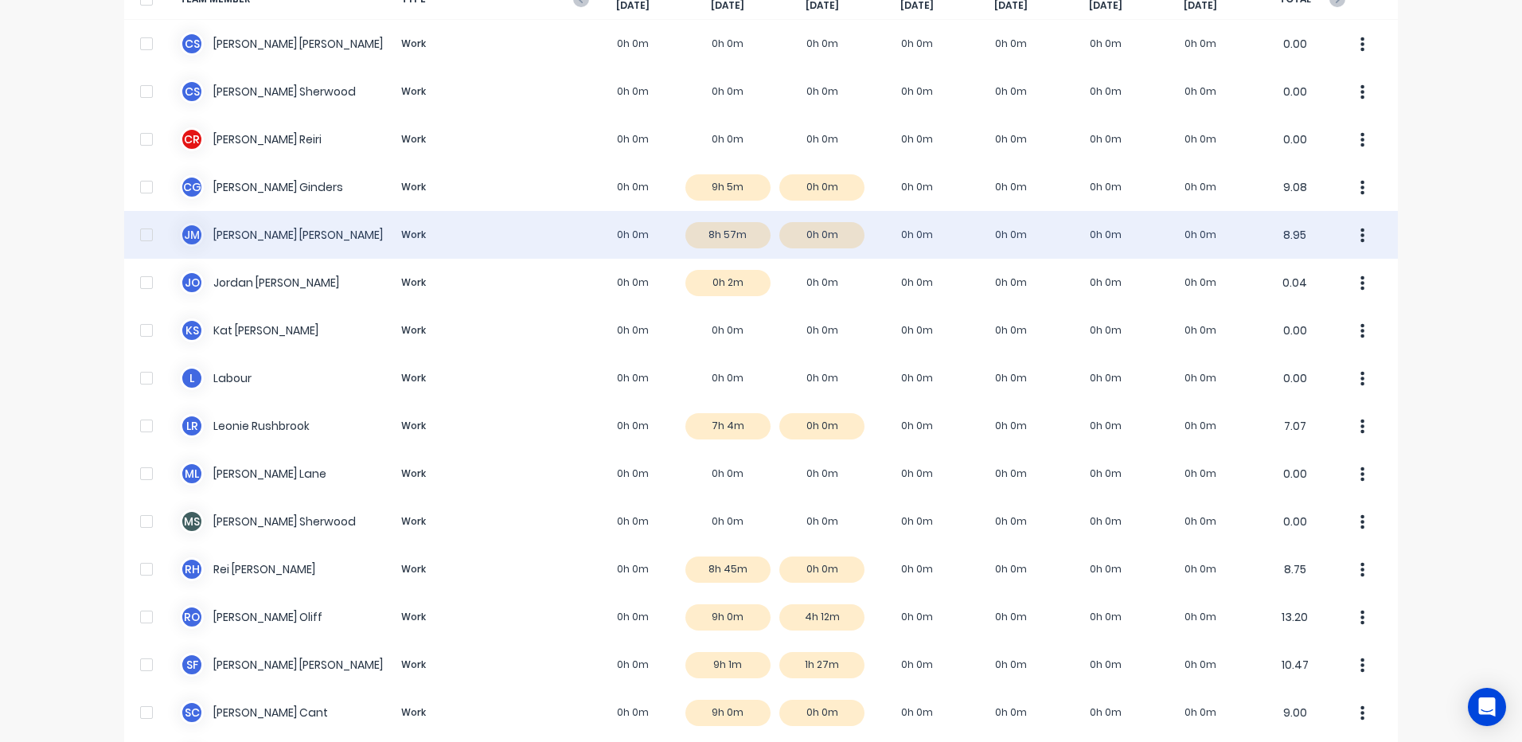
scroll to position [239, 0]
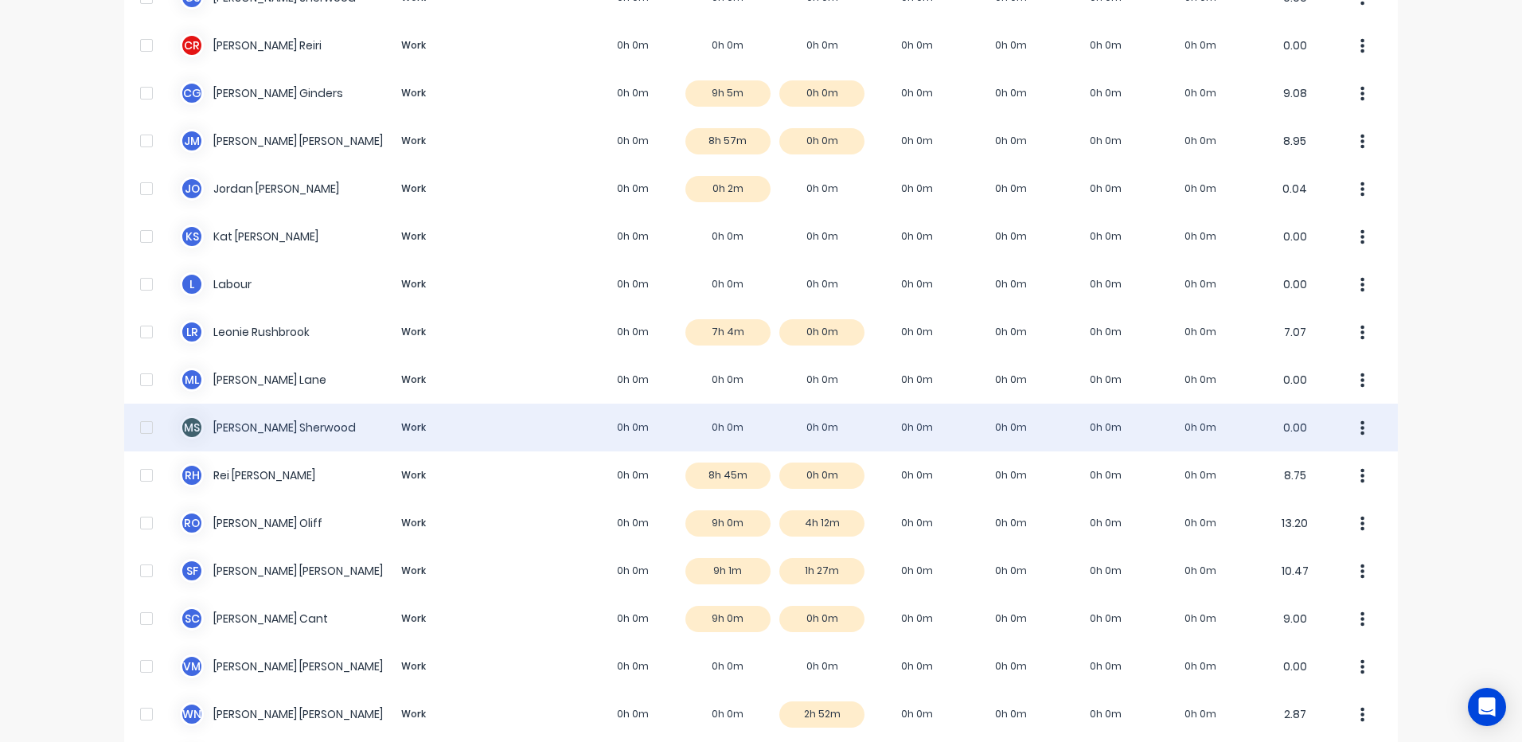
click at [721, 423] on div "M S Mike Sherwood Work 0h 0m 0h 0m 0h 0m 0h 0m 0h 0m 0h 0m 0h 0m 0.00" at bounding box center [760, 428] width 1273 height 48
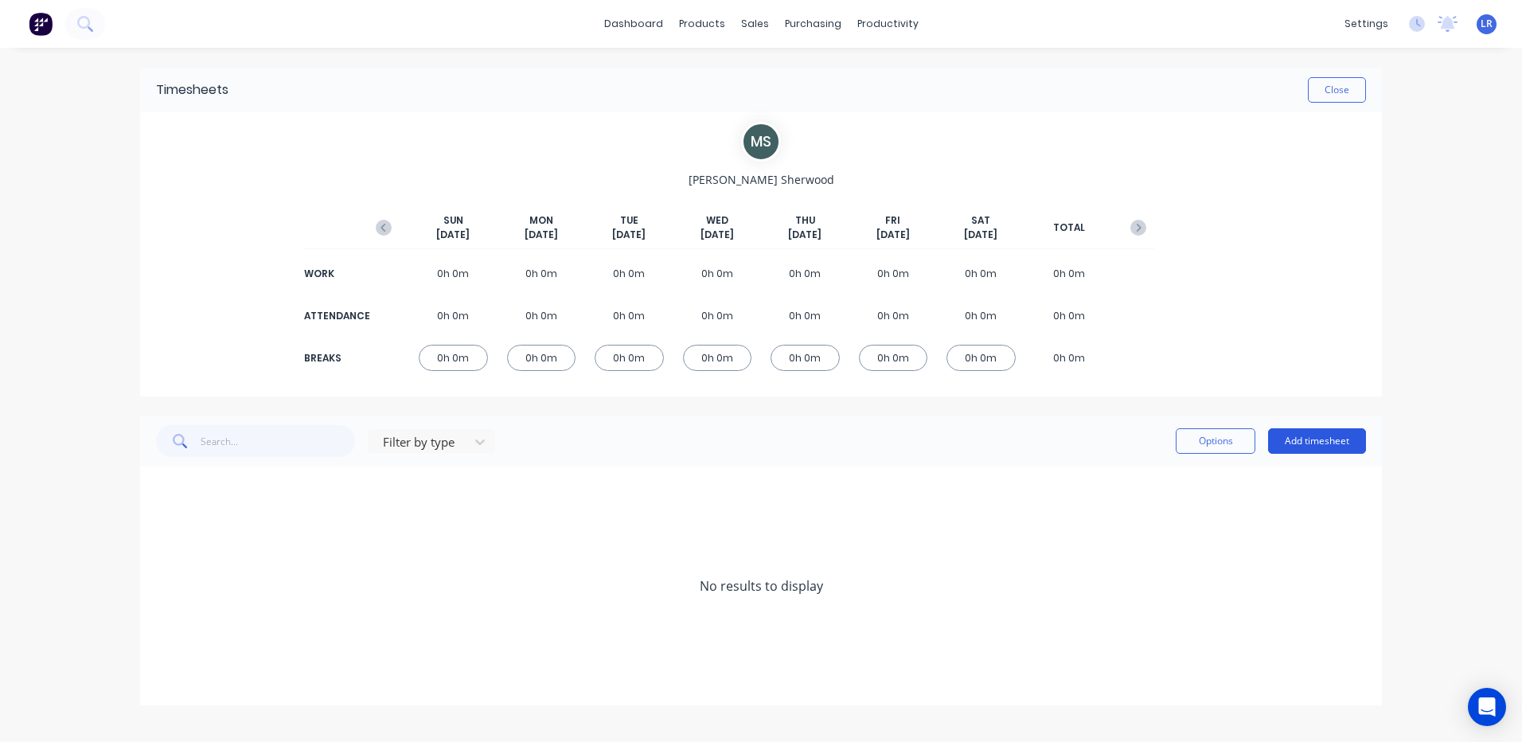
click at [1299, 439] on button "Add timesheet" at bounding box center [1317, 440] width 98 height 25
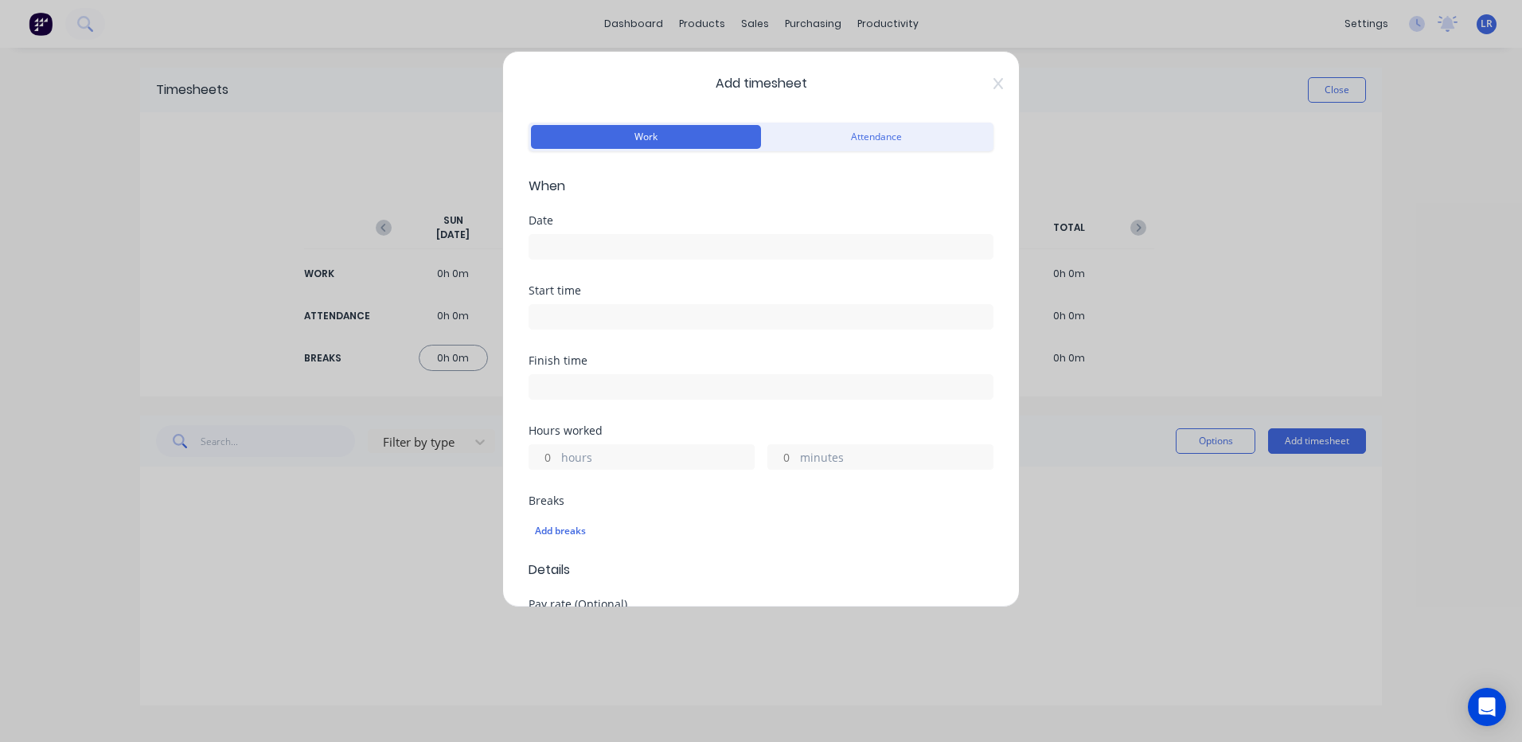
click at [560, 248] on input at bounding box center [760, 247] width 463 height 24
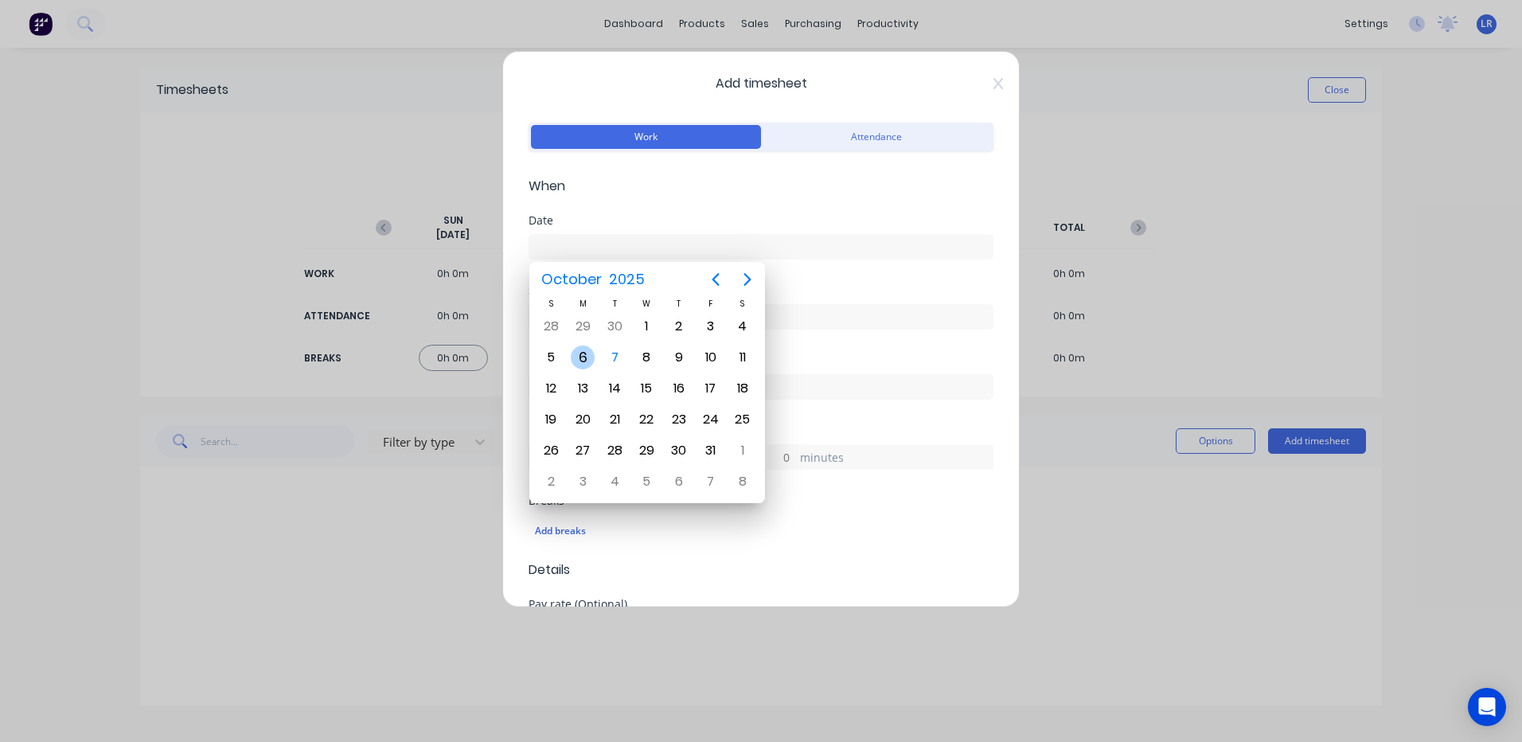
click at [575, 353] on div "6" at bounding box center [583, 357] width 24 height 24
type input "06/10/2025"
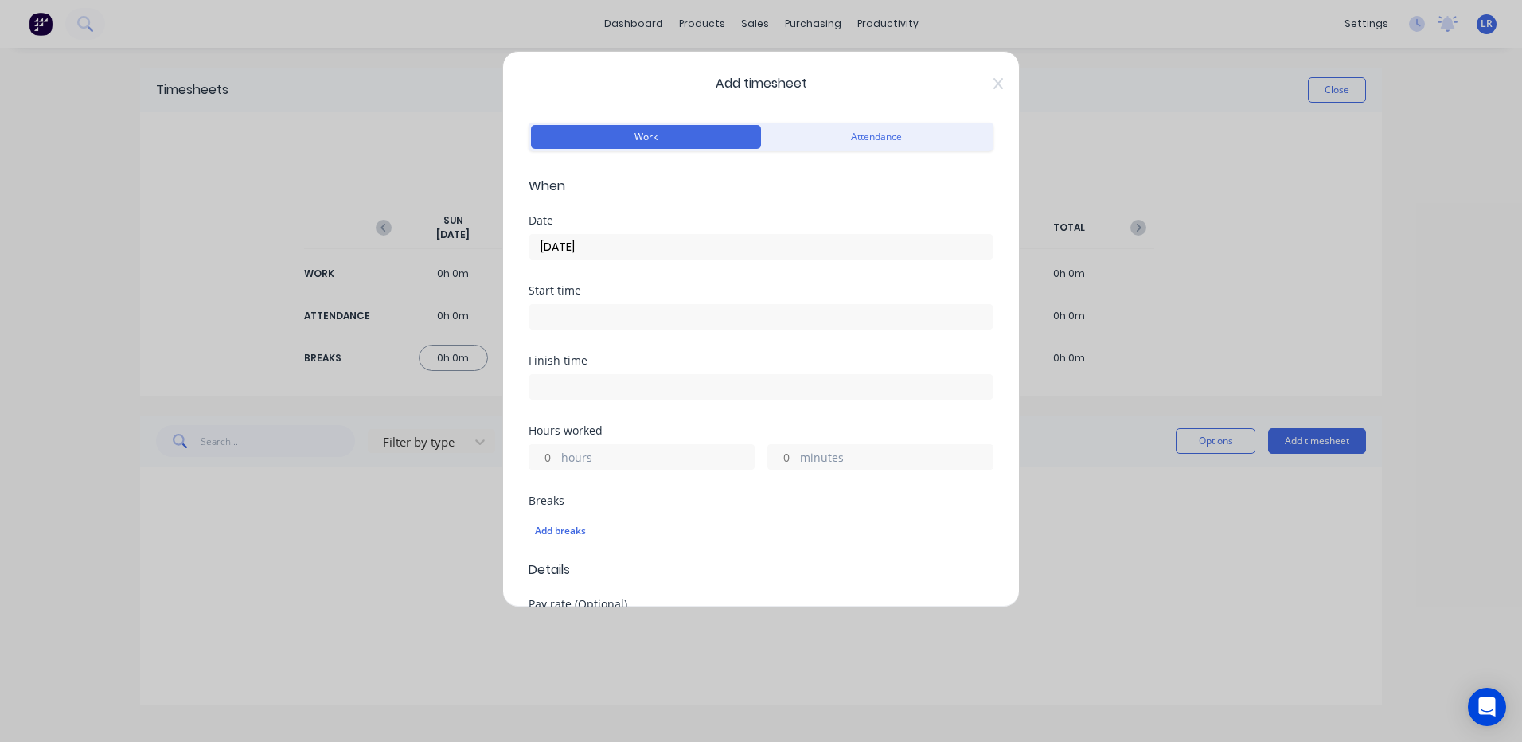
click at [552, 321] on input at bounding box center [760, 317] width 463 height 24
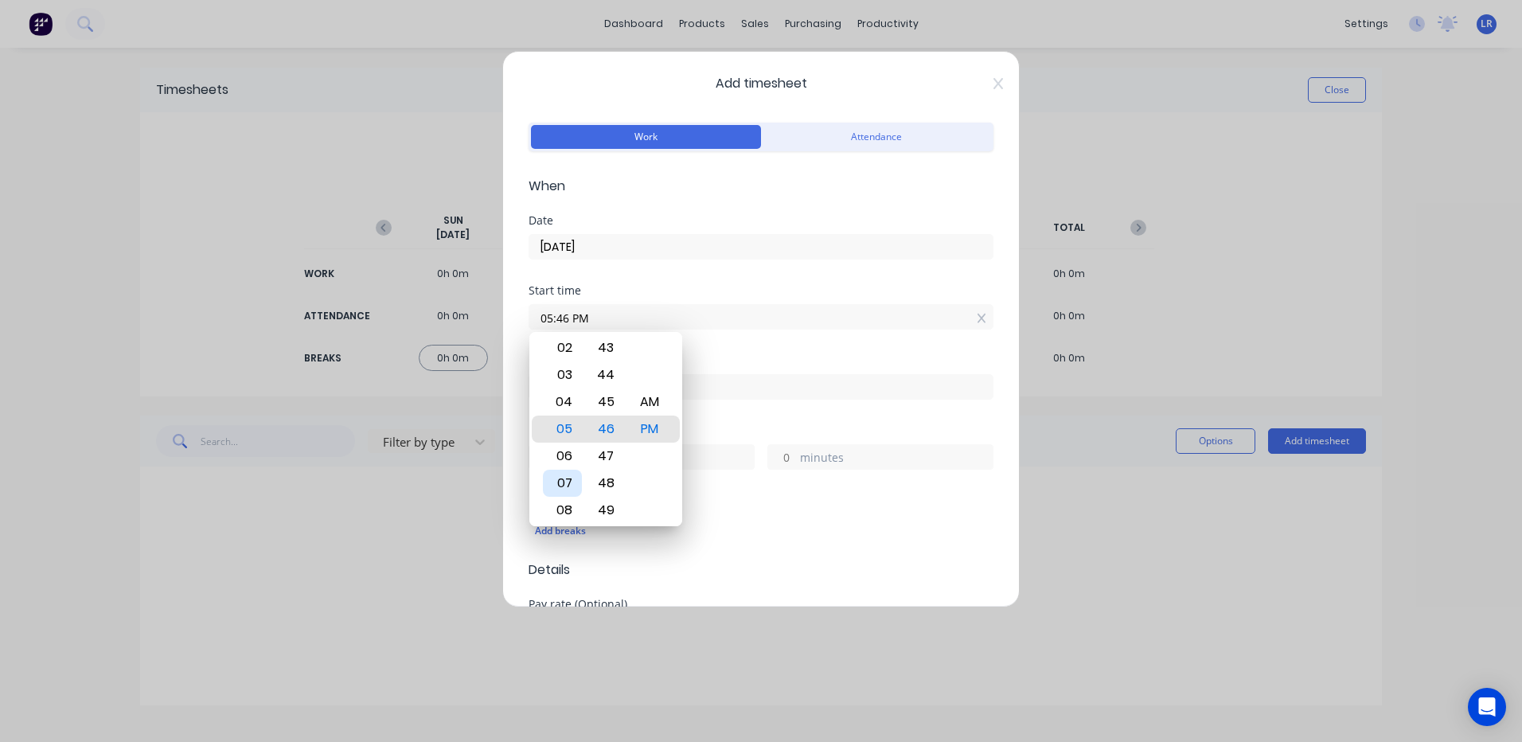
click at [571, 480] on div "07" at bounding box center [562, 483] width 39 height 27
click at [602, 369] on div "00" at bounding box center [606, 374] width 39 height 27
click at [649, 396] on div "AM" at bounding box center [649, 401] width 39 height 27
type input "07:00 AM"
click at [771, 513] on div "Add breaks" at bounding box center [760, 528] width 465 height 37
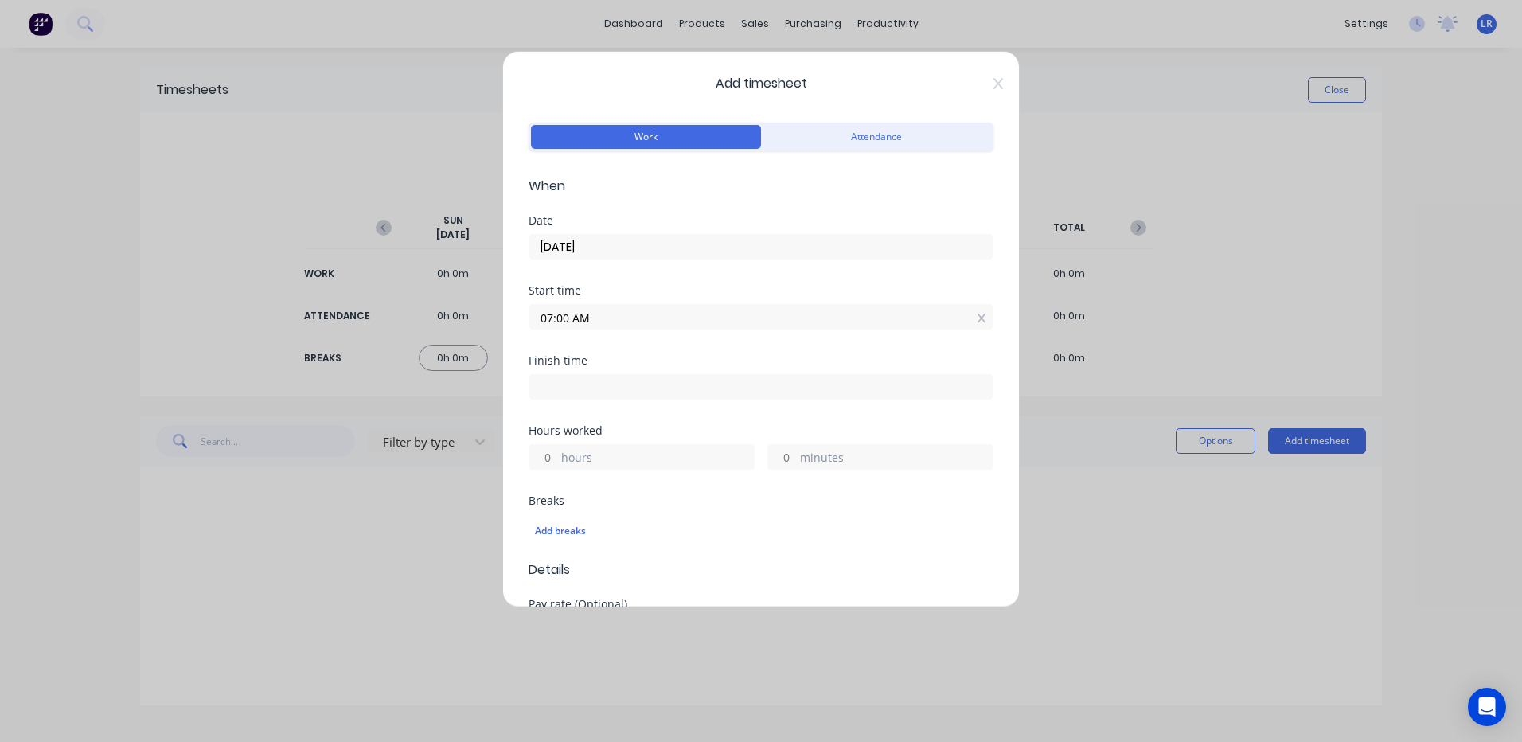
click at [560, 387] on input at bounding box center [760, 387] width 463 height 24
type input "12:44 PM"
type input "5"
type input "44"
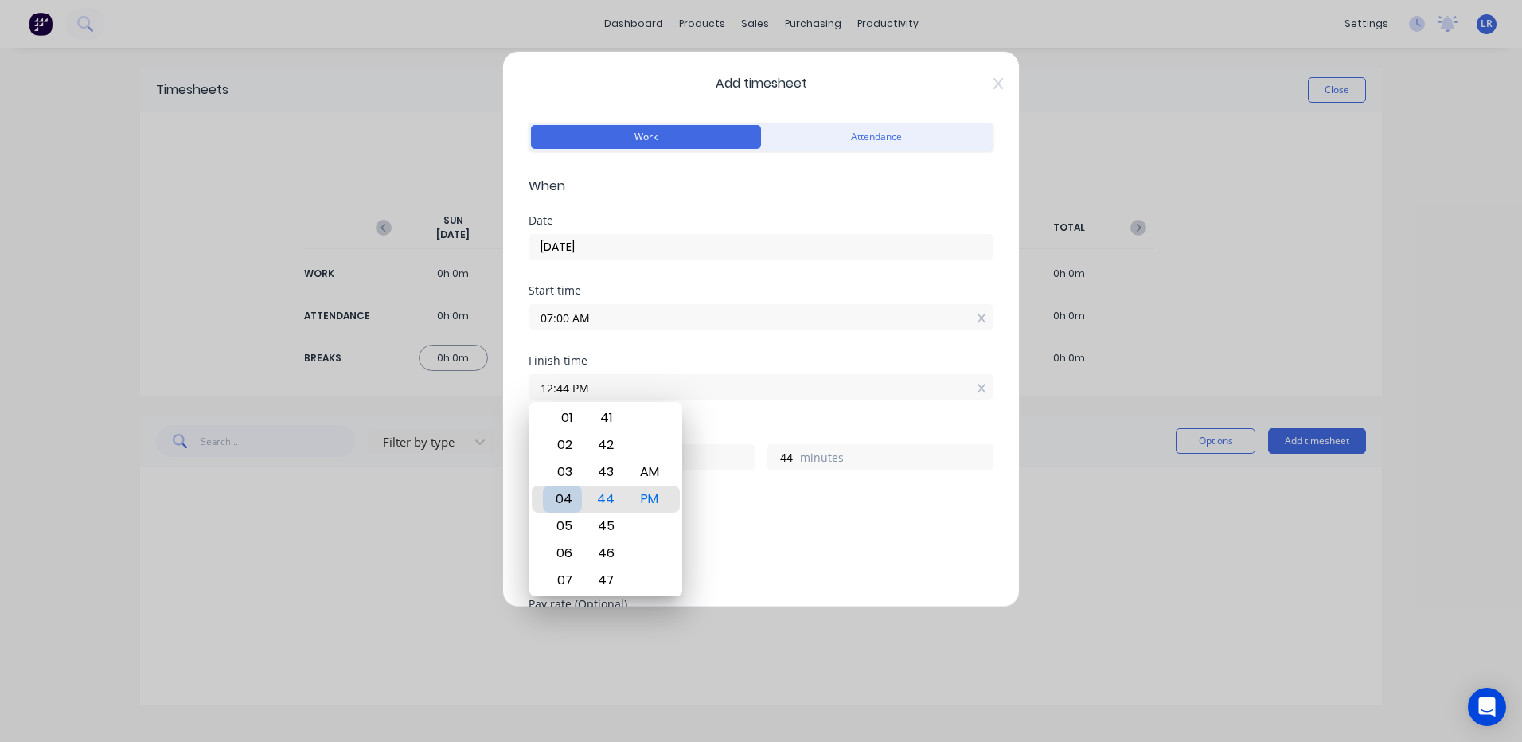
type input "04:44 PM"
type input "9"
type input "09:44 PM"
type input "14"
click at [560, 522] on div "10" at bounding box center [562, 526] width 39 height 27
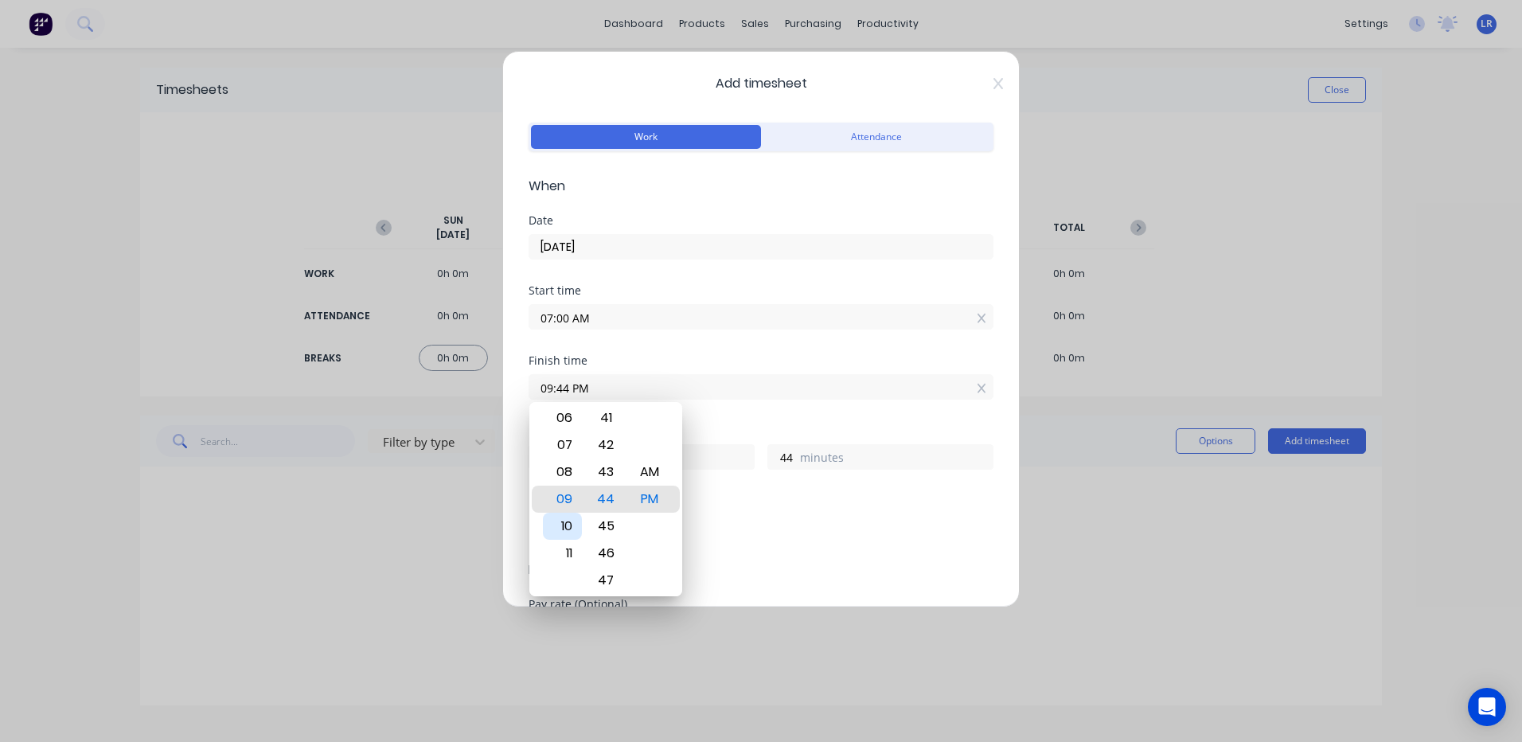
type input "10:44 PM"
type input "15"
type input "10:39 PM"
type input "39"
type input "10:35 PM"
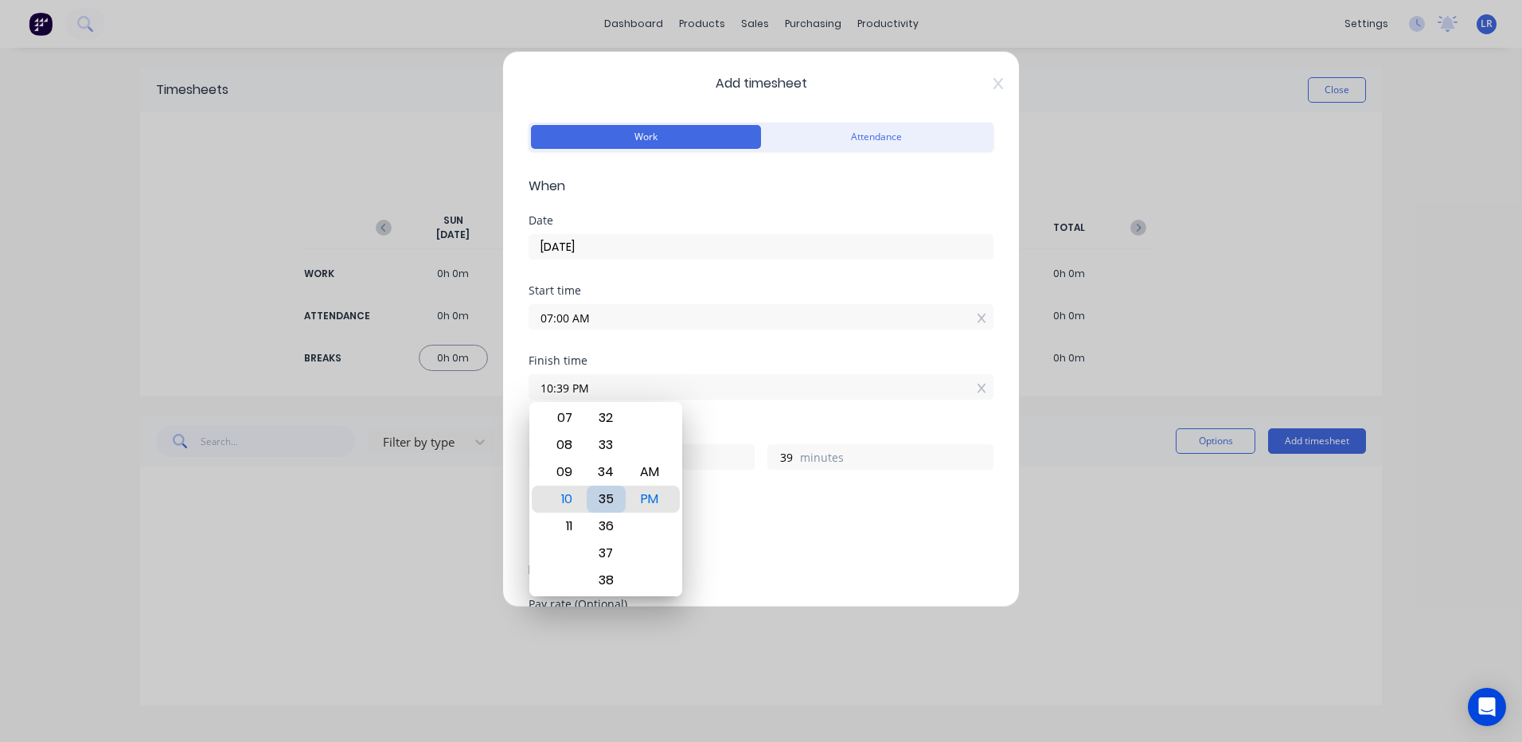
type input "35"
type input "10:31 PM"
type input "31"
type input "10:27 PM"
type input "27"
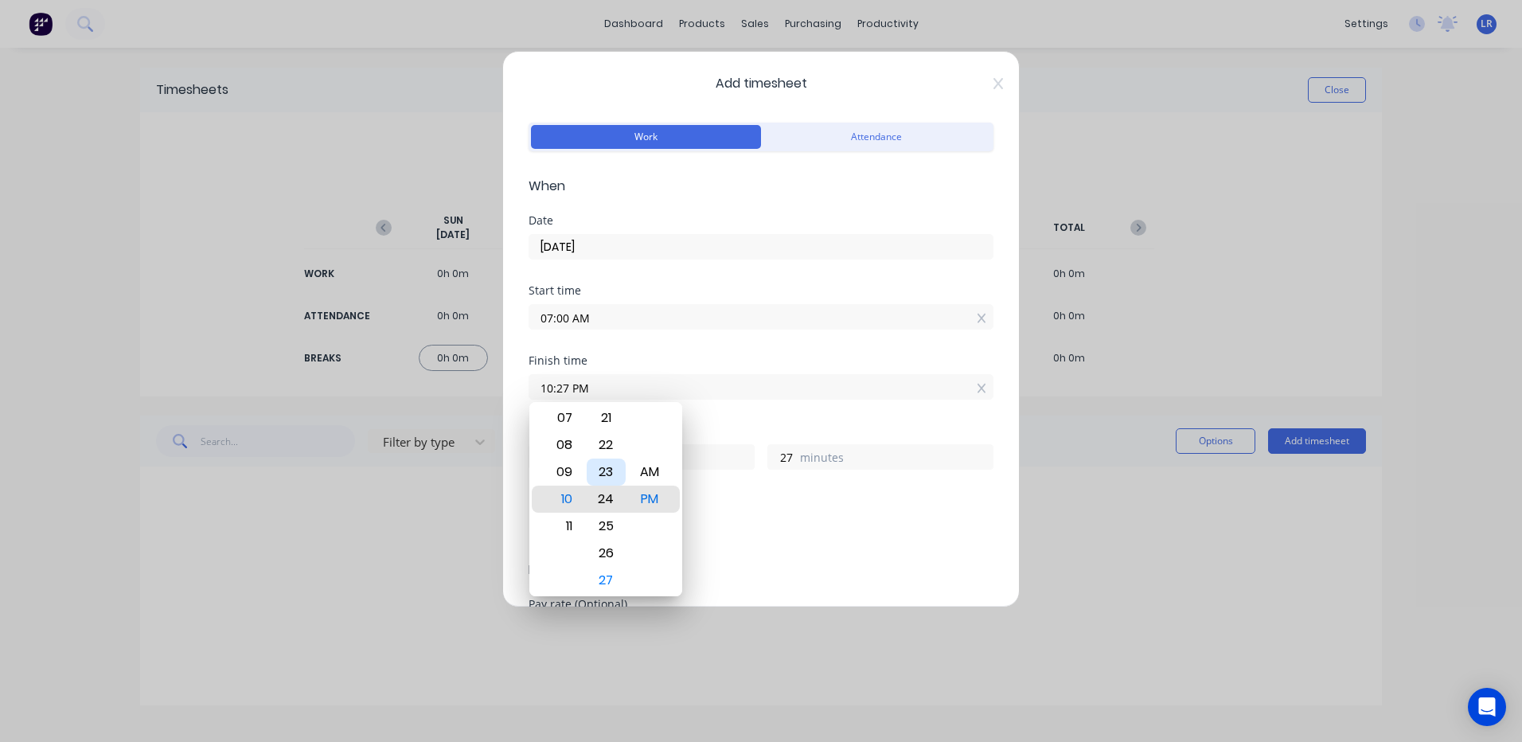
type input "10:24 PM"
type input "24"
type input "10:20 PM"
type input "20"
type input "10:17 PM"
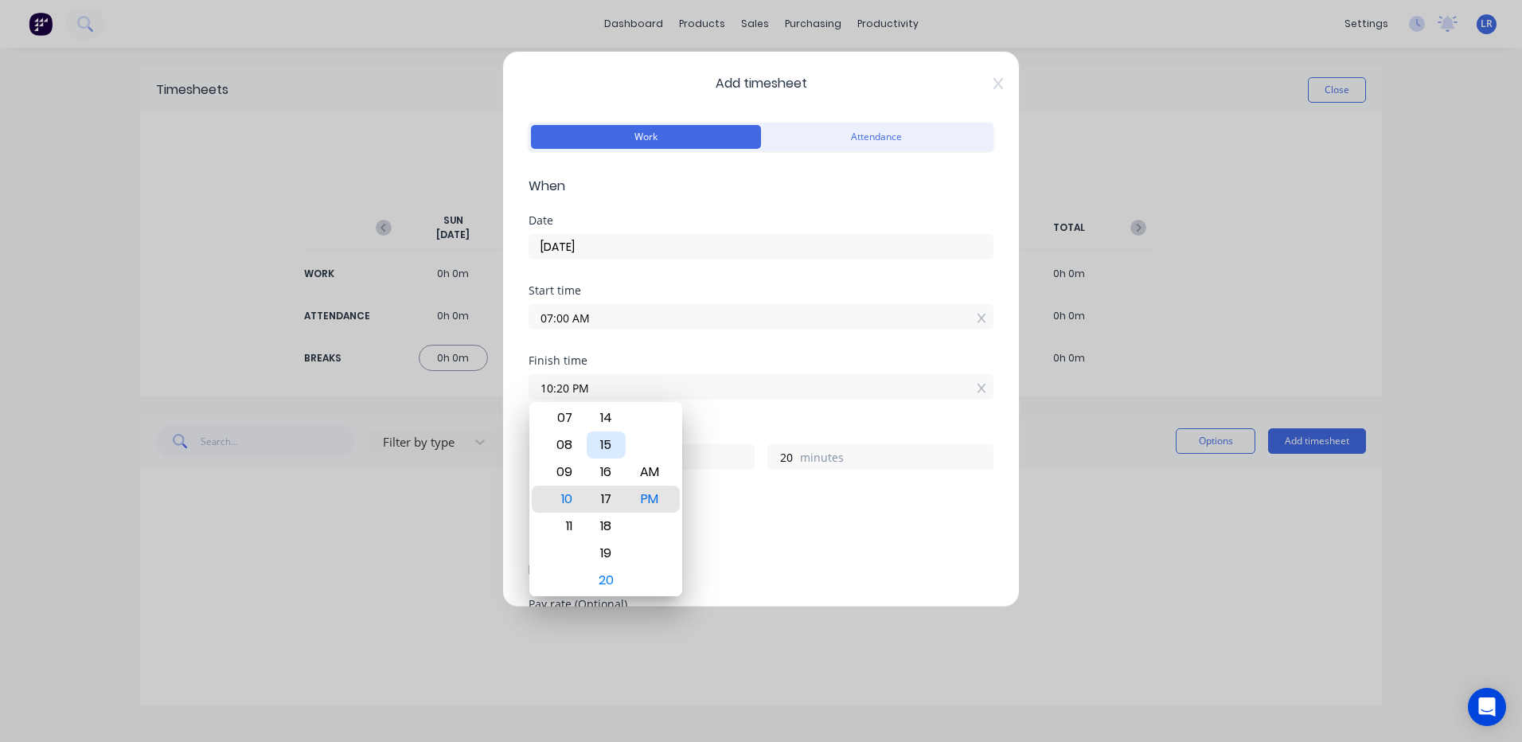
type input "17"
type input "10:13 PM"
type input "13"
type input "10:09 PM"
type input "9"
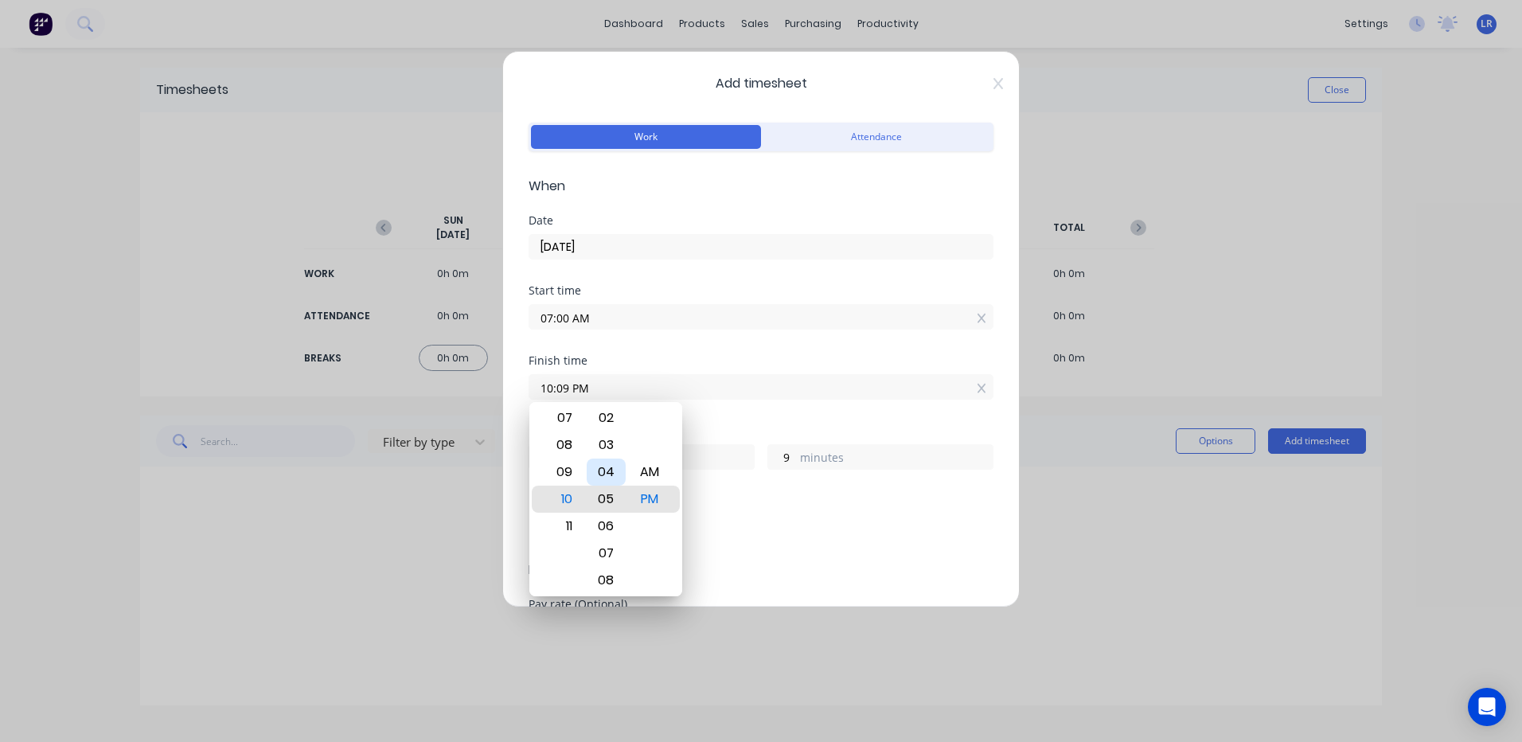
type input "10:05 PM"
type input "5"
type input "10:01 PM"
type input "1"
type input "10:00 PM"
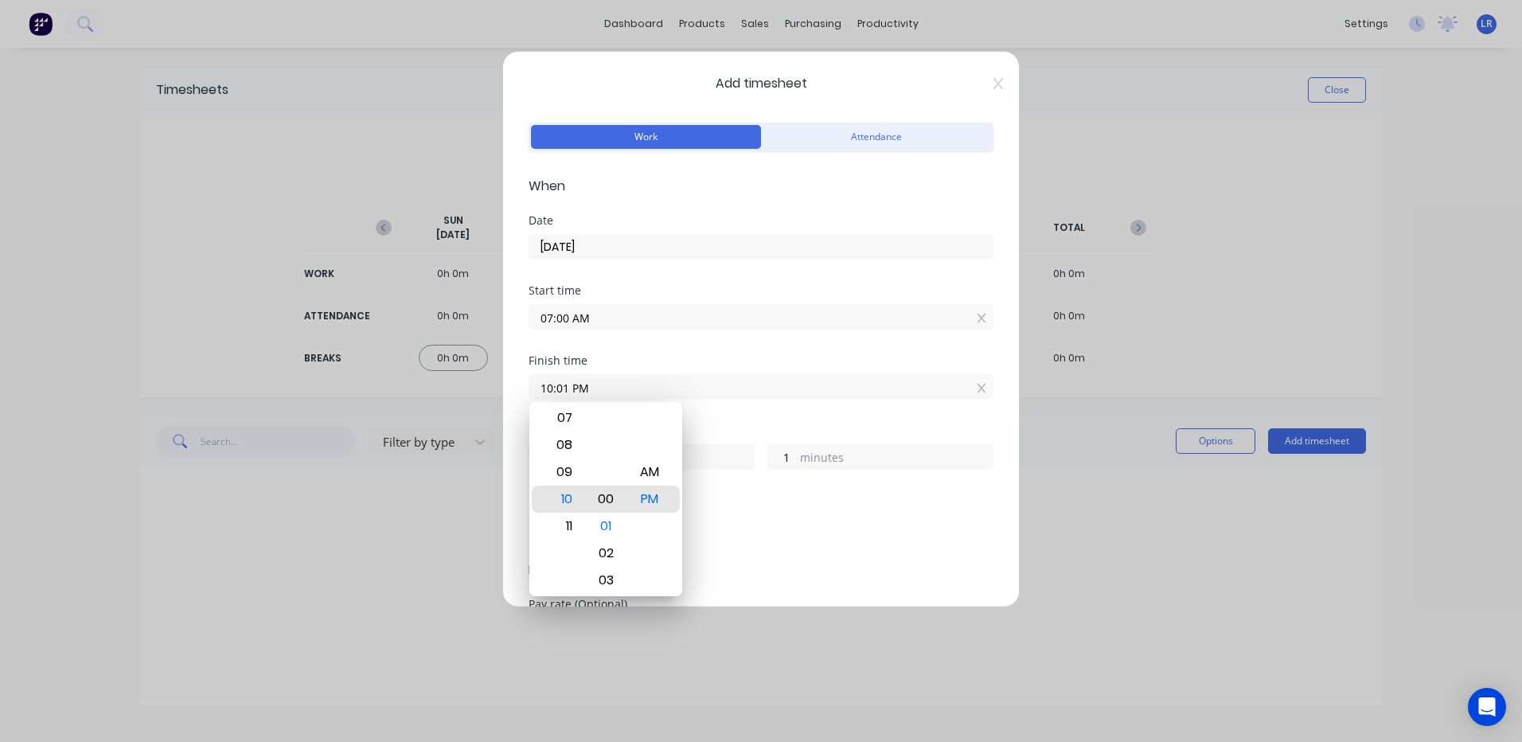
type input "0"
click at [611, 493] on div "00" at bounding box center [606, 498] width 39 height 27
click at [645, 473] on div "AM" at bounding box center [649, 471] width 39 height 27
type input "10:00 AM"
type input "3"
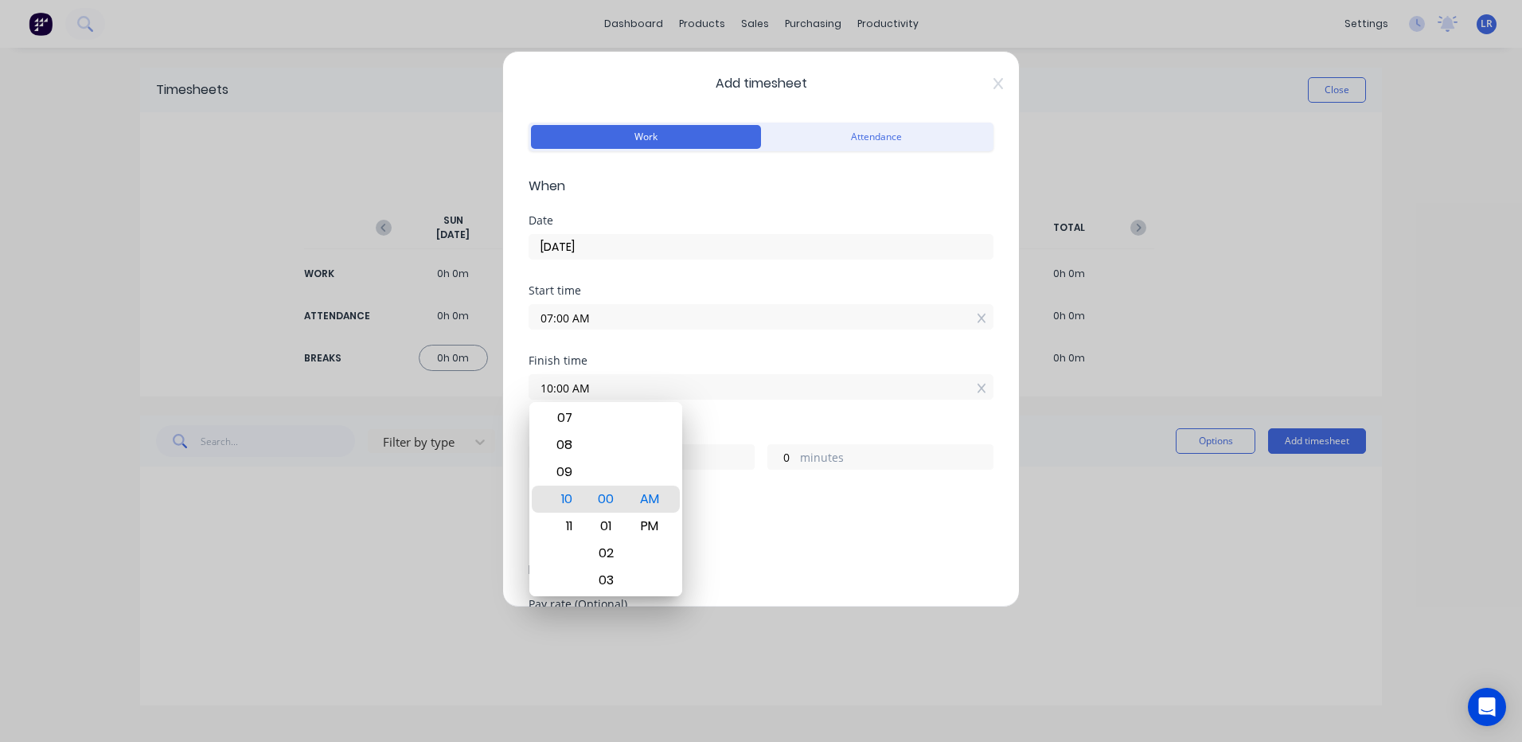
click at [778, 526] on div "Add breaks" at bounding box center [761, 531] width 452 height 21
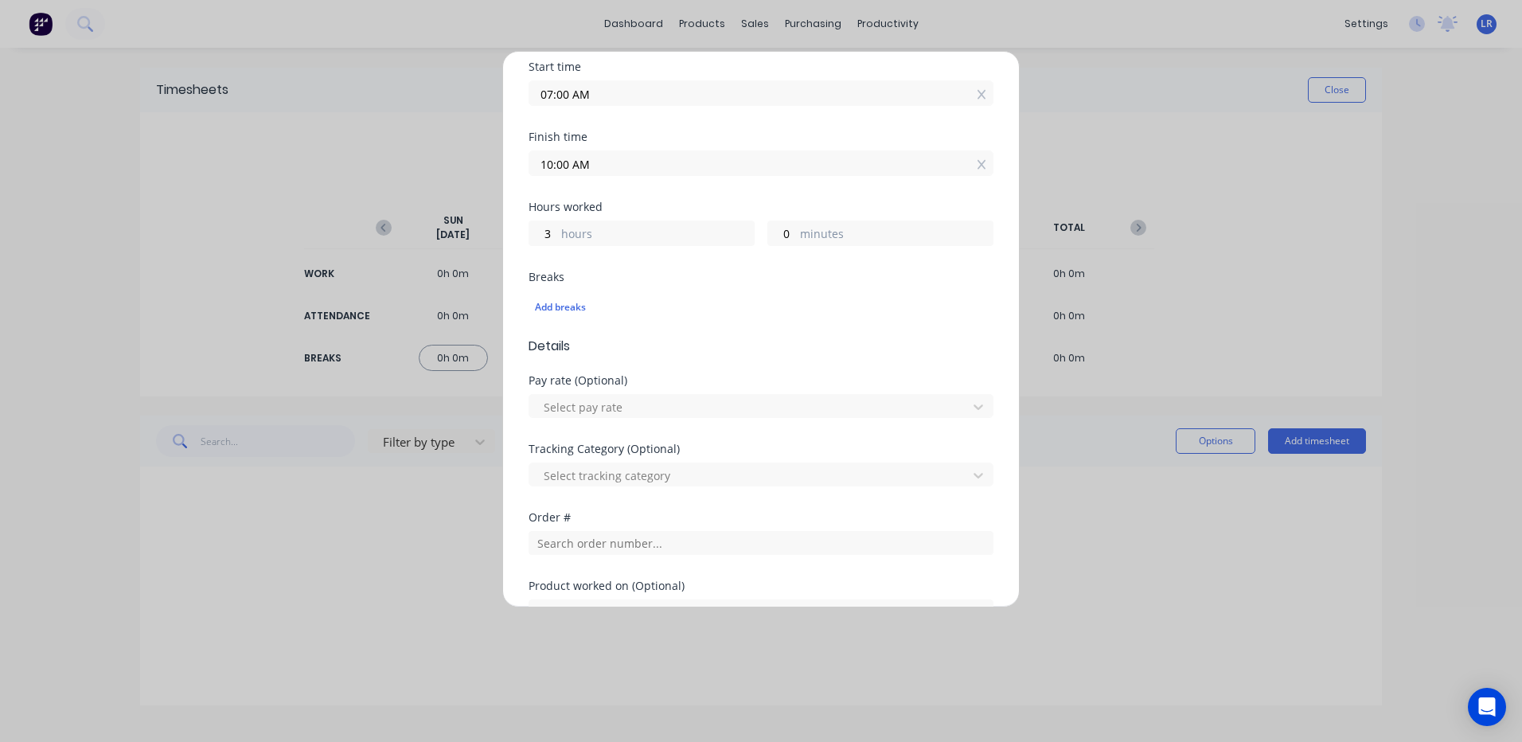
scroll to position [318, 0]
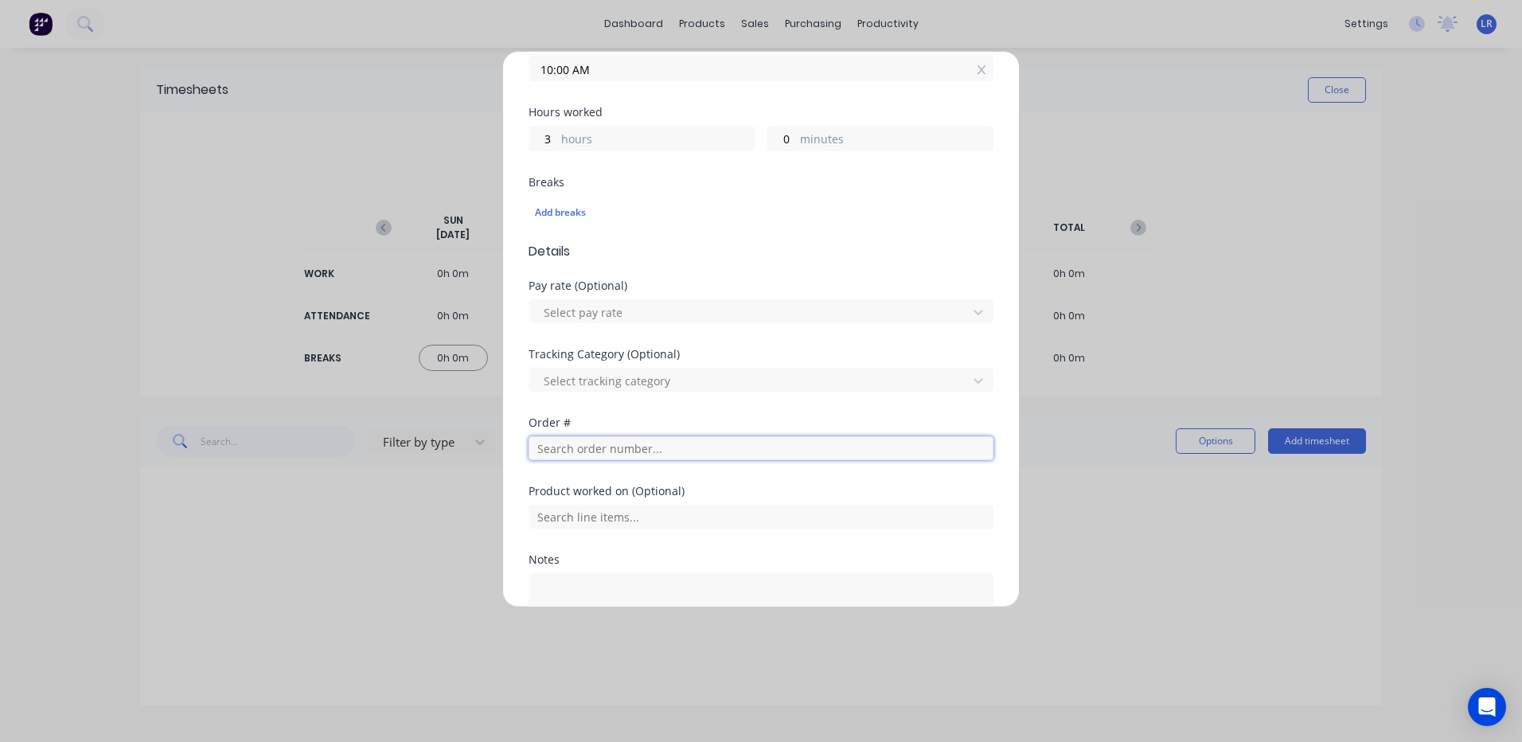
click at [557, 441] on input "text" at bounding box center [760, 448] width 465 height 24
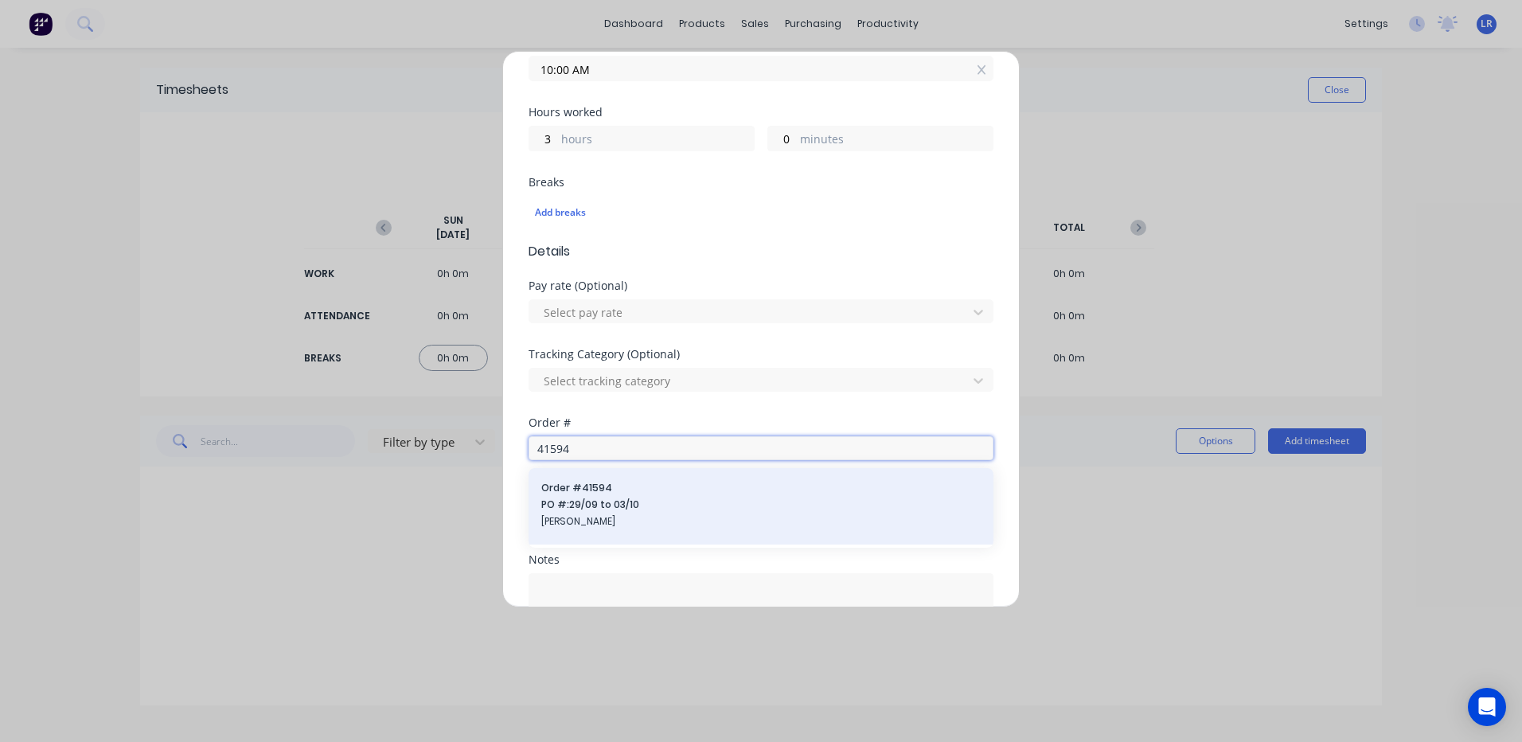
type input "41594"
click at [574, 491] on span "Order # 41594" at bounding box center [760, 488] width 439 height 14
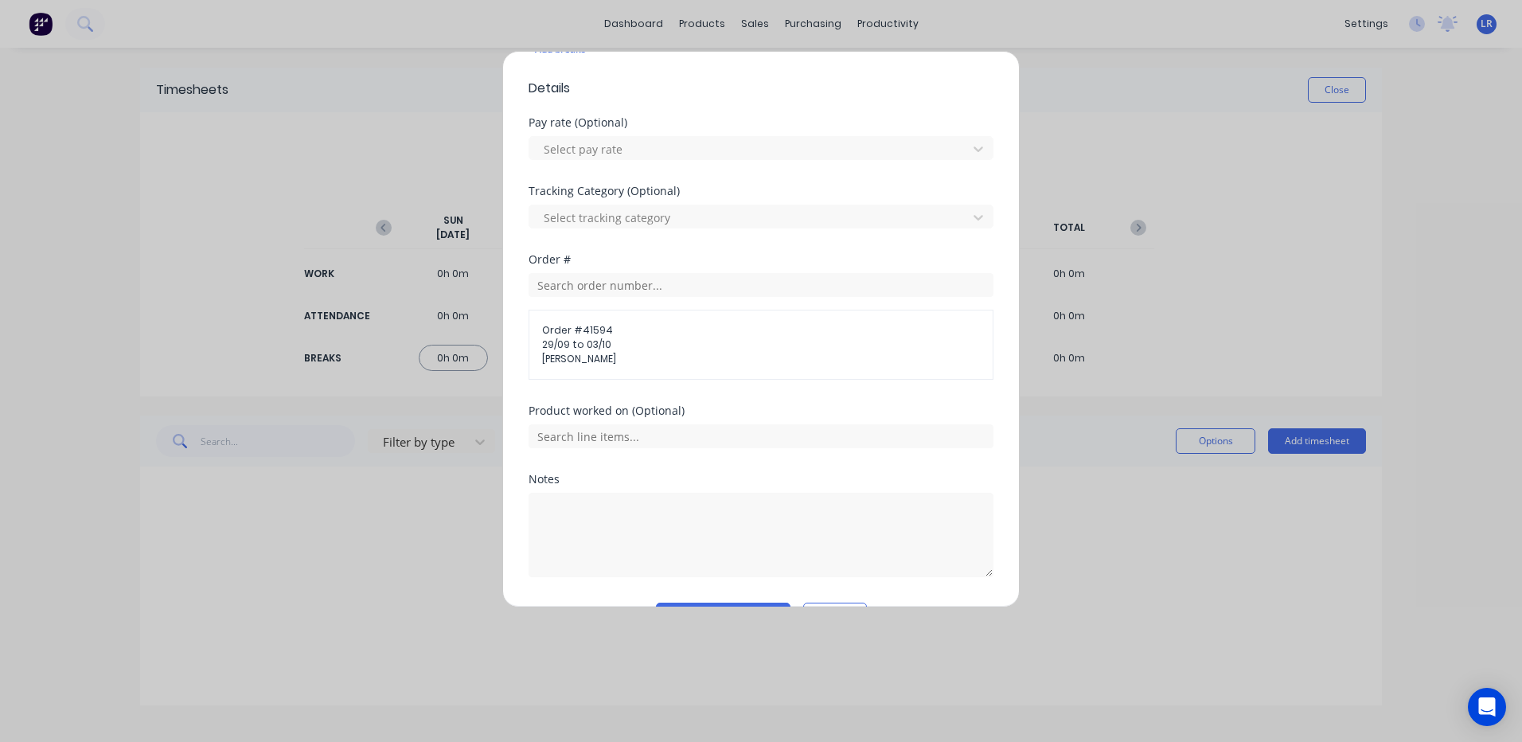
scroll to position [525, 0]
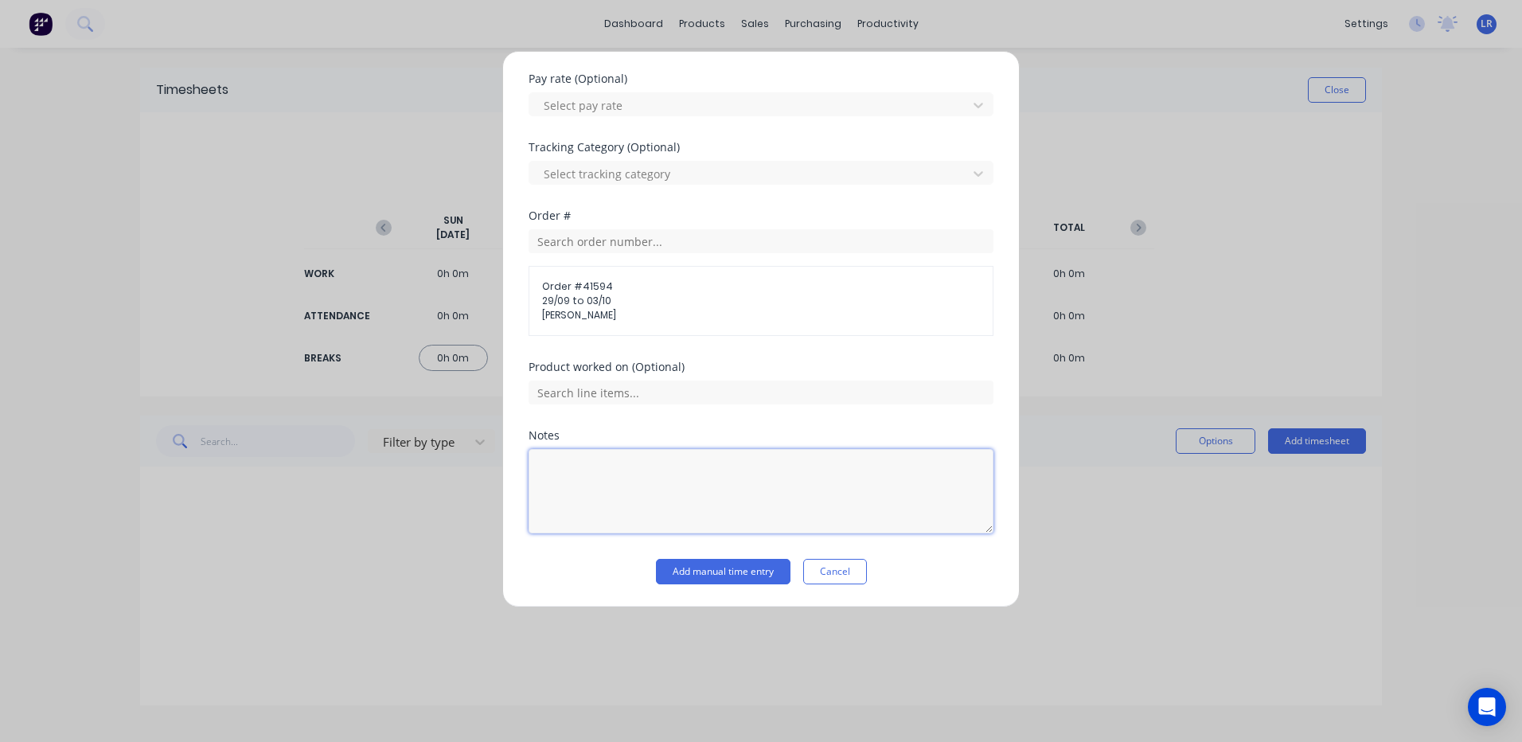
click at [547, 454] on textarea at bounding box center [760, 491] width 465 height 84
type textarea "7 - 10"
click at [707, 568] on button "Add manual time entry" at bounding box center [723, 571] width 135 height 25
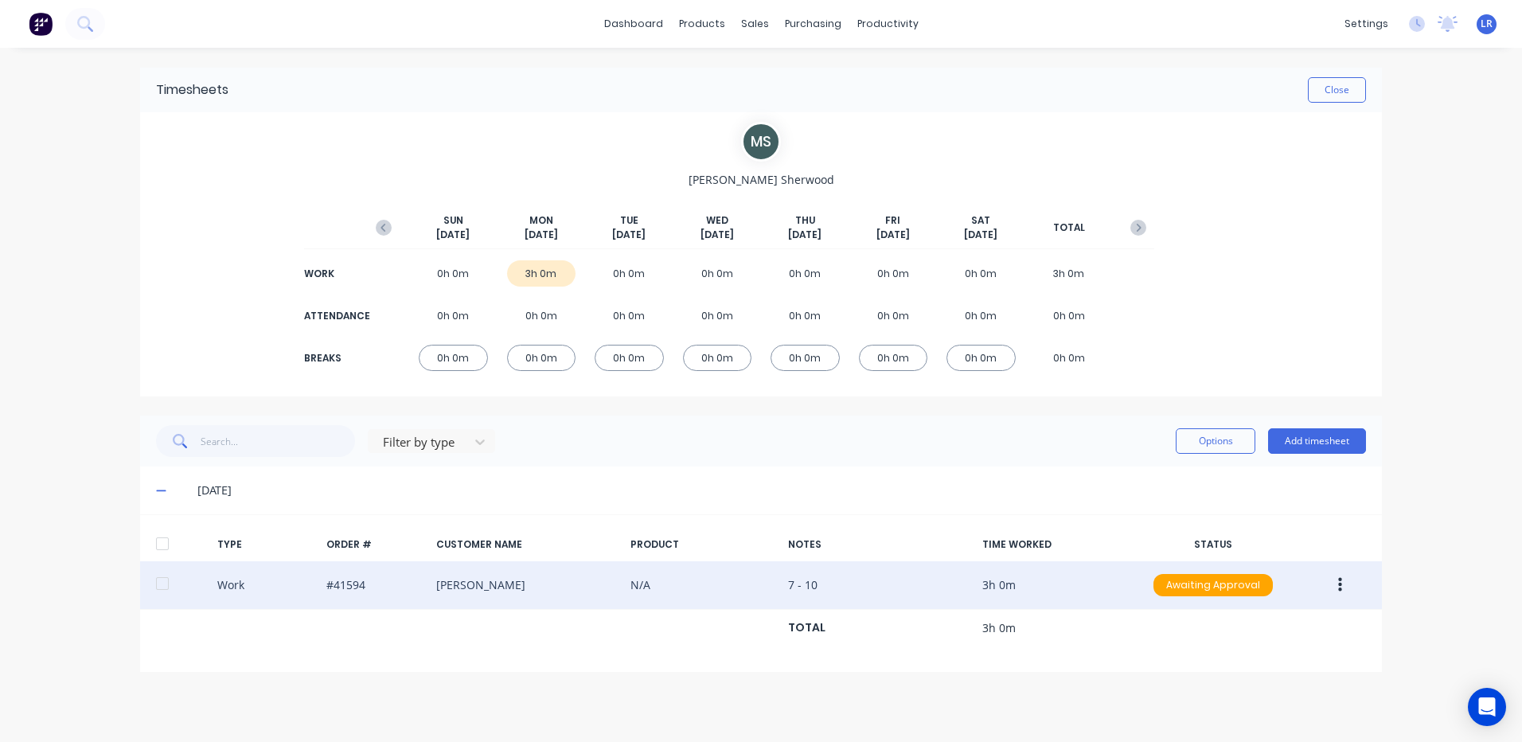
click at [1338, 585] on icon "button" at bounding box center [1340, 585] width 4 height 18
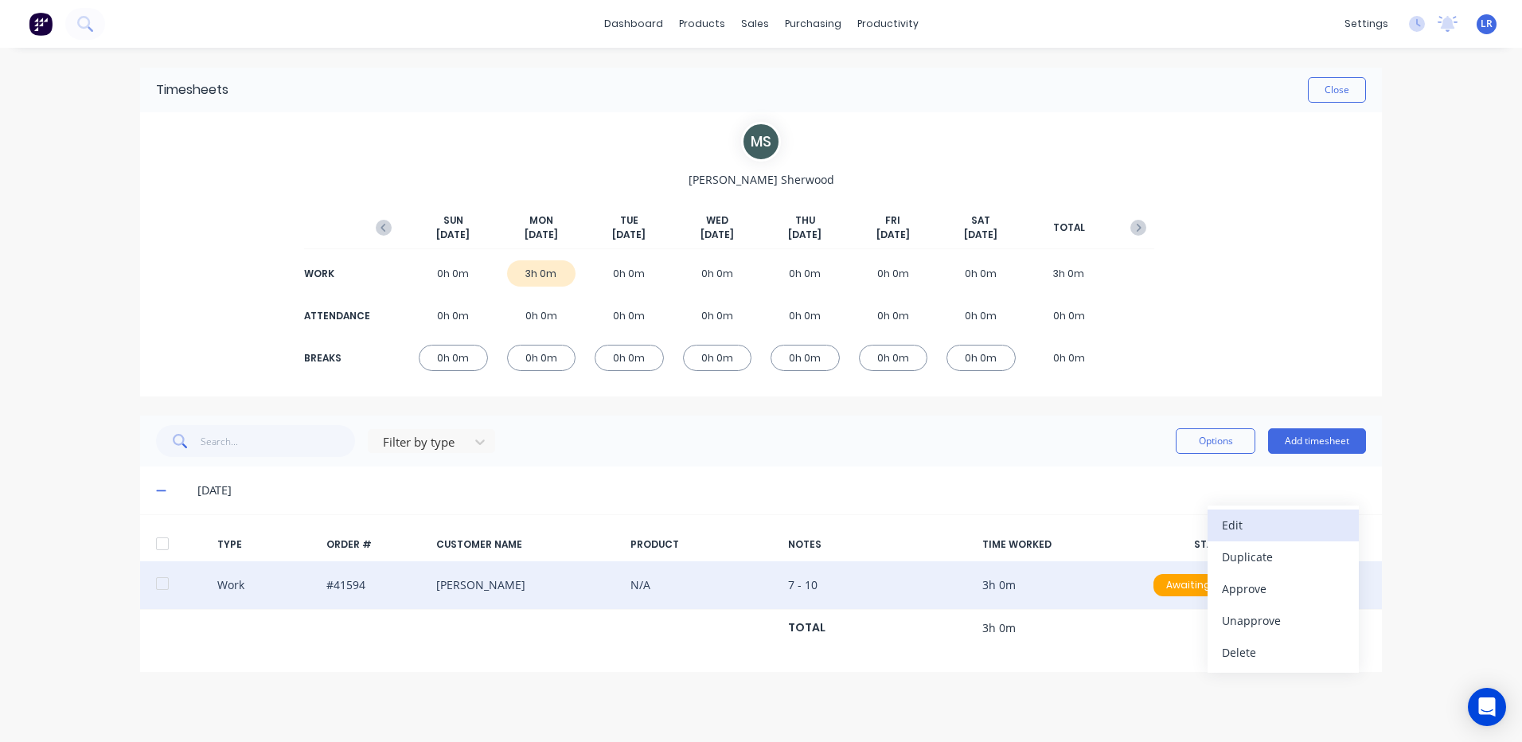
click at [1260, 524] on div "Edit" at bounding box center [1283, 524] width 123 height 23
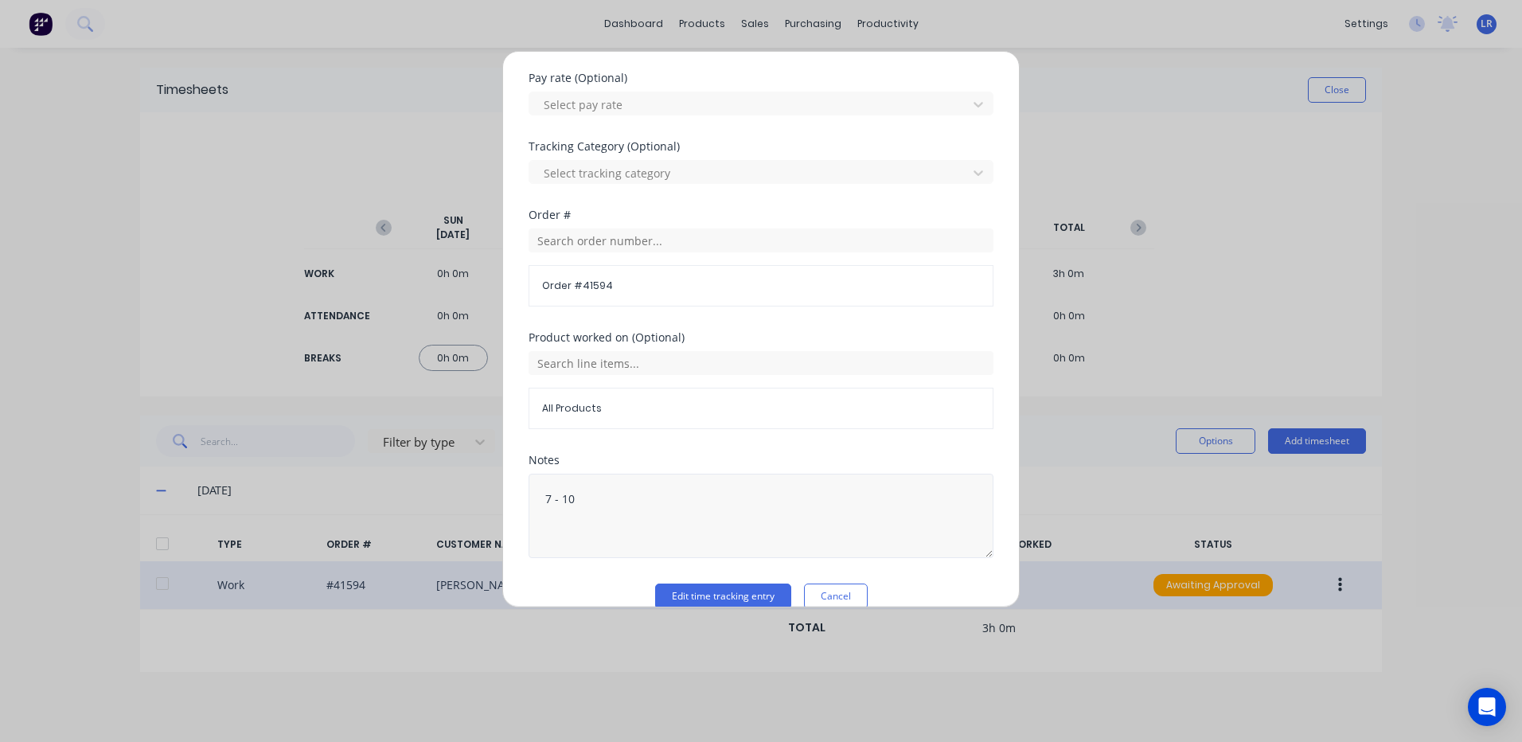
scroll to position [551, 0]
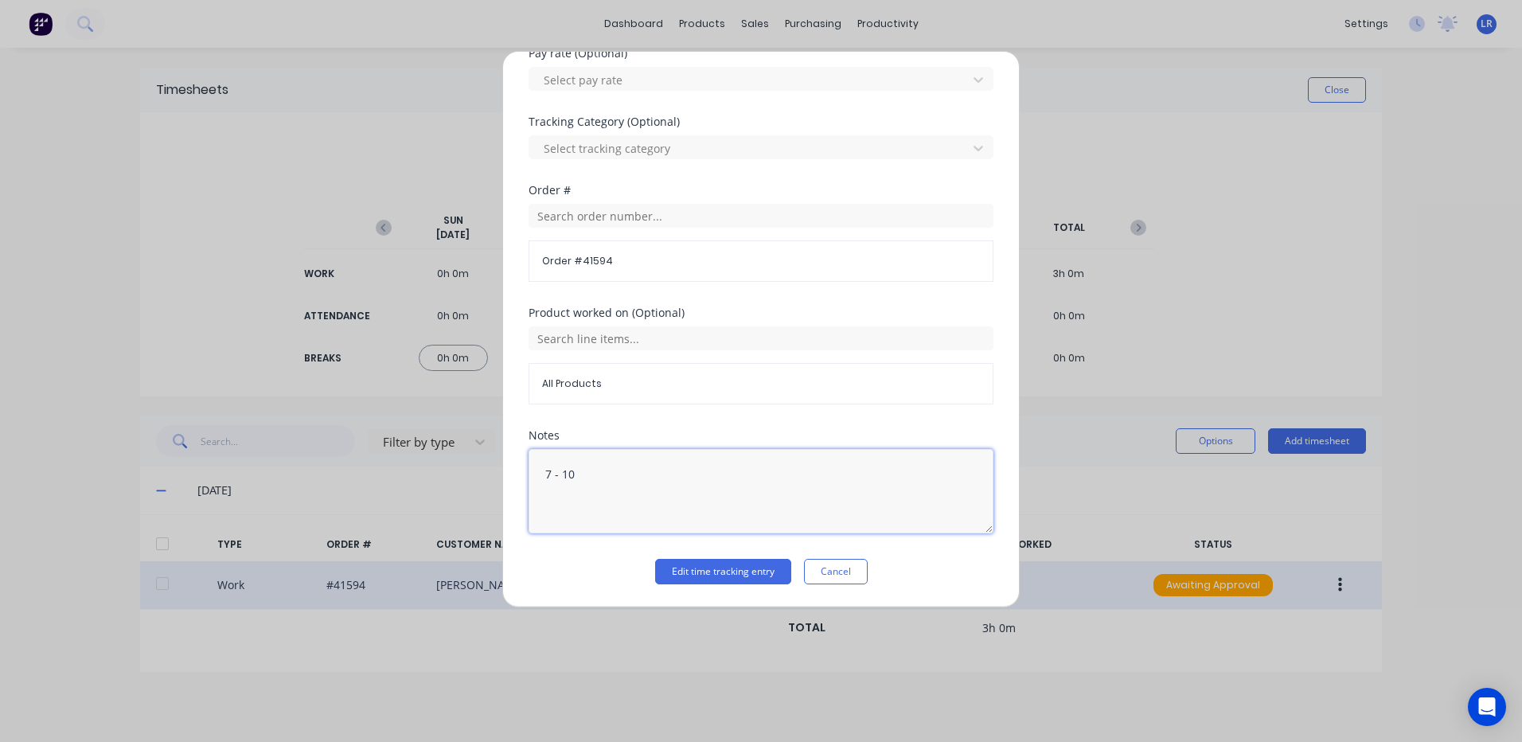
click at [586, 478] on textarea "7 - 10" at bounding box center [760, 491] width 465 height 84
type textarea "7 - 10 Induction & Set Up"
click at [715, 568] on button "Edit time tracking entry" at bounding box center [723, 571] width 136 height 25
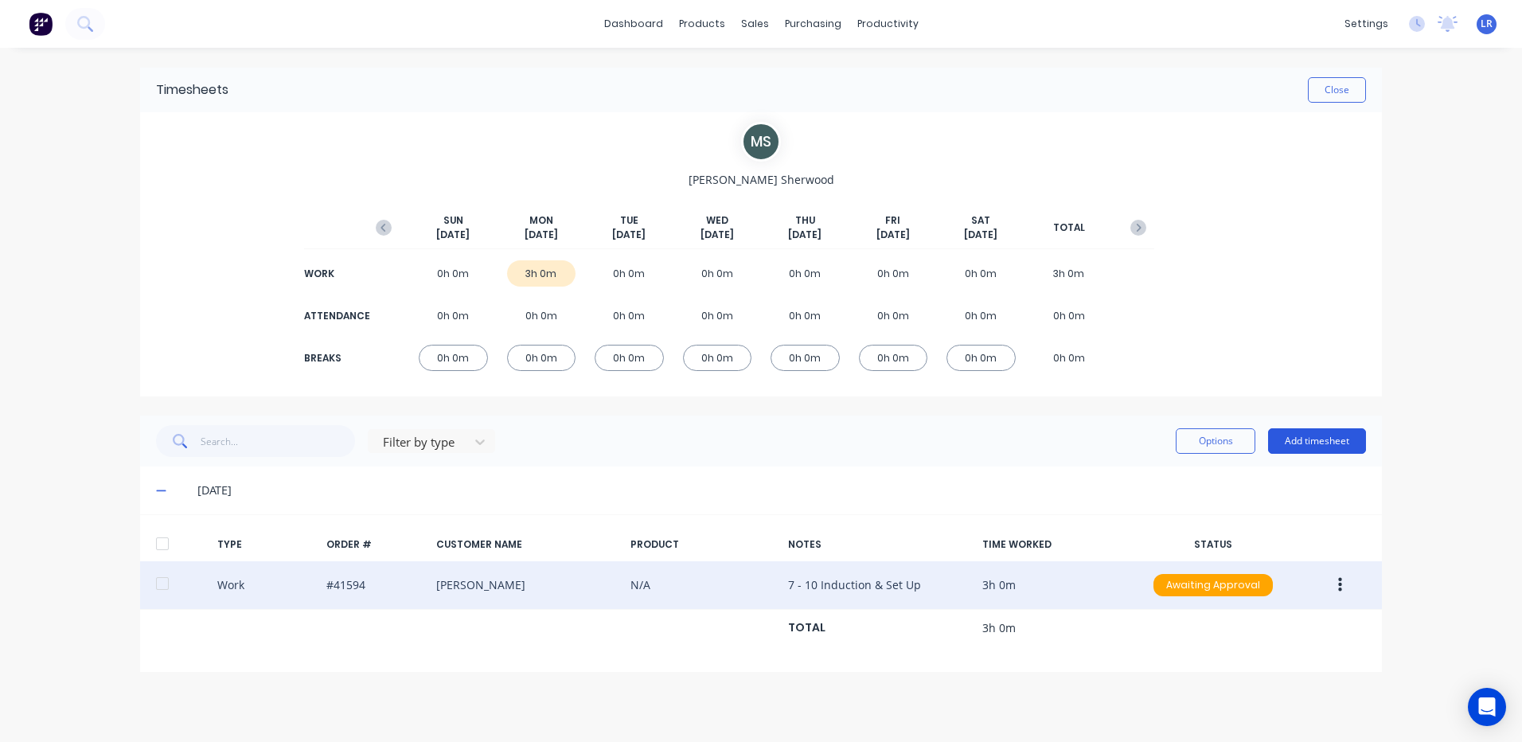
click at [1318, 438] on button "Add timesheet" at bounding box center [1317, 440] width 98 height 25
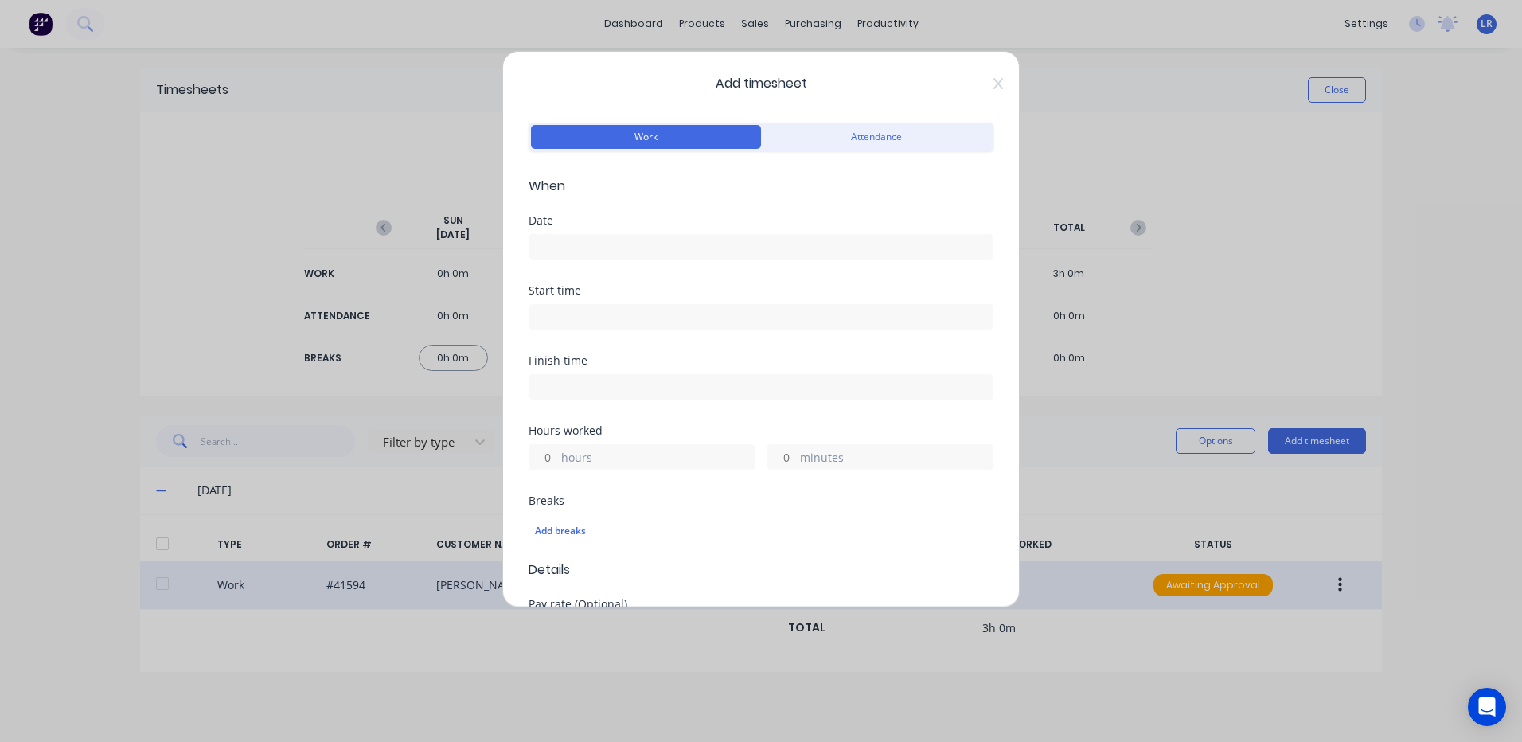
click at [540, 252] on input at bounding box center [760, 247] width 463 height 24
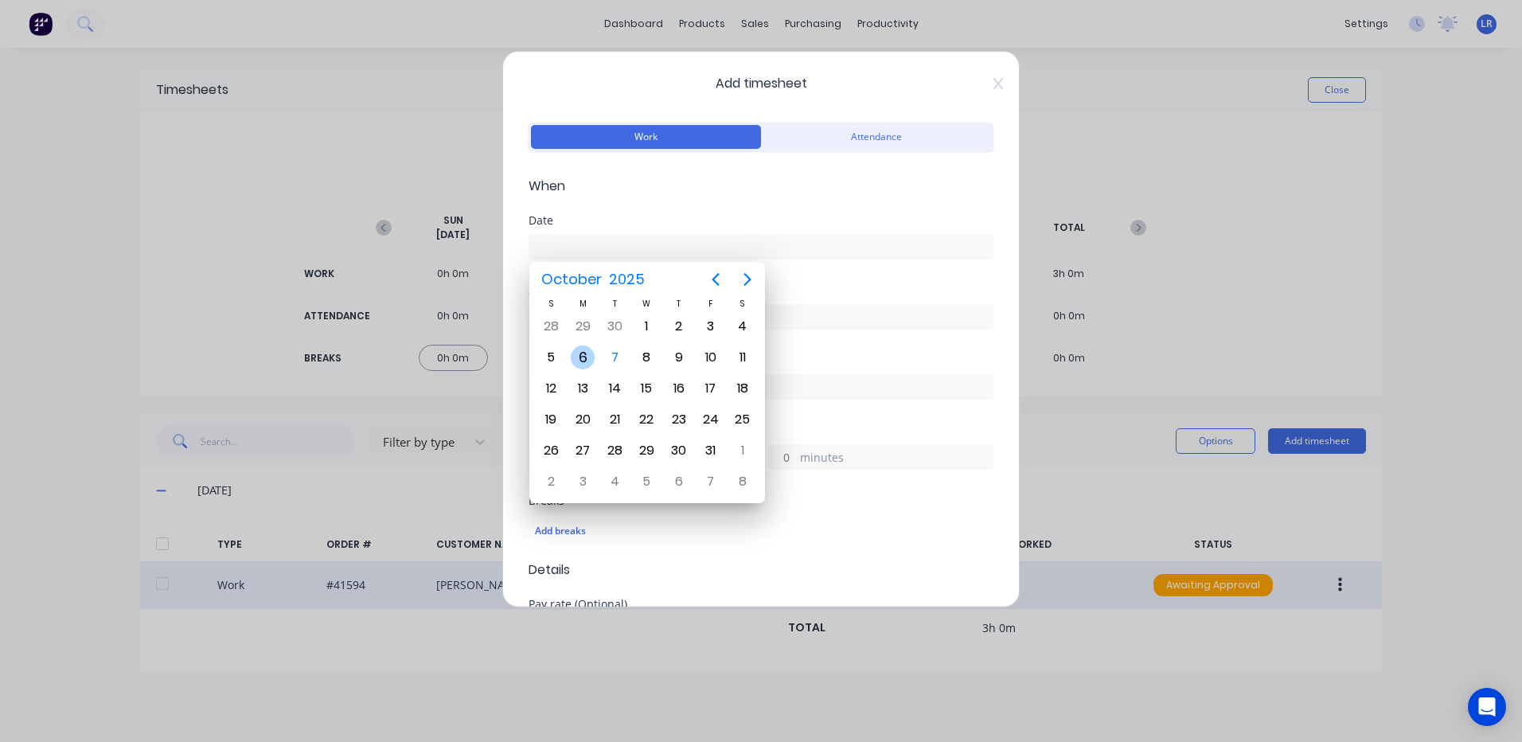
click at [579, 357] on div "6" at bounding box center [583, 357] width 24 height 24
type input "06/10/2025"
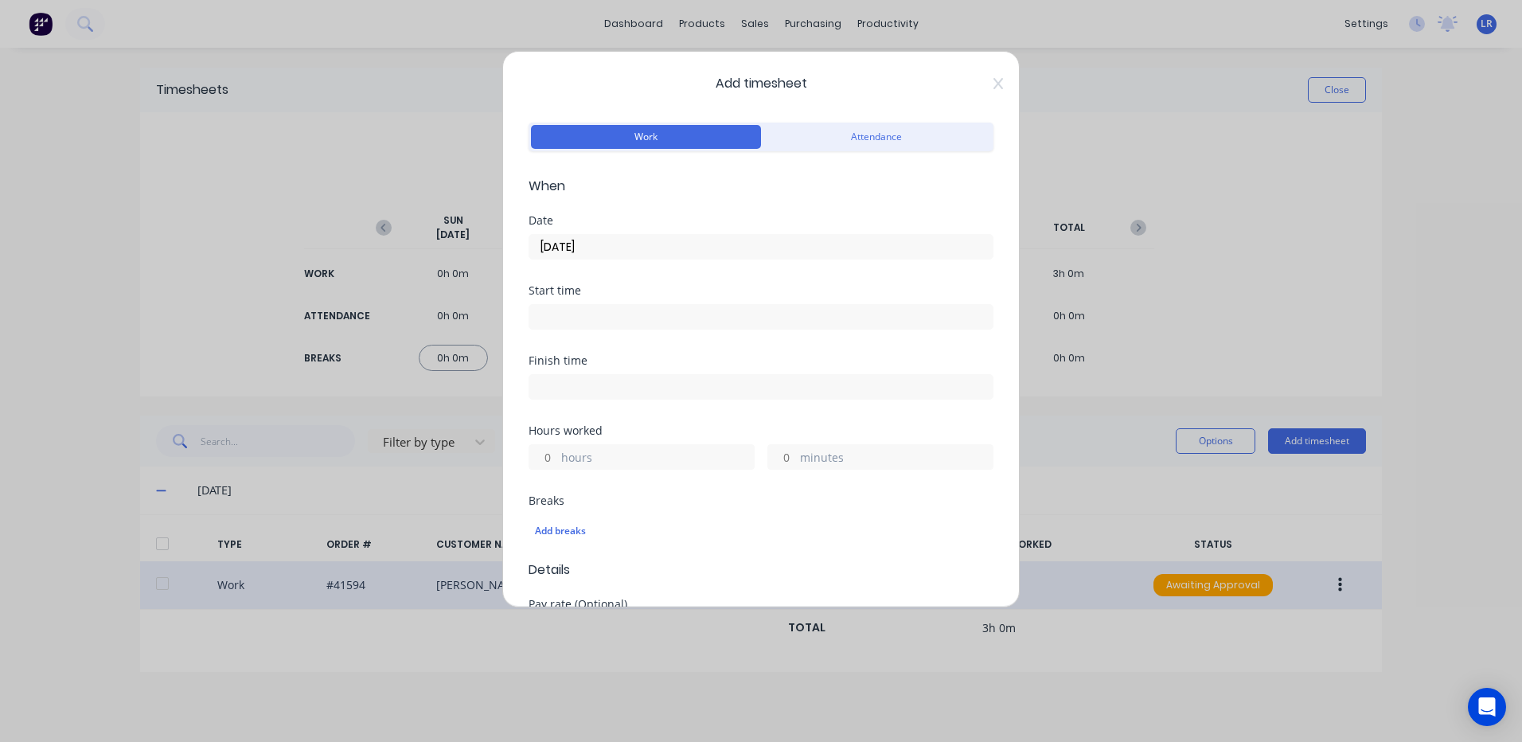
click at [564, 319] on input at bounding box center [760, 317] width 463 height 24
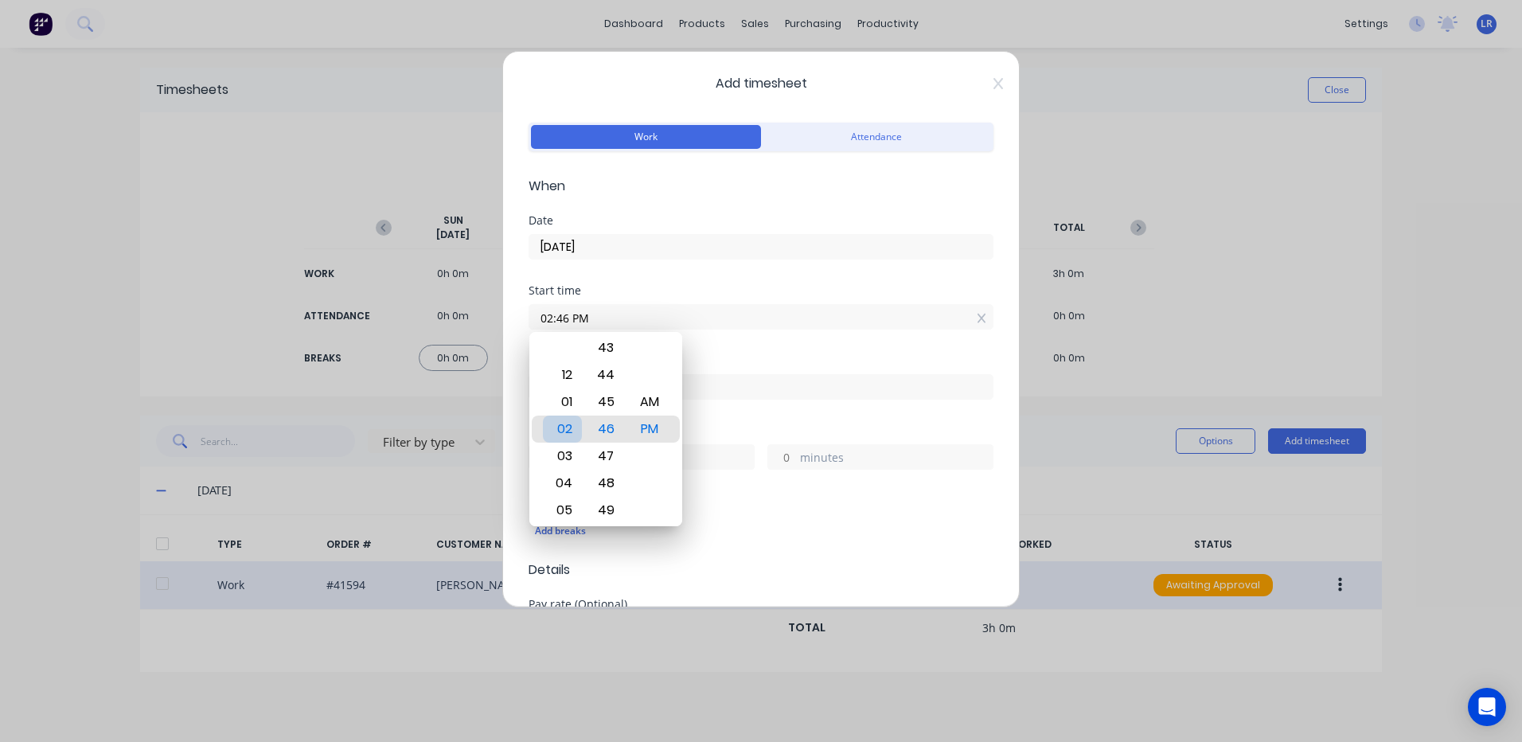
click at [563, 426] on div "02" at bounding box center [562, 428] width 39 height 27
click at [564, 485] on div "10" at bounding box center [562, 483] width 39 height 27
click at [599, 424] on div "00" at bounding box center [606, 428] width 39 height 27
click at [636, 399] on div "AM" at bounding box center [649, 401] width 39 height 27
type input "10:00 AM"
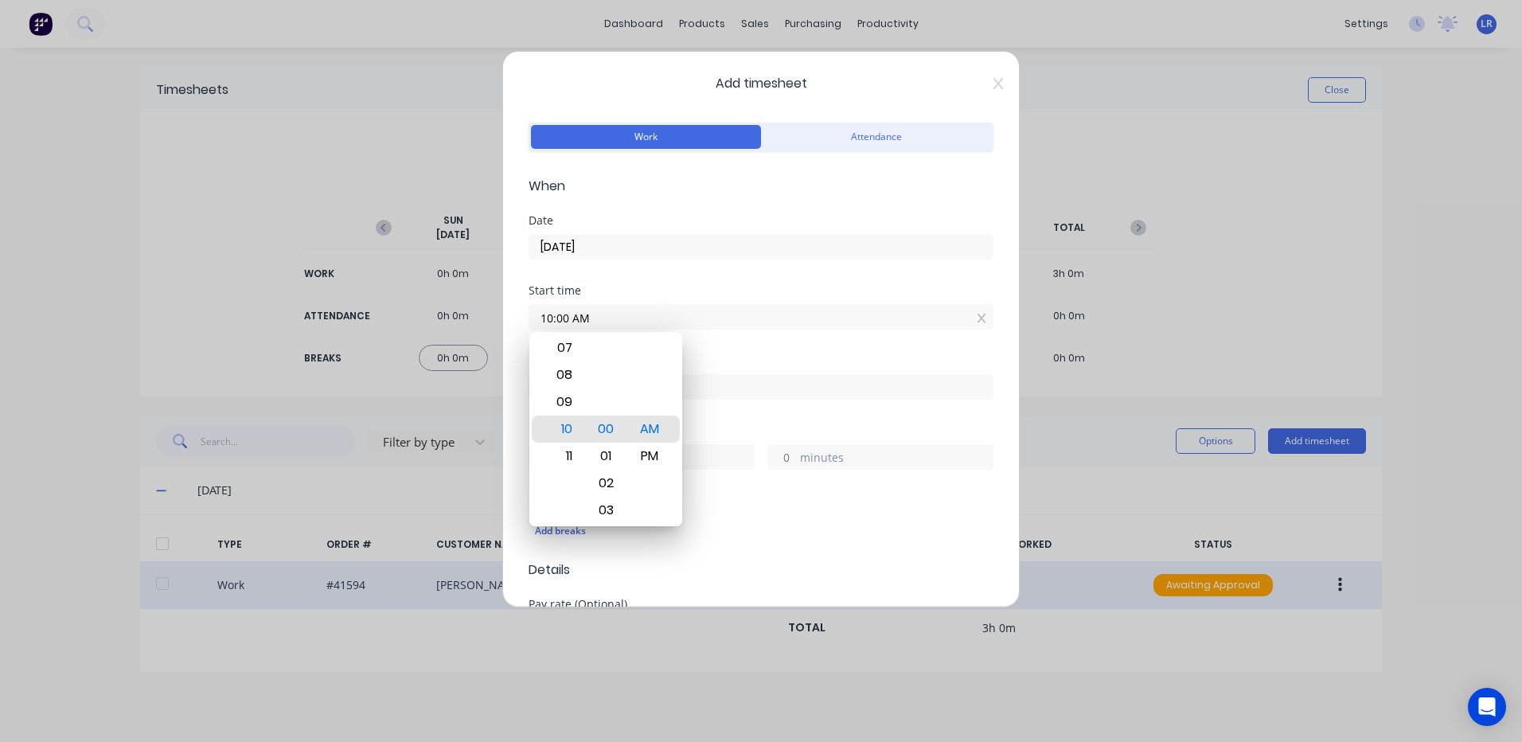
click at [735, 501] on div "Breaks" at bounding box center [760, 500] width 465 height 11
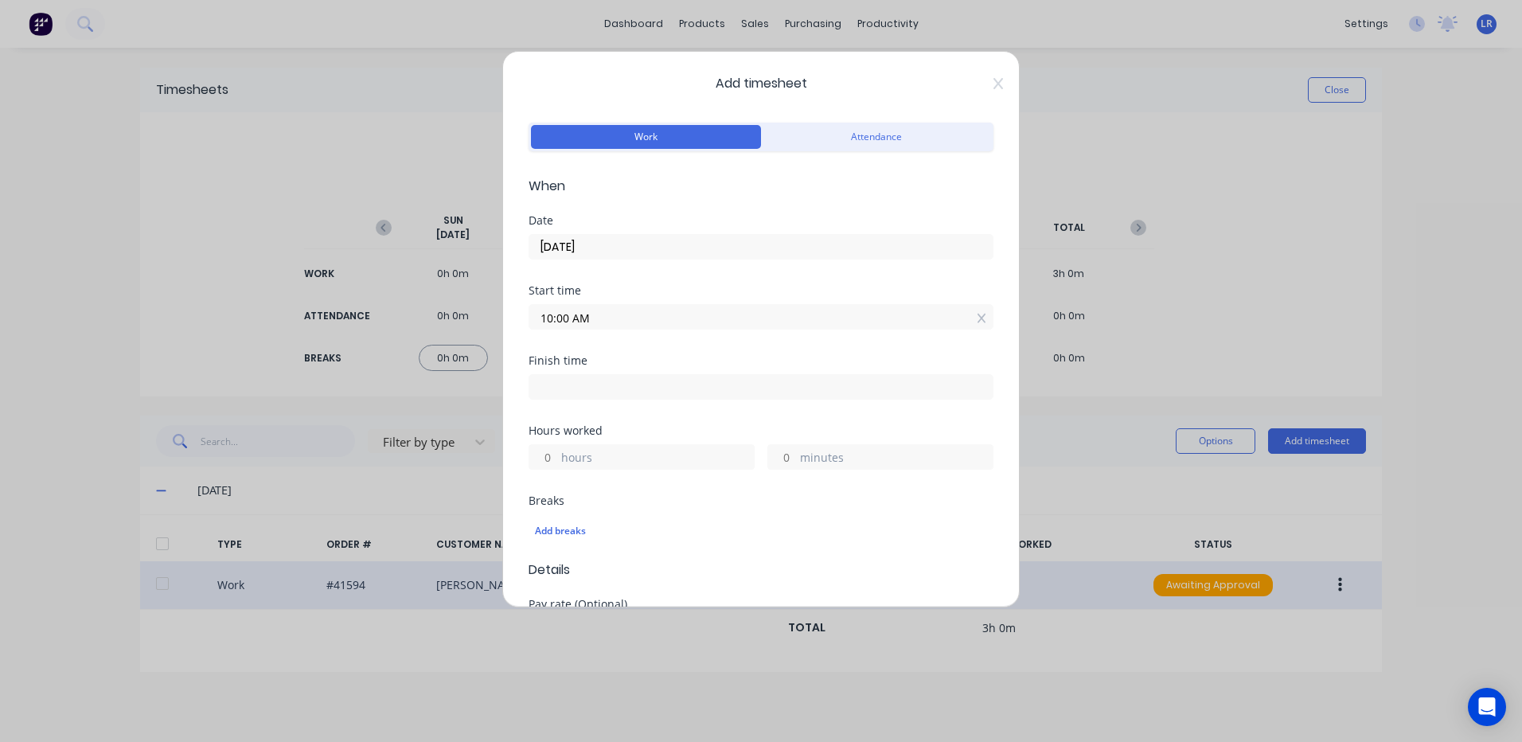
click at [554, 384] on input at bounding box center [760, 387] width 463 height 24
type input "12:46 PM"
type input "2"
type input "46"
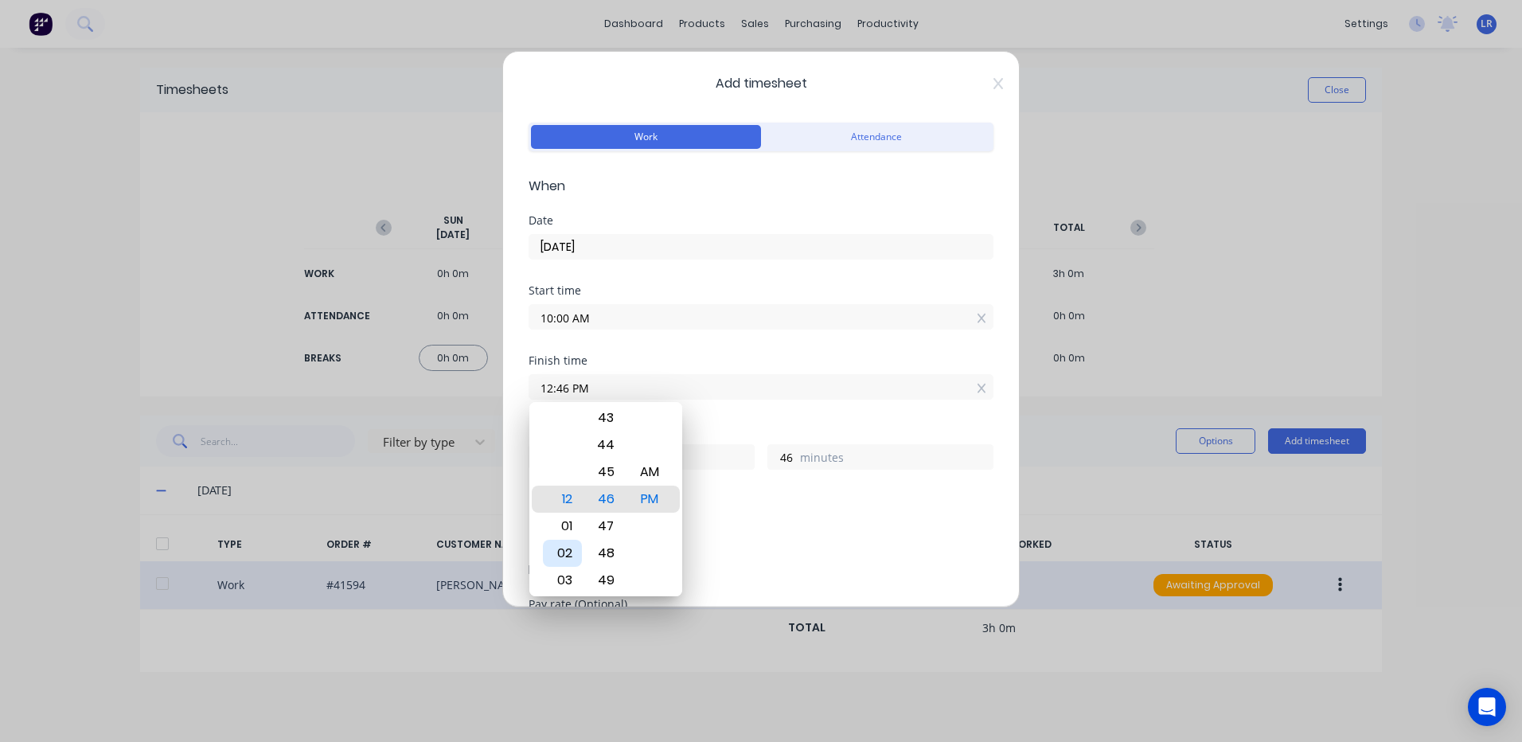
click at [567, 548] on div "02" at bounding box center [562, 553] width 39 height 27
type input "02:46 PM"
type input "4"
type input "02:42 PM"
type input "42"
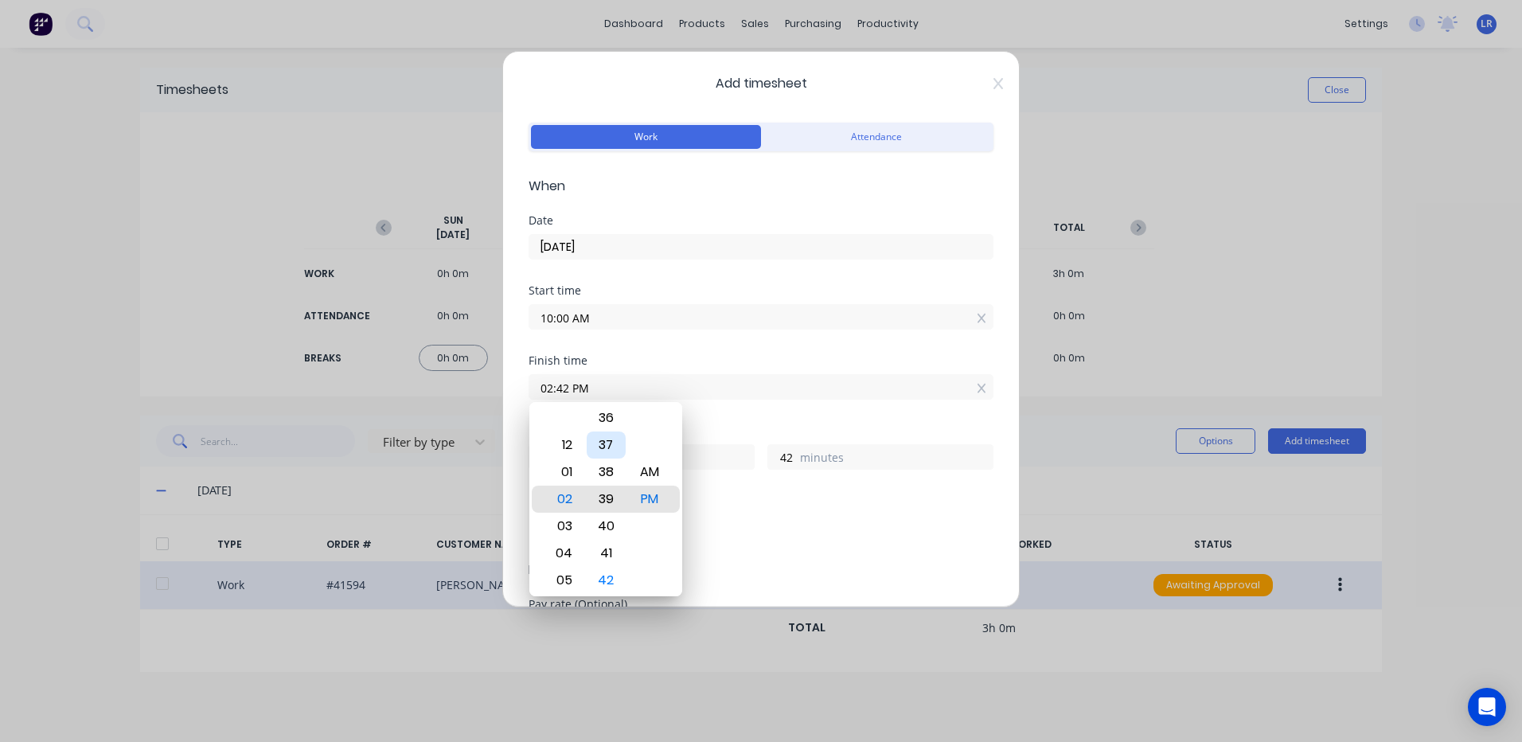
type input "02:39 PM"
type input "39"
type input "02:35 PM"
type input "35"
type input "02:31 PM"
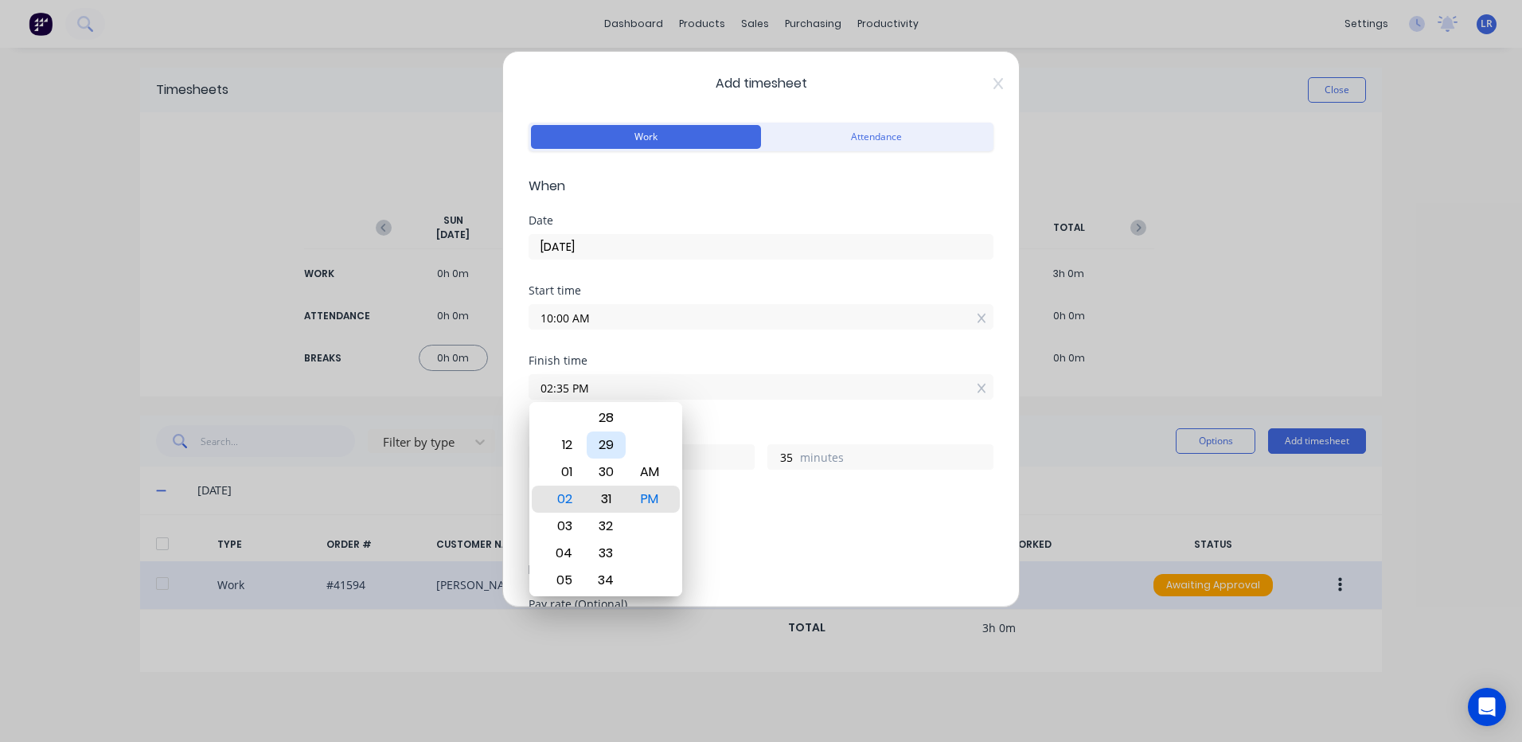
type input "31"
type input "02:24 PM"
type input "24"
type input "02:21 PM"
type input "21"
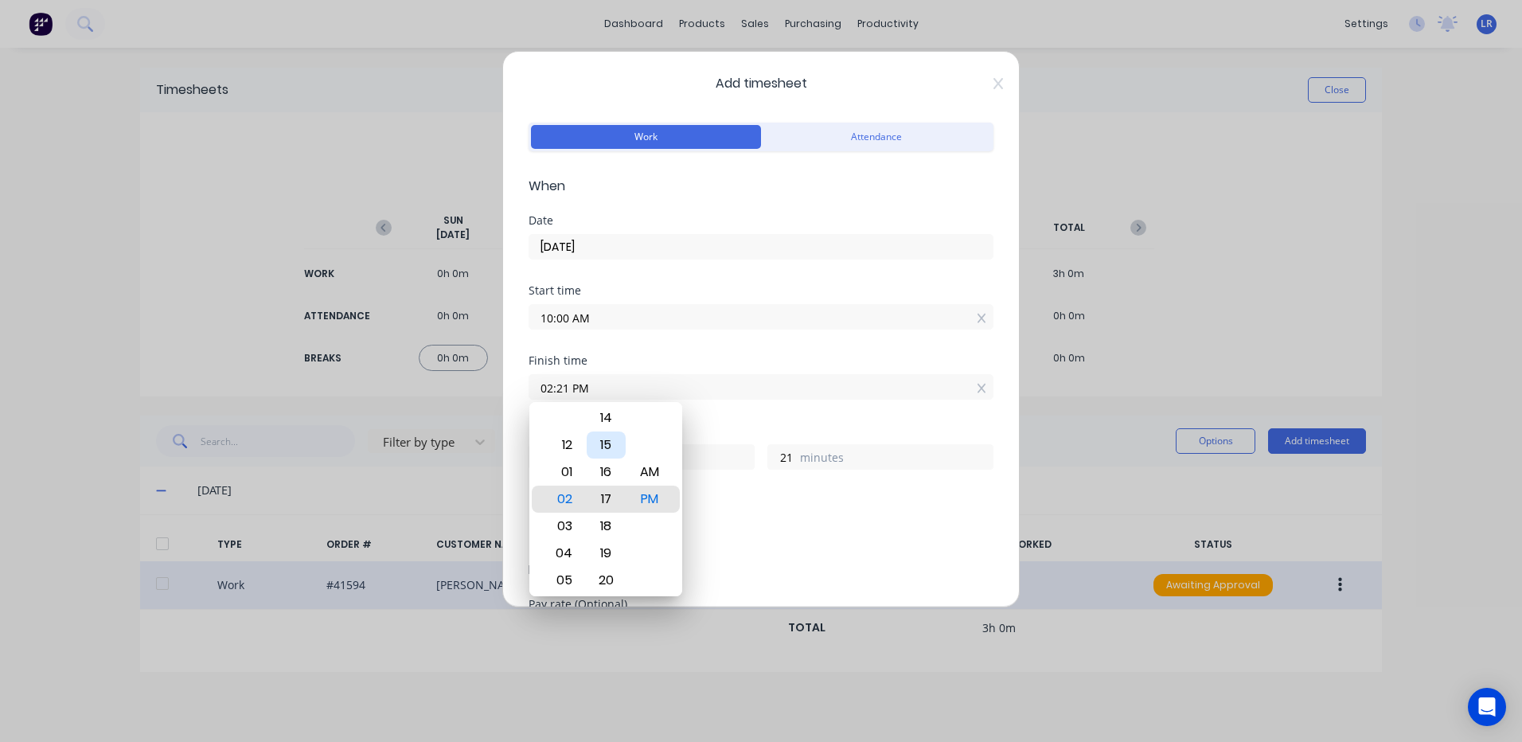
type input "02:17 PM"
type input "17"
type input "02:13 PM"
type input "13"
type input "02:09 PM"
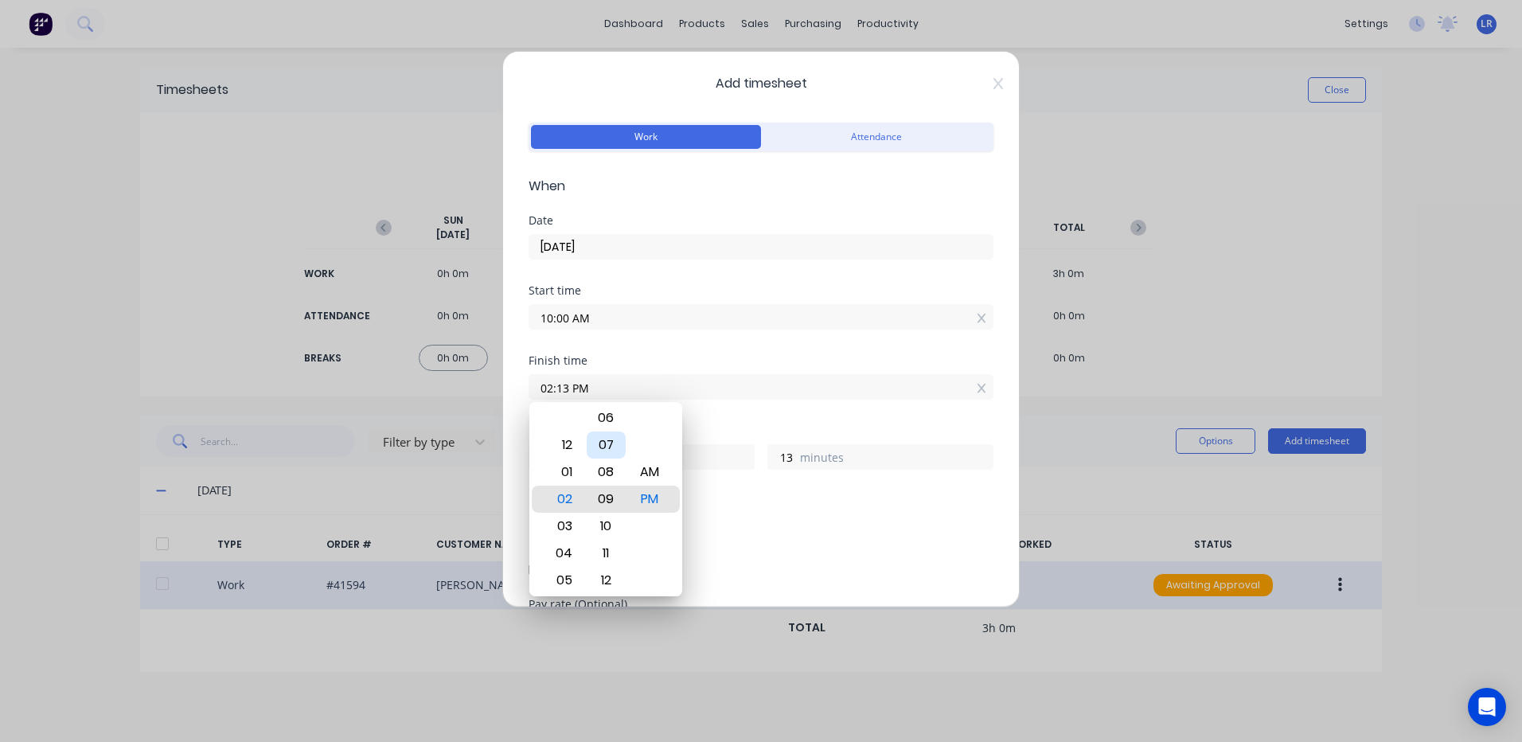
type input "9"
type input "02:05 PM"
type input "5"
type input "02:01 PM"
type input "1"
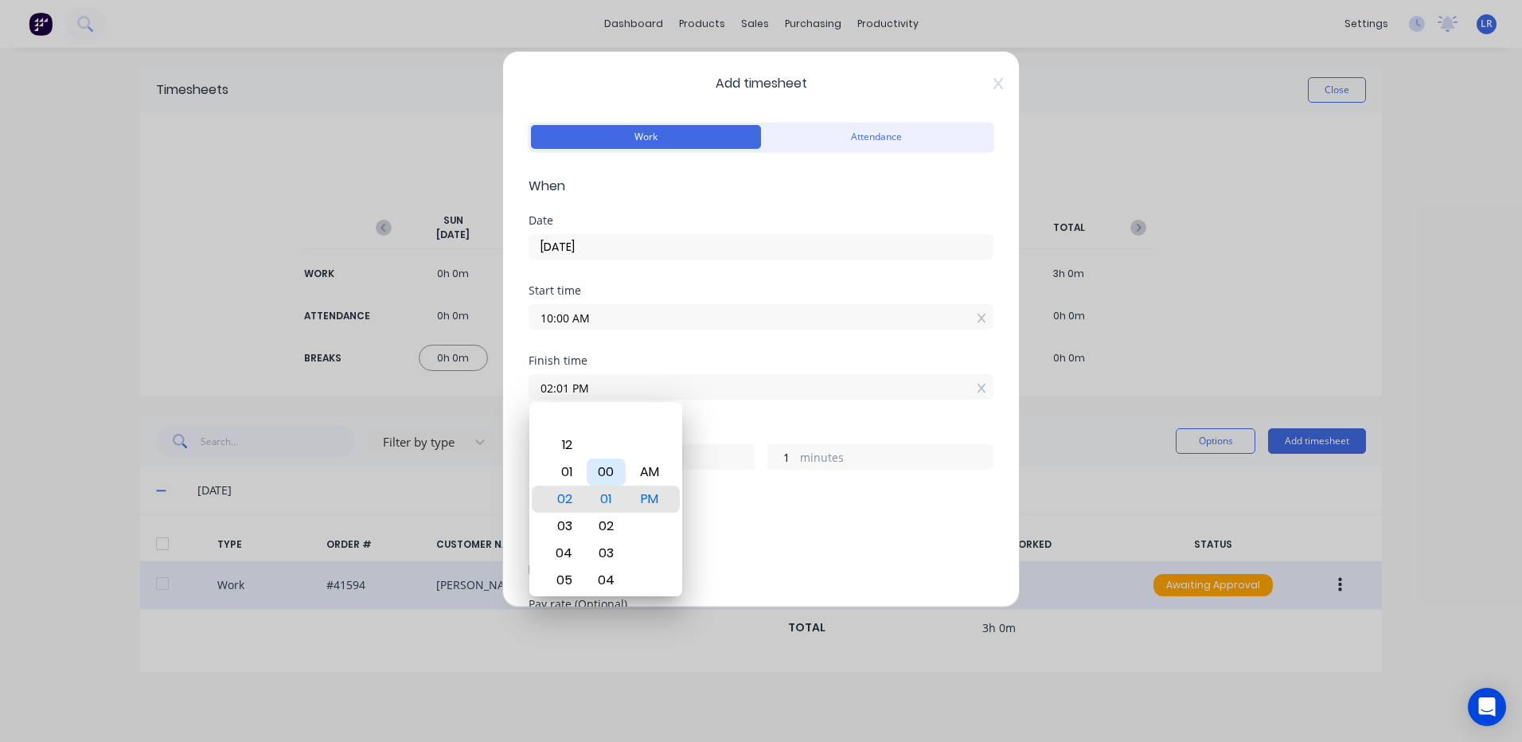
click at [602, 465] on div "00" at bounding box center [606, 471] width 39 height 27
type input "02:00 PM"
type input "0"
click at [644, 499] on div "PM" at bounding box center [649, 498] width 39 height 27
click at [720, 517] on div "Add breaks" at bounding box center [760, 530] width 465 height 33
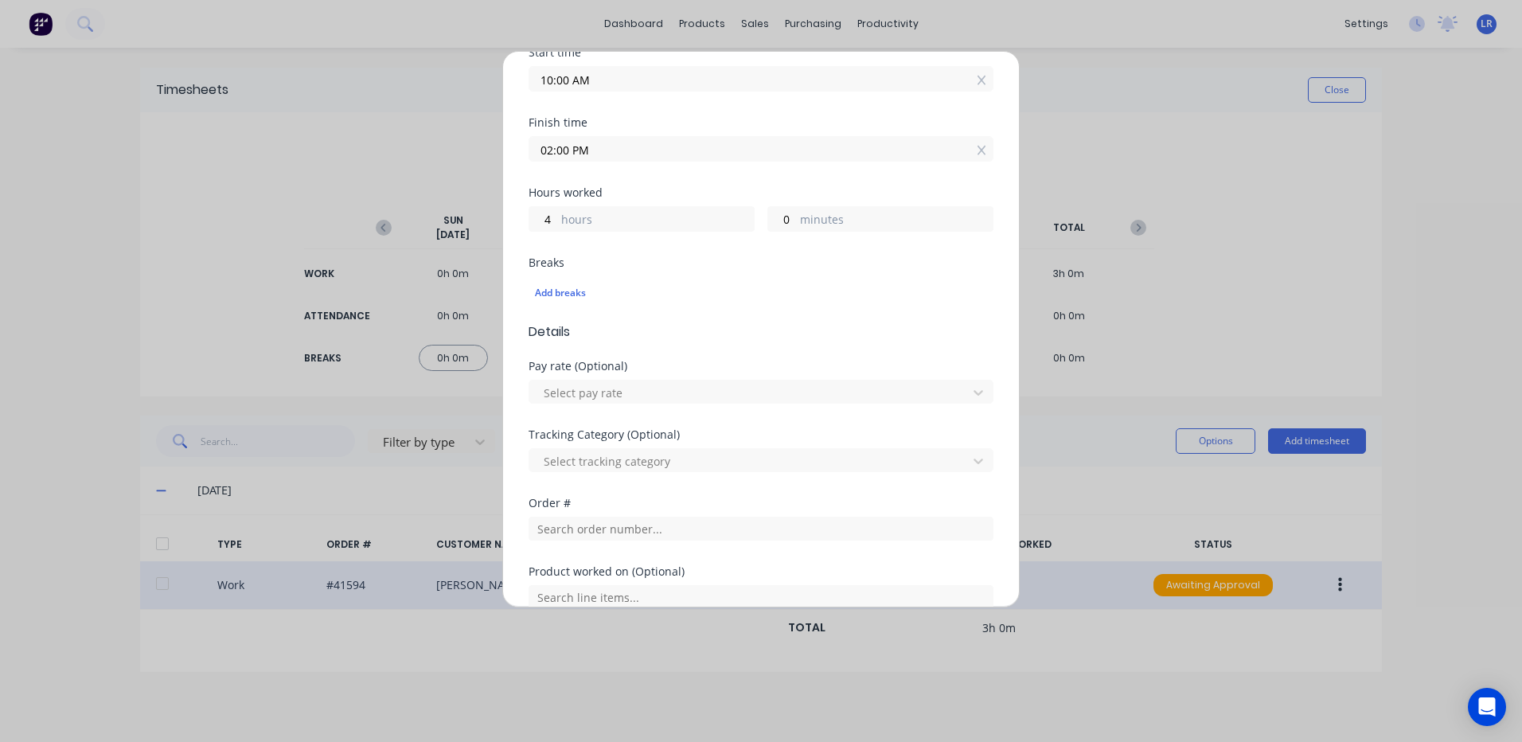
scroll to position [239, 0]
click at [564, 528] on input "text" at bounding box center [760, 528] width 465 height 24
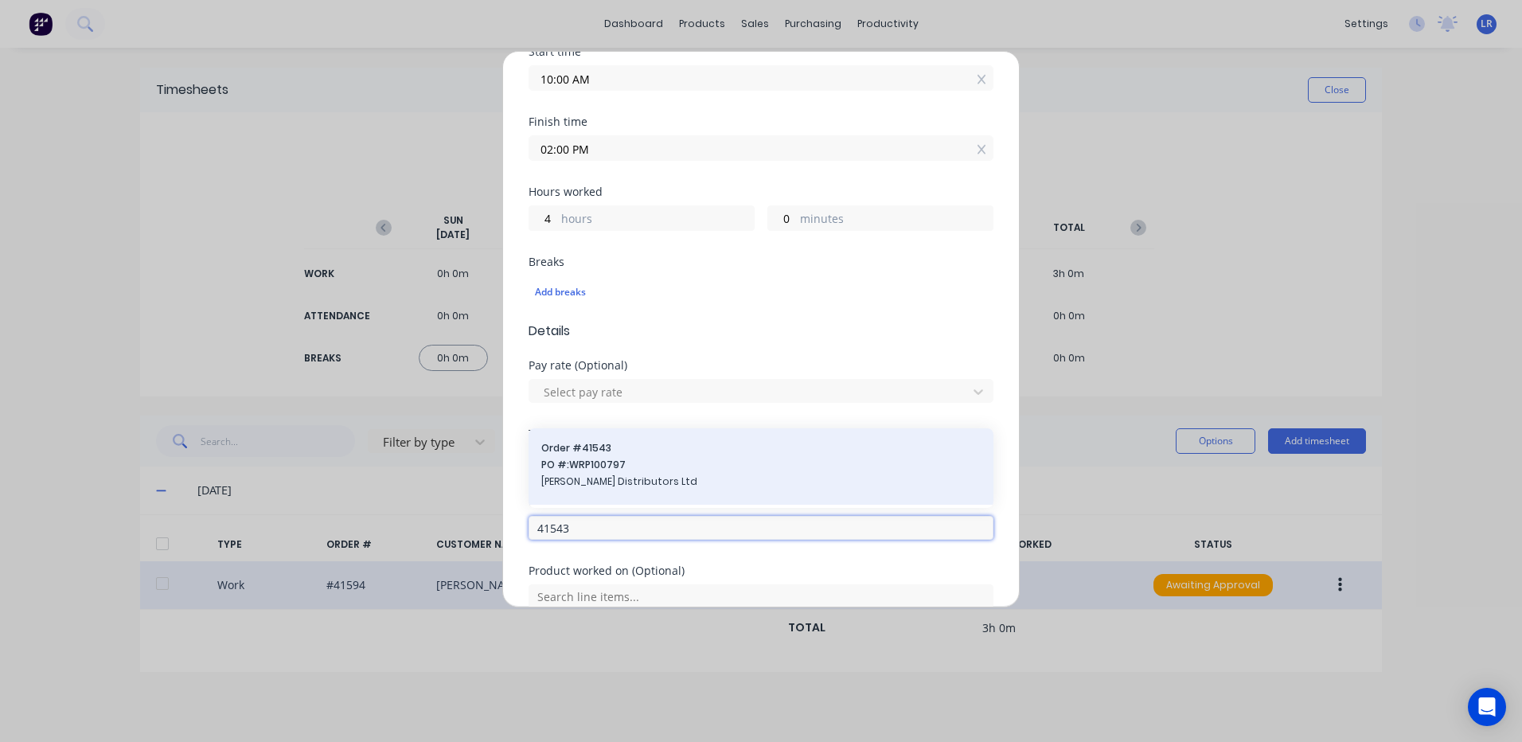
type input "41543"
click at [583, 471] on span "PO #: WRP100797" at bounding box center [760, 465] width 439 height 14
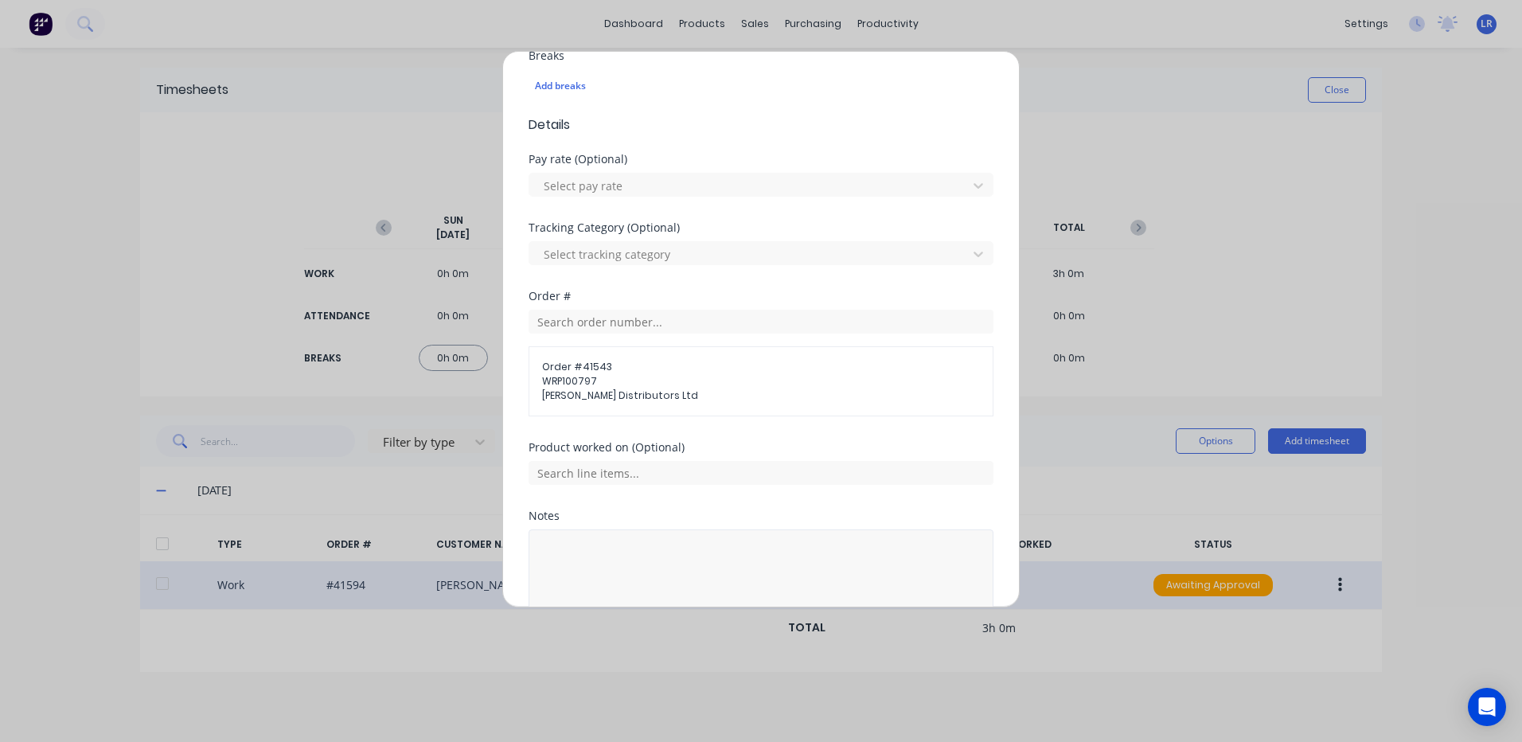
scroll to position [525, 0]
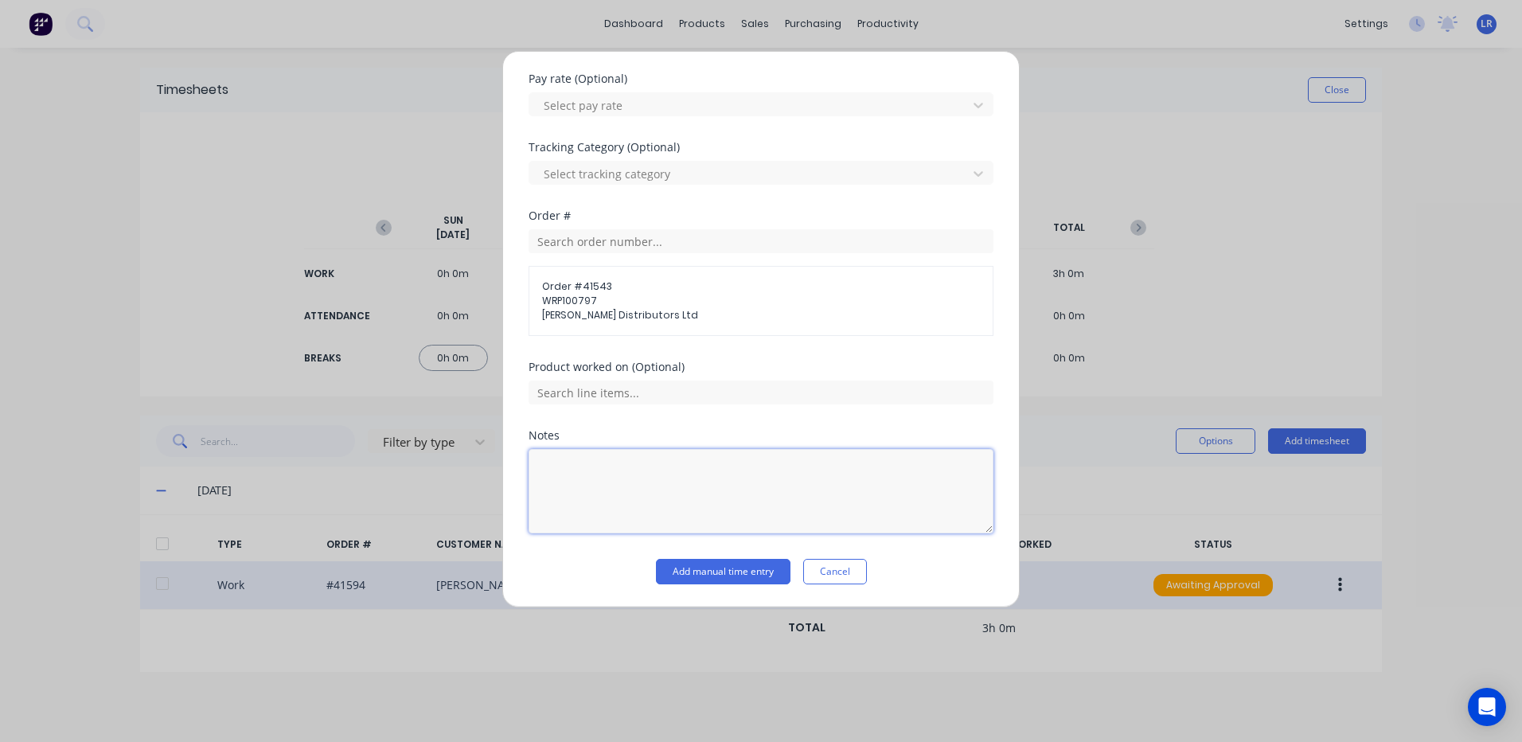
click at [563, 463] on textarea at bounding box center [760, 491] width 465 height 84
type textarea "10.00 - 2"
click at [719, 570] on button "Add manual time entry" at bounding box center [723, 571] width 135 height 25
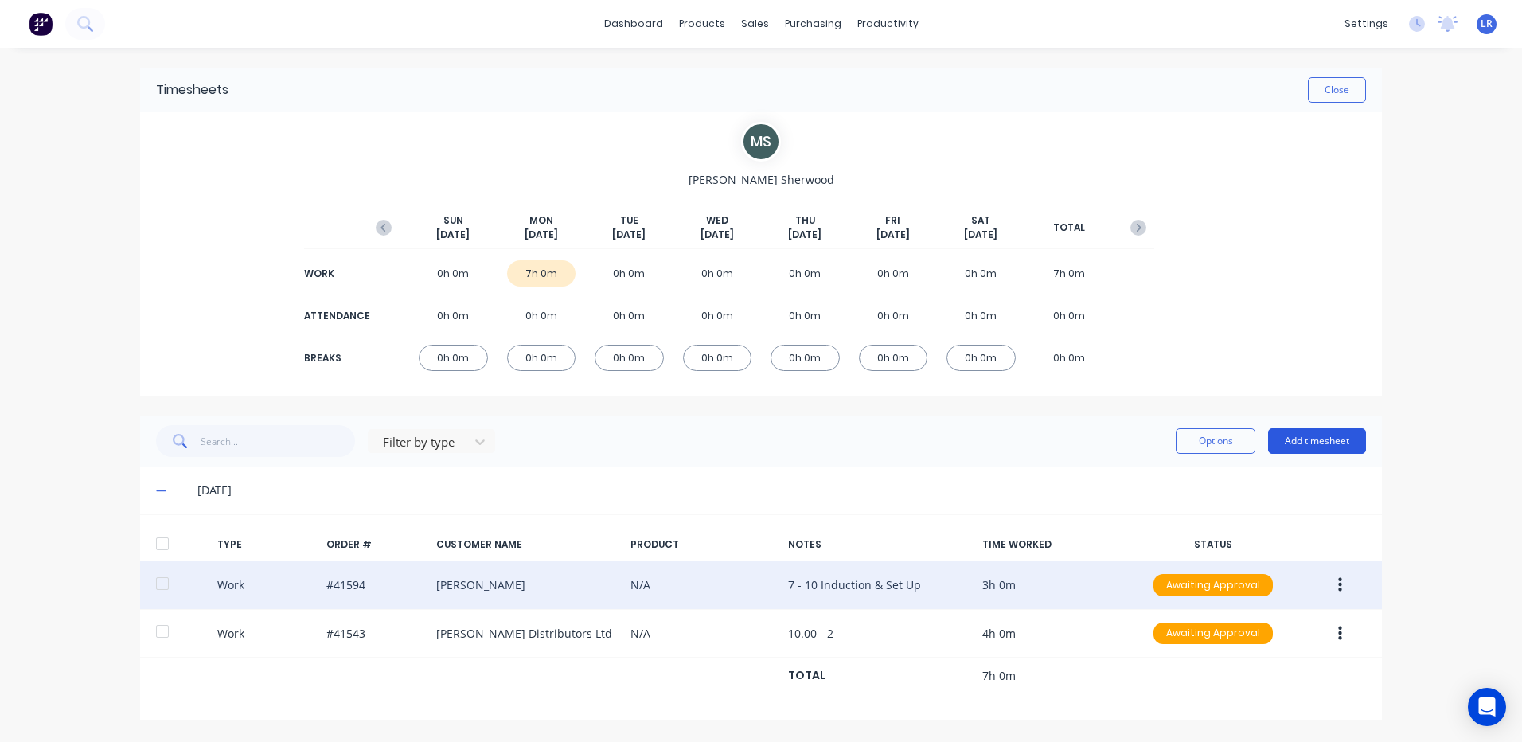
click at [1327, 434] on button "Add timesheet" at bounding box center [1317, 440] width 98 height 25
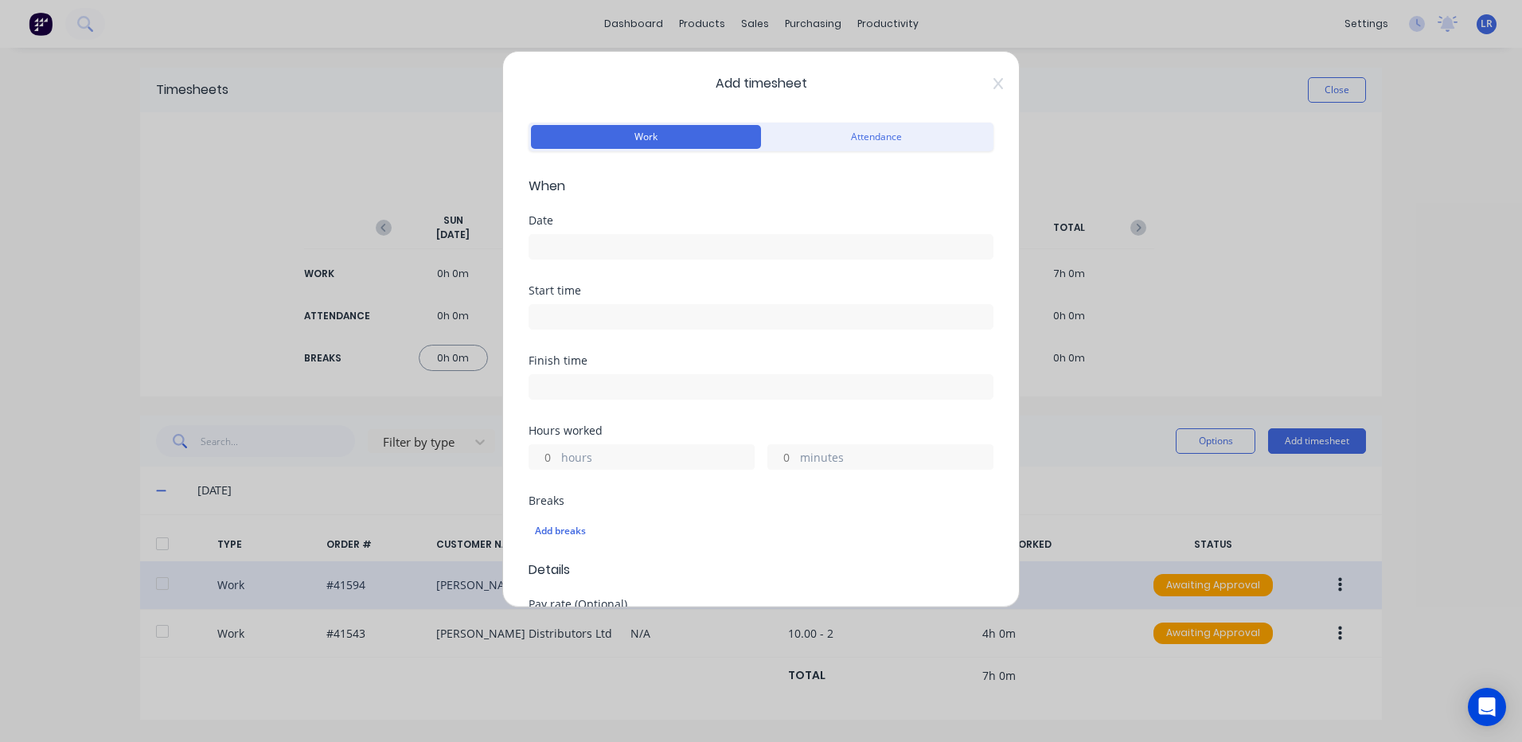
click at [596, 242] on input at bounding box center [760, 247] width 463 height 24
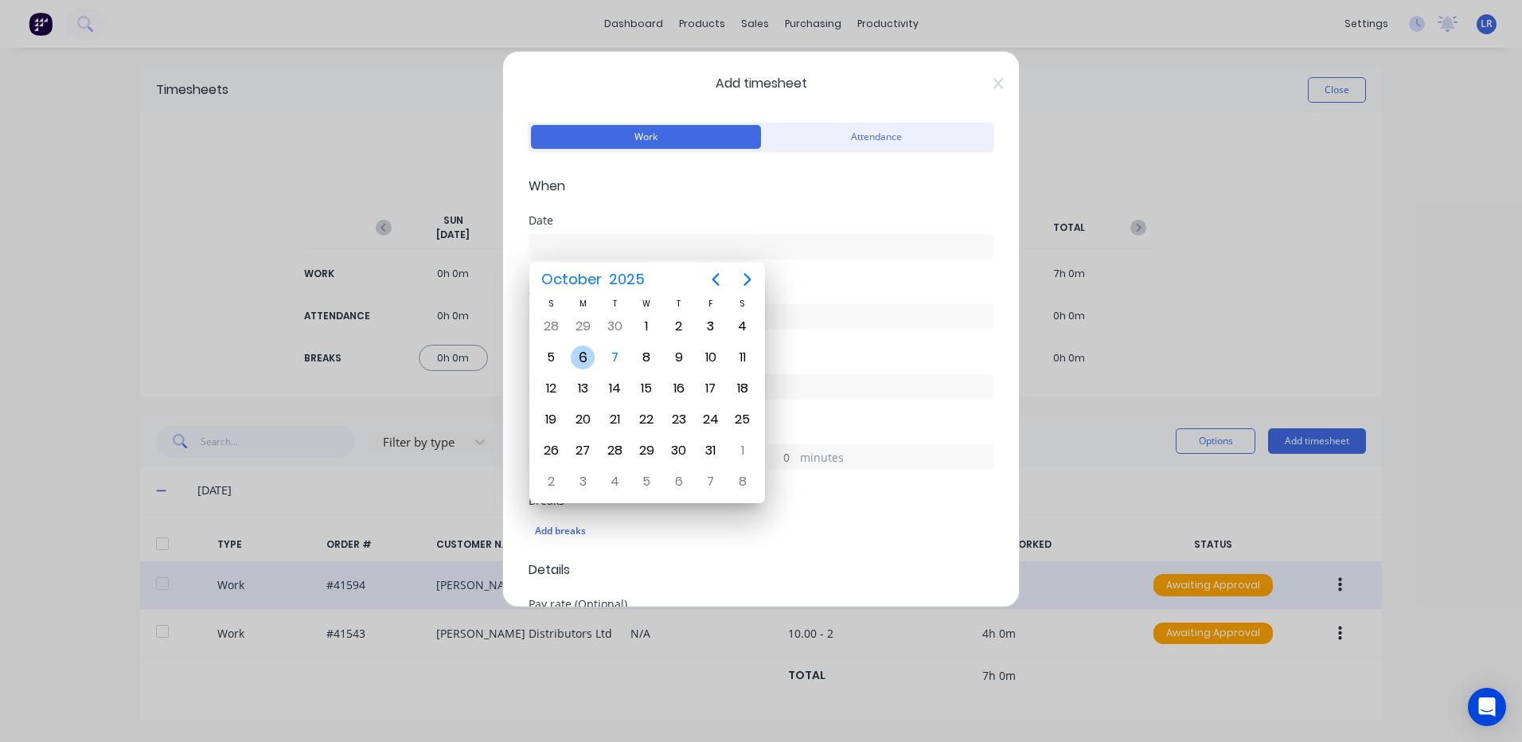
click at [587, 345] on div "6" at bounding box center [583, 357] width 32 height 30
type input "06/10/2025"
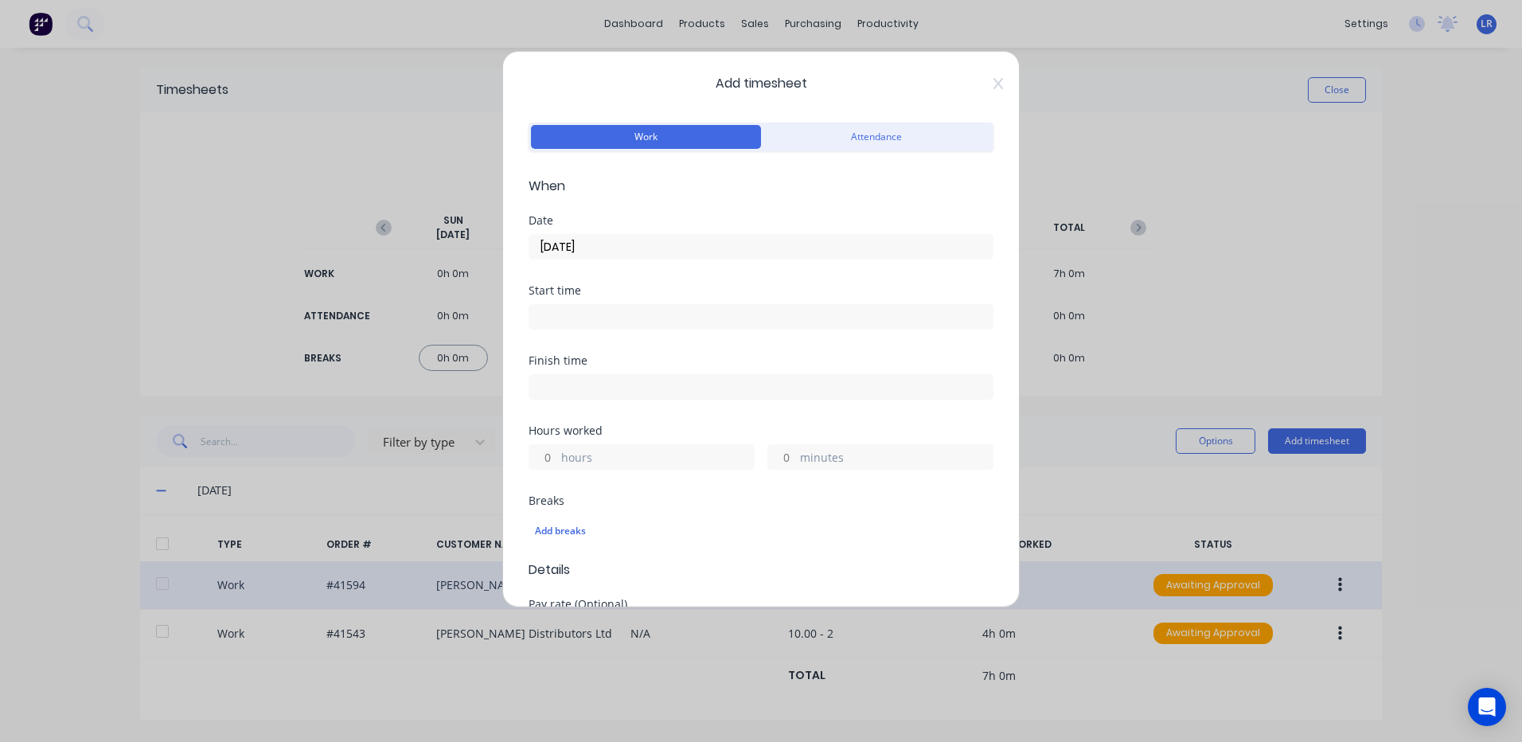
click at [555, 316] on input at bounding box center [760, 317] width 463 height 24
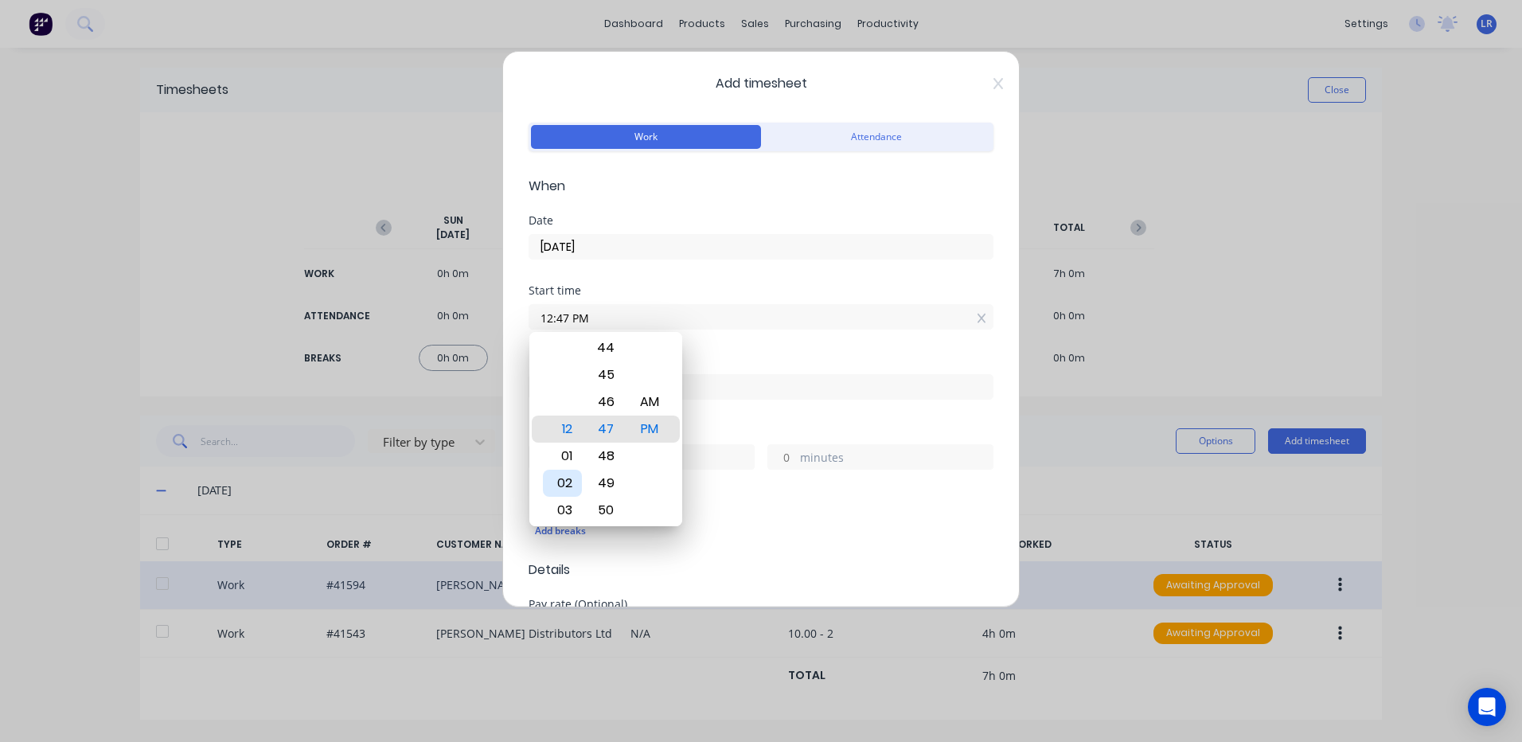
click at [567, 478] on div "02" at bounding box center [562, 483] width 39 height 27
type input "02:30 PM"
click at [607, 422] on div "30" at bounding box center [606, 428] width 39 height 27
click at [642, 423] on div "PM" at bounding box center [649, 428] width 39 height 27
click at [729, 524] on div "Add breaks" at bounding box center [761, 531] width 452 height 21
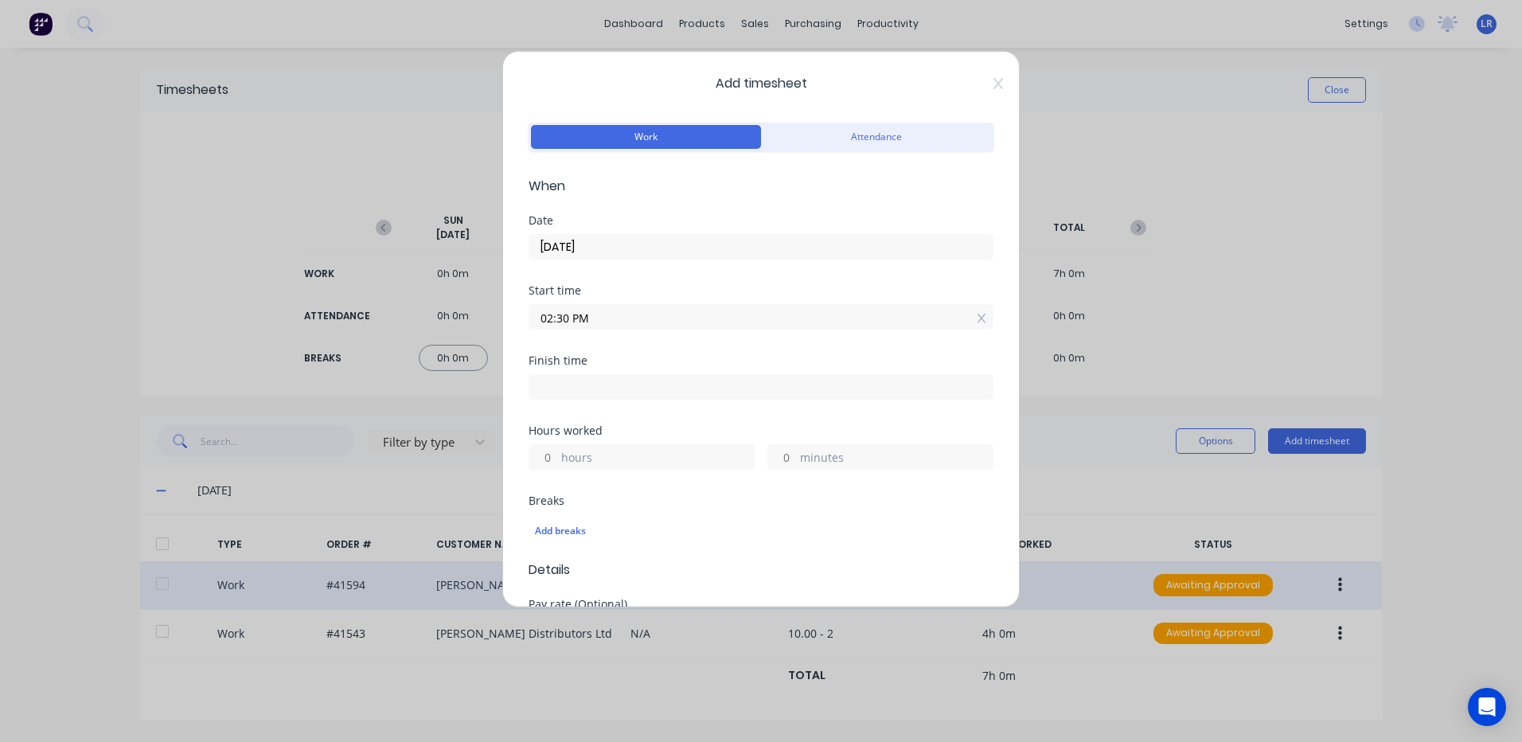
click at [559, 387] on input at bounding box center [760, 387] width 463 height 24
type input "12:47 PM"
type input "22"
type input "17"
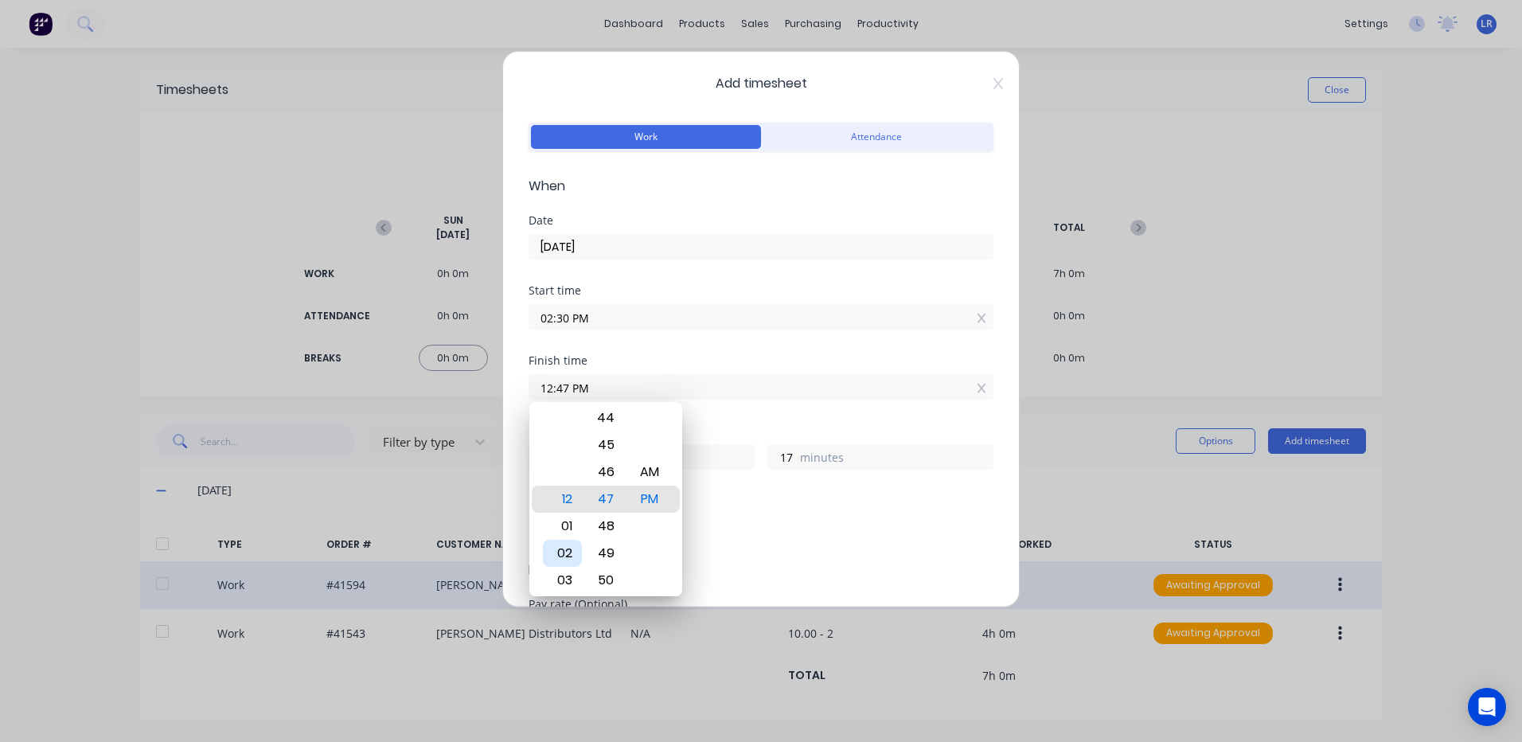
click at [564, 547] on div "02" at bounding box center [562, 553] width 39 height 27
type input "02:47 PM"
type input "0"
click at [606, 443] on div "45" at bounding box center [606, 444] width 39 height 27
type input "02:45 PM"
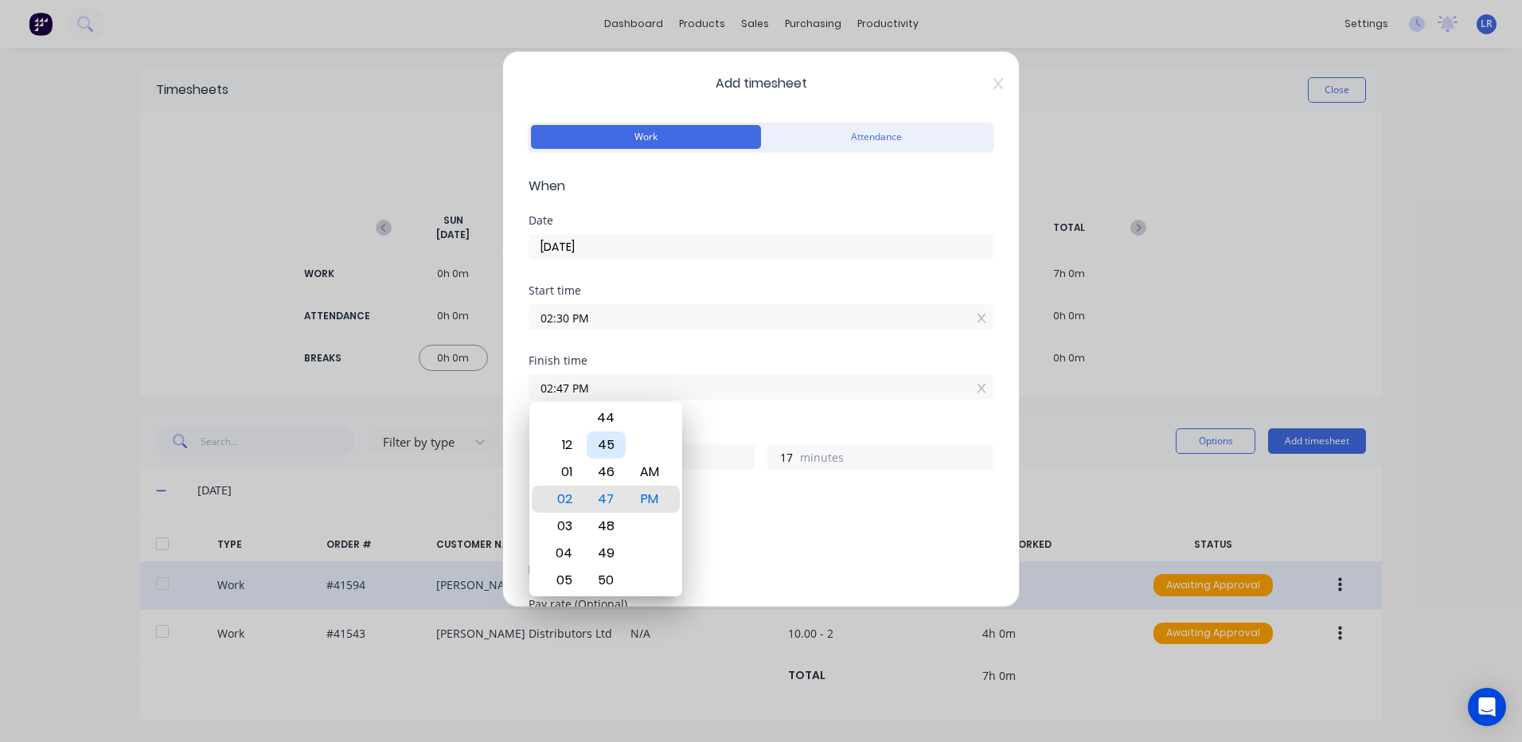
type input "15"
click at [648, 495] on div "PM" at bounding box center [649, 498] width 39 height 27
click at [751, 528] on div "Add breaks" at bounding box center [761, 531] width 452 height 21
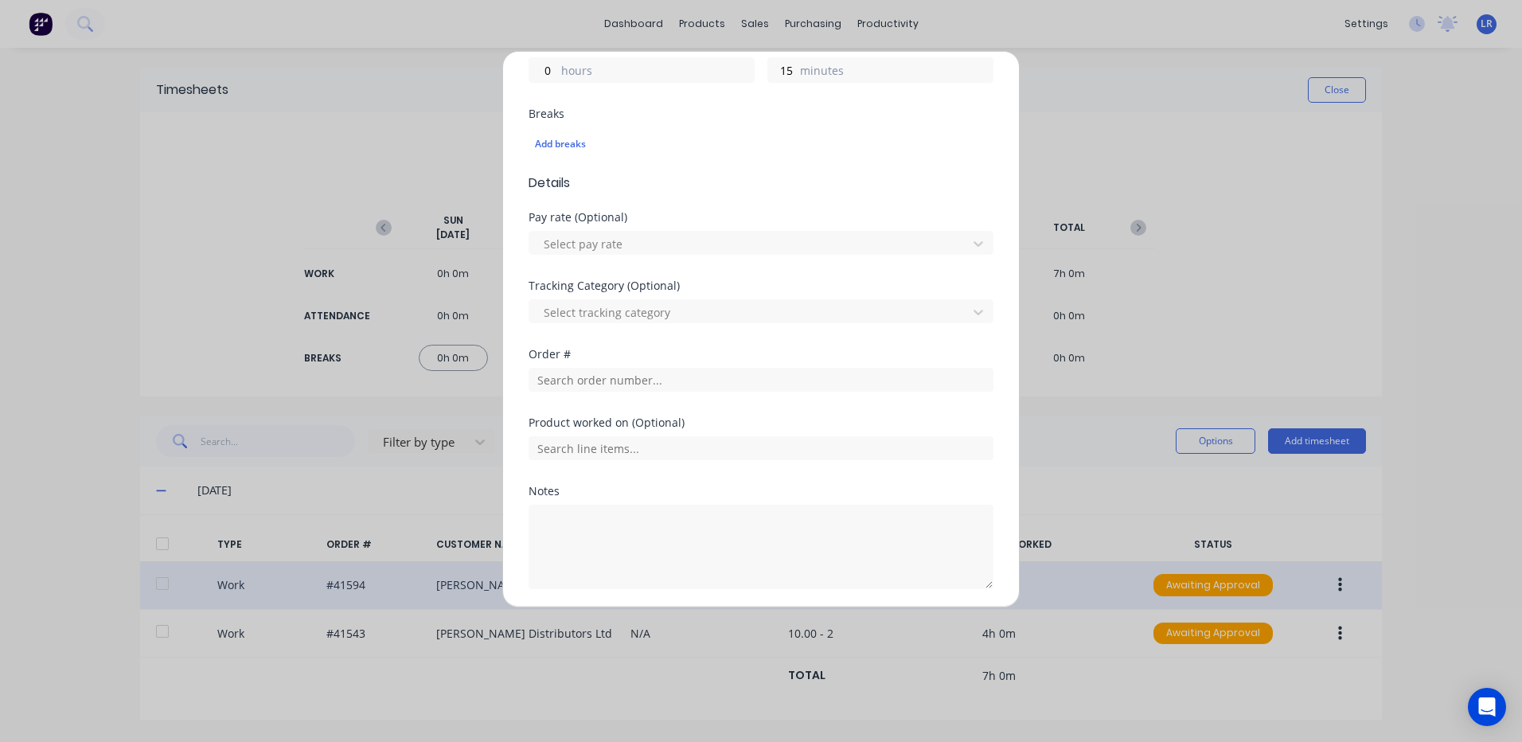
scroll to position [398, 0]
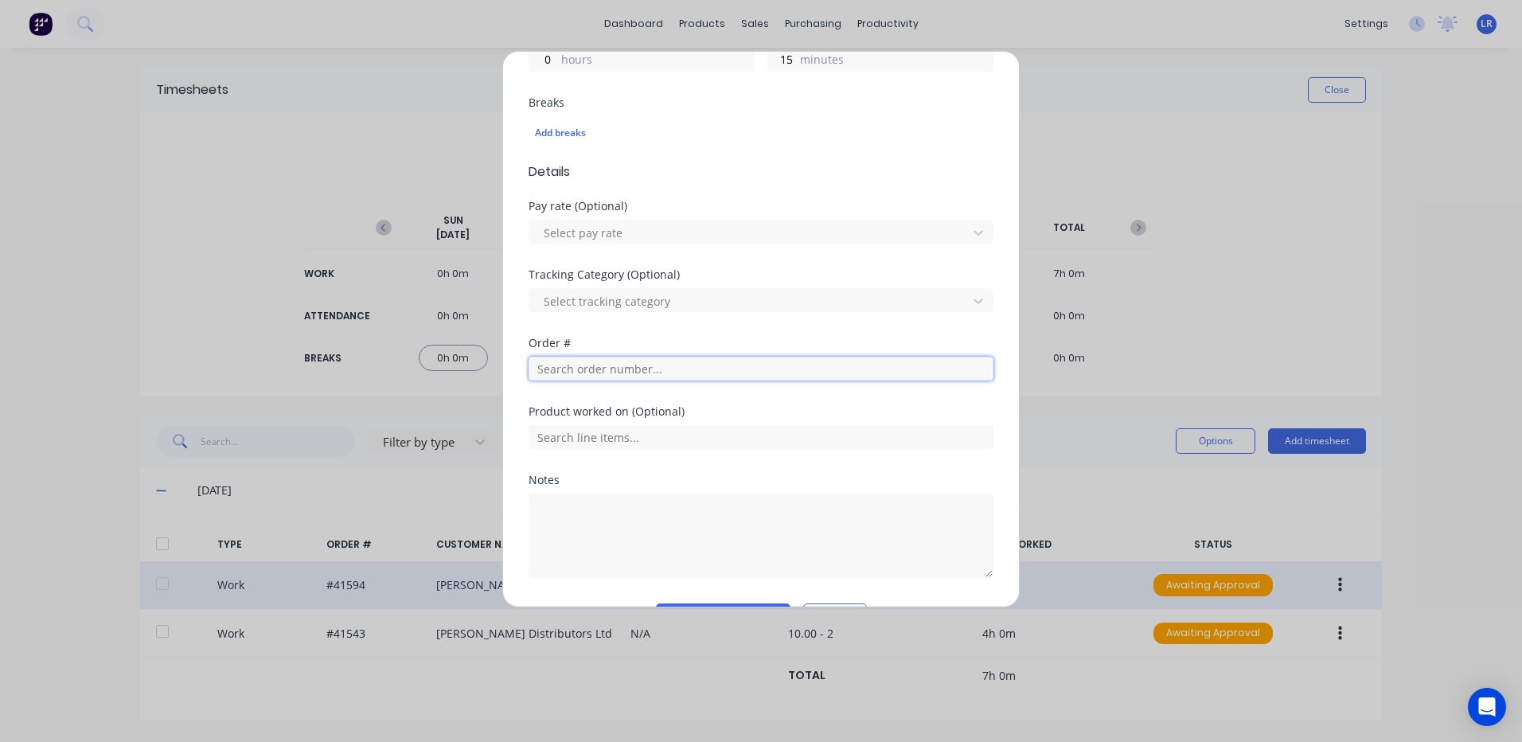
click at [556, 368] on input "text" at bounding box center [760, 369] width 465 height 24
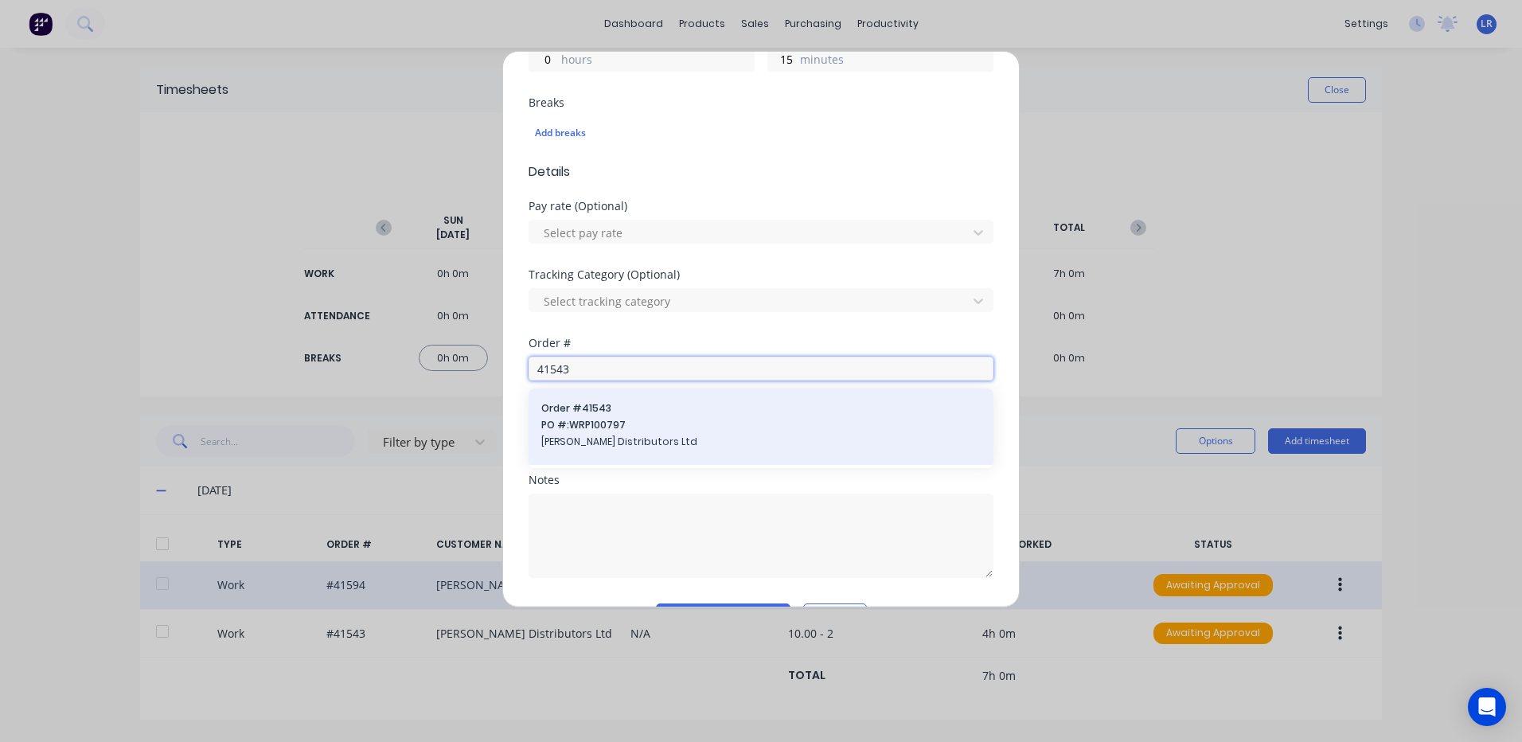
type input "41543"
click at [573, 426] on span "PO #: WRP100797" at bounding box center [760, 425] width 439 height 14
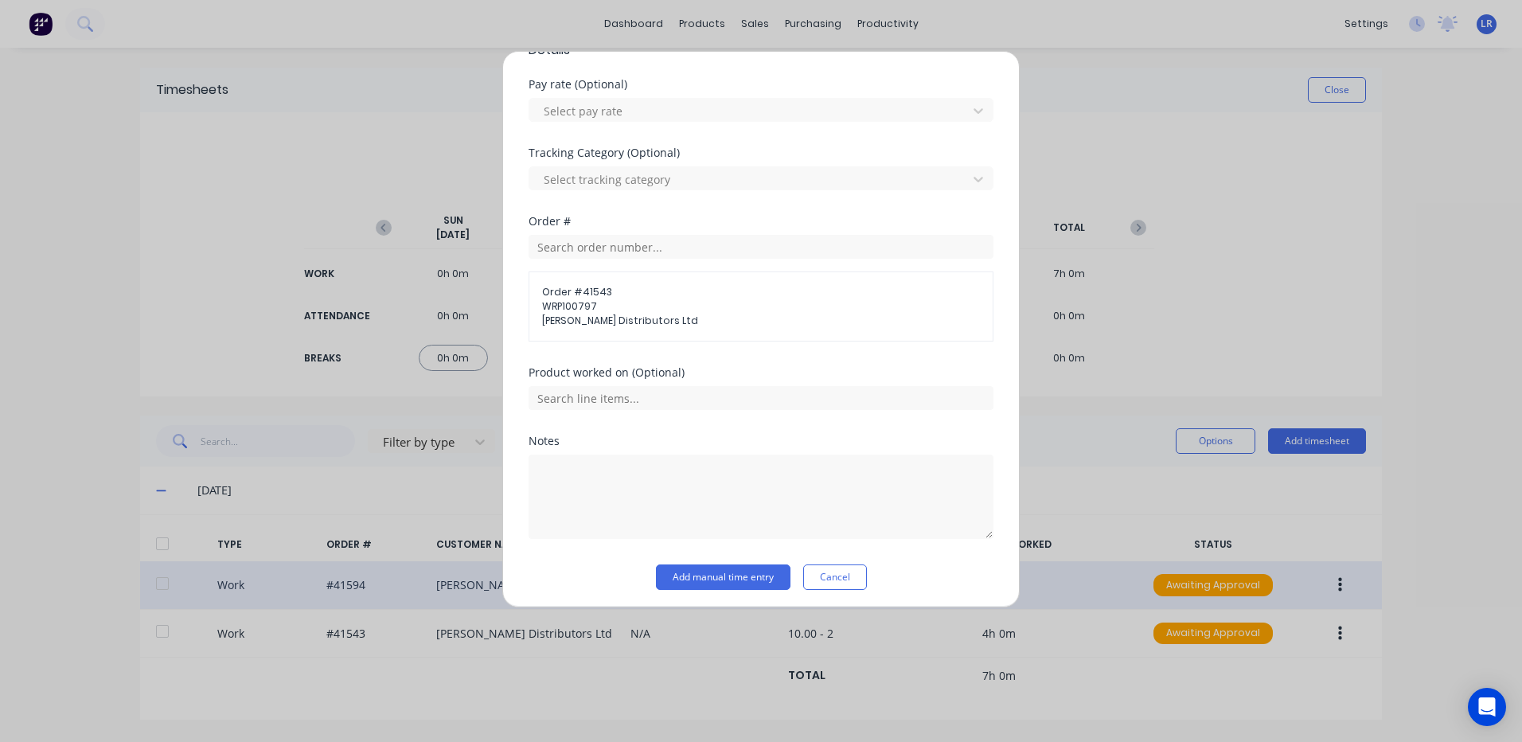
scroll to position [525, 0]
click at [565, 469] on textarea at bounding box center [760, 491] width 465 height 84
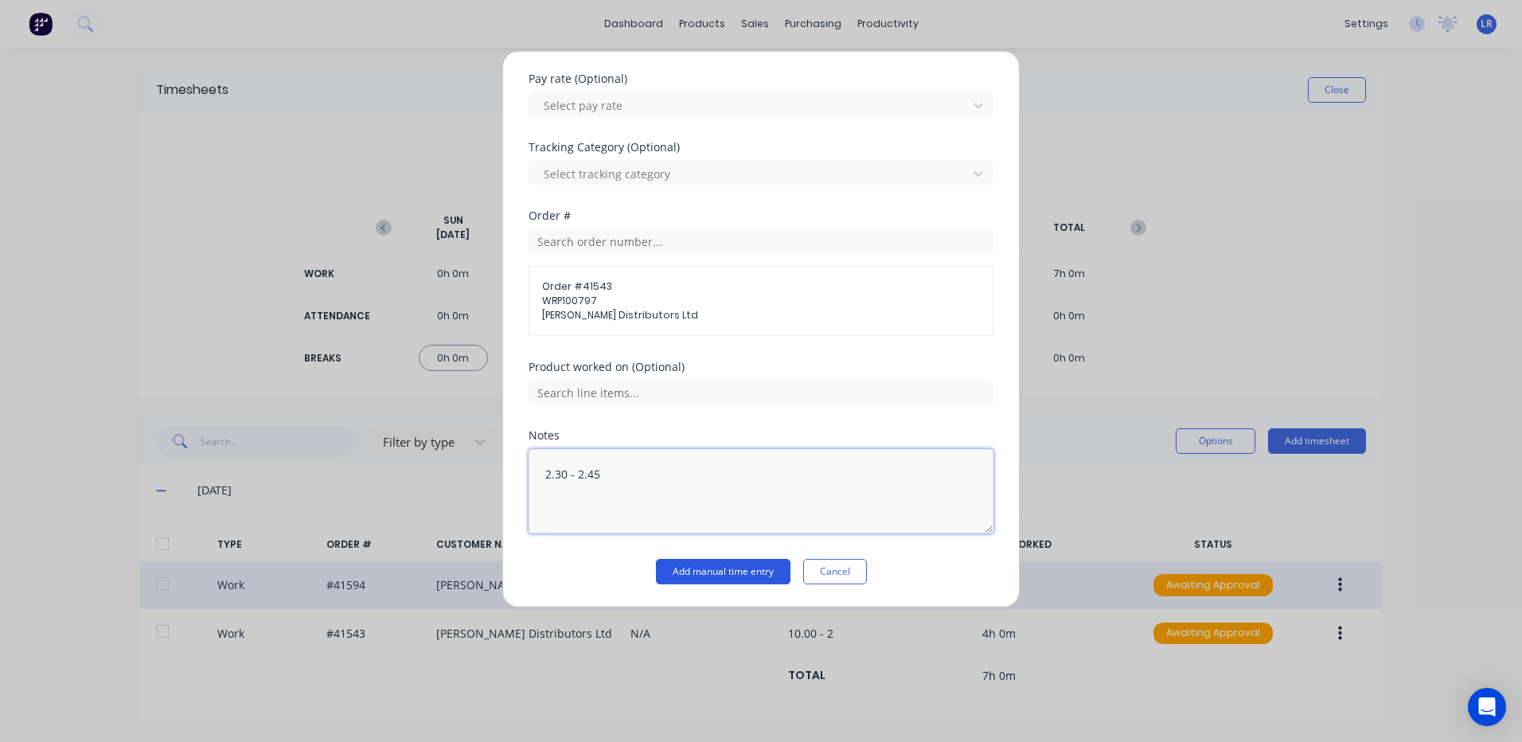
type textarea "2.30 - 2.45"
click at [709, 566] on button "Add manual time entry" at bounding box center [723, 571] width 135 height 25
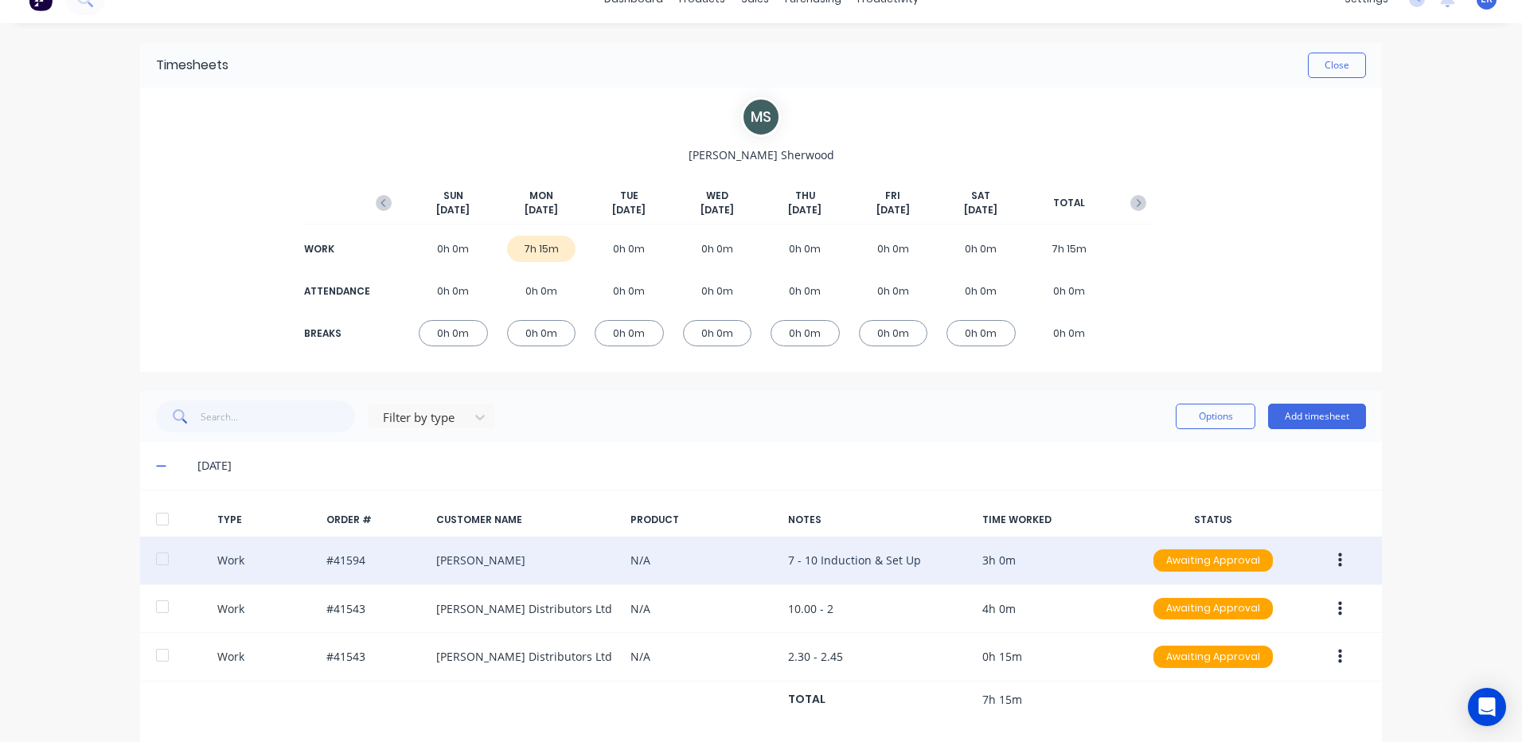
scroll to position [46, 0]
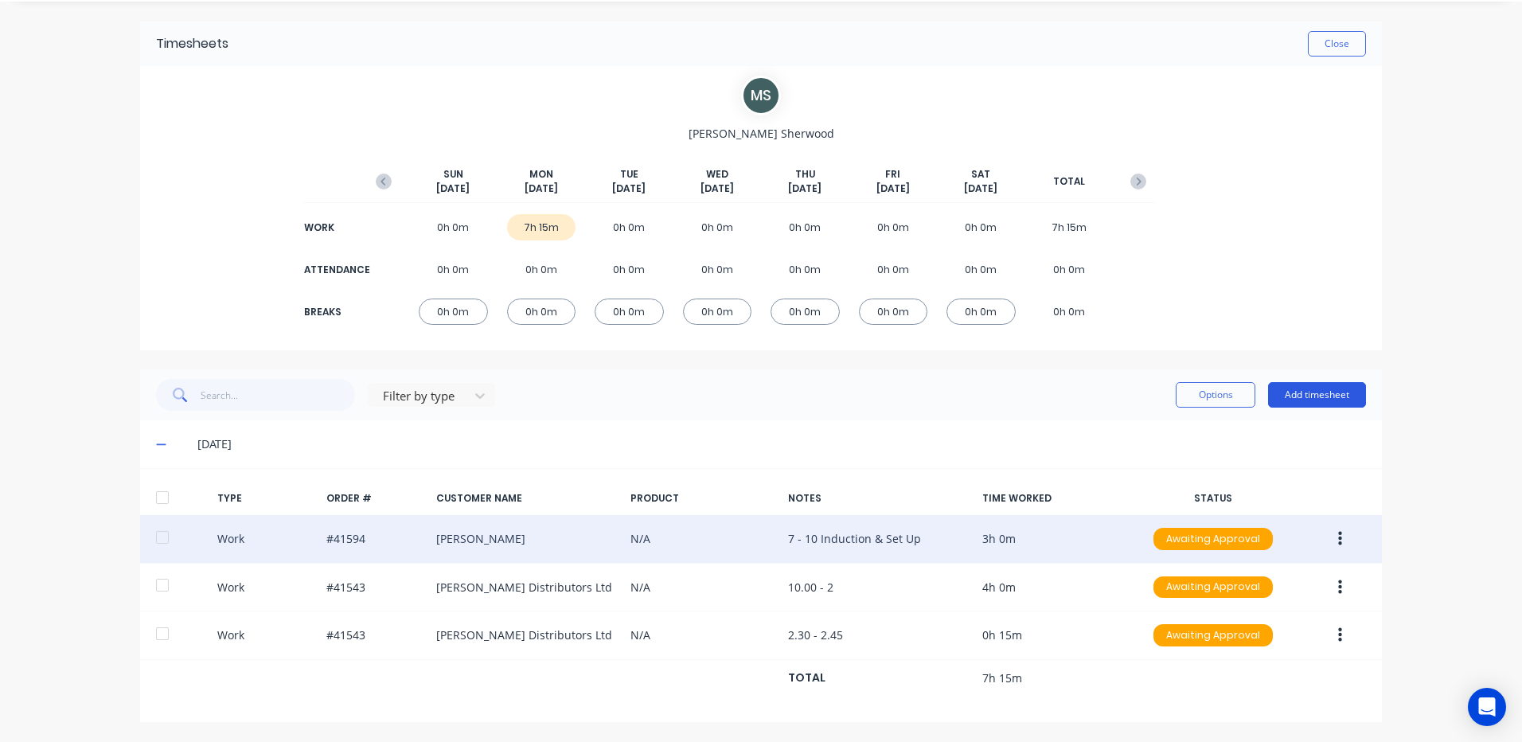
click at [1306, 396] on button "Add timesheet" at bounding box center [1317, 394] width 98 height 25
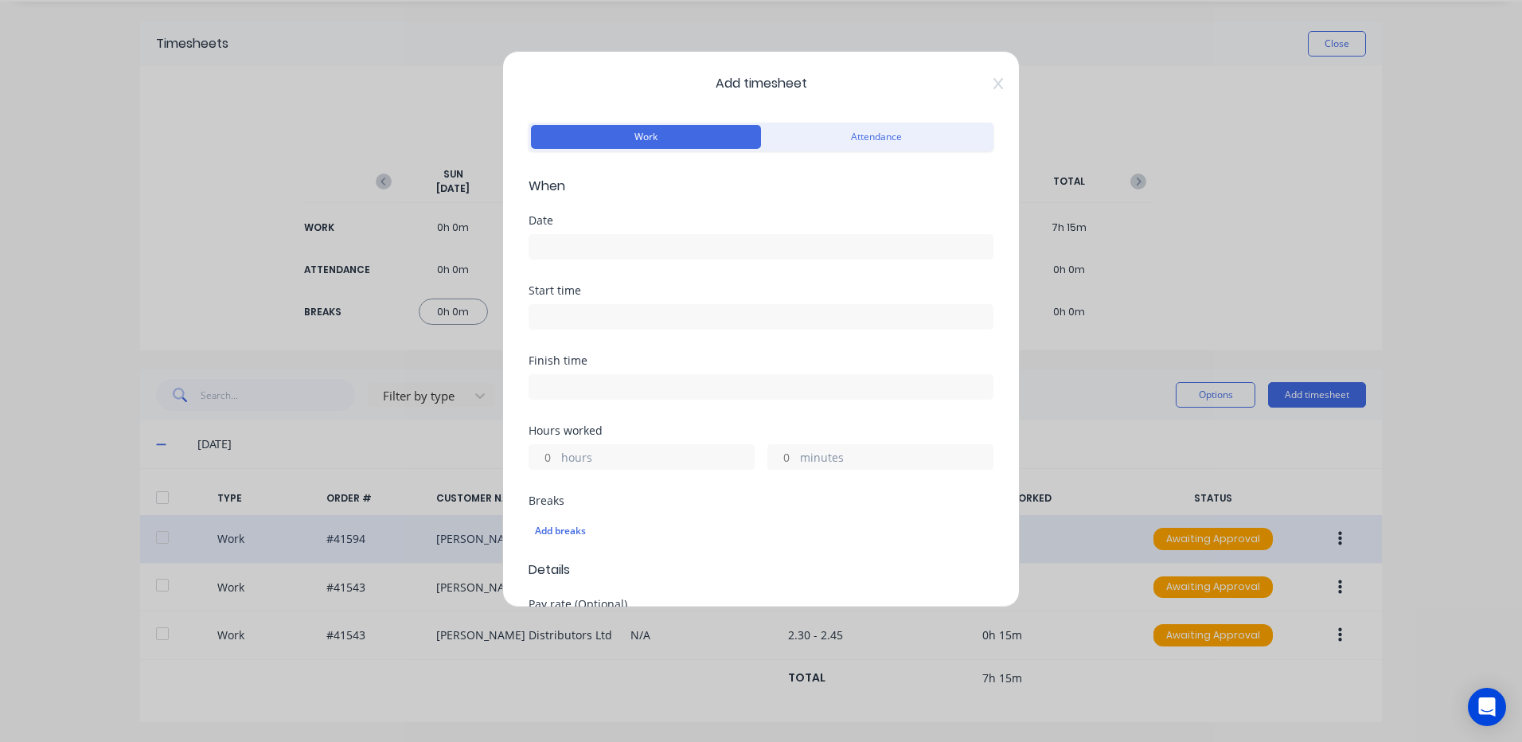
click at [560, 244] on input at bounding box center [760, 247] width 463 height 24
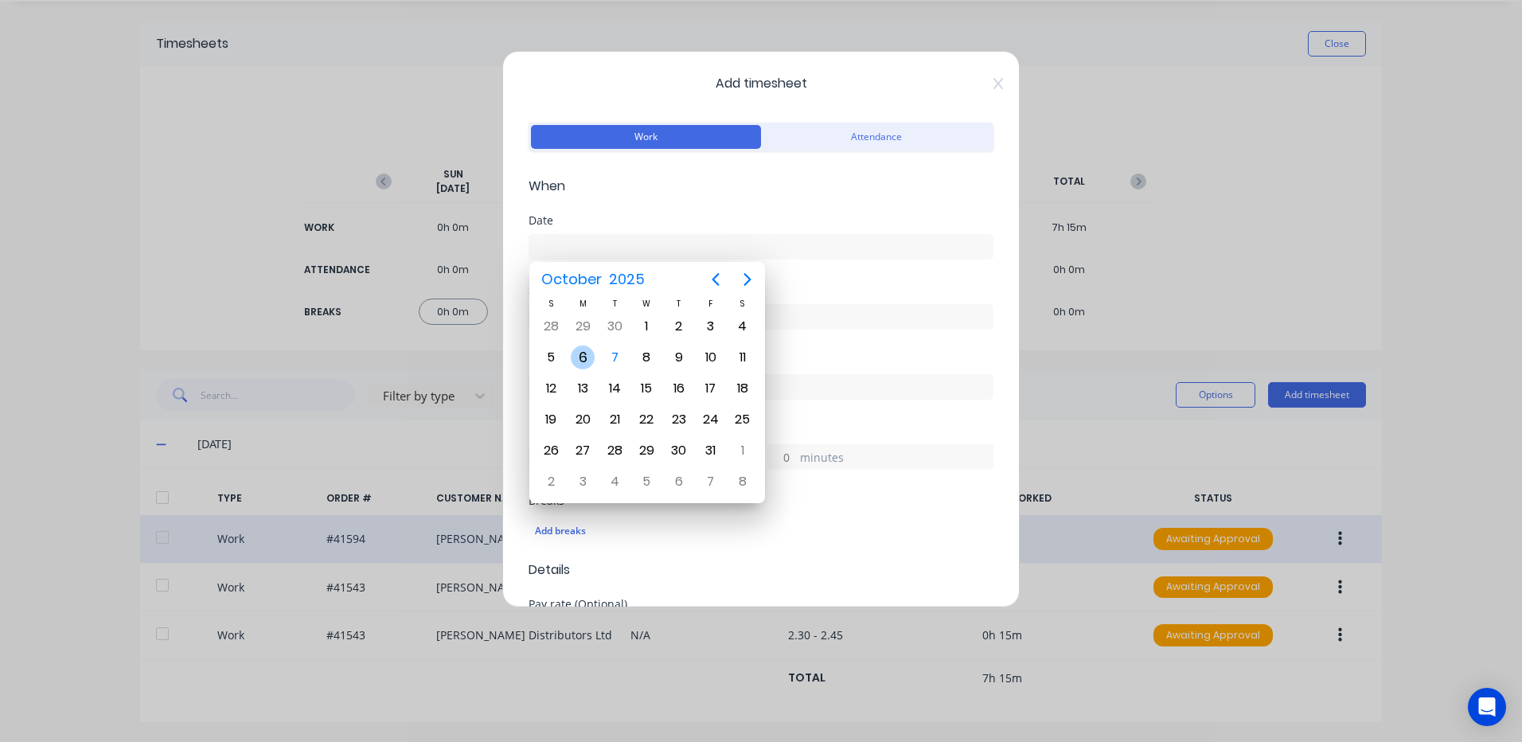
click at [580, 351] on div "6" at bounding box center [583, 357] width 24 height 24
type input "06/10/2025"
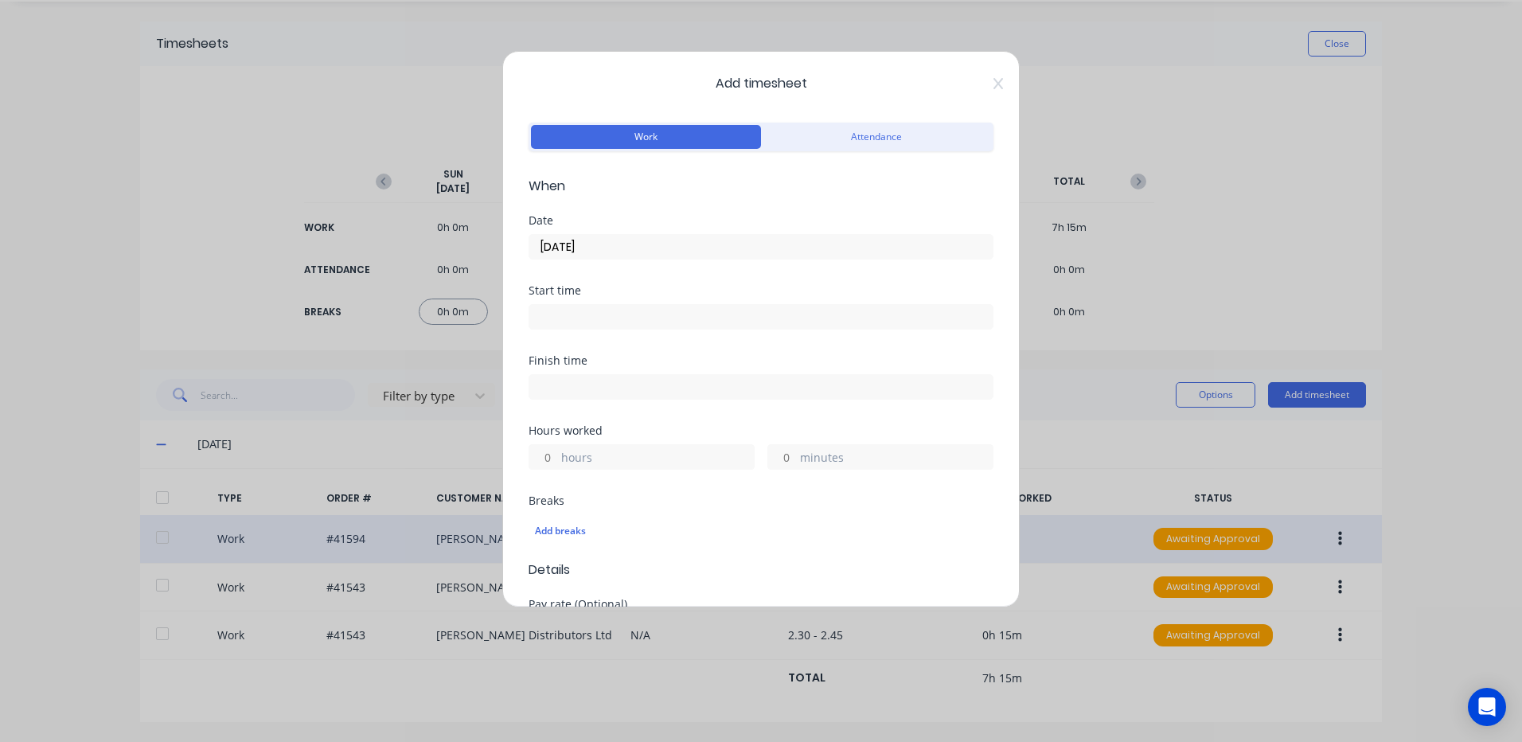
click at [560, 321] on input at bounding box center [760, 317] width 463 height 24
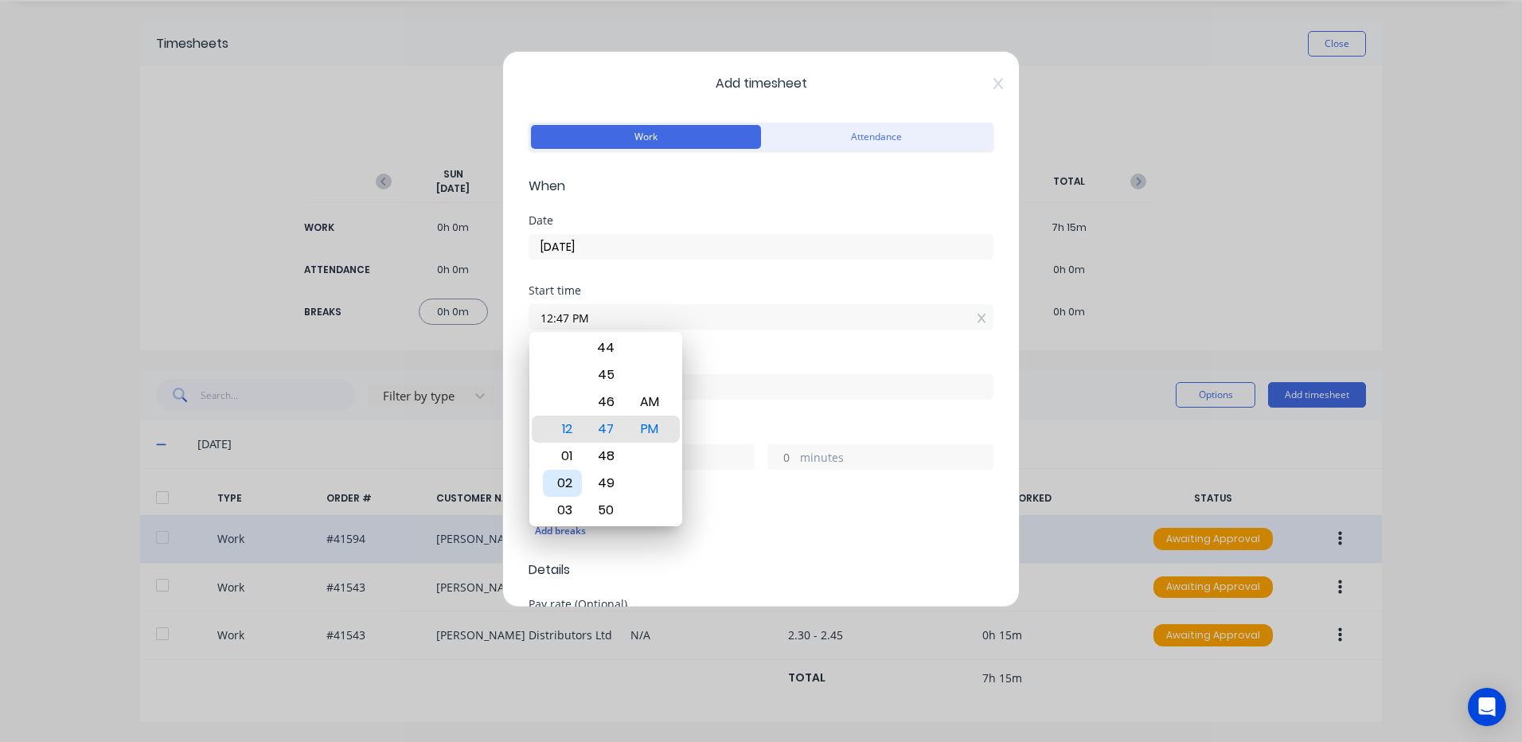
click at [568, 479] on div "02" at bounding box center [562, 483] width 39 height 27
click at [606, 372] on div "45" at bounding box center [606, 374] width 39 height 27
type input "02:45 PM"
click at [649, 426] on div "PM" at bounding box center [649, 428] width 39 height 27
click at [756, 522] on div "Add breaks" at bounding box center [761, 531] width 452 height 21
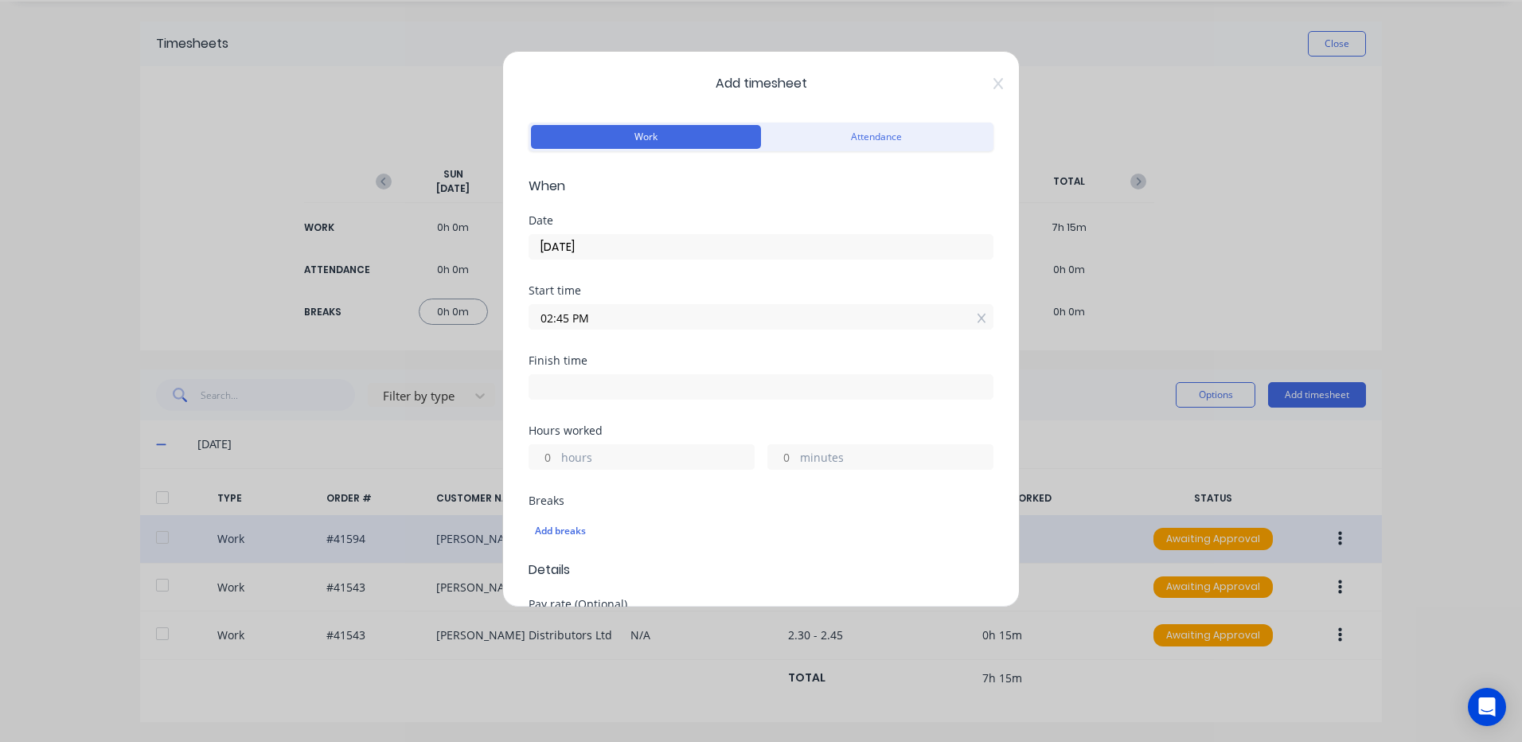
click at [560, 384] on input at bounding box center [760, 387] width 463 height 24
type input "12:47 PM"
type input "22"
type input "2"
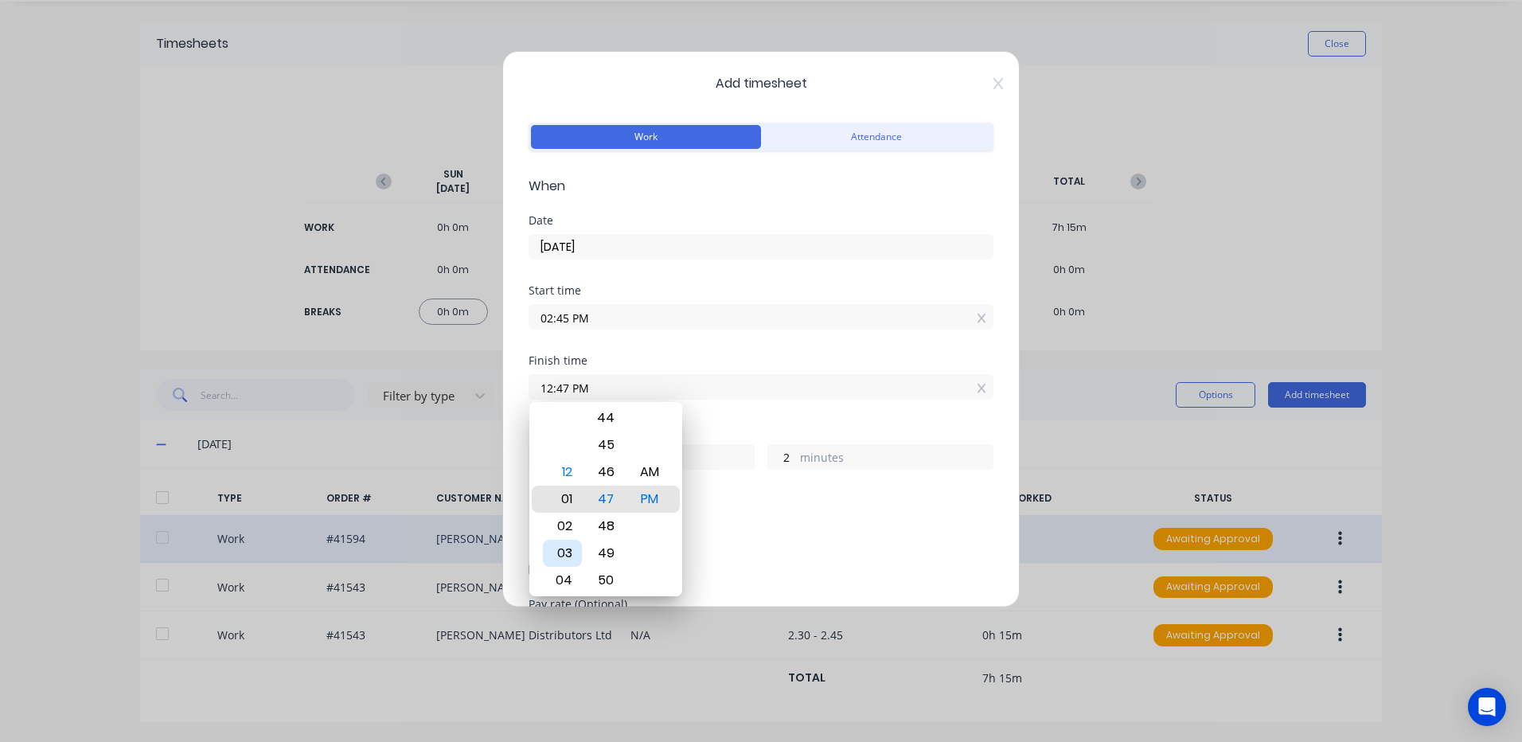
type input "01:47 PM"
type input "23"
click at [563, 574] on div "04" at bounding box center [562, 580] width 39 height 27
type input "04:47 PM"
type input "2"
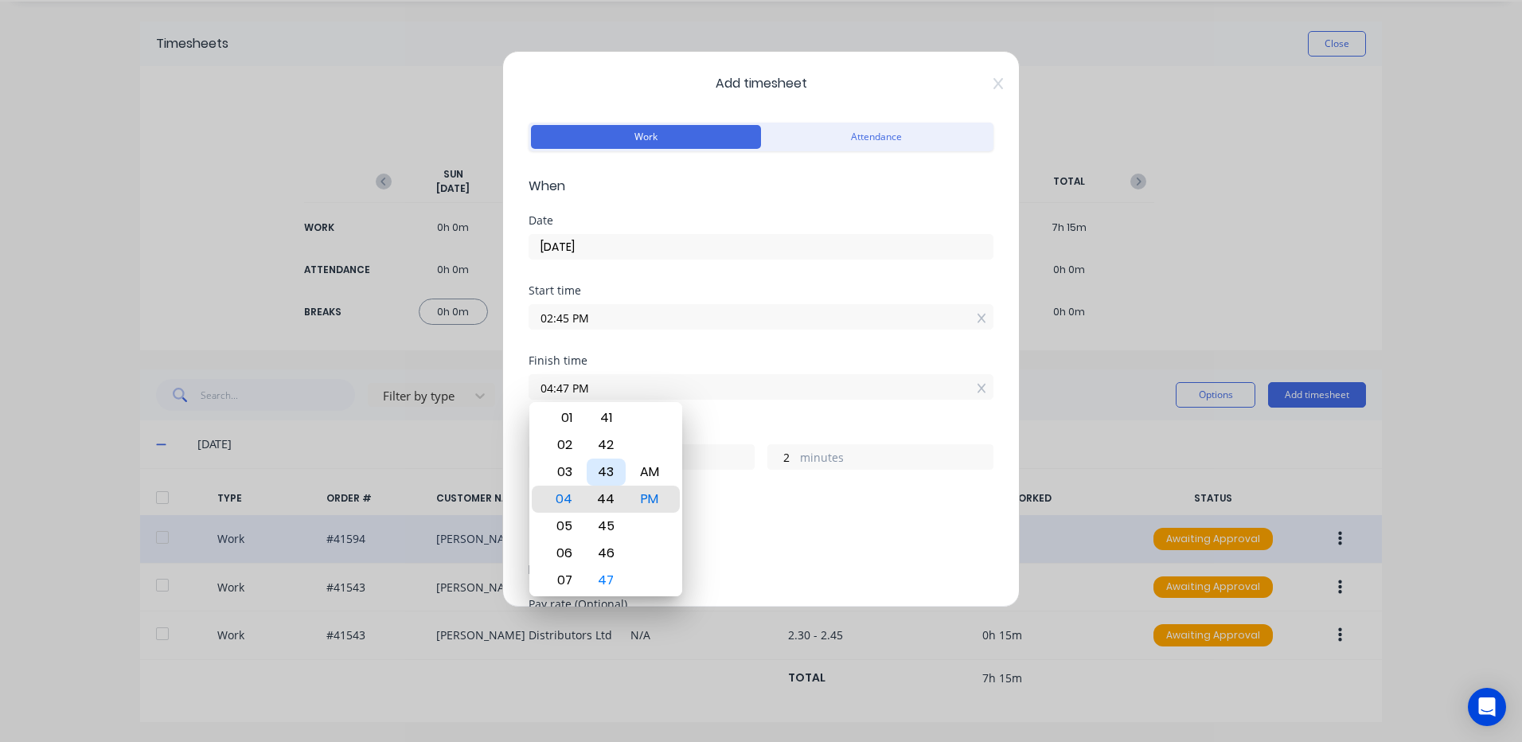
type input "04:44 PM"
type input "1"
type input "59"
type input "04:41 PM"
type input "56"
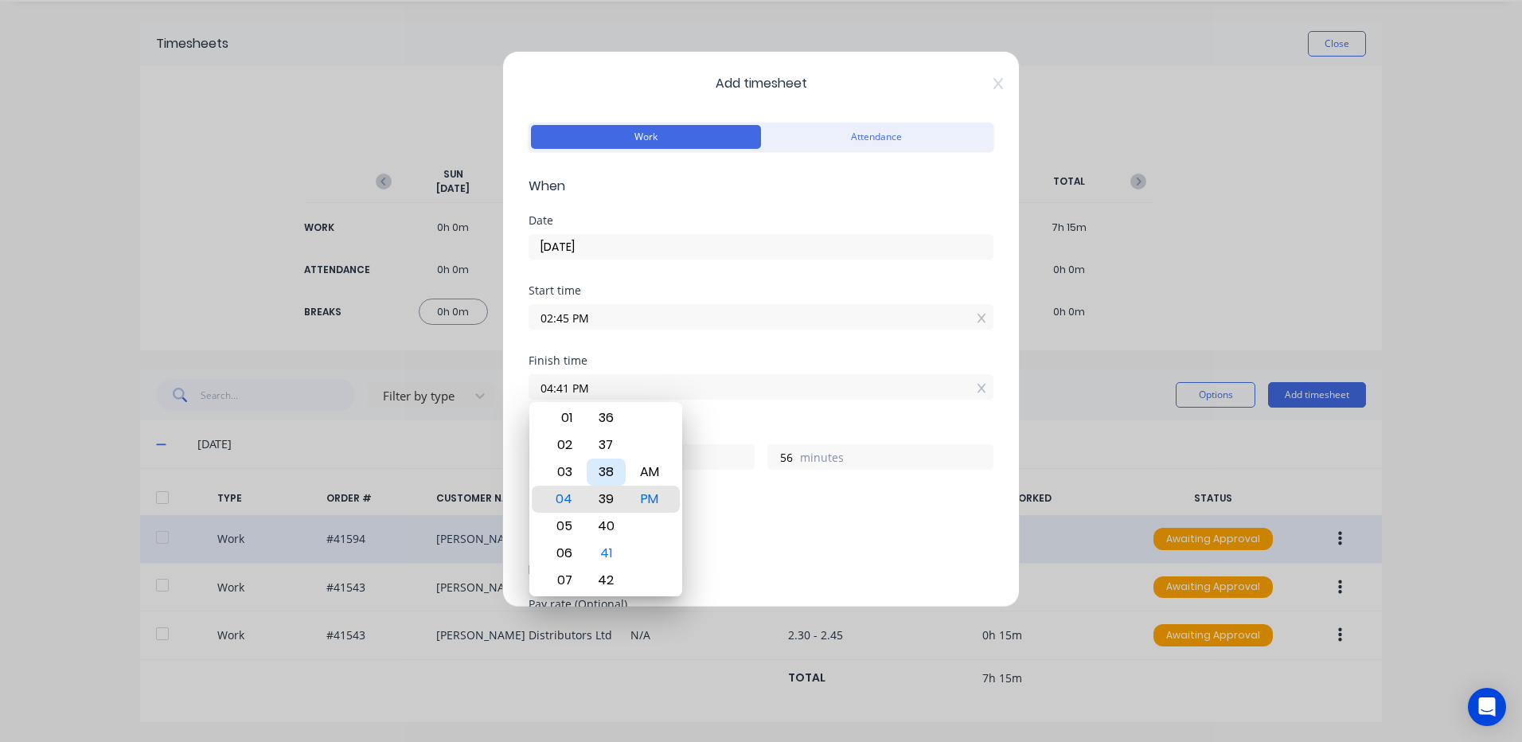
type input "04:39 PM"
type input "54"
type input "04:36 PM"
type input "51"
type input "04:33 PM"
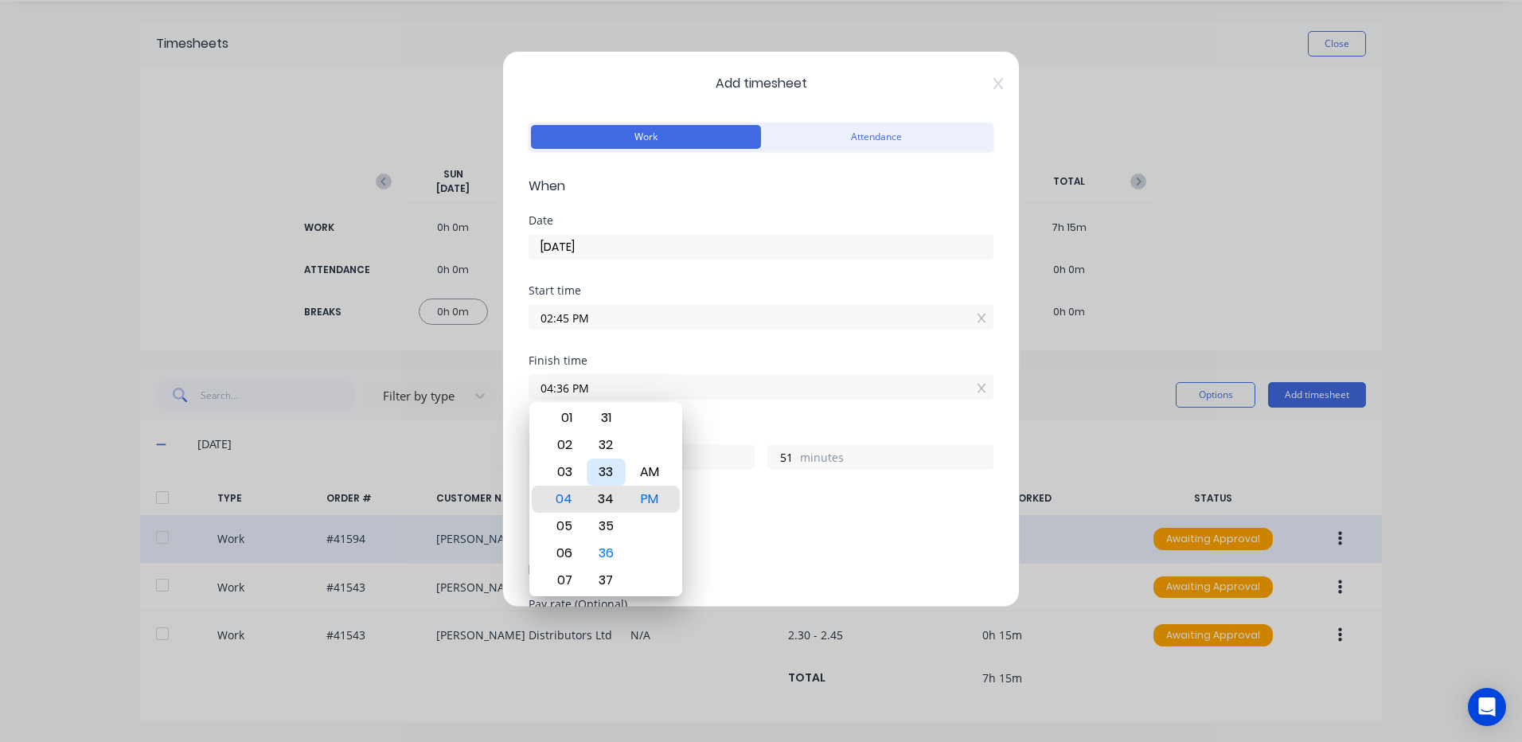
type input "48"
click at [610, 413] on div "30" at bounding box center [606, 417] width 39 height 27
type input "04:30 PM"
type input "45"
click at [650, 492] on div "PM" at bounding box center [649, 498] width 39 height 27
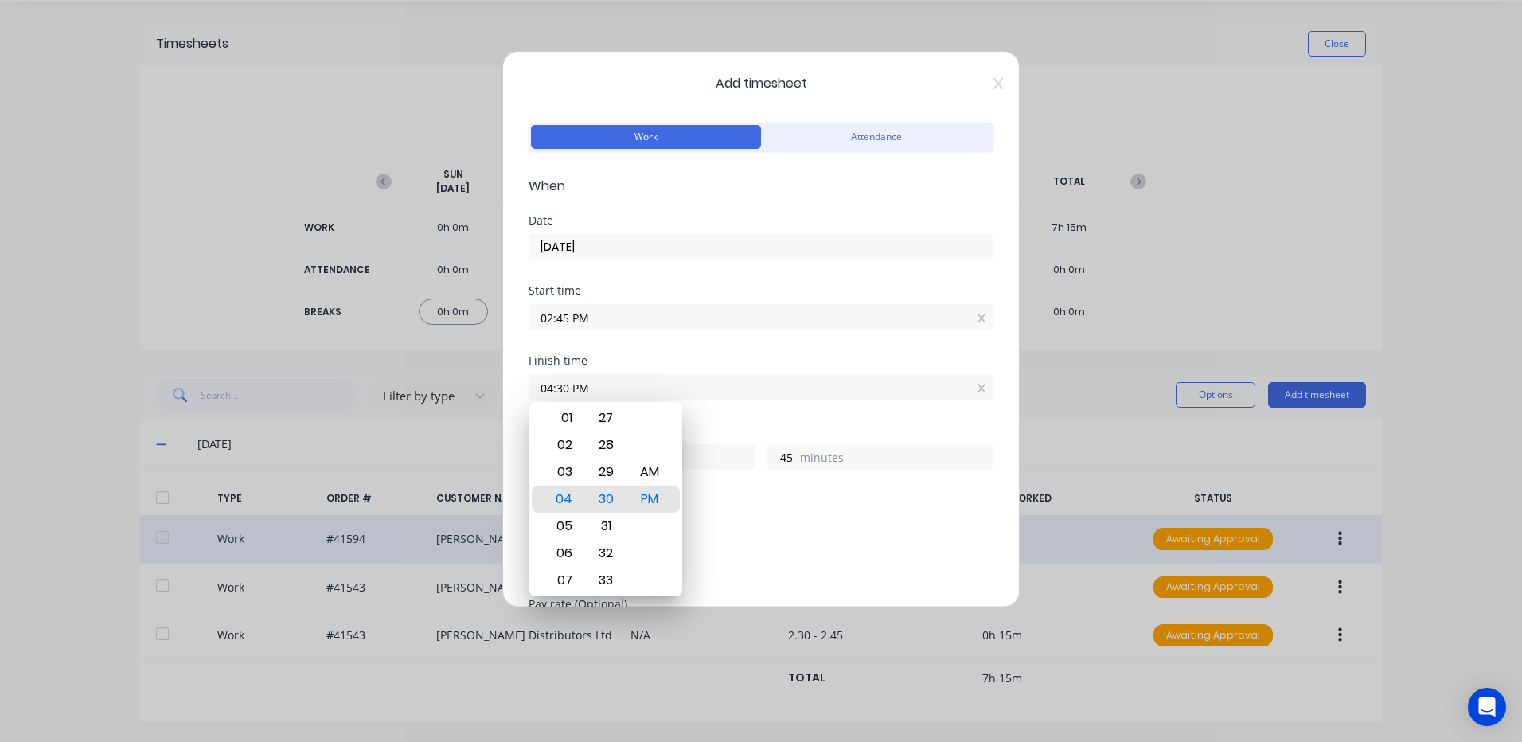
click at [729, 521] on div "Add breaks" at bounding box center [761, 531] width 452 height 21
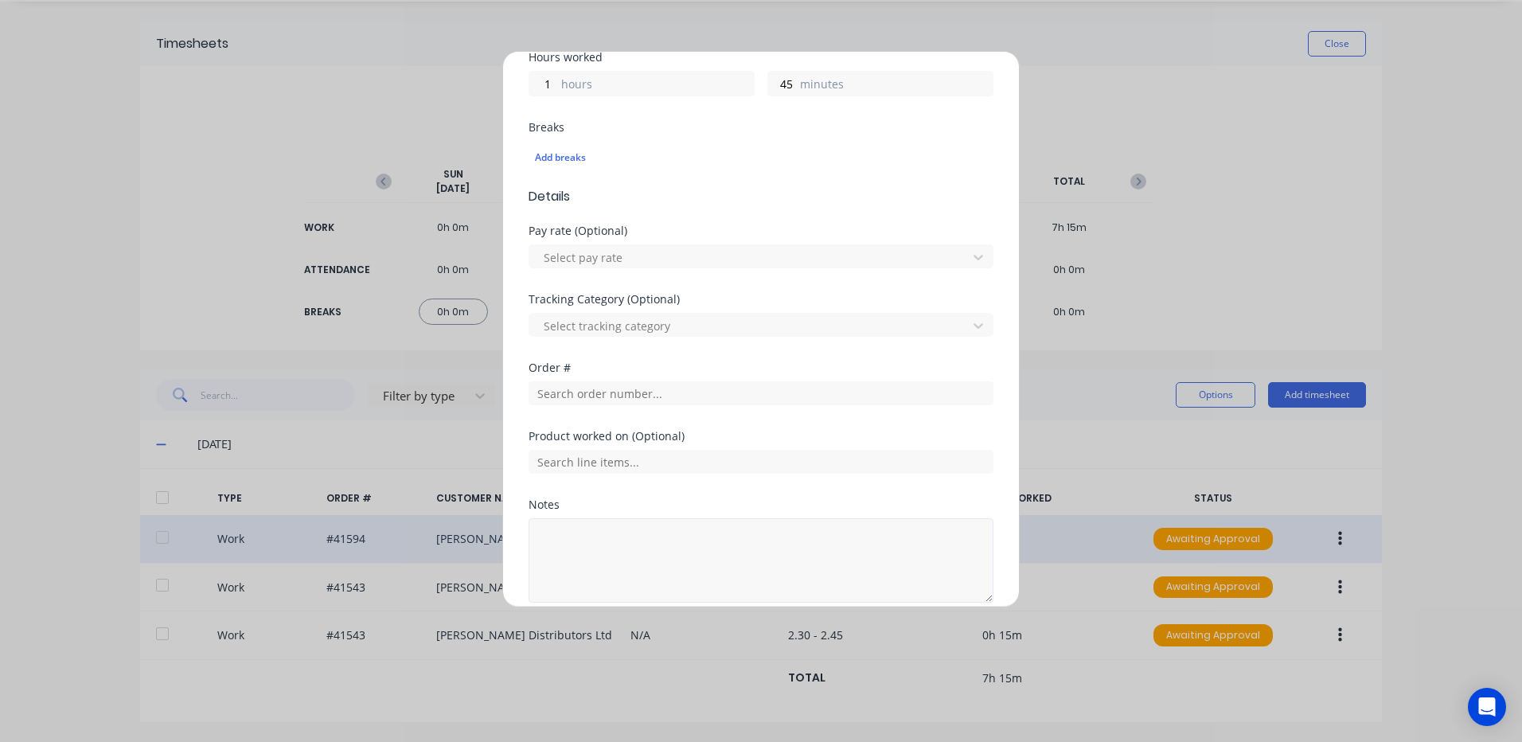
scroll to position [398, 0]
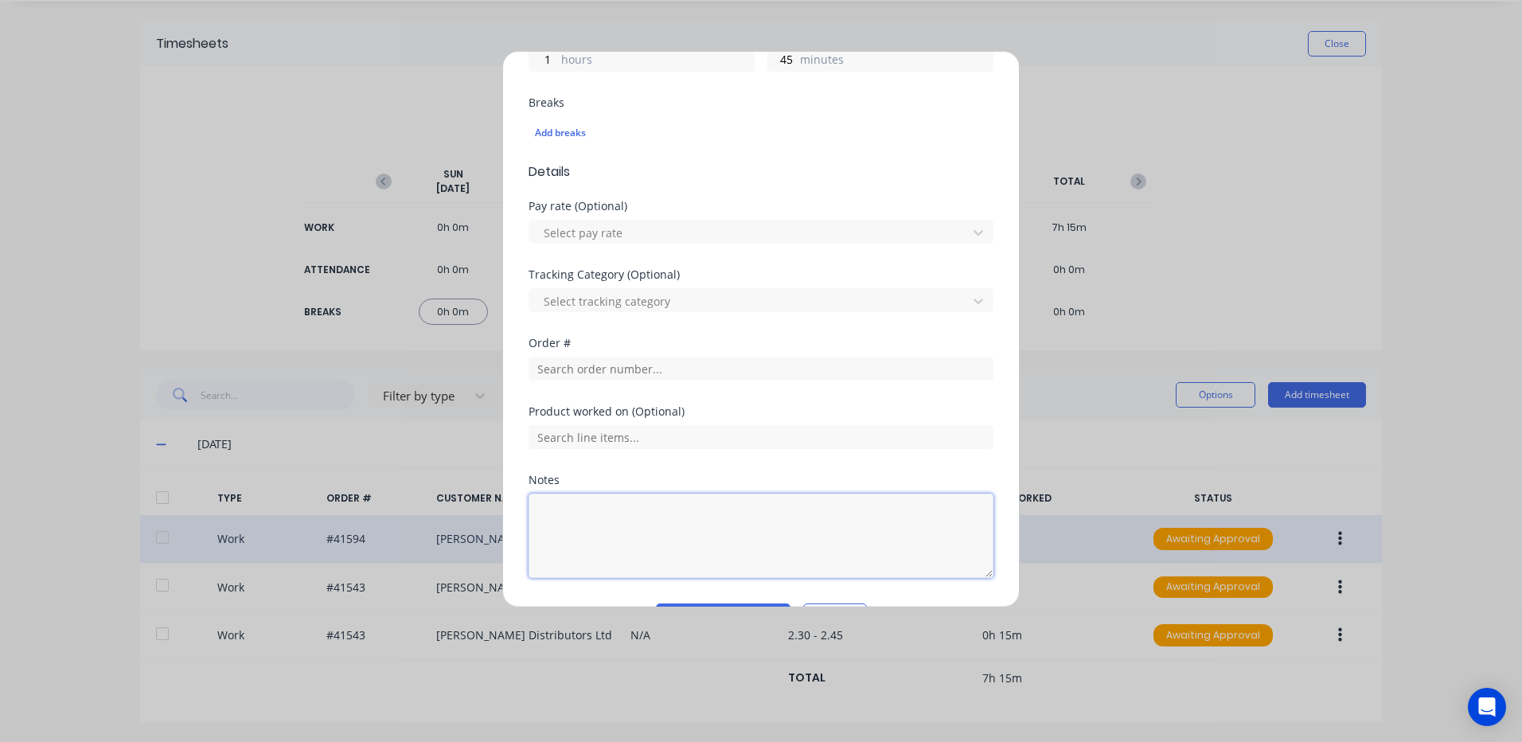
click at [583, 507] on textarea at bounding box center [760, 535] width 465 height 84
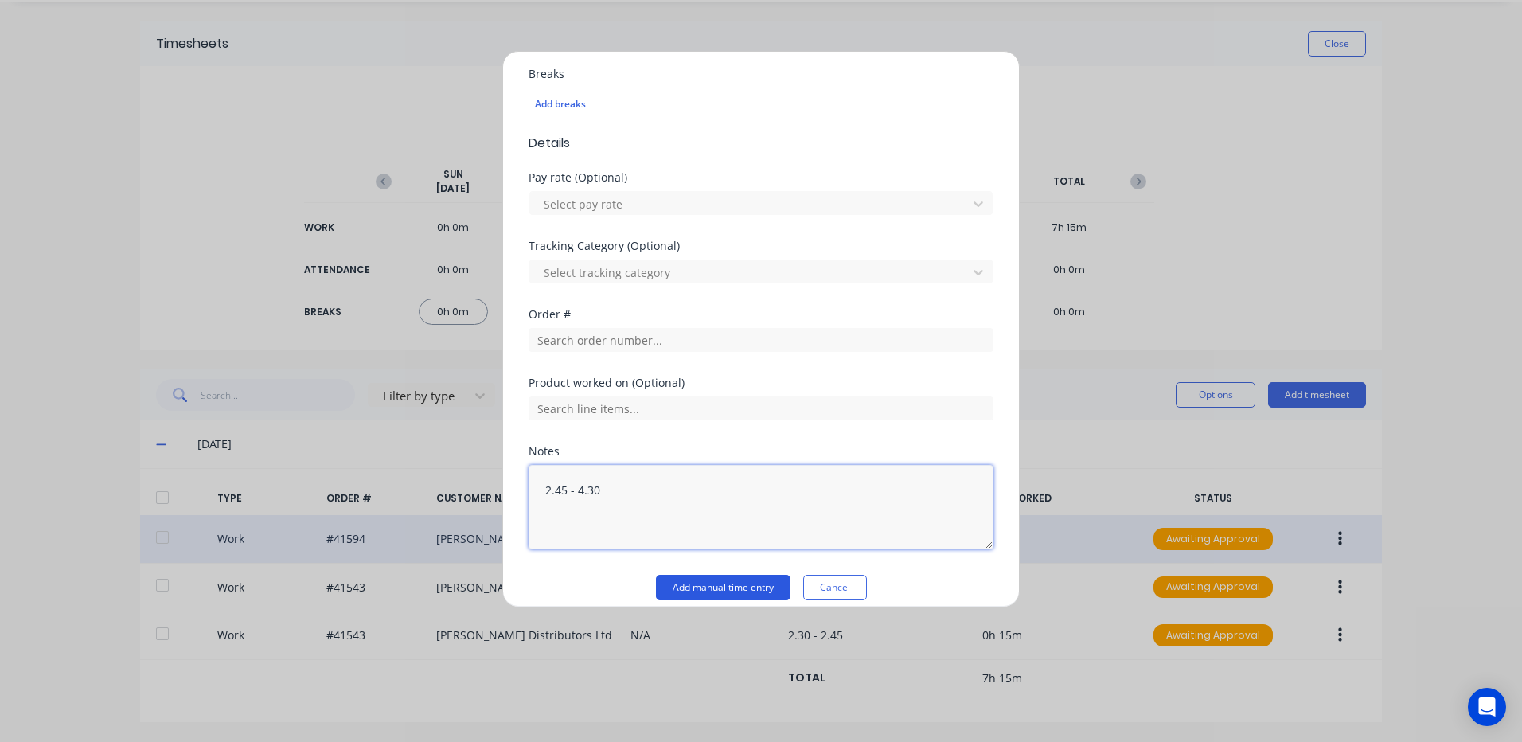
scroll to position [443, 0]
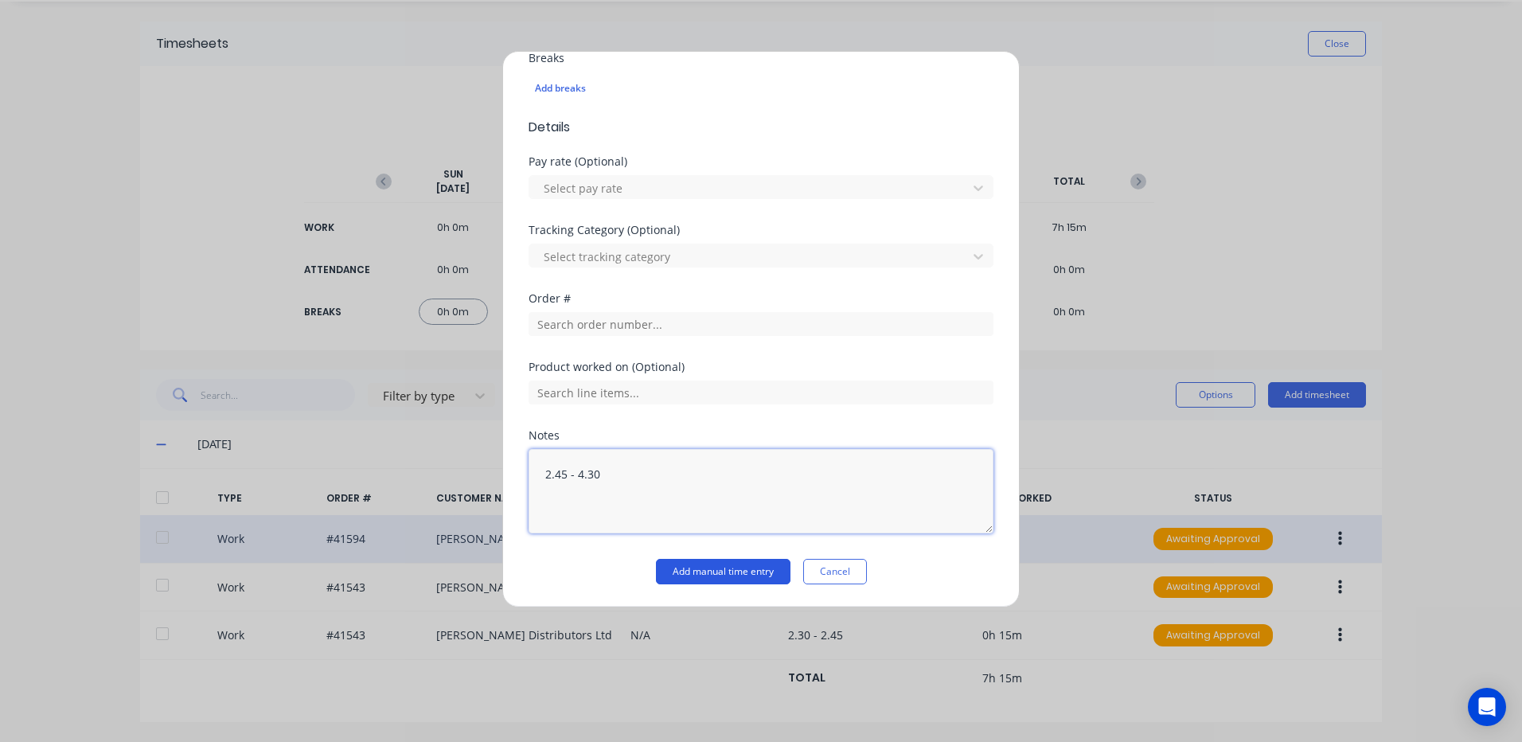
type textarea "2.45 - 4.30"
click at [711, 569] on button "Add manual time entry" at bounding box center [723, 571] width 135 height 25
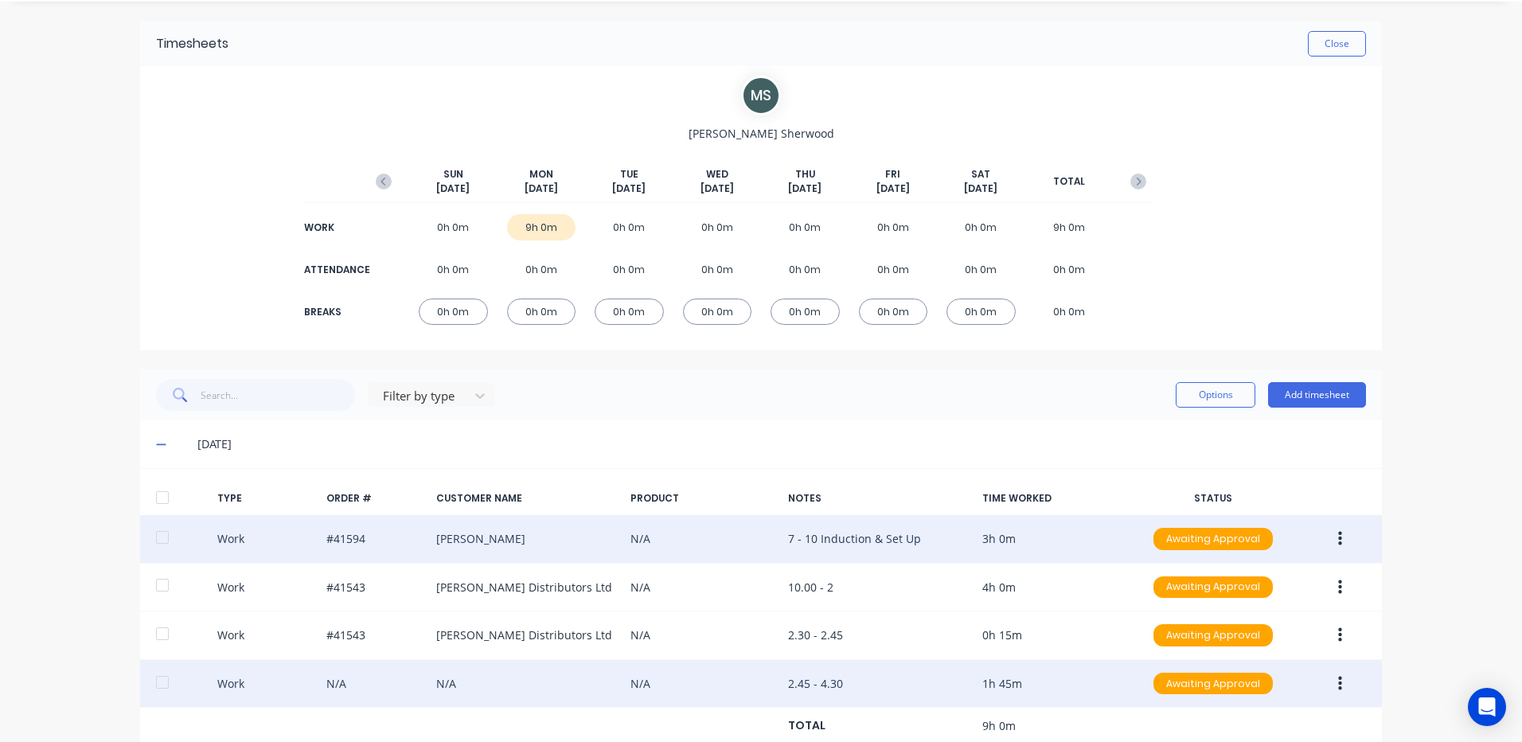
click at [1329, 678] on button "button" at bounding box center [1339, 683] width 37 height 29
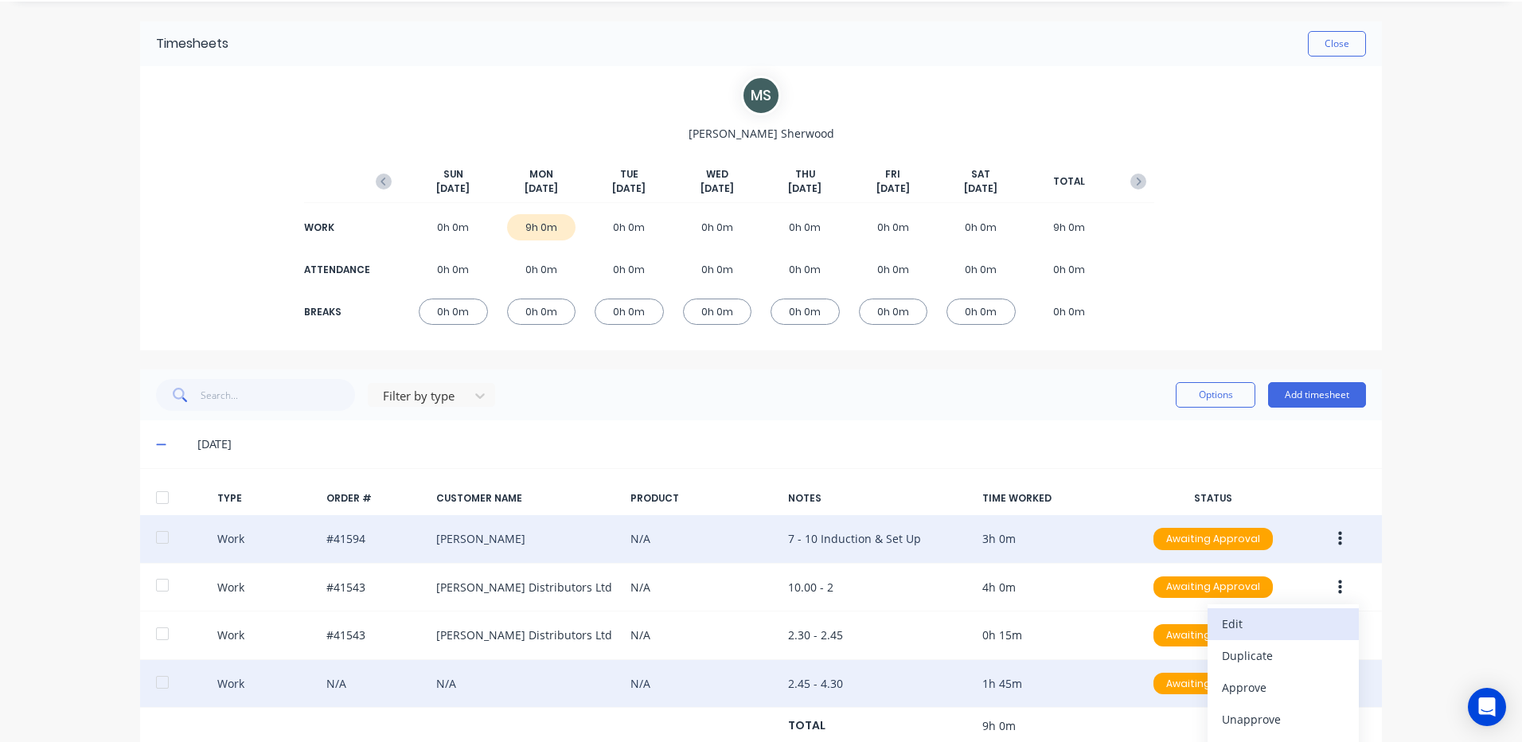
click at [1222, 614] on div "Edit" at bounding box center [1283, 623] width 123 height 23
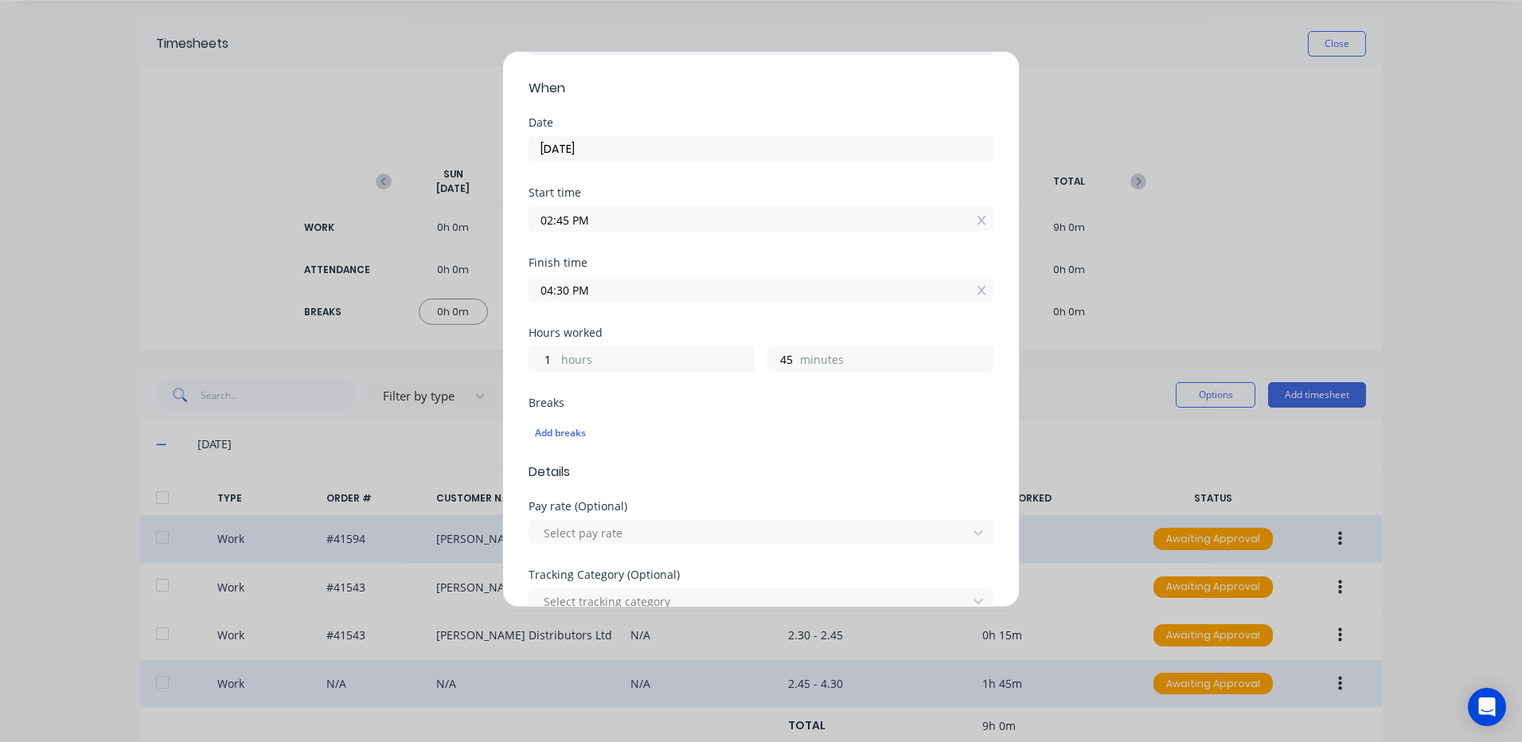
scroll to position [318, 0]
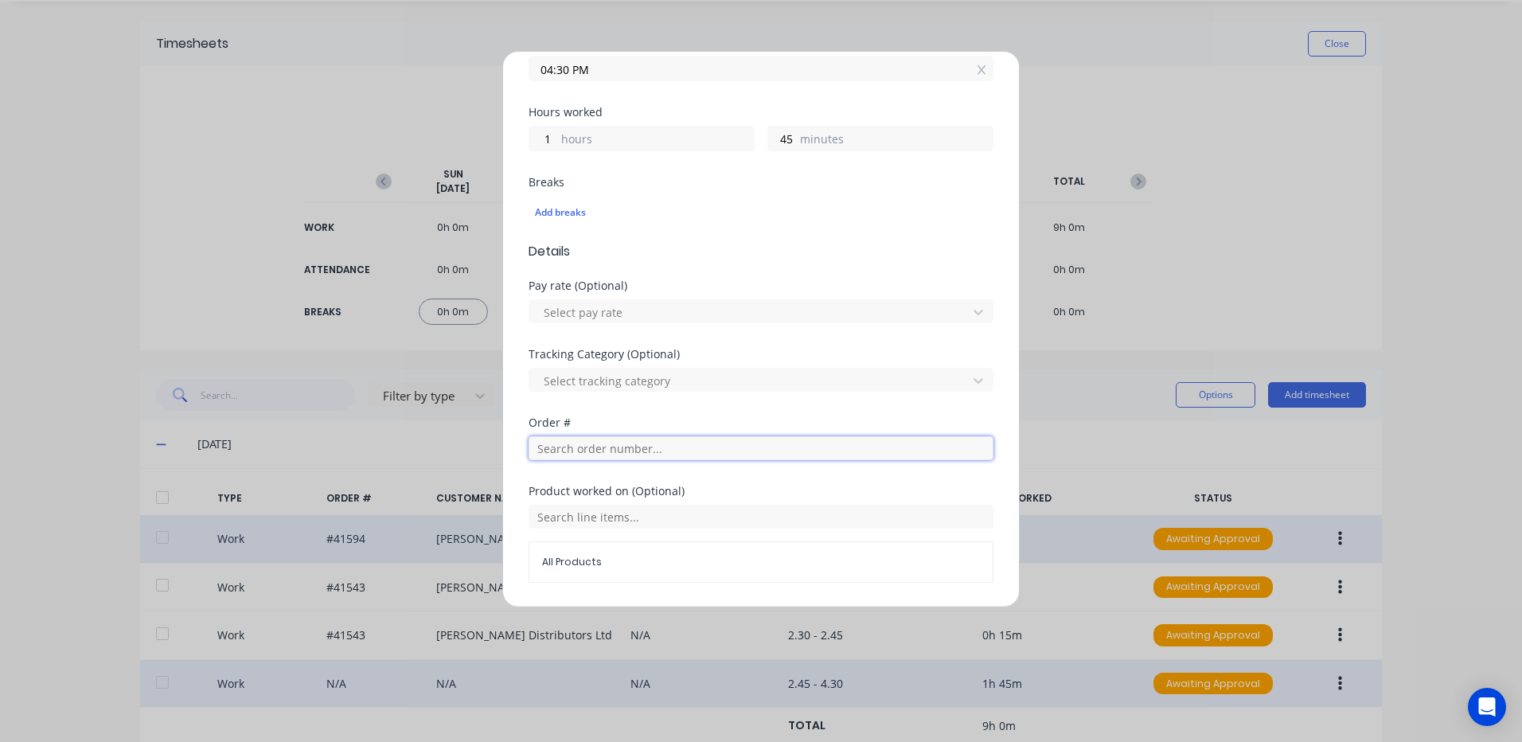
click at [562, 446] on input "text" at bounding box center [760, 448] width 465 height 24
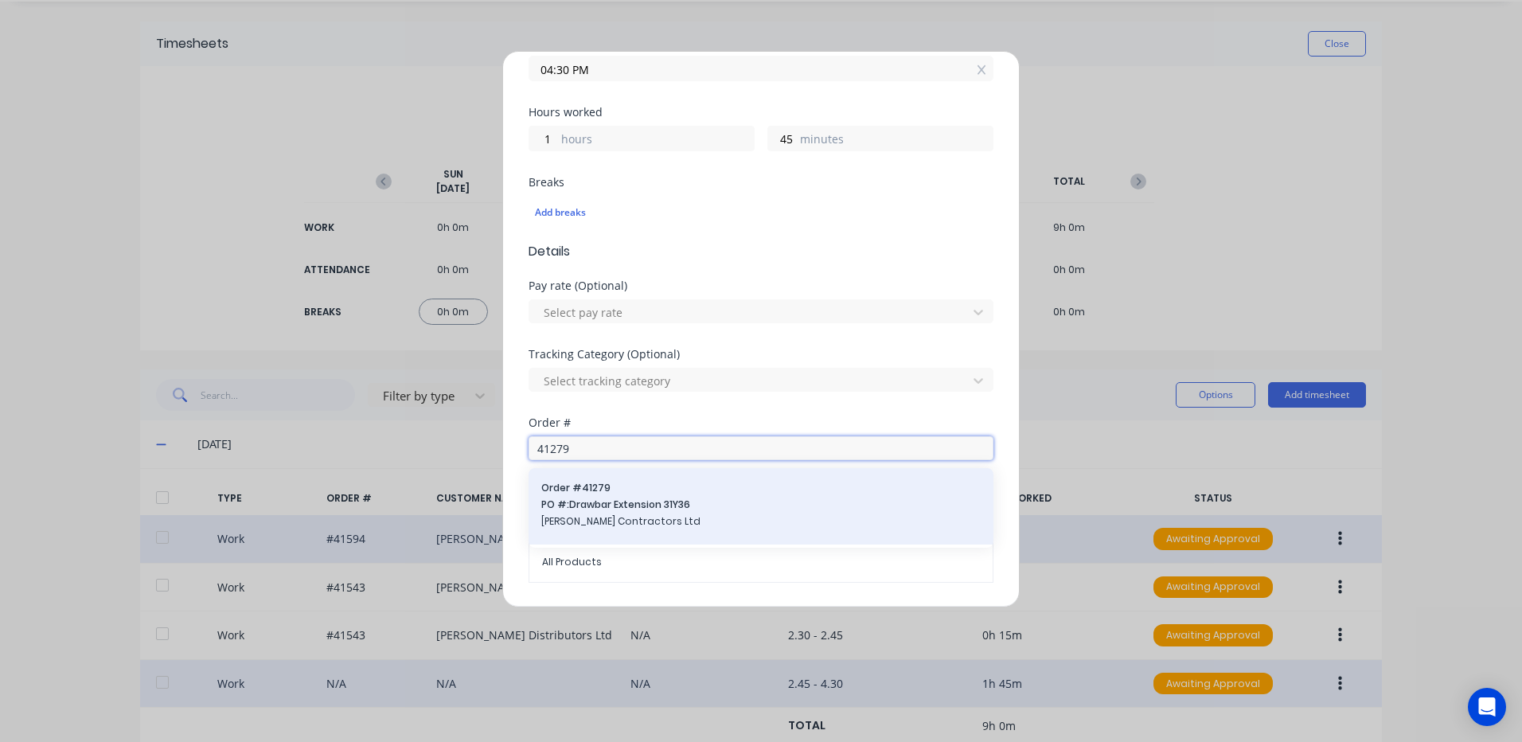
type input "41279"
click at [583, 509] on span "PO #: Drawbar Extension 31Y36" at bounding box center [760, 504] width 439 height 14
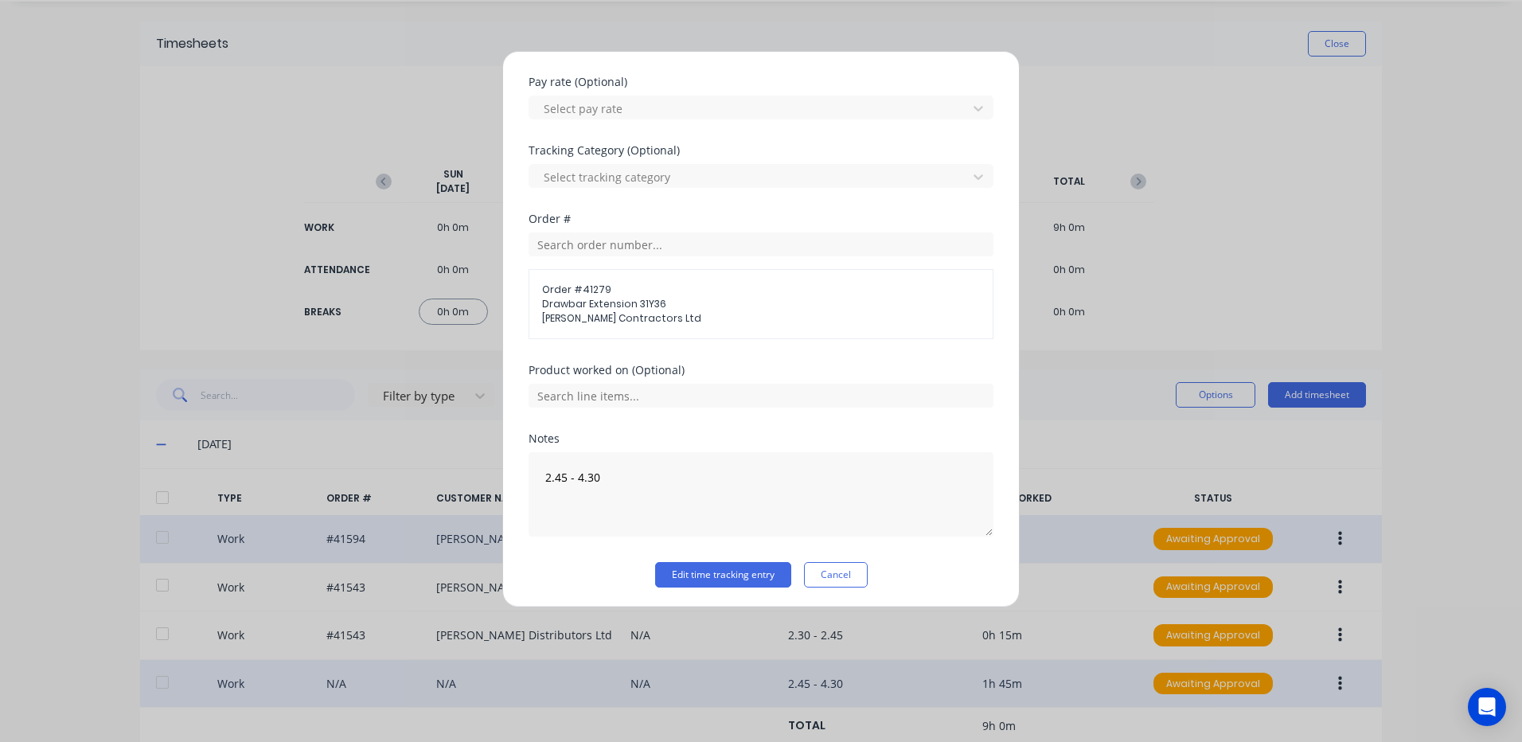
scroll to position [525, 0]
click at [717, 569] on button "Edit time tracking entry" at bounding box center [723, 571] width 136 height 25
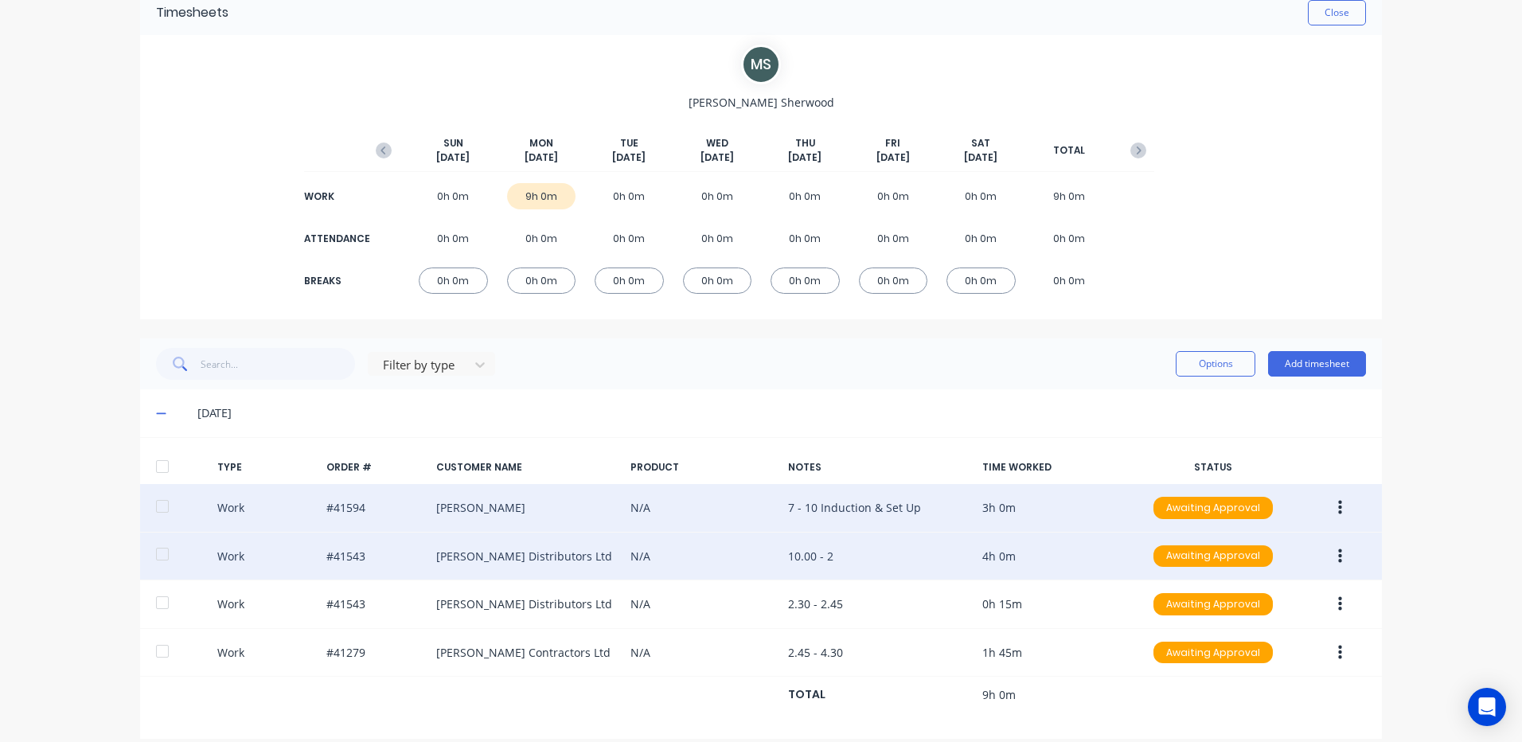
scroll to position [94, 0]
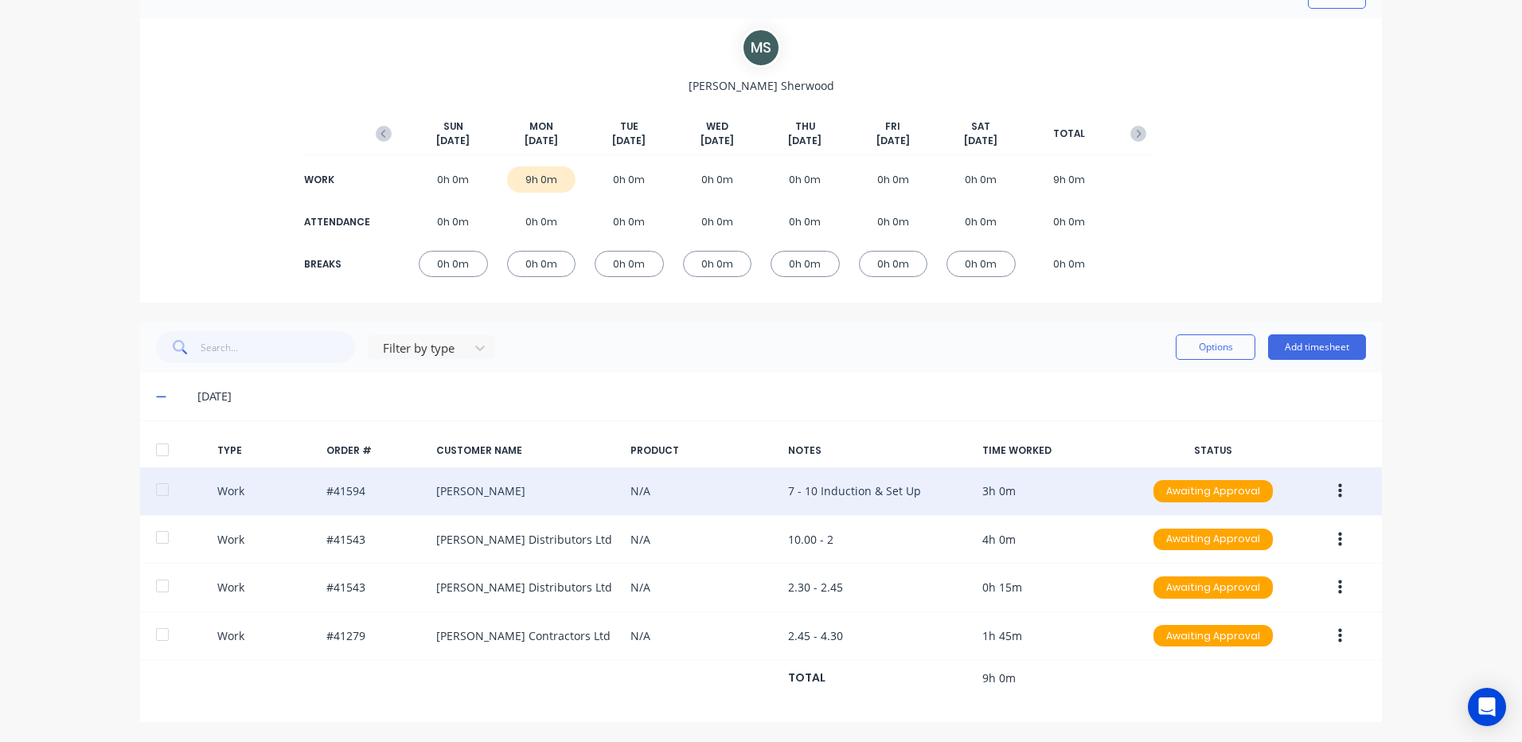
click at [156, 393] on icon at bounding box center [161, 396] width 10 height 11
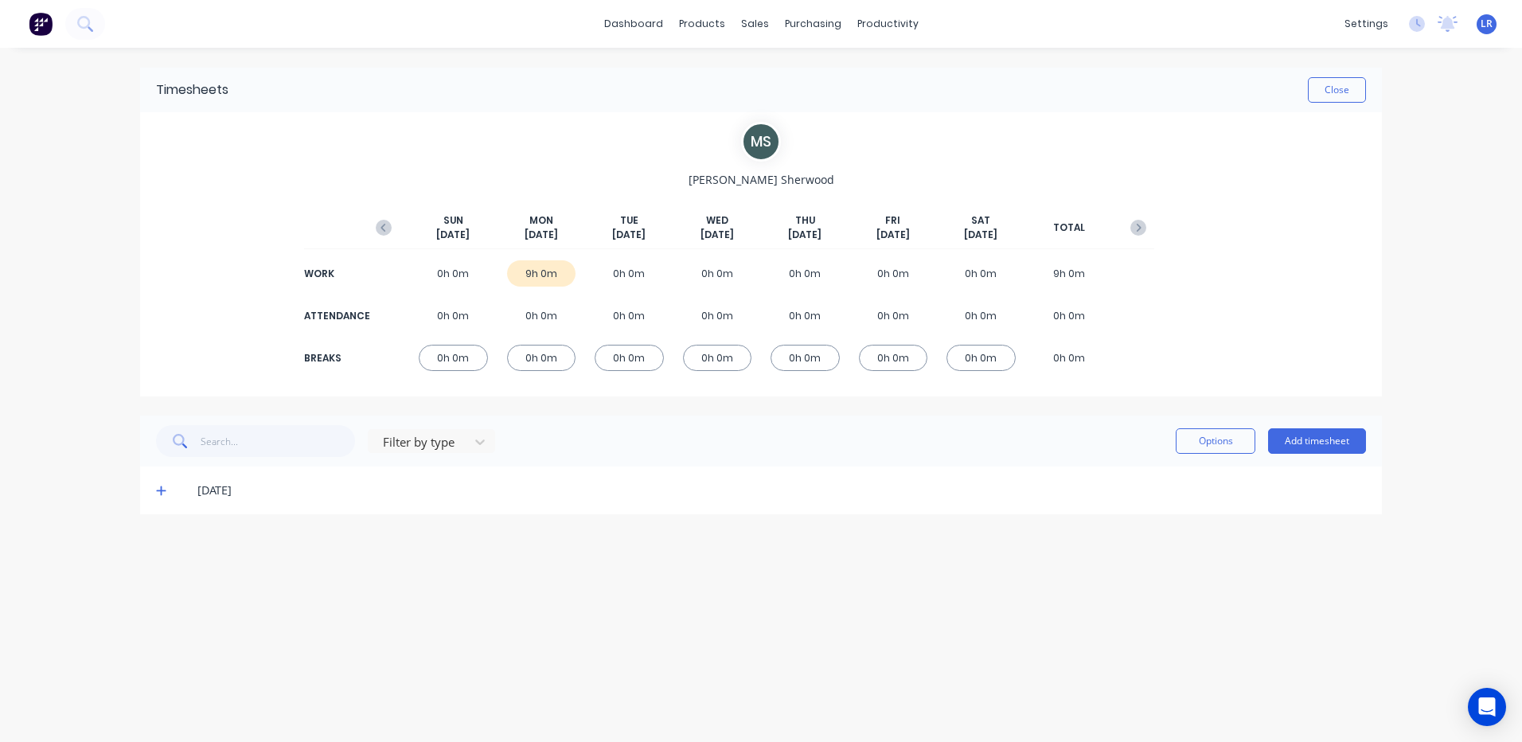
scroll to position [0, 0]
click at [843, 68] on link "Purchase Orders" at bounding box center [879, 76] width 211 height 32
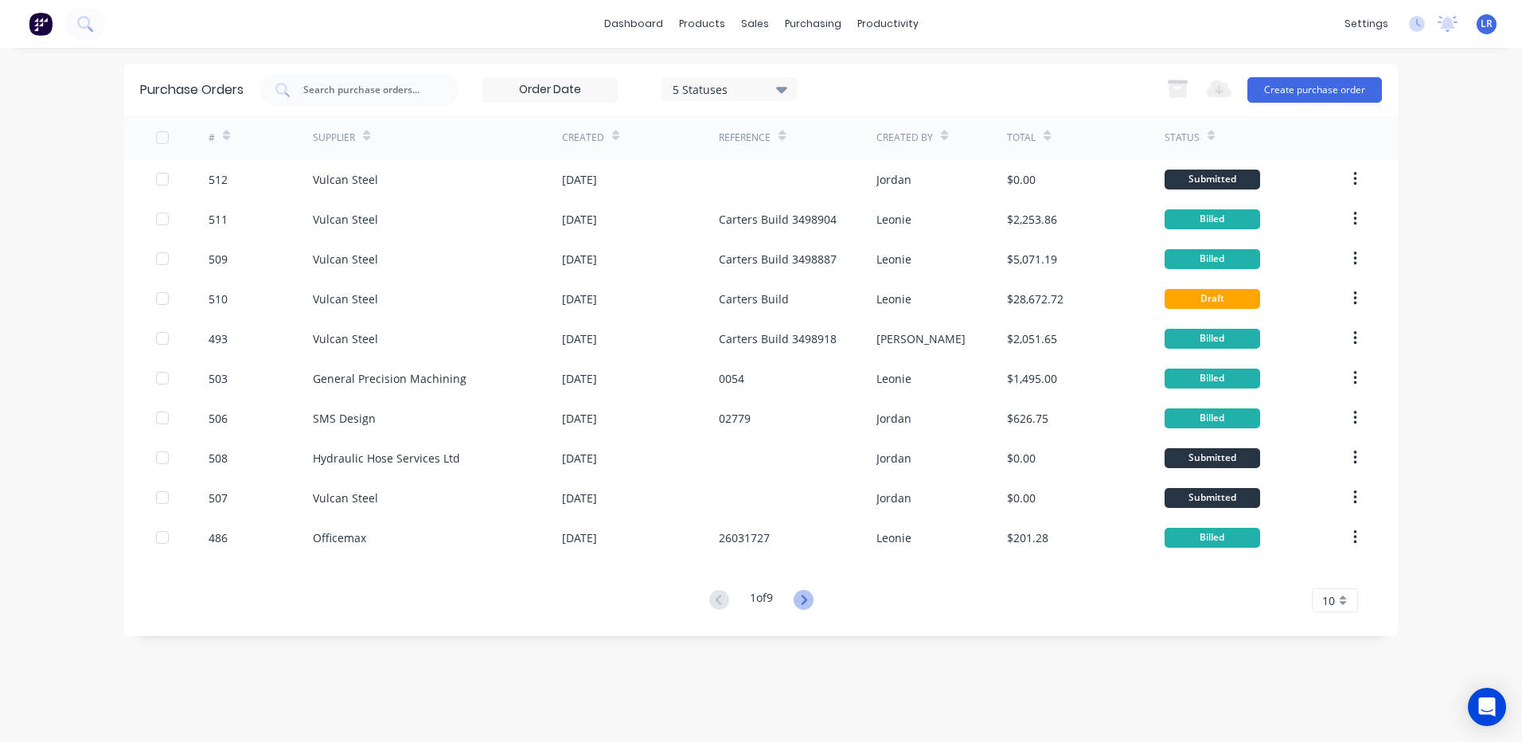
click at [803, 595] on icon at bounding box center [804, 600] width 20 height 20
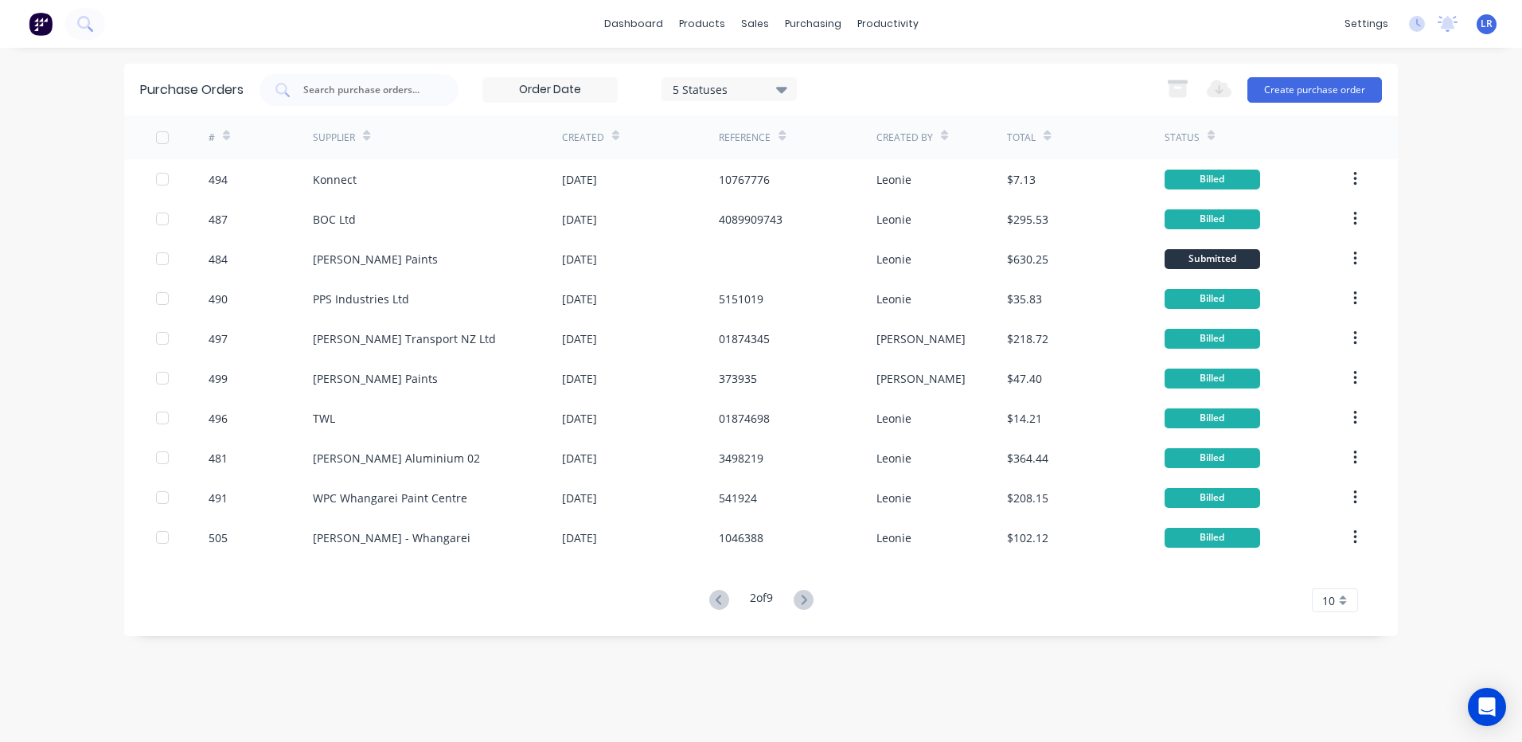
click at [228, 130] on icon at bounding box center [226, 136] width 7 height 12
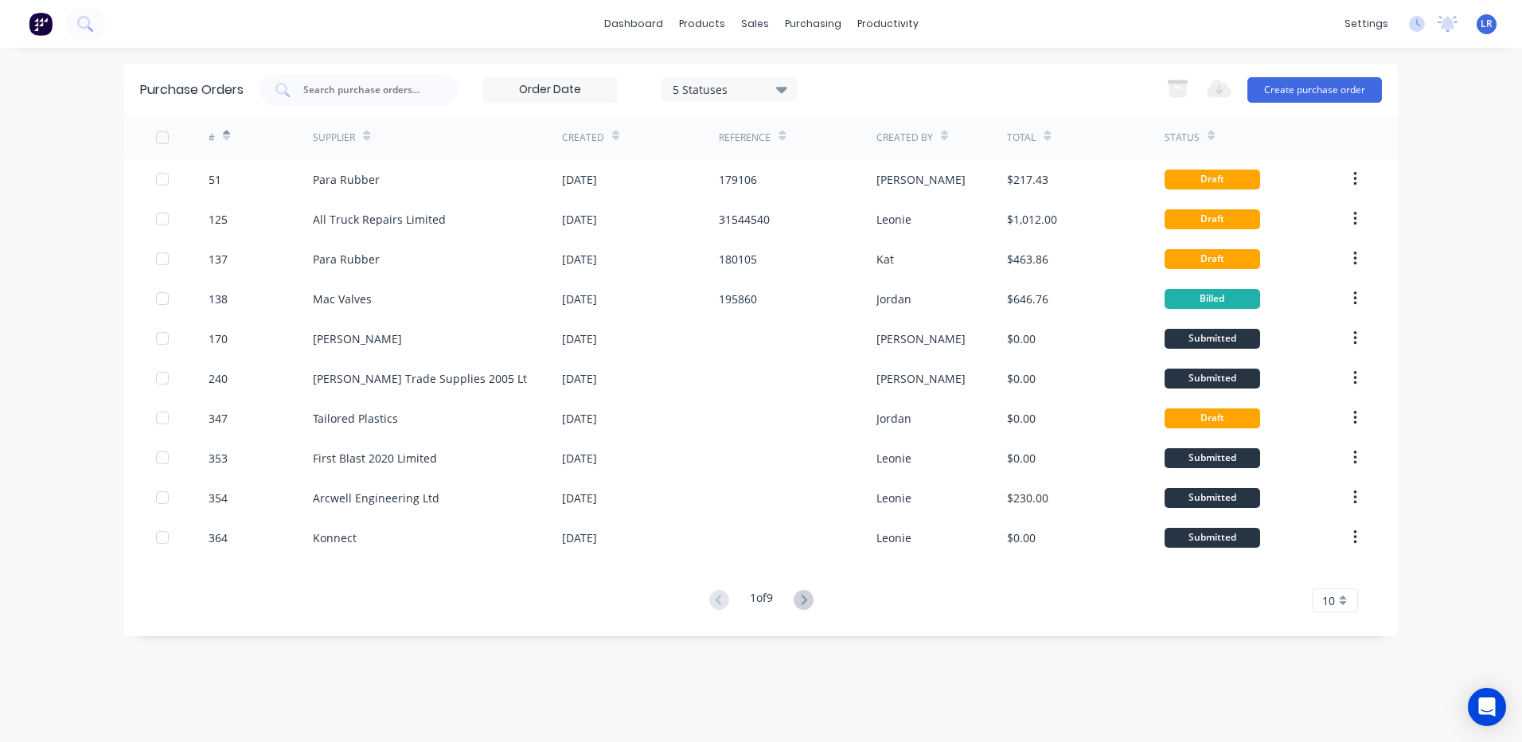
click at [228, 130] on icon at bounding box center [226, 136] width 7 height 12
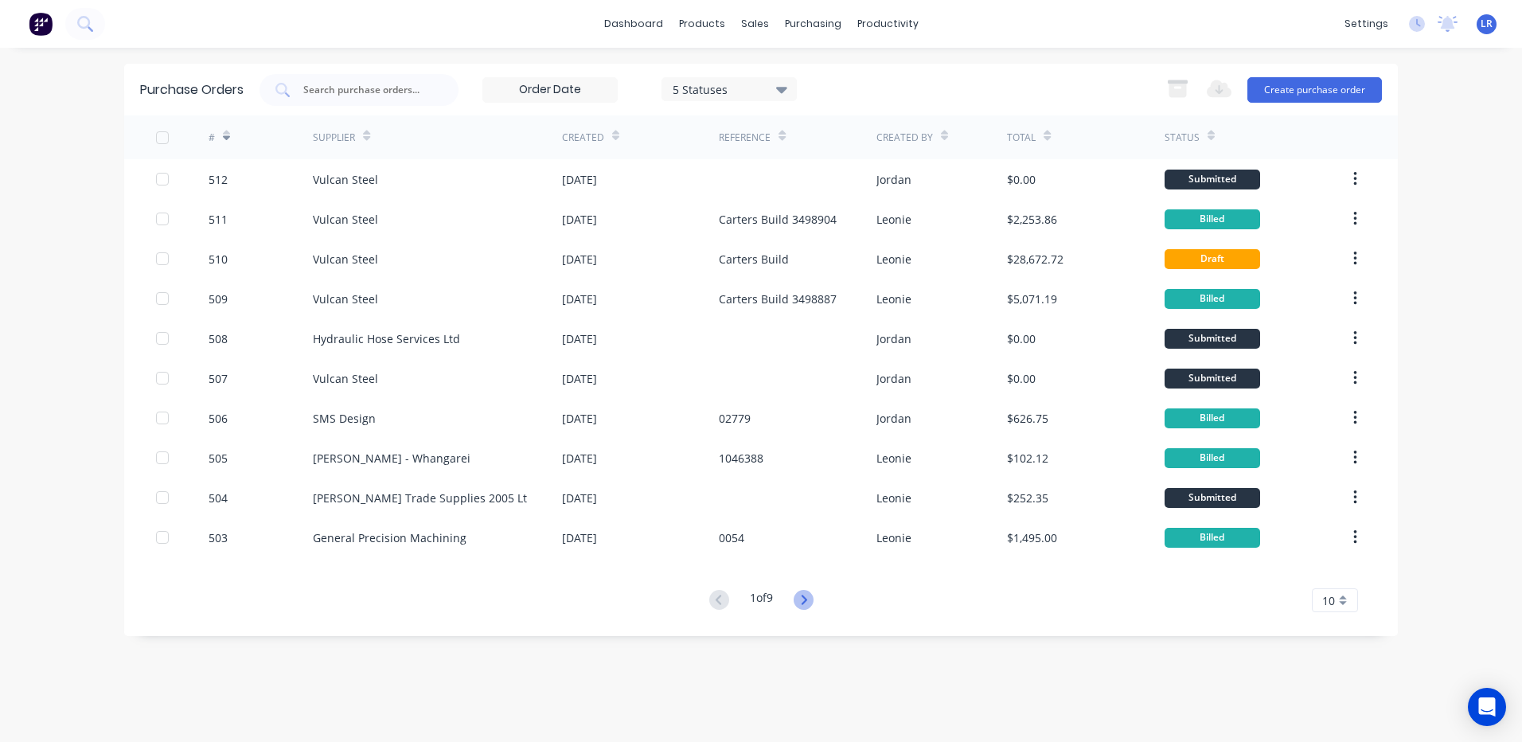
click at [806, 596] on icon at bounding box center [804, 600] width 6 height 10
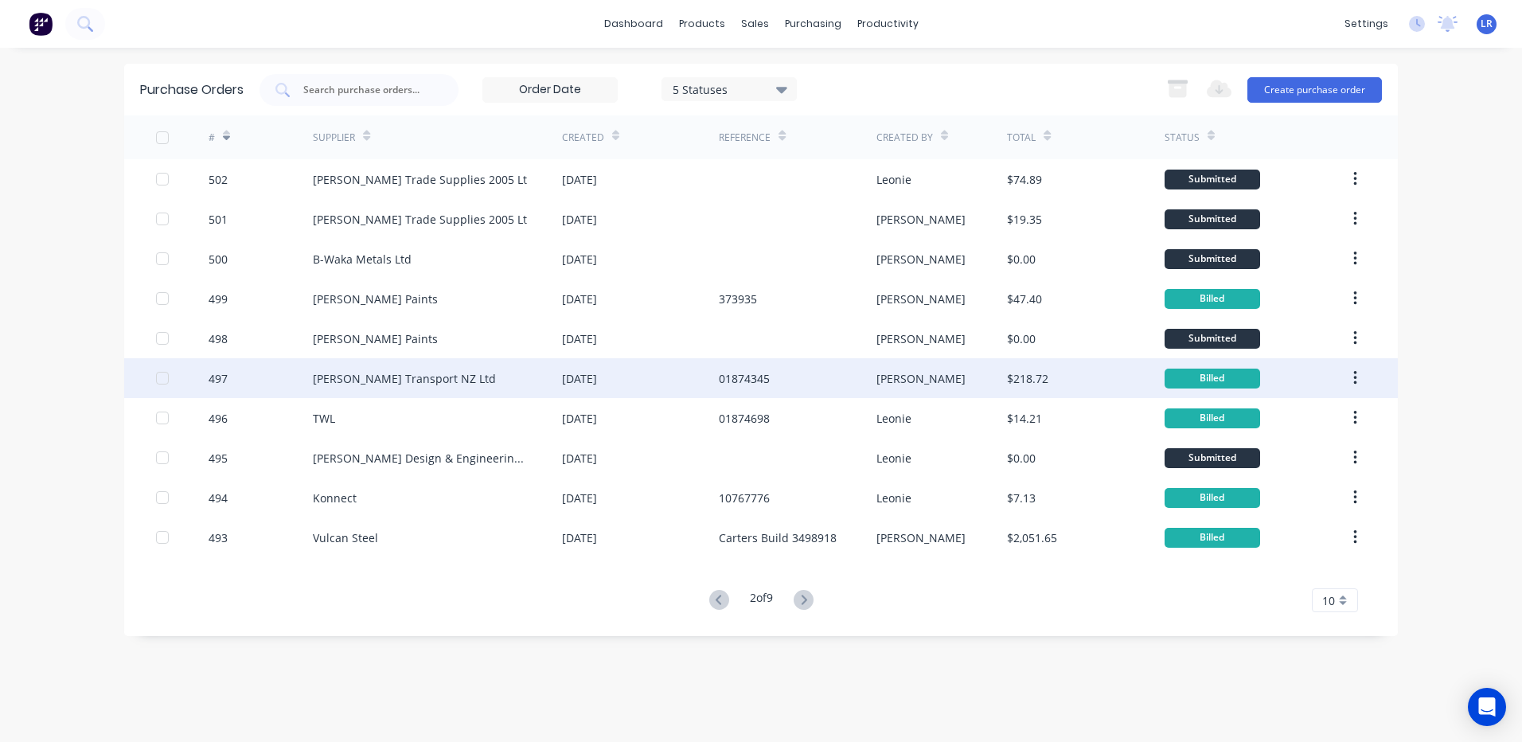
click at [430, 374] on div "Sime Darby Transport NZ Ltd" at bounding box center [404, 378] width 183 height 17
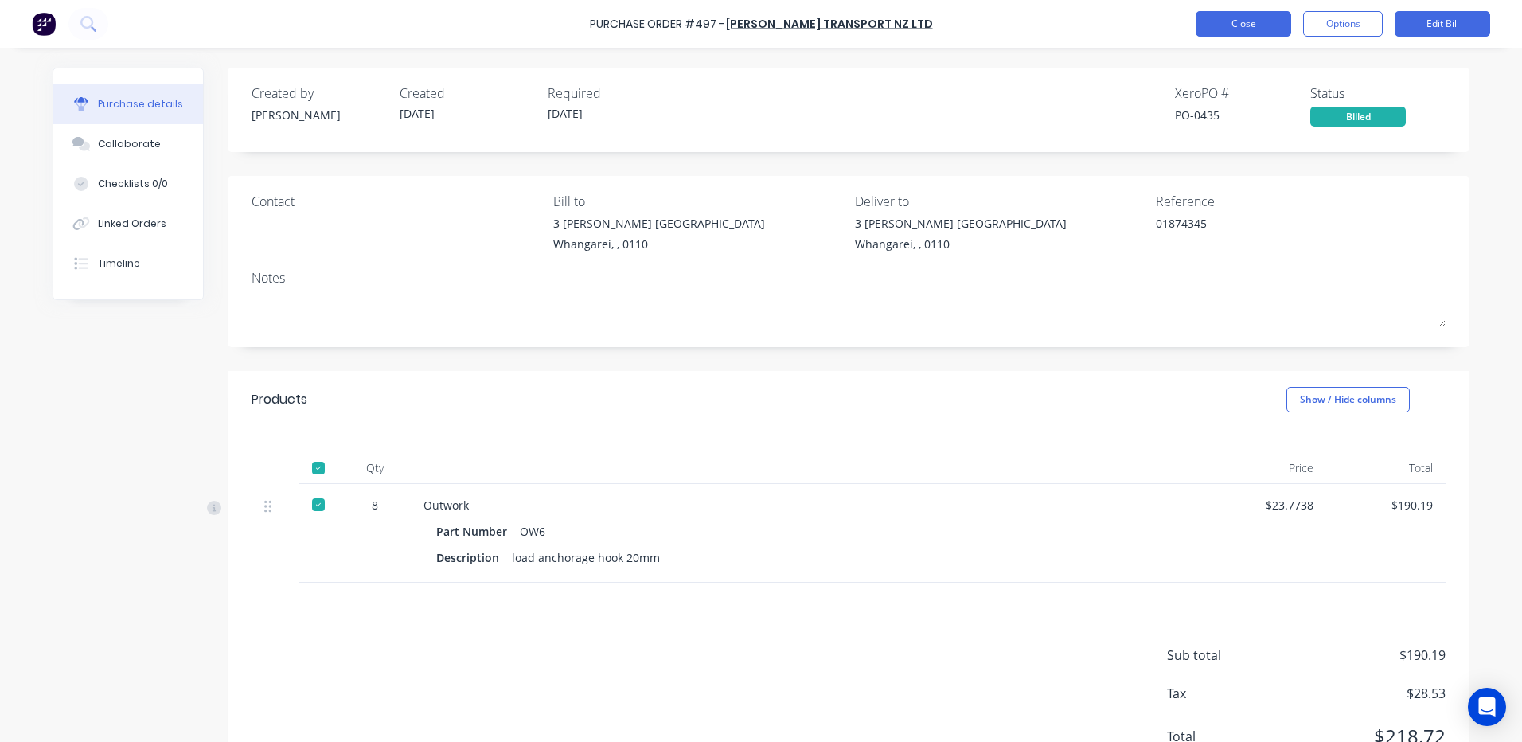
click at [1250, 21] on button "Close" at bounding box center [1243, 23] width 96 height 25
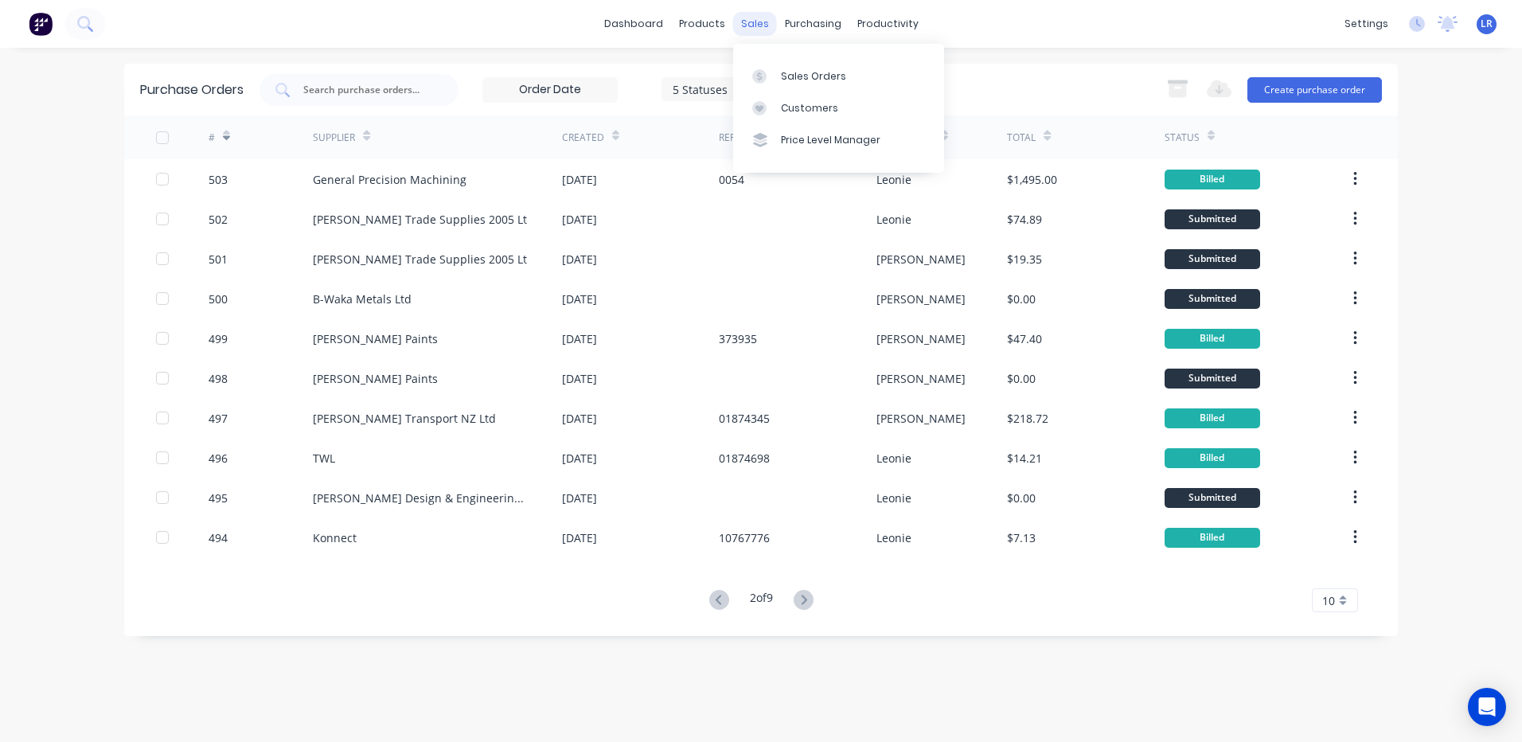
click at [755, 18] on div "sales" at bounding box center [755, 24] width 44 height 24
click at [809, 72] on div "Sales Orders" at bounding box center [813, 76] width 65 height 14
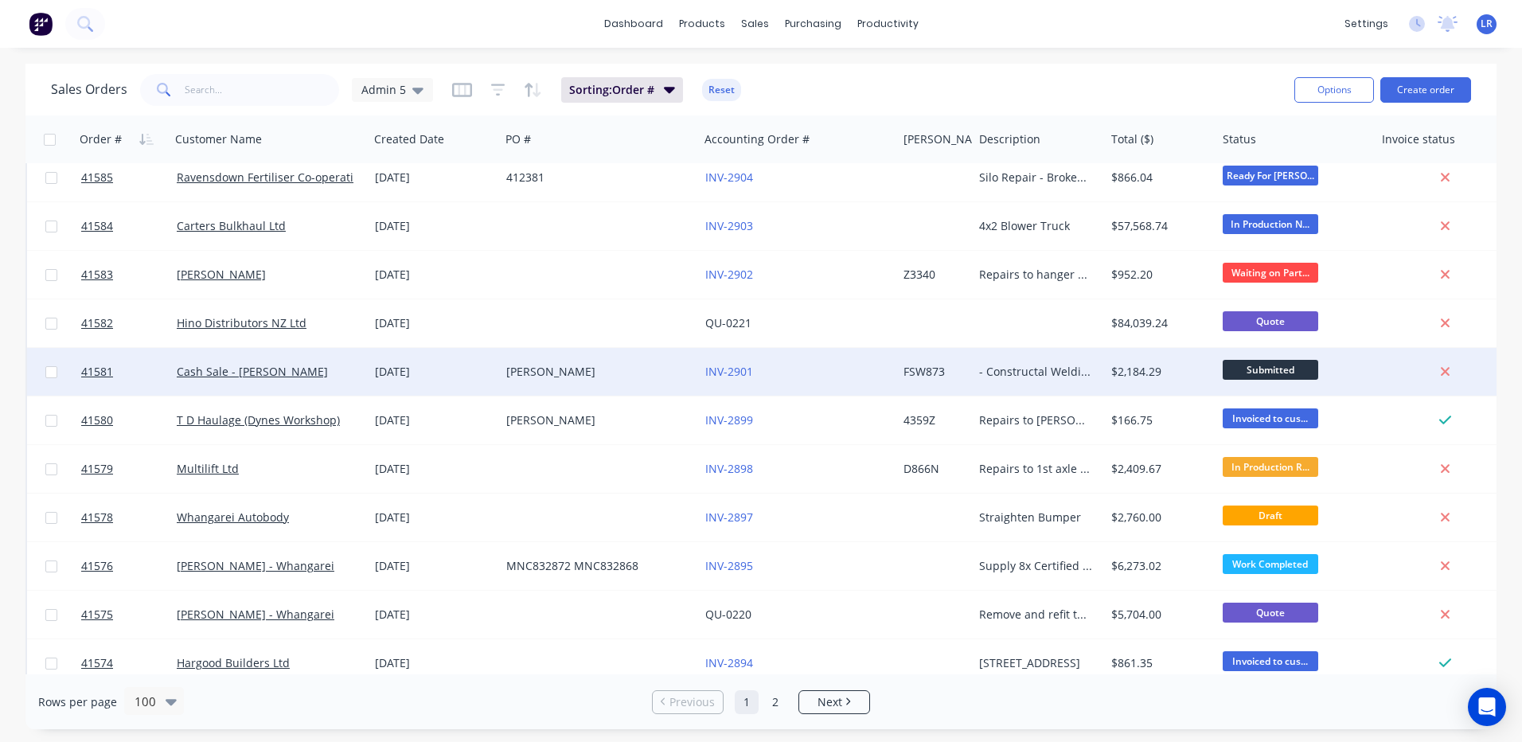
scroll to position [1035, 0]
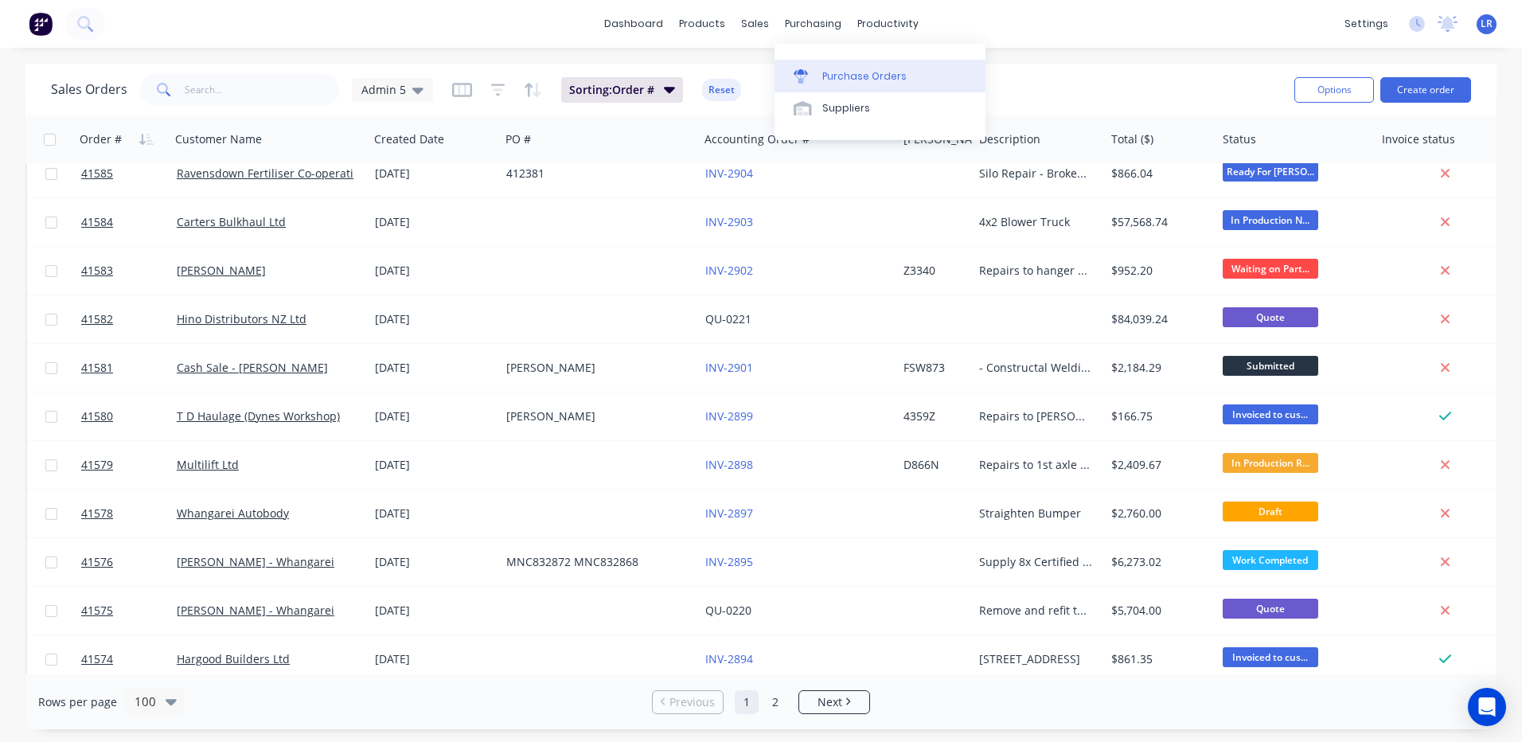
click at [858, 69] on div "Purchase Orders" at bounding box center [864, 76] width 84 height 14
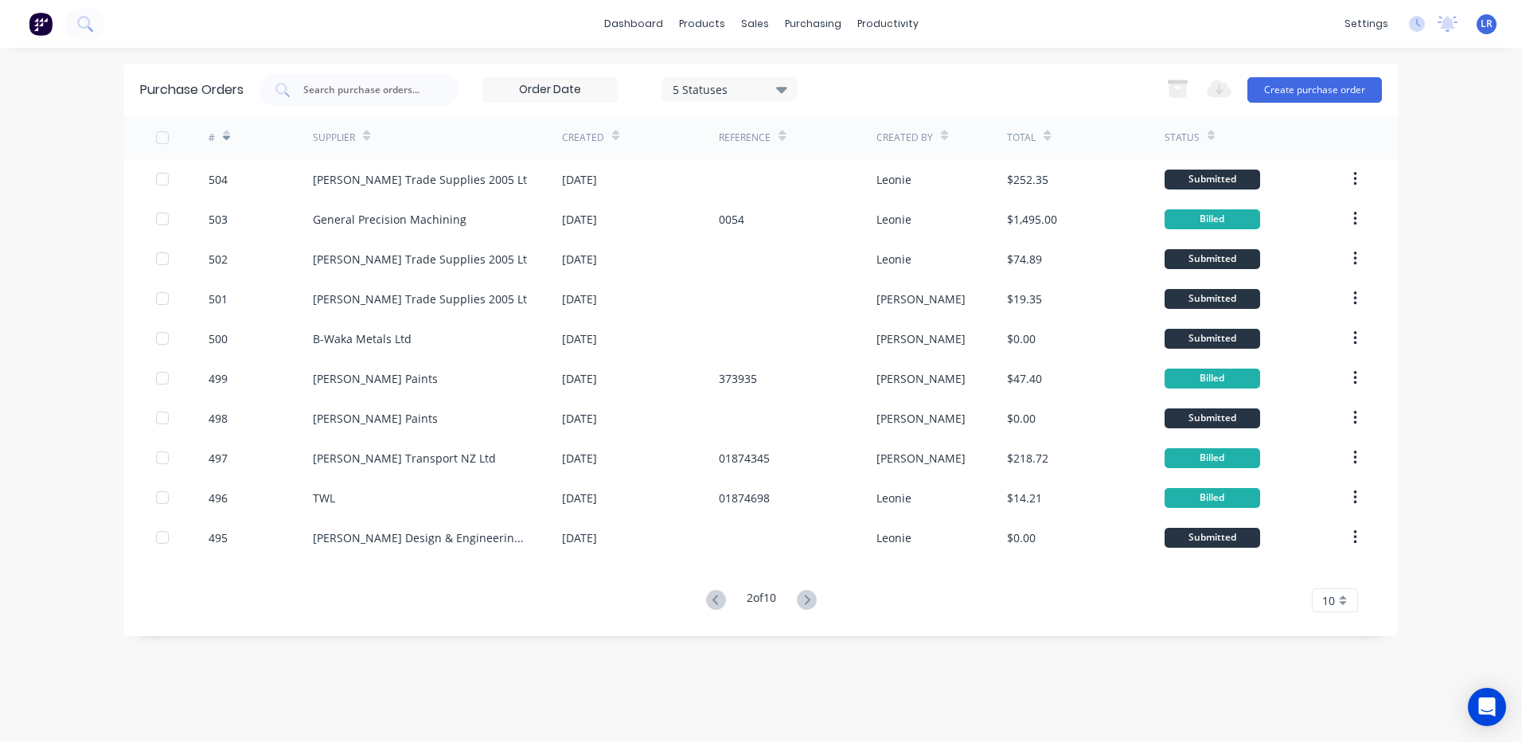
click at [229, 136] on icon at bounding box center [226, 138] width 7 height 5
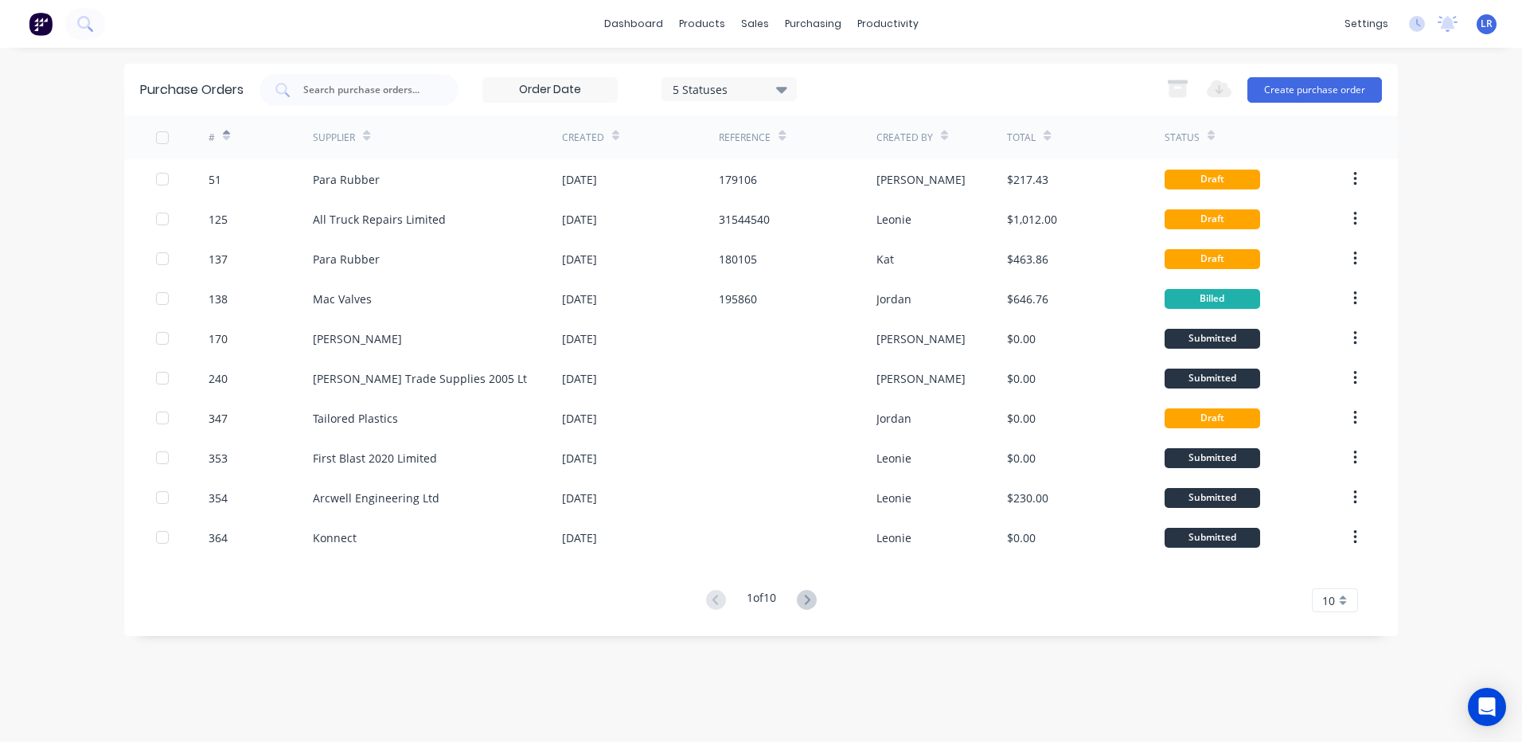
click at [229, 136] on icon at bounding box center [226, 138] width 7 height 5
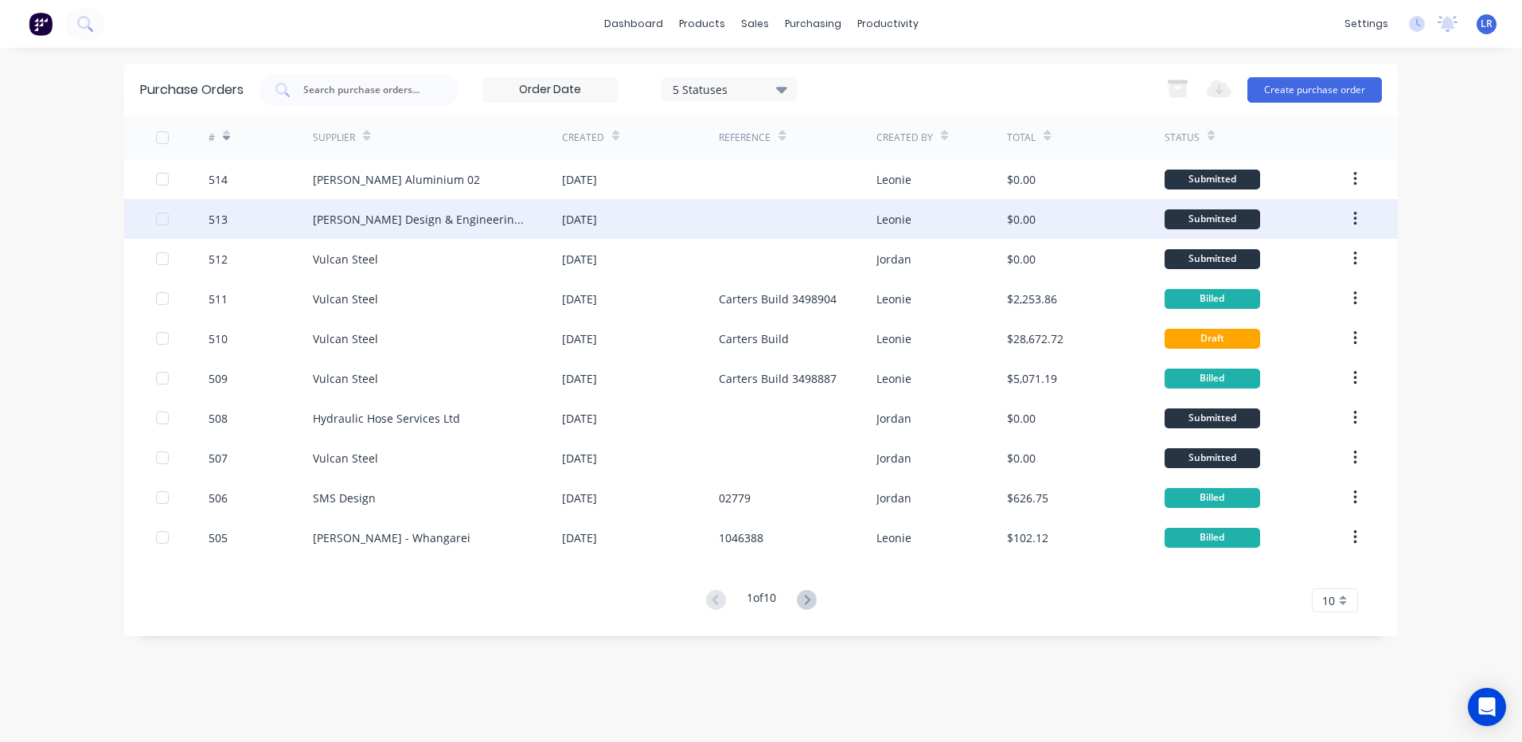
click at [361, 214] on div "Dawson Design & Engineering Ltd" at bounding box center [421, 219] width 217 height 17
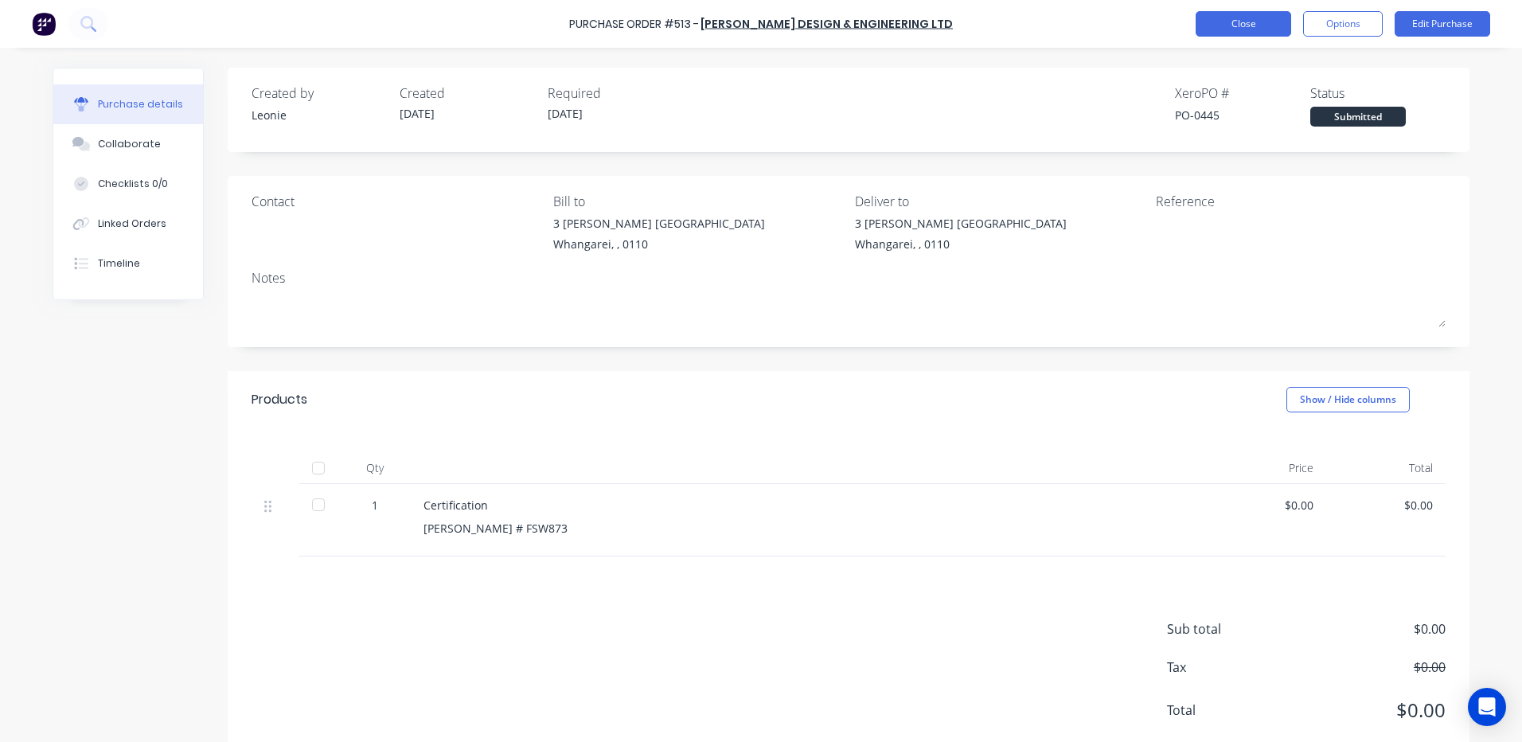
click at [1243, 20] on button "Close" at bounding box center [1243, 23] width 96 height 25
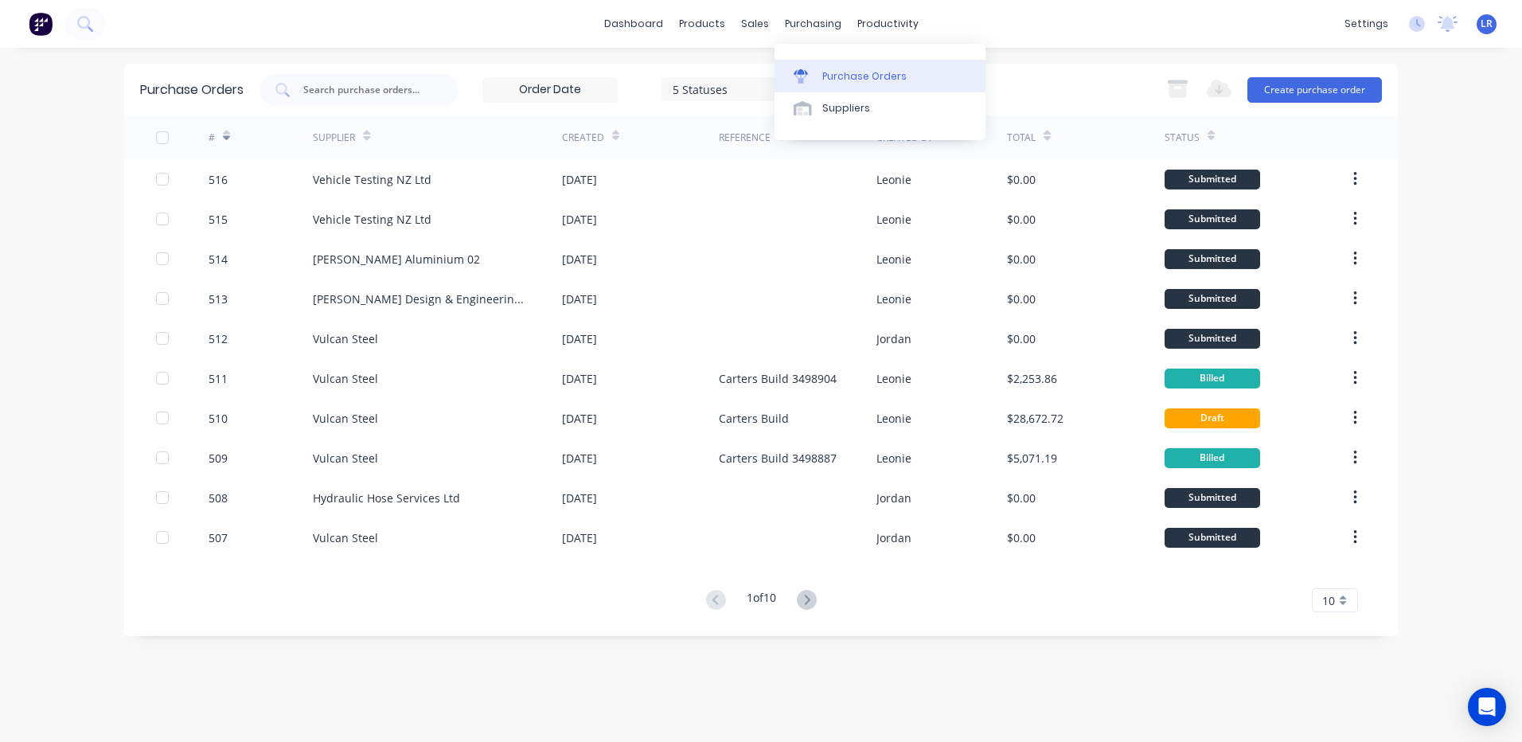
click at [830, 71] on div "Purchase Orders" at bounding box center [864, 76] width 84 height 14
click at [1297, 84] on button "Create purchase order" at bounding box center [1314, 89] width 135 height 25
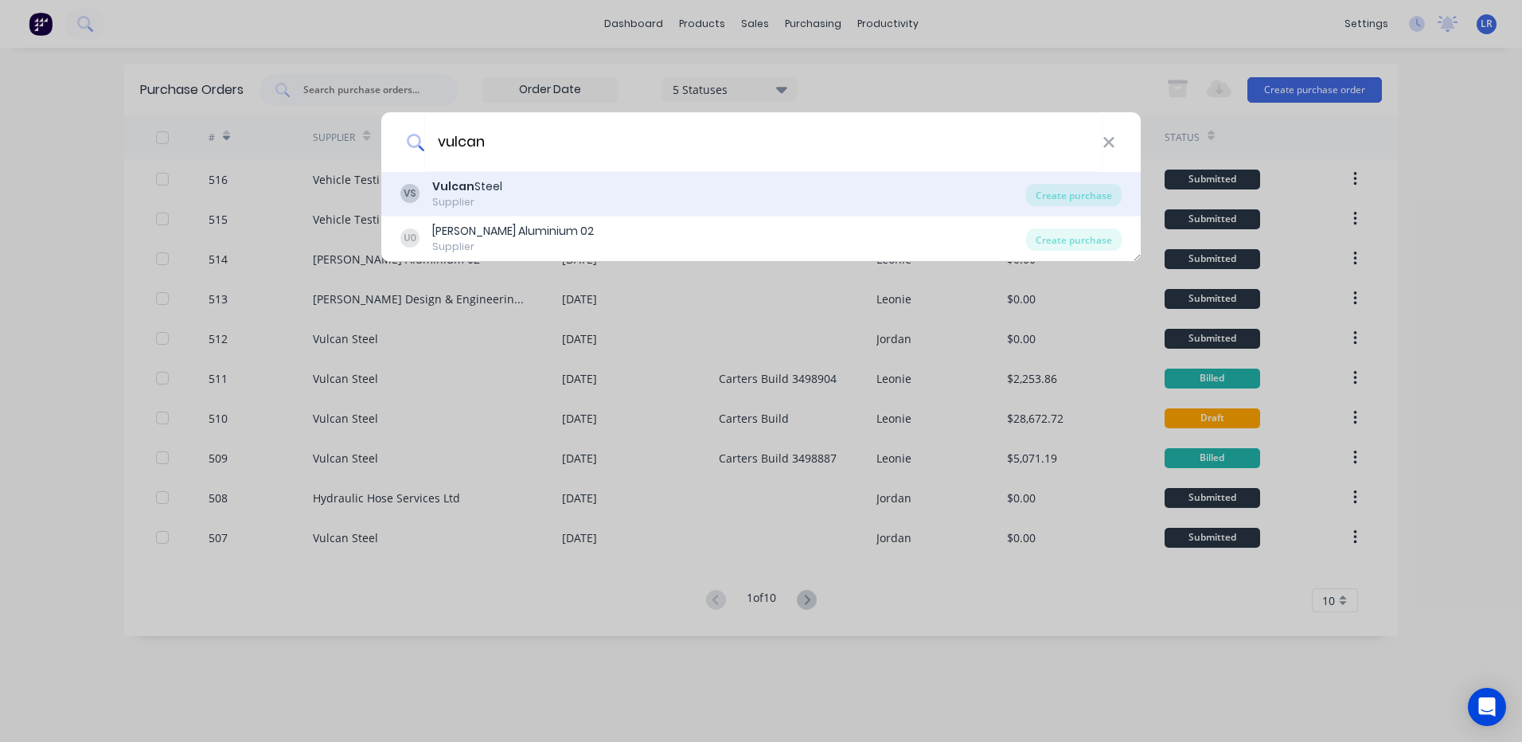
type input "vulcan"
click at [462, 198] on div "Supplier" at bounding box center [467, 202] width 70 height 14
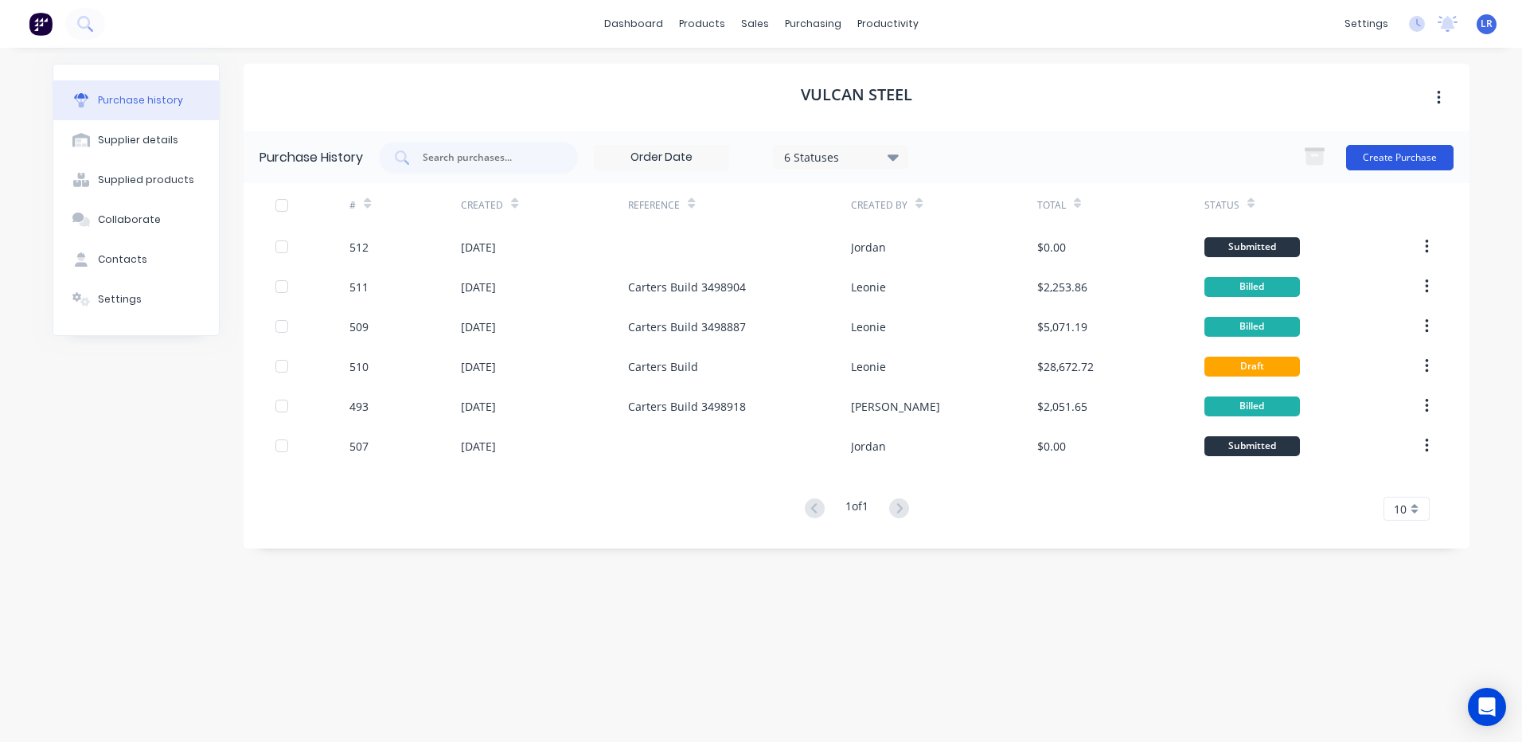
click at [1431, 158] on button "Create Purchase" at bounding box center [1399, 157] width 107 height 25
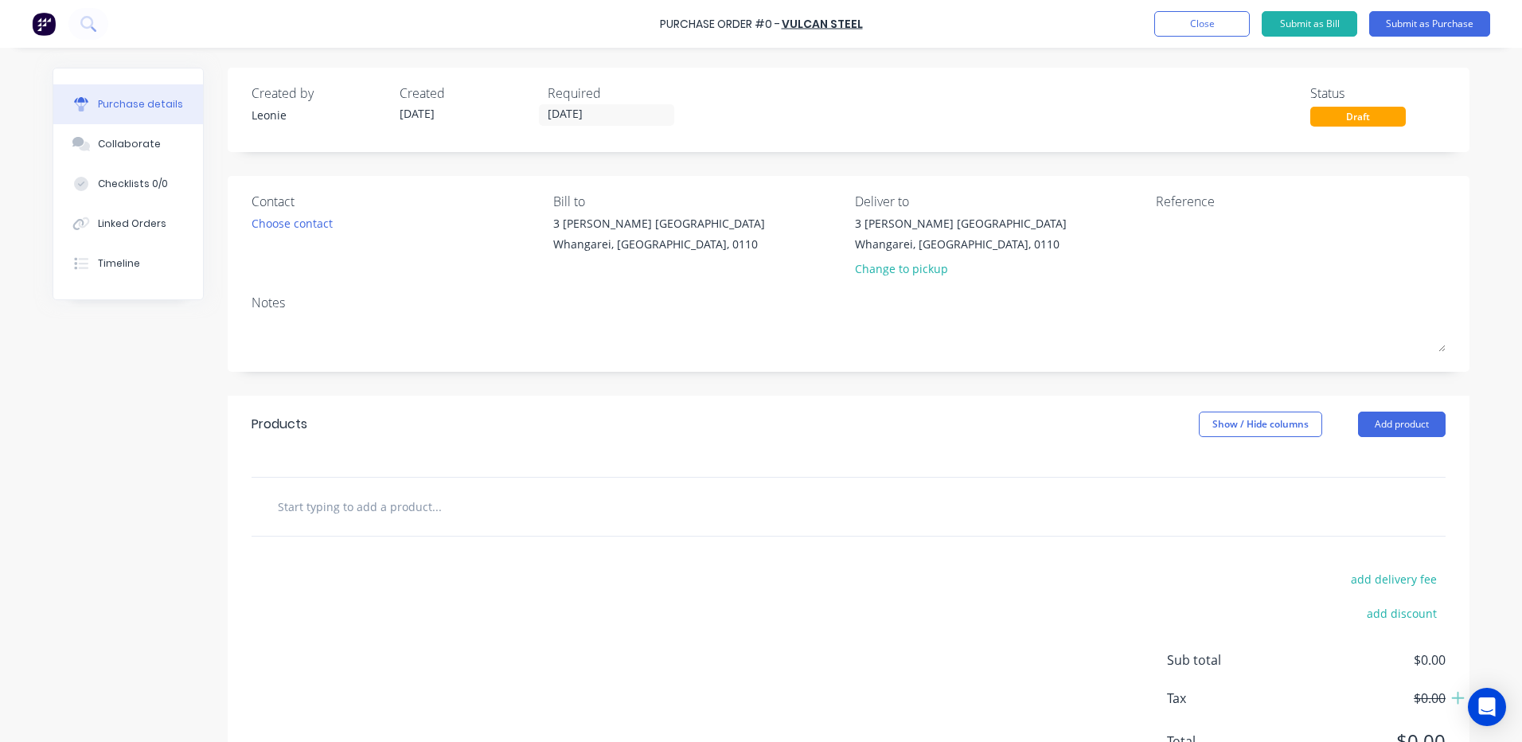
click at [288, 507] on input "text" at bounding box center [436, 506] width 318 height 32
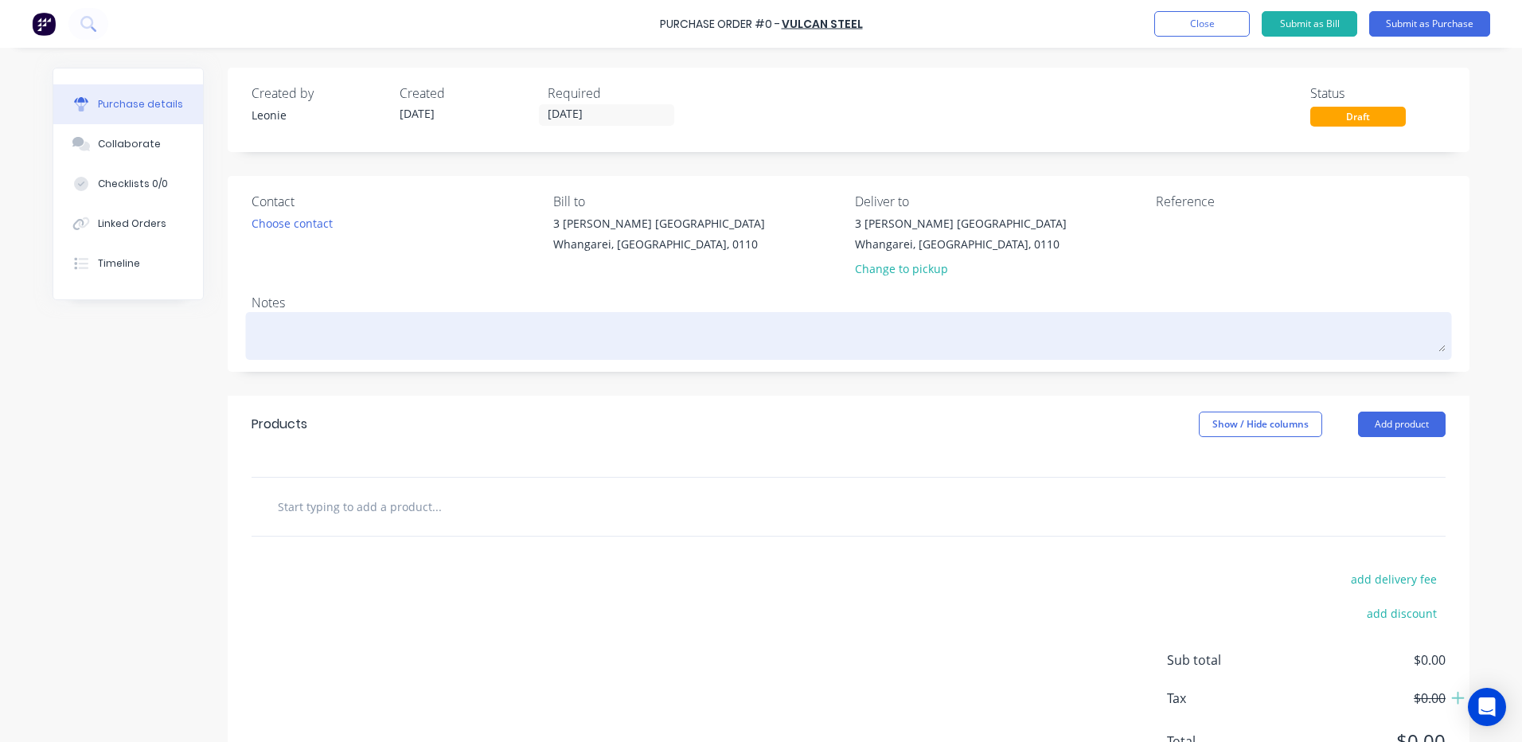
click at [267, 338] on textarea at bounding box center [849, 334] width 1194 height 36
type textarea "x"
type textarea "s"
type textarea "x"
type textarea "st"
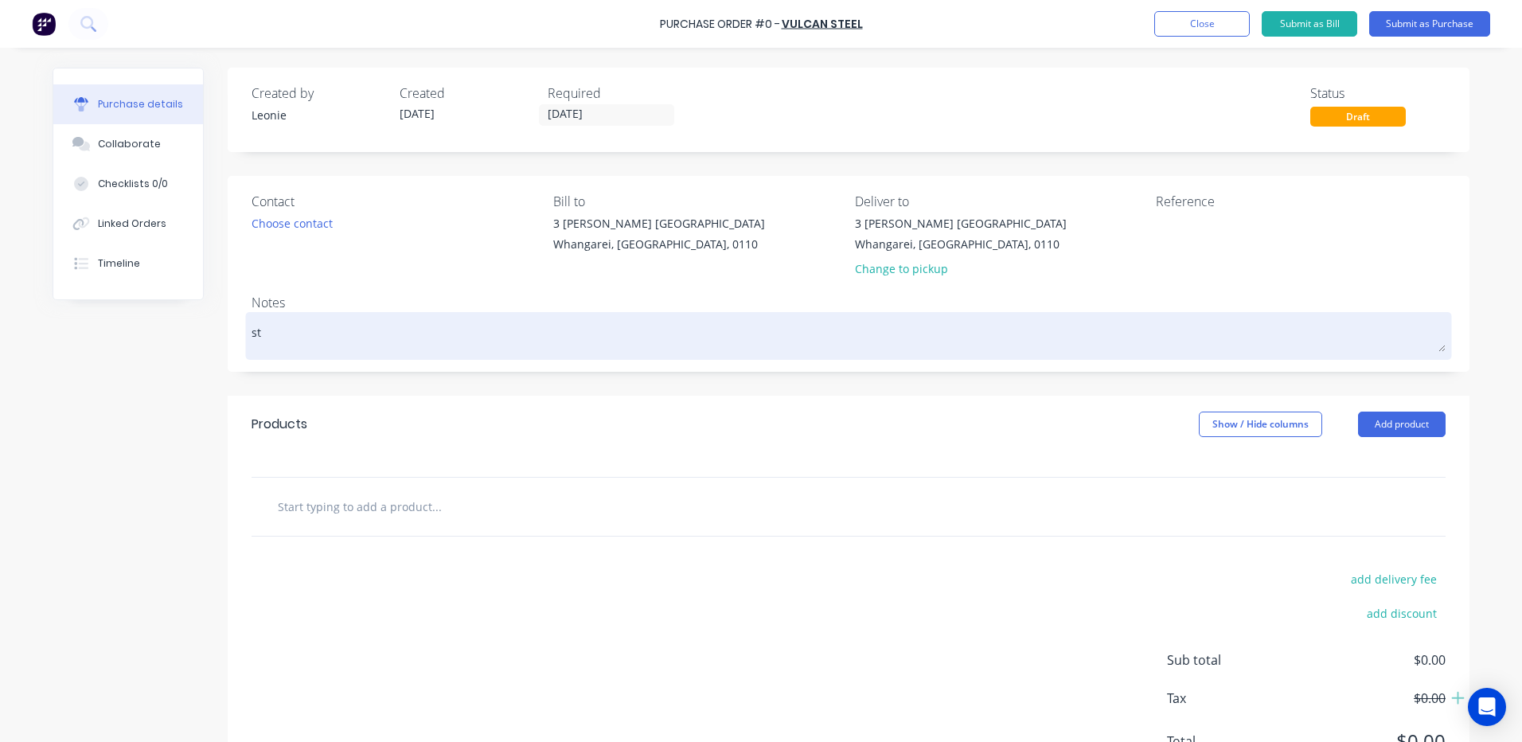
type textarea "x"
type textarea "sto"
type textarea "x"
type textarea "stoc"
type textarea "x"
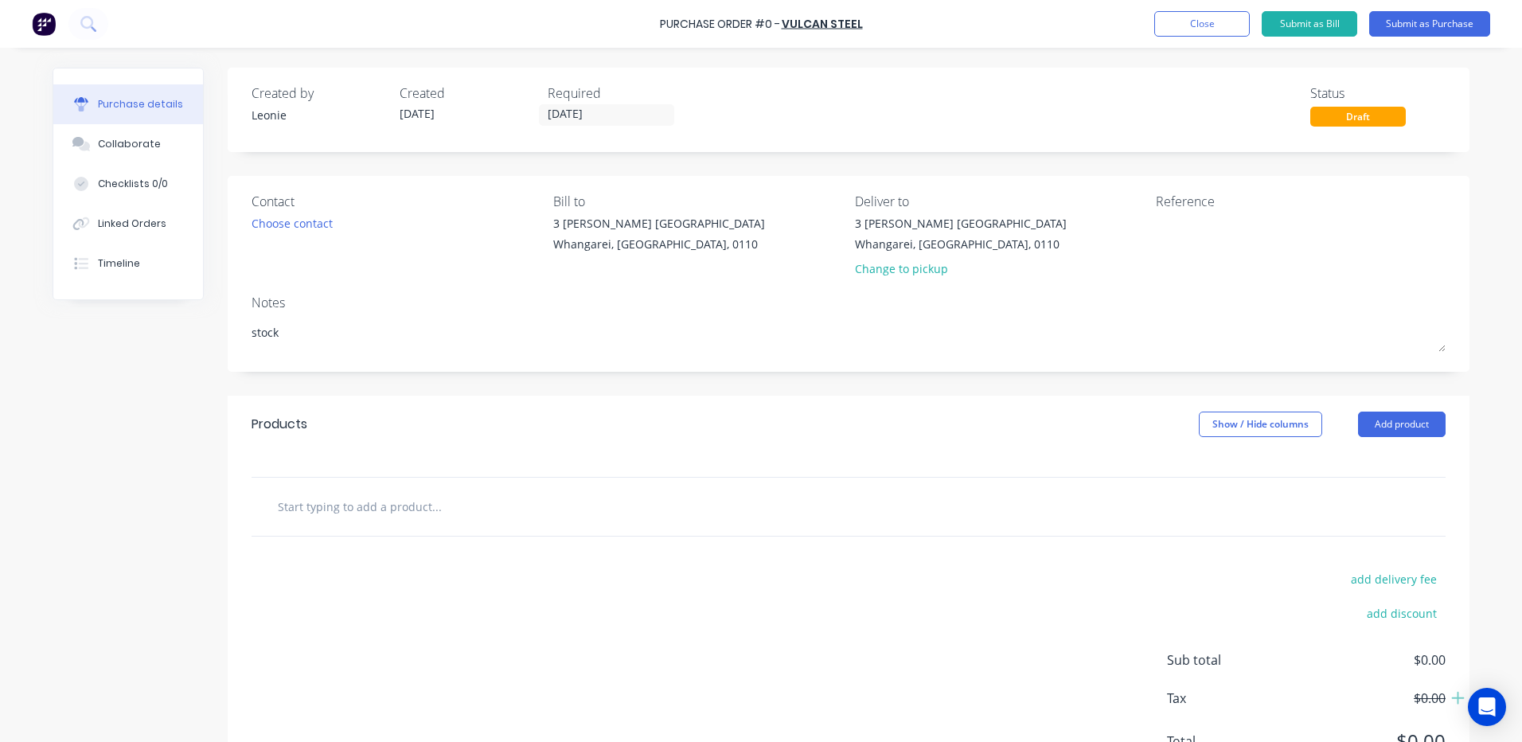
type textarea "stock"
type textarea "x"
type textarea "stock"
click at [290, 504] on input "text" at bounding box center [436, 506] width 318 height 32
type textarea "x"
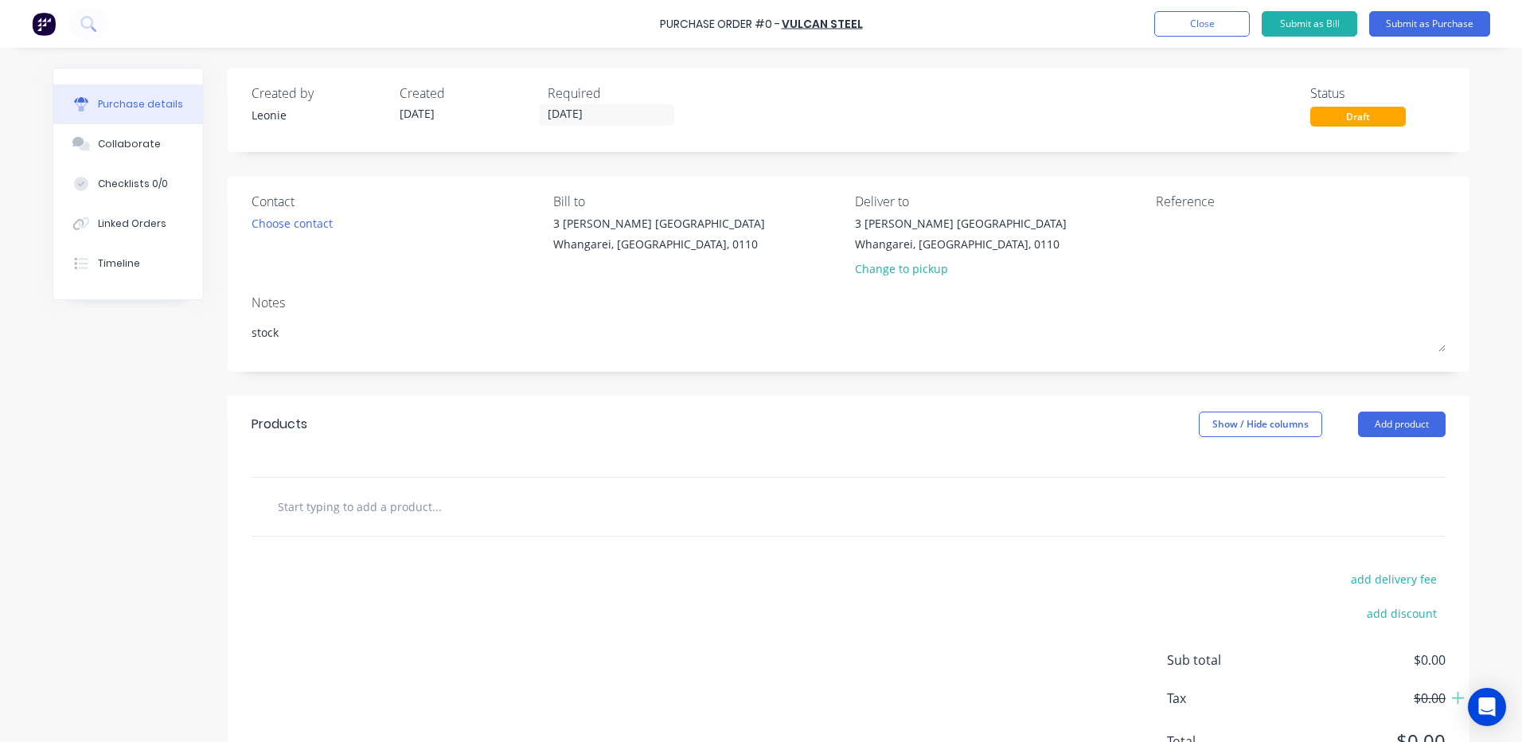
type input "p"
type textarea "x"
type input "pl"
type textarea "x"
type input "pl10"
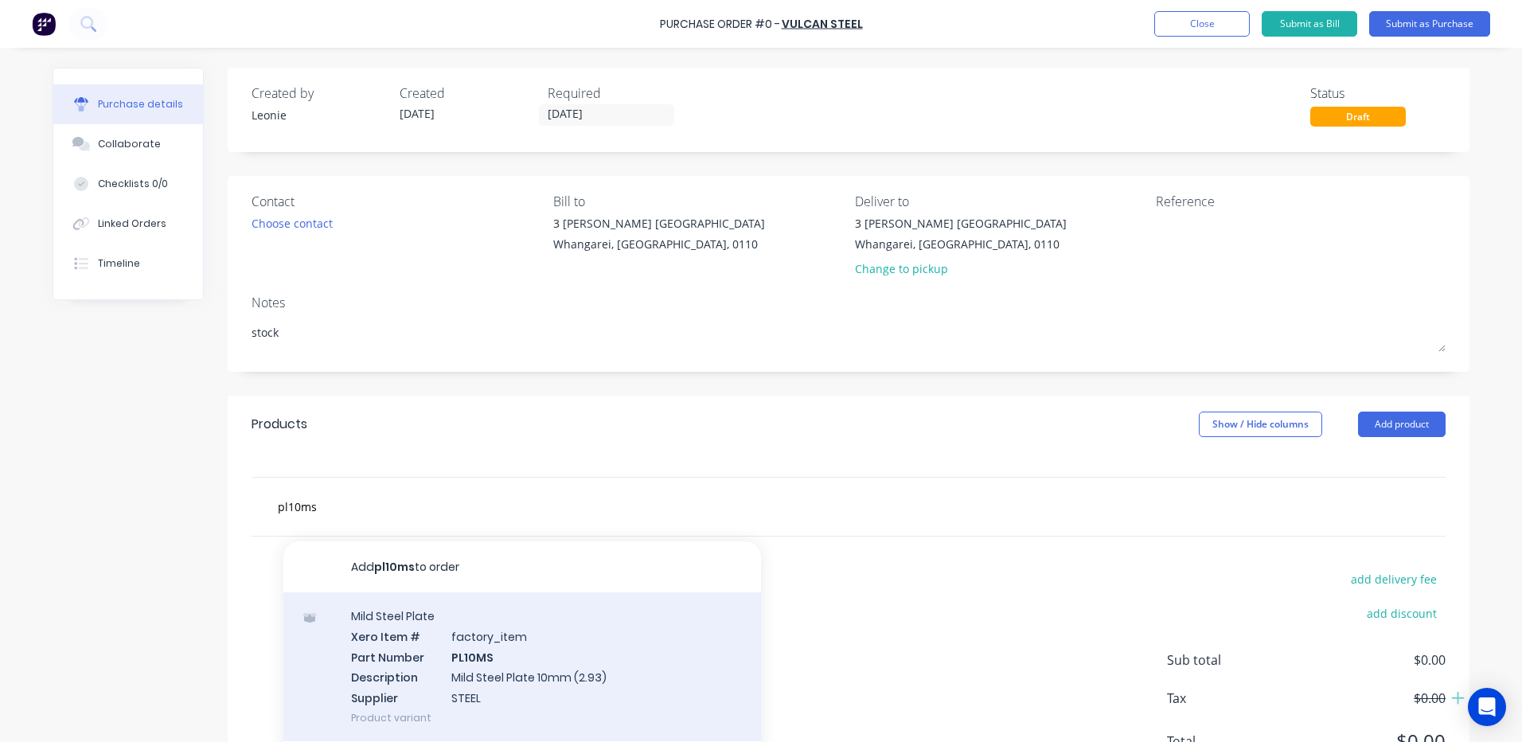
click at [482, 659] on div "Mild Steel Plate Xero Item # factory_item Part Number PL10MS Description Mild S…" at bounding box center [522, 666] width 478 height 149
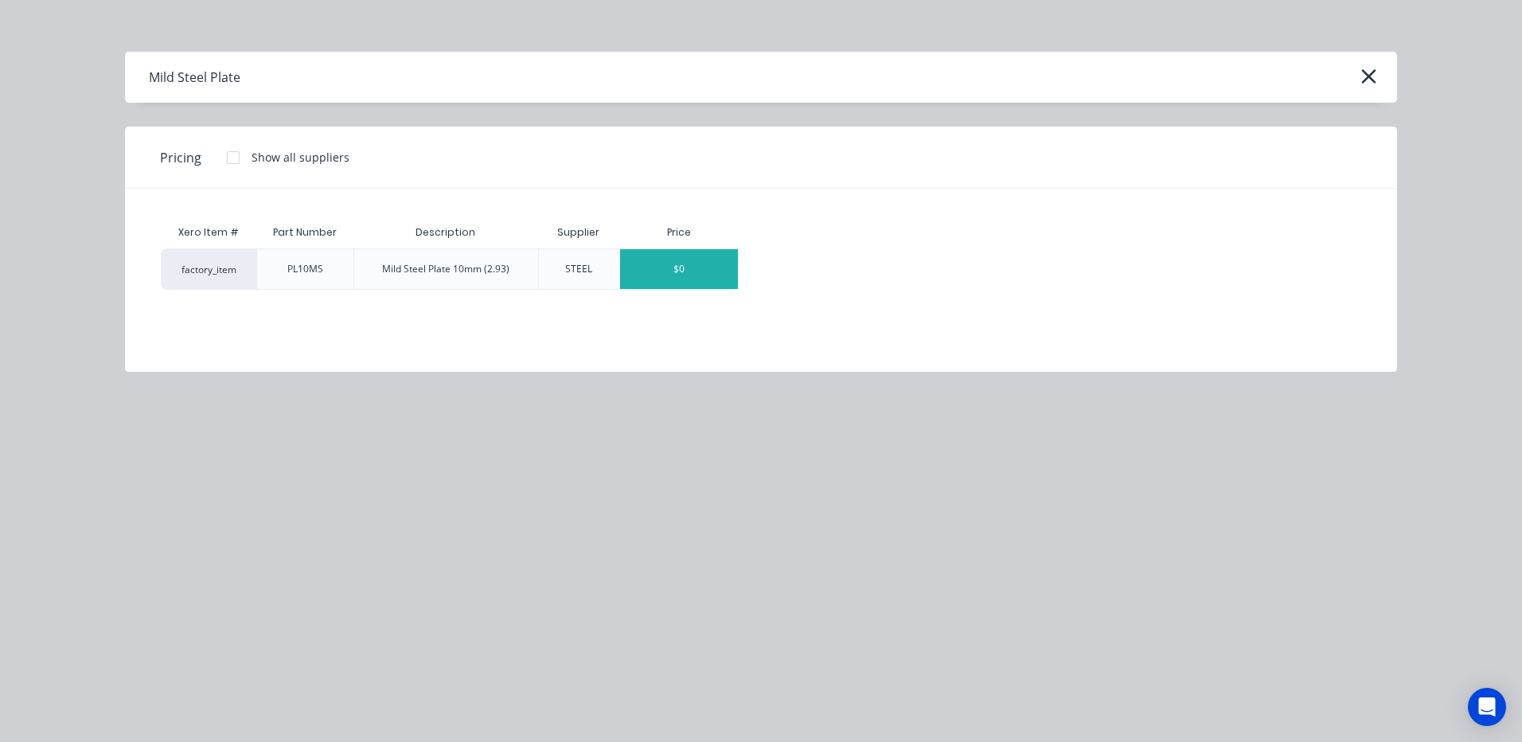
click at [675, 264] on div "$0" at bounding box center [679, 269] width 118 height 40
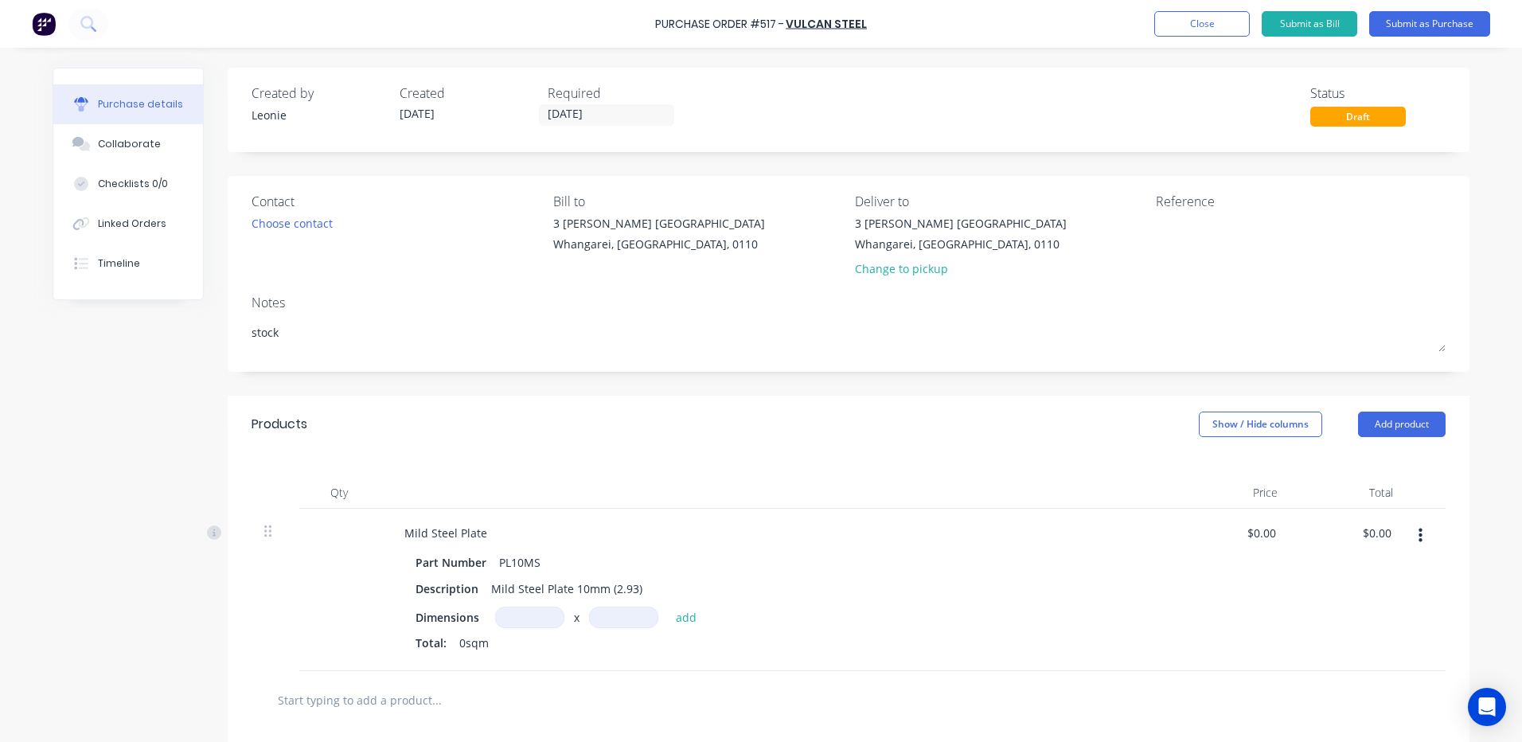
click at [519, 618] on input at bounding box center [529, 616] width 69 height 21
click at [608, 614] on input at bounding box center [623, 616] width 69 height 21
click at [680, 616] on button "add" at bounding box center [686, 616] width 37 height 19
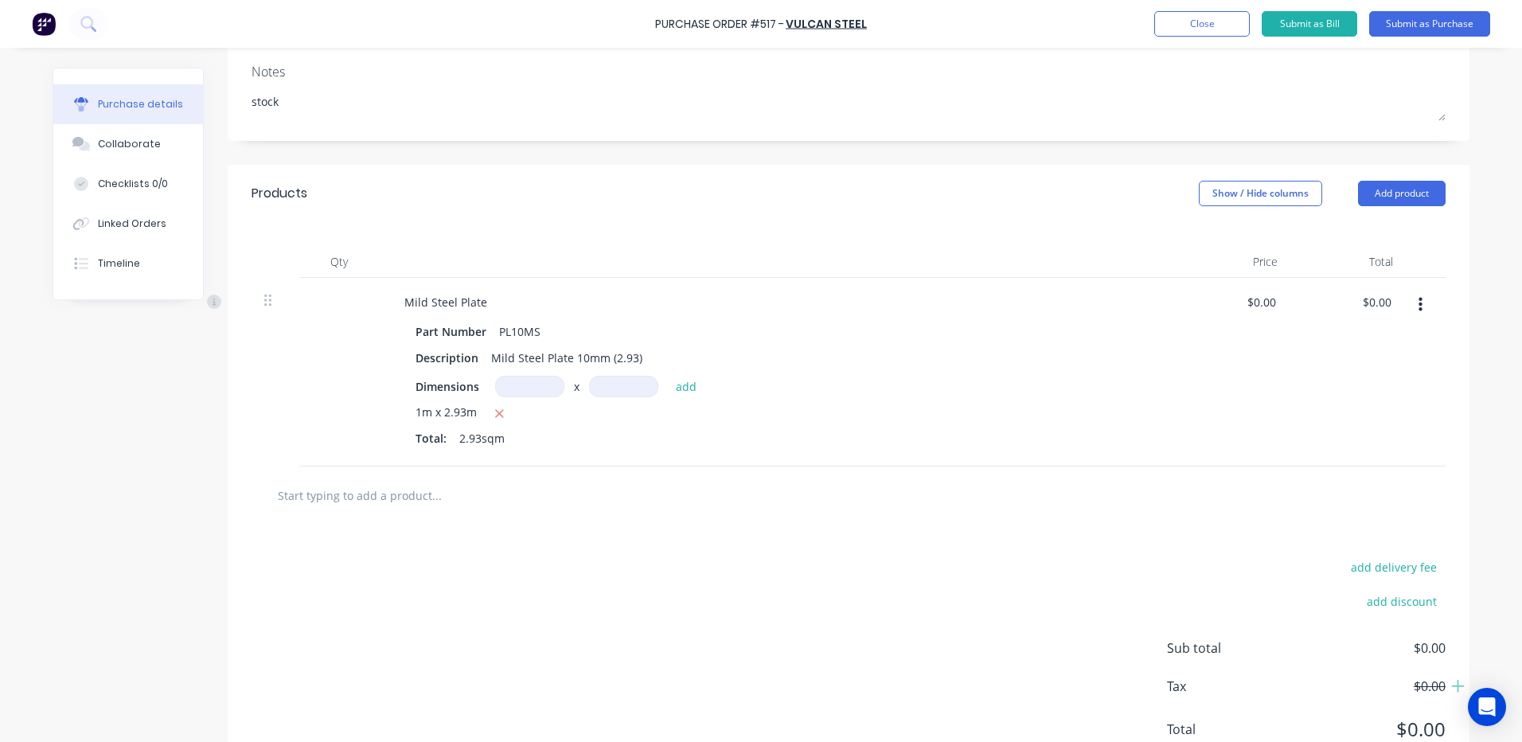
scroll to position [239, 0]
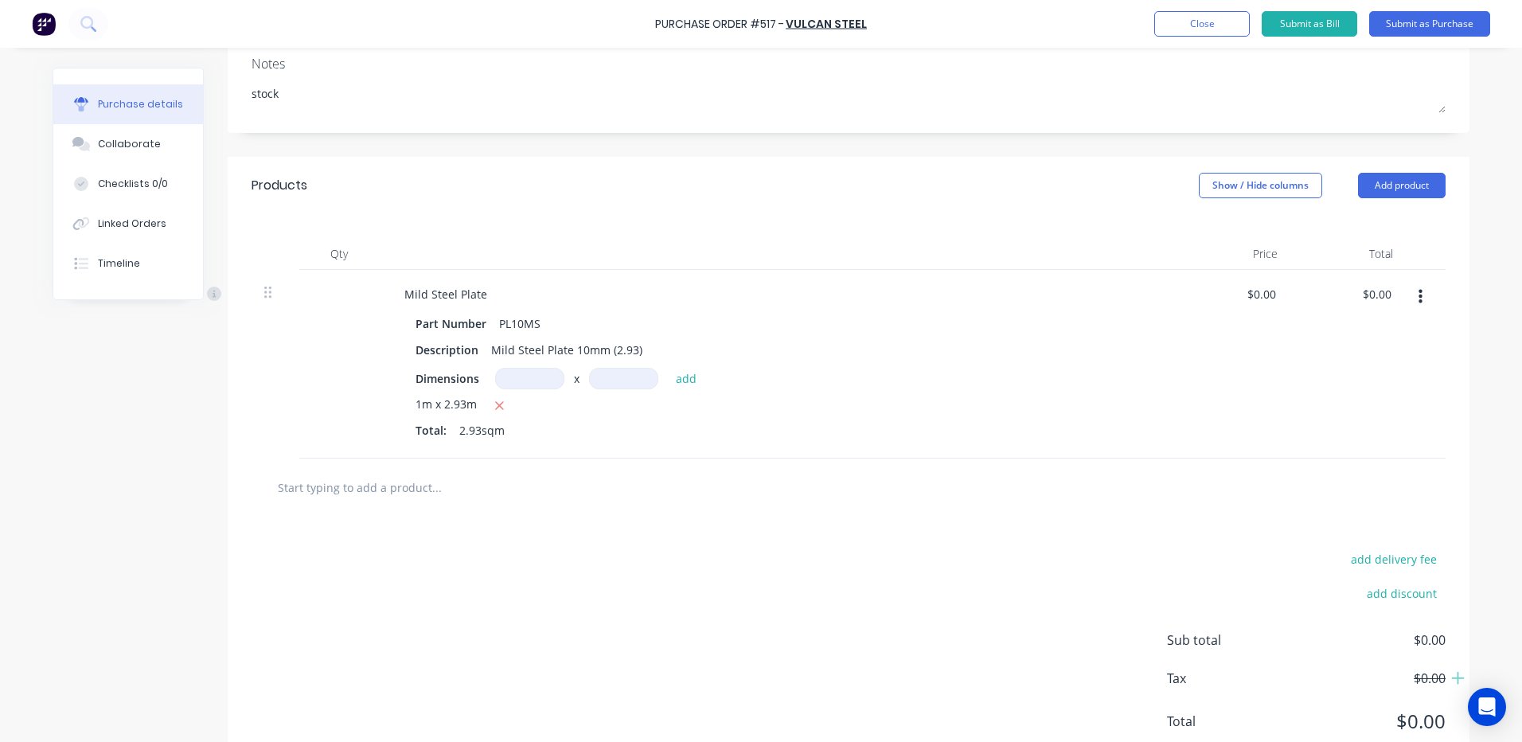
click at [307, 485] on input "text" at bounding box center [436, 487] width 318 height 32
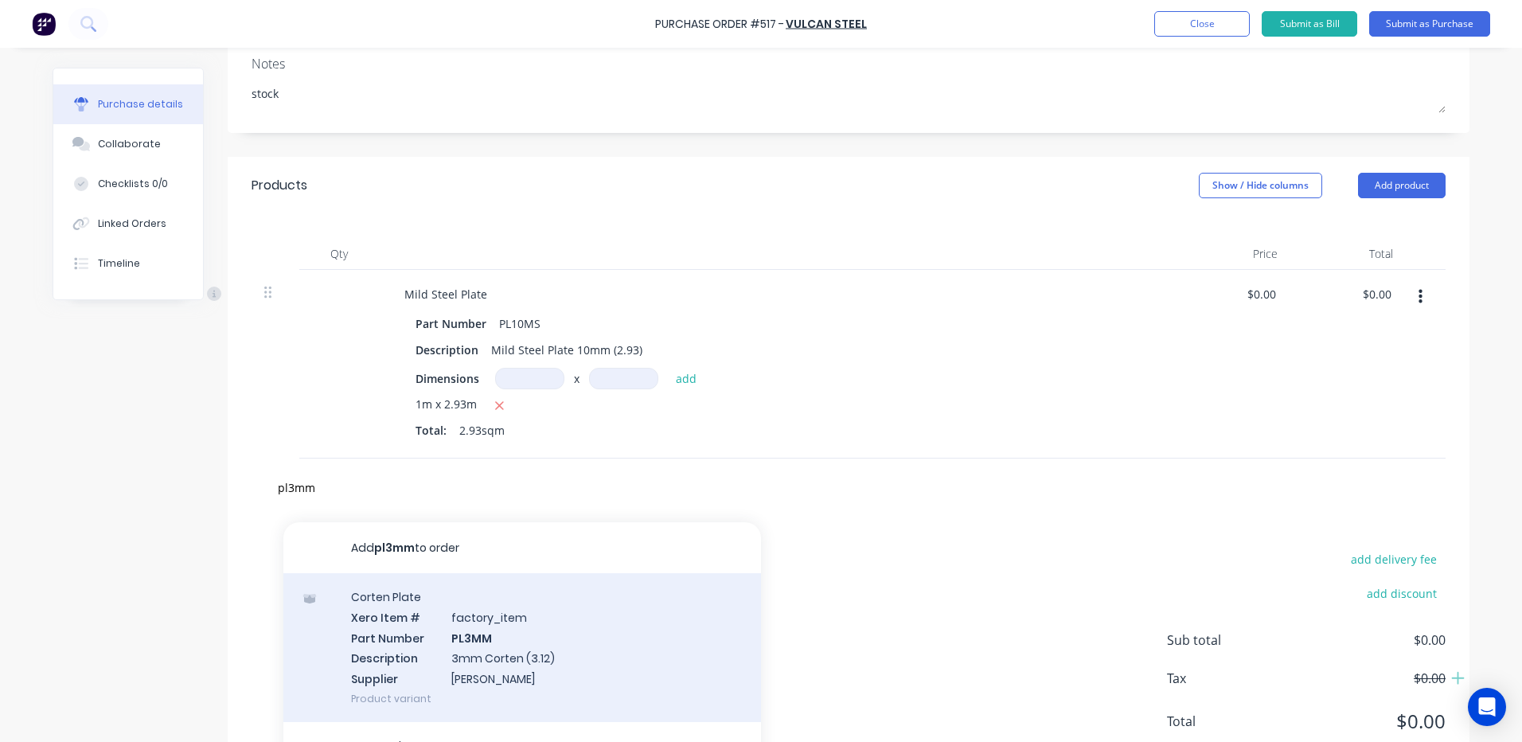
click at [490, 653] on div "Corten Plate Xero Item # factory_item Part Number PL3MM Description 3mm Corten …" at bounding box center [522, 647] width 478 height 149
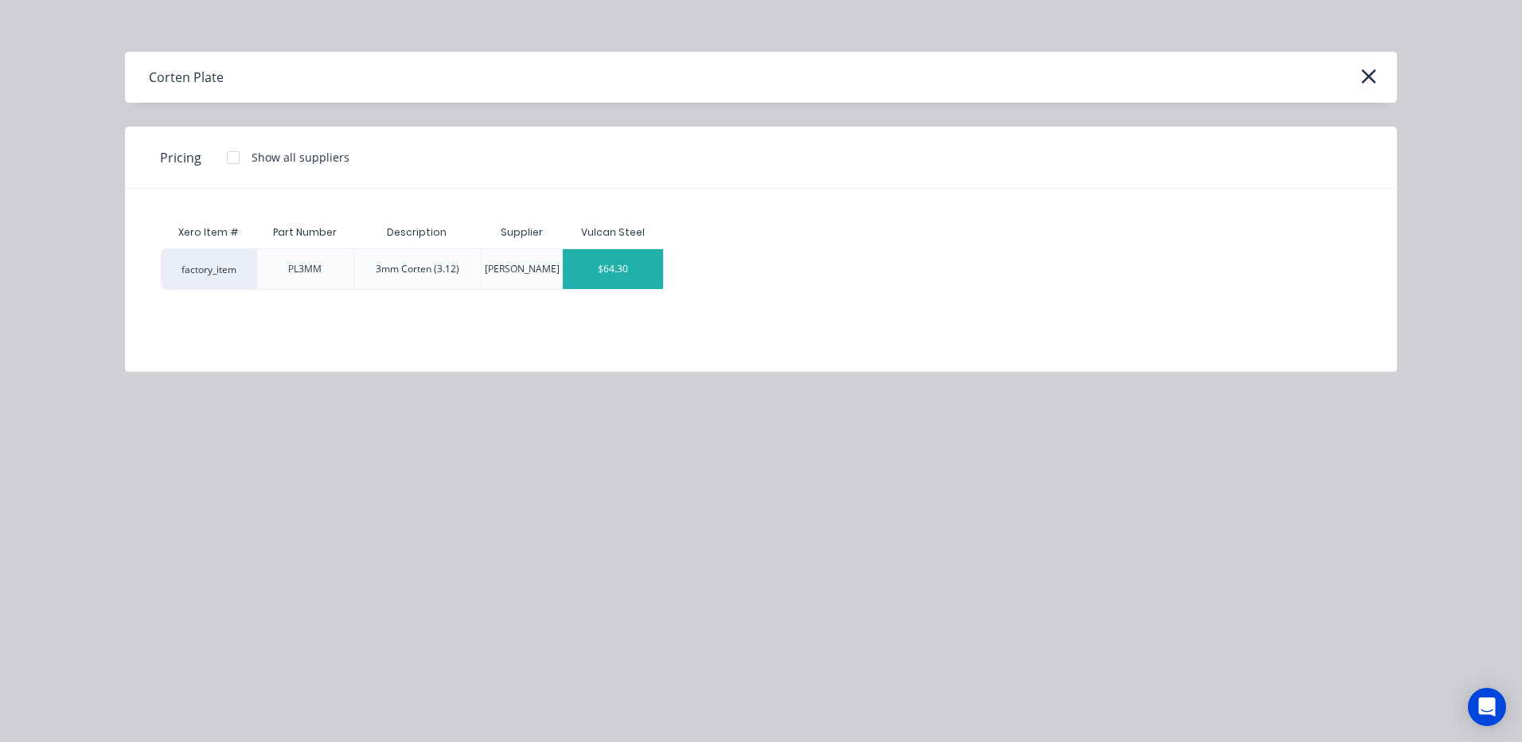
click at [638, 265] on div "$64.30" at bounding box center [613, 269] width 100 height 40
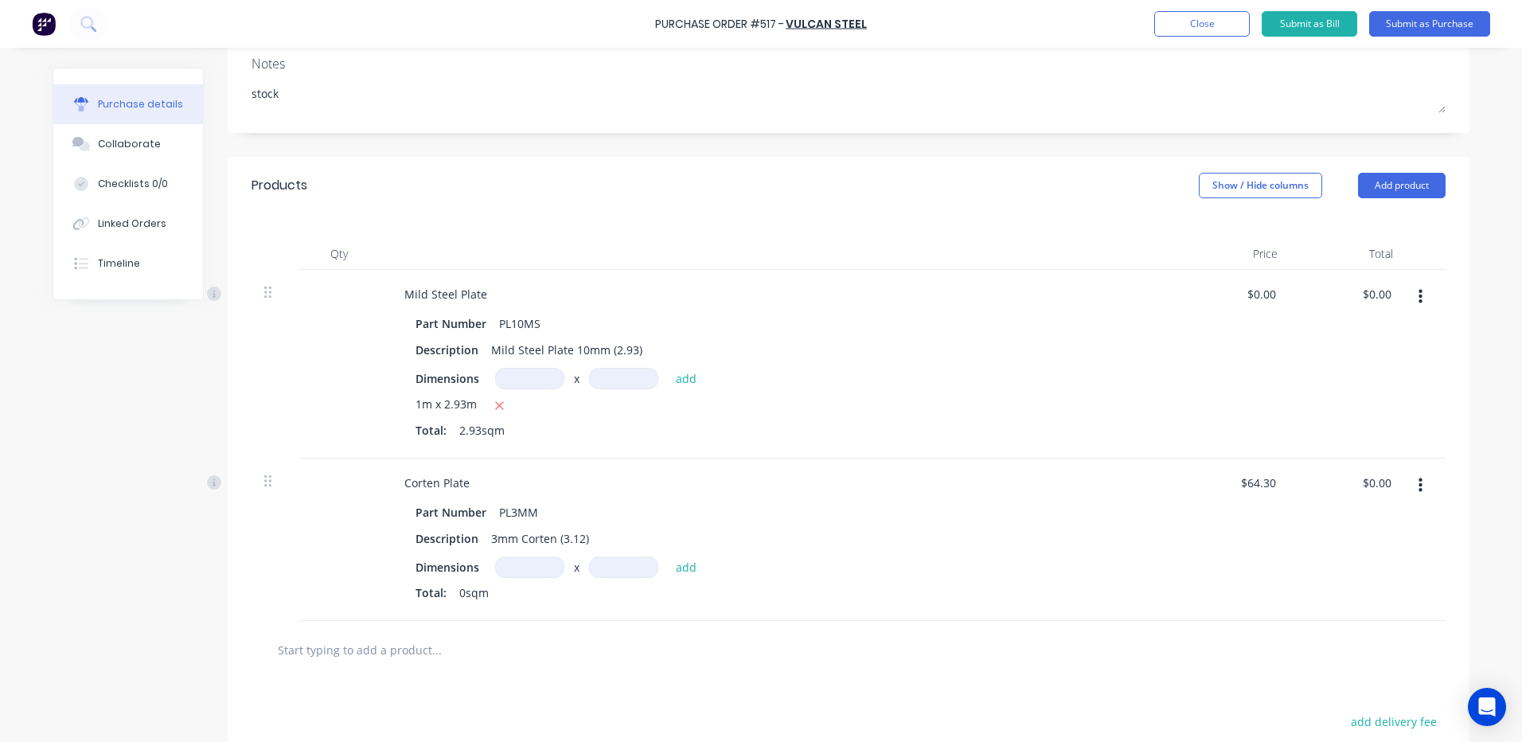
click at [517, 563] on input at bounding box center [529, 566] width 69 height 21
click at [607, 571] on input at bounding box center [623, 566] width 69 height 21
click at [675, 567] on button "add" at bounding box center [686, 566] width 37 height 19
click at [1433, 23] on button "Submit as Purchase" at bounding box center [1429, 23] width 121 height 25
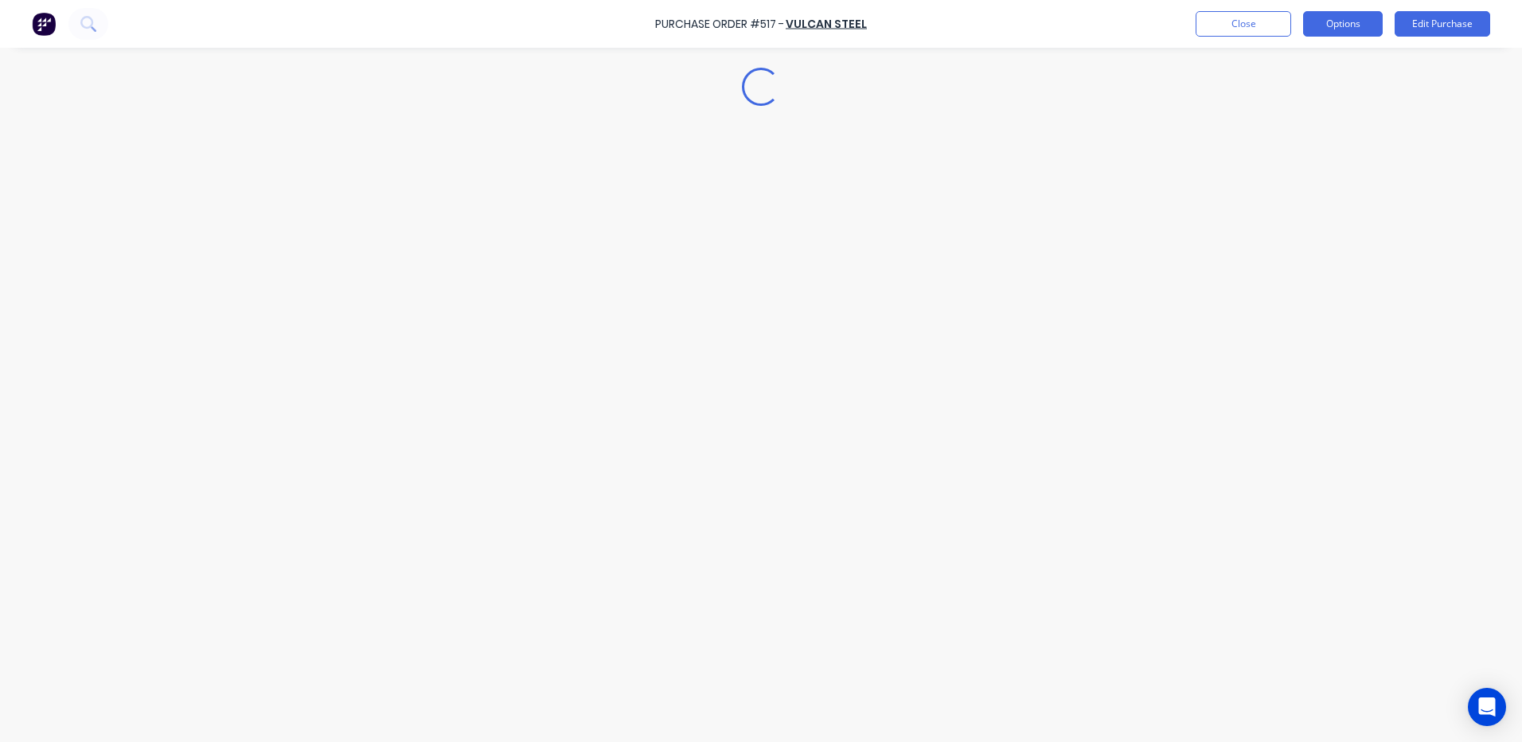
scroll to position [0, 0]
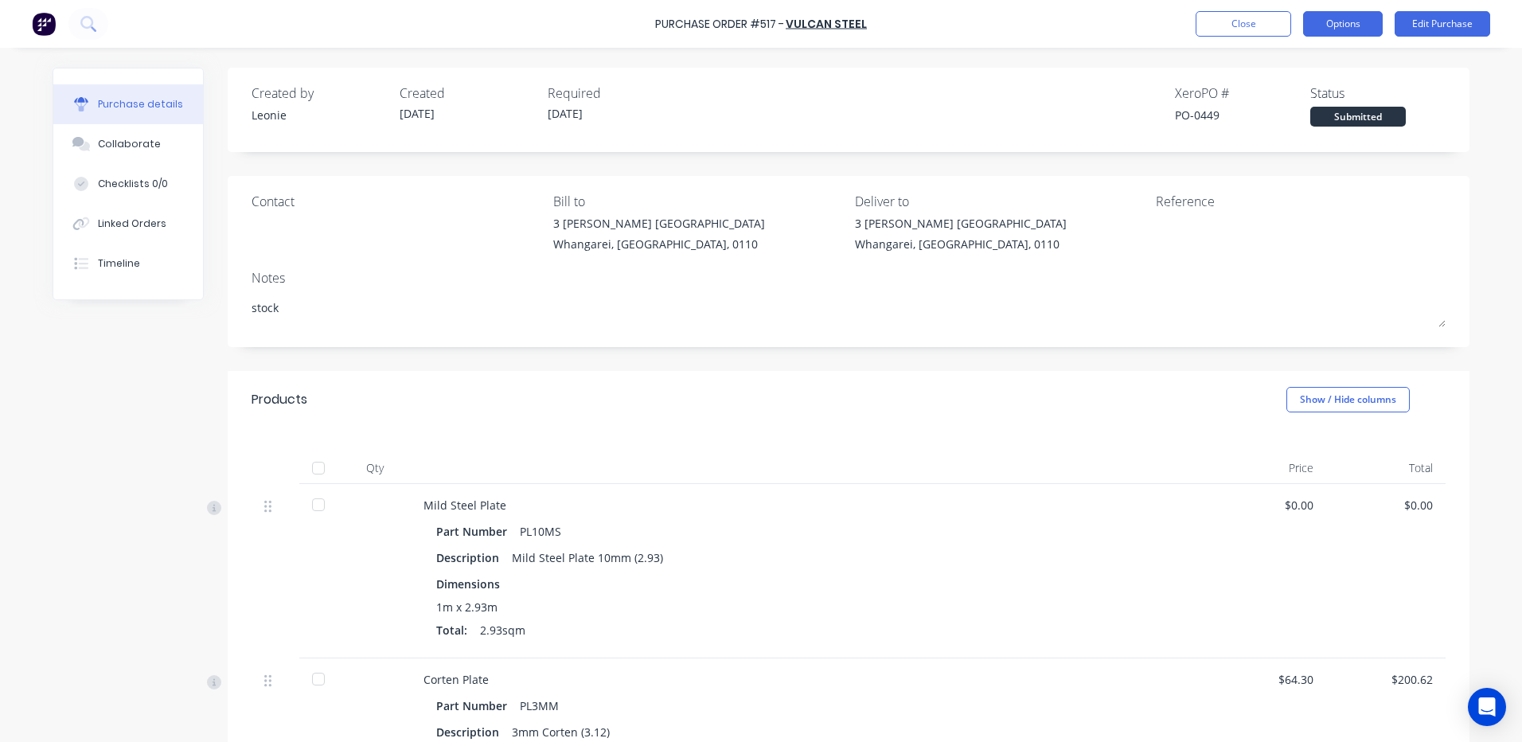
click at [1331, 22] on button "Options" at bounding box center [1343, 23] width 80 height 25
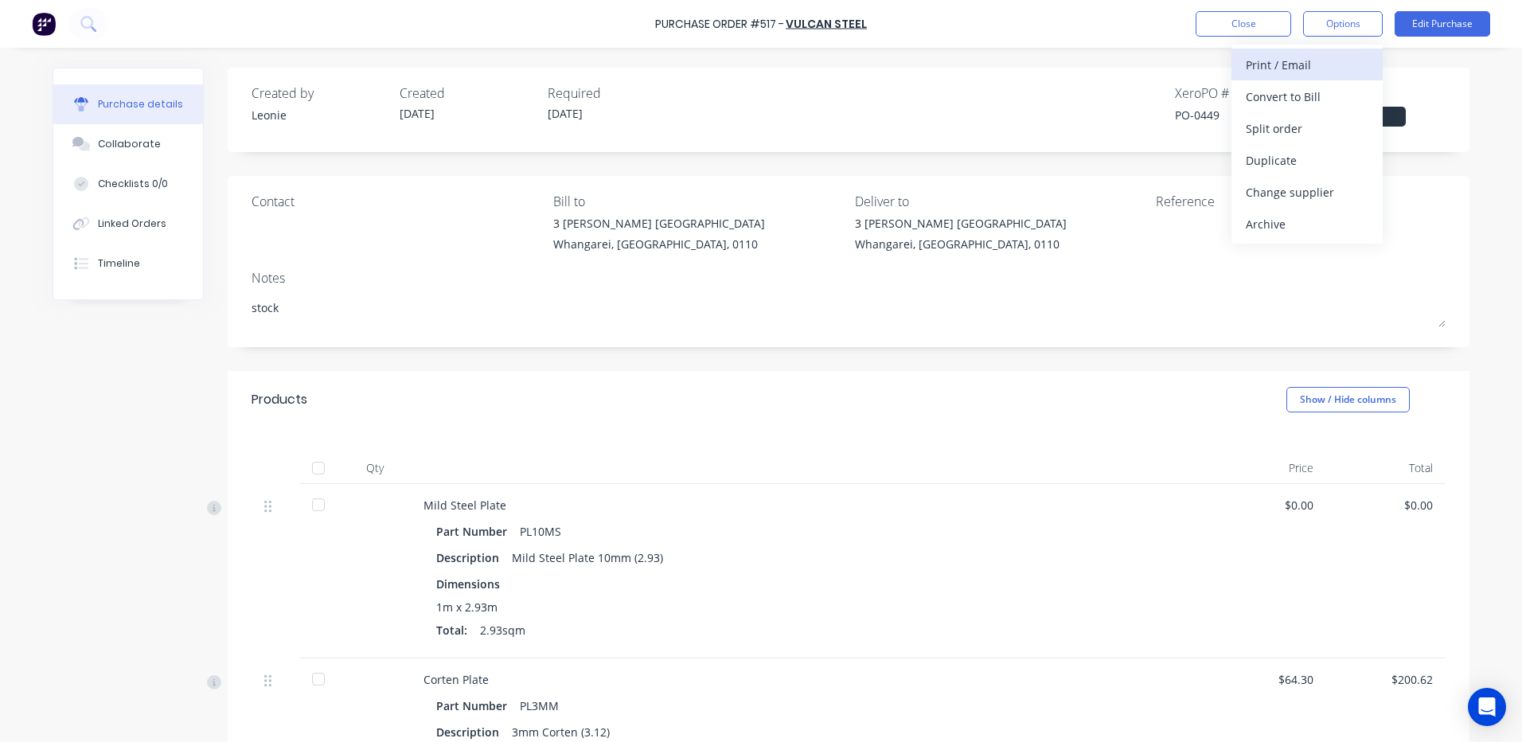
click at [1301, 60] on div "Print / Email" at bounding box center [1307, 64] width 123 height 23
click at [1289, 123] on div "Without pricing" at bounding box center [1307, 128] width 123 height 23
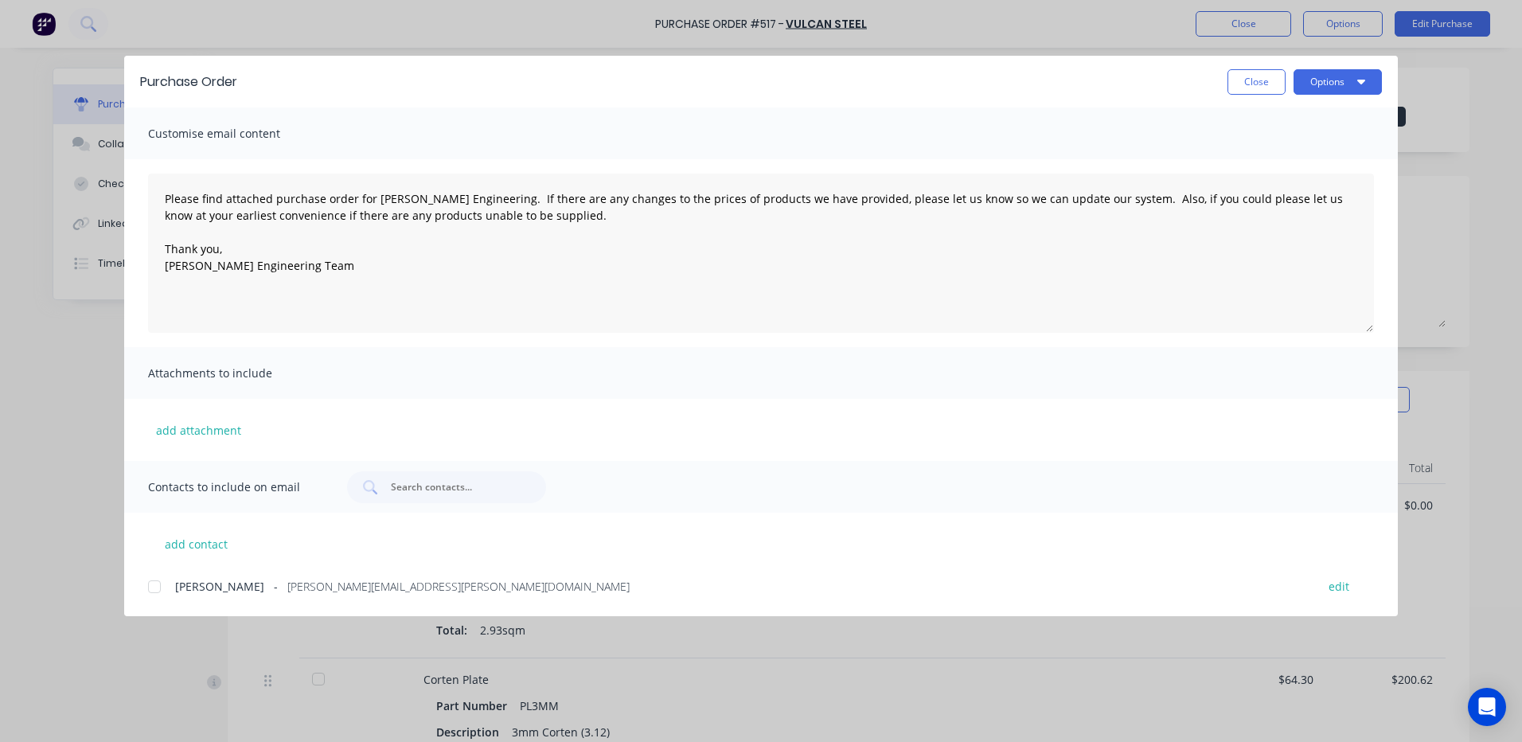
click at [154, 586] on div at bounding box center [154, 587] width 32 height 32
click at [1335, 83] on button "Options" at bounding box center [1337, 81] width 88 height 25
click at [1260, 182] on div "Email" at bounding box center [1306, 185] width 123 height 23
click at [1242, 80] on button "Close" at bounding box center [1256, 81] width 58 height 25
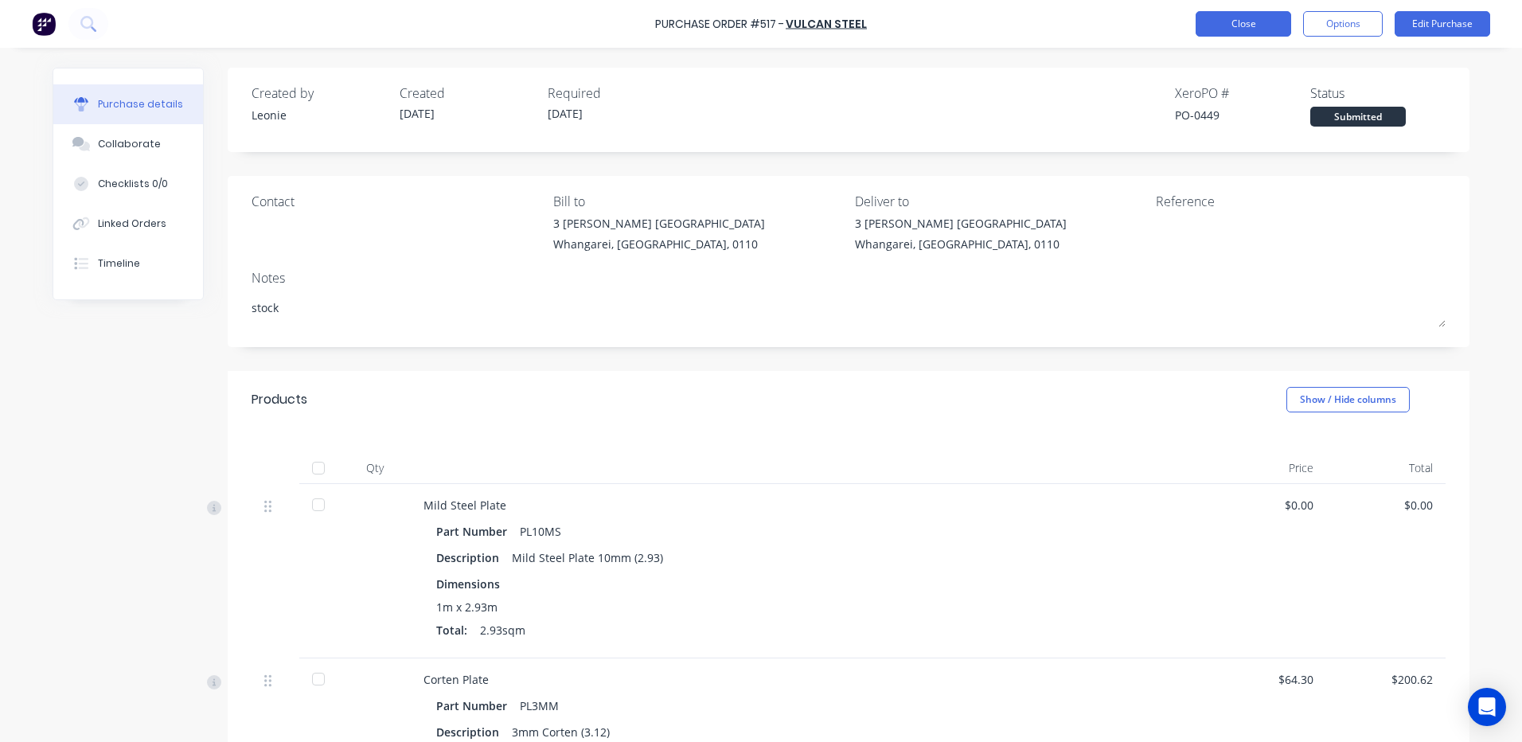
click at [1249, 25] on button "Close" at bounding box center [1243, 23] width 96 height 25
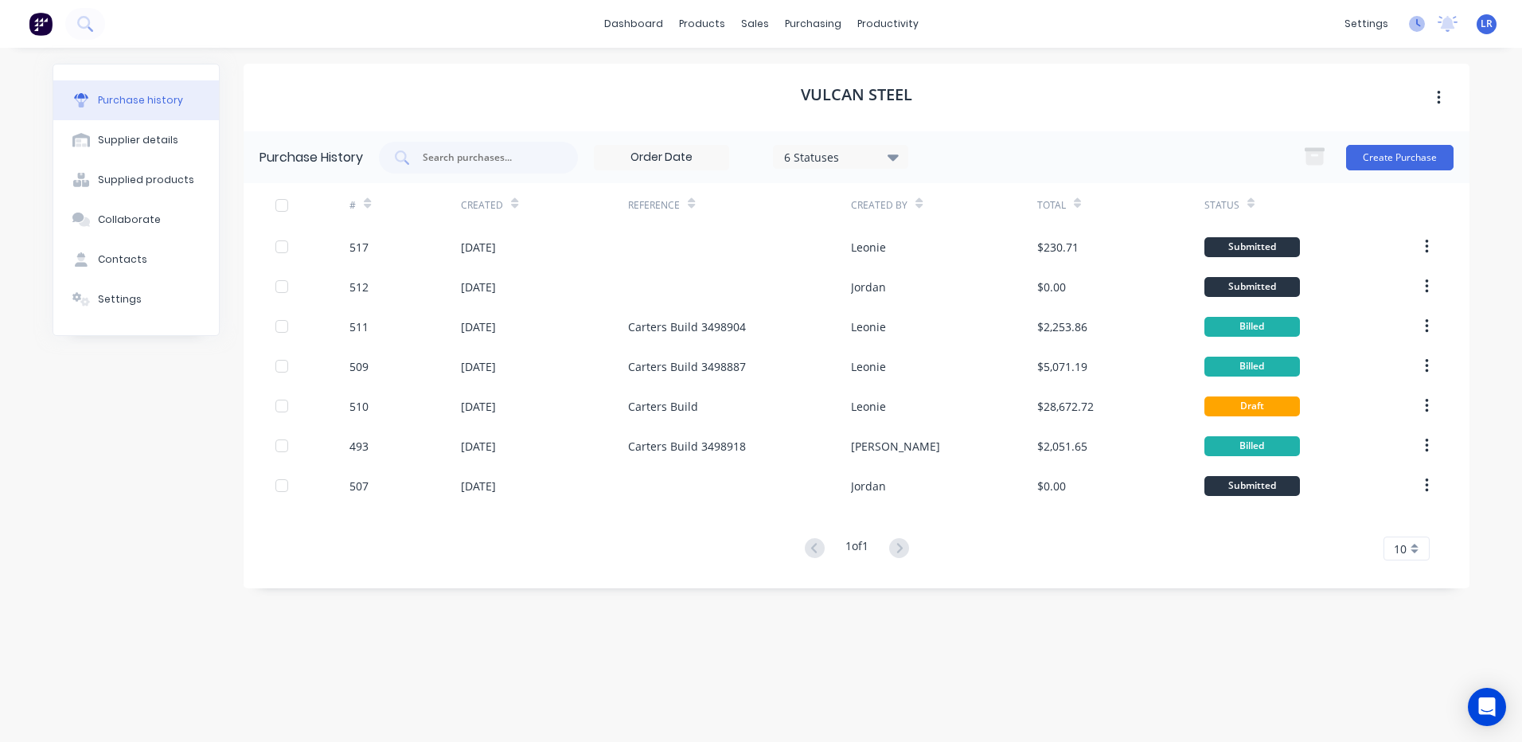
click at [1411, 18] on icon at bounding box center [1417, 24] width 16 height 16
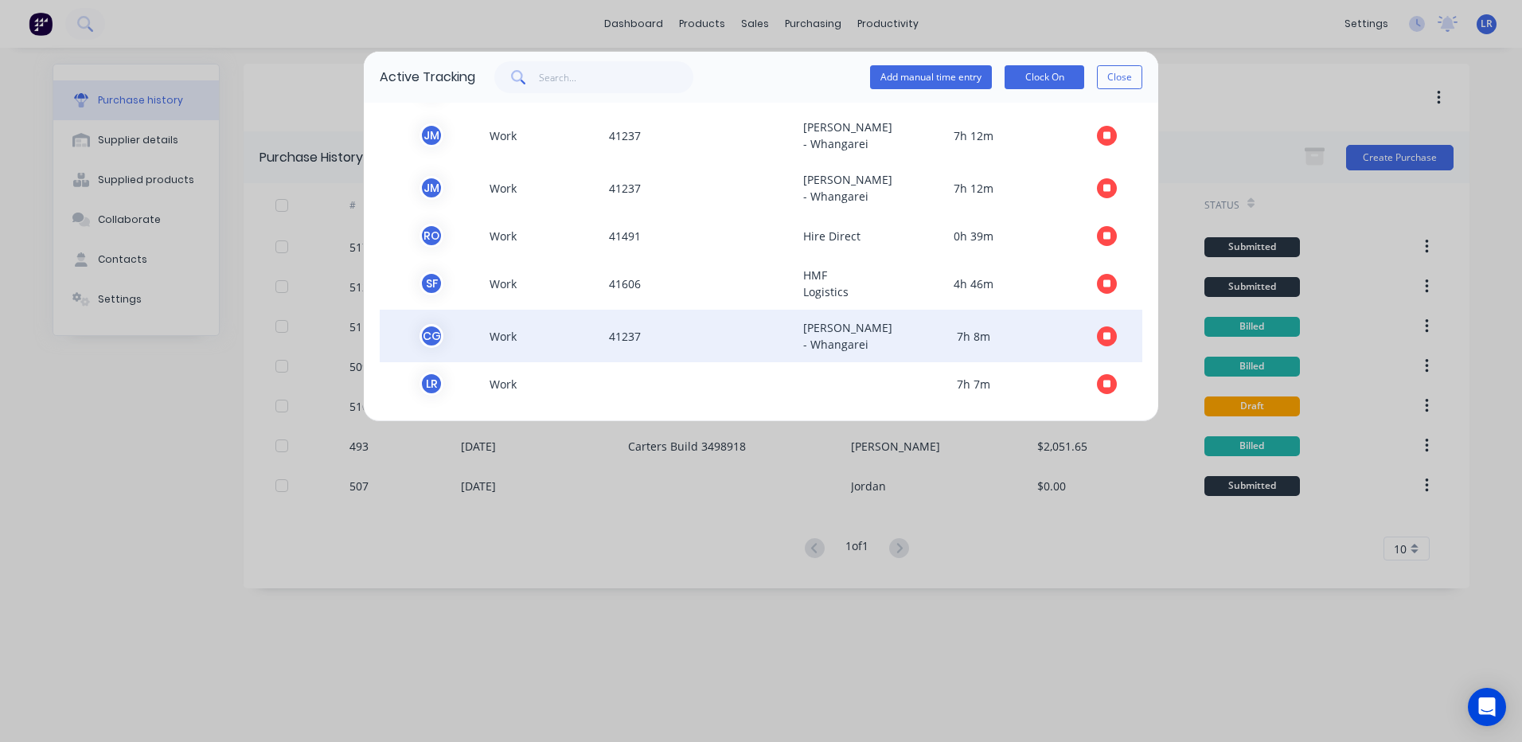
scroll to position [578, 0]
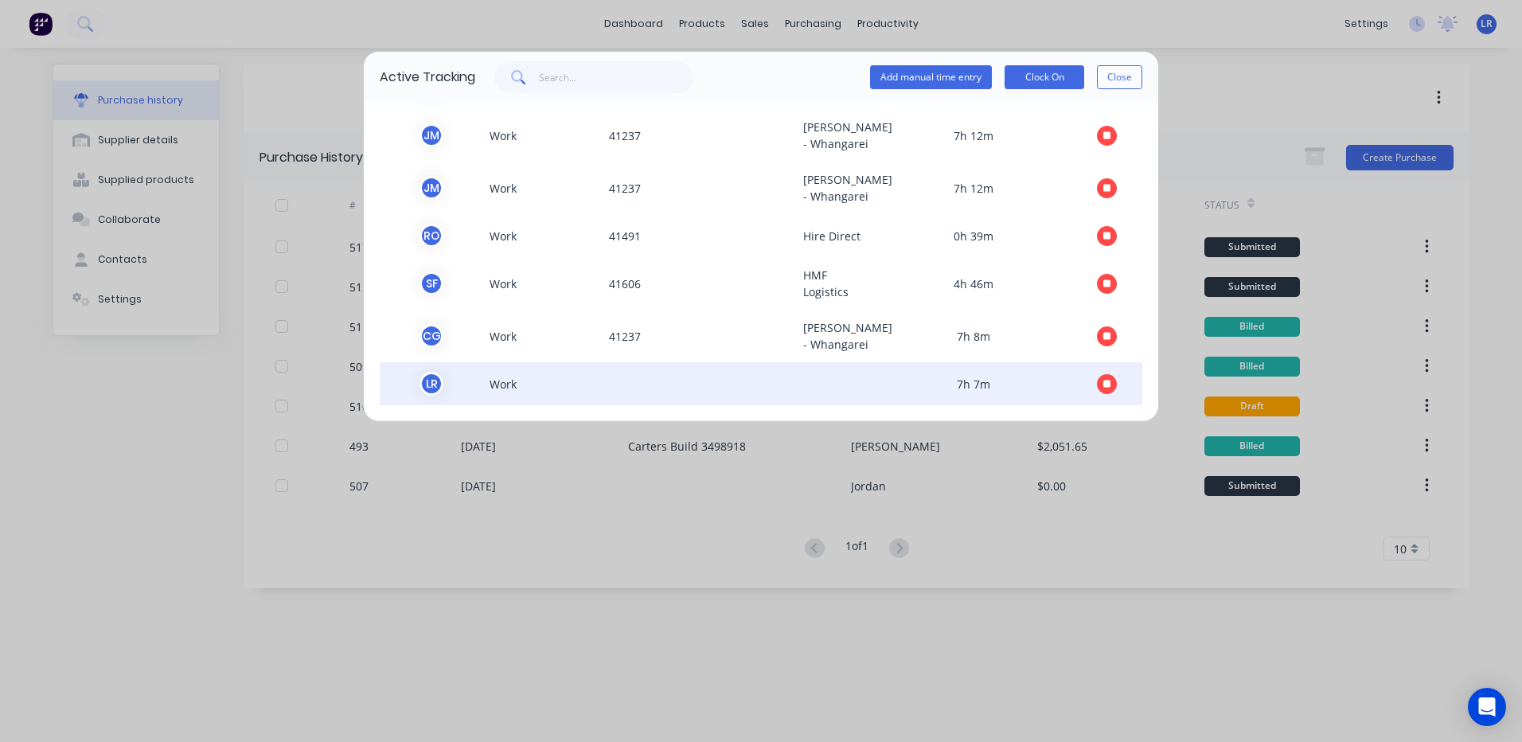
click at [1103, 379] on icon "button" at bounding box center [1107, 384] width 8 height 10
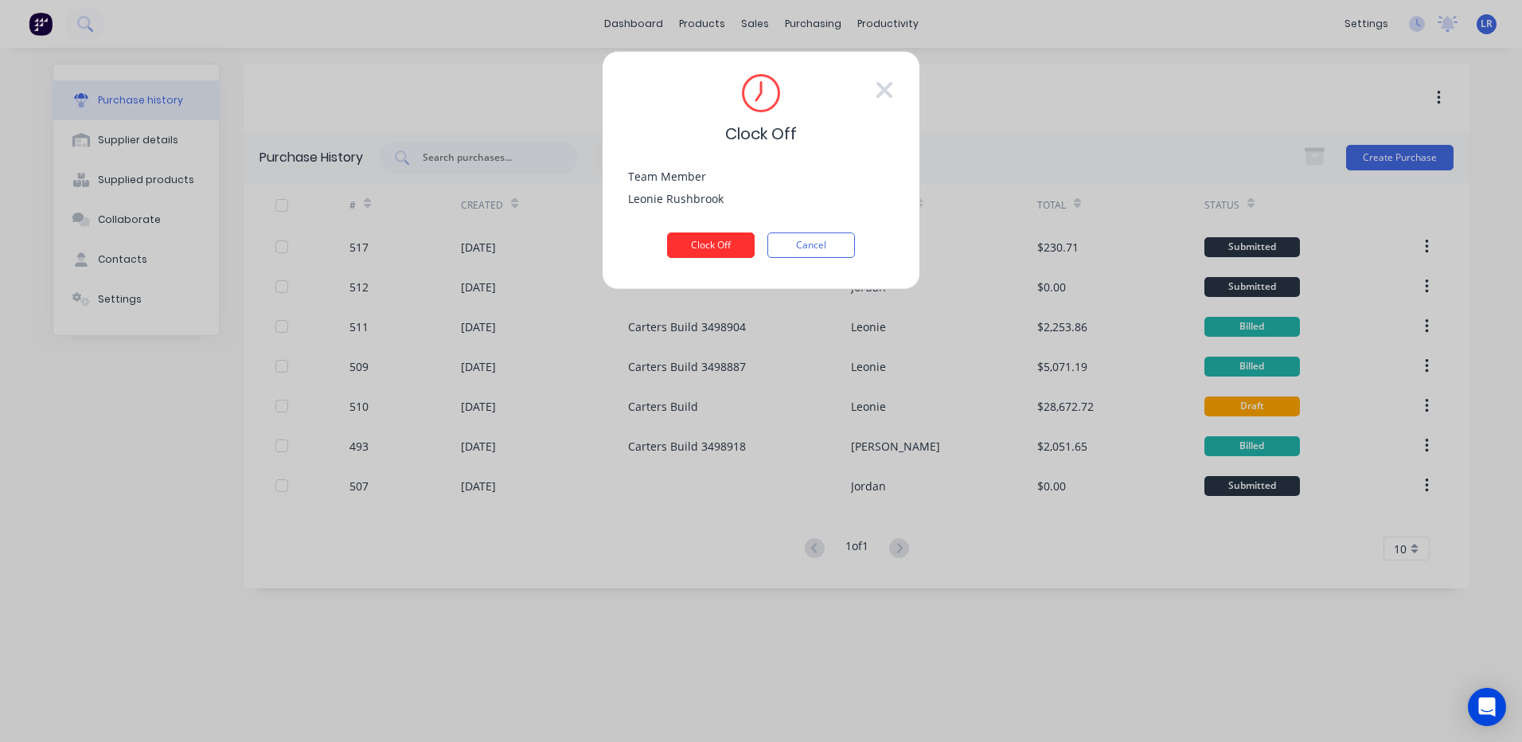
click at [739, 236] on button "Clock Off" at bounding box center [711, 244] width 88 height 25
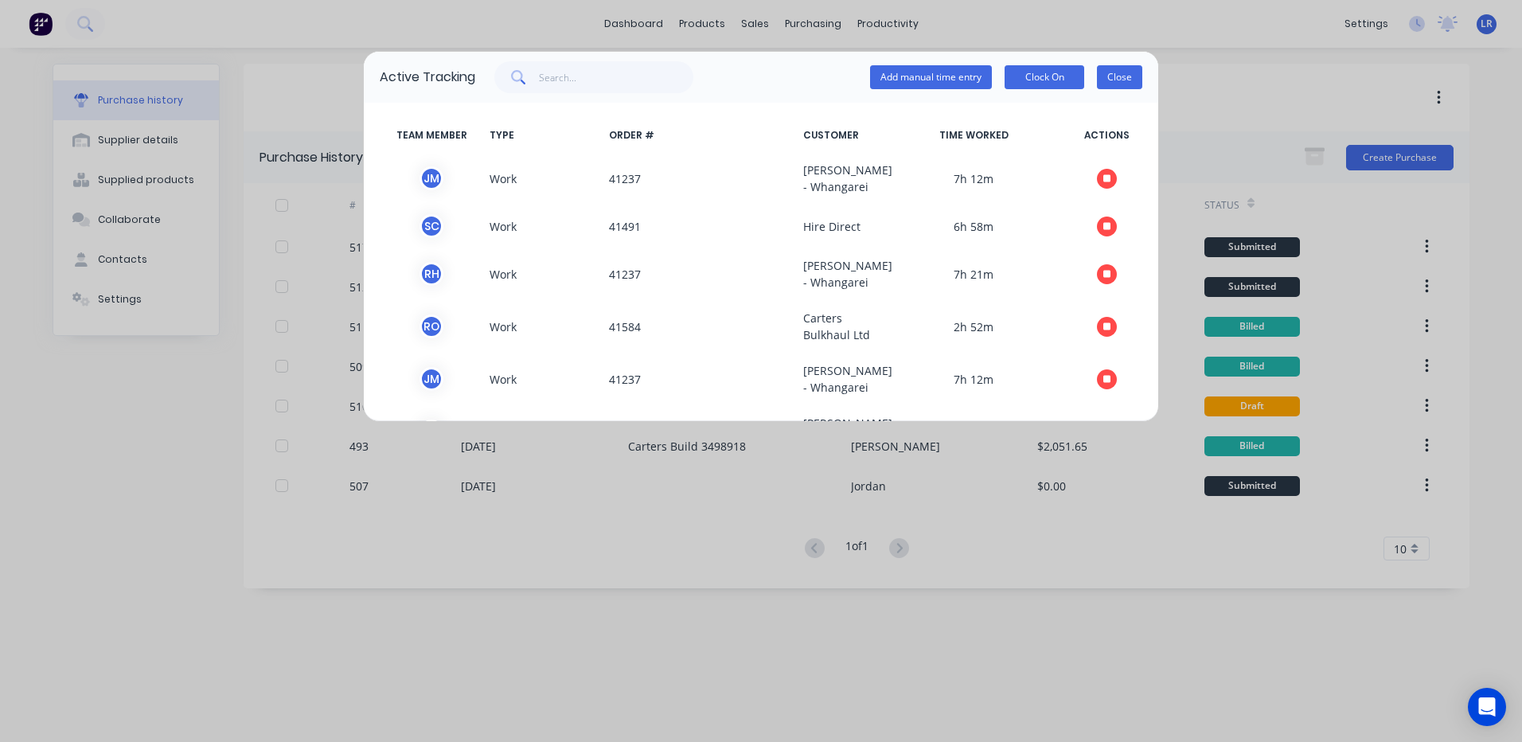
click at [1137, 76] on button "Close" at bounding box center [1119, 77] width 45 height 24
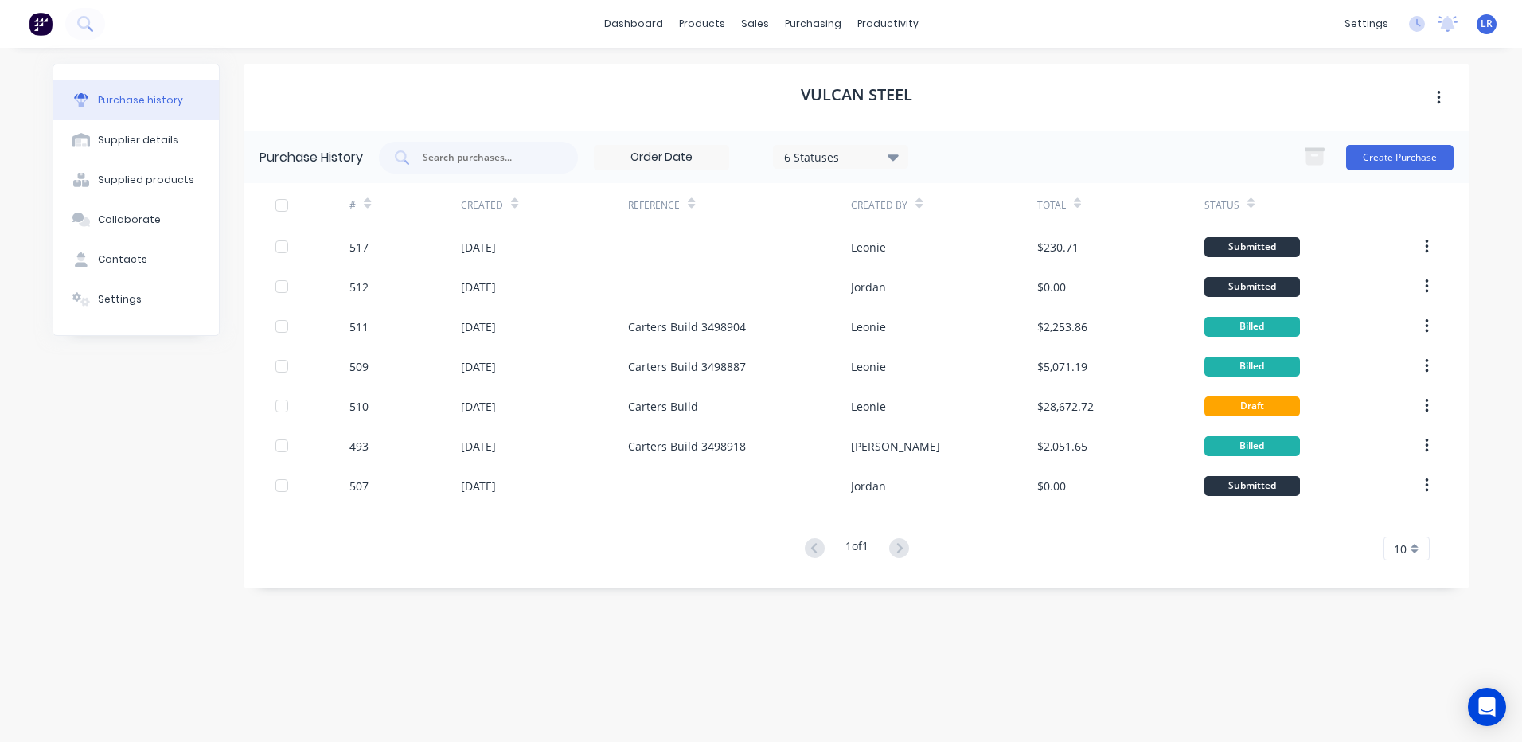
click at [1486, 22] on span "LR" at bounding box center [1486, 24] width 12 height 14
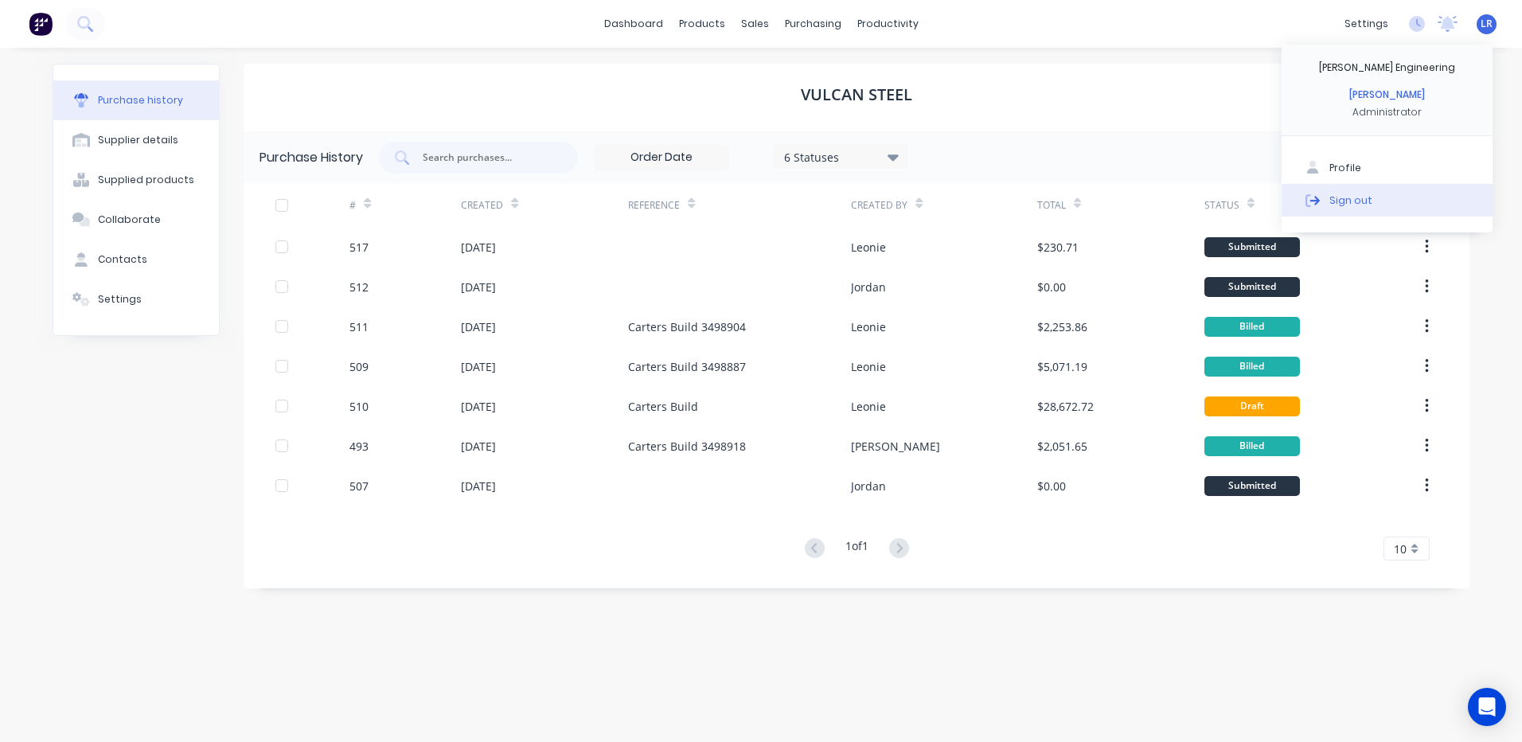
click at [1344, 205] on div "Sign out" at bounding box center [1350, 200] width 43 height 14
